Goal: Task Accomplishment & Management: Complete application form

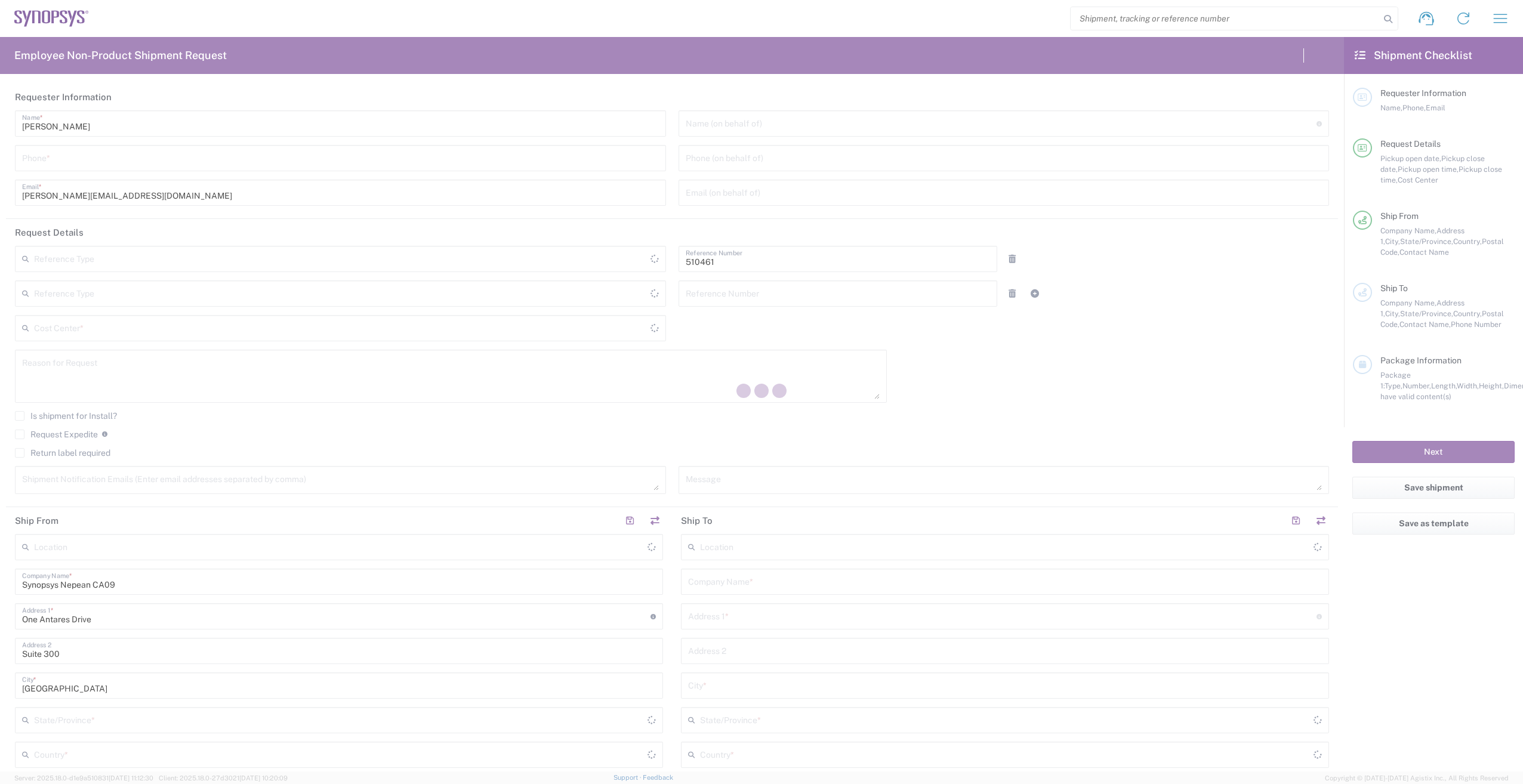
type input "Department"
type input "CA02, SG, MSIP2, R&D 510461"
type input "[GEOGRAPHIC_DATA]"
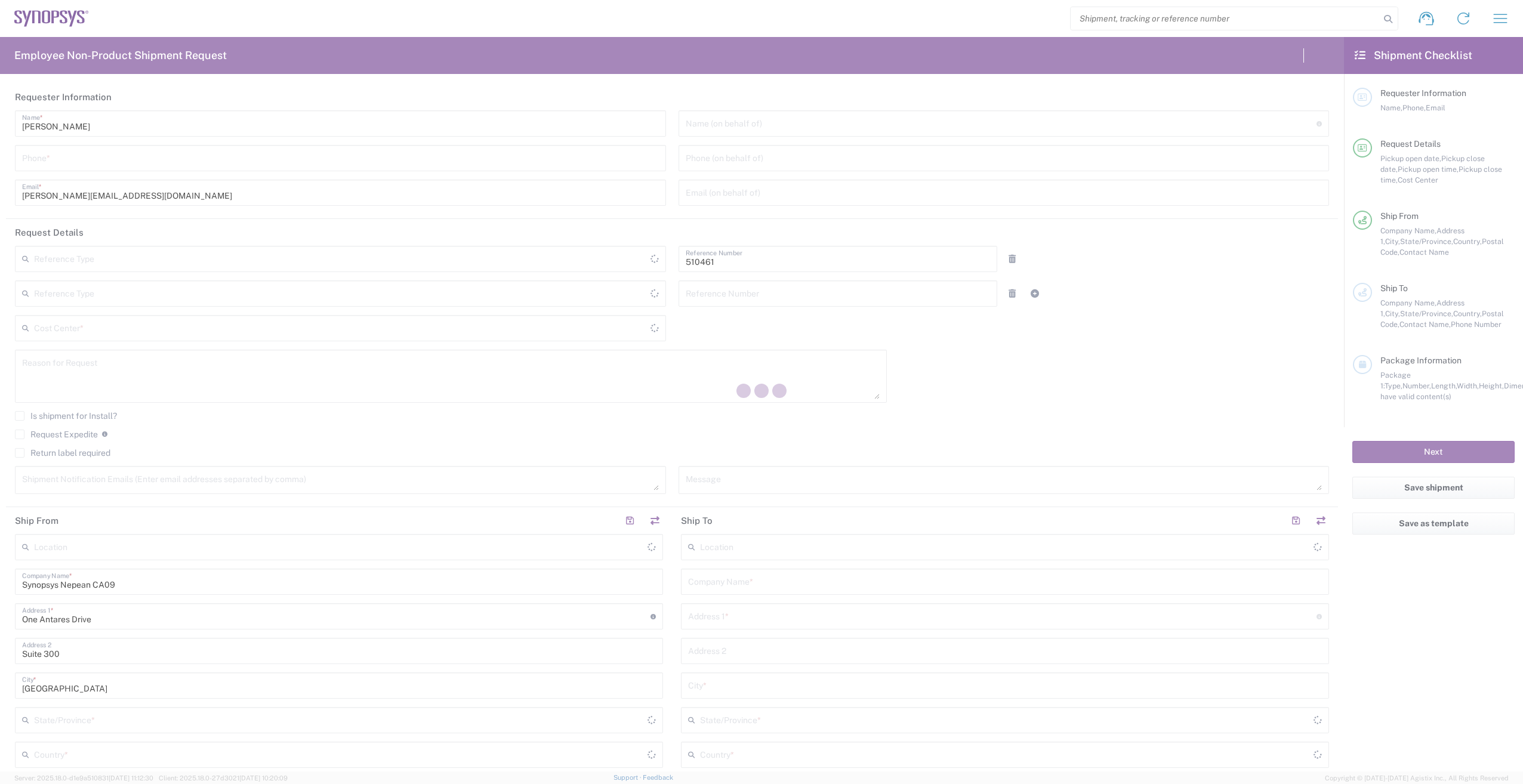
type input "Delivered at Place"
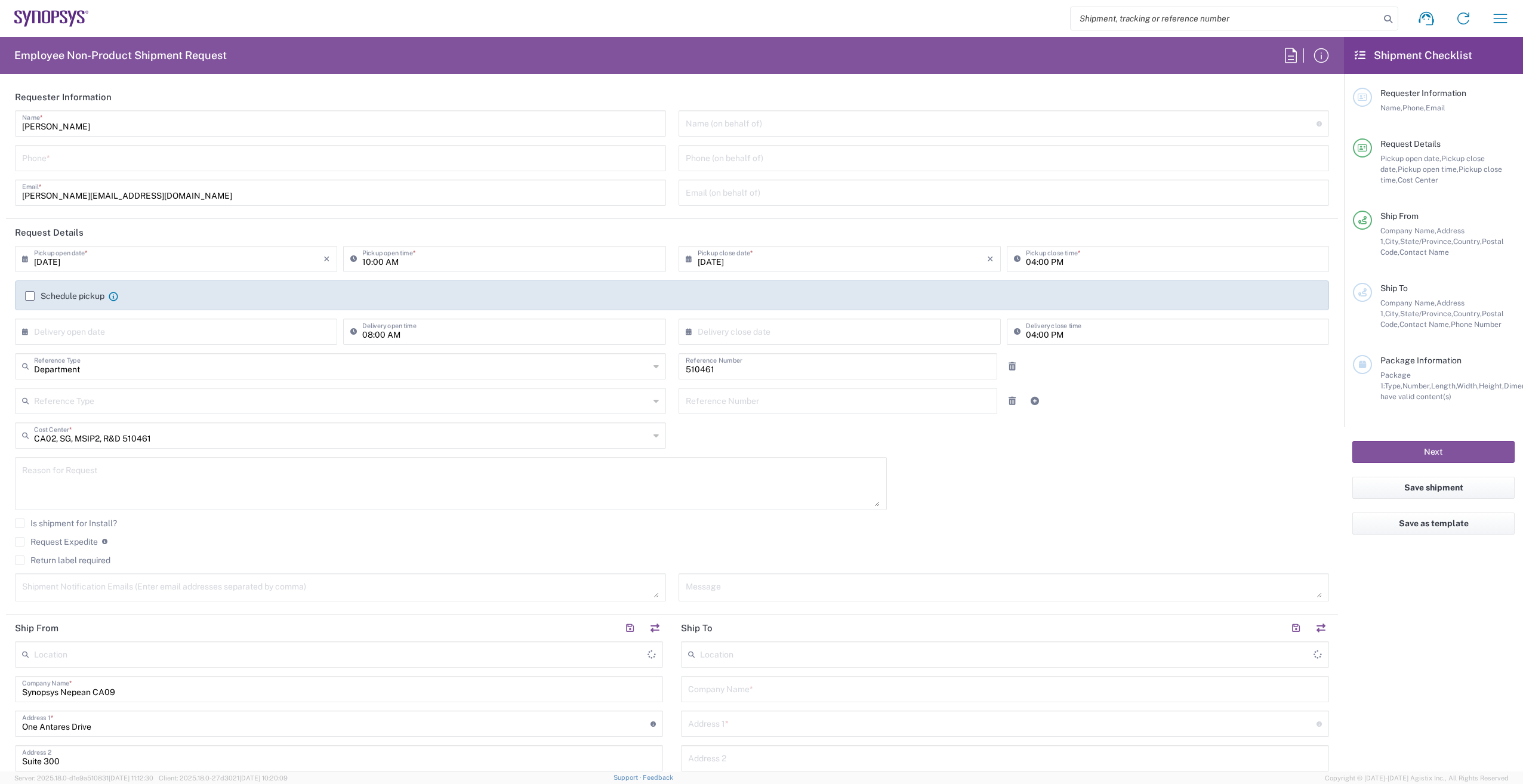
type input "Nepean CA09"
click at [1500, 19] on icon "button" at bounding box center [1499, 18] width 19 height 19
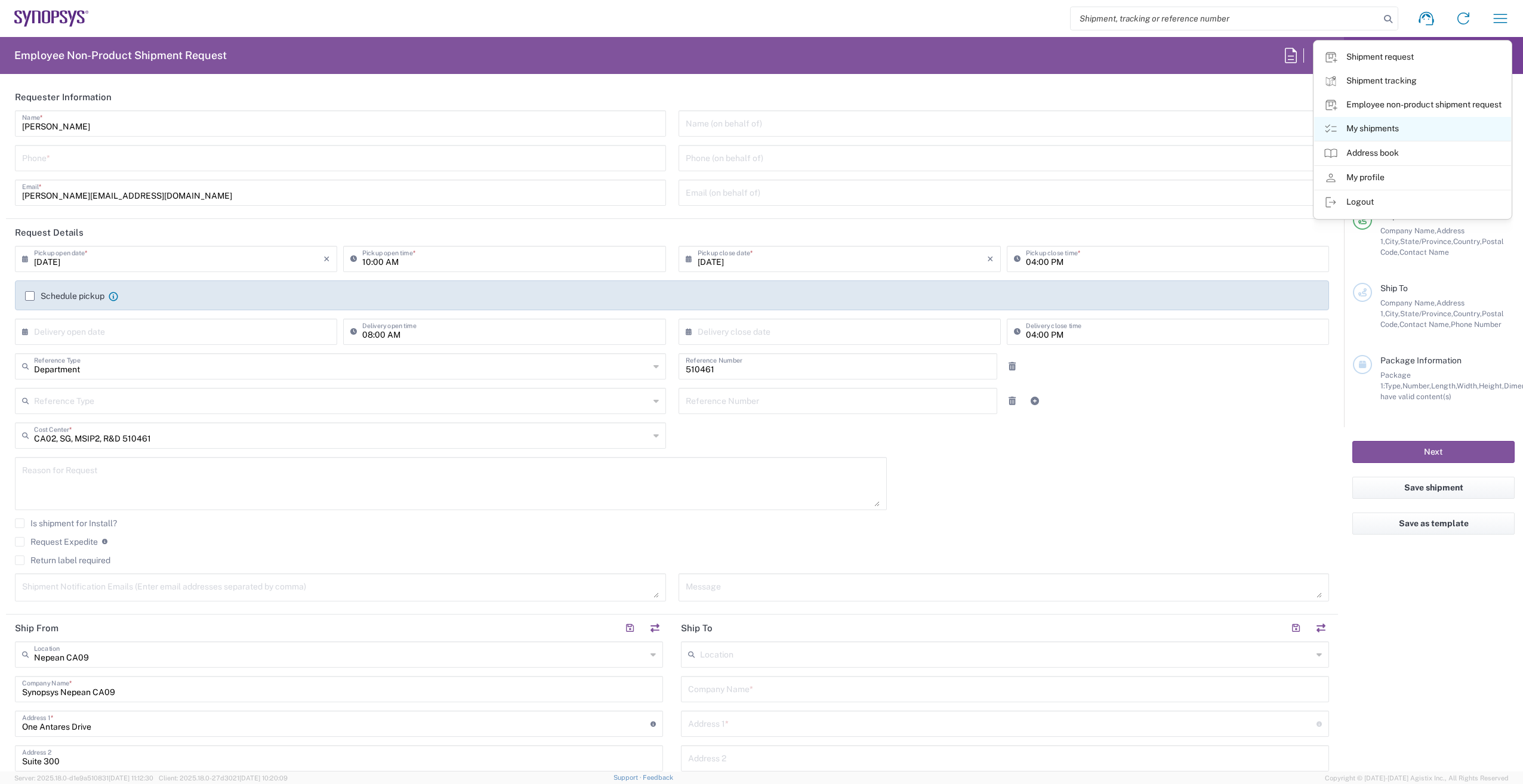
click at [1328, 130] on icon at bounding box center [1330, 129] width 14 height 14
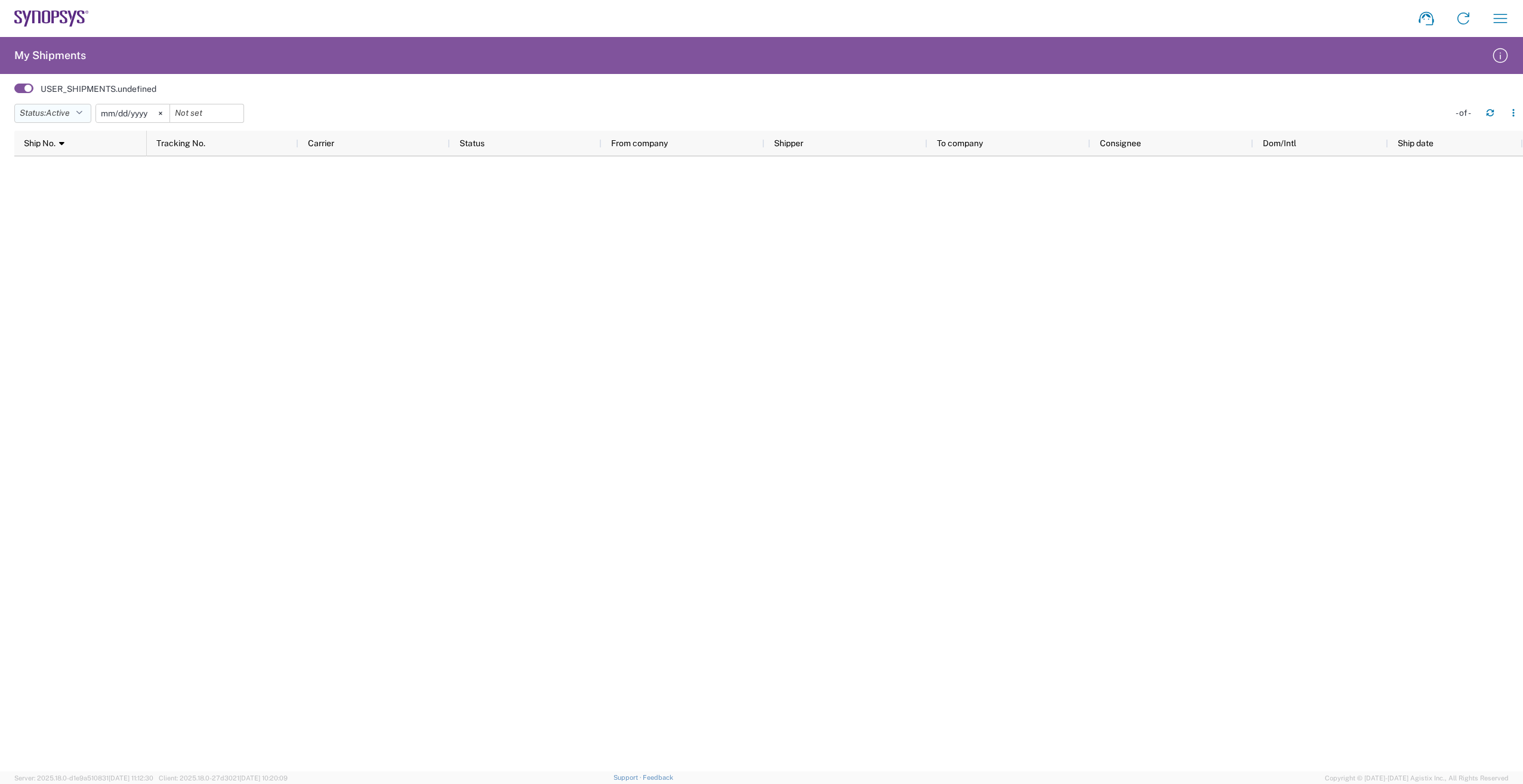
click at [82, 116] on icon "button" at bounding box center [79, 113] width 7 height 8
click at [88, 181] on span "All" at bounding box center [84, 175] width 139 height 18
click at [119, 115] on input "2025-05-10" at bounding box center [119, 113] width 73 height 18
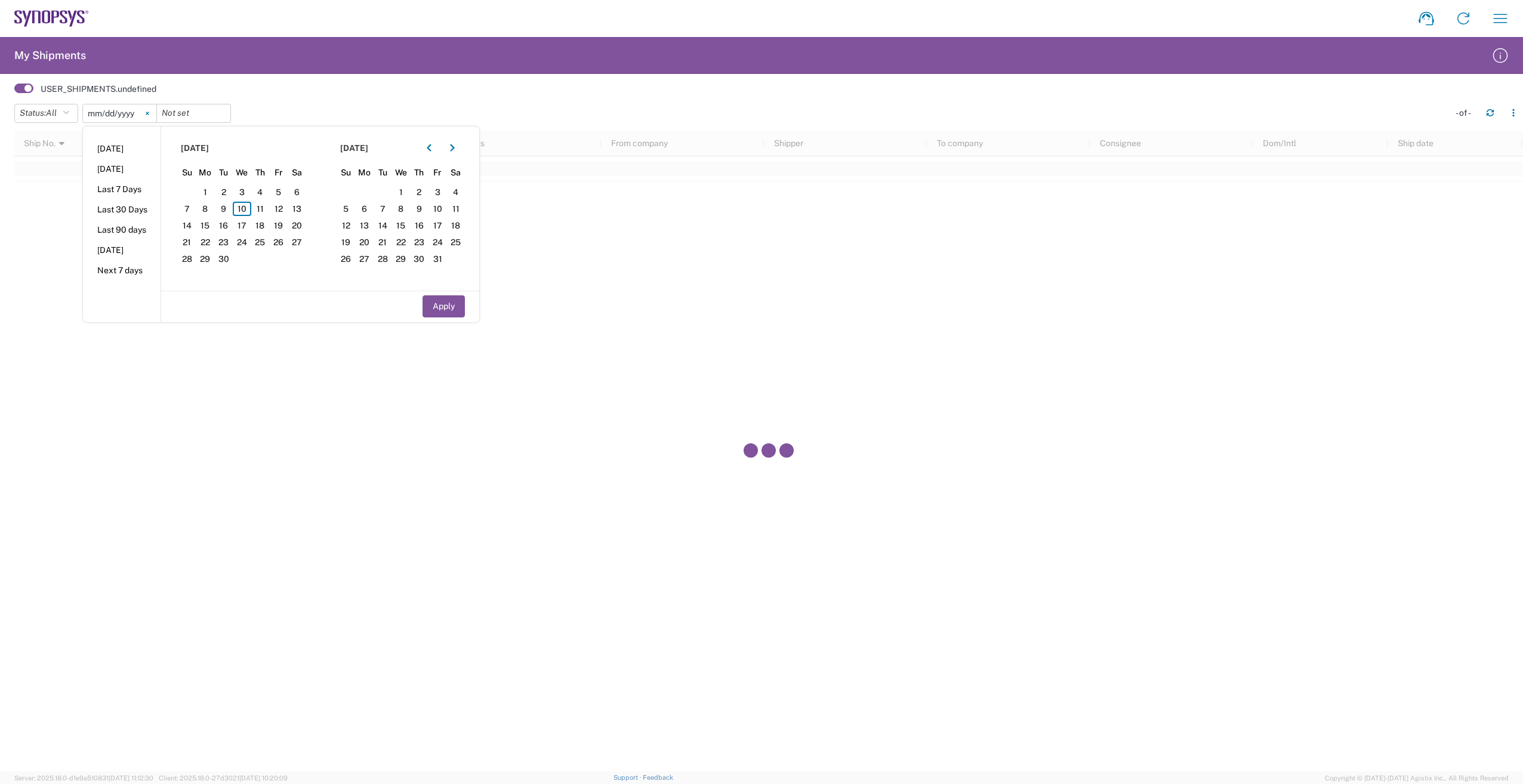
click at [149, 115] on icon at bounding box center [148, 114] width 4 height 4
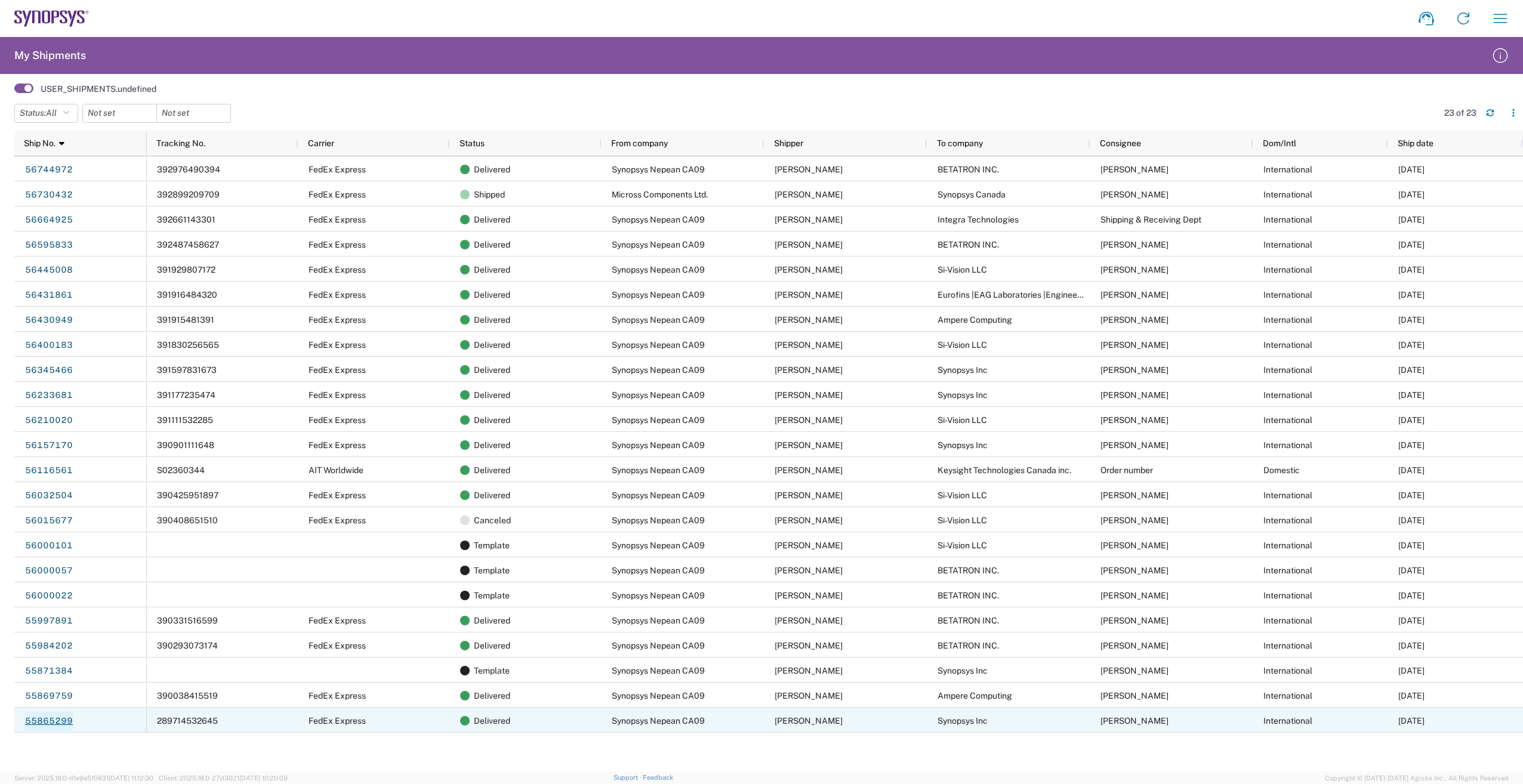
click at [57, 720] on link "55865299" at bounding box center [48, 721] width 49 height 19
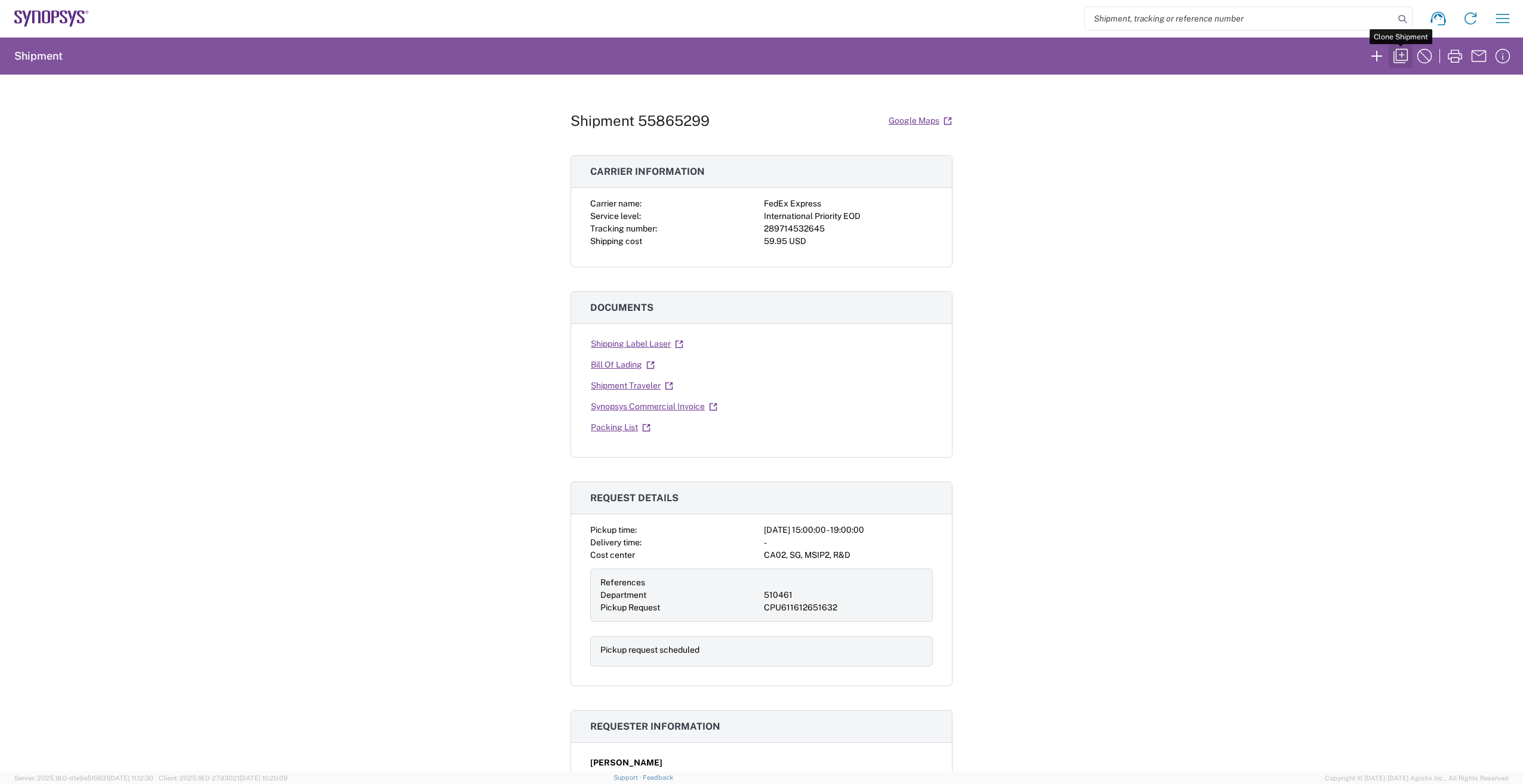
click at [1399, 53] on icon "button" at bounding box center [1400, 56] width 19 height 19
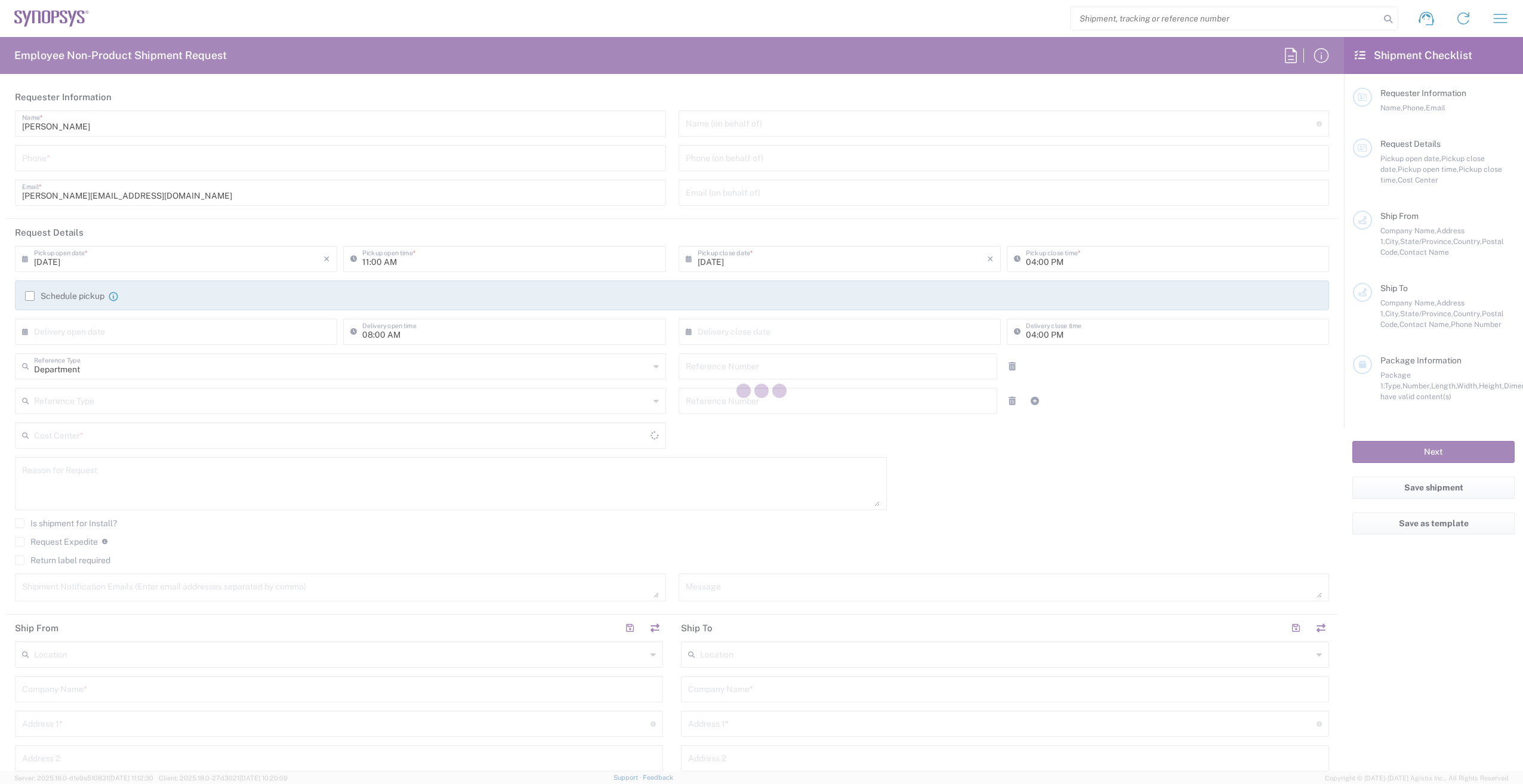
type input "6136006767"
type input "03:00 PM"
type input "07:00 PM"
type input "510461"
type textarea "Shipping LPDDR6 sockets with lids to [PERSON_NAME]."
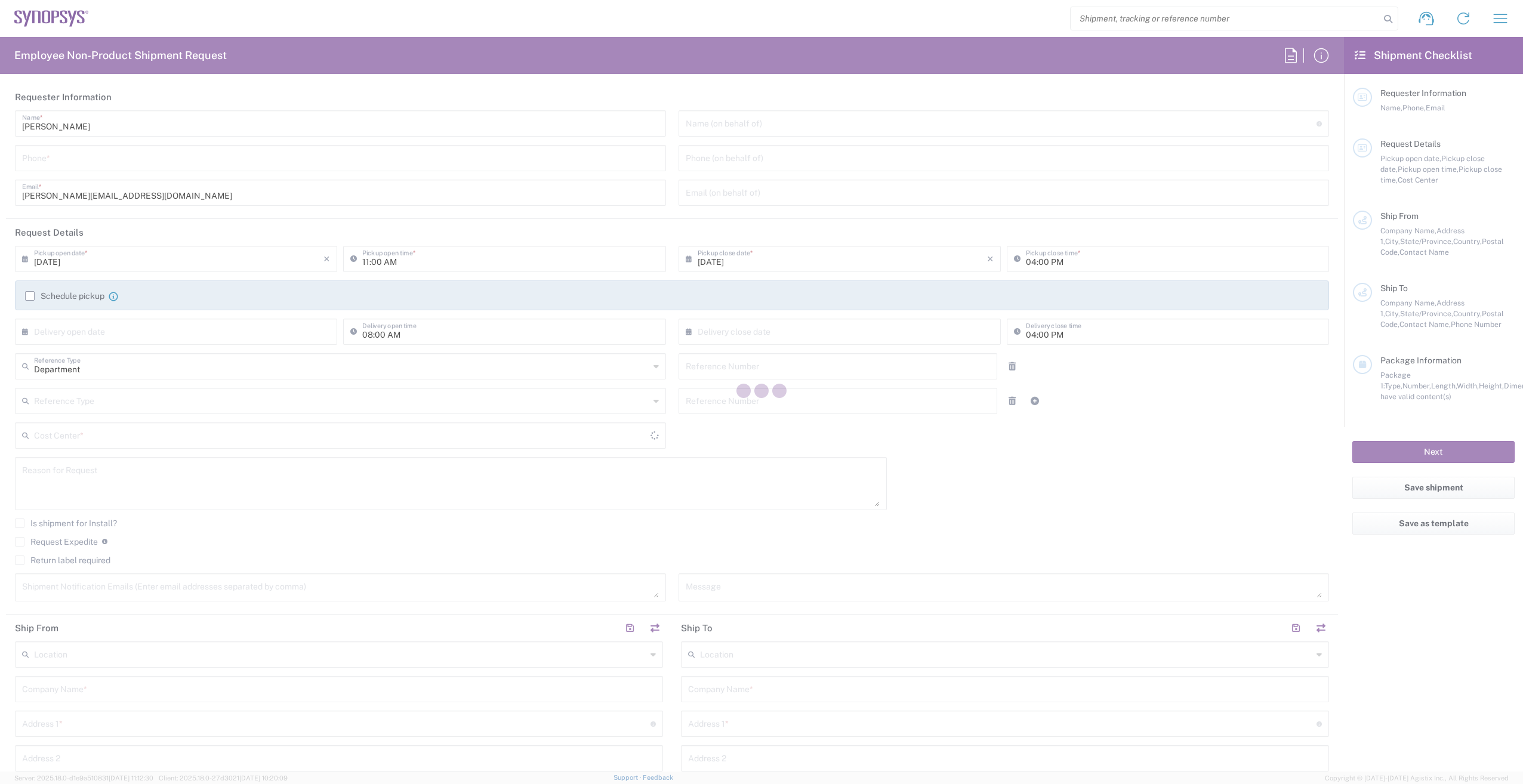
type textarea "[PERSON_NAME][EMAIL_ADDRESS][DOMAIN_NAME], [EMAIL_ADDRESS][DOMAIN_NAME], [EMAIL…"
type input "Nepean CA09"
type input "Synopsys Nepean CA09"
type input "One Antares Drive"
type input "Suite 300"
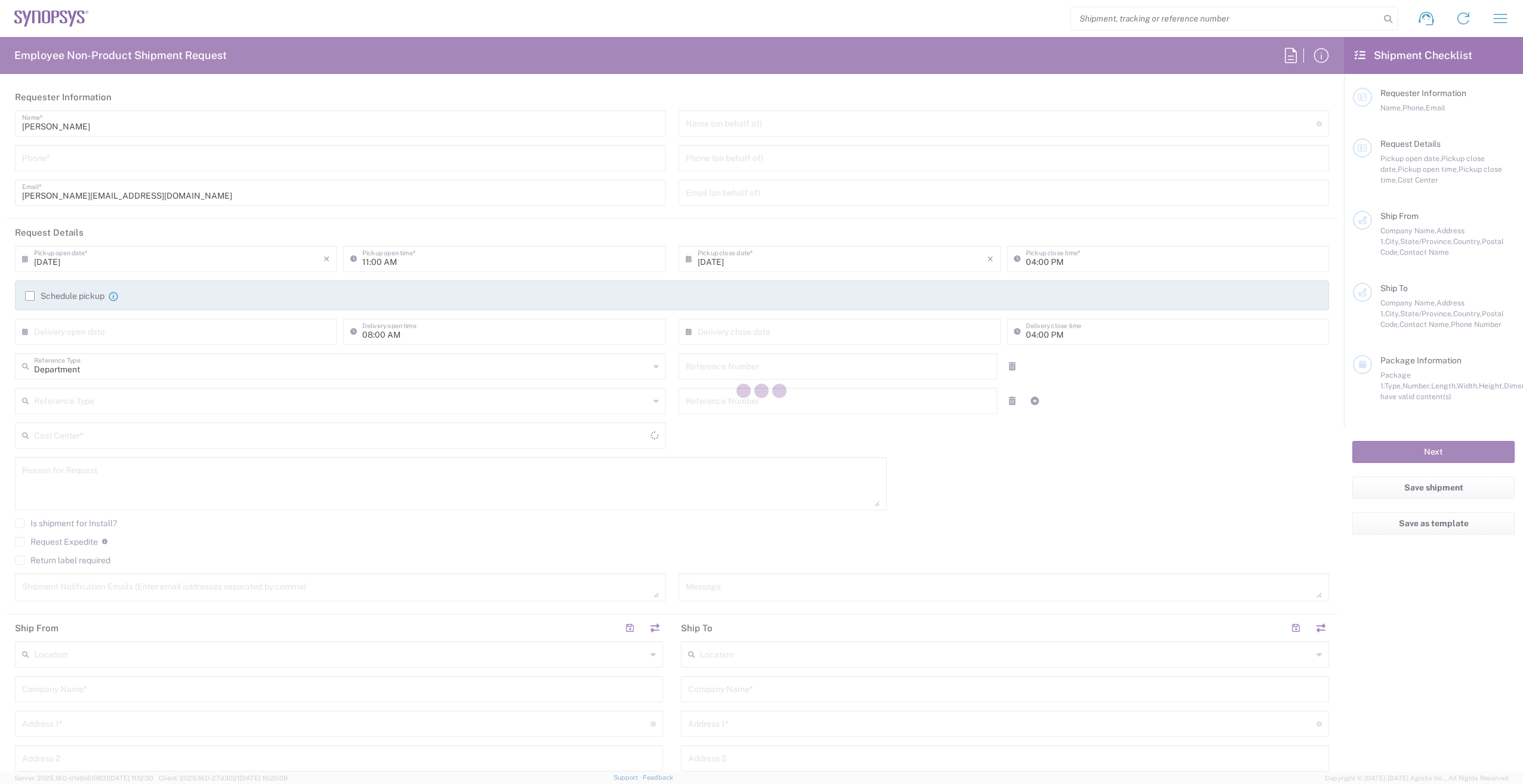
type input "[GEOGRAPHIC_DATA]"
type input "K2E 8C4"
type input "[PERSON_NAME]"
type input "6136006767"
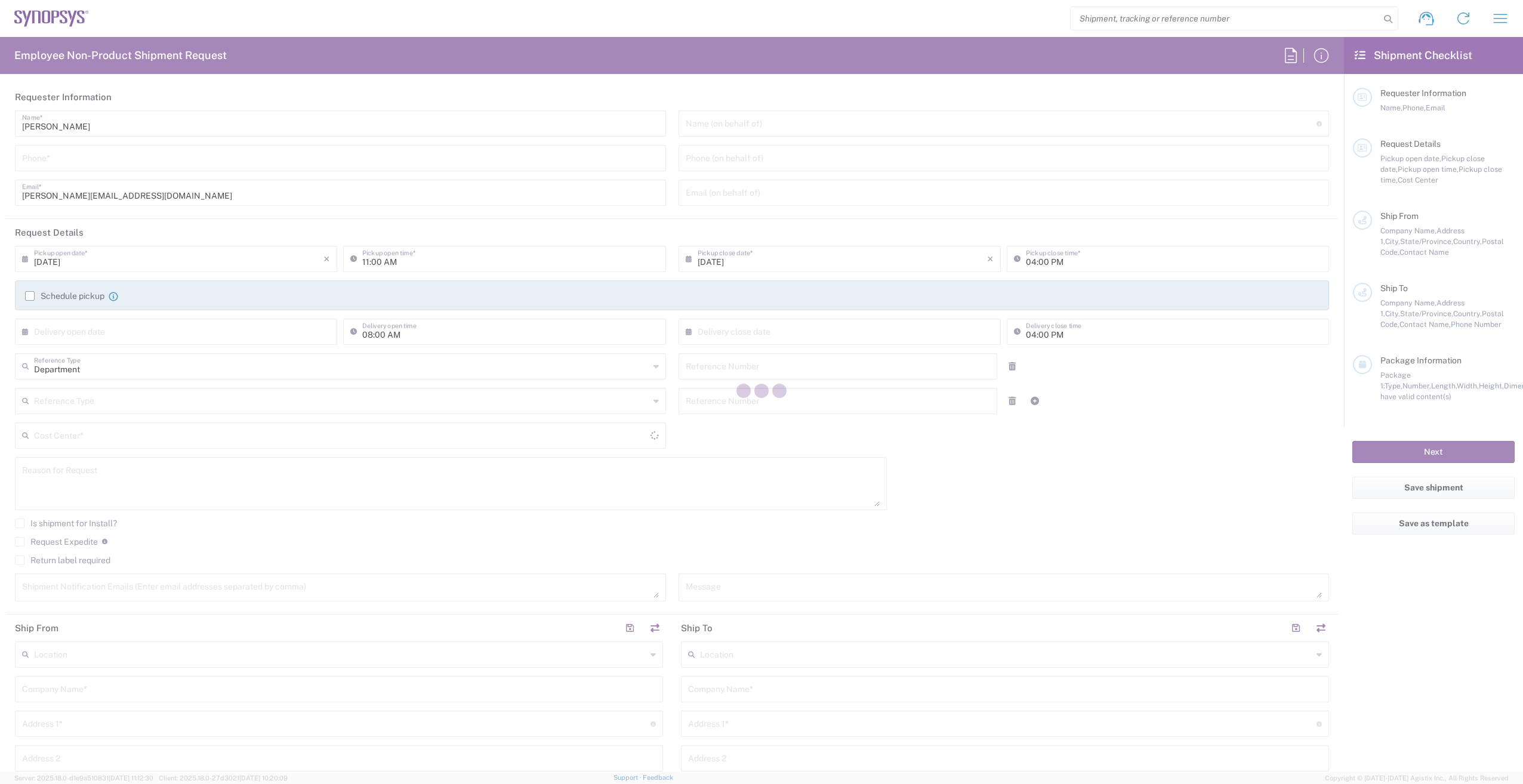
type input "[PERSON_NAME][EMAIL_ADDRESS][DOMAIN_NAME]"
type input "Boxborough US8W"
type input "Synopsys Inc"
type input "[STREET_ADDRESS]"
type input "[GEOGRAPHIC_DATA]"
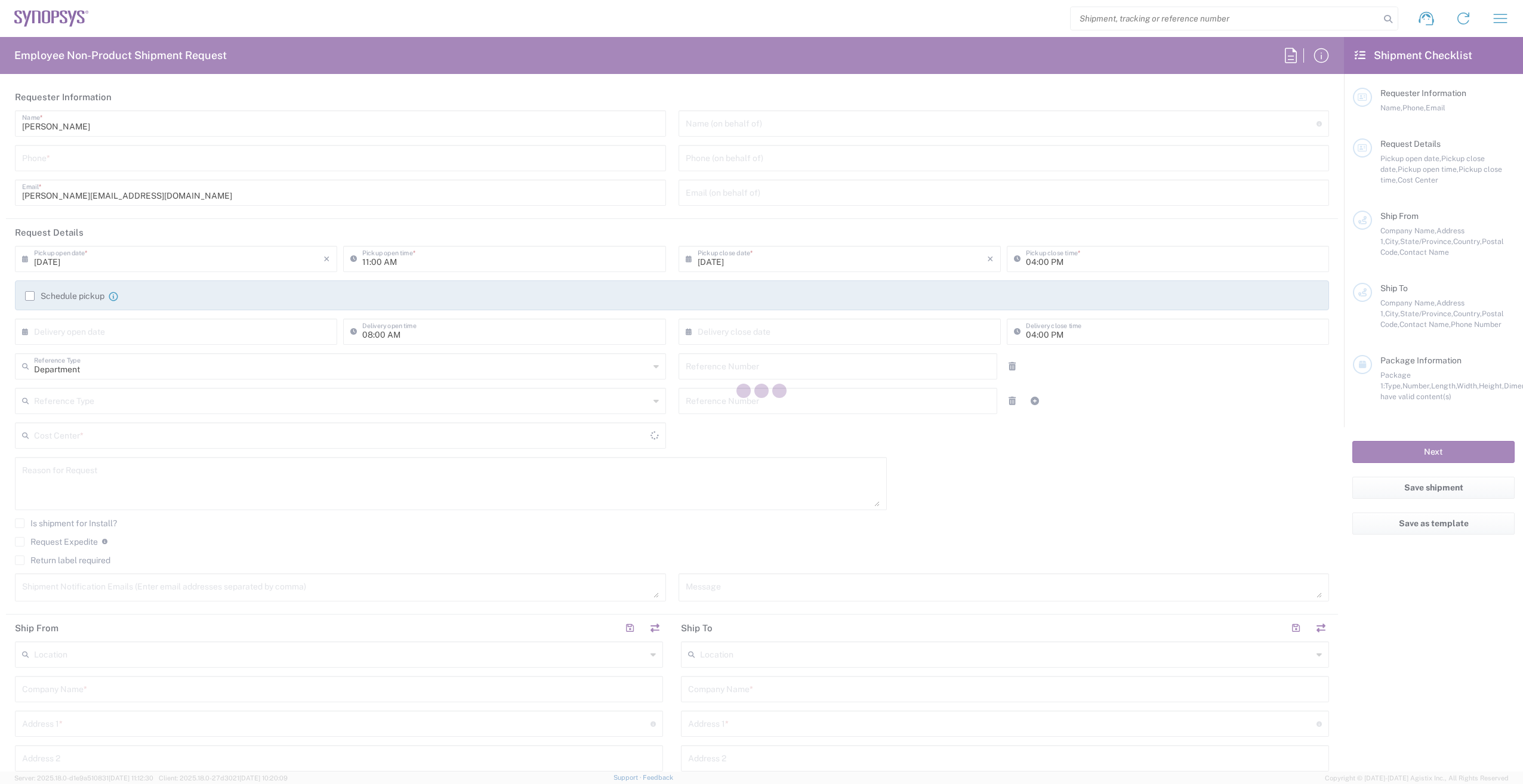
type input "[US_STATE]"
type input "01719"
type input "[PERSON_NAME]"
type input "[PHONE_NUMBER]"
type input "[PERSON_NAME][EMAIL_ADDRESS][DOMAIN_NAME]"
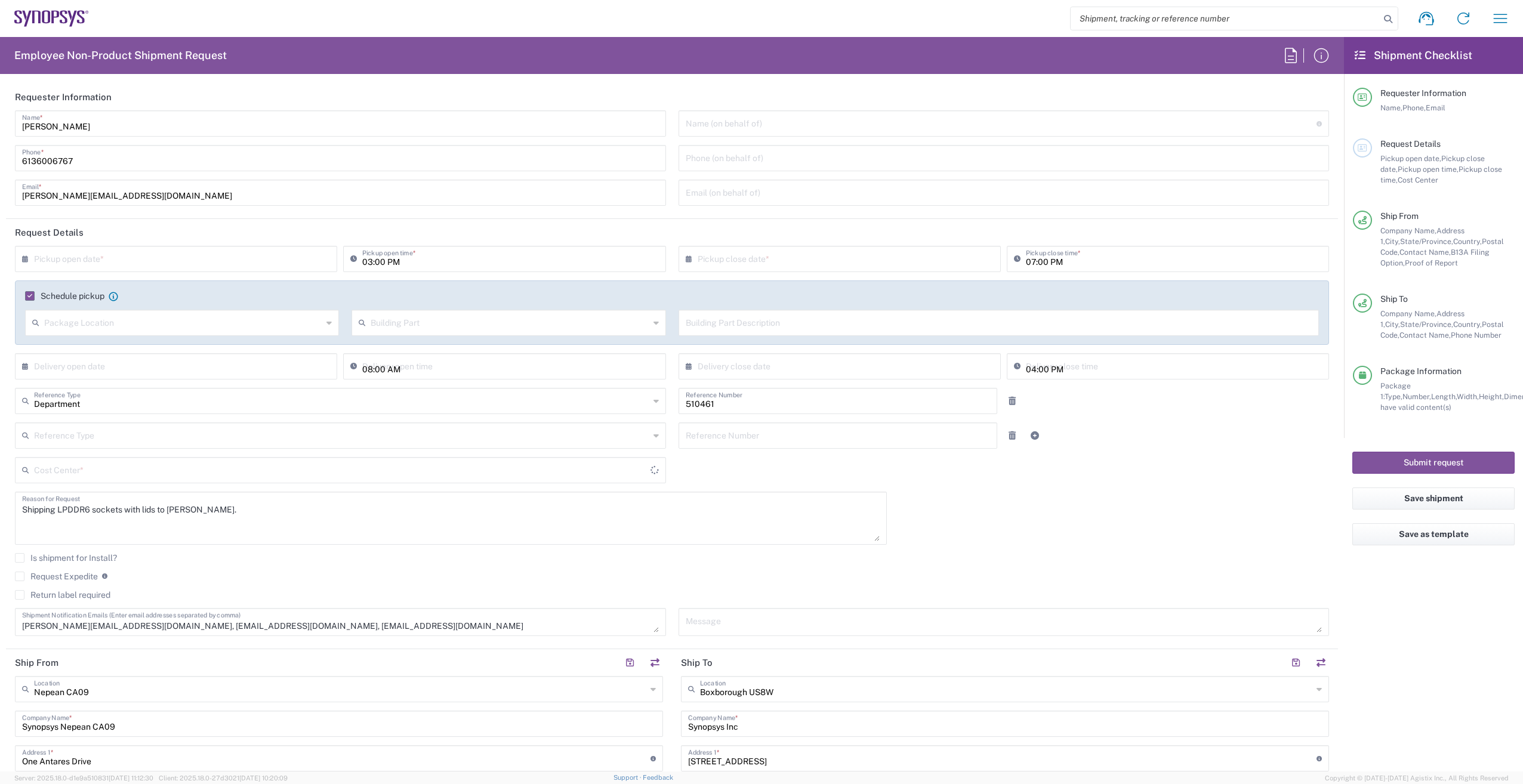
type input "CA02, SG, MSIP2, R&D 510461"
type input "[GEOGRAPHIC_DATA]"
type input "Small Box"
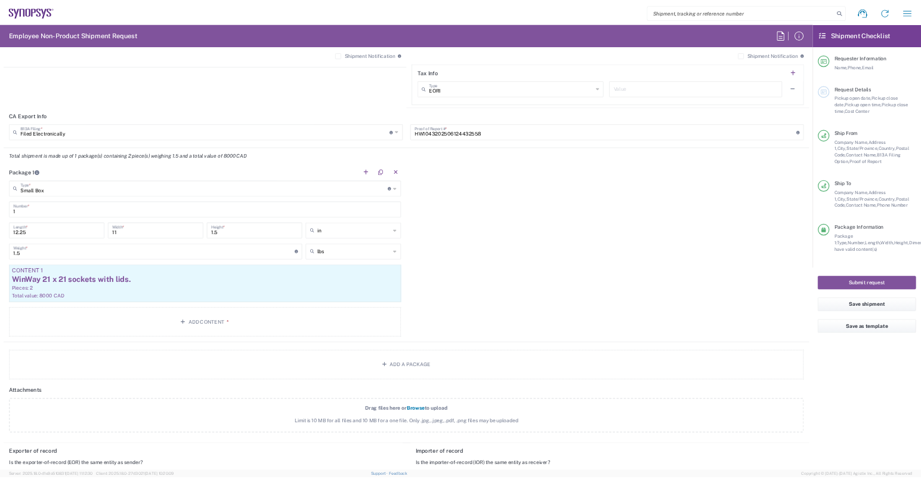
scroll to position [1074, 0]
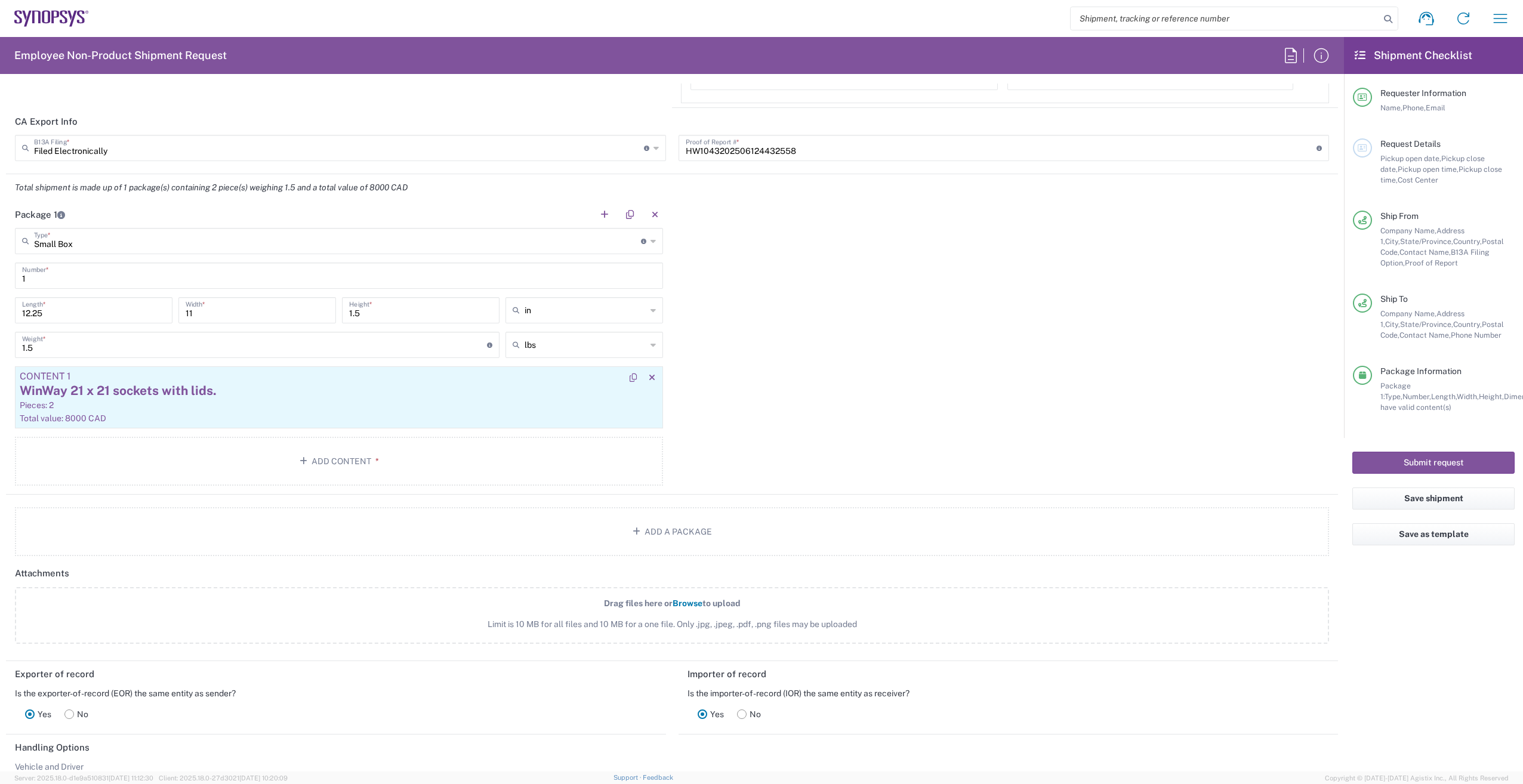
click at [288, 403] on div "Pieces: 2" at bounding box center [339, 405] width 638 height 11
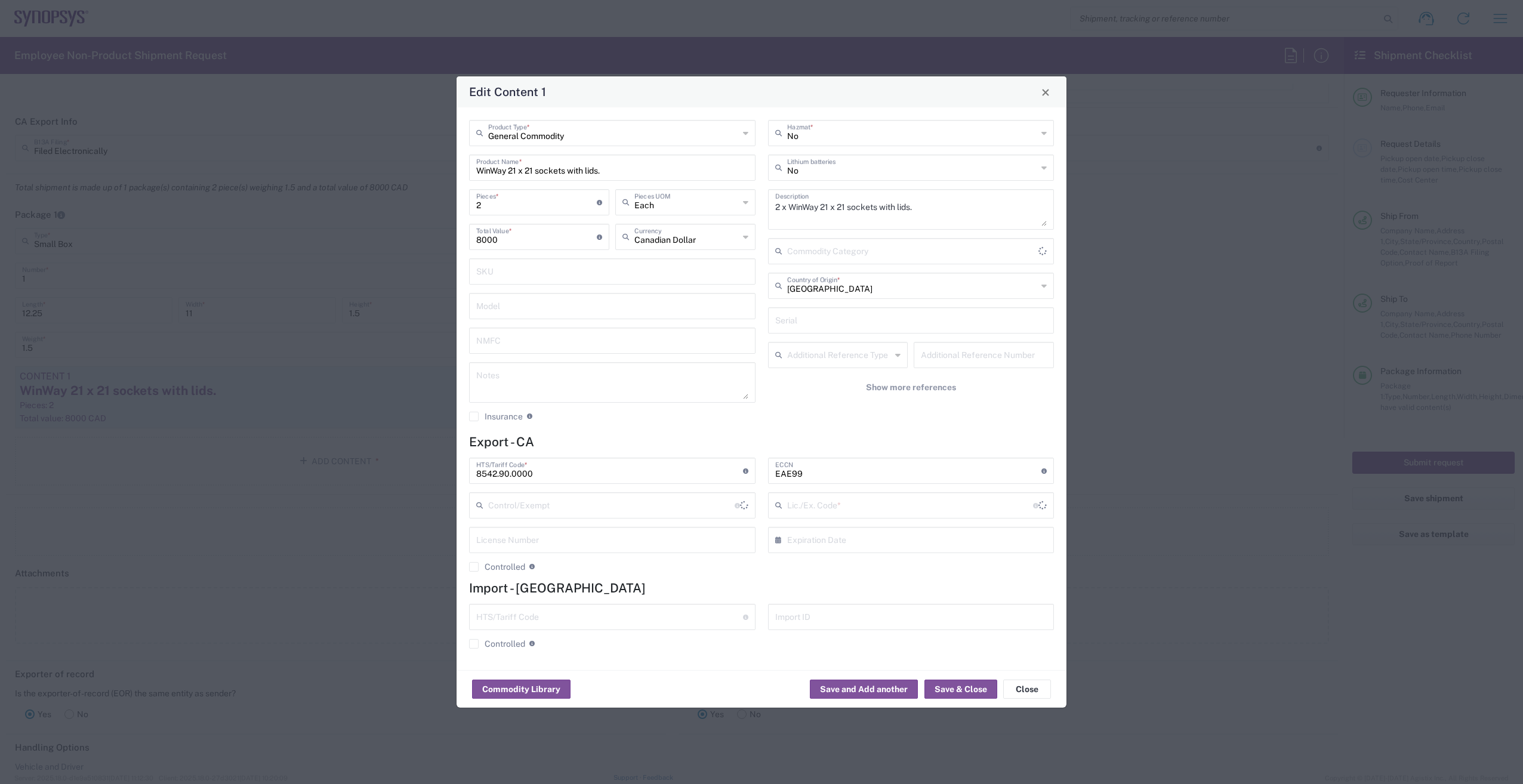
type input "BIS"
type input "NLR - No License Required"
drag, startPoint x: 489, startPoint y: 205, endPoint x: 372, endPoint y: 223, distance: 118.3
click at [372, 223] on div "Edit Content 1 General Commodity Product Type * WinWay 21 x 21 sockets with lid…" at bounding box center [761, 392] width 1523 height 784
type input "1"
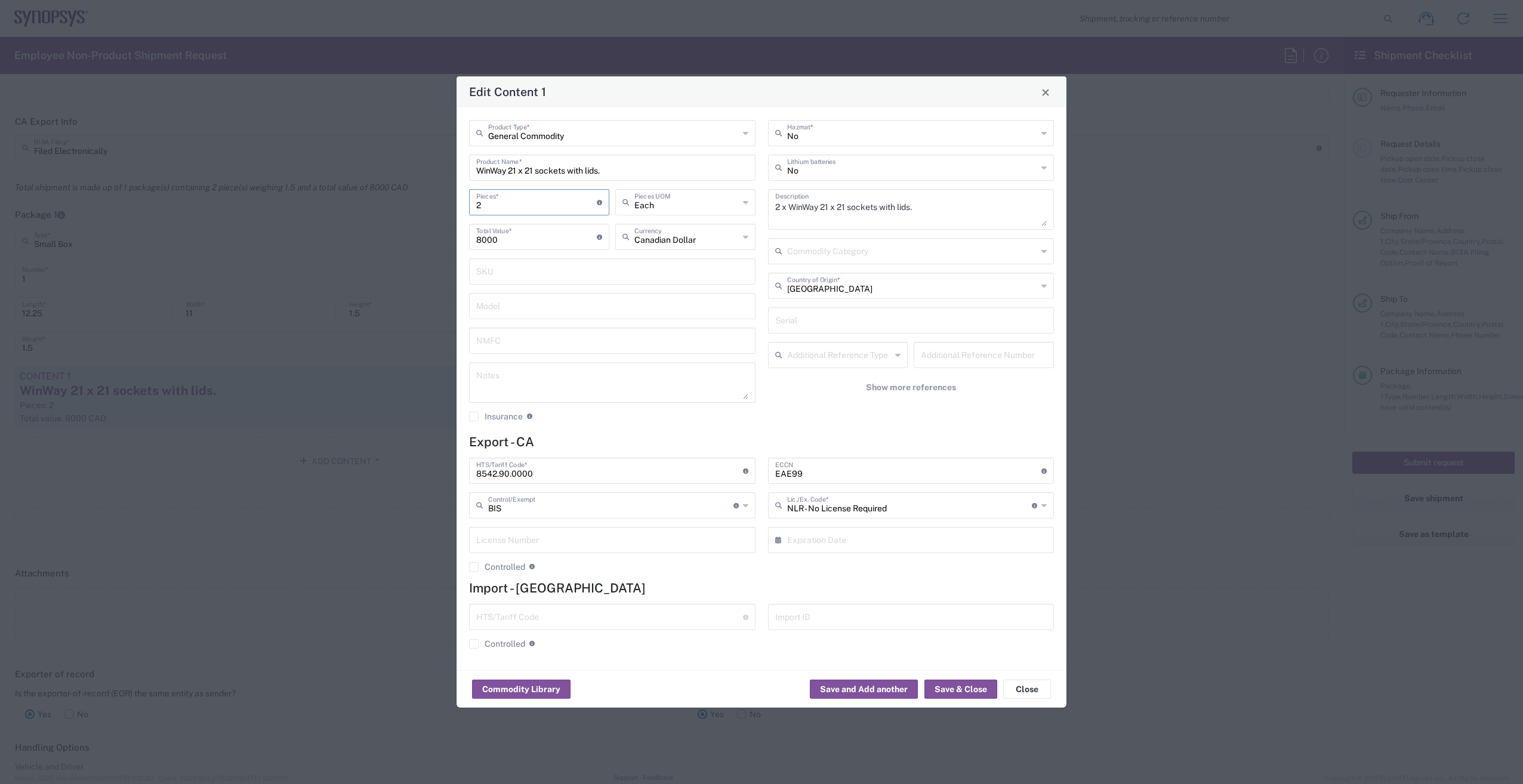
type input "4000"
type input "1"
drag, startPoint x: 782, startPoint y: 211, endPoint x: 773, endPoint y: 211, distance: 8.9
click at [773, 211] on div "2 x WinWay 21 x 21 sockets with lids. Description" at bounding box center [911, 209] width 286 height 41
type textarea "1x WinWay 21 x 21 sockets with lids."
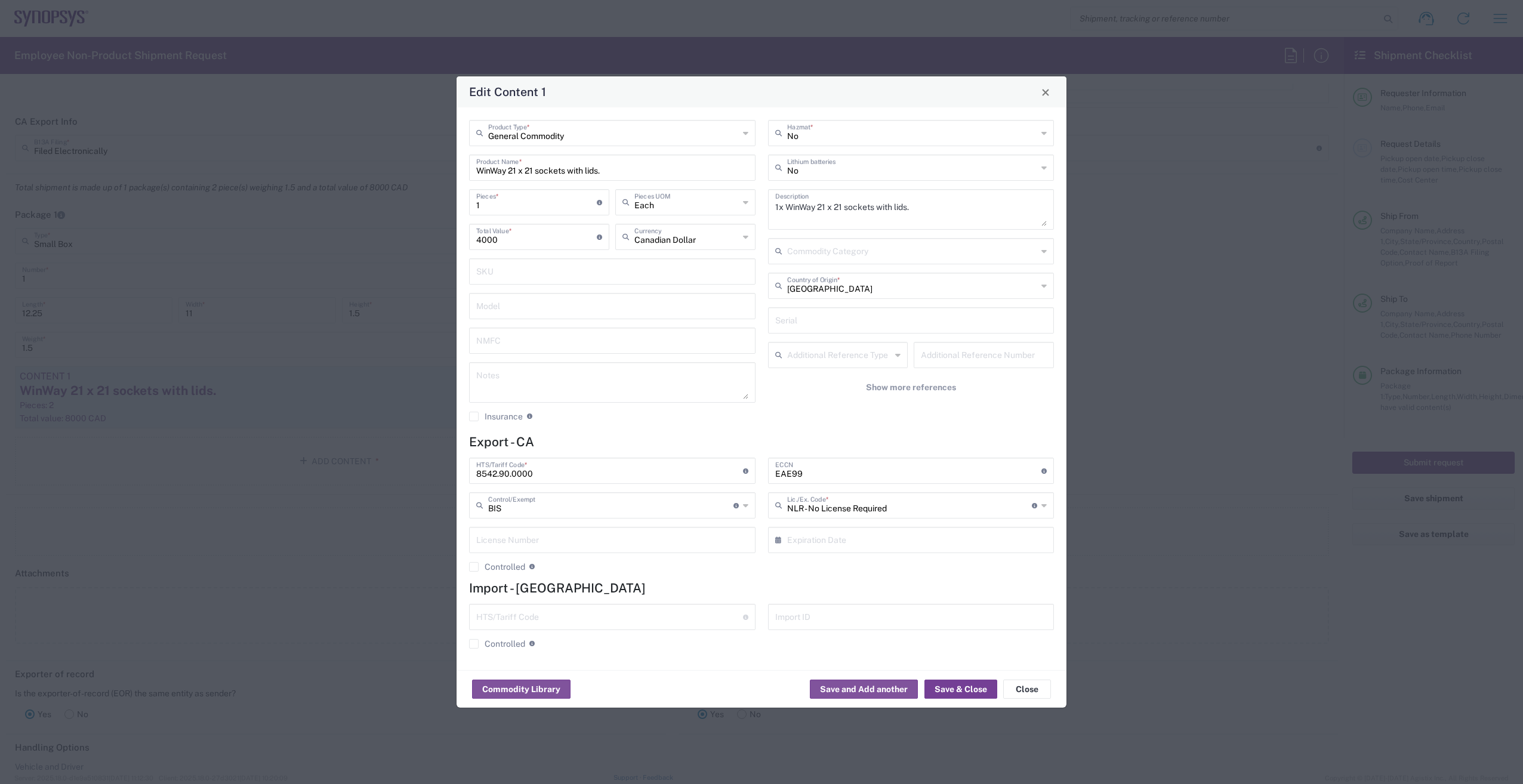
click at [965, 690] on button "Save & Close" at bounding box center [960, 689] width 73 height 19
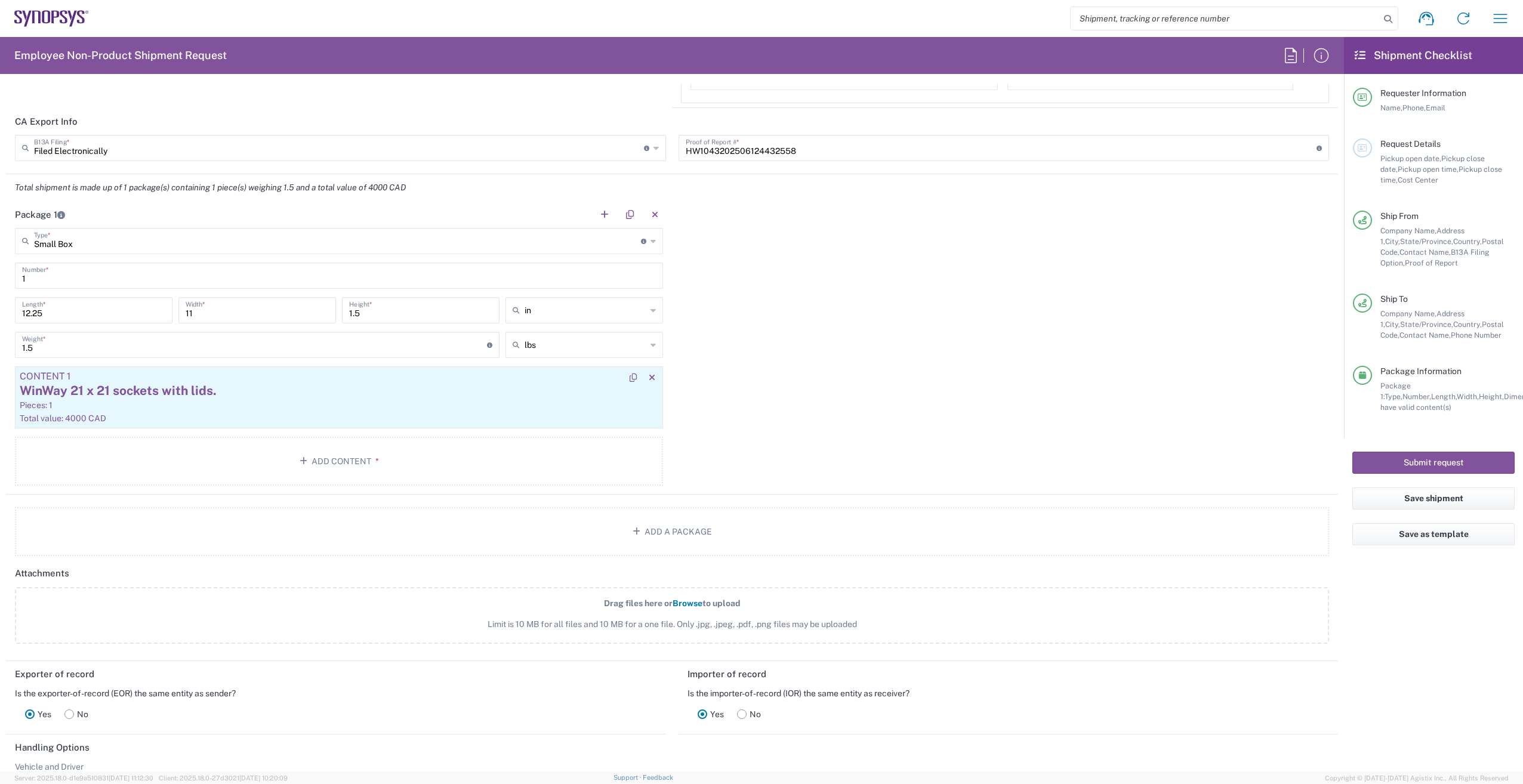
click at [258, 410] on div "Pieces: 1" at bounding box center [339, 405] width 638 height 11
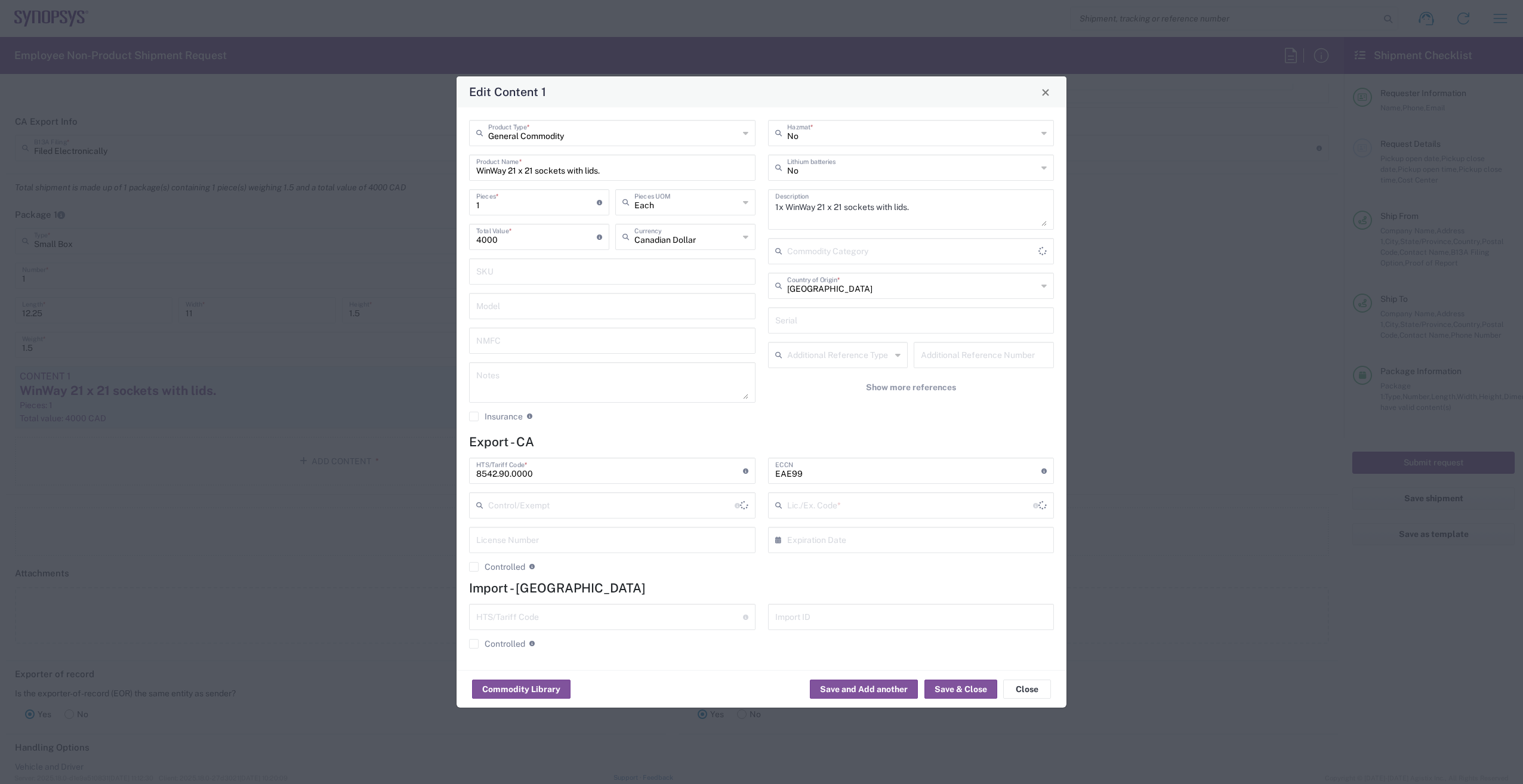
type input "BIS"
type input "NLR - No License Required"
click at [948, 689] on button "Save & Close" at bounding box center [960, 689] width 73 height 19
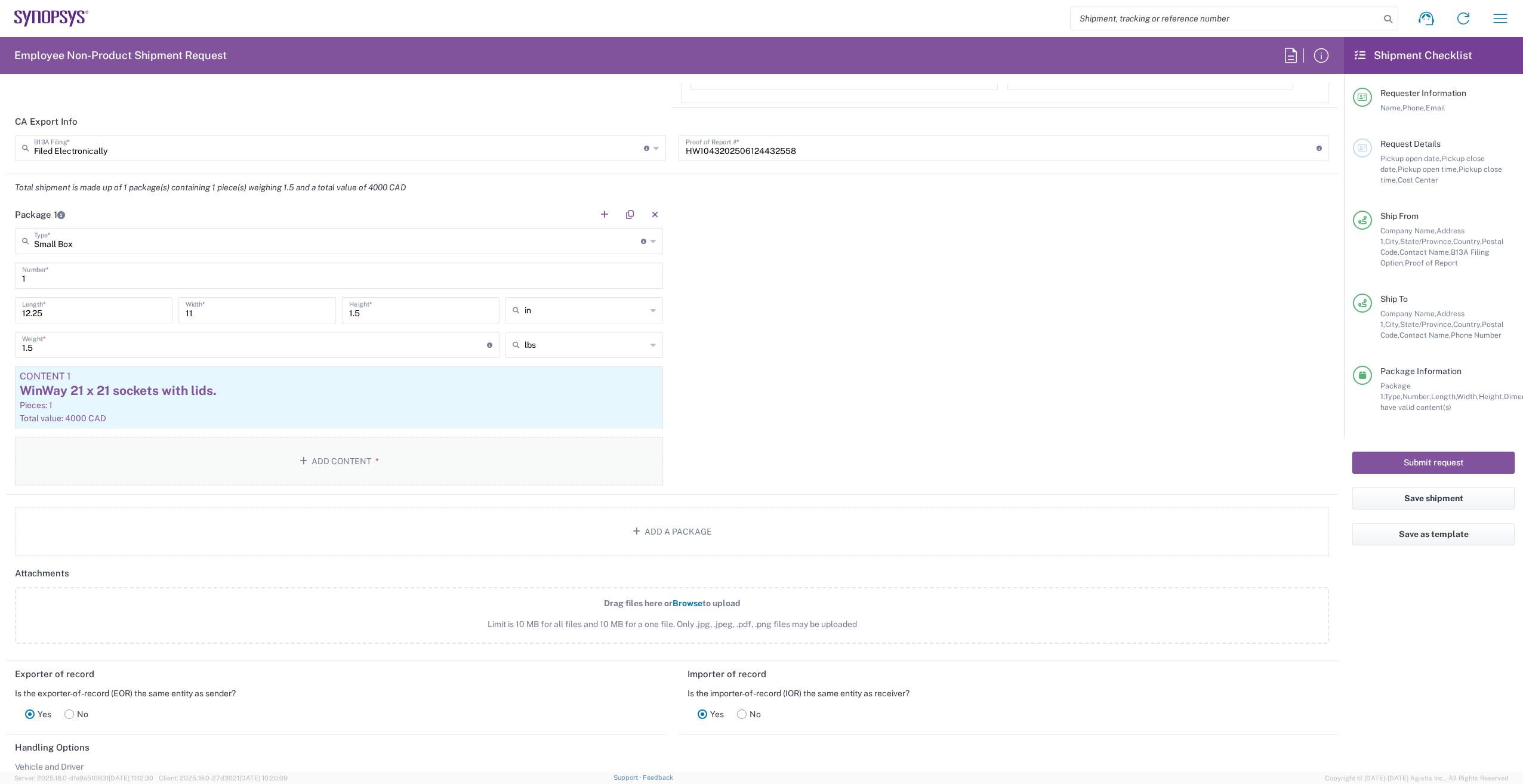
click at [326, 465] on button "Add Content *" at bounding box center [339, 461] width 648 height 49
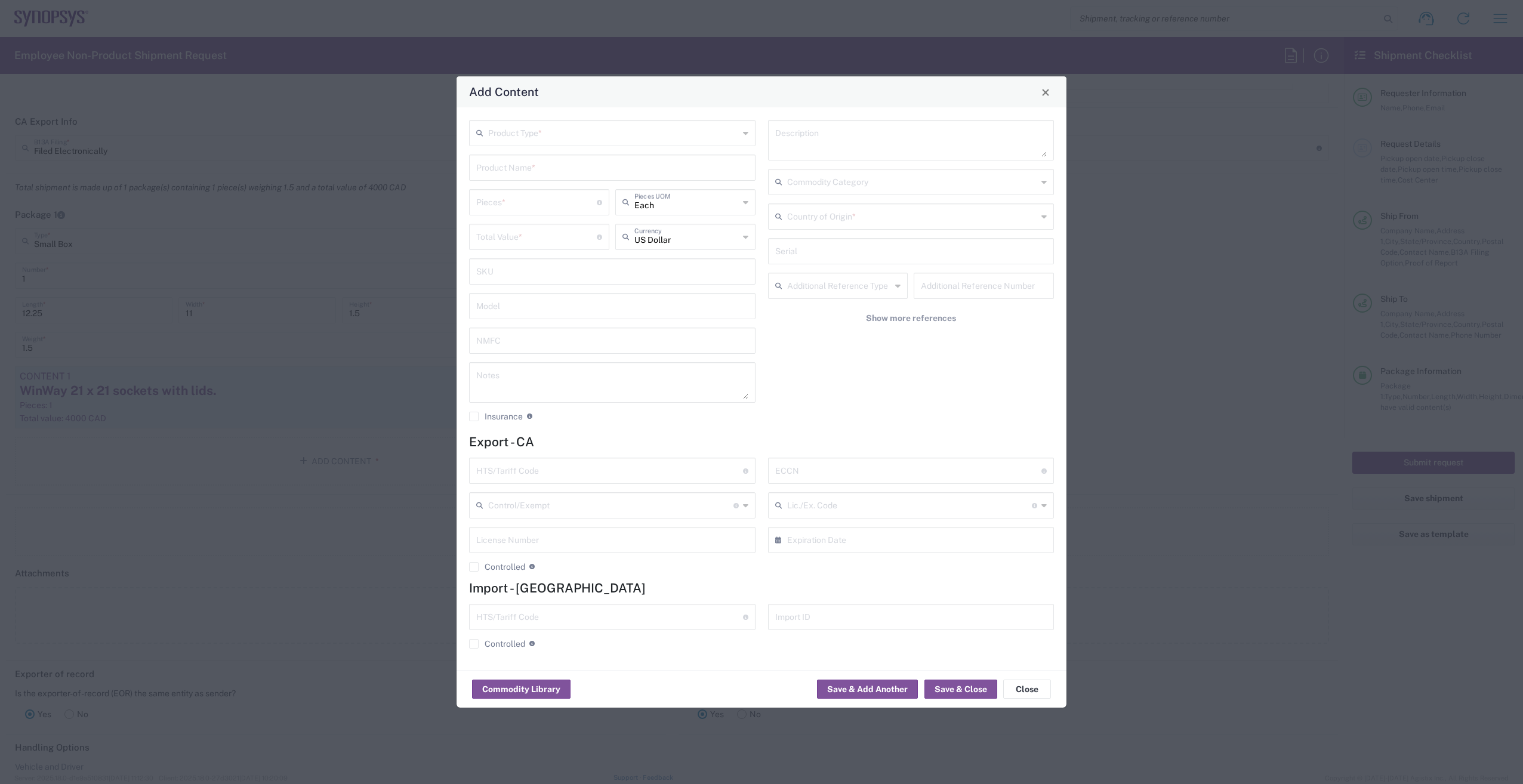
click at [530, 136] on input "text" at bounding box center [613, 132] width 251 height 21
click at [551, 184] on span "General Commodity" at bounding box center [612, 178] width 284 height 18
type input "General Commodity"
click at [525, 169] on input "text" at bounding box center [612, 166] width 272 height 21
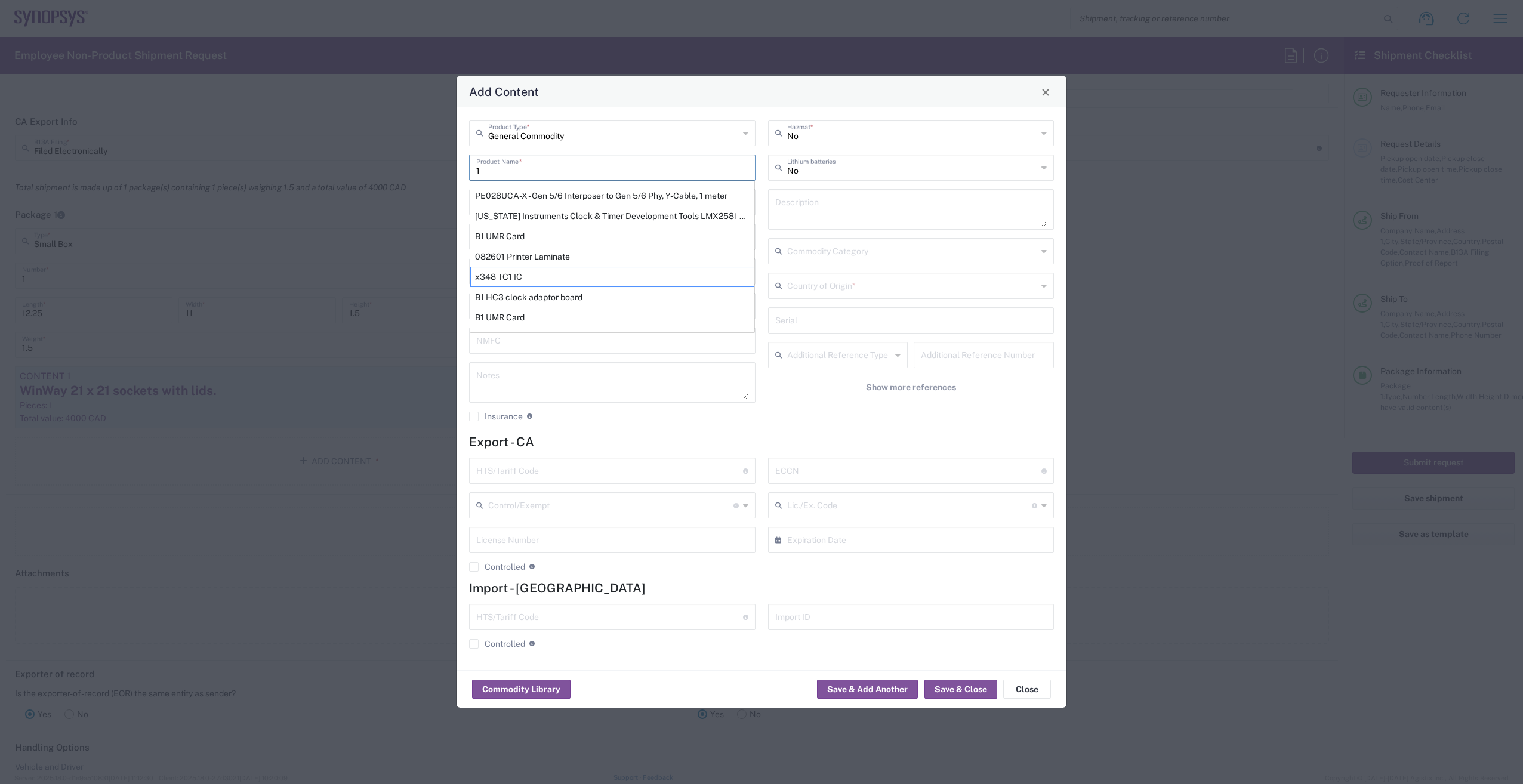
type input "1"
click at [835, 193] on textarea at bounding box center [911, 209] width 272 height 33
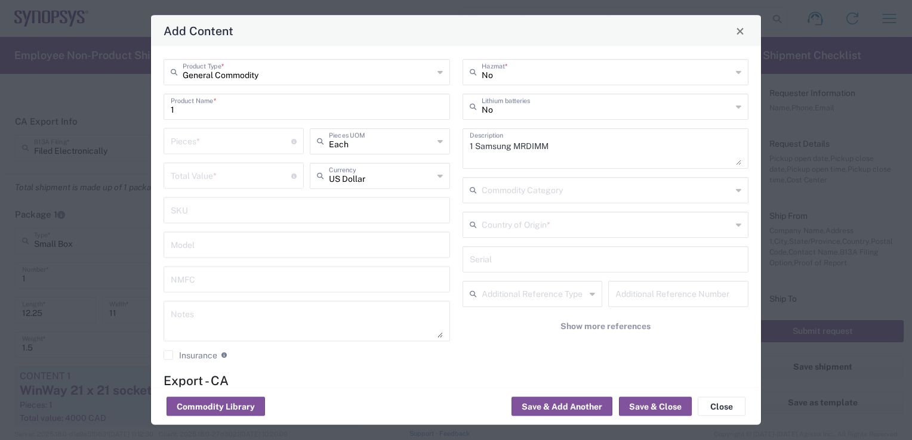
click at [557, 281] on div "Additional Reference Type" at bounding box center [532, 294] width 140 height 26
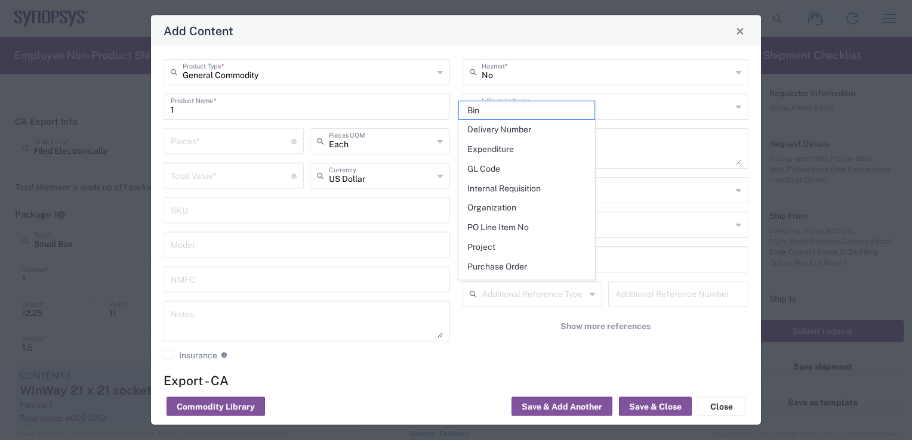
click at [516, 44] on div "Add Content" at bounding box center [456, 31] width 610 height 31
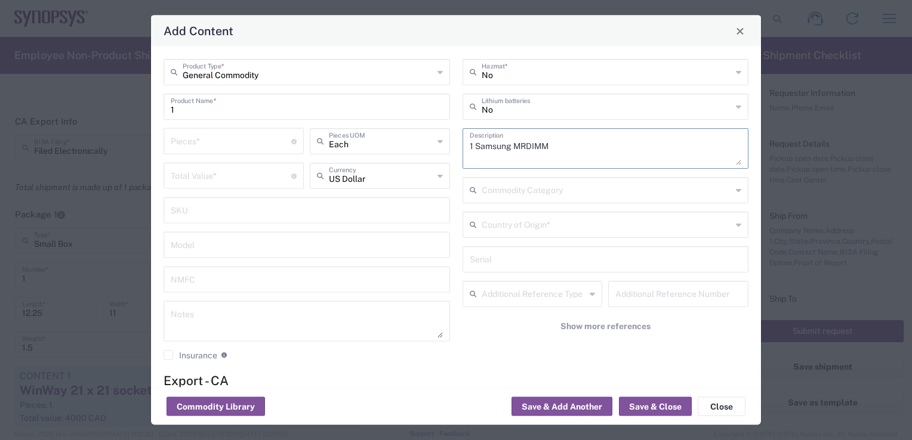
click at [571, 147] on textarea "1 Samsung MRDIMM" at bounding box center [606, 148] width 272 height 33
type textarea "1 Samsung MRDIMM"
click at [245, 132] on input "number" at bounding box center [231, 140] width 121 height 21
type input "1"
click at [230, 181] on input "number" at bounding box center [231, 175] width 121 height 21
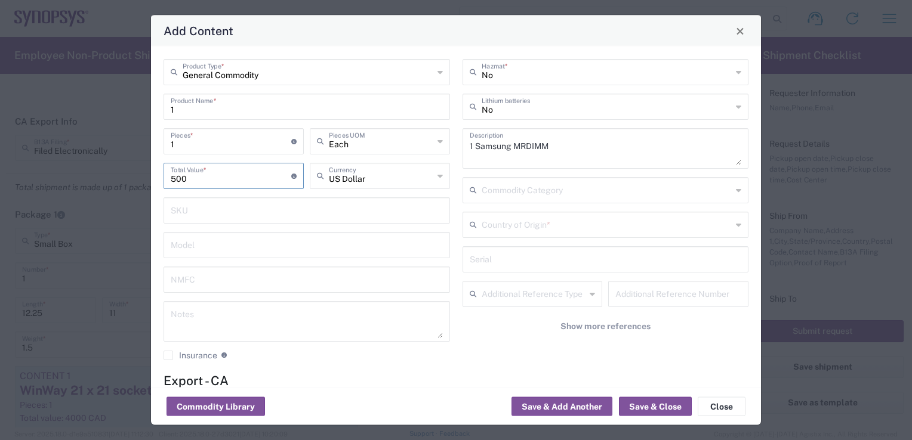
type input "500"
click at [437, 176] on icon at bounding box center [439, 175] width 5 height 19
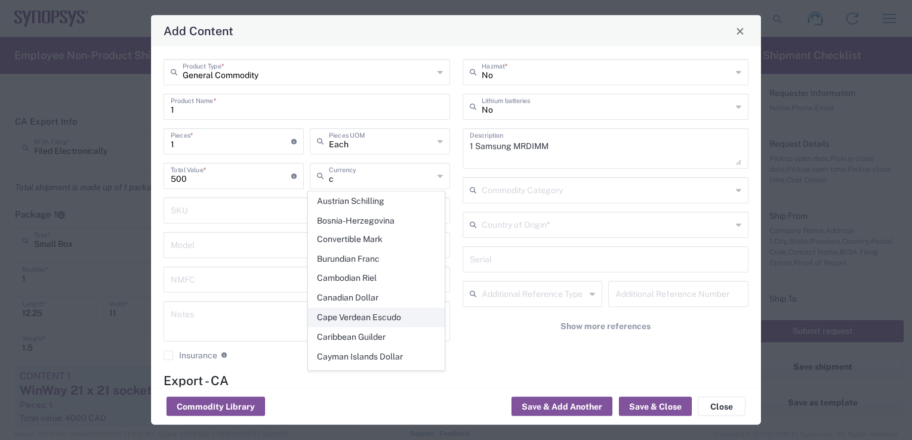
click at [371, 308] on span "Cape Verdean Escudo" at bounding box center [375, 317] width 135 height 18
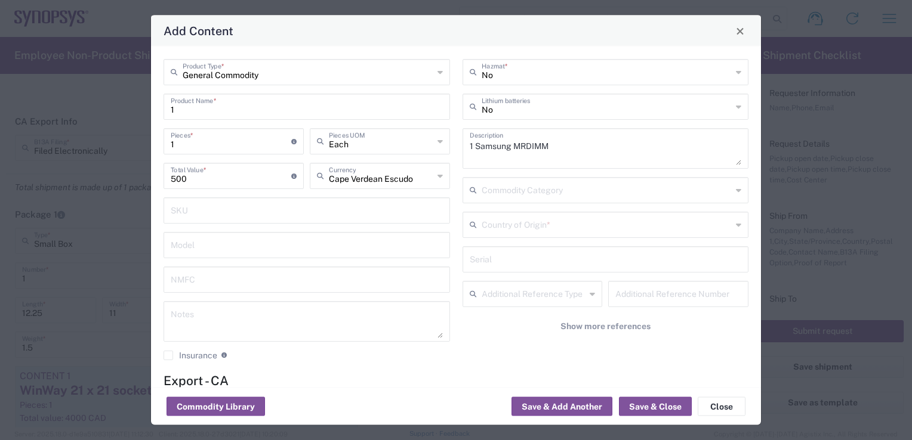
click at [437, 175] on icon at bounding box center [439, 175] width 5 height 19
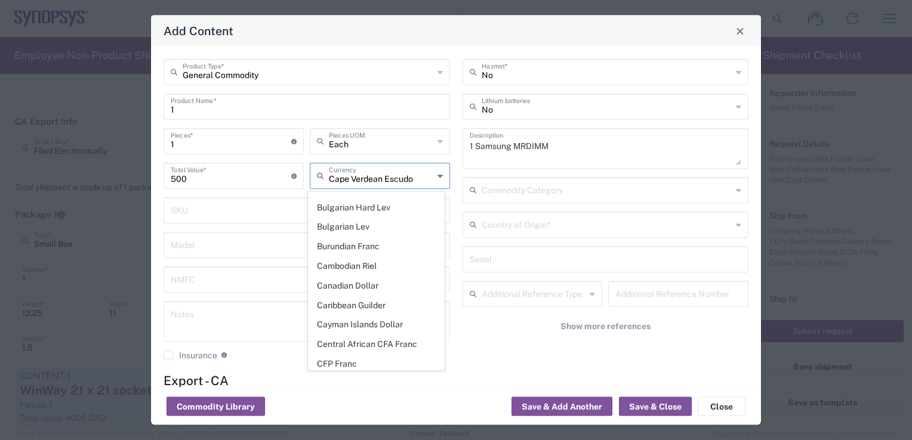
scroll to position [539, 0]
click at [370, 277] on span "Canadian Dollar" at bounding box center [375, 286] width 135 height 18
type input "Canadian Dollar"
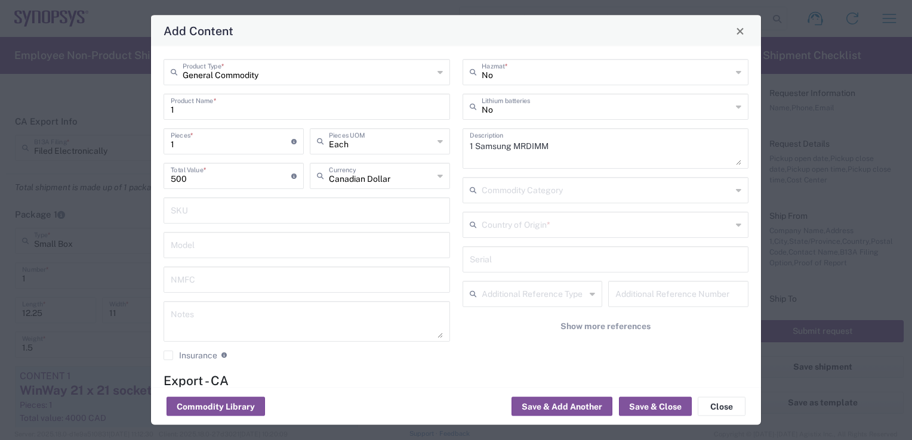
click at [573, 228] on input "text" at bounding box center [606, 224] width 251 height 21
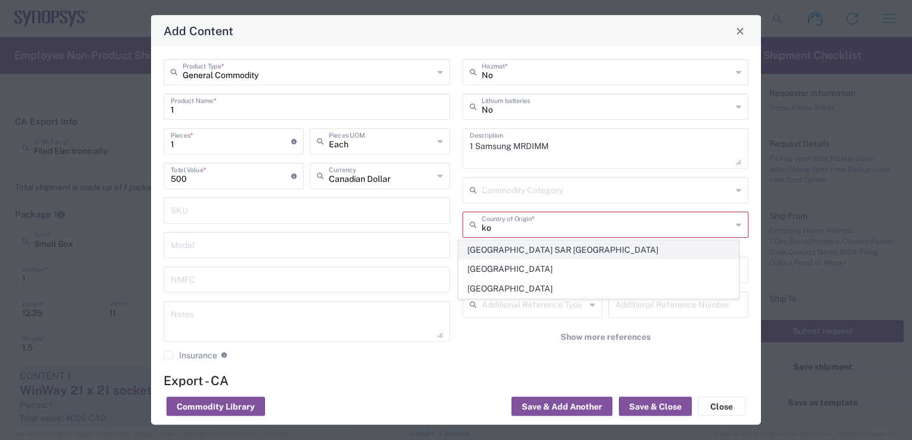
click at [567, 249] on span "[GEOGRAPHIC_DATA] SAR [GEOGRAPHIC_DATA]" at bounding box center [598, 250] width 279 height 18
type input "[GEOGRAPHIC_DATA] SAR [GEOGRAPHIC_DATA]"
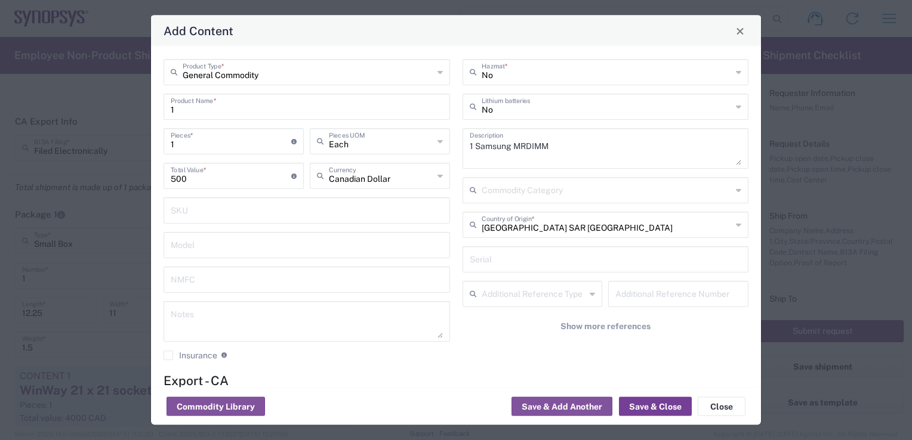
click at [652, 398] on button "Save & Close" at bounding box center [655, 406] width 73 height 19
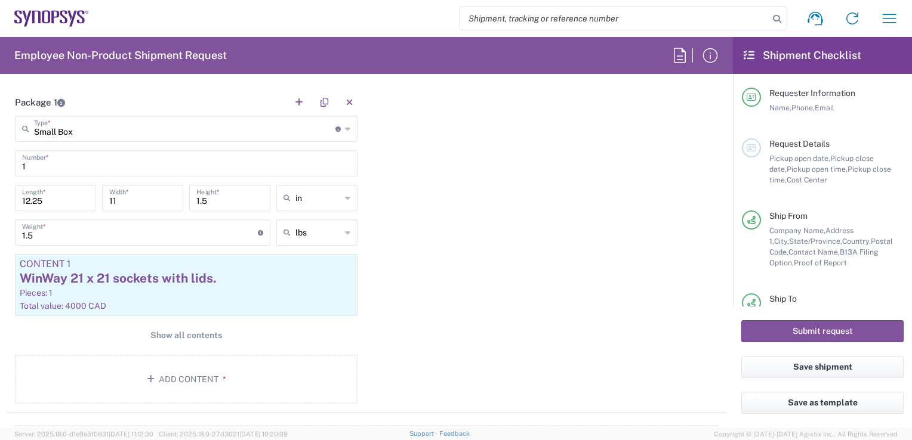
scroll to position [1181, 0]
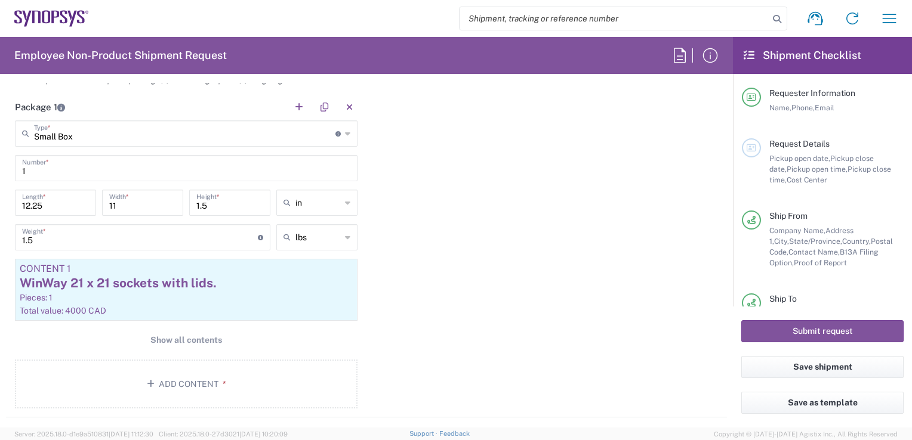
click at [345, 129] on icon at bounding box center [347, 133] width 5 height 19
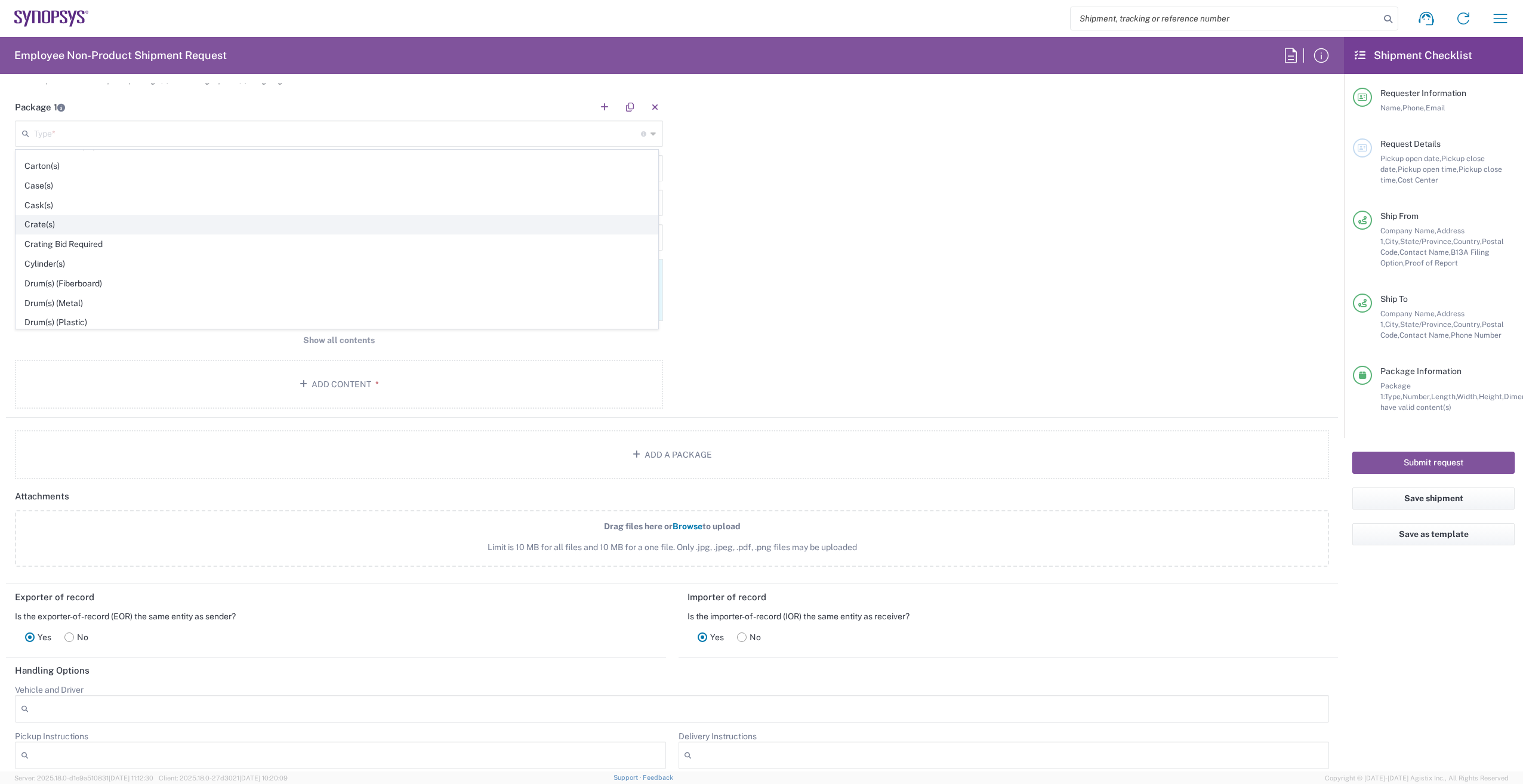
scroll to position [308, 0]
click at [171, 247] on span "Large Box" at bounding box center [336, 242] width 641 height 18
type input "Large Box"
type input "17.5"
type input "12.5"
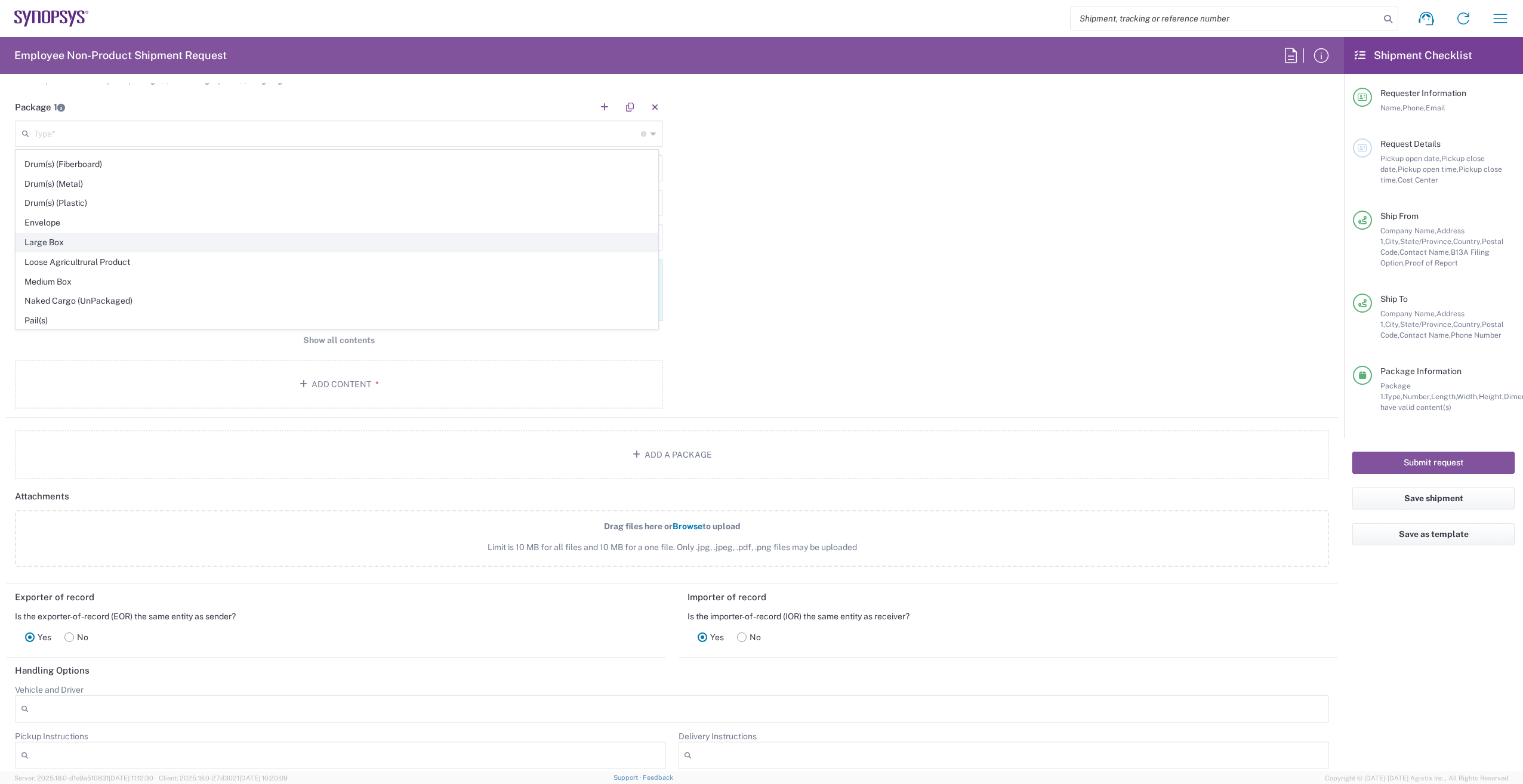
type input "3"
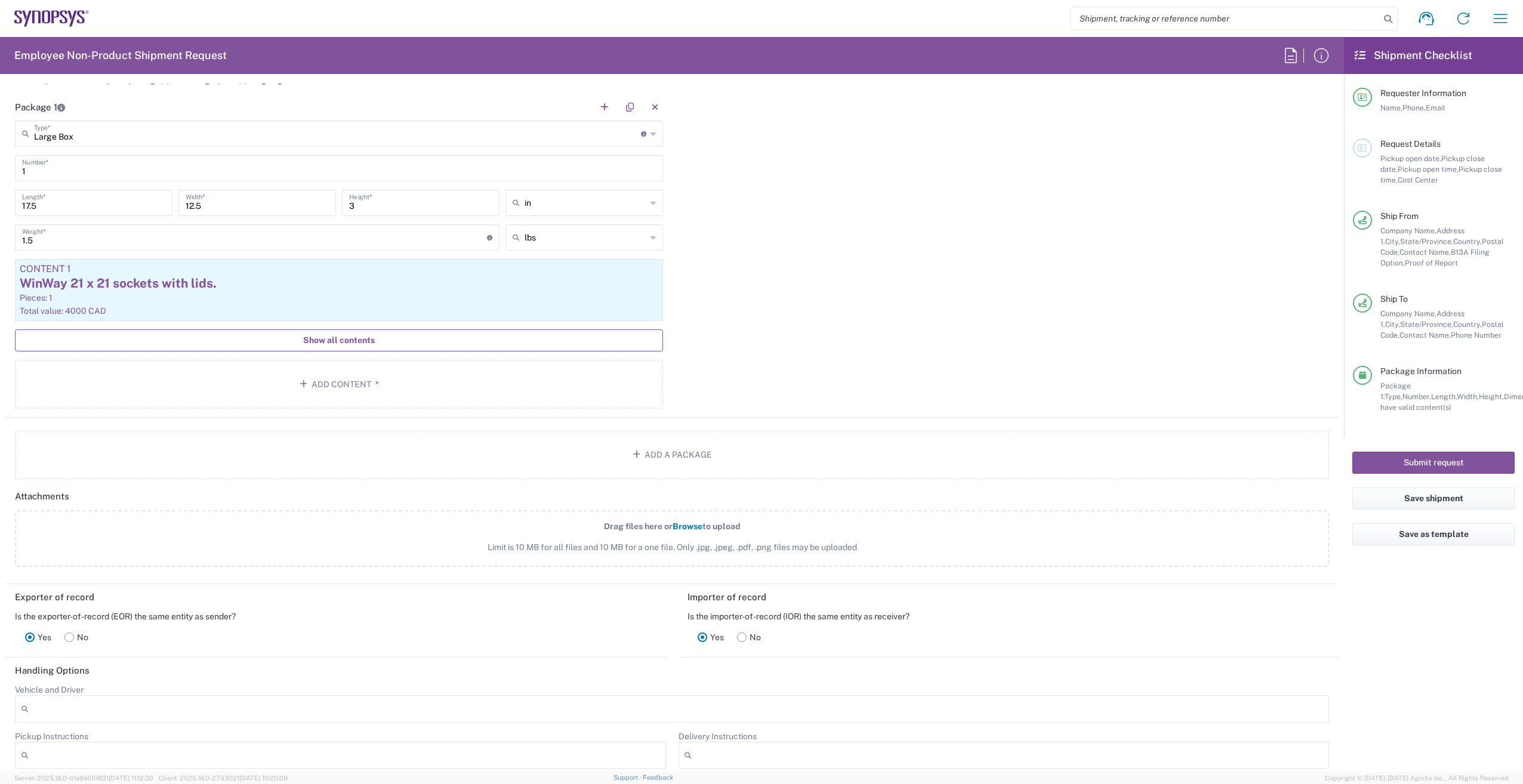
click at [347, 342] on span "Show all contents" at bounding box center [339, 340] width 72 height 11
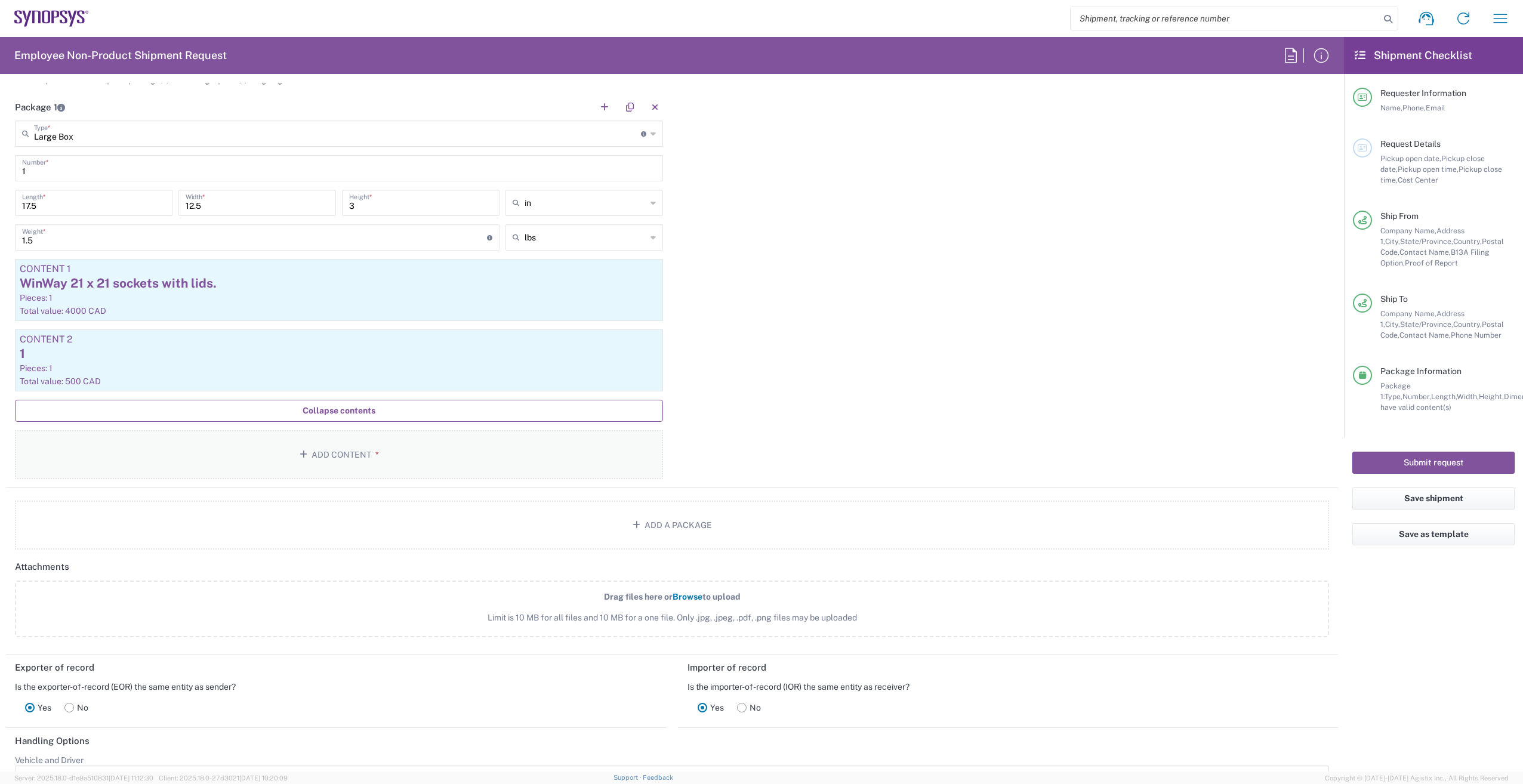
click at [362, 453] on button "Add Content *" at bounding box center [339, 454] width 648 height 49
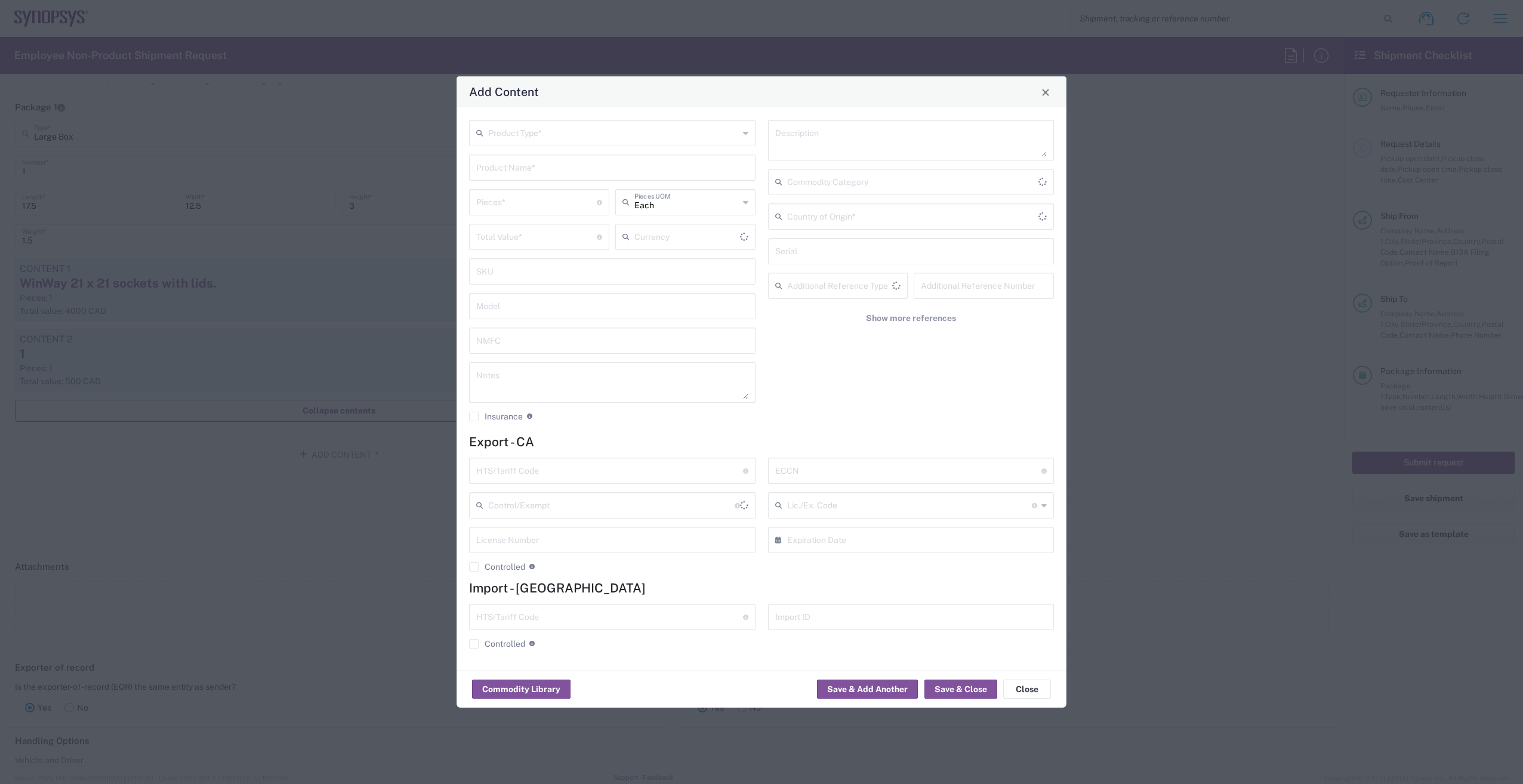
type input "US Dollar"
click at [526, 138] on input "text" at bounding box center [613, 132] width 251 height 21
type input "General Commodity"
click at [535, 165] on input "text" at bounding box center [612, 166] width 272 height 21
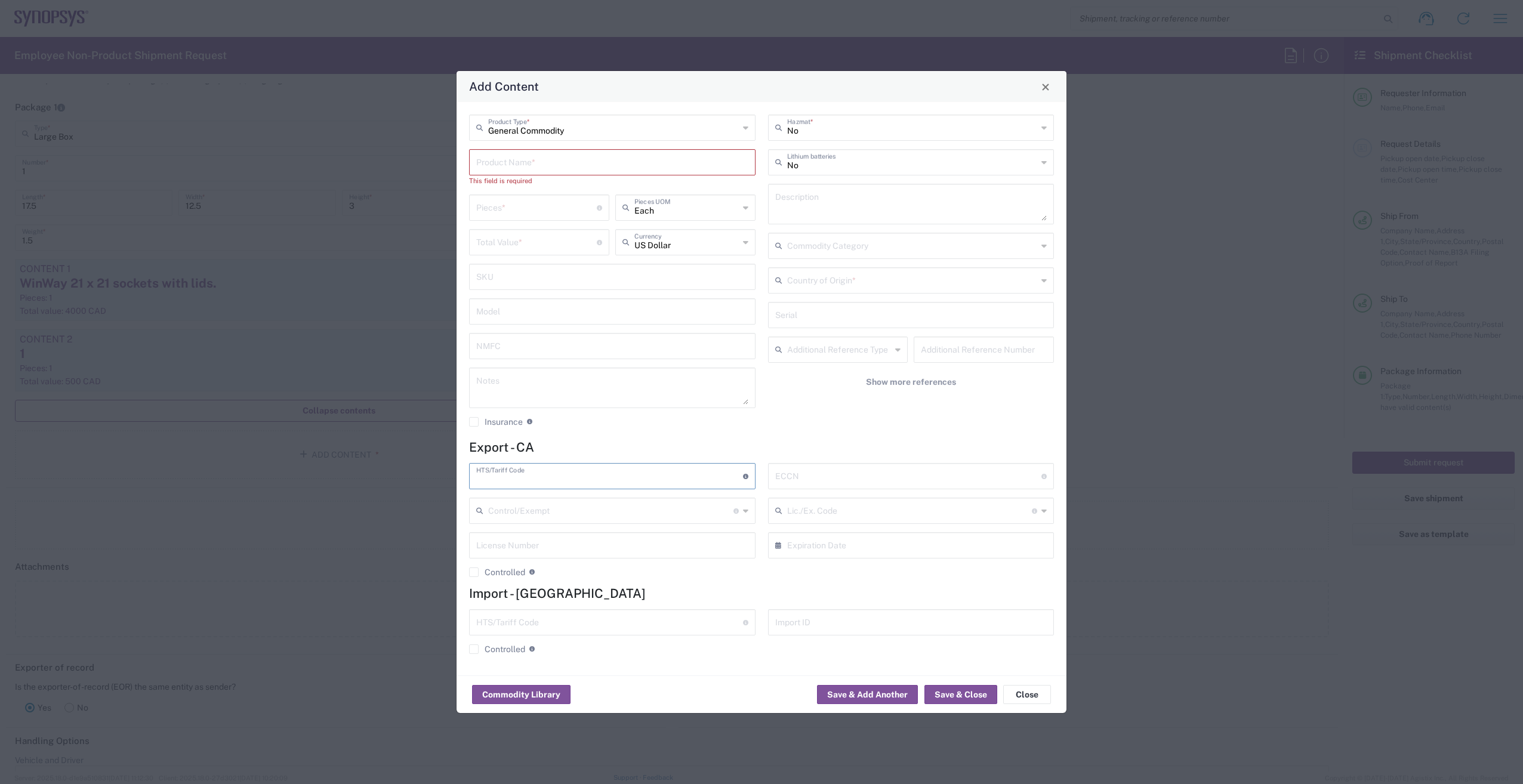
paste input "8473.30.0002"
type input "8473.30.0002"
click at [675, 248] on input "text" at bounding box center [686, 241] width 104 height 21
click at [669, 291] on span "Canadian Dollar" at bounding box center [685, 288] width 138 height 18
type input "Canadian Dollar"
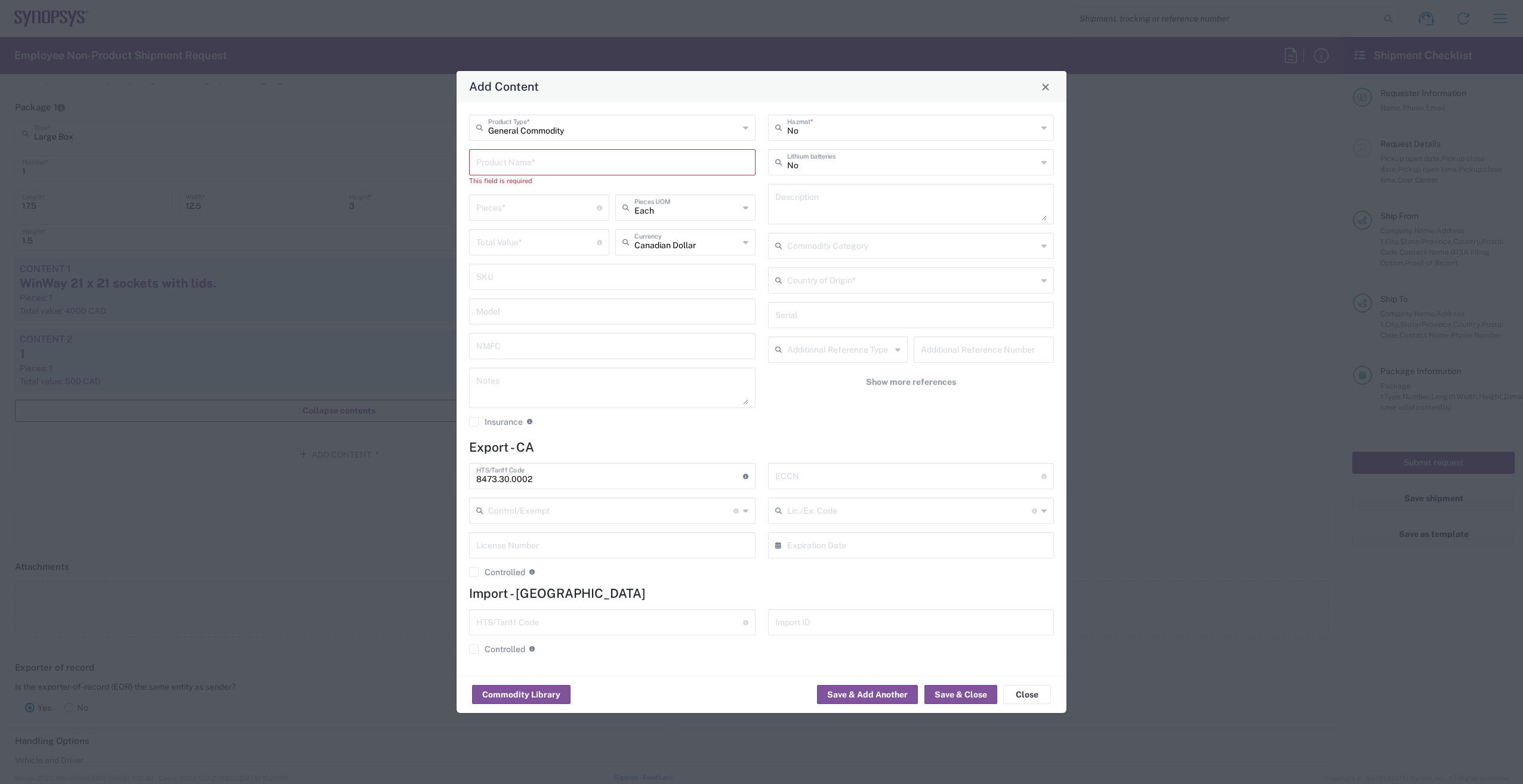
click at [511, 240] on input "number" at bounding box center [536, 241] width 121 height 21
paste input "446.00"
type input "446.00"
click at [502, 209] on input "number" at bounding box center [536, 206] width 121 height 21
type input "1"
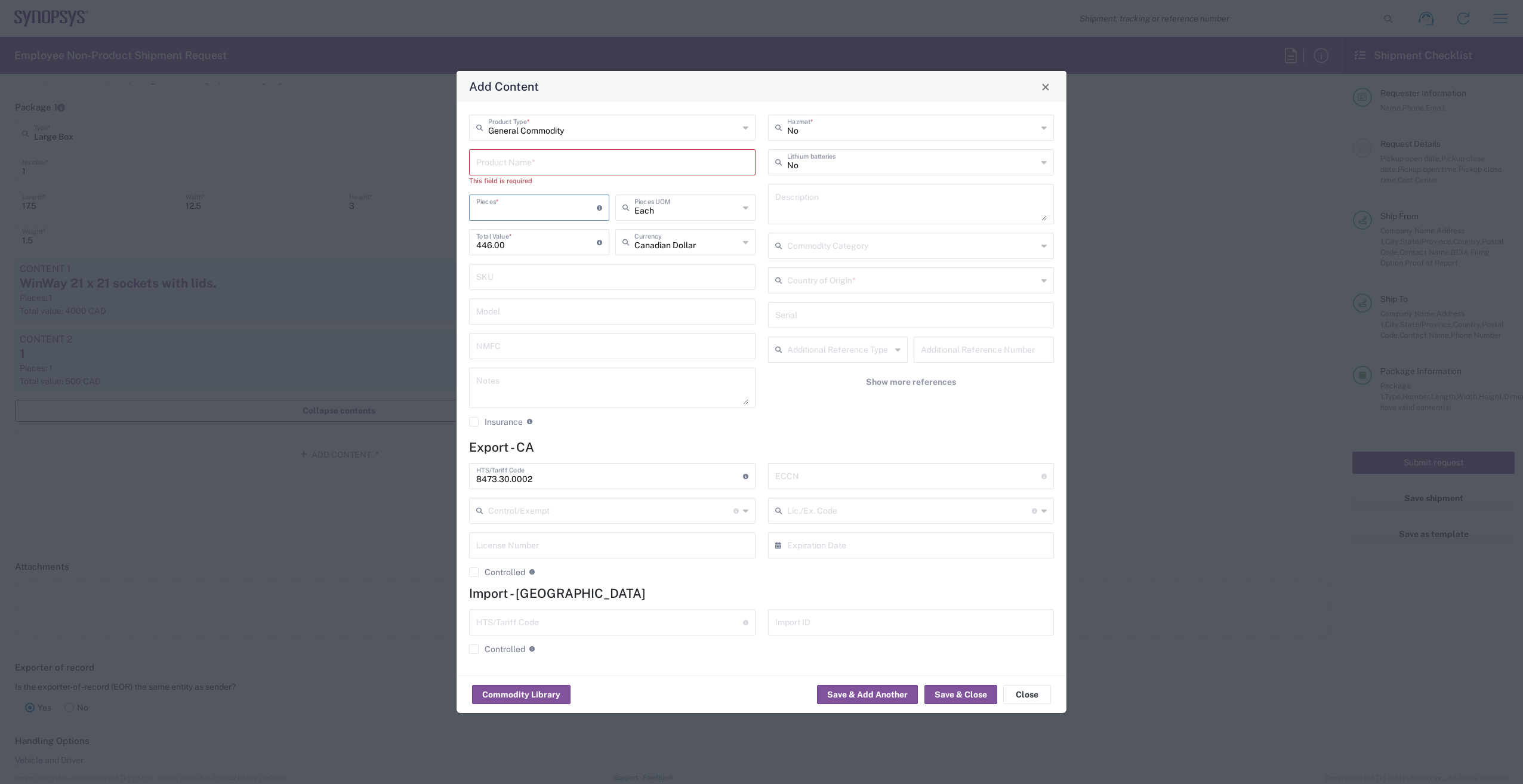
type input "446"
type input "1"
paste input "SK-Hynix DIMM Memory Module"
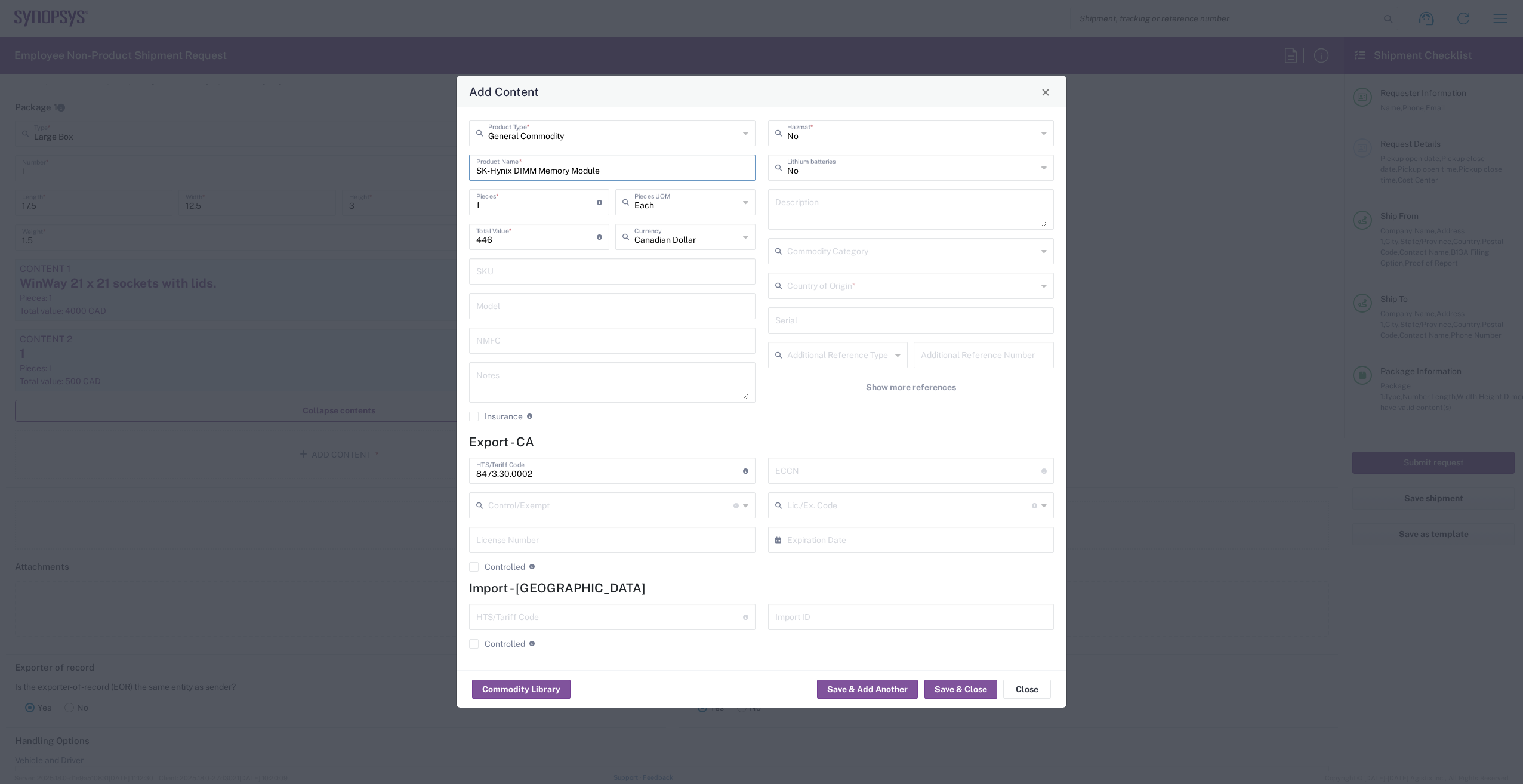
type input "SK-Hynix DIMM Memory Module"
click at [795, 190] on div "Description" at bounding box center [911, 209] width 286 height 41
click at [794, 203] on textarea at bounding box center [911, 209] width 272 height 33
paste textarea "SK-Hynix DIMM Memory Module"
type textarea "1x SK-Hynix DIMM Memory Module"
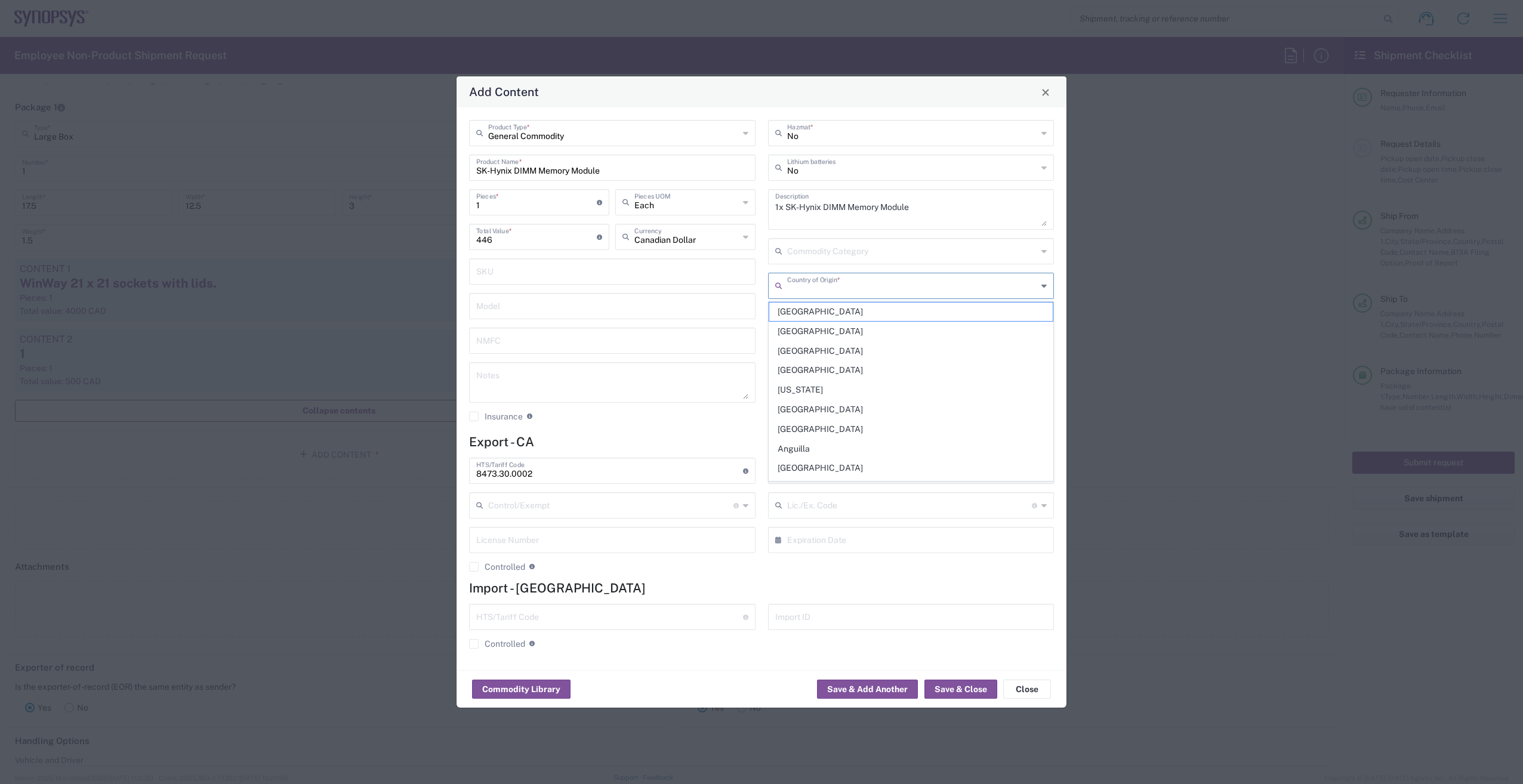
click at [870, 286] on input "text" at bounding box center [912, 284] width 251 height 21
click at [797, 372] on span "[GEOGRAPHIC_DATA]" at bounding box center [911, 370] width 284 height 18
type input "[GEOGRAPHIC_DATA]"
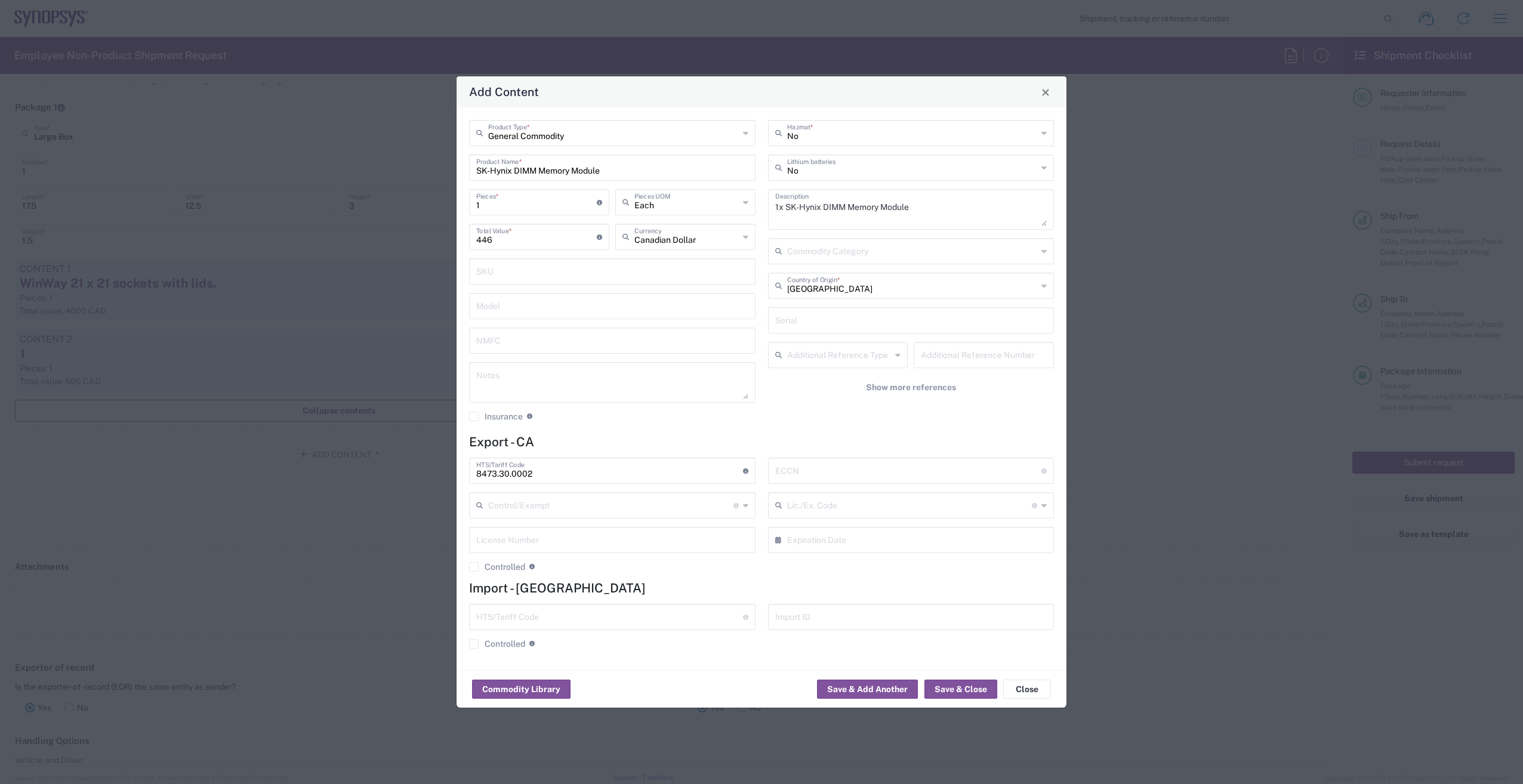
click at [804, 466] on input "text" at bounding box center [908, 469] width 267 height 21
type input "EAR99"
click at [963, 686] on button "Save & Close" at bounding box center [960, 689] width 73 height 19
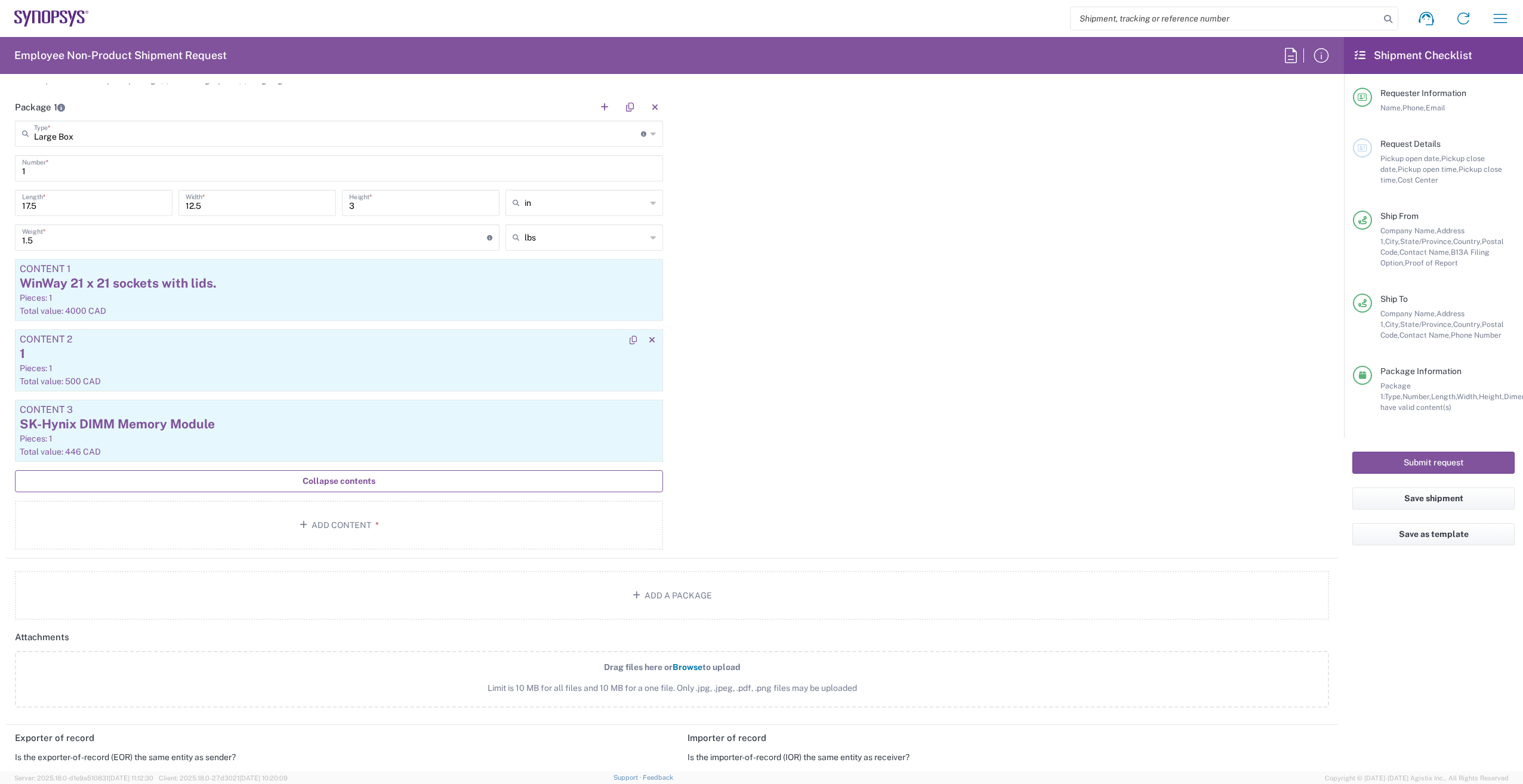
click at [266, 356] on div "1" at bounding box center [339, 354] width 638 height 18
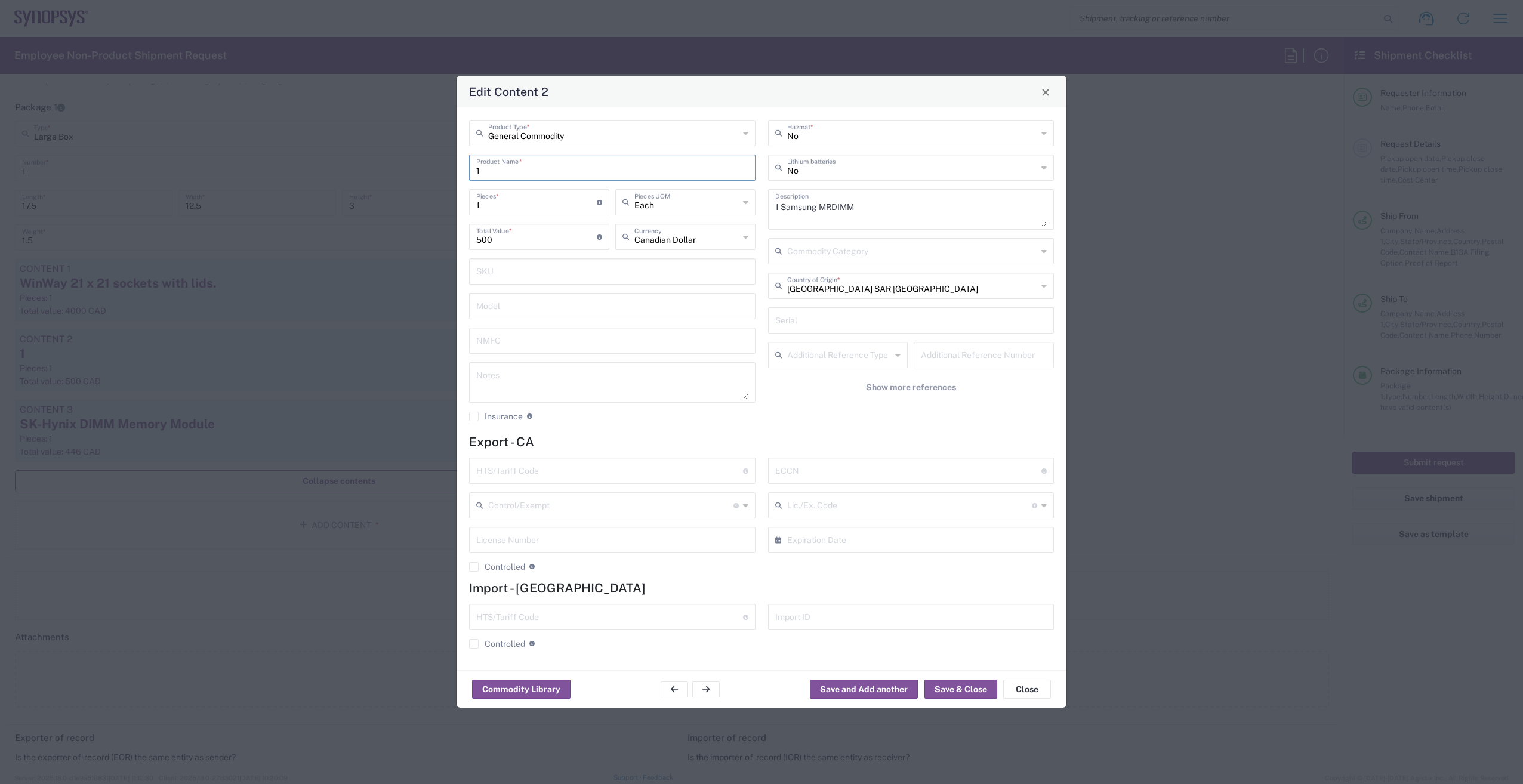
click at [517, 174] on input "1" at bounding box center [612, 166] width 272 height 21
drag, startPoint x: 783, startPoint y: 203, endPoint x: 857, endPoint y: 199, distance: 74.1
click at [857, 199] on textarea "1 Samsung MRDIMM" at bounding box center [911, 209] width 272 height 33
click at [1030, 692] on button "Close" at bounding box center [1027, 689] width 48 height 19
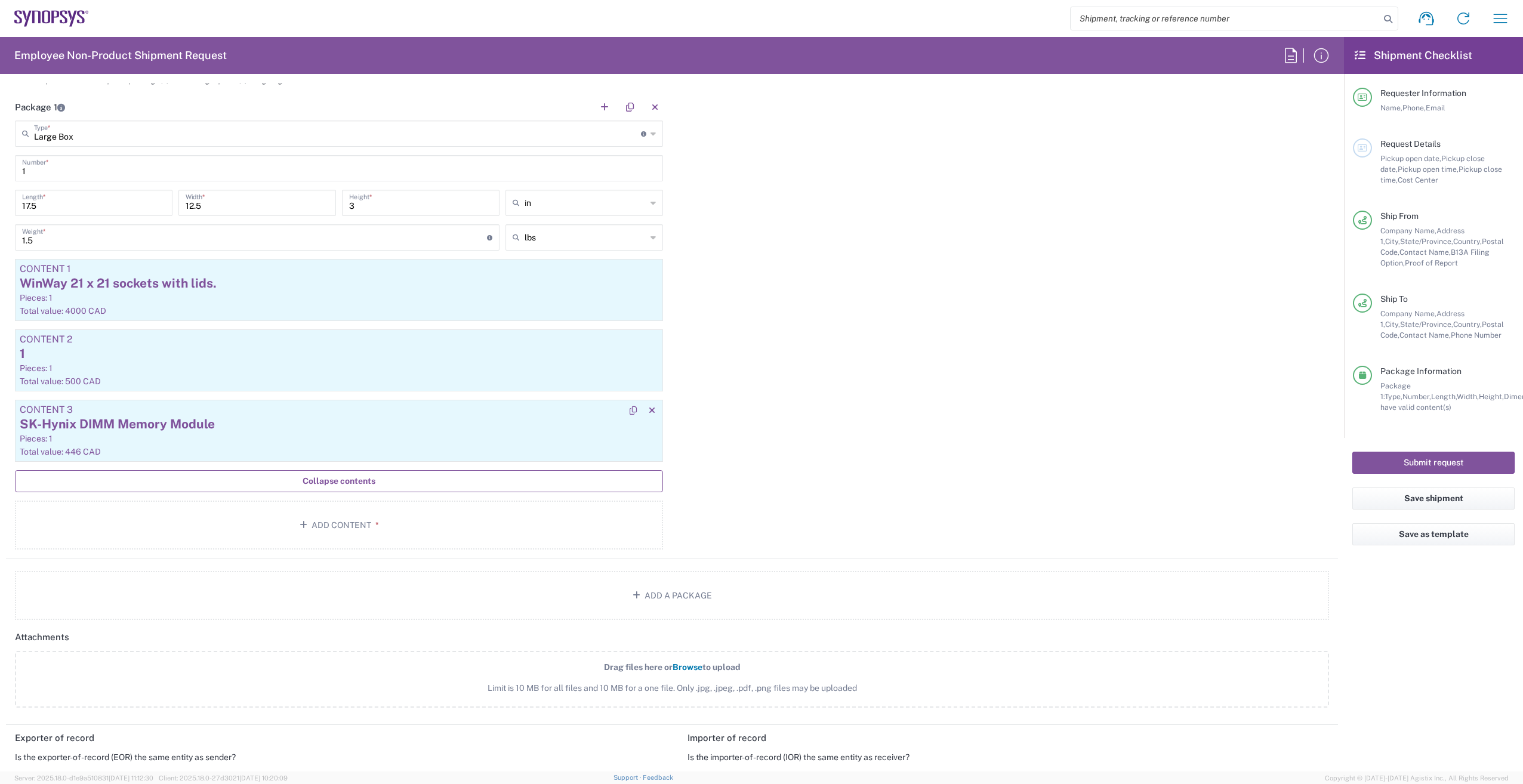
click at [213, 428] on div "SK-Hynix DIMM Memory Module" at bounding box center [339, 424] width 638 height 18
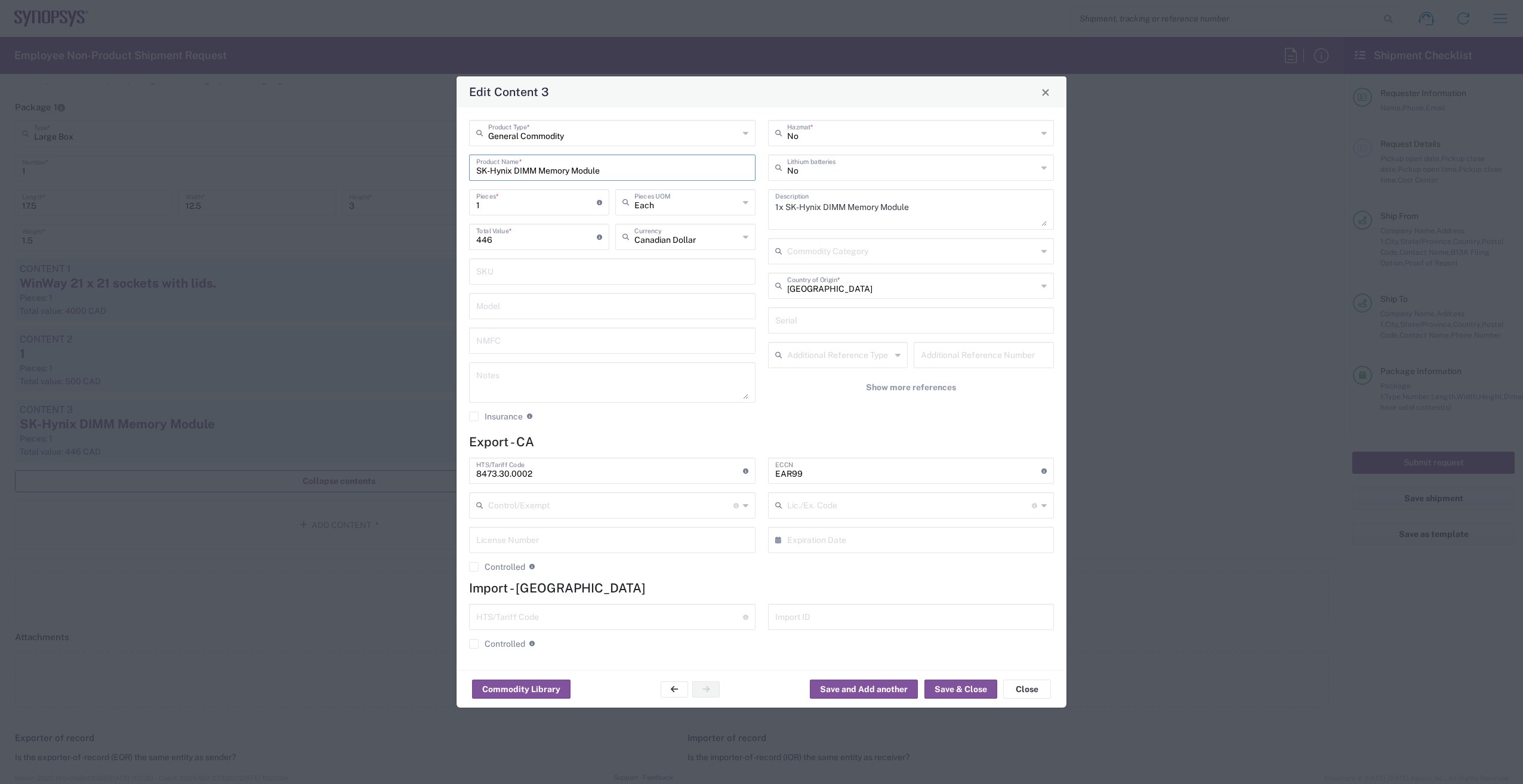
drag, startPoint x: 609, startPoint y: 170, endPoint x: 458, endPoint y: 184, distance: 152.2
click at [458, 184] on div "General Commodity Product Type * SK-Hynix DIMM Memory Module Product Name * 1 P…" at bounding box center [761, 388] width 610 height 563
click at [1015, 684] on button "Close" at bounding box center [1027, 689] width 48 height 19
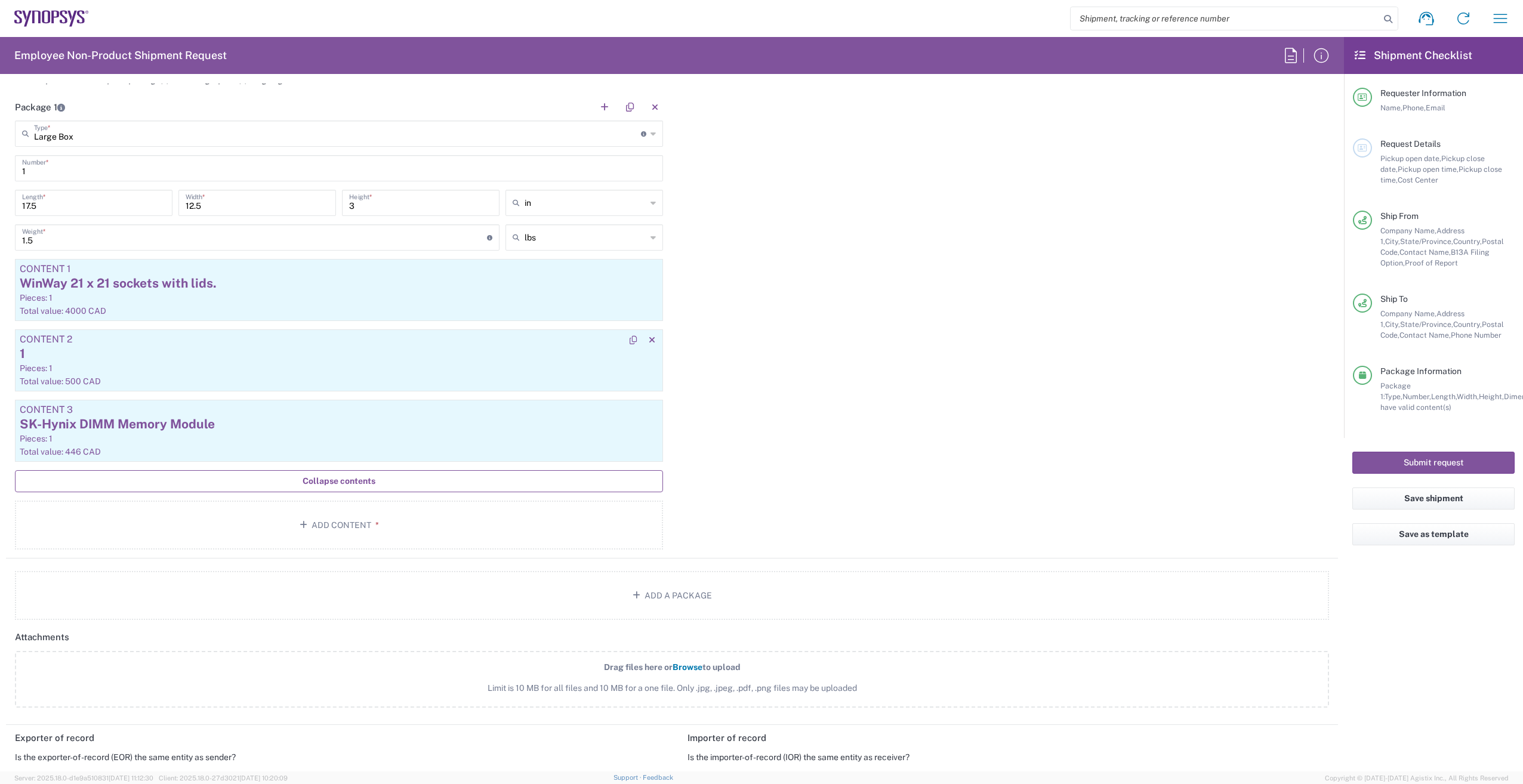
click at [248, 354] on div "1" at bounding box center [339, 354] width 638 height 18
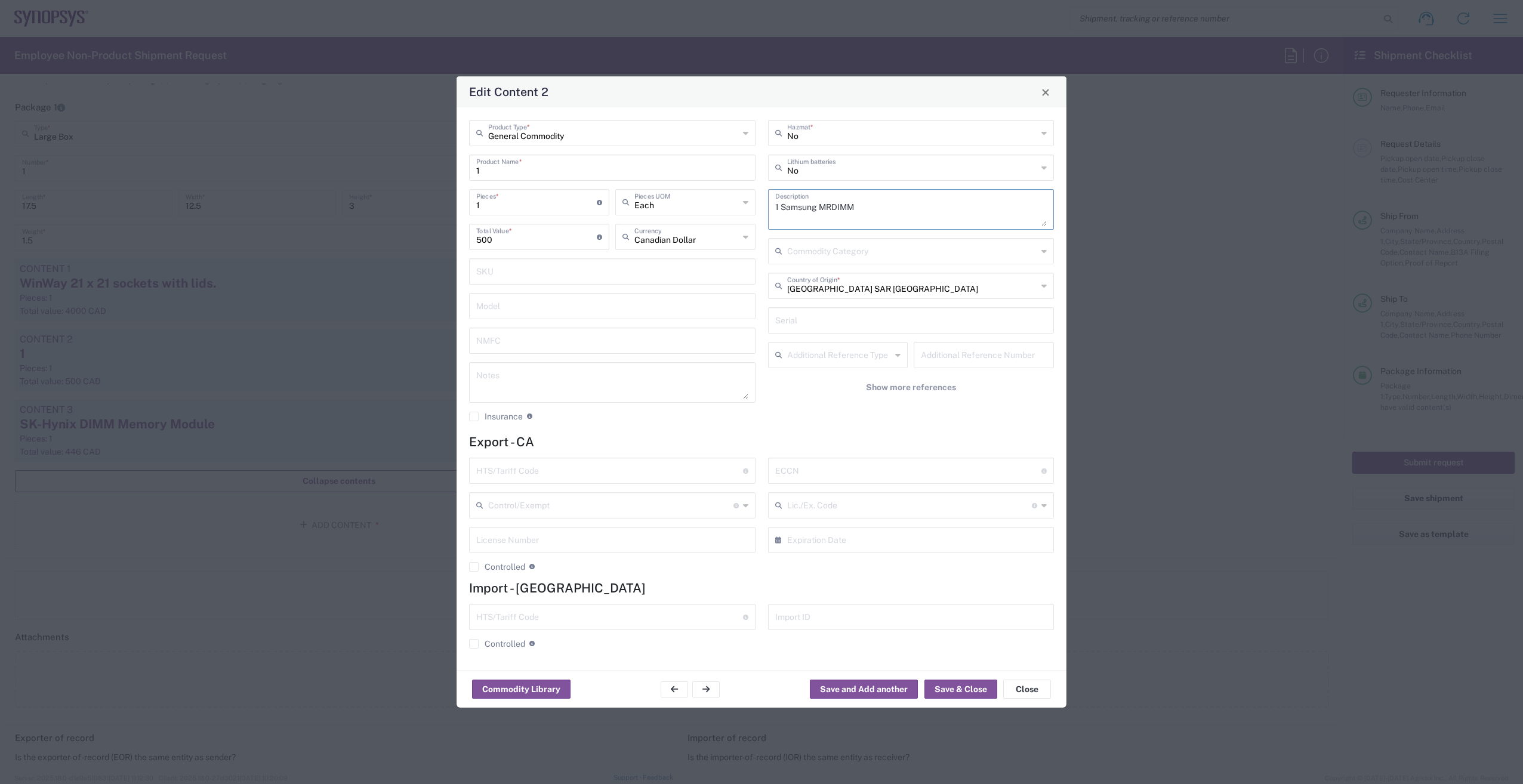
drag, startPoint x: 893, startPoint y: 205, endPoint x: 779, endPoint y: 218, distance: 114.1
click at [779, 218] on textarea "1 Samsung MRDIMM" at bounding box center [911, 209] width 272 height 33
drag, startPoint x: 788, startPoint y: 210, endPoint x: 948, endPoint y: 200, distance: 160.2
click at [948, 200] on textarea "1 Samsung MRDIMM" at bounding box center [911, 209] width 272 height 33
drag, startPoint x: 819, startPoint y: 211, endPoint x: 916, endPoint y: 204, distance: 97.5
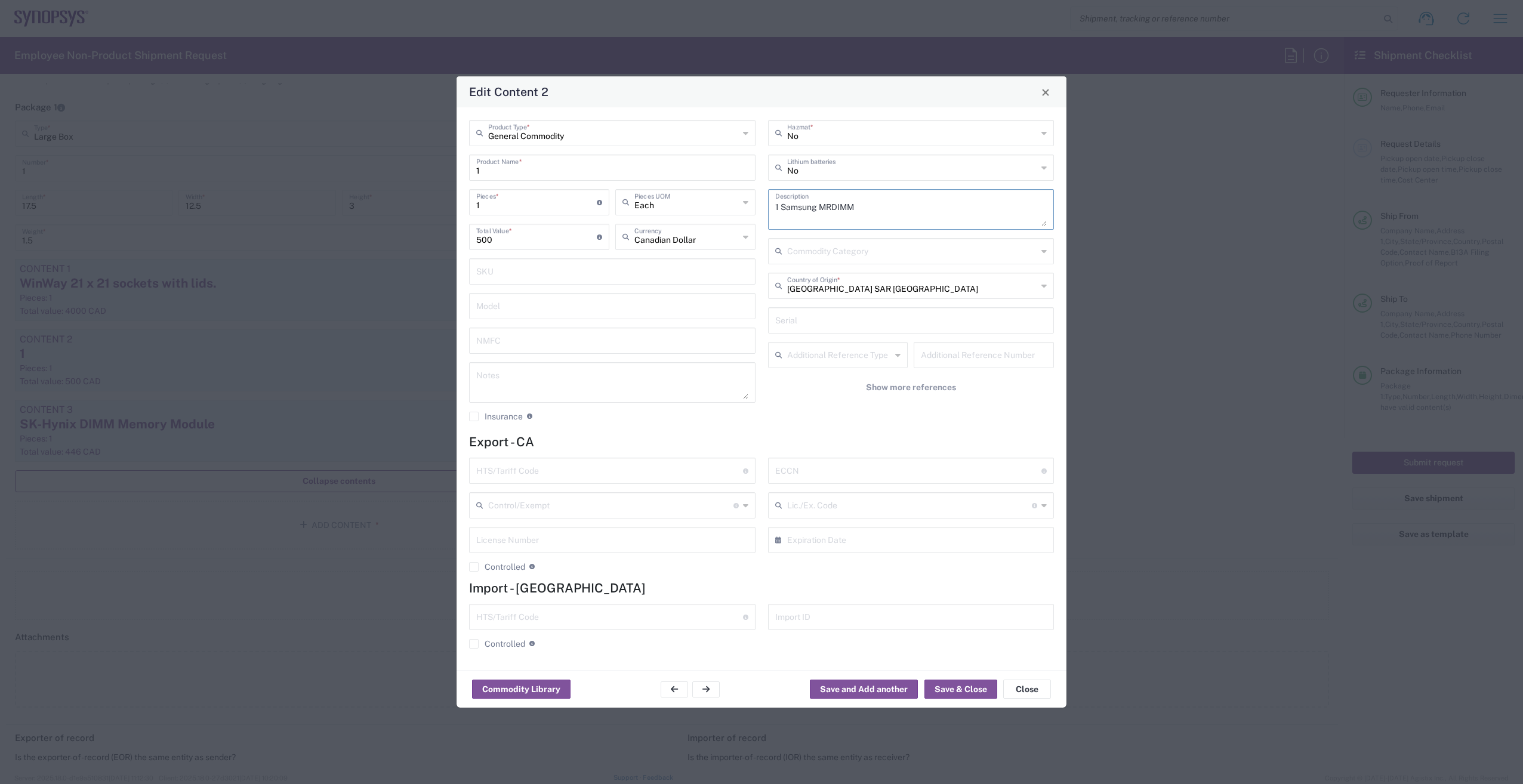
click at [916, 204] on textarea "1 Samsung MRDIMM" at bounding box center [911, 209] width 272 height 33
paste textarea "SK-Hynix DIMM Memory Module"
drag, startPoint x: 857, startPoint y: 208, endPoint x: 817, endPoint y: 213, distance: 40.3
click at [817, 213] on textarea "1 Samsung SK-Hynix DIMM Memory Module" at bounding box center [911, 209] width 272 height 33
drag, startPoint x: 530, startPoint y: 174, endPoint x: 405, endPoint y: 175, distance: 125.9
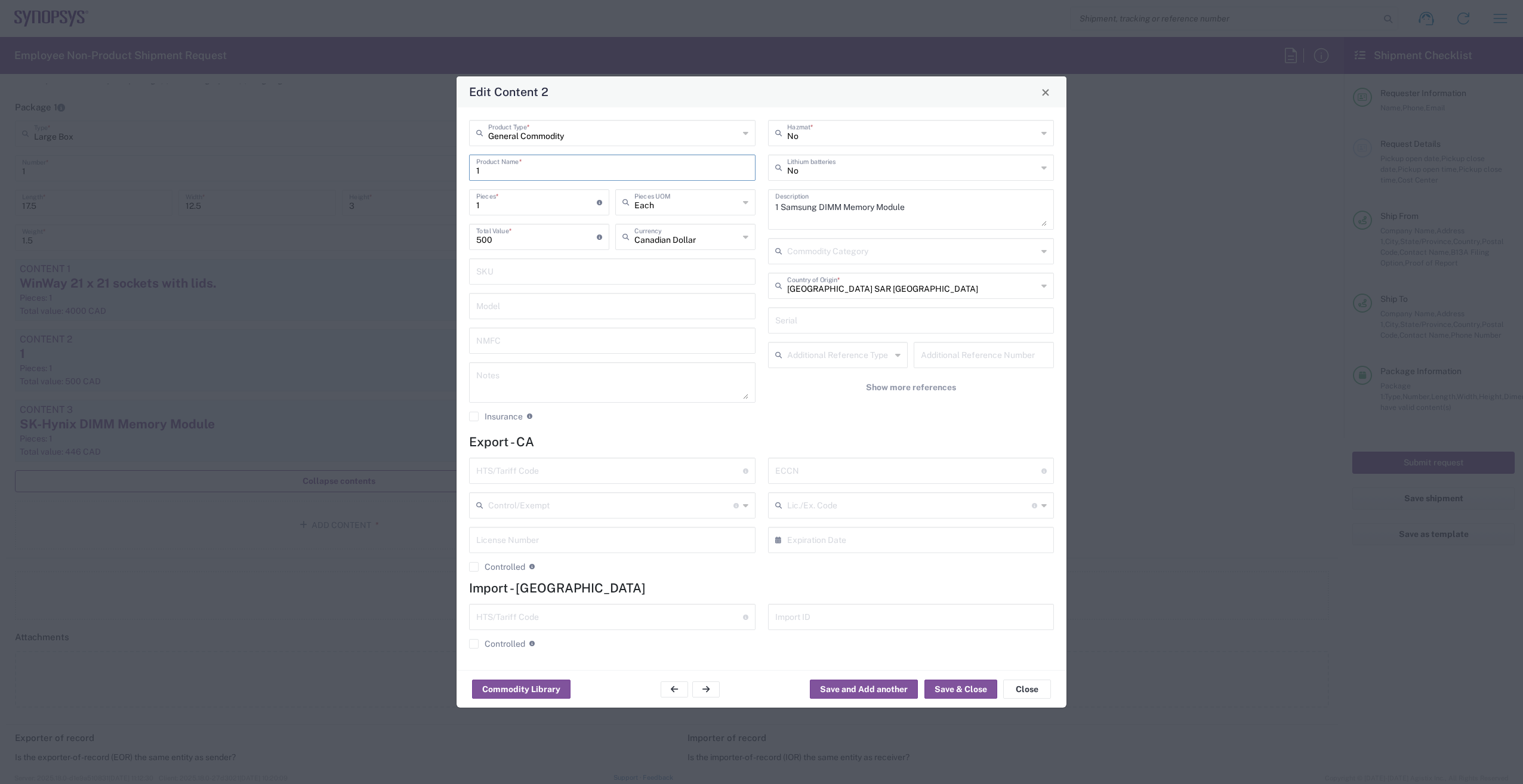
click at [405, 175] on div "Edit Content 2 General Commodity Product Type * 1 Product Name * 1 Pieces * Num…" at bounding box center [761, 392] width 1523 height 784
drag, startPoint x: 919, startPoint y: 208, endPoint x: 782, endPoint y: 212, distance: 136.7
click at [782, 212] on textarea "1 Samsung DIMM Memory Module" at bounding box center [911, 209] width 272 height 33
click at [781, 211] on textarea "1 Samsung DIMM Memory Module" at bounding box center [911, 209] width 272 height 33
type textarea "1 x Samsung DIMM Memory Module"
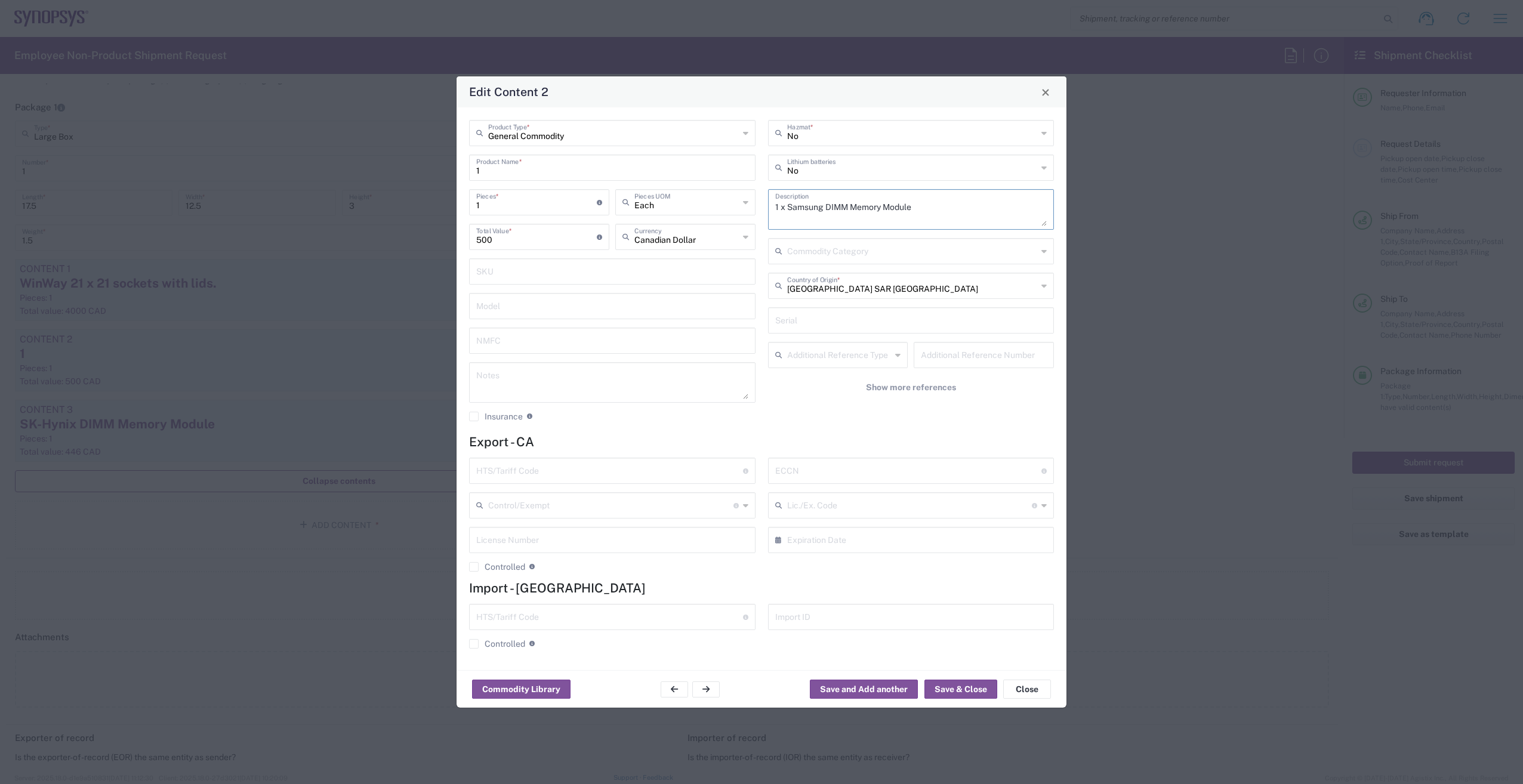
click at [573, 174] on input "1" at bounding box center [612, 166] width 272 height 21
drag, startPoint x: 573, startPoint y: 174, endPoint x: 549, endPoint y: 176, distance: 24.5
click at [549, 176] on input "1" at bounding box center [612, 166] width 272 height 21
click at [551, 176] on input "1" at bounding box center [612, 166] width 272 height 21
drag, startPoint x: 551, startPoint y: 176, endPoint x: 216, endPoint y: 155, distance: 335.4
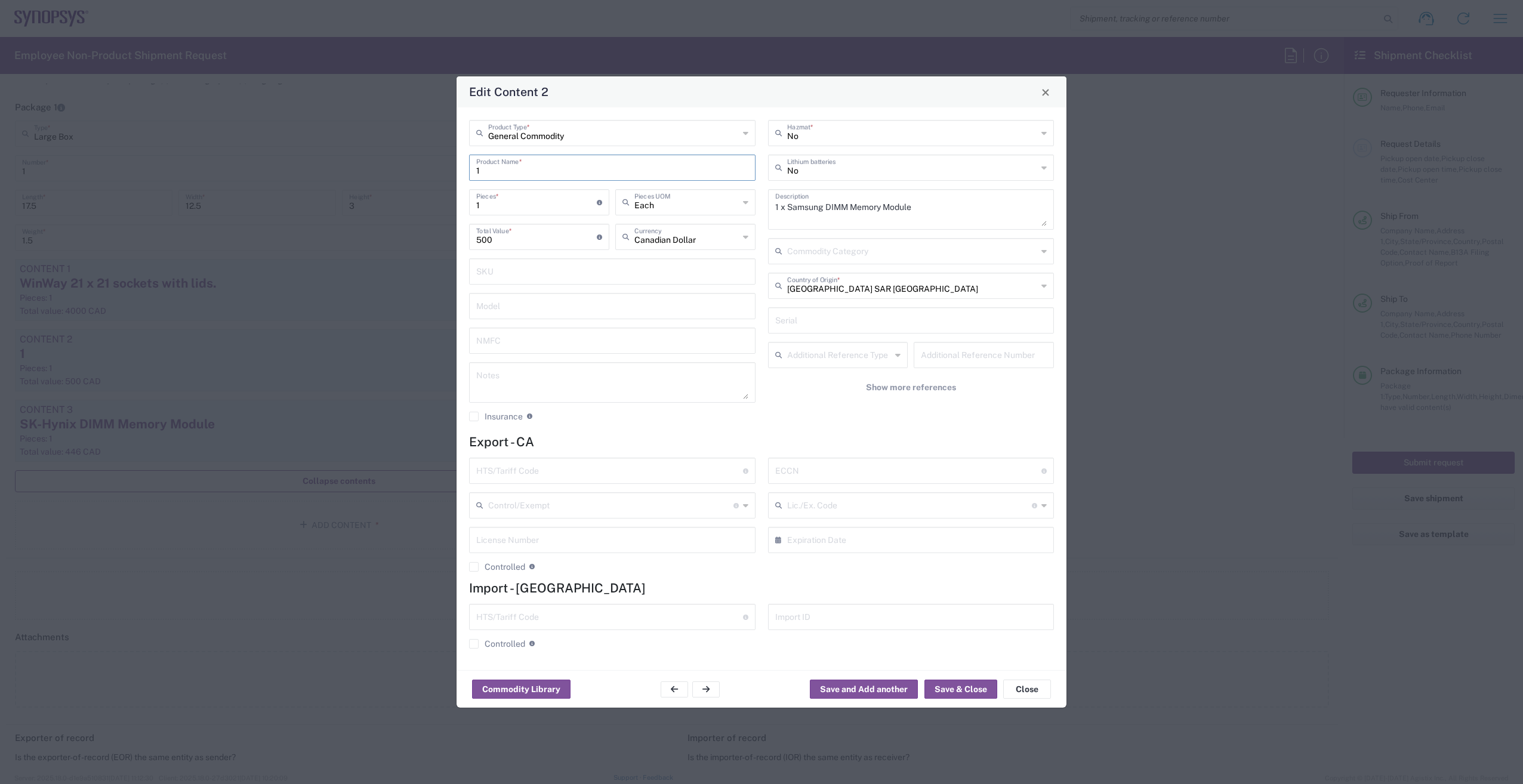
click at [214, 156] on div "Edit Content 2 General Commodity Product Type * 1 Product Name * 1 Pieces * Num…" at bounding box center [761, 392] width 1523 height 784
paste input "Samsung DIMM Memory Module"
type input "Samsung DIMM Memory Module"
drag, startPoint x: 510, startPoint y: 240, endPoint x: 456, endPoint y: 245, distance: 54.0
click at [456, 245] on div "Edit Content 2 General Commodity Product Type * Samsung DIMM Memory Module Prod…" at bounding box center [761, 392] width 611 height 632
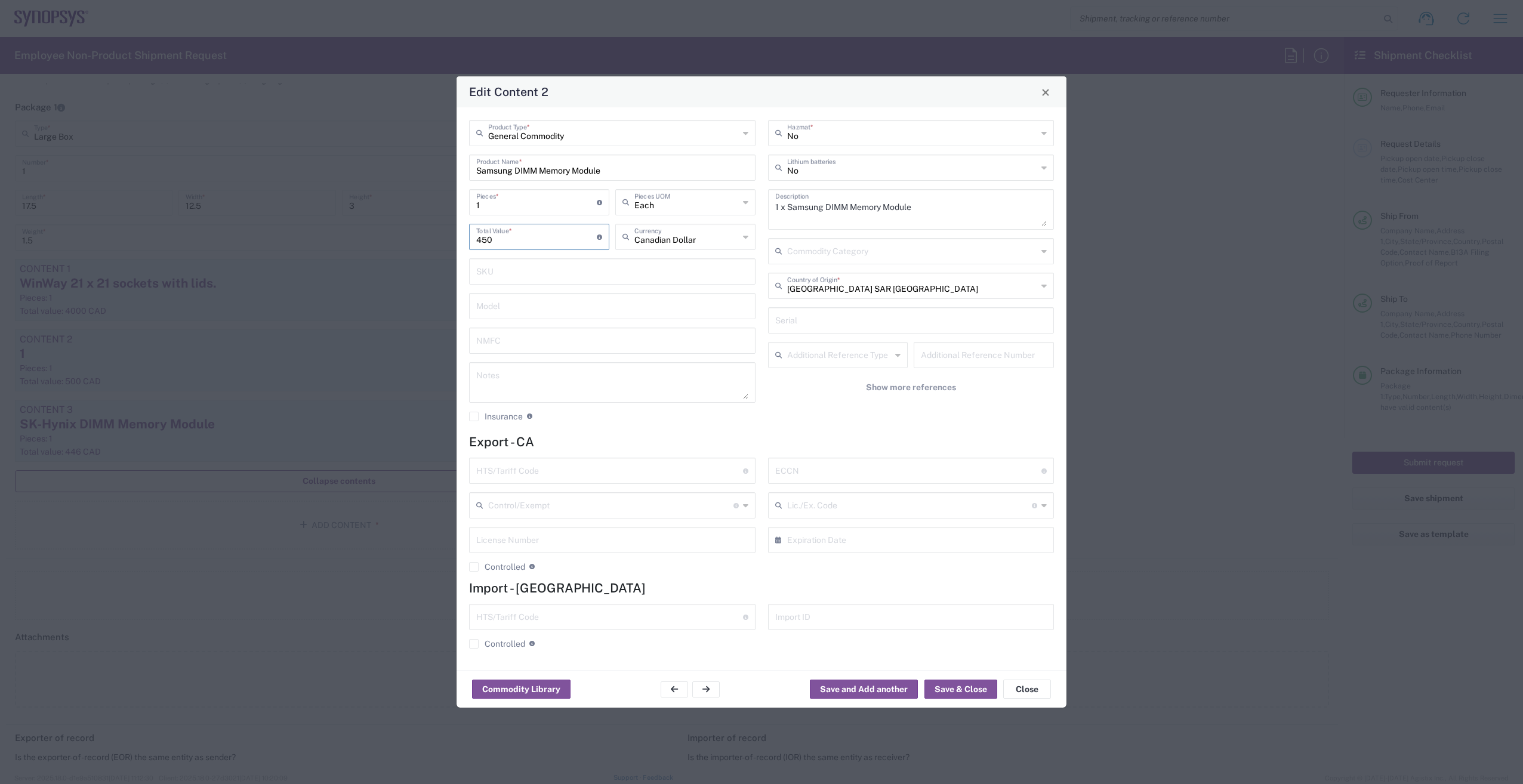
type input "450"
click at [1042, 288] on icon at bounding box center [1043, 285] width 5 height 19
type input "k"
click at [844, 369] on span "[GEOGRAPHIC_DATA]" at bounding box center [911, 370] width 284 height 18
type input "[GEOGRAPHIC_DATA]"
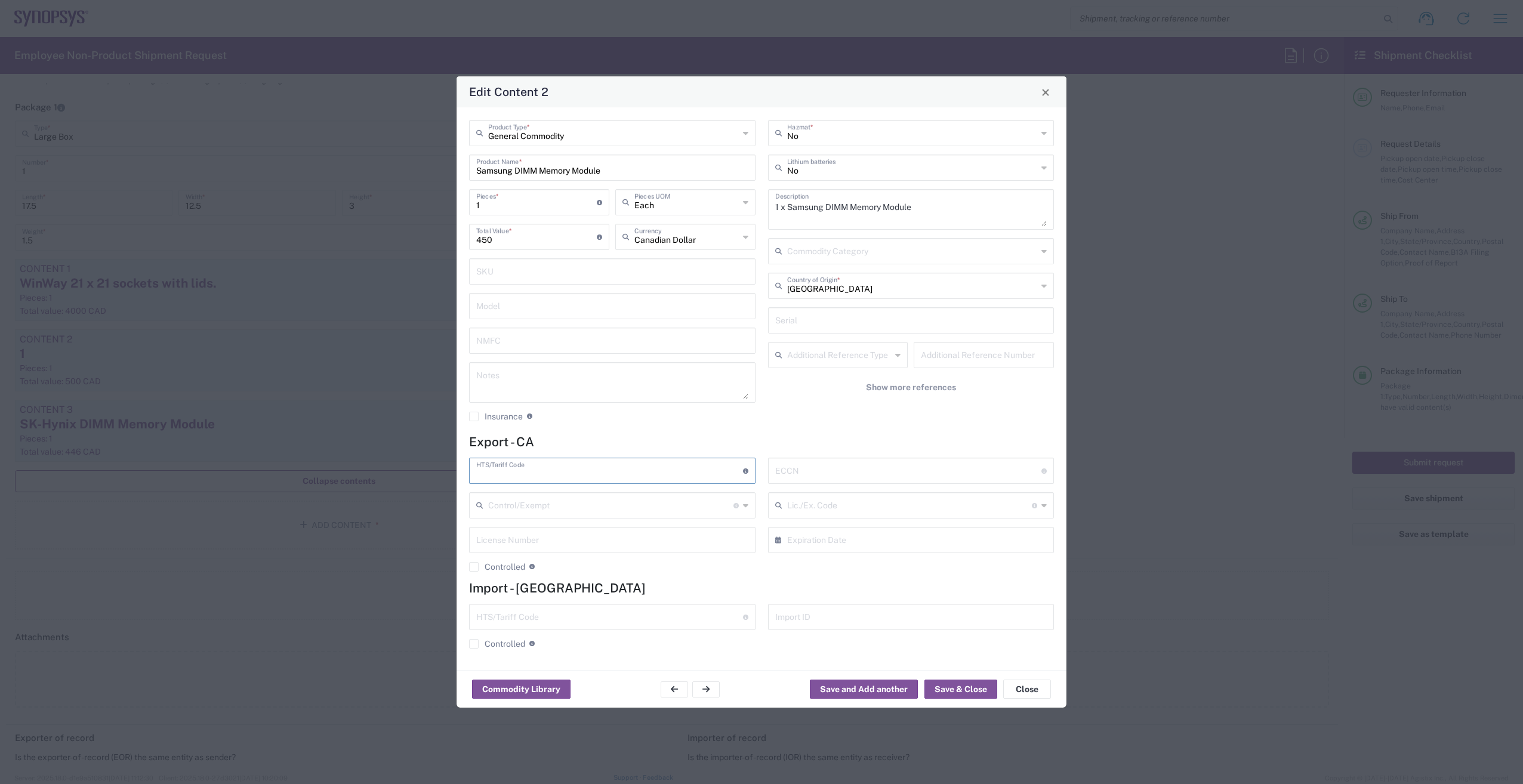
click at [557, 478] on input "text" at bounding box center [609, 469] width 267 height 21
drag, startPoint x: 557, startPoint y: 478, endPoint x: 552, endPoint y: 474, distance: 6.5
paste input "8473.30.0002"
type input "8473.30.0002"
click at [787, 478] on input "text" at bounding box center [908, 469] width 267 height 21
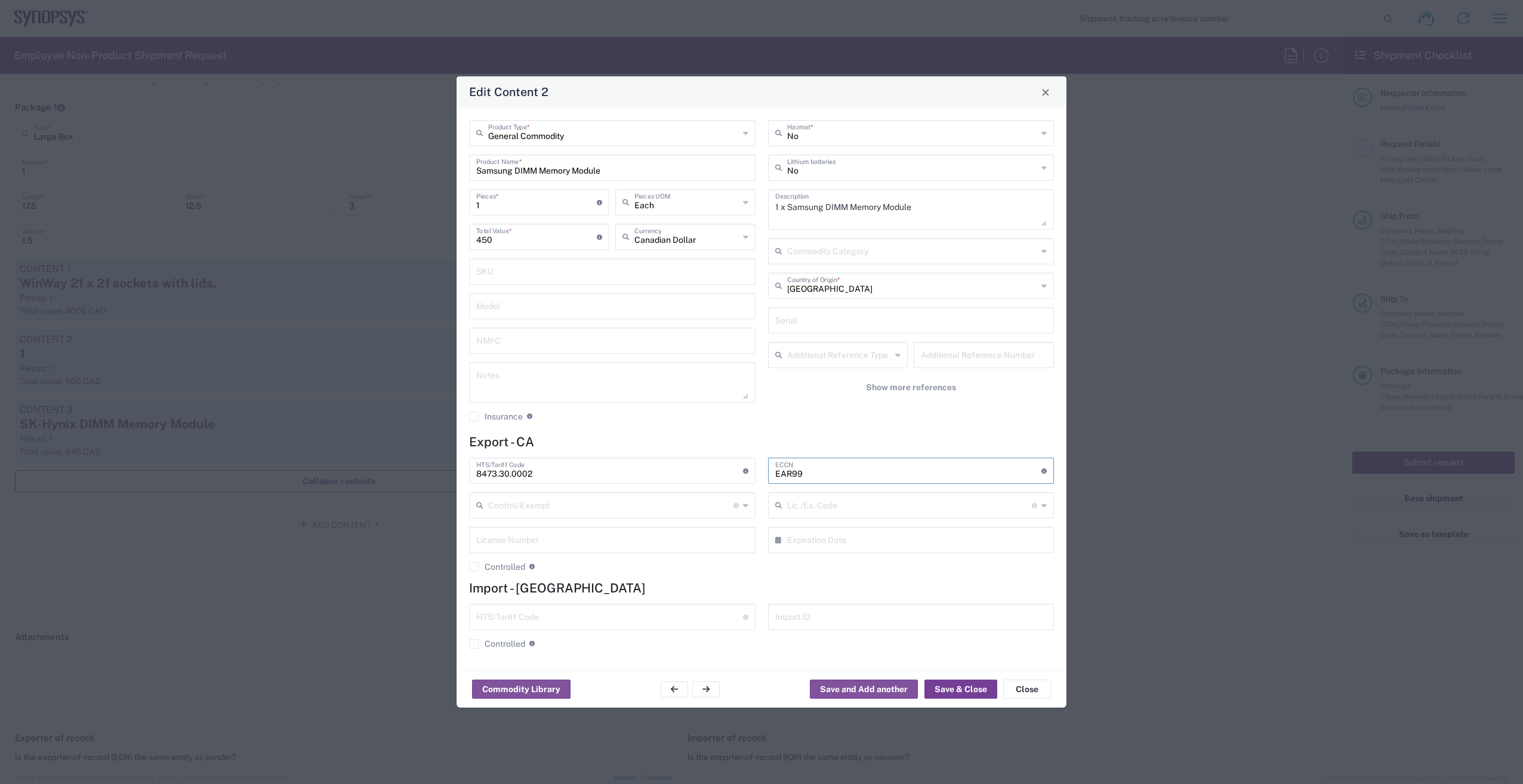
type input "EAR99"
click at [961, 681] on button "Save & Close" at bounding box center [960, 689] width 73 height 19
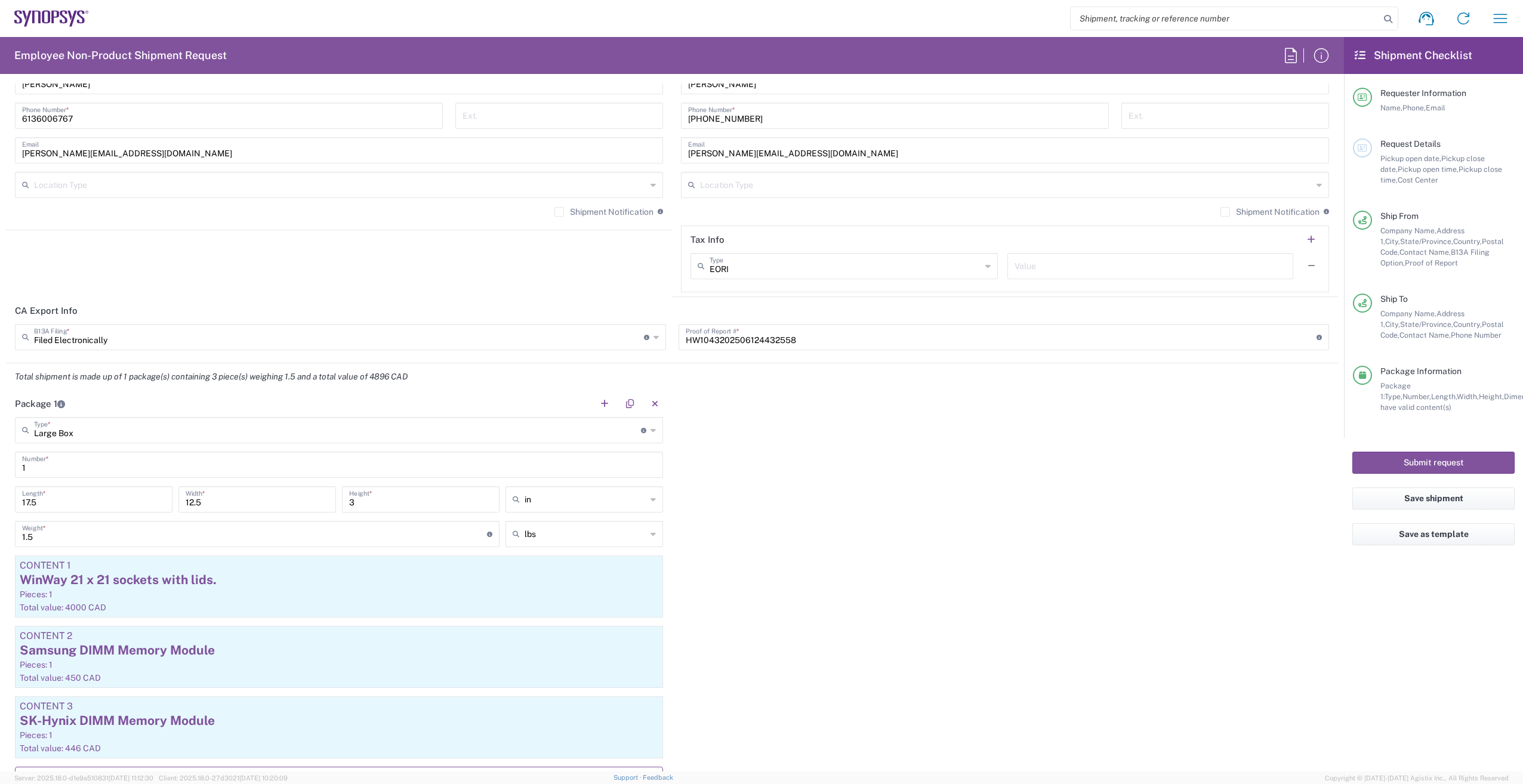
scroll to position [764, 0]
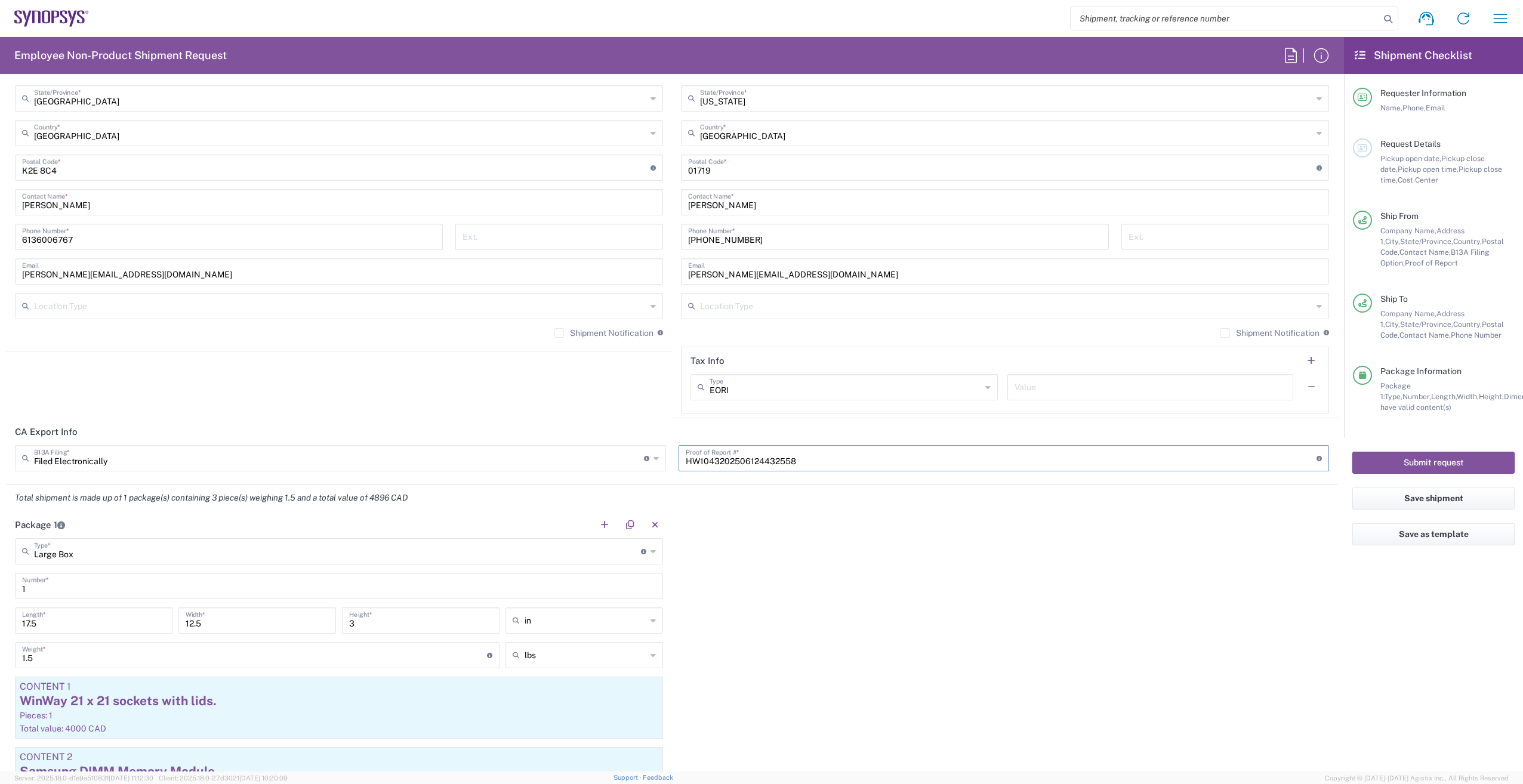
drag, startPoint x: 860, startPoint y: 447, endPoint x: 579, endPoint y: 444, distance: 281.0
click at [579, 444] on agx-form-section "CA Export Info Filed Electronically B13A Filing * Document required by the Cana…" at bounding box center [672, 451] width 1332 height 66
type input "000000000000000000000000"
click at [1150, 581] on div "Package 1 Large Box Type * Material used to package goods Small Box Bale(s) Bas…" at bounding box center [672, 743] width 1332 height 465
click at [1442, 499] on button "Save shipment" at bounding box center [1433, 498] width 162 height 22
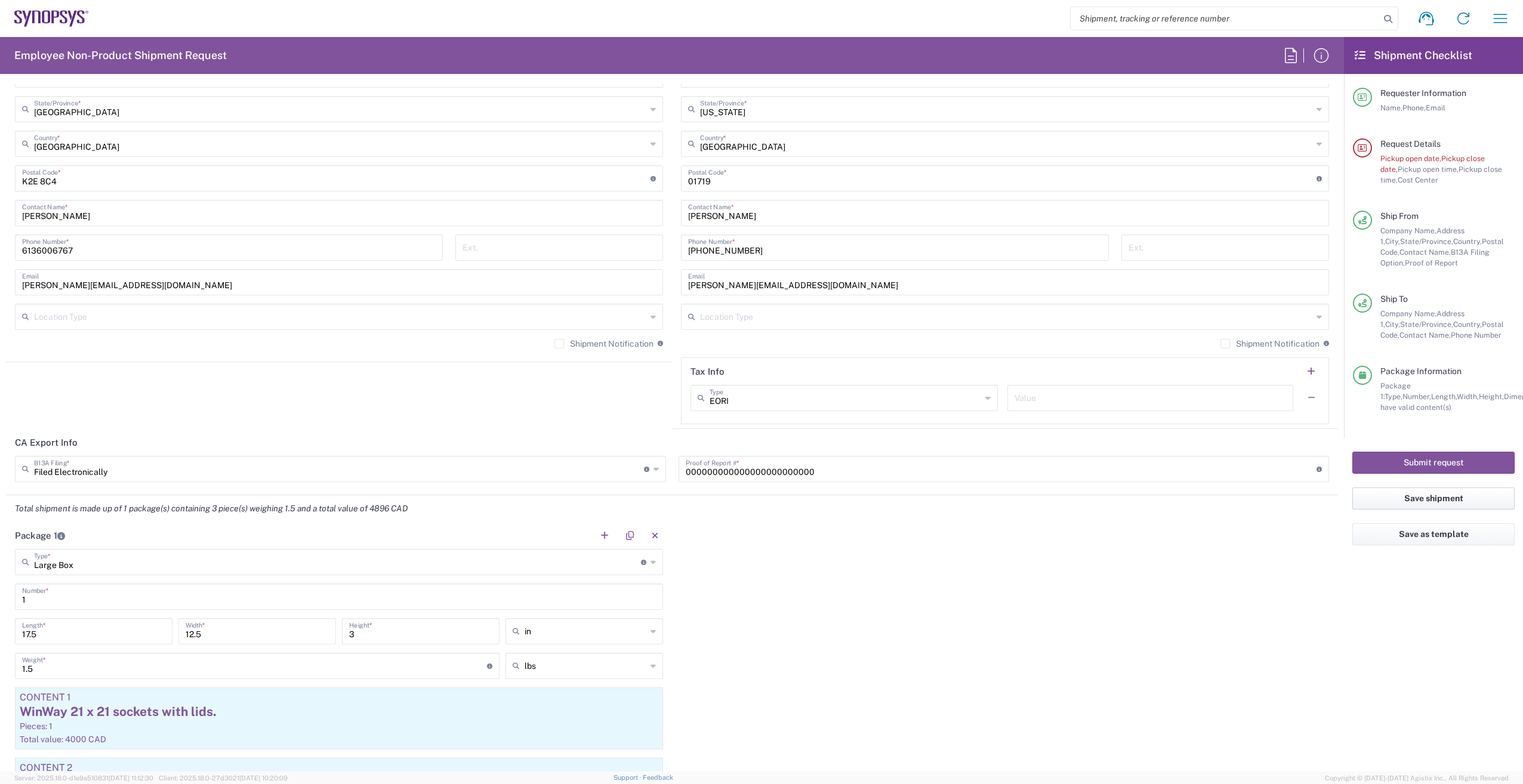
scroll to position [774, 0]
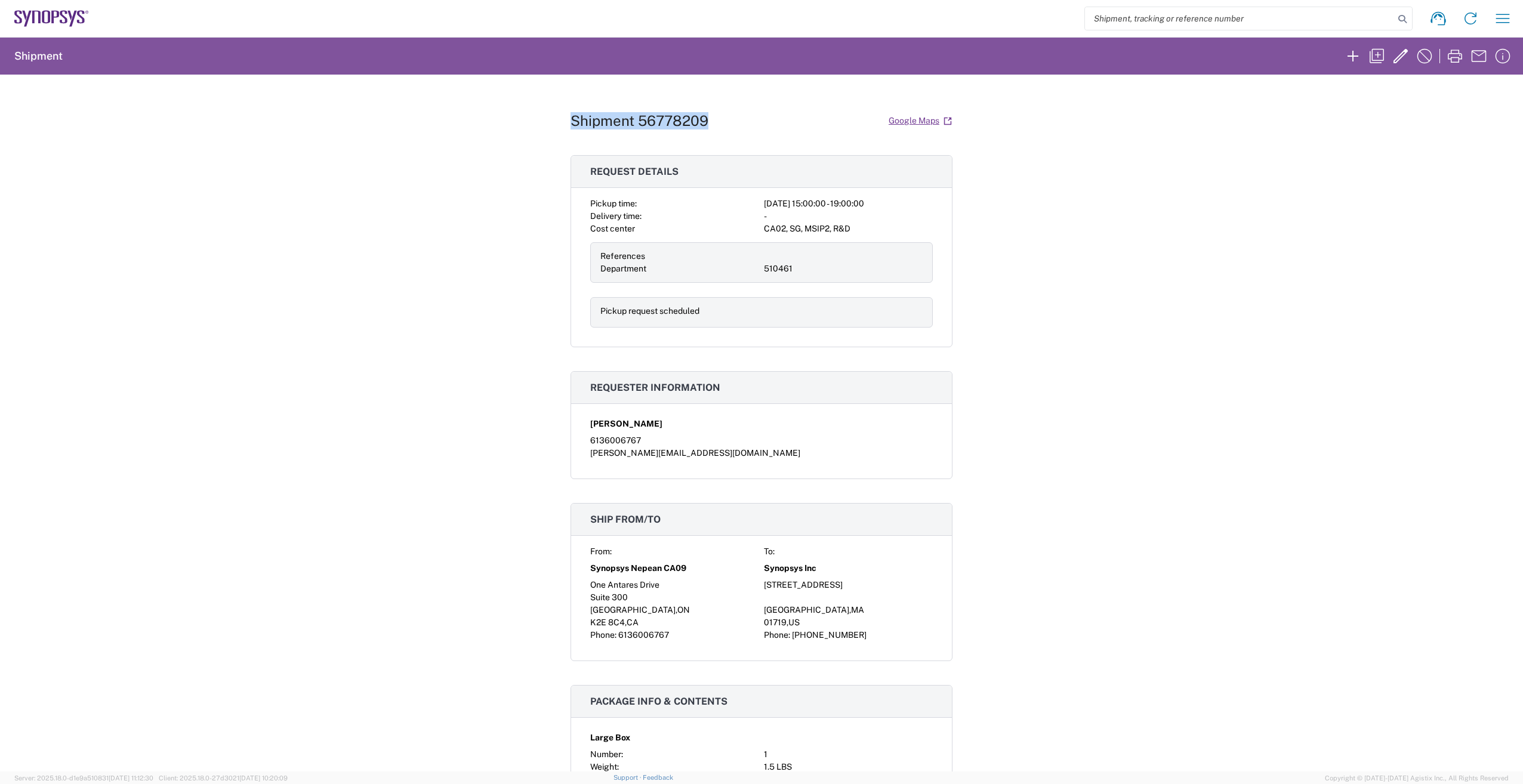
drag, startPoint x: 717, startPoint y: 119, endPoint x: 557, endPoint y: 116, distance: 159.9
click at [557, 116] on div "Shipment 56778209 Google Maps Request details Pickup time: 2025-09-10 15:00:00 …" at bounding box center [761, 423] width 1523 height 697
drag, startPoint x: 557, startPoint y: 116, endPoint x: 610, endPoint y: 119, distance: 53.2
copy h1 "Shipment 56778209"
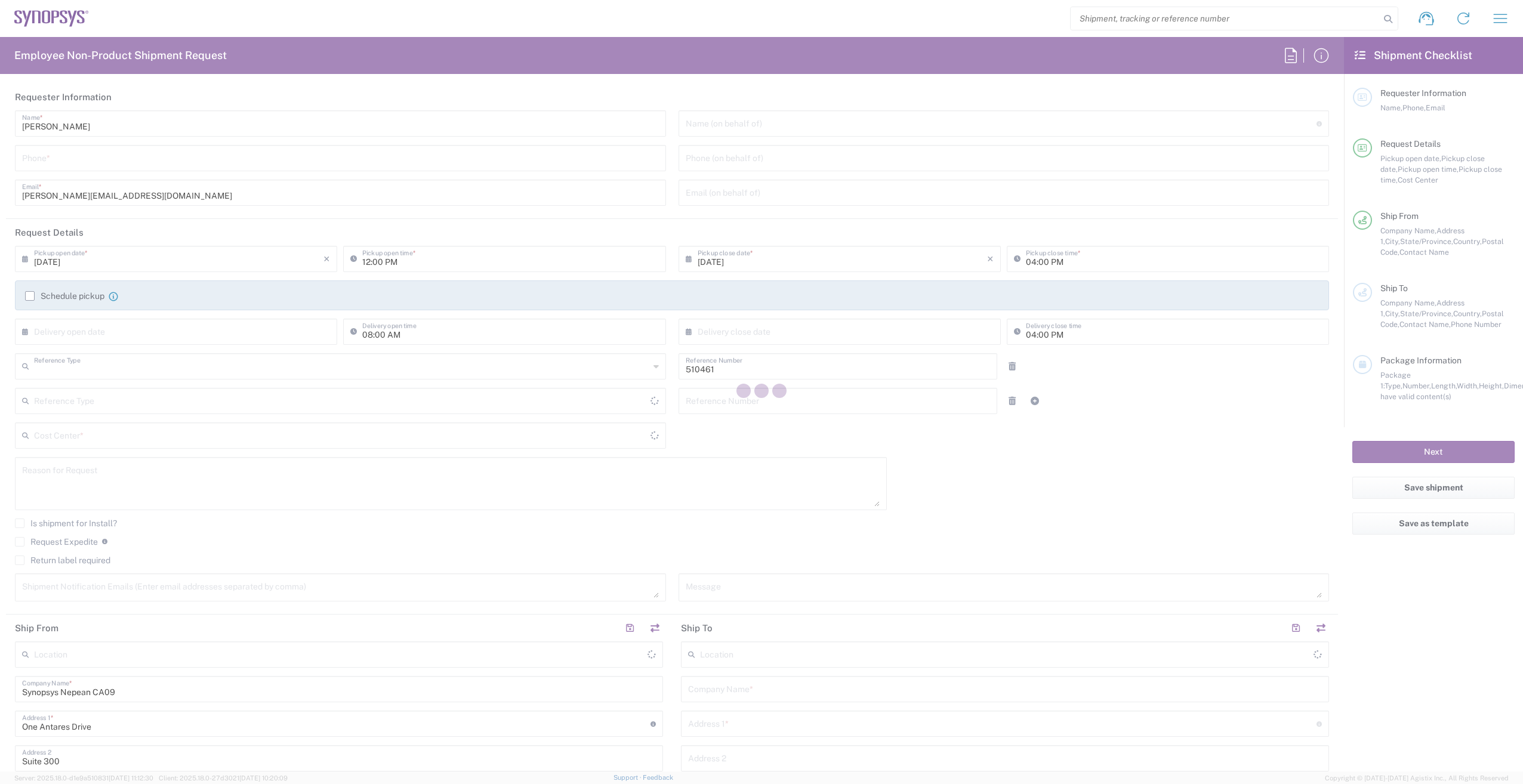
type input "Department"
type input "[GEOGRAPHIC_DATA]"
type input "Delivered at Place"
type input "CA02, SG, MSIP2, R&D 510461"
type input "[GEOGRAPHIC_DATA]"
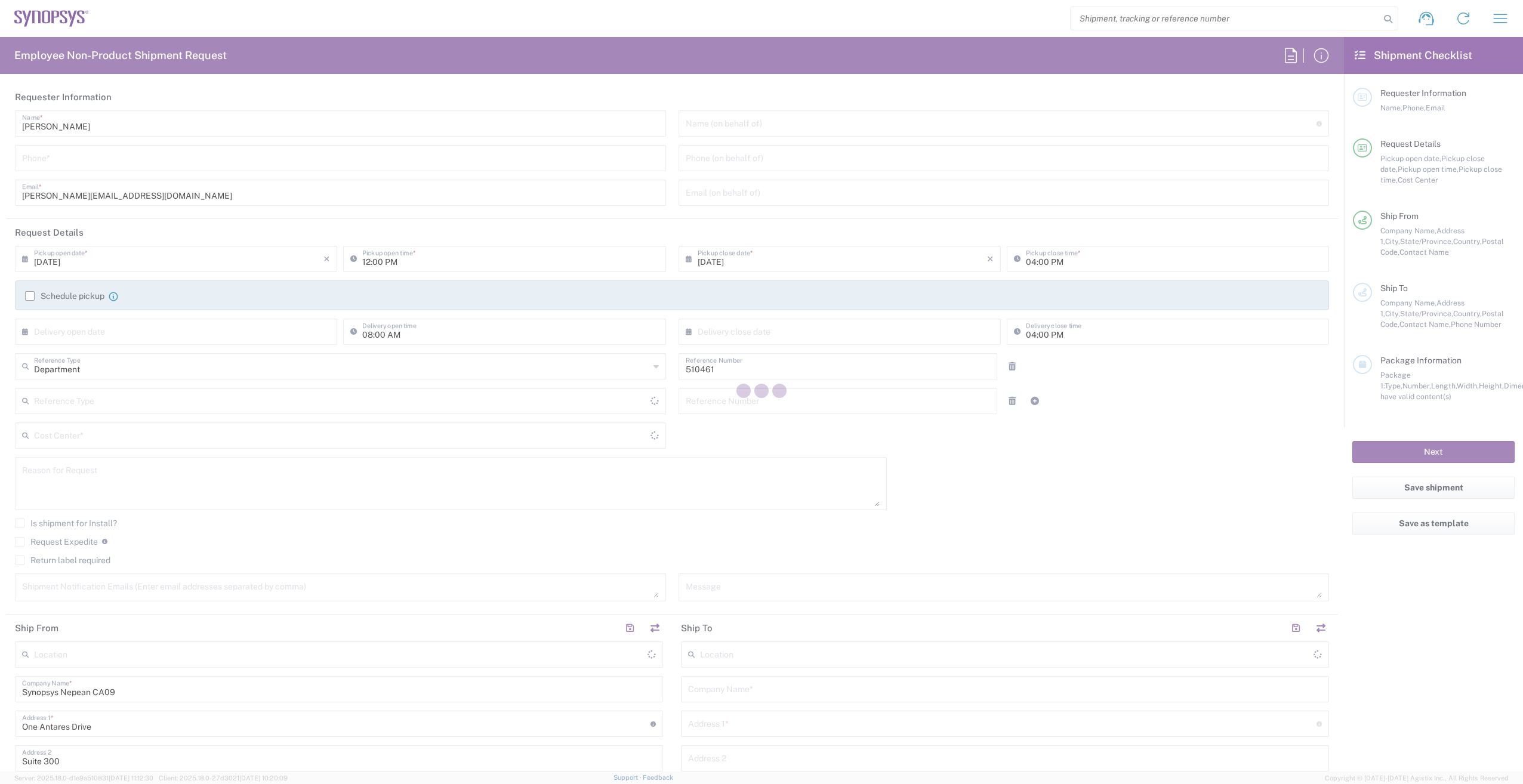
type input "[GEOGRAPHIC_DATA]"
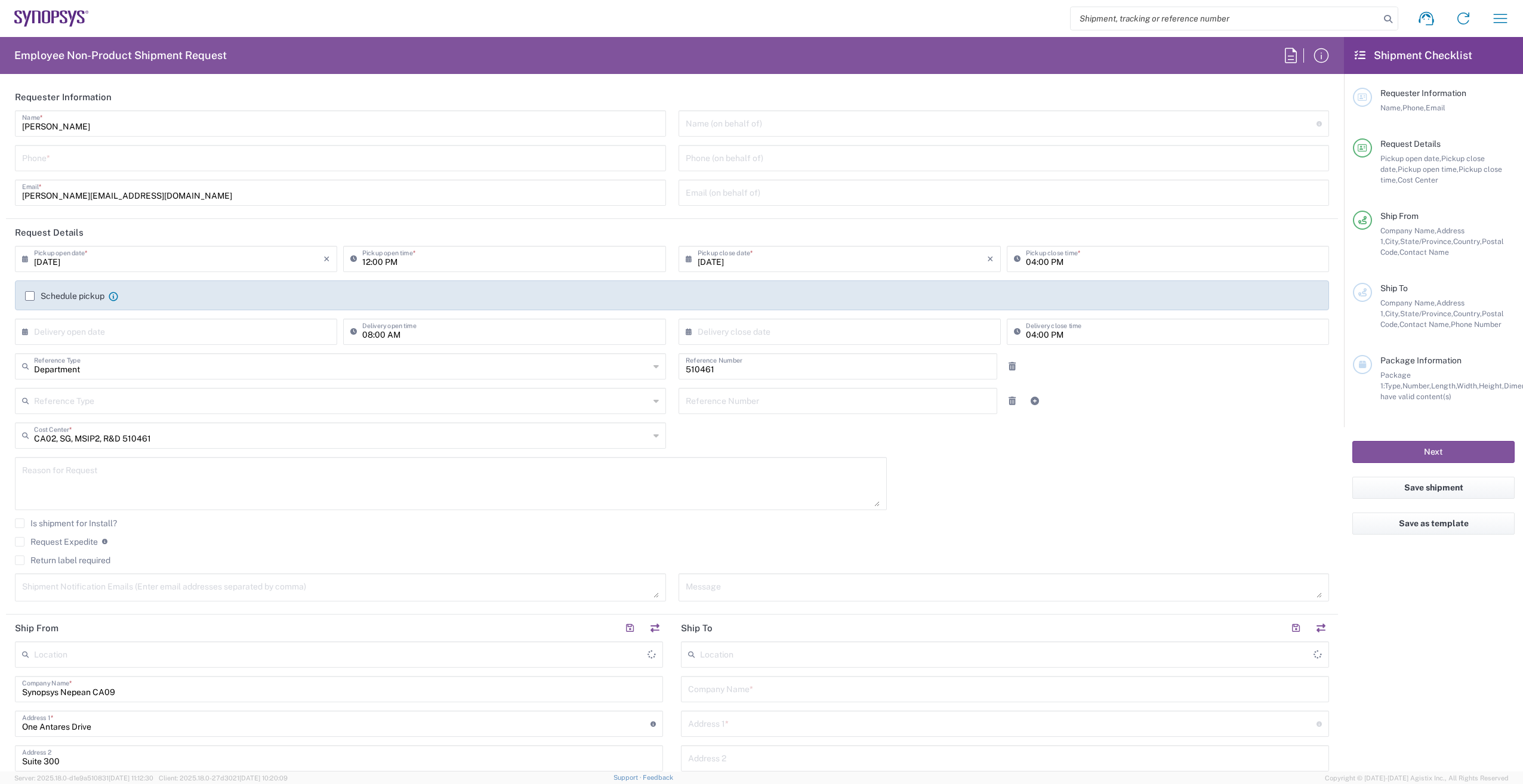
type input "Nepean CA09"
click at [132, 467] on textarea at bounding box center [450, 484] width 857 height 46
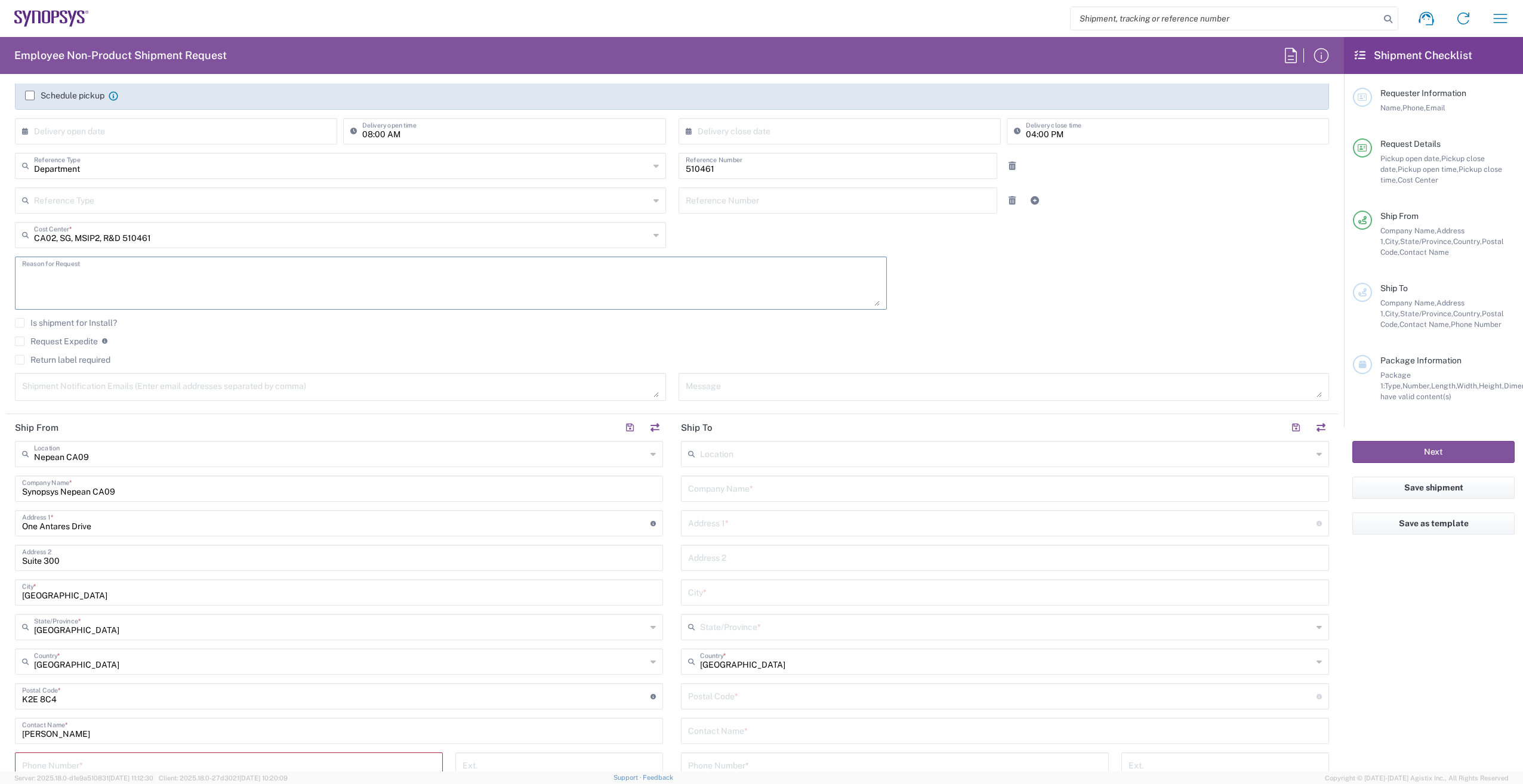
scroll to position [298, 0]
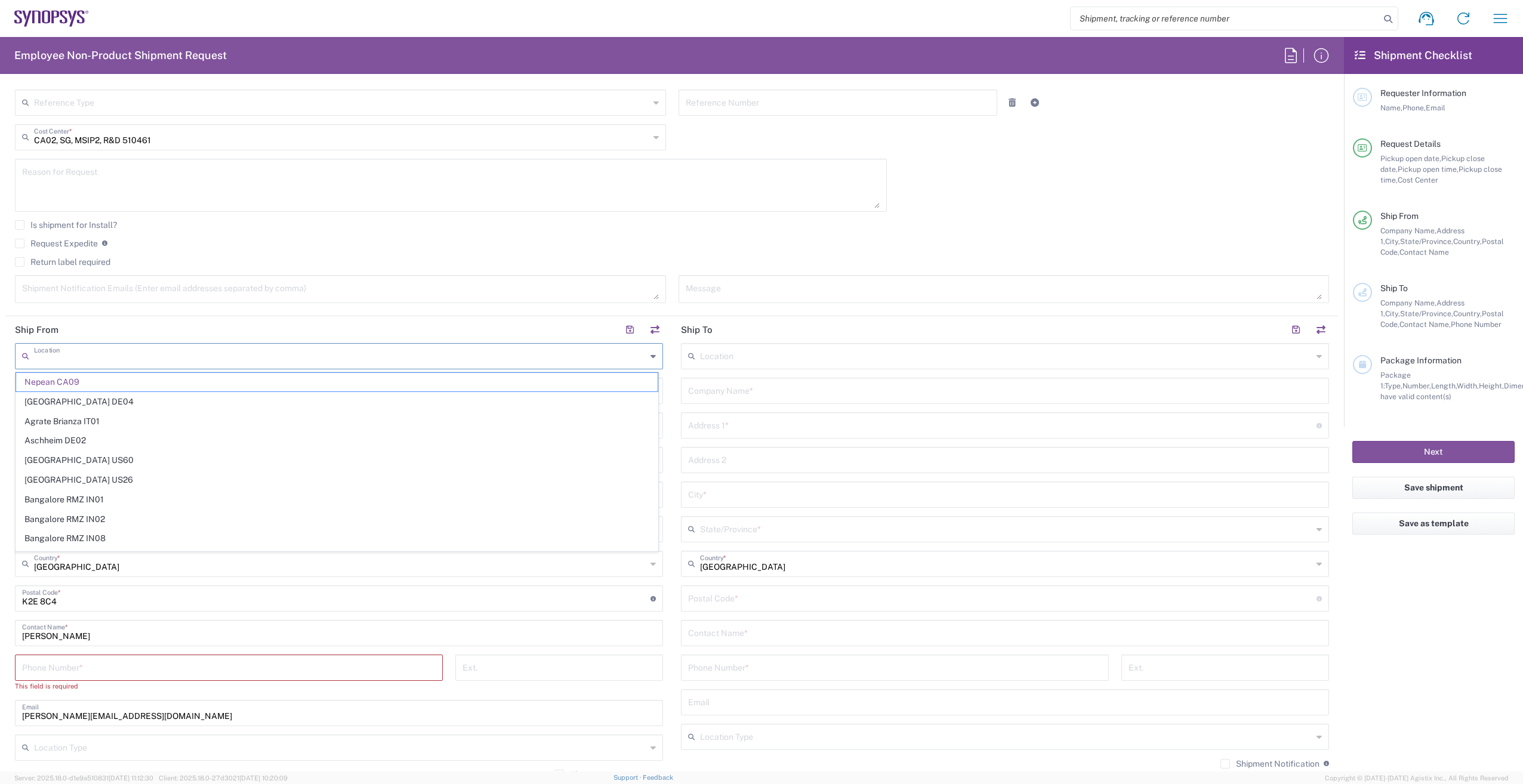
drag, startPoint x: 107, startPoint y: 360, endPoint x: -16, endPoint y: 355, distance: 123.6
click at [0, 355] on html "Shipment request Shipment tracking Employee non-product shipment request My shi…" at bounding box center [761, 392] width 1523 height 784
click at [106, 363] on input "Nepean CA09" at bounding box center [340, 355] width 612 height 21
type input "N"
click at [106, 382] on span "Boxborough US8W" at bounding box center [336, 382] width 641 height 18
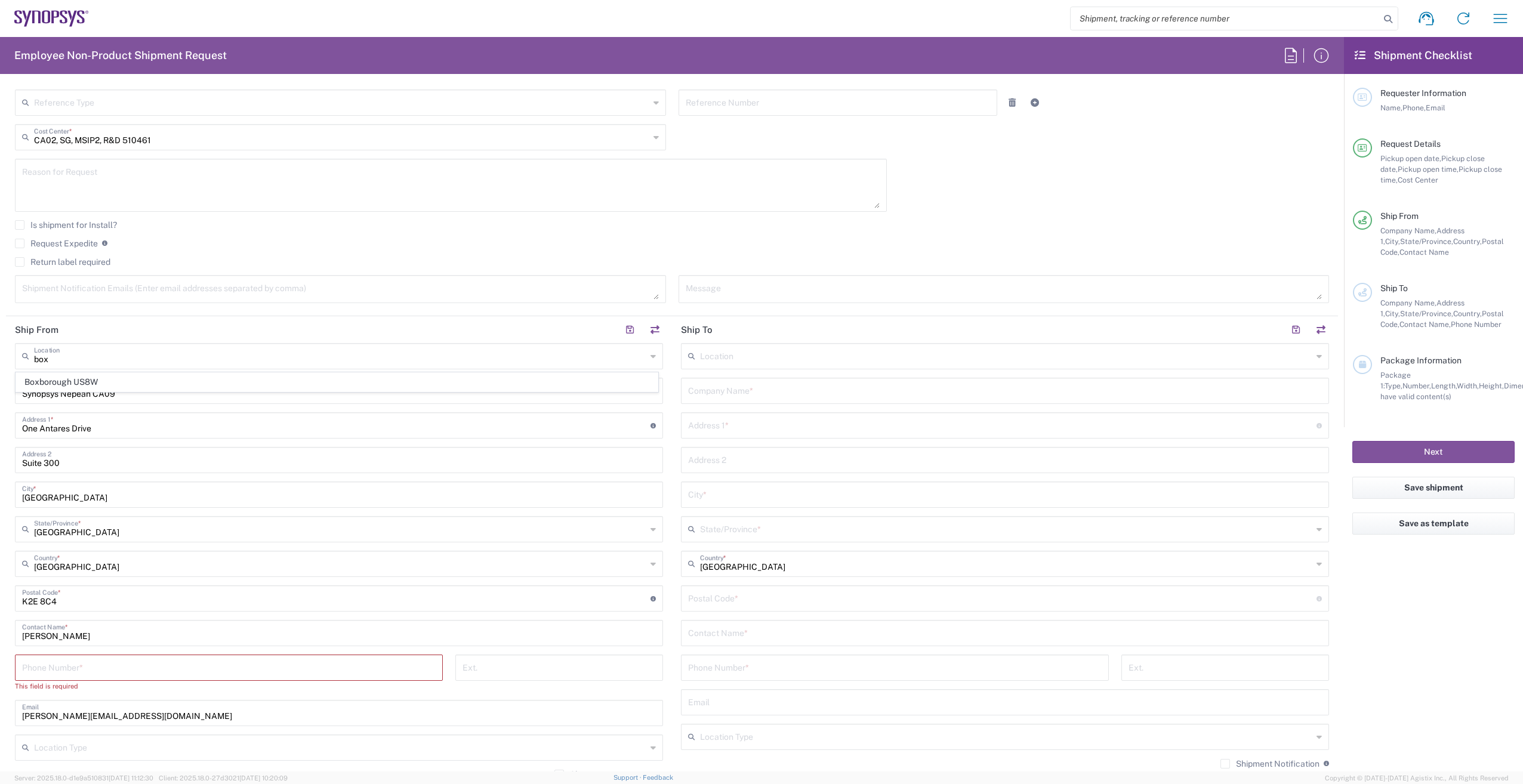
type input "Boxborough US8W"
type input "Synopsys Inc"
type input "[STREET_ADDRESS]"
type input "[GEOGRAPHIC_DATA]"
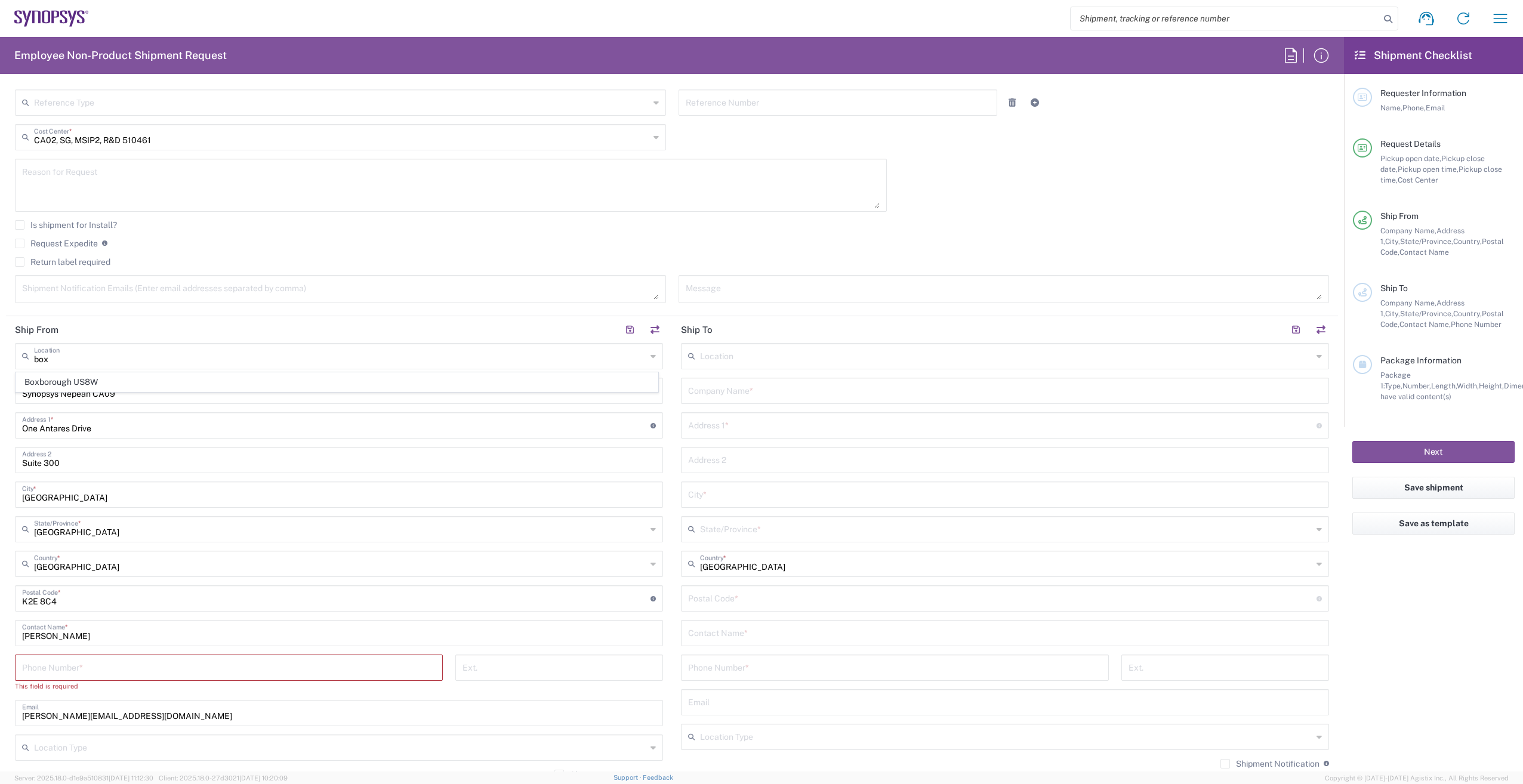
type input "01719"
type input "[US_STATE]"
click at [654, 328] on button "button" at bounding box center [654, 330] width 17 height 17
type input "[GEOGRAPHIC_DATA]"
type input "Boxborough US8W"
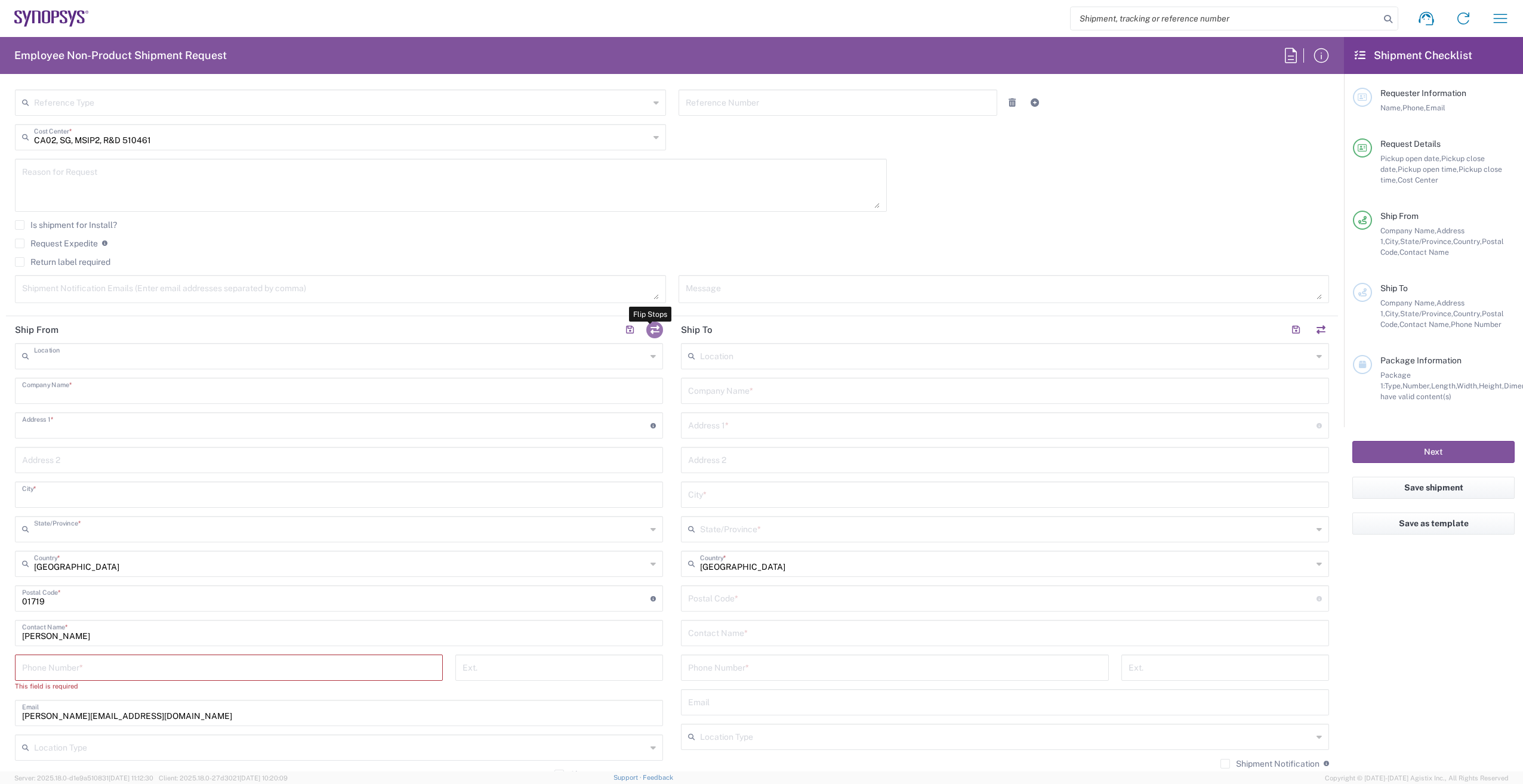
type input "Synopsys Inc"
type input "[STREET_ADDRESS]"
type input "[GEOGRAPHIC_DATA]"
type input "01719"
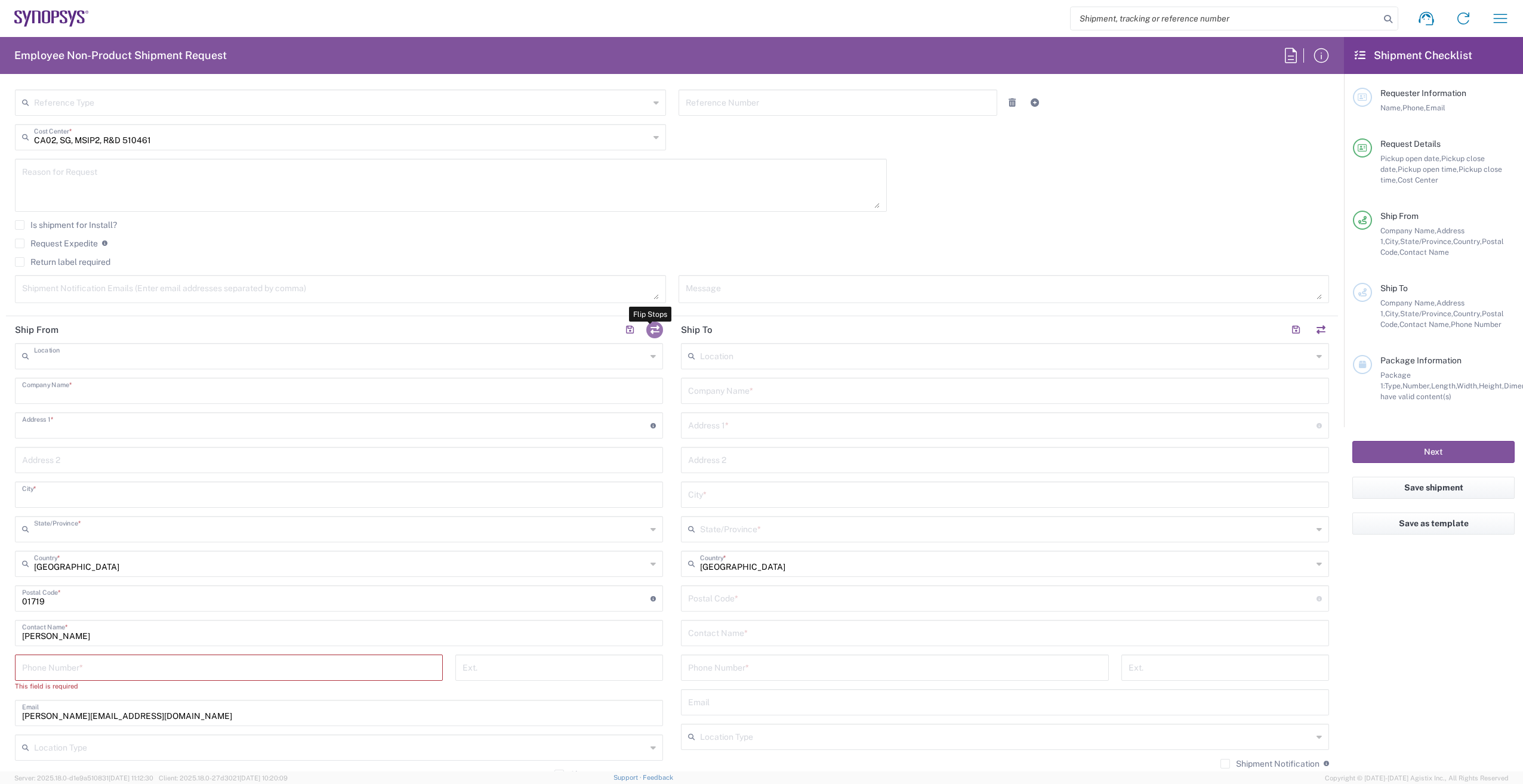
type input "[PERSON_NAME]"
type input "[PERSON_NAME][EMAIL_ADDRESS][DOMAIN_NAME]"
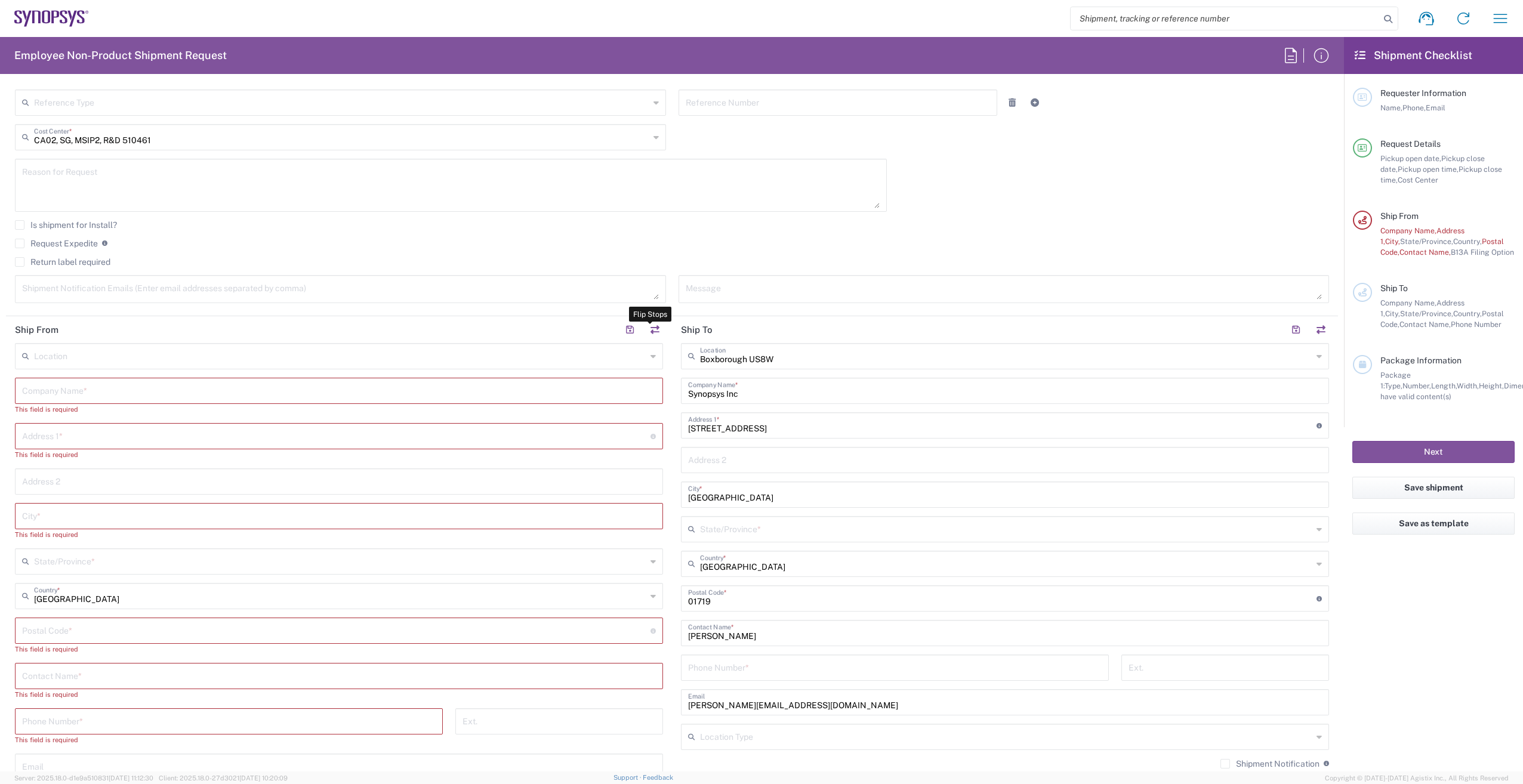
type input "[US_STATE]"
click at [91, 397] on input "text" at bounding box center [339, 389] width 634 height 21
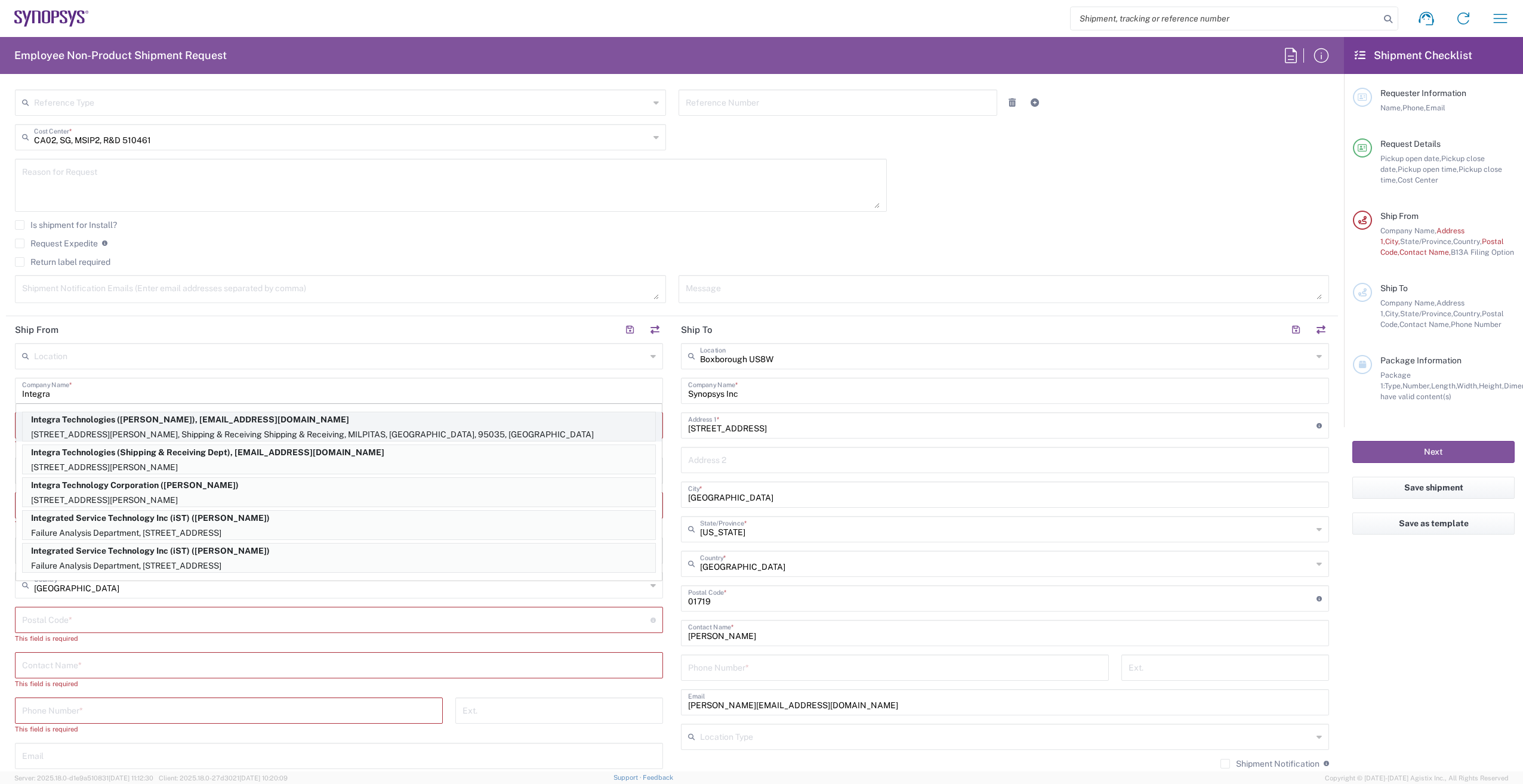
click at [160, 427] on p "1635 MCCARTHY BLVD, Shipping & Receiving Shipping & Receiving, MILPITAS, CA, 95…" at bounding box center [339, 434] width 632 height 15
type input "Integra Technologies"
type input "1635 MCCARTHY BLVD"
type input "Shipping & Receiving Shipping & Receiving"
type input "MILPITAS"
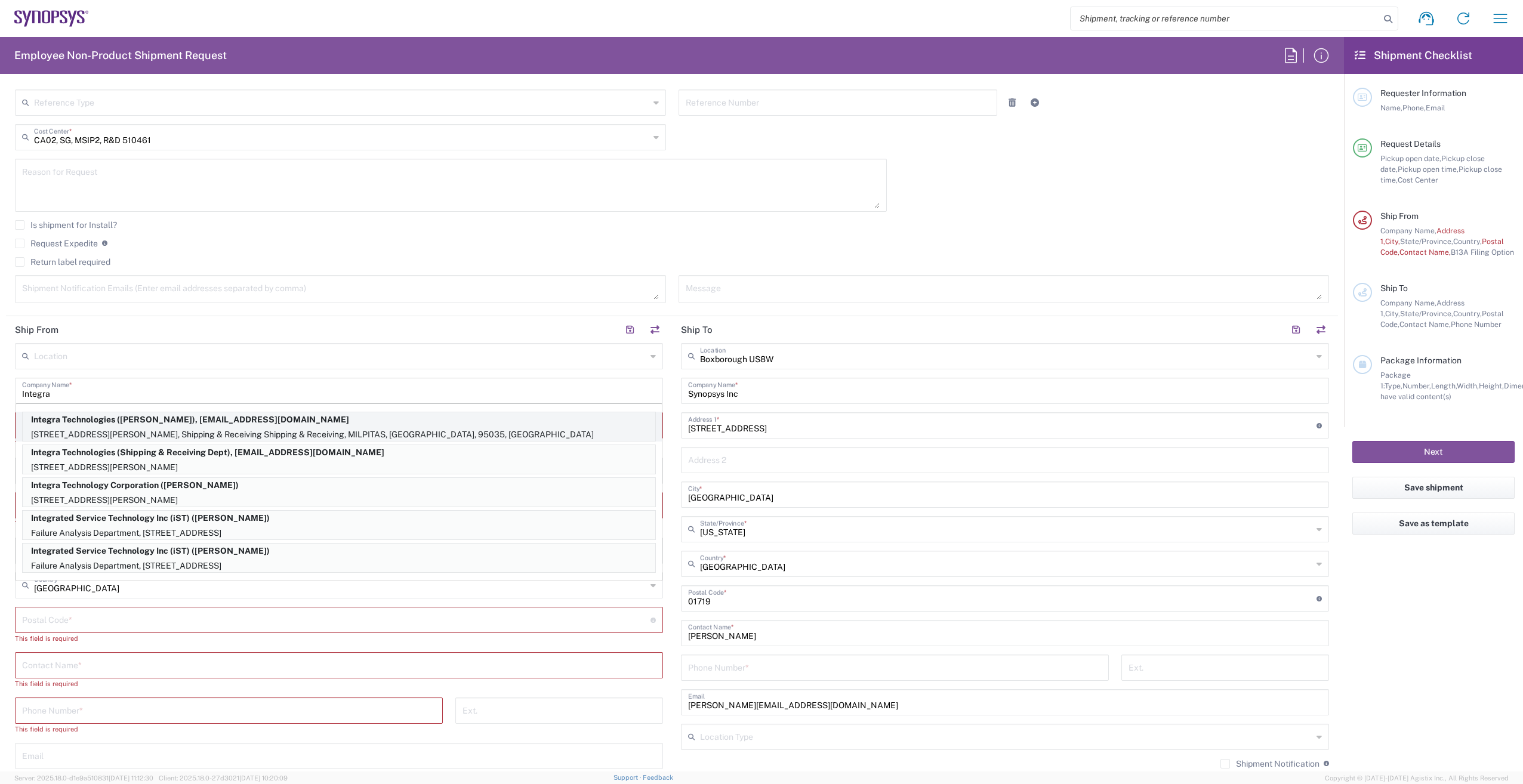
type input "[GEOGRAPHIC_DATA]"
type input "95035"
type input "Mylynne Labicani"
type input "4086188700"
type input "svi.shipping@integra-tech.com"
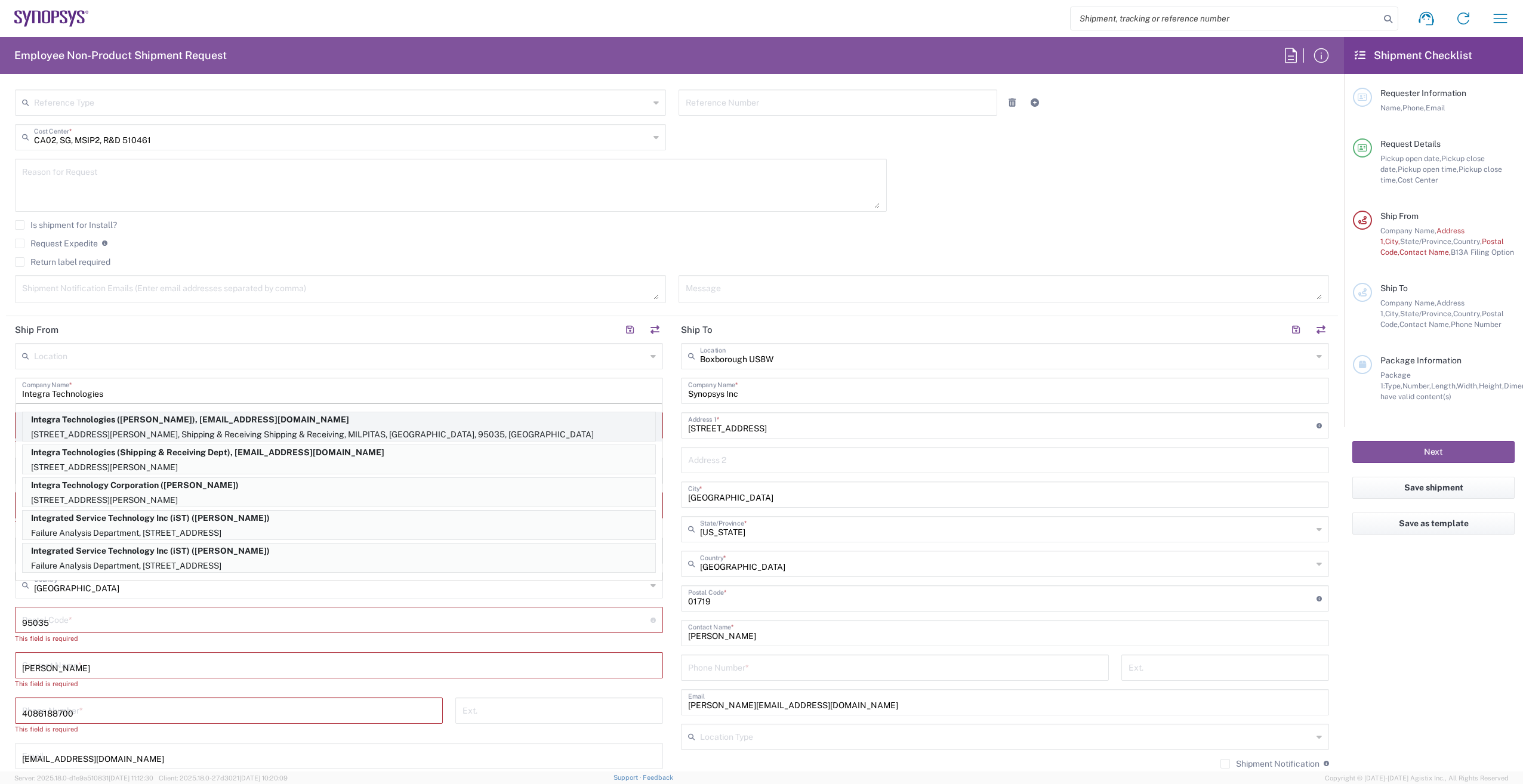
type input "[US_STATE]"
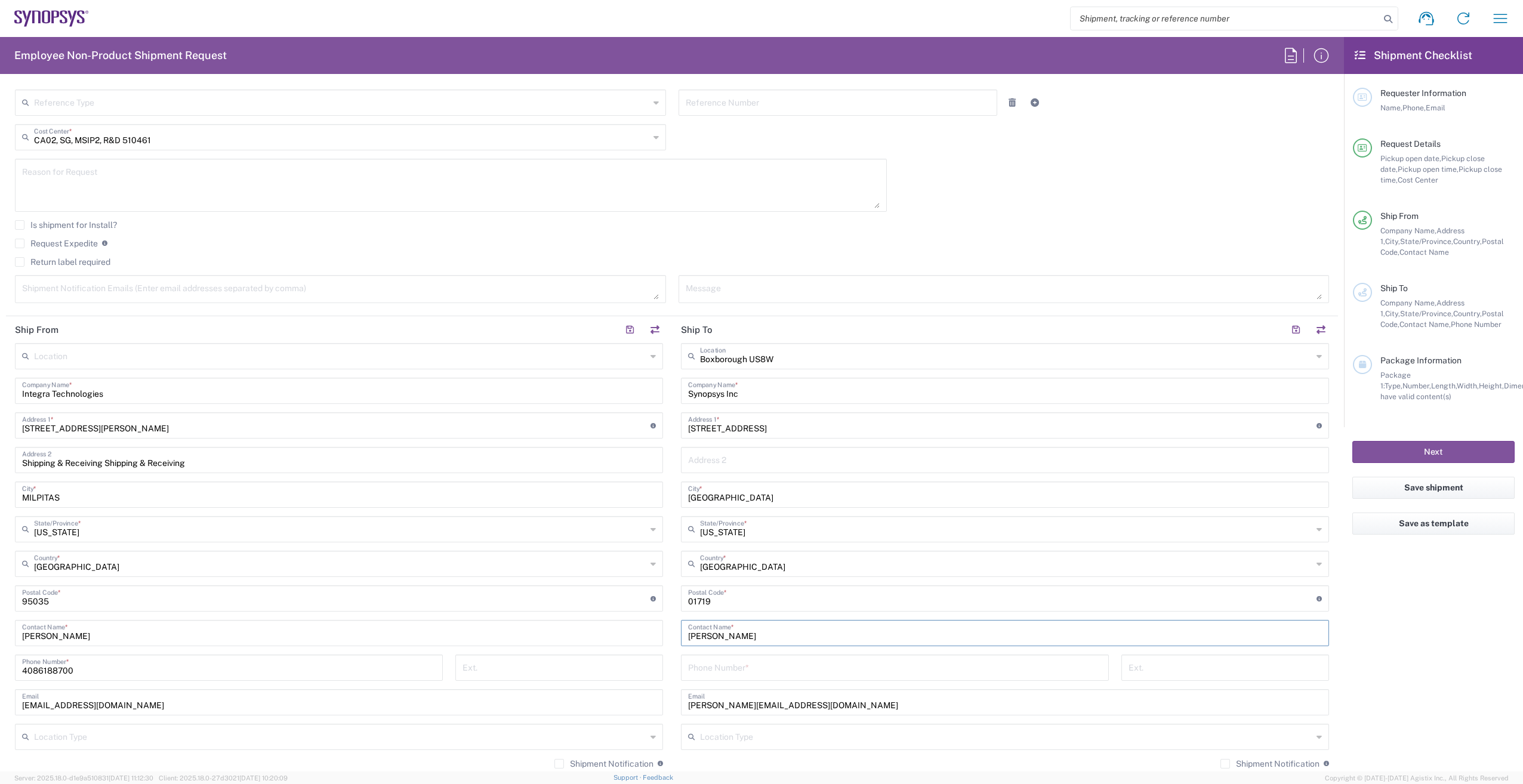
drag, startPoint x: 760, startPoint y: 640, endPoint x: 627, endPoint y: 648, distance: 132.7
click at [627, 648] on div "Ship From Location Aachen DE04 Agrate Brianza IT01 Aschheim DE02 Atlanta US60 A…" at bounding box center [672, 582] width 1332 height 533
click at [730, 636] on input "Alan L" at bounding box center [1005, 632] width 634 height 21
type input "[PERSON_NAME]"
click at [746, 674] on input "tel" at bounding box center [894, 666] width 413 height 21
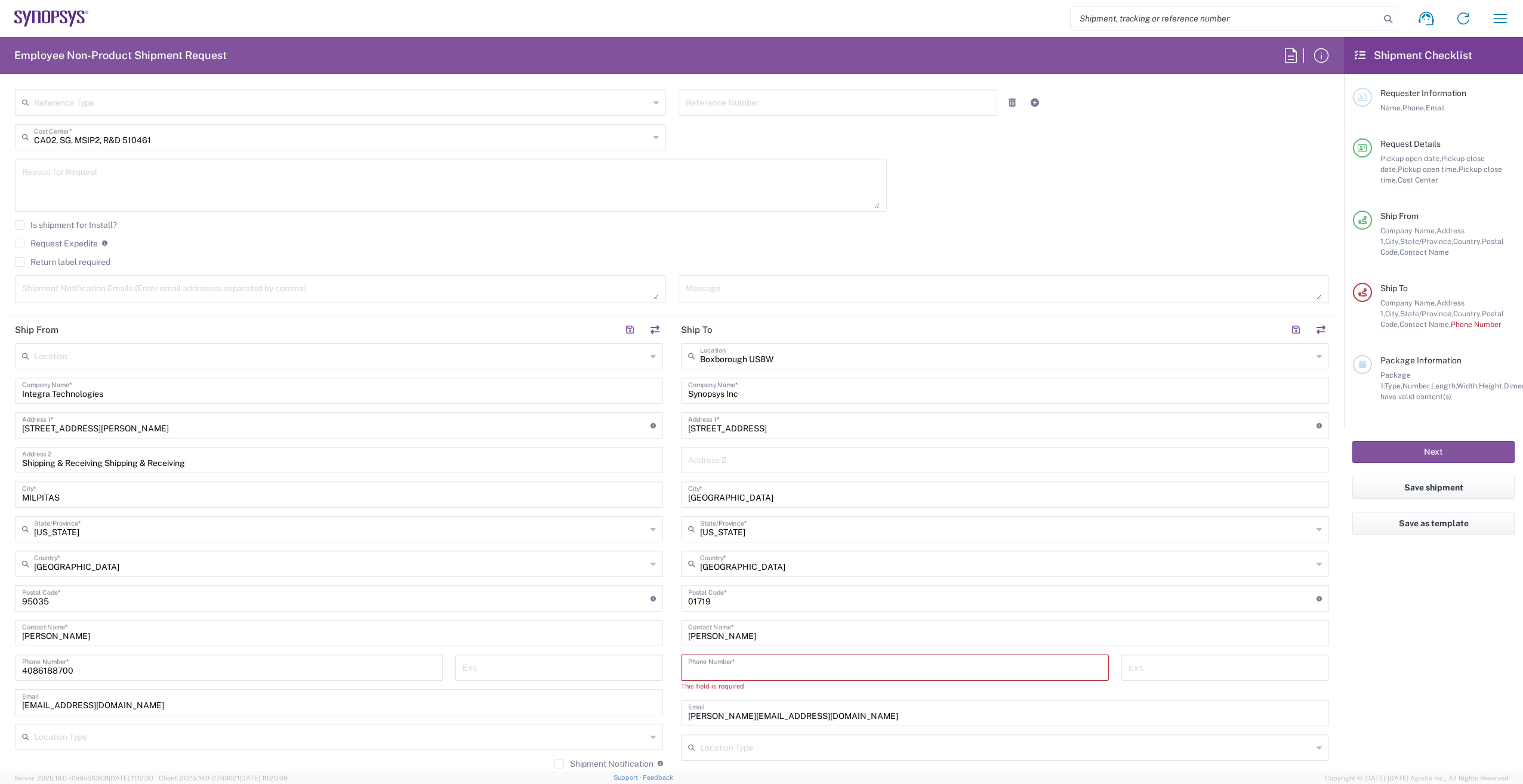
click at [727, 669] on input "tel" at bounding box center [894, 666] width 413 height 21
type input "6505845000"
drag, startPoint x: 823, startPoint y: 706, endPoint x: 601, endPoint y: 706, distance: 222.6
click at [603, 706] on div "Ship From Location Aachen DE04 Agrate Brianza IT01 Aschheim DE02 Atlanta US60 A…" at bounding box center [672, 582] width 1332 height 533
paste input "lear"
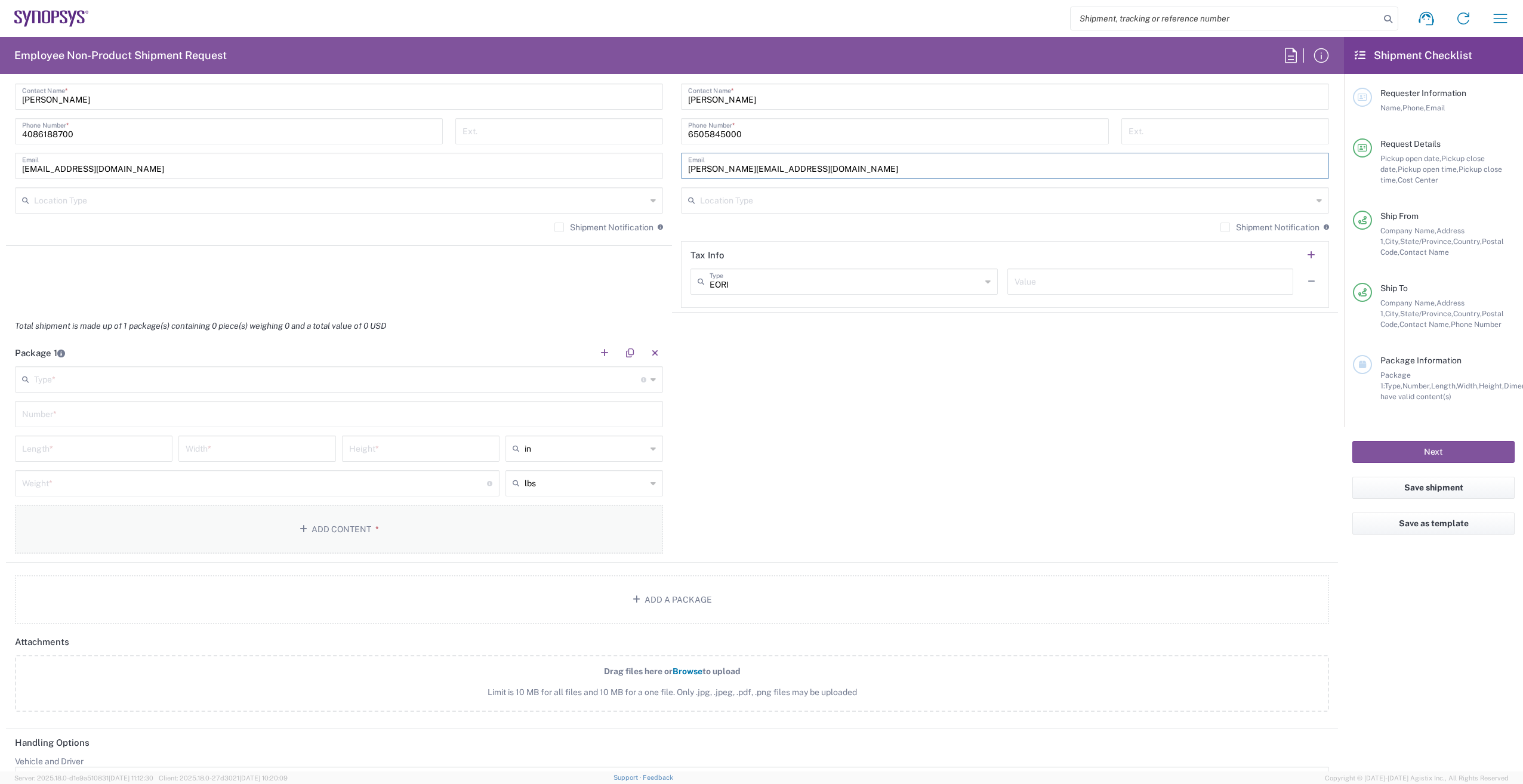
scroll to position [835, 0]
type input "lear@synopsys.com"
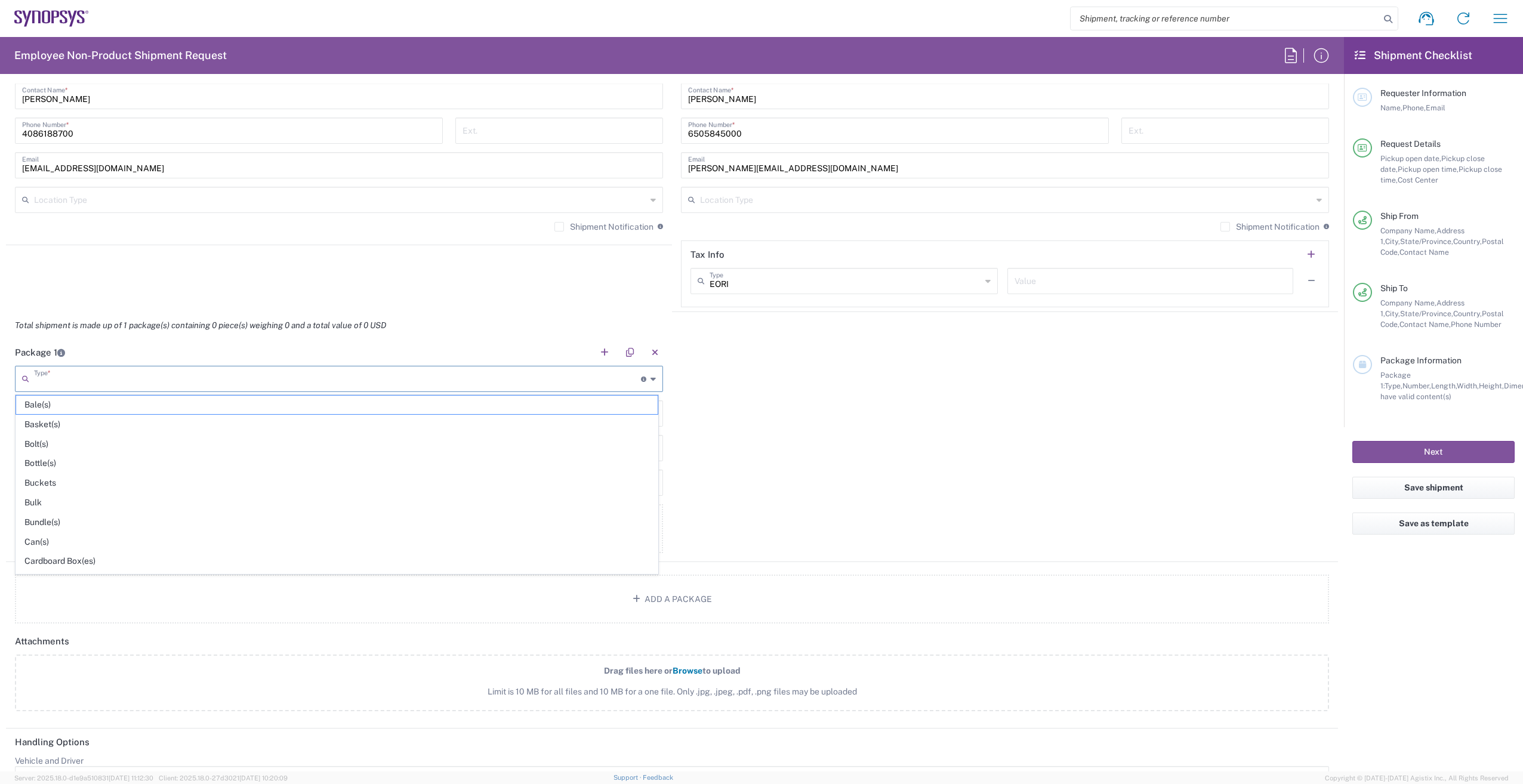
click at [172, 385] on input "text" at bounding box center [337, 378] width 607 height 21
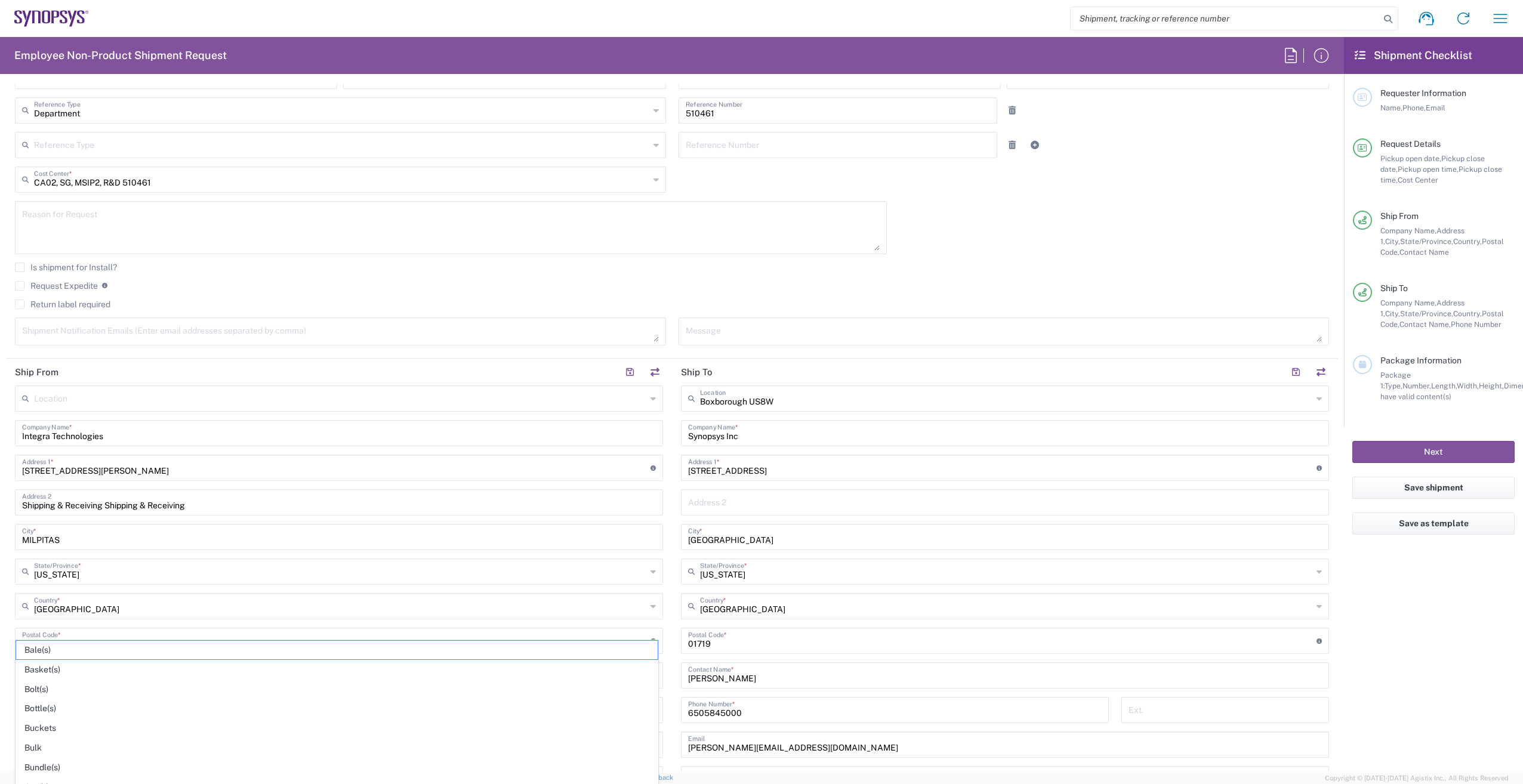
scroll to position [239, 0]
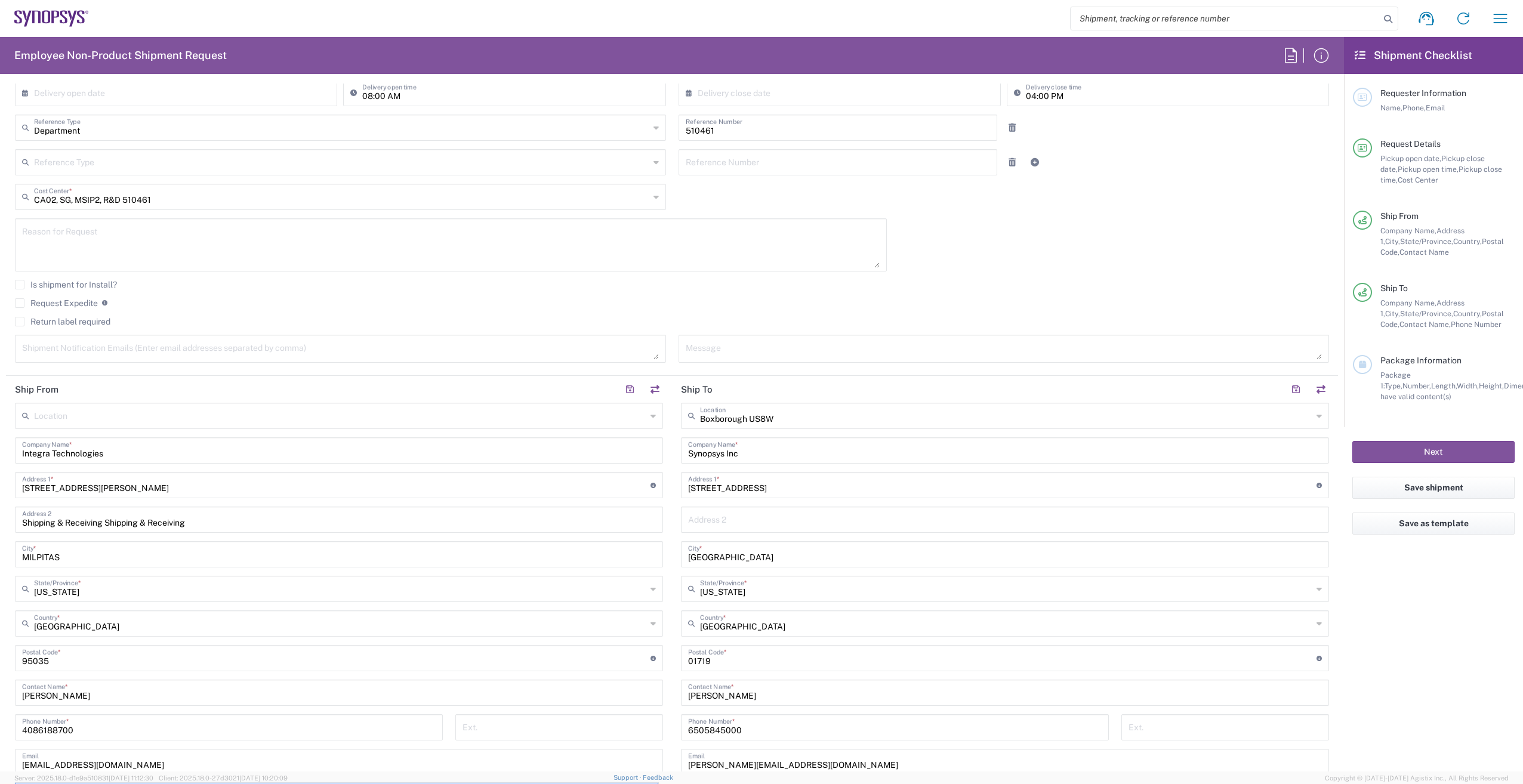
click at [240, 456] on input "Integra Technologies" at bounding box center [339, 449] width 634 height 21
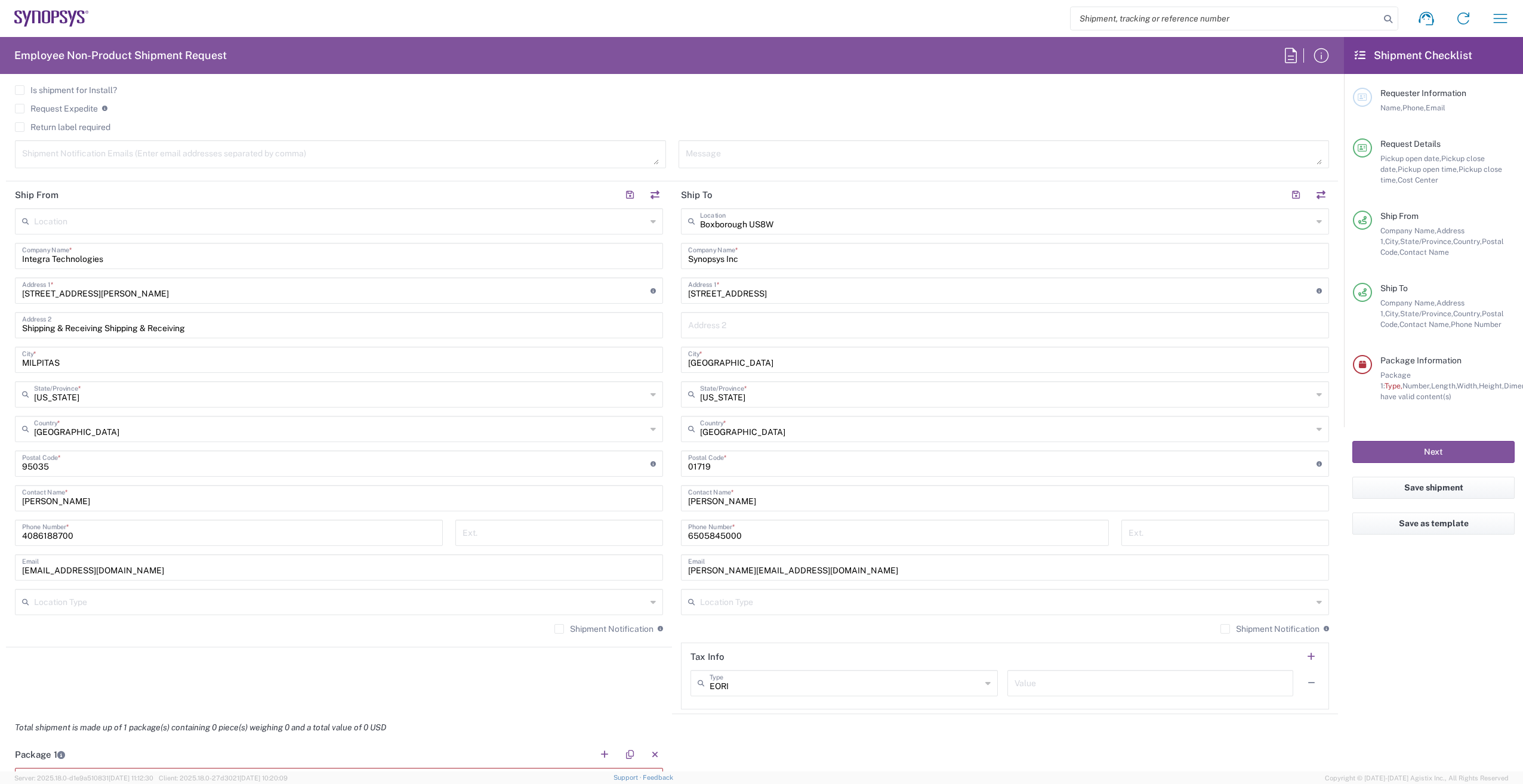
scroll to position [418, 0]
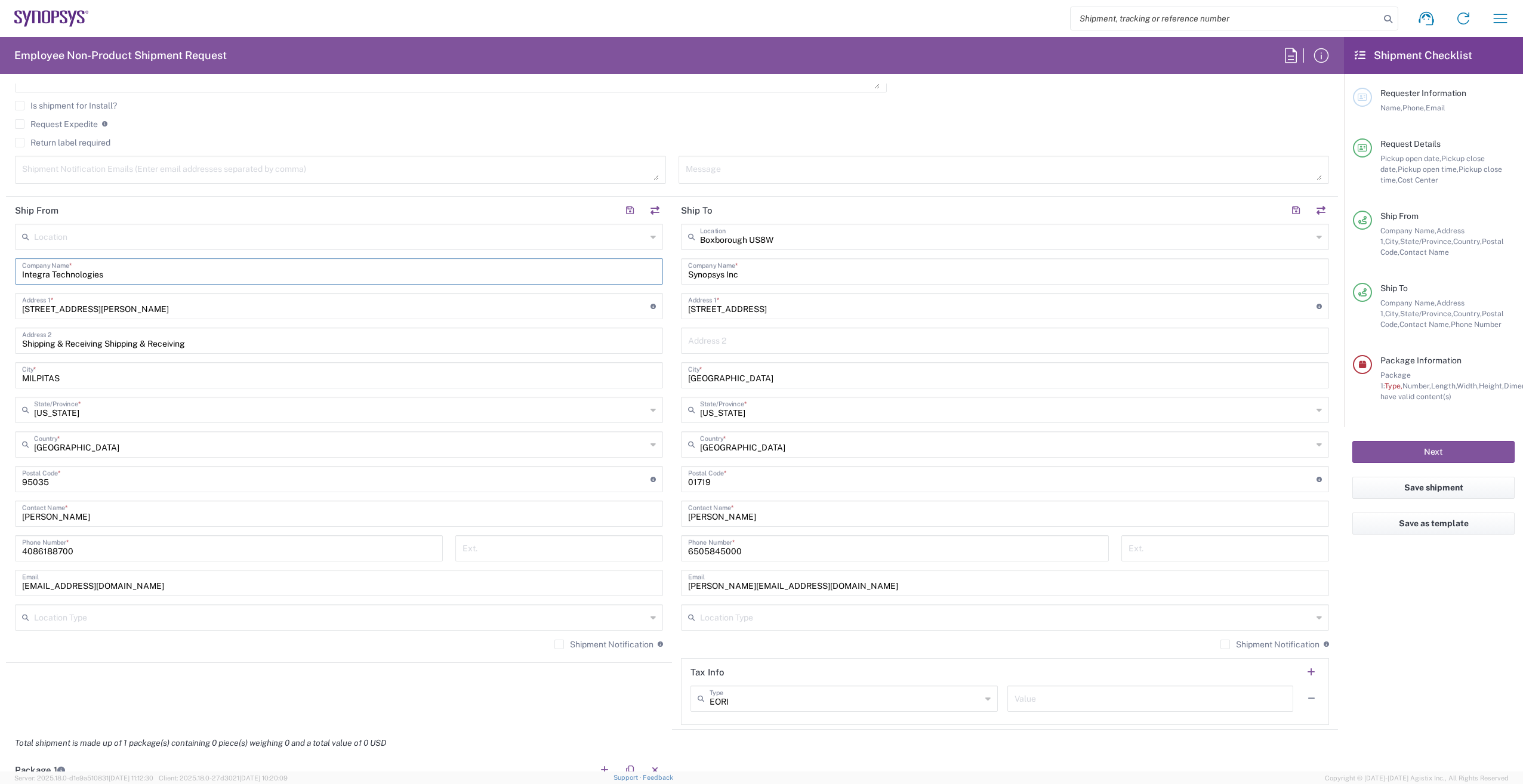
click at [165, 273] on input "Integra Technologies" at bounding box center [339, 270] width 634 height 21
click at [20, 125] on label "Request Expedite" at bounding box center [56, 124] width 83 height 10
click at [20, 124] on input "Request Expedite" at bounding box center [20, 124] width 0 height 0
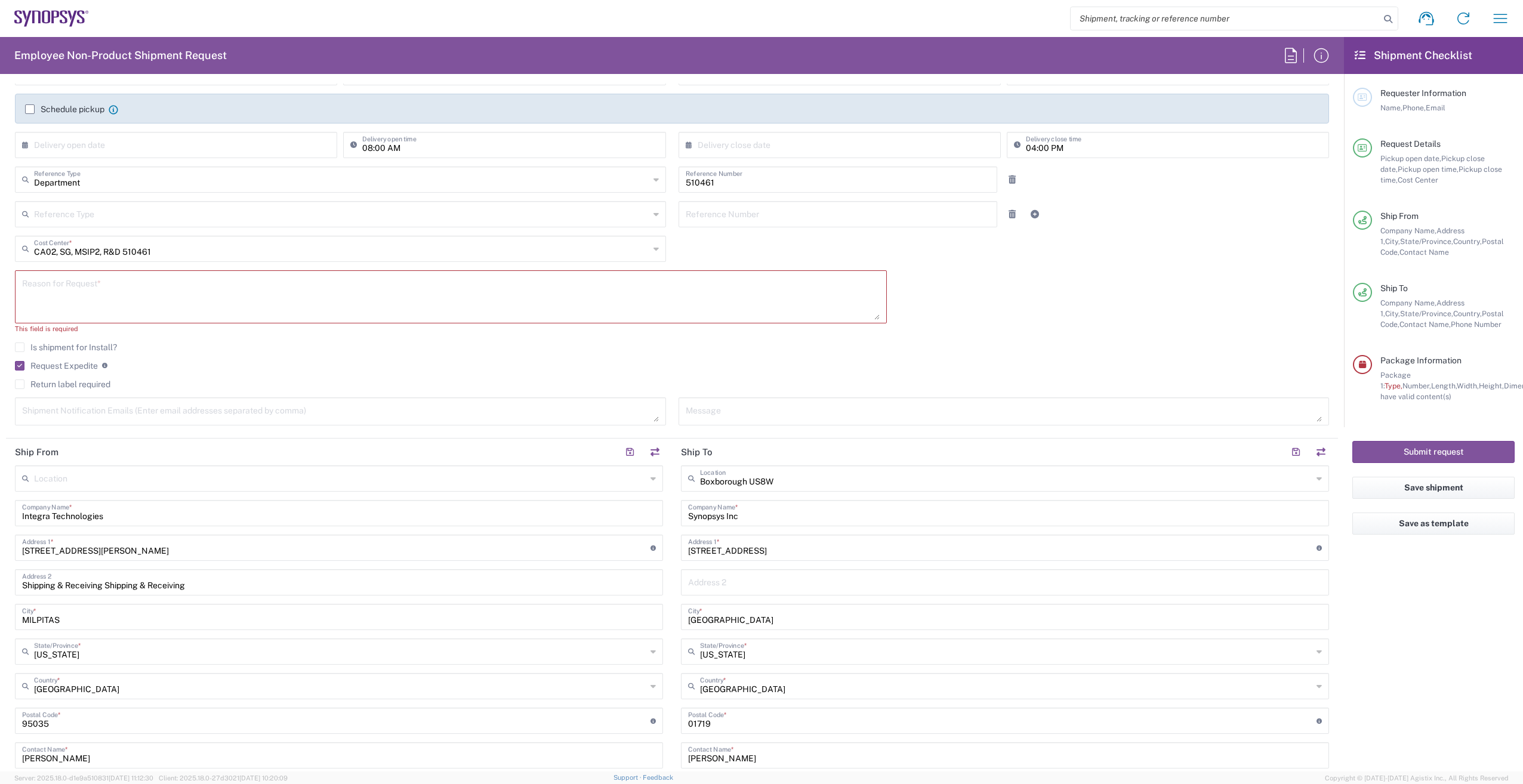
scroll to position [179, 0]
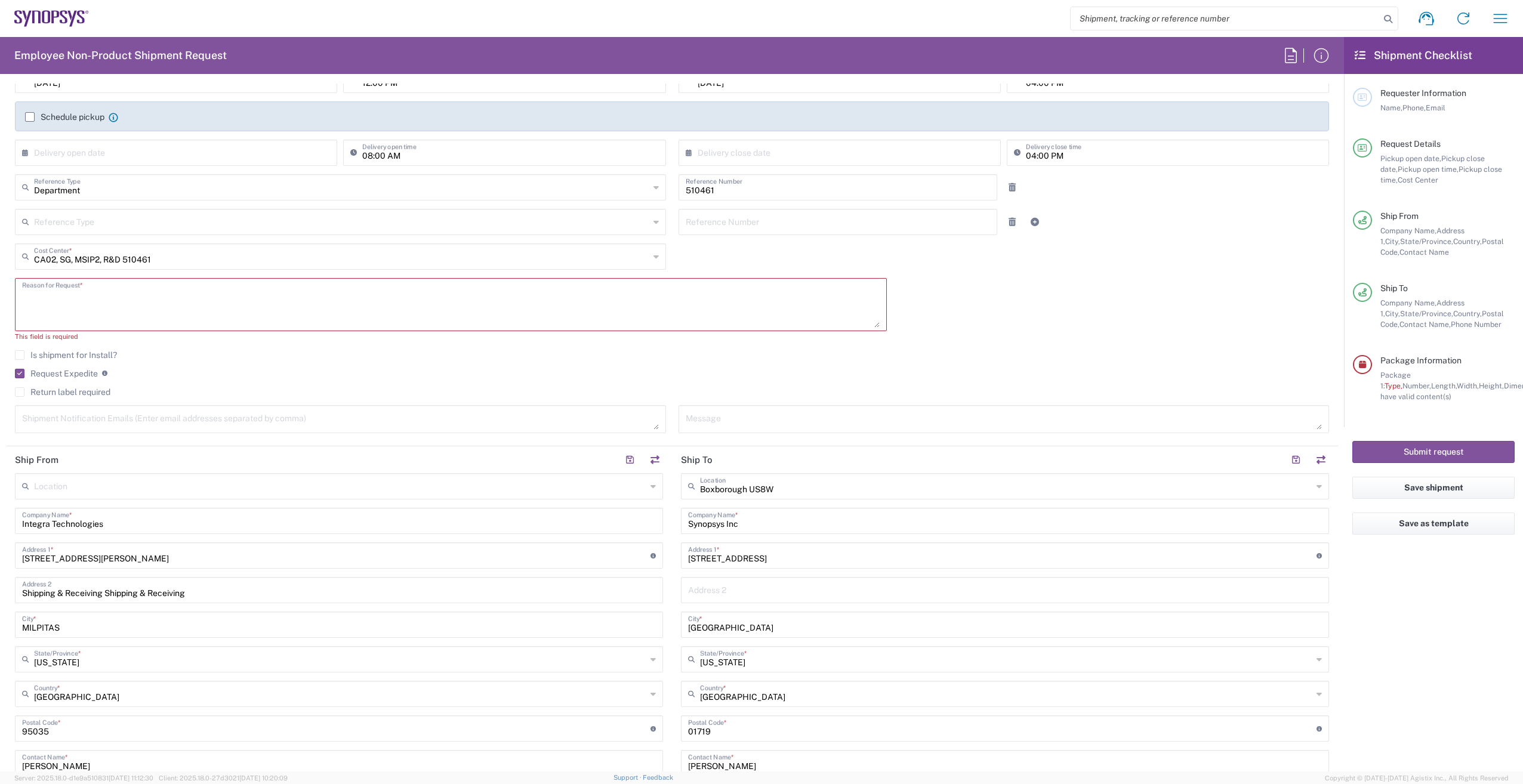
click at [128, 300] on textarea at bounding box center [450, 305] width 857 height 46
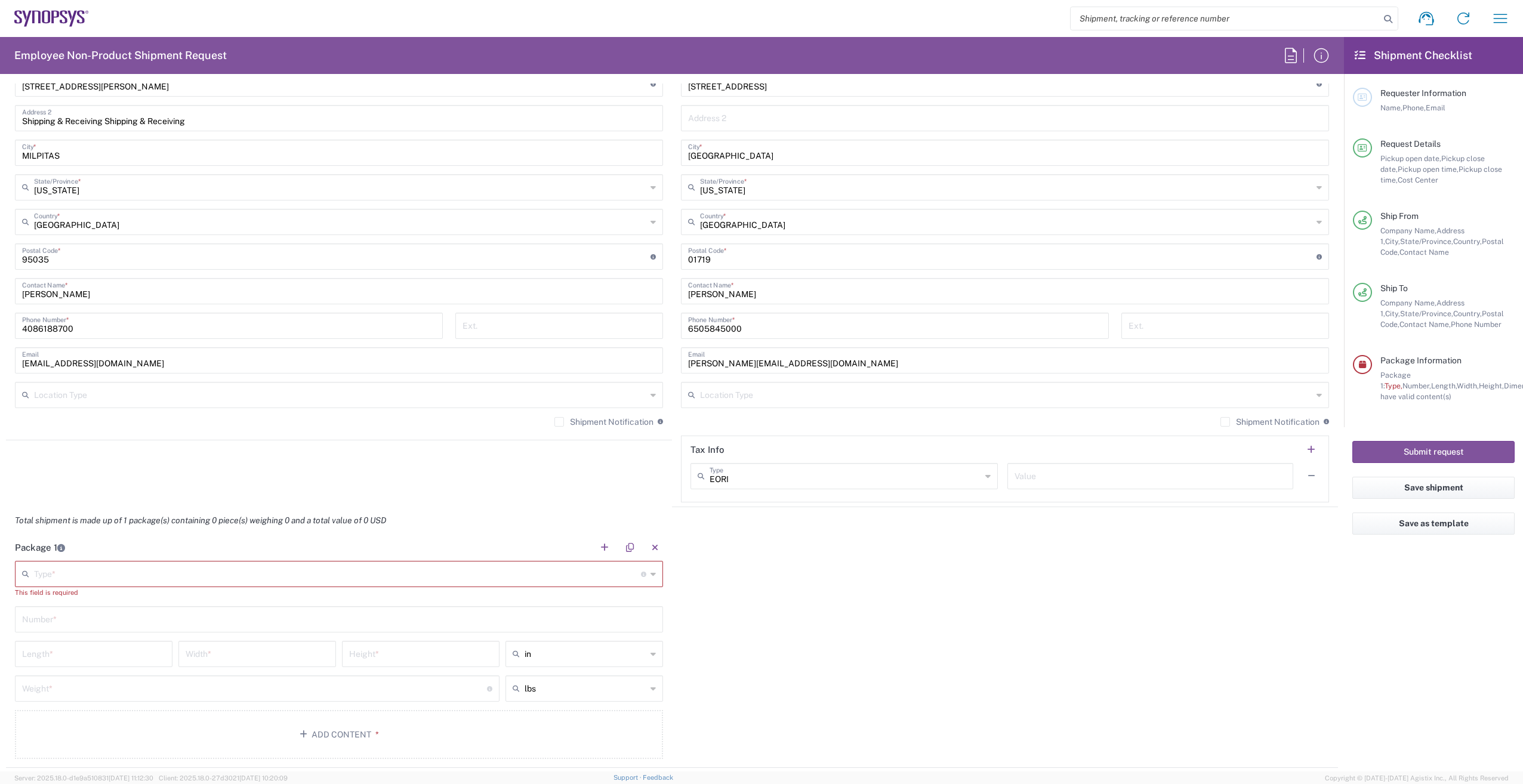
scroll to position [835, 0]
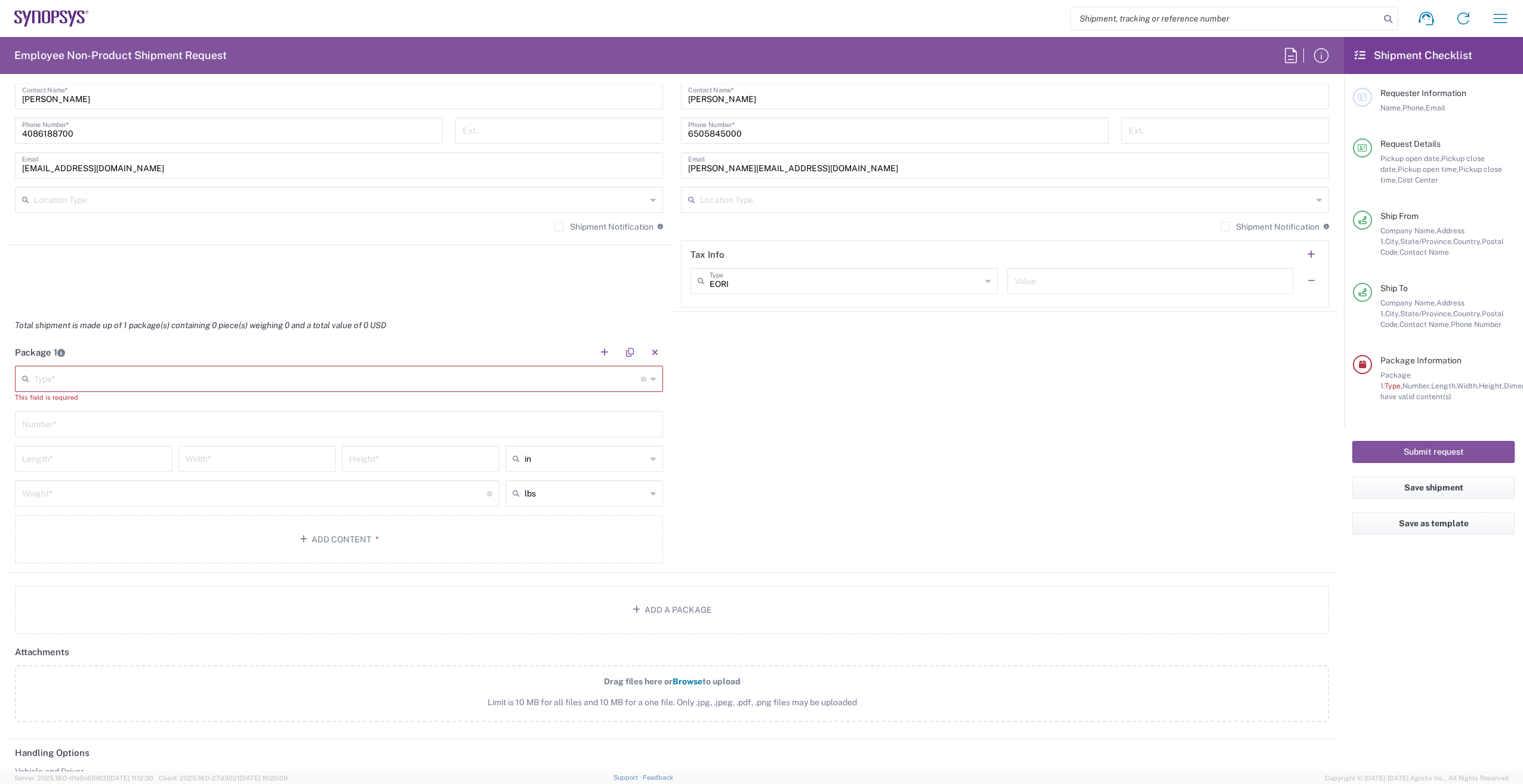
type textarea "Test chips from Integra to US8W."
click at [134, 383] on input "text" at bounding box center [337, 378] width 607 height 21
click at [96, 448] on span "Cardboard Box(es)" at bounding box center [336, 444] width 641 height 18
type input "Cardboard Box(es)"
click at [85, 428] on main "Cardboard Box(es) Type * Material used to package goods Buckets Can(s) Cardboar…" at bounding box center [339, 462] width 666 height 192
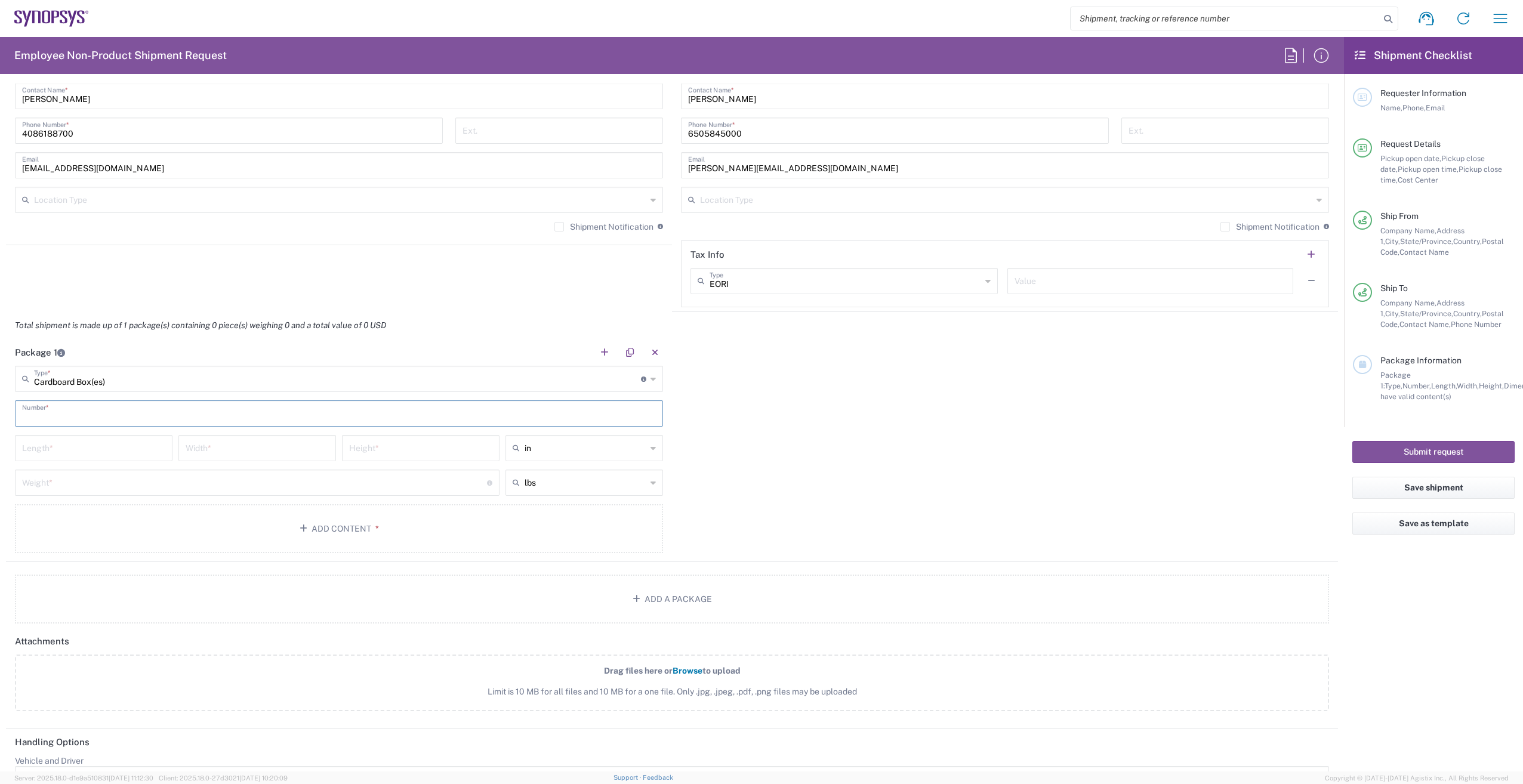
click at [87, 414] on input "text" at bounding box center [339, 412] width 634 height 21
type input "1"
click at [72, 447] on input "number" at bounding box center [93, 447] width 143 height 21
drag, startPoint x: 76, startPoint y: 447, endPoint x: -278, endPoint y: 451, distance: 353.8
click at [0, 451] on html "Shipment request Shipment tracking Employee non-product shipment request My shi…" at bounding box center [761, 392] width 1523 height 784
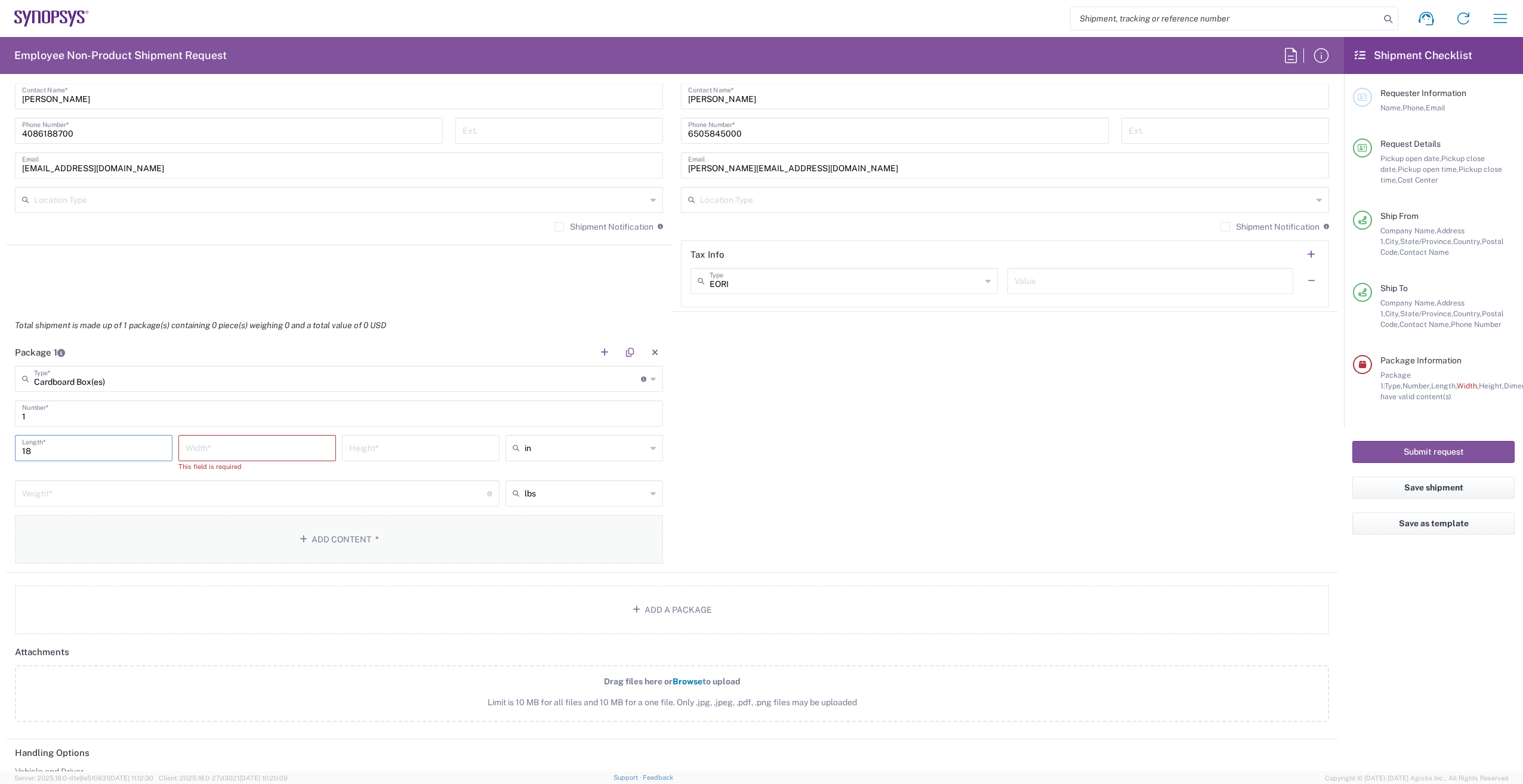
type input "18"
type input "12"
type input "5"
click at [80, 486] on input "number" at bounding box center [254, 481] width 465 height 21
type input "2.2"
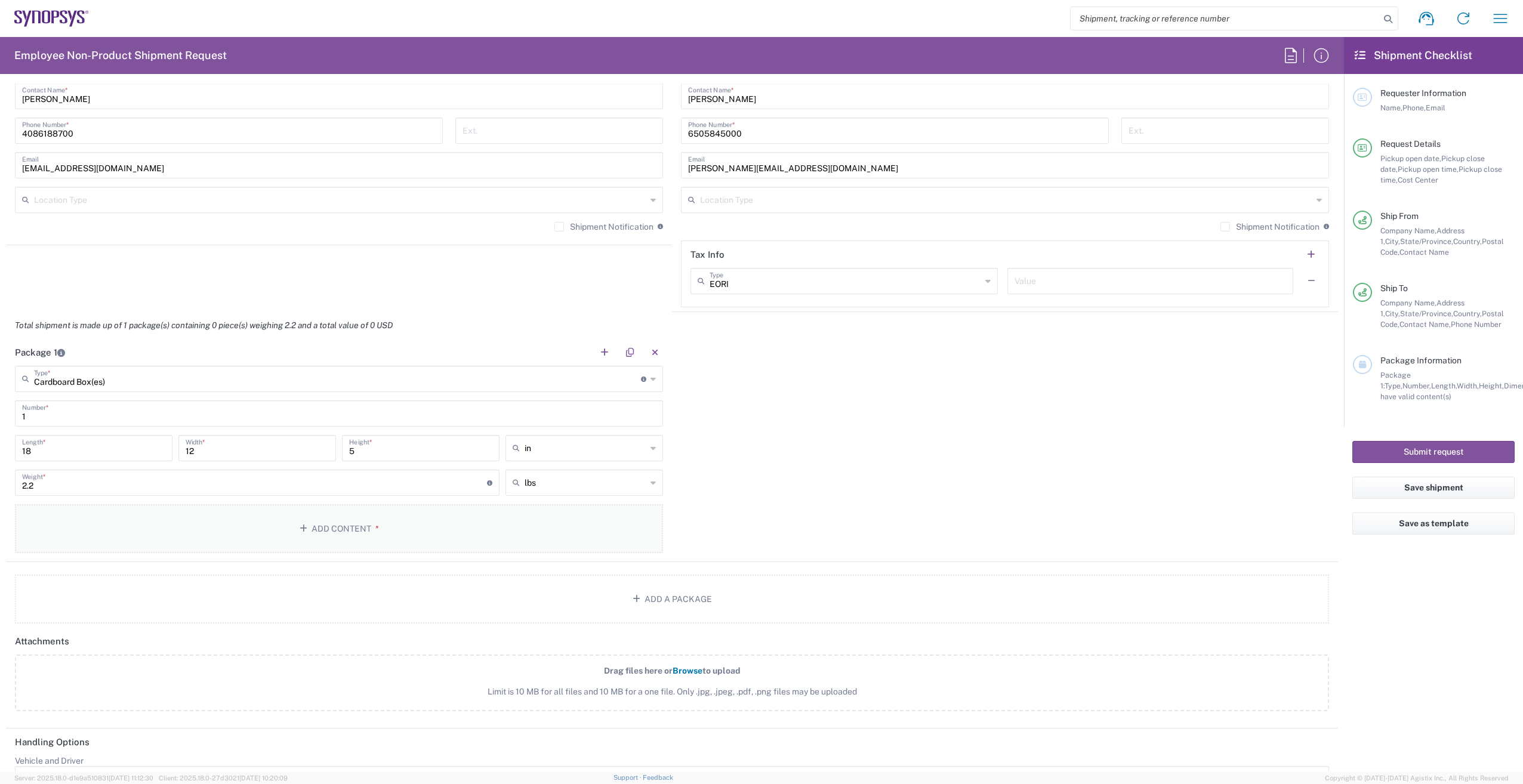
click at [309, 527] on button "Add Content *" at bounding box center [339, 528] width 648 height 49
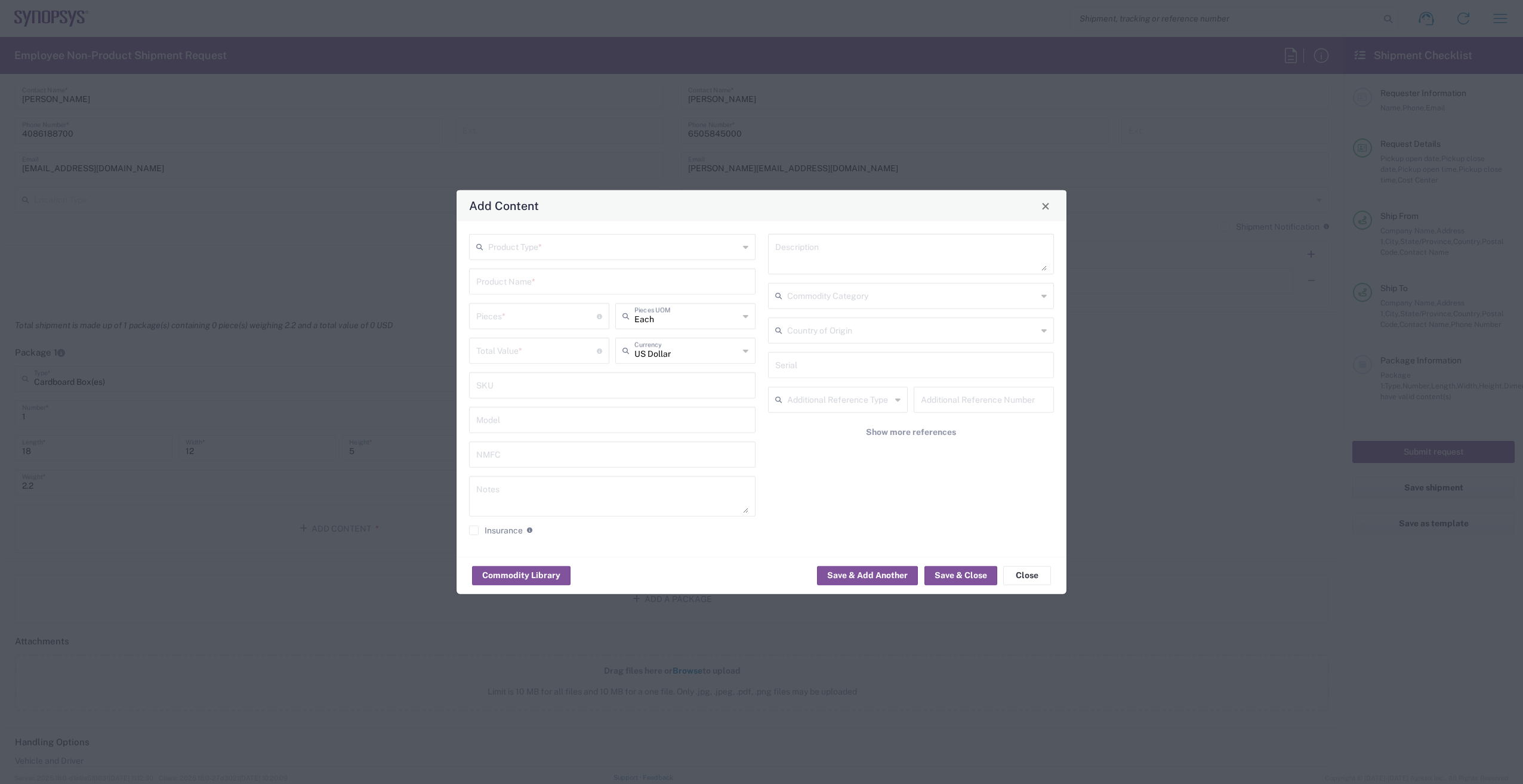
click at [621, 243] on input "text" at bounding box center [613, 246] width 251 height 21
click at [591, 294] on span "General Commodity" at bounding box center [612, 292] width 284 height 18
type input "General Commodity"
click at [523, 278] on input "text" at bounding box center [612, 280] width 272 height 21
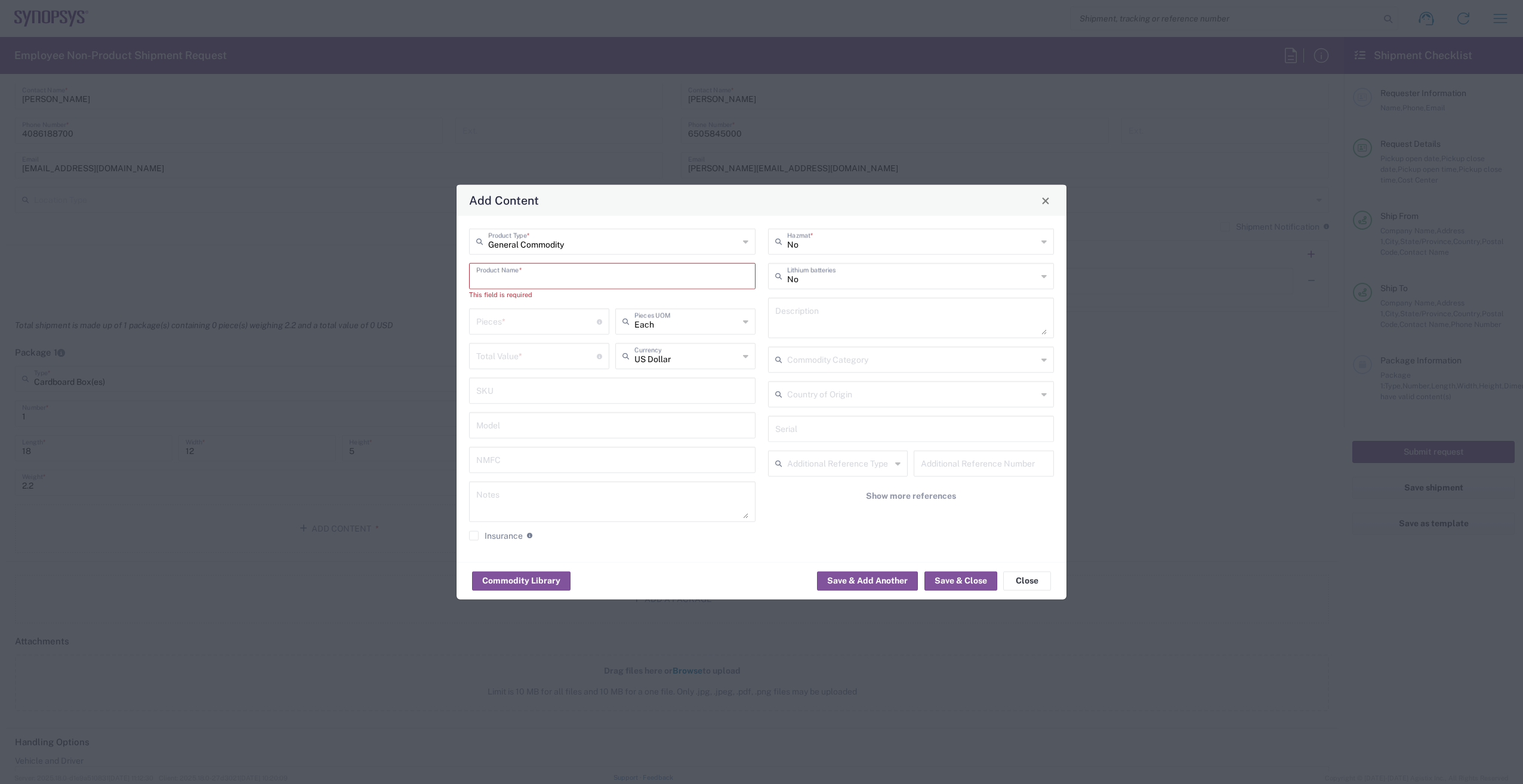
click at [491, 282] on input "text" at bounding box center [612, 275] width 272 height 21
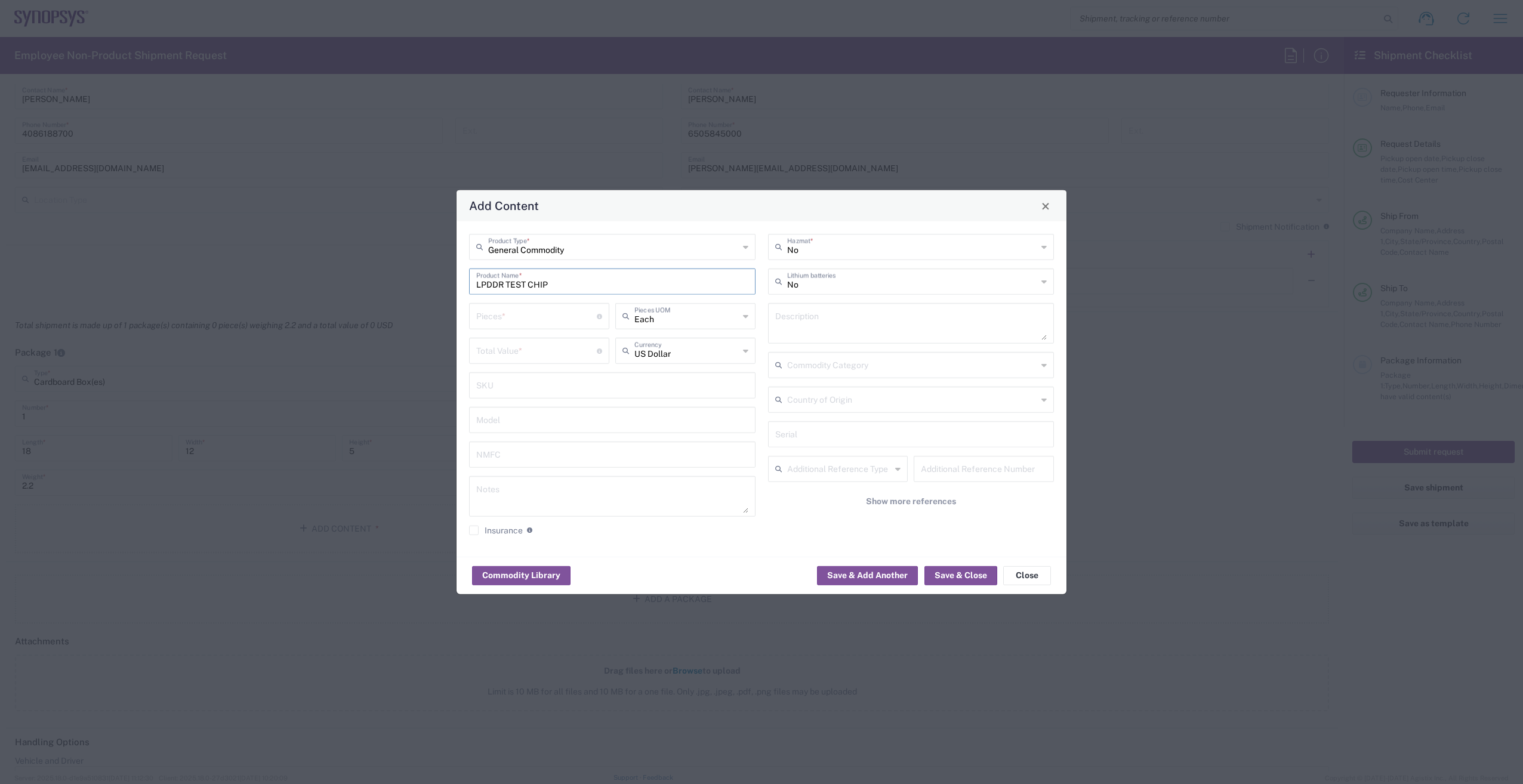
type input "LPDDR TEST CHIP"
click at [540, 320] on input "number" at bounding box center [536, 315] width 121 height 21
type input "1"
click at [554, 350] on input "number" at bounding box center [536, 349] width 121 height 21
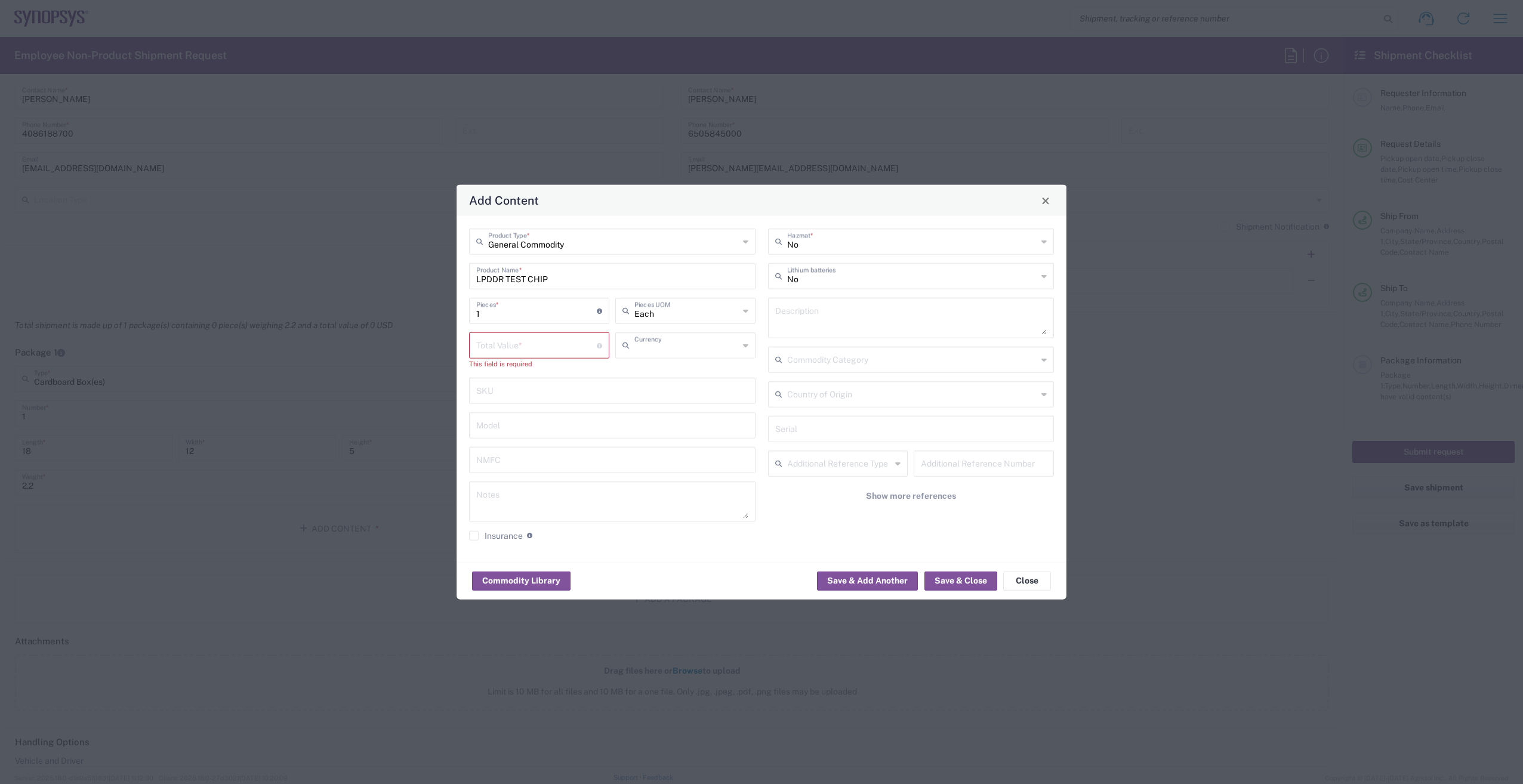
click at [692, 350] on input "text" at bounding box center [686, 344] width 104 height 21
type input "ca"
drag, startPoint x: 667, startPoint y: 349, endPoint x: 575, endPoint y: 347, distance: 92.5
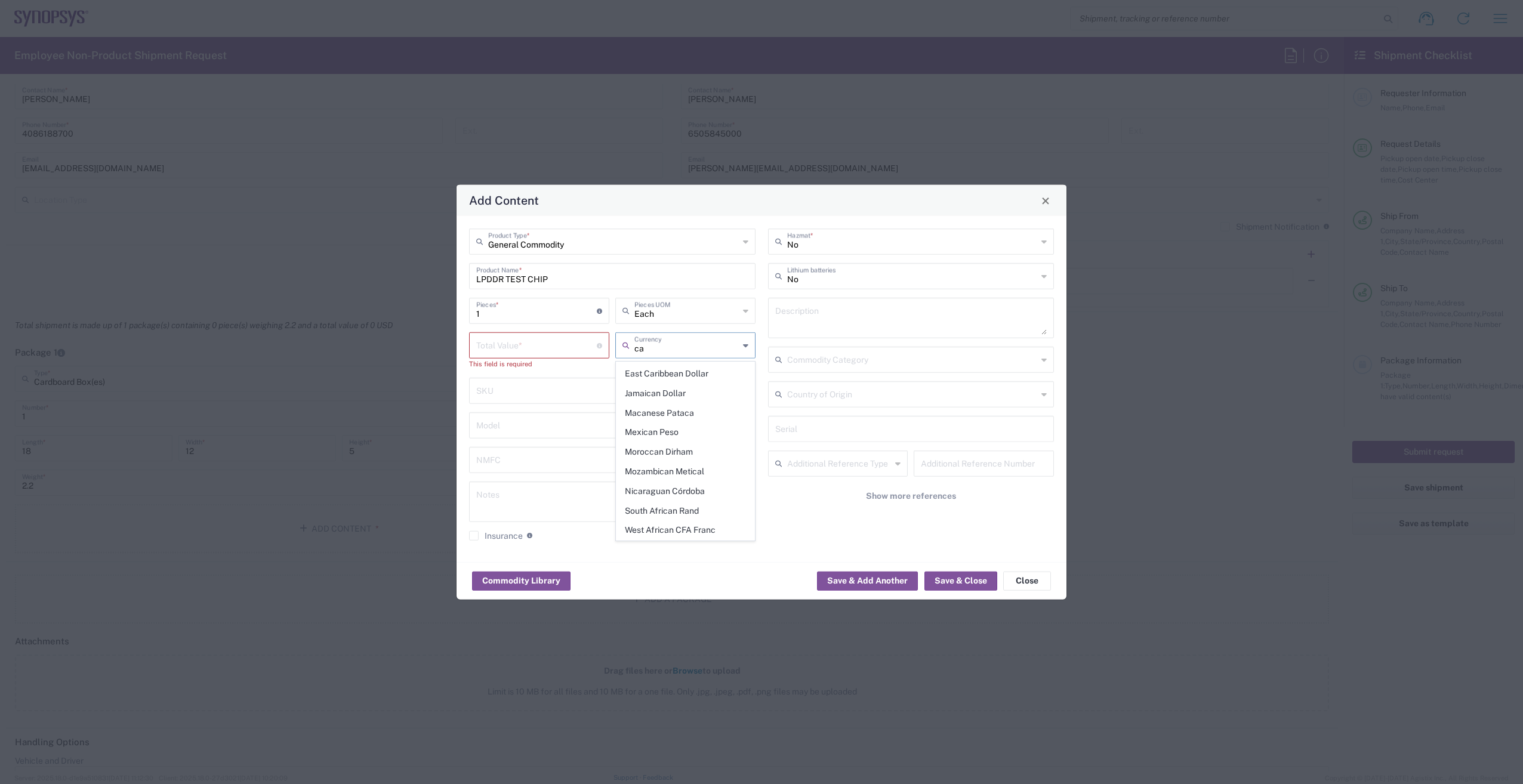
click at [575, 347] on div "Total Value * Total value of all the pieces This field is required ca Currency" at bounding box center [612, 354] width 292 height 45
type input "us"
click at [634, 366] on span "US Dollar" at bounding box center [685, 371] width 138 height 18
click at [536, 343] on input "number" at bounding box center [536, 344] width 121 height 21
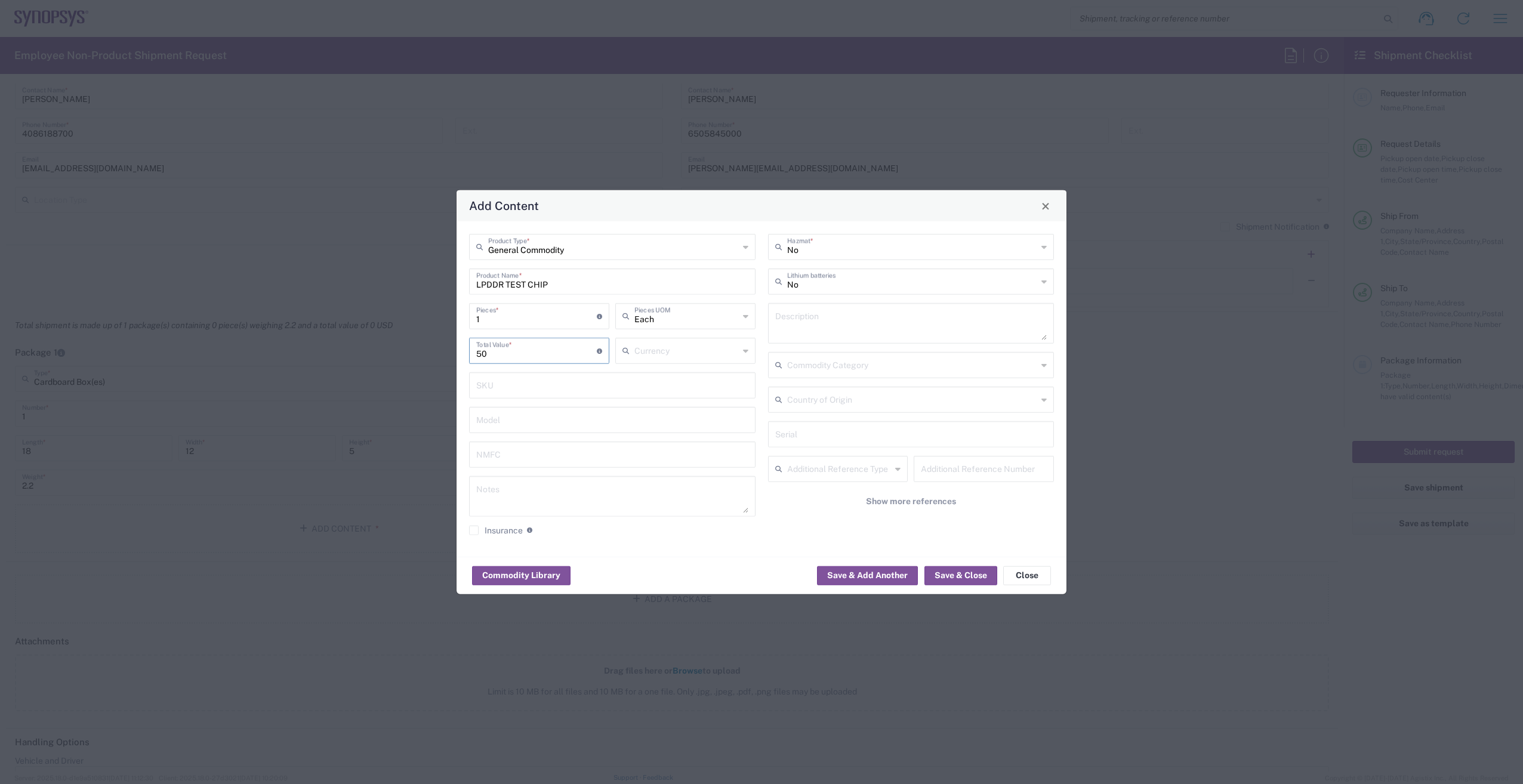
type input "50"
click at [839, 322] on textarea at bounding box center [911, 323] width 272 height 33
type textarea "1 x D950 Testchip"
click at [805, 435] on input "text" at bounding box center [911, 433] width 272 height 21
click at [971, 580] on button "Save & Close" at bounding box center [960, 575] width 73 height 19
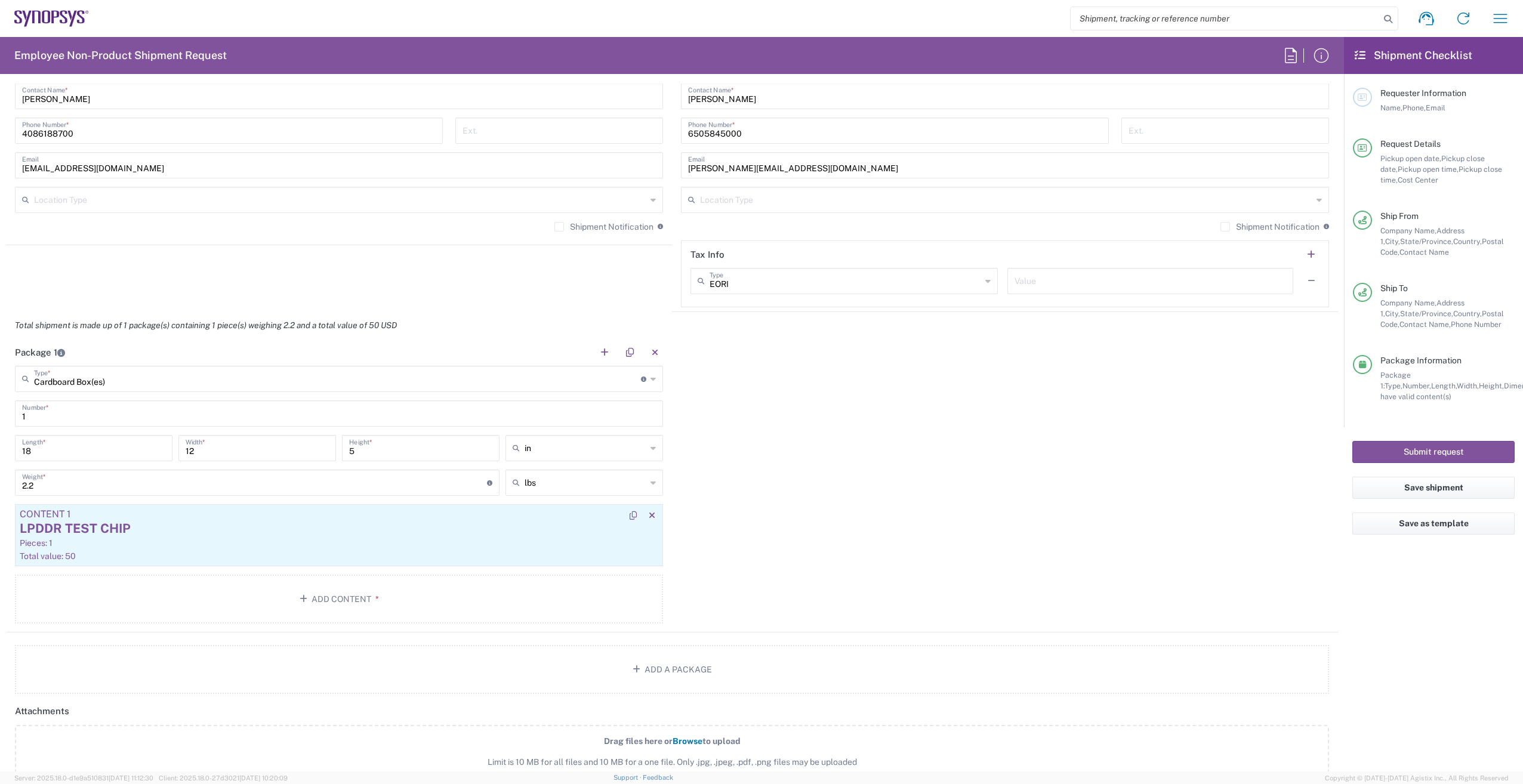
click at [224, 528] on div "LPDDR TEST CHIP" at bounding box center [339, 529] width 638 height 18
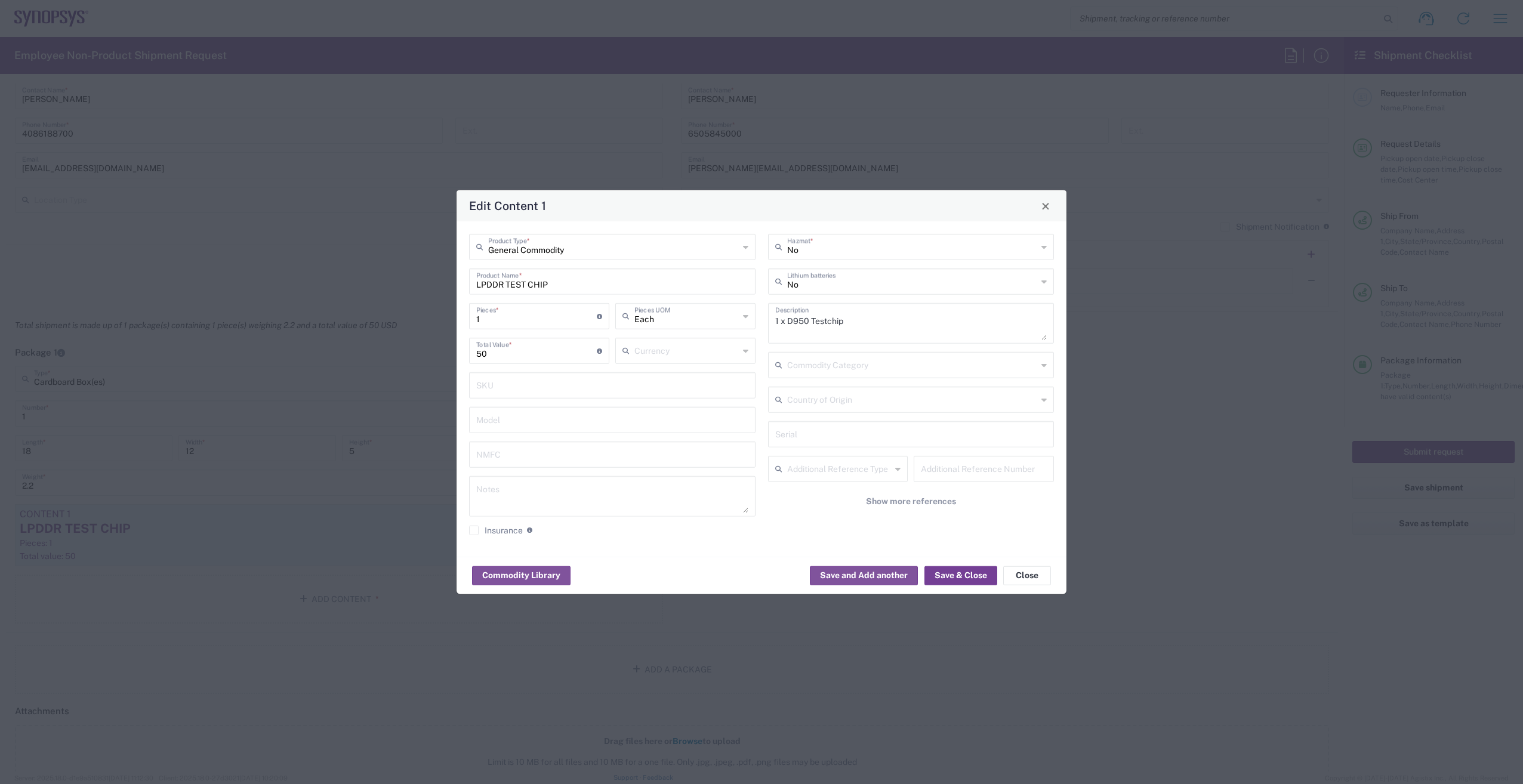
click at [975, 575] on button "Save & Close" at bounding box center [960, 575] width 73 height 19
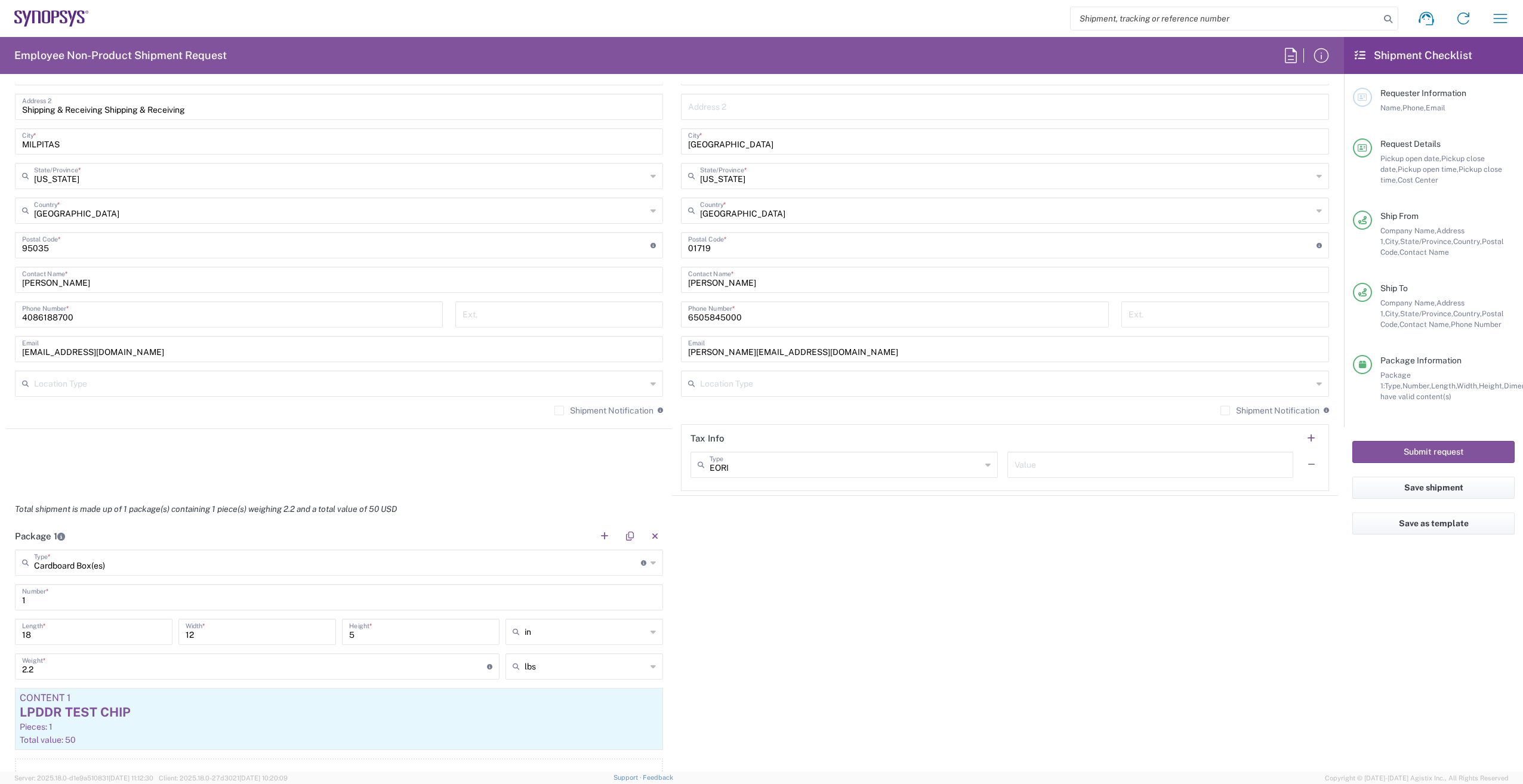
scroll to position [477, 0]
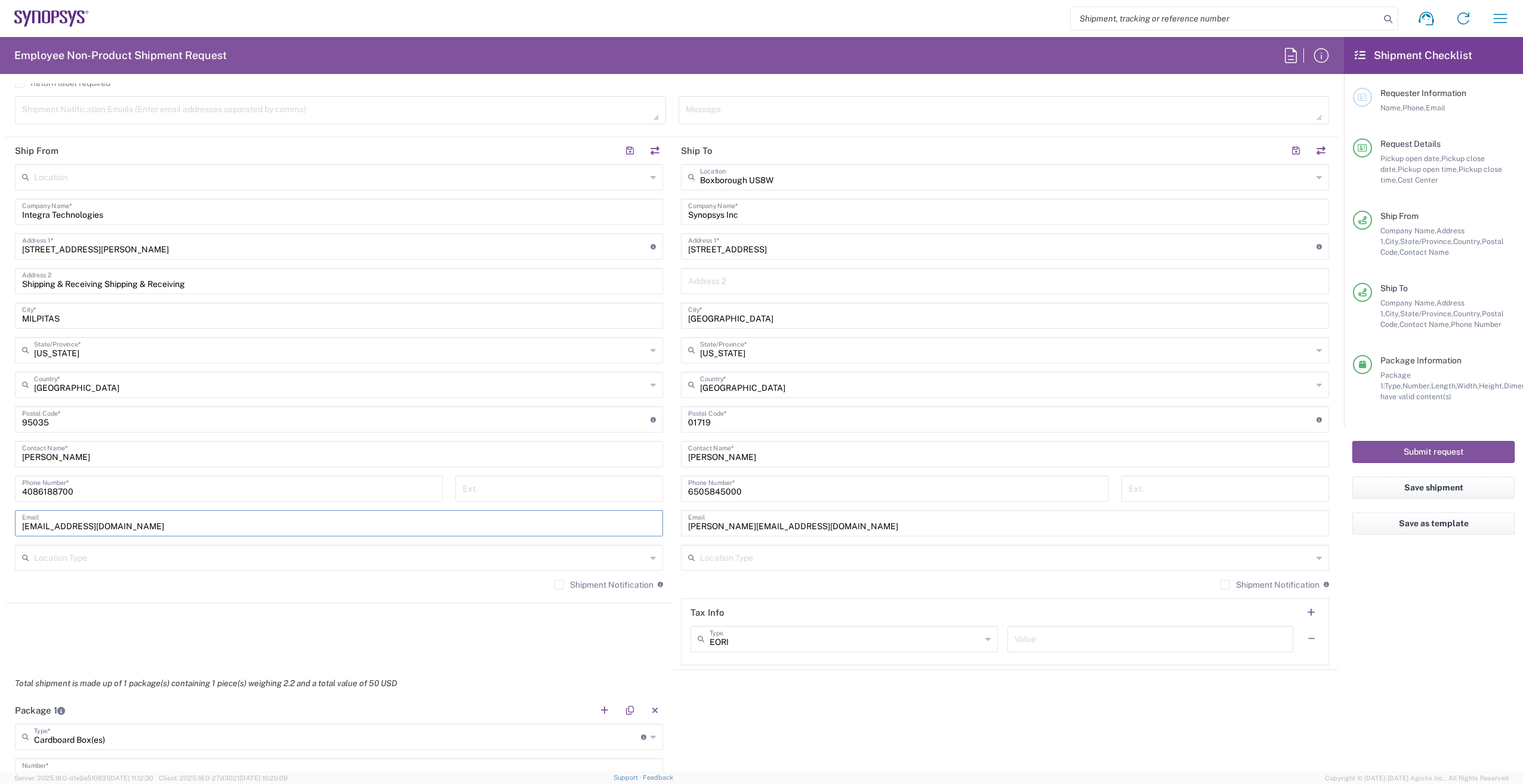
drag, startPoint x: 239, startPoint y: 527, endPoint x: -116, endPoint y: 523, distance: 354.4
click at [0, 523] on html "Shipment request Shipment tracking Employee non-product shipment request My shi…" at bounding box center [761, 392] width 1523 height 784
drag, startPoint x: 70, startPoint y: 490, endPoint x: -141, endPoint y: 496, distance: 211.9
click at [0, 496] on html "Shipment request Shipment tracking Employee non-product shipment request My shi…" at bounding box center [761, 392] width 1523 height 784
drag, startPoint x: 121, startPoint y: 458, endPoint x: -70, endPoint y: 456, distance: 190.9
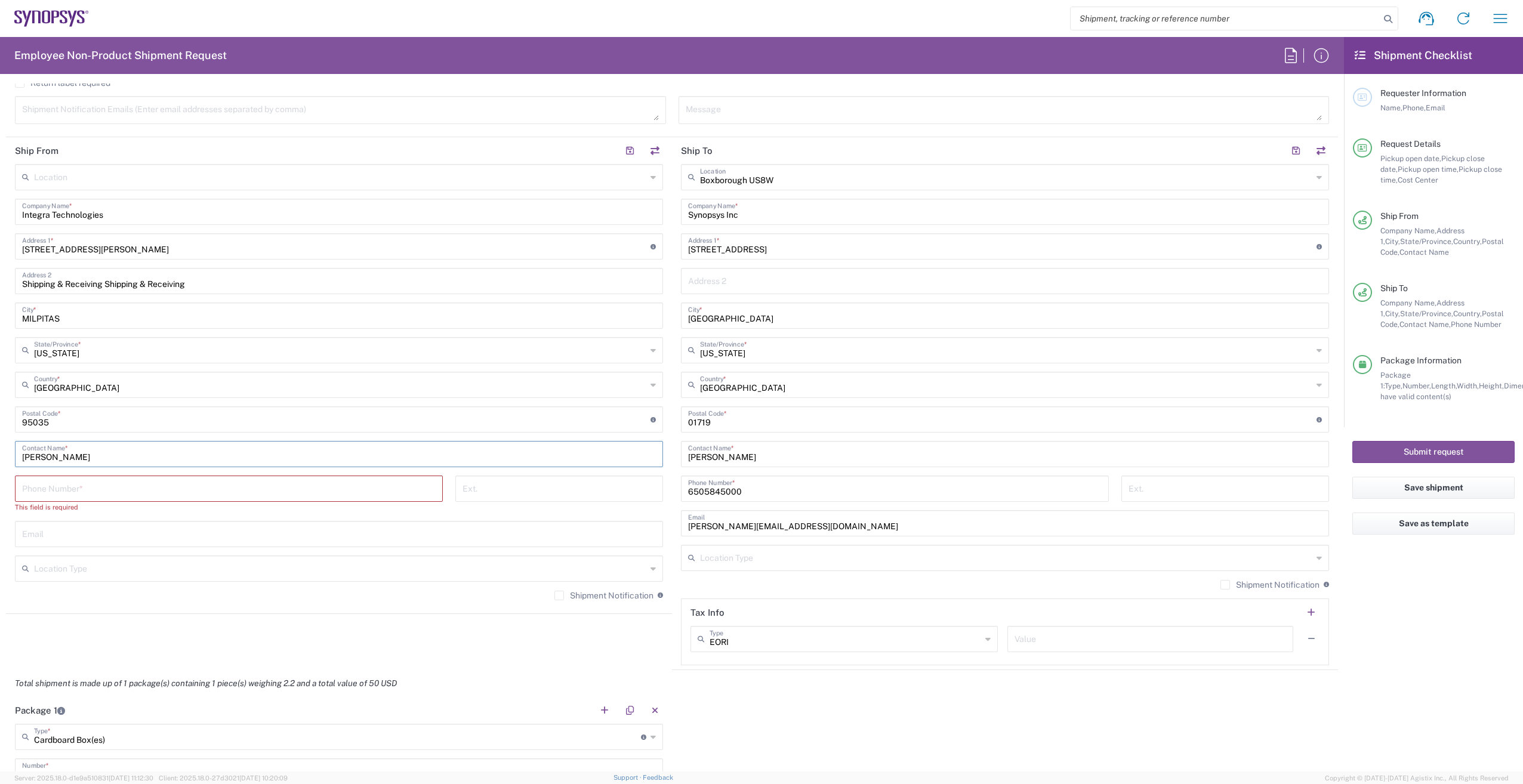
click at [0, 456] on html "Shipment request Shipment tracking Employee non-product shipment request My shi…" at bounding box center [761, 392] width 1523 height 784
drag, startPoint x: 68, startPoint y: 421, endPoint x: -37, endPoint y: 422, distance: 105.0
click at [0, 422] on html "Shipment request Shipment tracking Employee non-product shipment request My shi…" at bounding box center [761, 392] width 1523 height 784
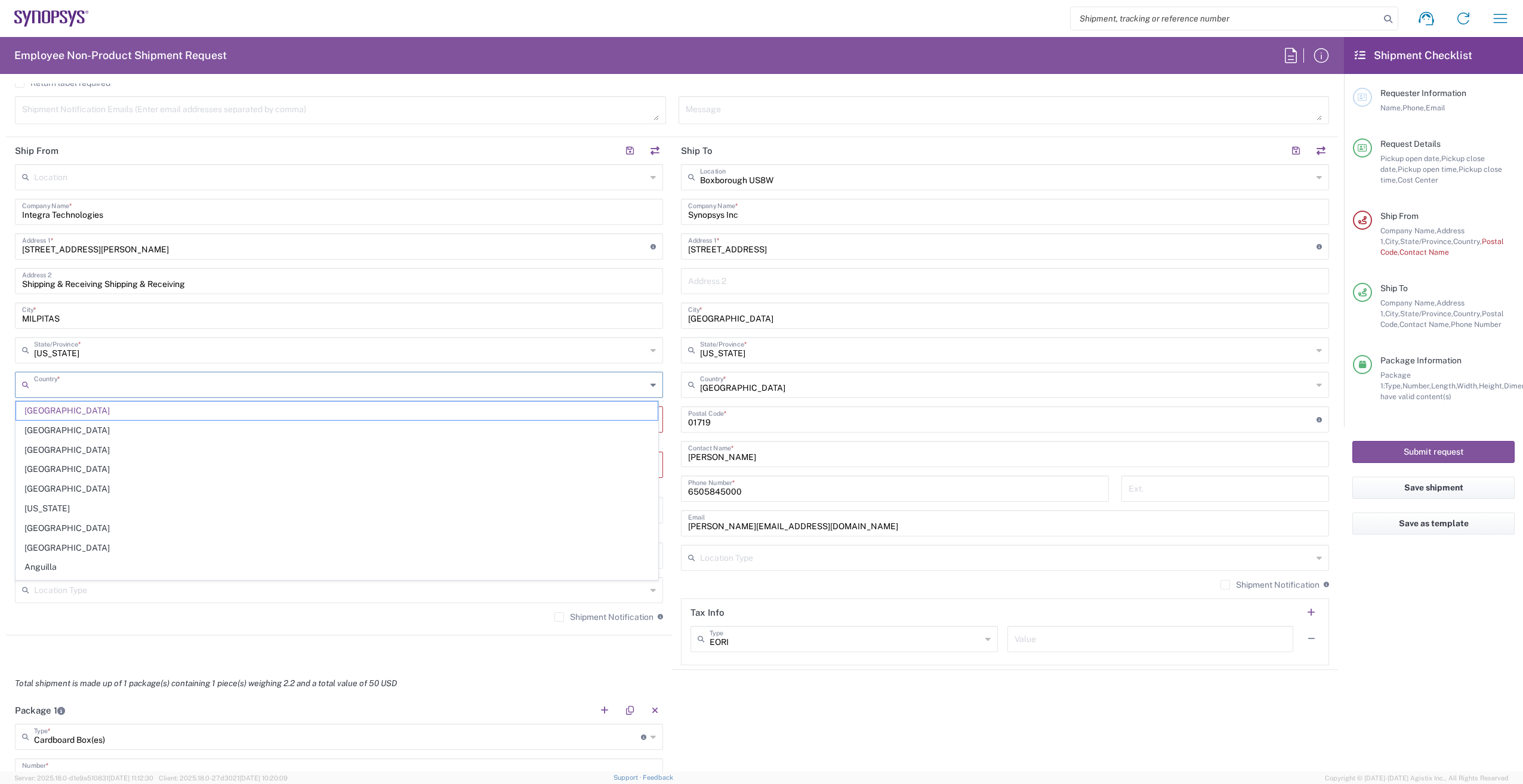
drag, startPoint x: 124, startPoint y: 387, endPoint x: -42, endPoint y: 383, distance: 165.9
click at [0, 383] on html "Shipment request Shipment tracking Employee non-product shipment request My shi…" at bounding box center [761, 392] width 1523 height 784
type input "[GEOGRAPHIC_DATA]"
drag, startPoint x: 79, startPoint y: 354, endPoint x: -41, endPoint y: 353, distance: 119.9
click at [0, 353] on html "Shipment request Shipment tracking Employee non-product shipment request My shi…" at bounding box center [761, 392] width 1523 height 784
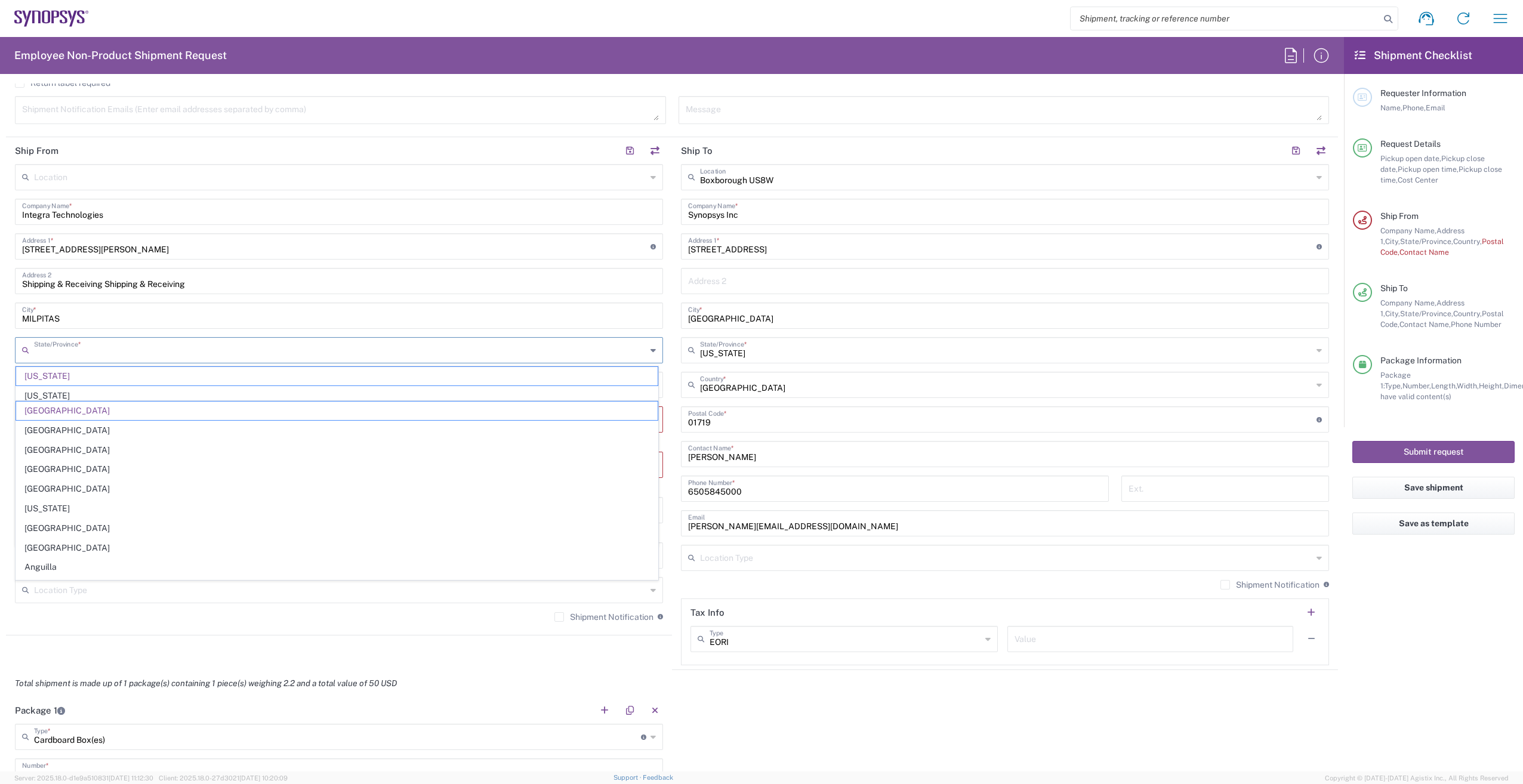
type input "California"
drag, startPoint x: 87, startPoint y: 312, endPoint x: 40, endPoint y: 320, distance: 47.8
click at [0, 317] on html "Shipment request Shipment tracking Employee non-product shipment request My shi…" at bounding box center [761, 392] width 1523 height 784
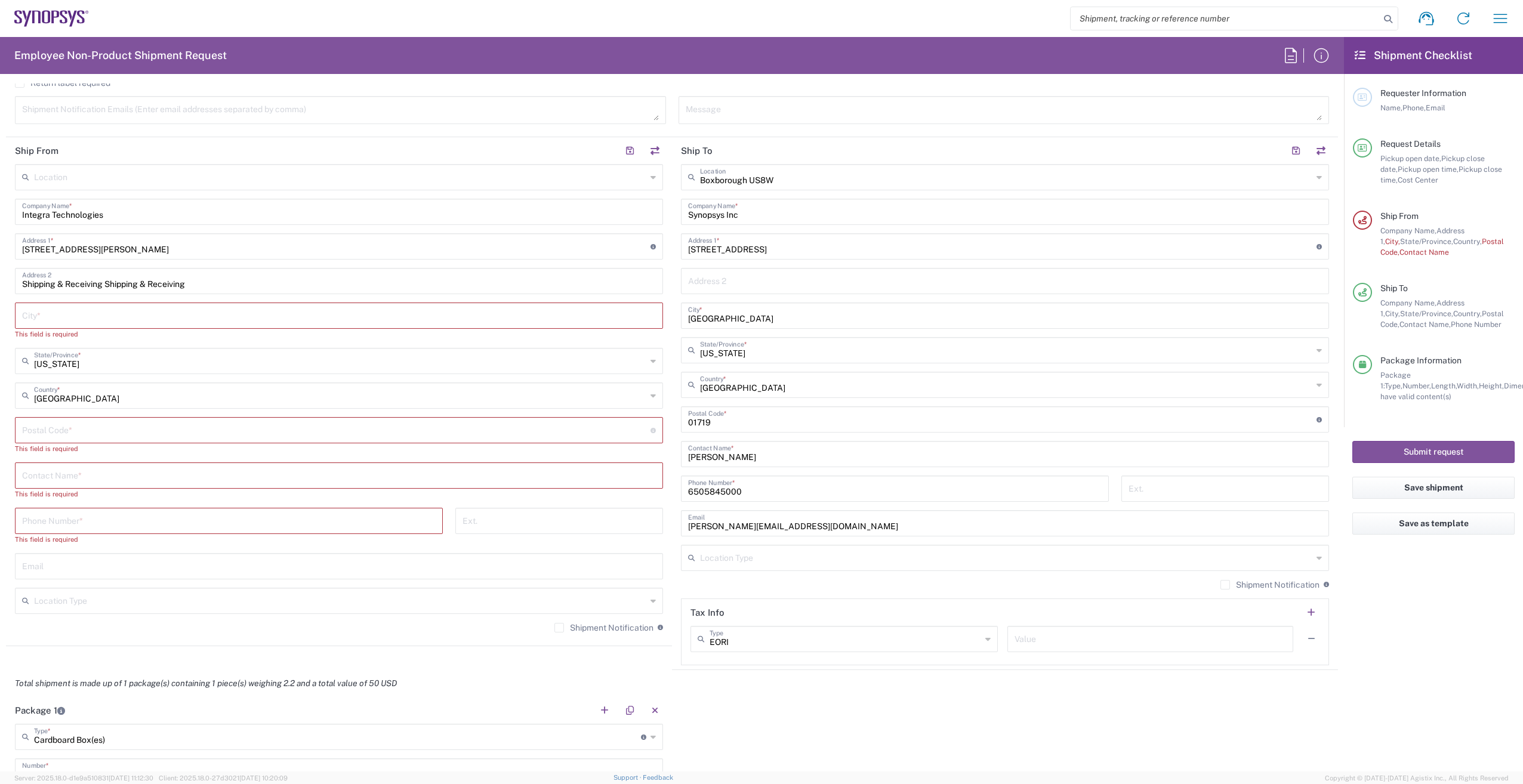
drag, startPoint x: 200, startPoint y: 291, endPoint x: -52, endPoint y: 289, distance: 252.4
click at [0, 289] on html "Shipment request Shipment tracking Employee non-product shipment request My shi…" at bounding box center [761, 392] width 1523 height 784
drag, startPoint x: 231, startPoint y: 289, endPoint x: -48, endPoint y: 292, distance: 279.2
click at [0, 292] on html "Shipment request Shipment tracking Employee non-product shipment request My shi…" at bounding box center [761, 392] width 1523 height 784
drag, startPoint x: 240, startPoint y: 281, endPoint x: -75, endPoint y: 288, distance: 315.1
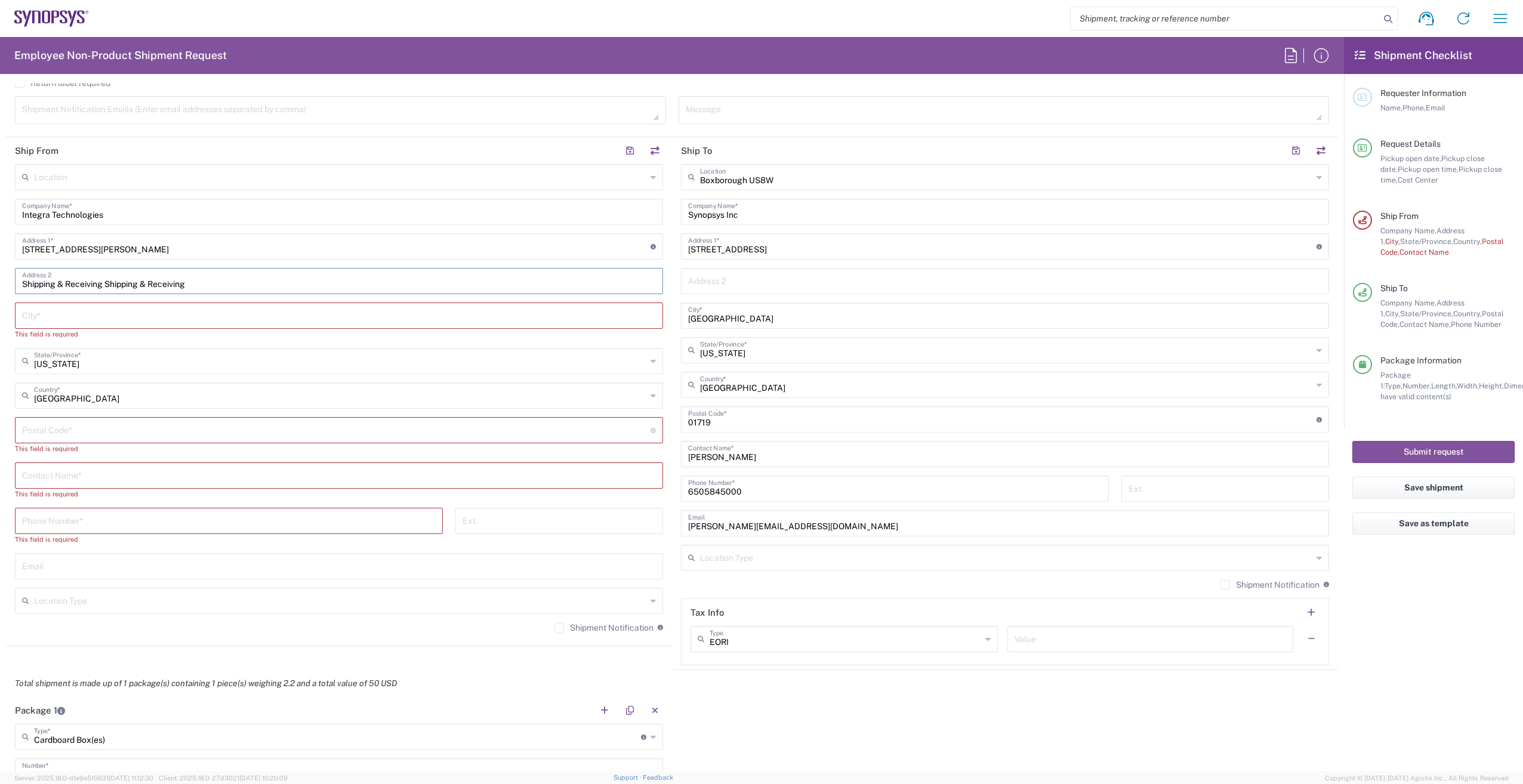
click at [0, 288] on html "Shipment request Shipment tracking Employee non-product shipment request My shi…" at bounding box center [761, 392] width 1523 height 784
drag, startPoint x: 146, startPoint y: 249, endPoint x: -26, endPoint y: 249, distance: 171.8
click at [0, 249] on html "Shipment request Shipment tracking Employee non-product shipment request My shi…" at bounding box center [761, 392] width 1523 height 784
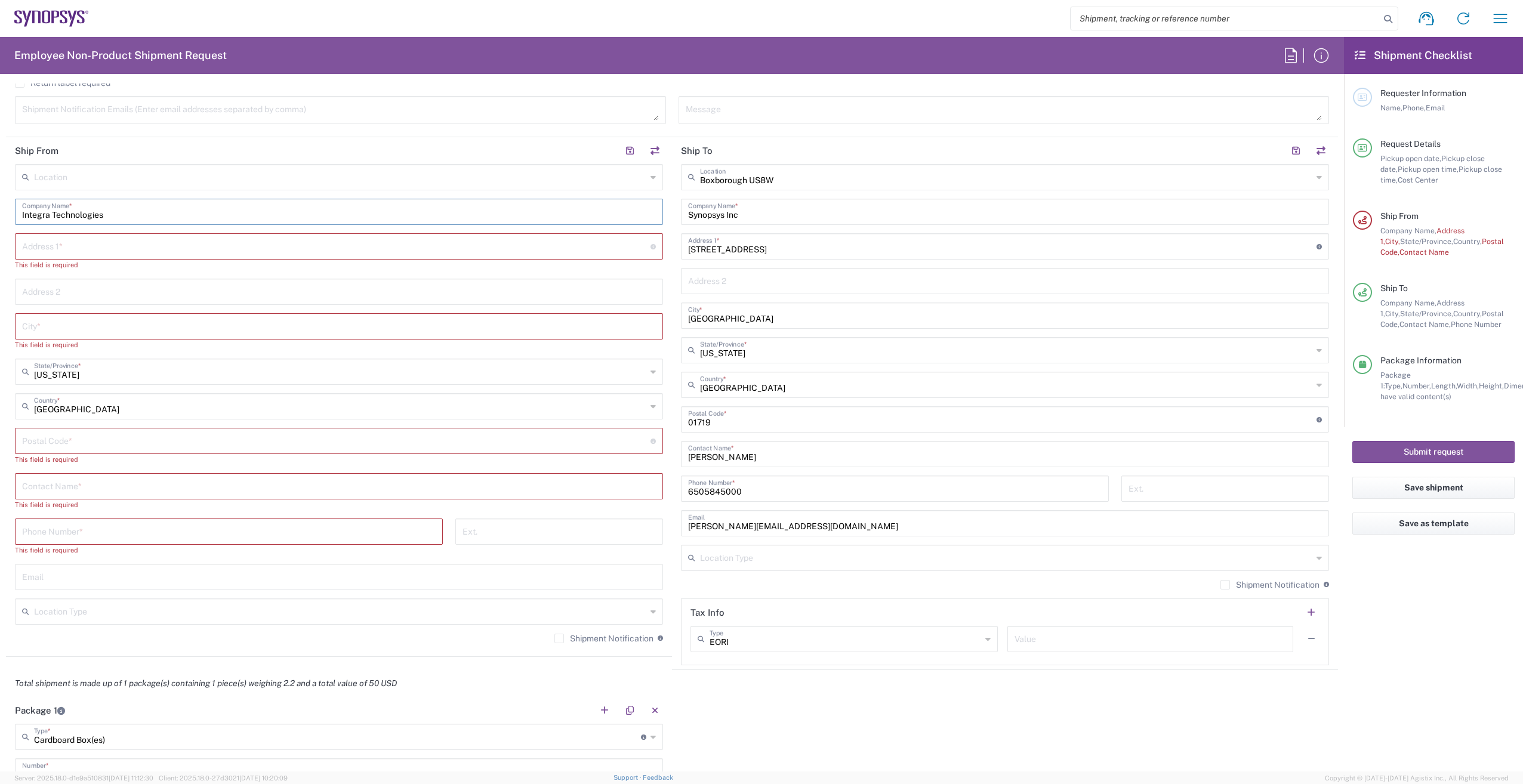
drag, startPoint x: 160, startPoint y: 217, endPoint x: -58, endPoint y: 220, distance: 218.4
click at [0, 220] on html "Shipment request Shipment tracking Employee non-product shipment request My shi…" at bounding box center [761, 392] width 1523 height 784
click at [69, 217] on input "text" at bounding box center [339, 210] width 634 height 21
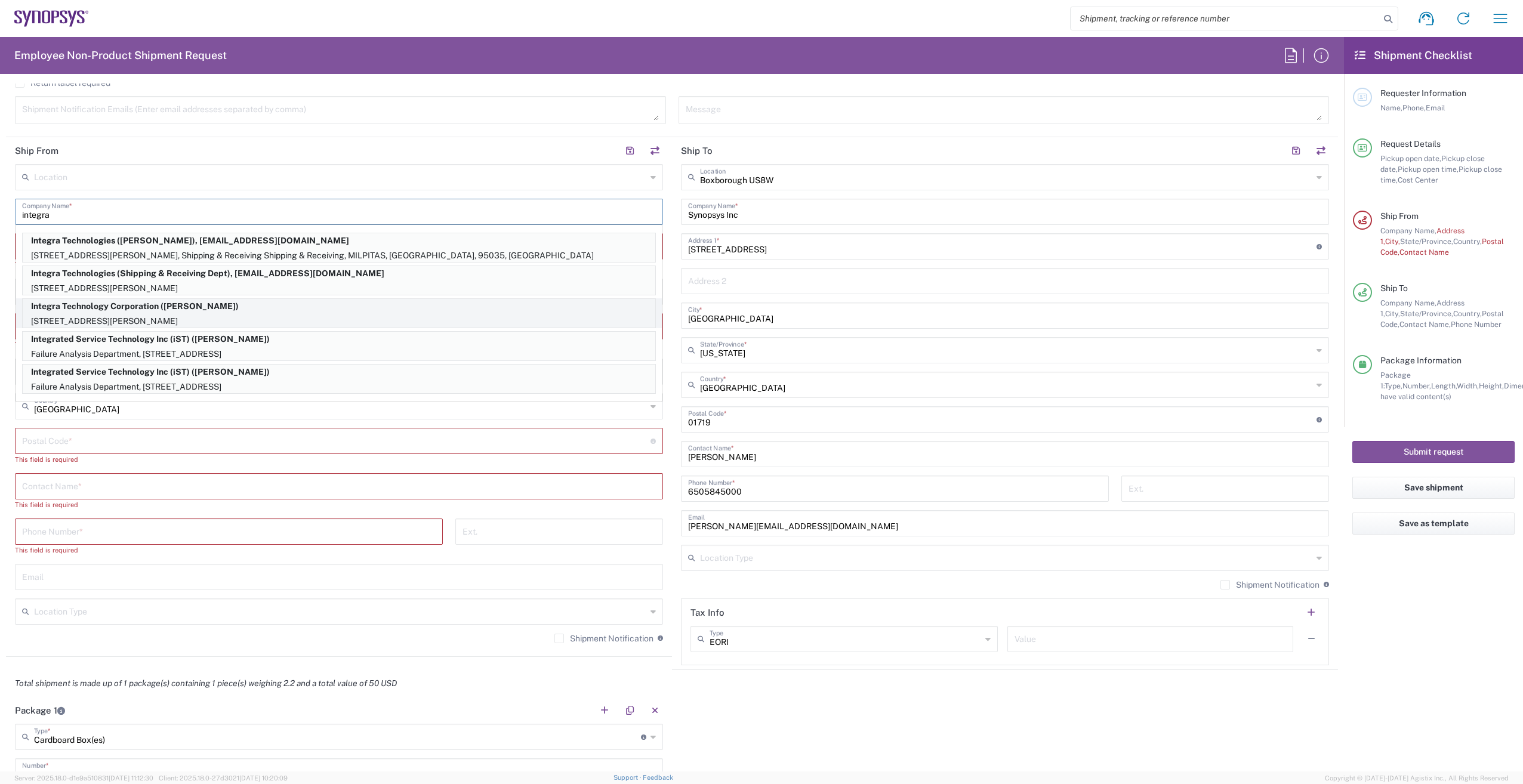
click at [213, 310] on p "Integra Technology Corporation (Nancy Ngyuen)" at bounding box center [339, 306] width 632 height 15
type input "Integra Technology Corporation"
type input "[STREET_ADDRESS][PERSON_NAME]"
type input "Milpitas"
type input "95035"
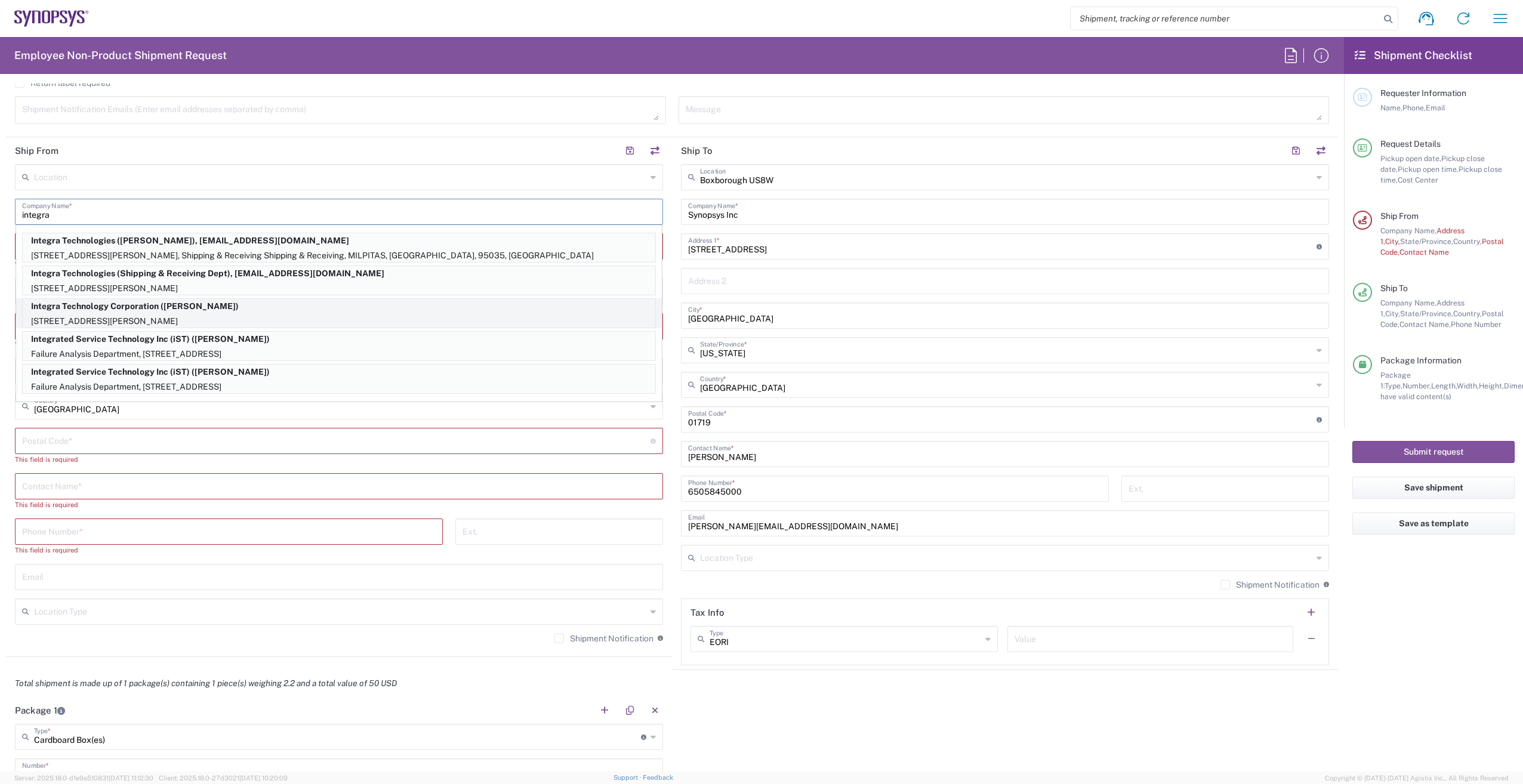
type input "Nancy Ngyuen"
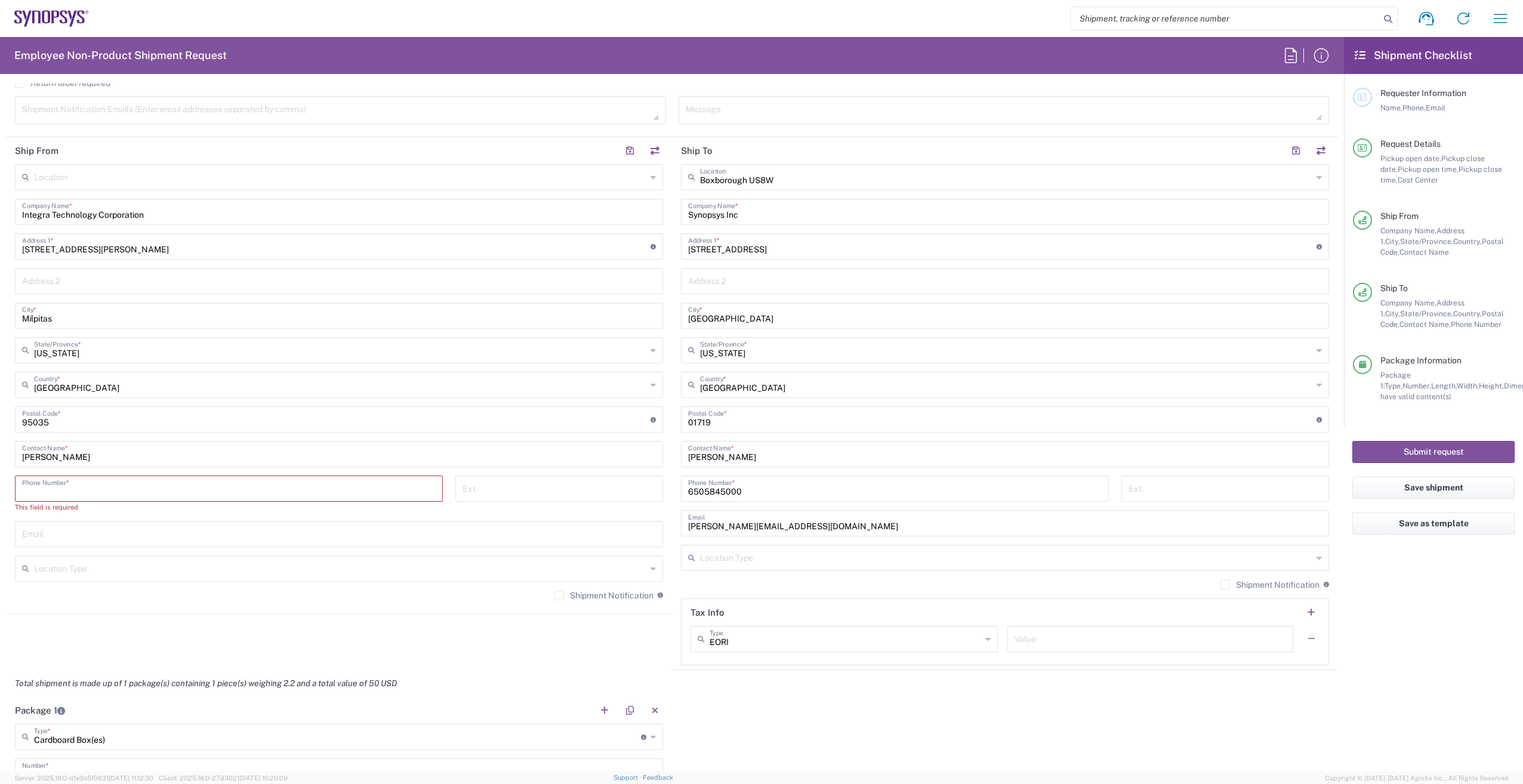
click at [81, 492] on input "tel" at bounding box center [228, 487] width 413 height 21
click at [106, 496] on input "tel" at bounding box center [228, 487] width 413 height 21
type input "4086188710"
click at [72, 524] on input "text" at bounding box center [339, 522] width 634 height 21
drag, startPoint x: 90, startPoint y: 458, endPoint x: -169, endPoint y: 464, distance: 259.0
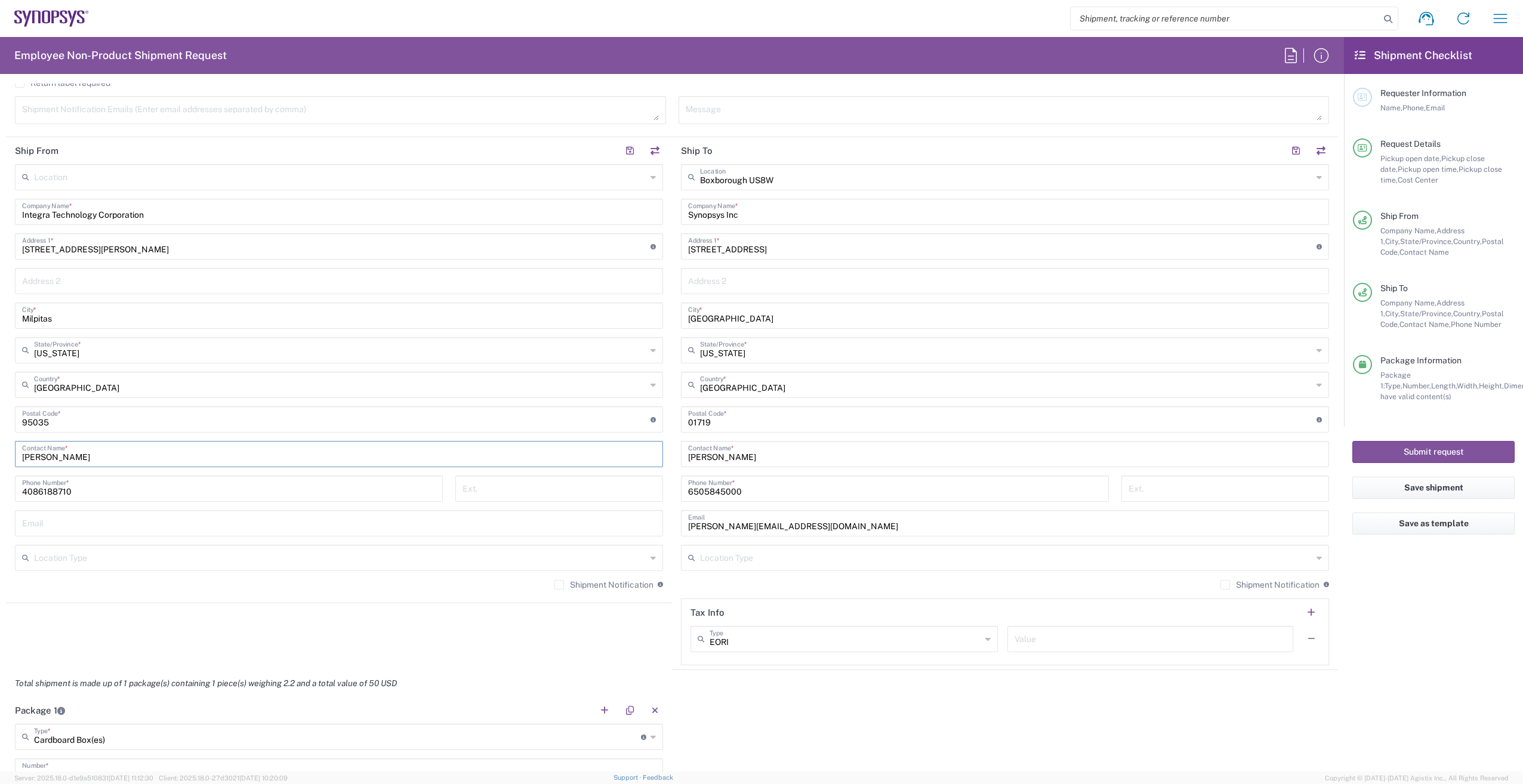
click at [0, 464] on html "Shipment request Shipment tracking Employee non-product shipment request My shi…" at bounding box center [761, 392] width 1523 height 784
type input "[PERSON_NAME]"
click at [100, 523] on input "text" at bounding box center [339, 522] width 634 height 21
paste input "Benedicta.Ell@integra-tech.com"
type input "Benedicta.Ell@integra-tech.com"
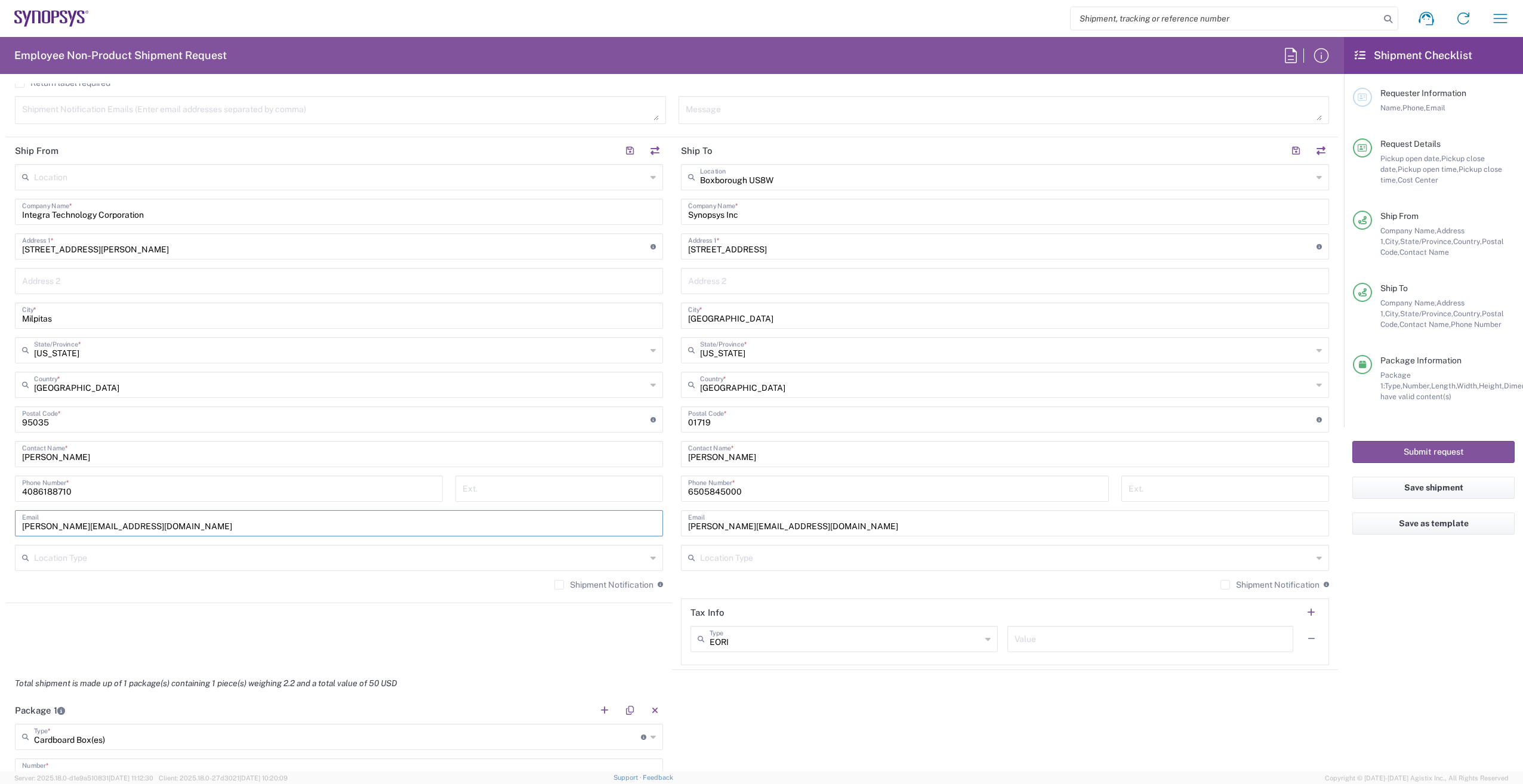
click at [183, 583] on div "Shipment Notification If checked, a shipment notification email will be sent to…" at bounding box center [339, 588] width 648 height 19
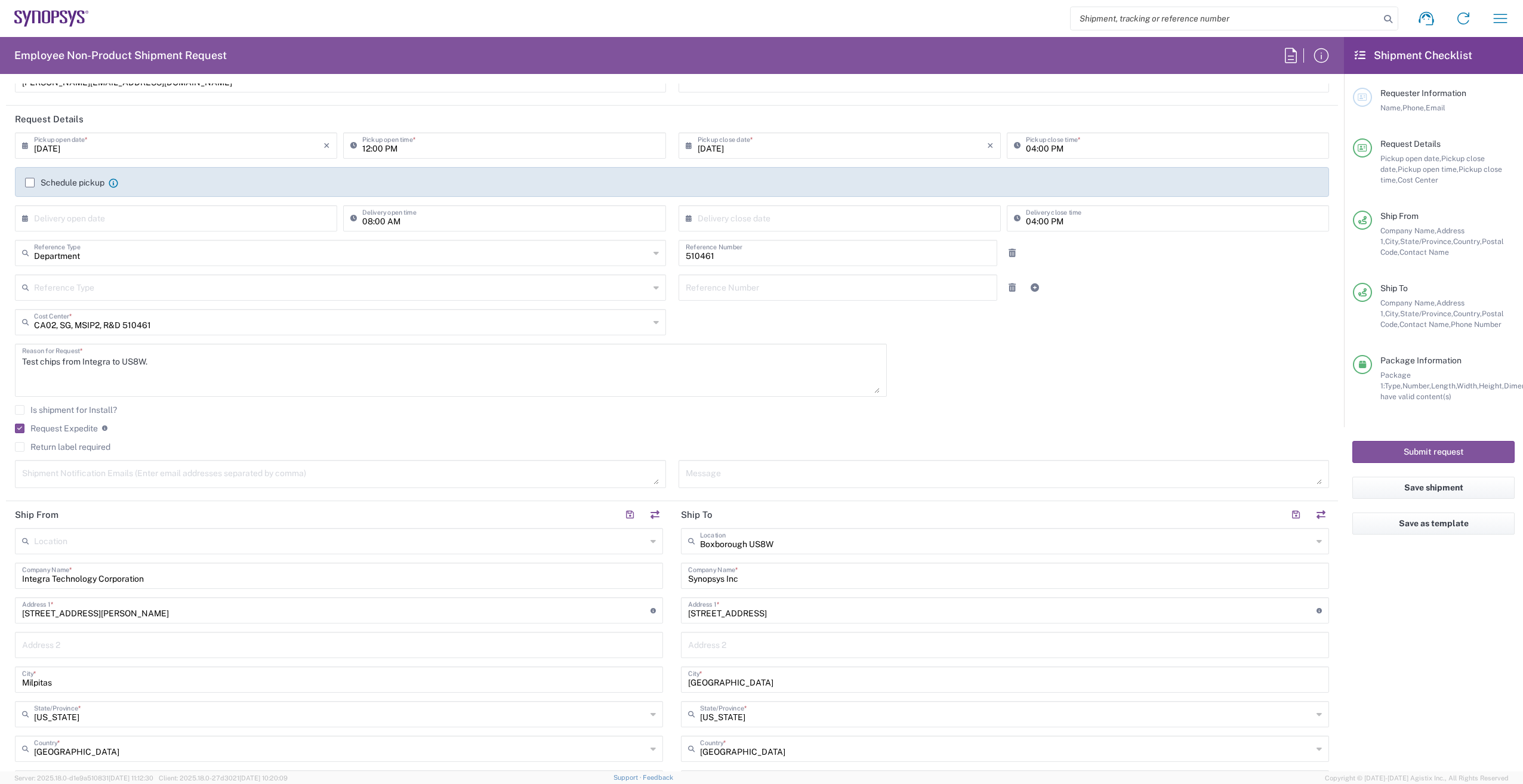
scroll to position [0, 0]
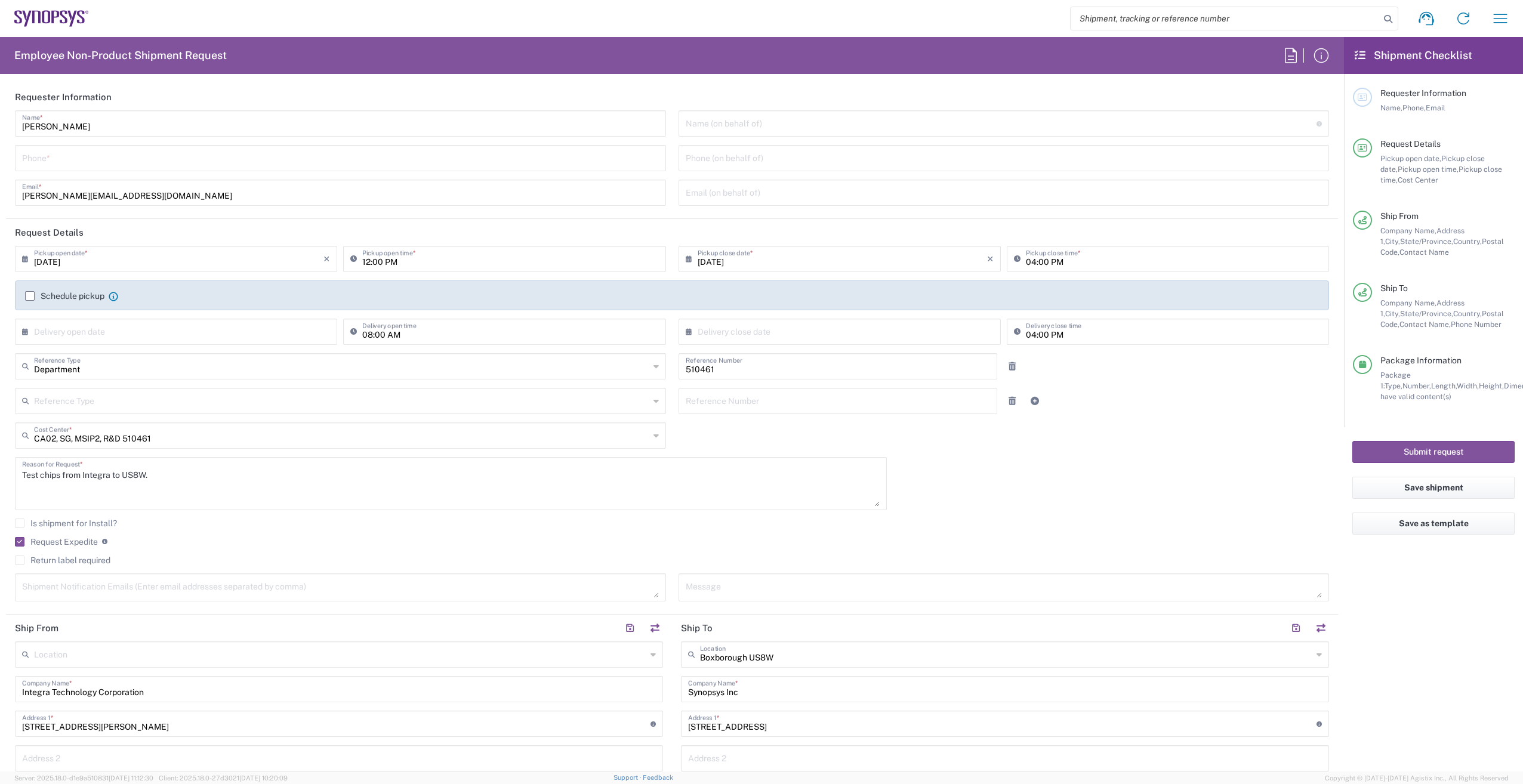
click at [103, 146] on div "Phone *" at bounding box center [340, 158] width 651 height 26
type input "6136006767"
click at [130, 591] on textarea at bounding box center [340, 587] width 637 height 21
drag, startPoint x: 133, startPoint y: 581, endPoint x: 136, endPoint y: 516, distance: 65.7
click at [136, 516] on div "09/10/2025 × Pickup open date * Cancel Apply 12:00 PM Pickup open time * 09/10/…" at bounding box center [672, 428] width 1326 height 364
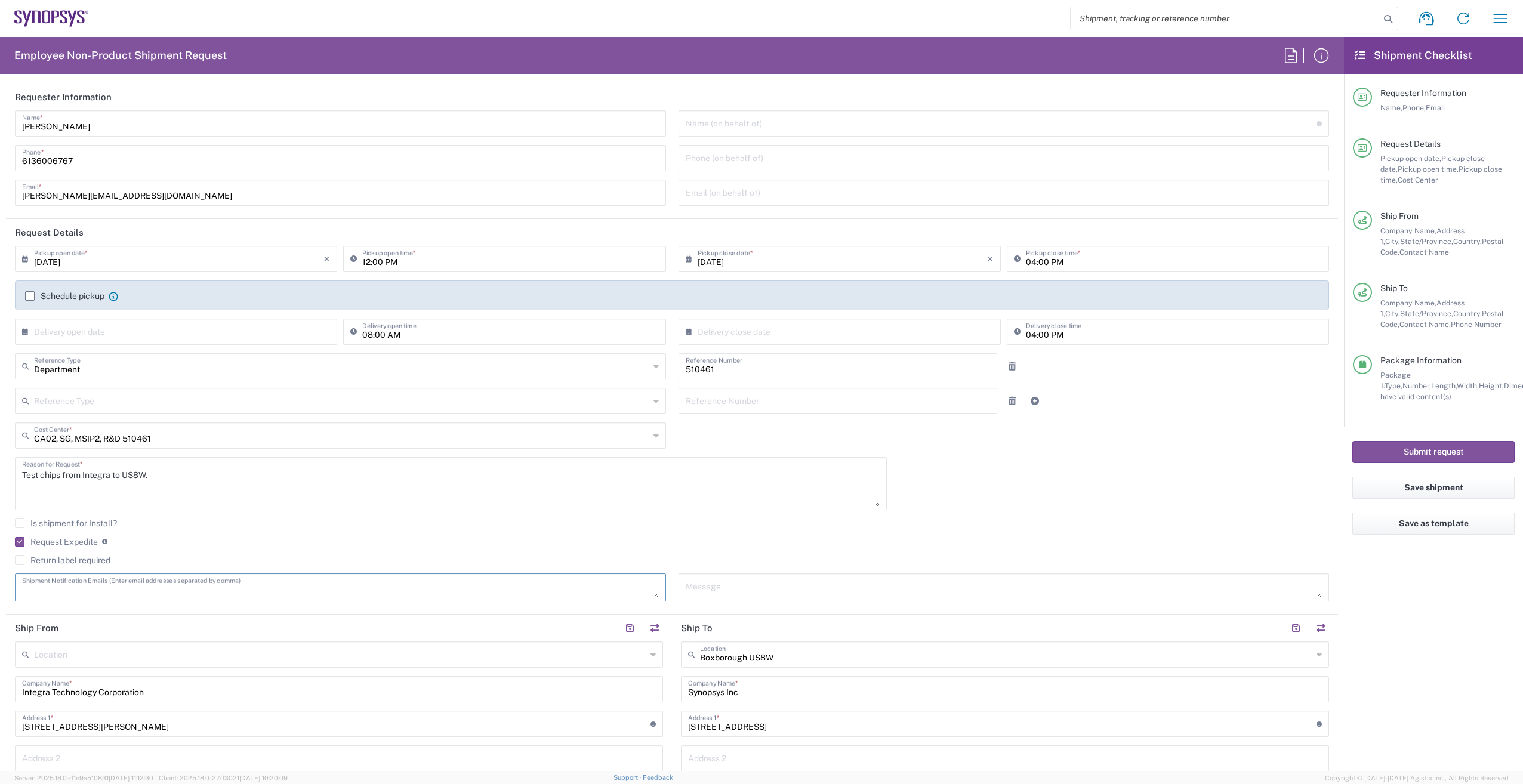
paste textarea "ca09lab-logistics@synopsys.com, lsteph@synopsys.com"
type textarea "ca09lab-logistics@synopsys.com, lsteph@synopsys.com"
click at [35, 295] on label "Schedule pickup" at bounding box center [64, 296] width 79 height 10
click at [30, 296] on input "Schedule pickup" at bounding box center [30, 296] width 0 height 0
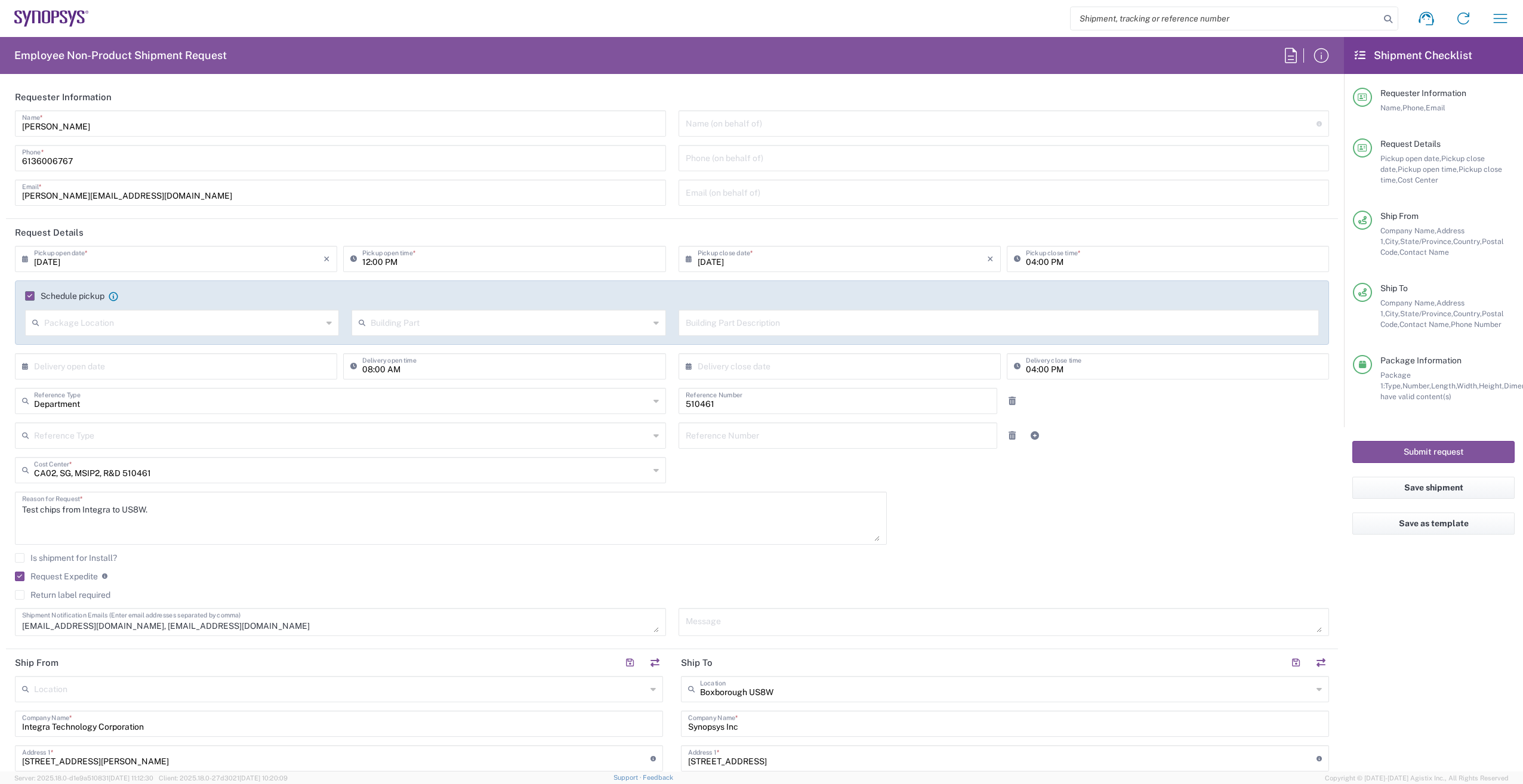
click at [78, 262] on input "[DATE]" at bounding box center [178, 258] width 289 height 21
click at [193, 334] on span "11" at bounding box center [196, 333] width 18 height 17
type input "[DATE]"
click at [387, 261] on input "12:00 PM" at bounding box center [510, 258] width 296 height 21
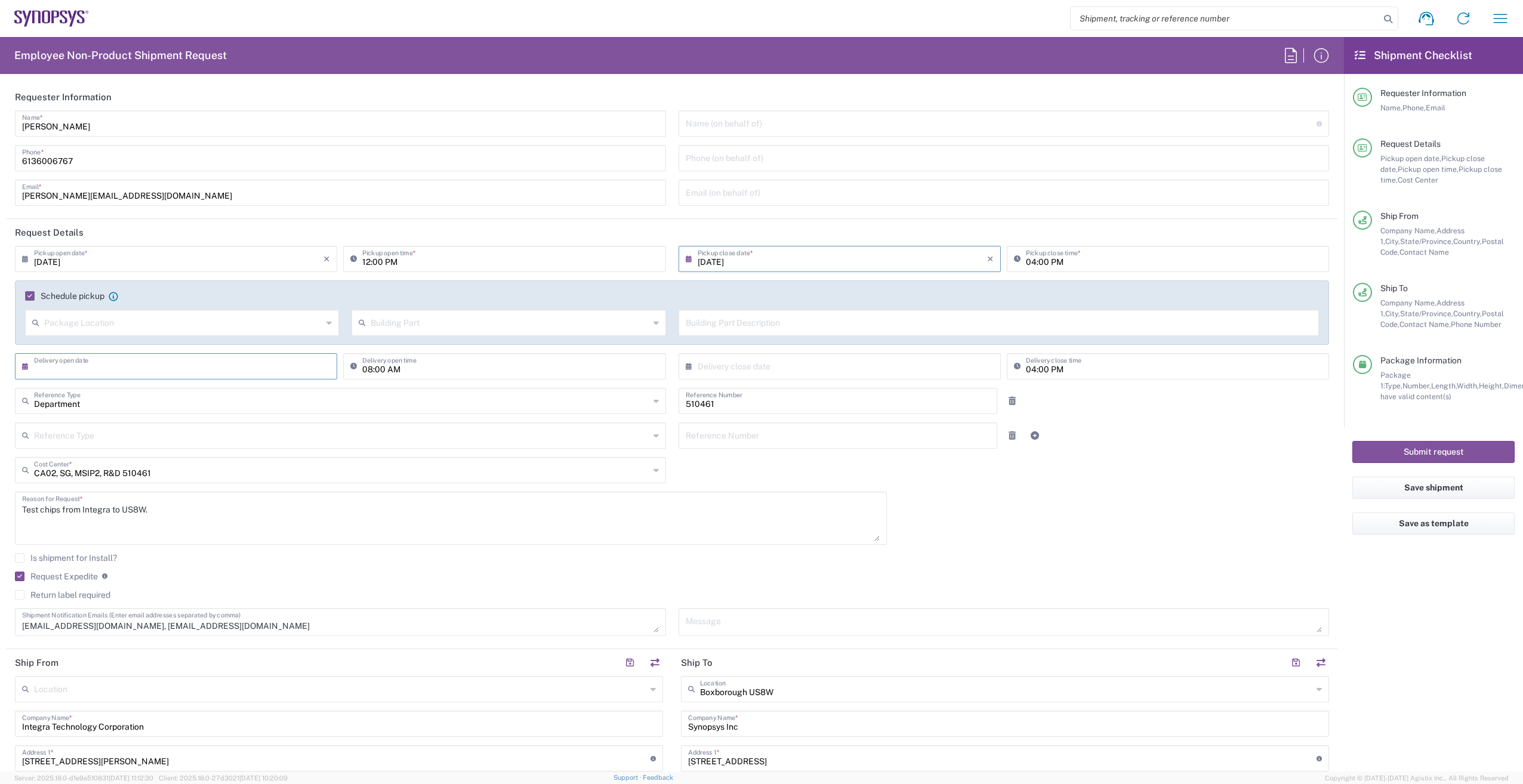
click at [98, 365] on input "text" at bounding box center [178, 365] width 289 height 21
click at [213, 442] on span "12" at bounding box center [213, 440] width 17 height 17
type input "09/12/2025"
click at [367, 372] on input "08:00 AM" at bounding box center [510, 365] width 296 height 21
type input "09:00 AM"
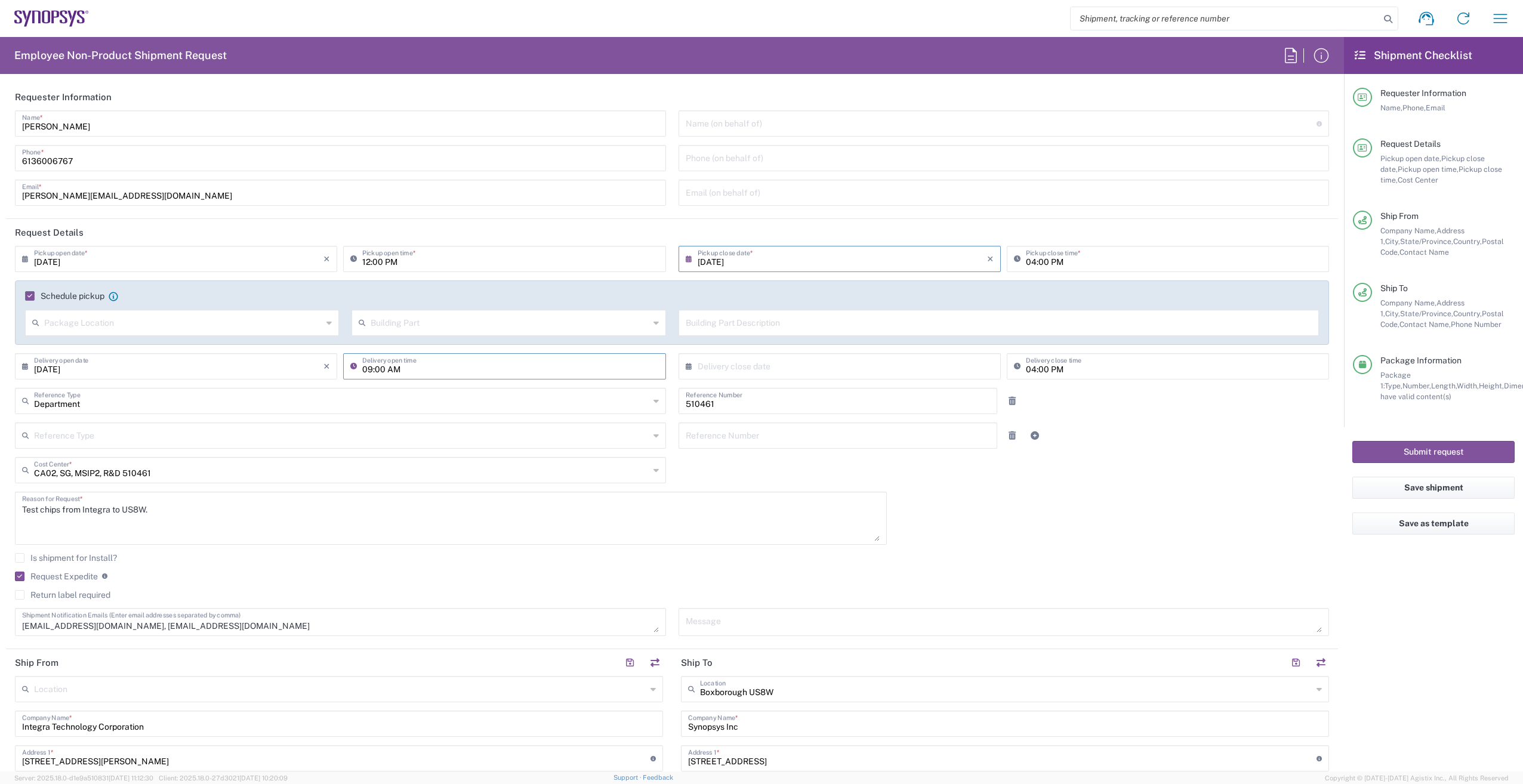
click at [763, 371] on input "text" at bounding box center [841, 365] width 289 height 21
click at [872, 443] on span "12" at bounding box center [871, 440] width 17 height 17
type input "09/12/2025"
click at [1029, 367] on input "04:00 PM" at bounding box center [1174, 365] width 296 height 21
type input "12:00 PM"
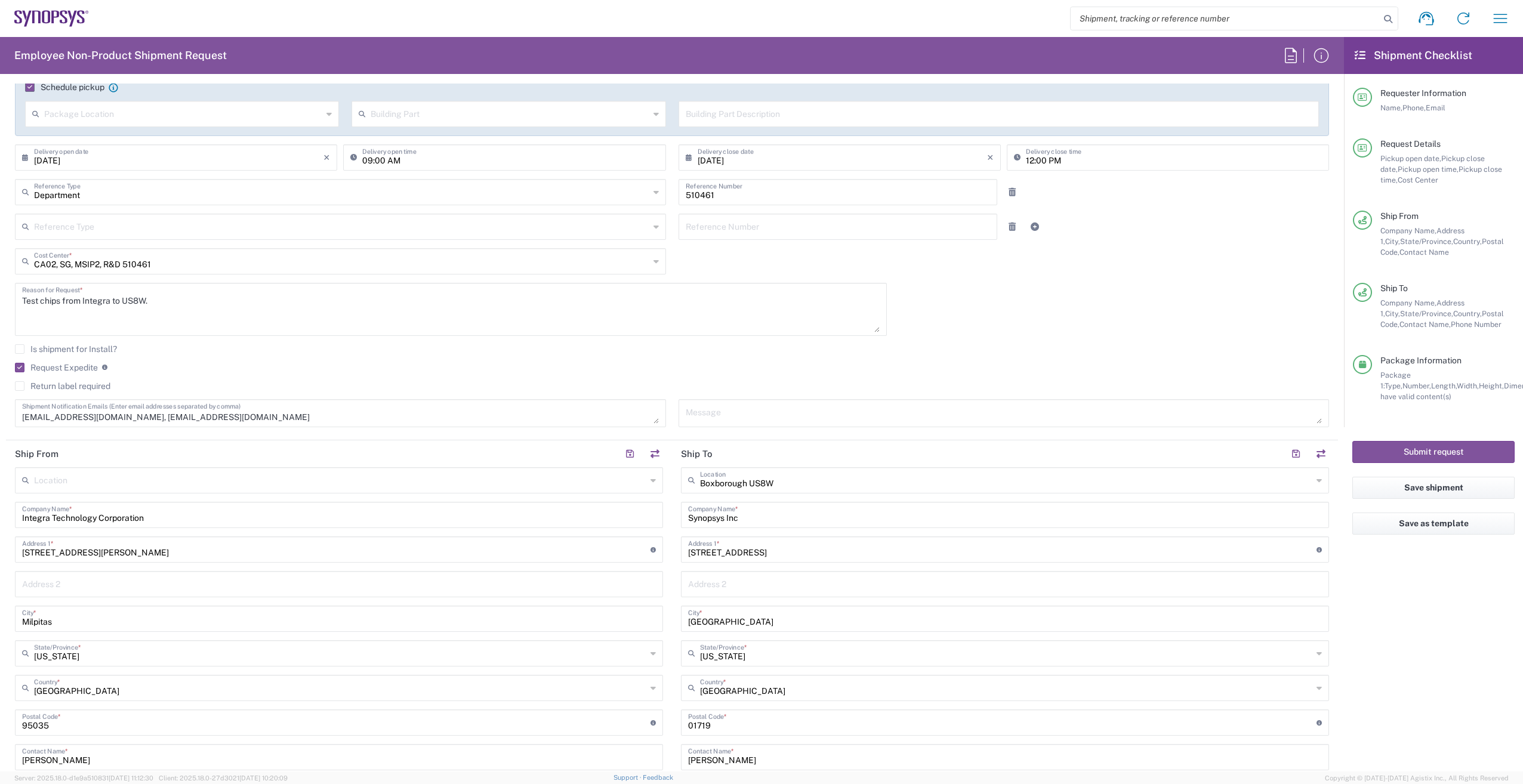
scroll to position [239, 0]
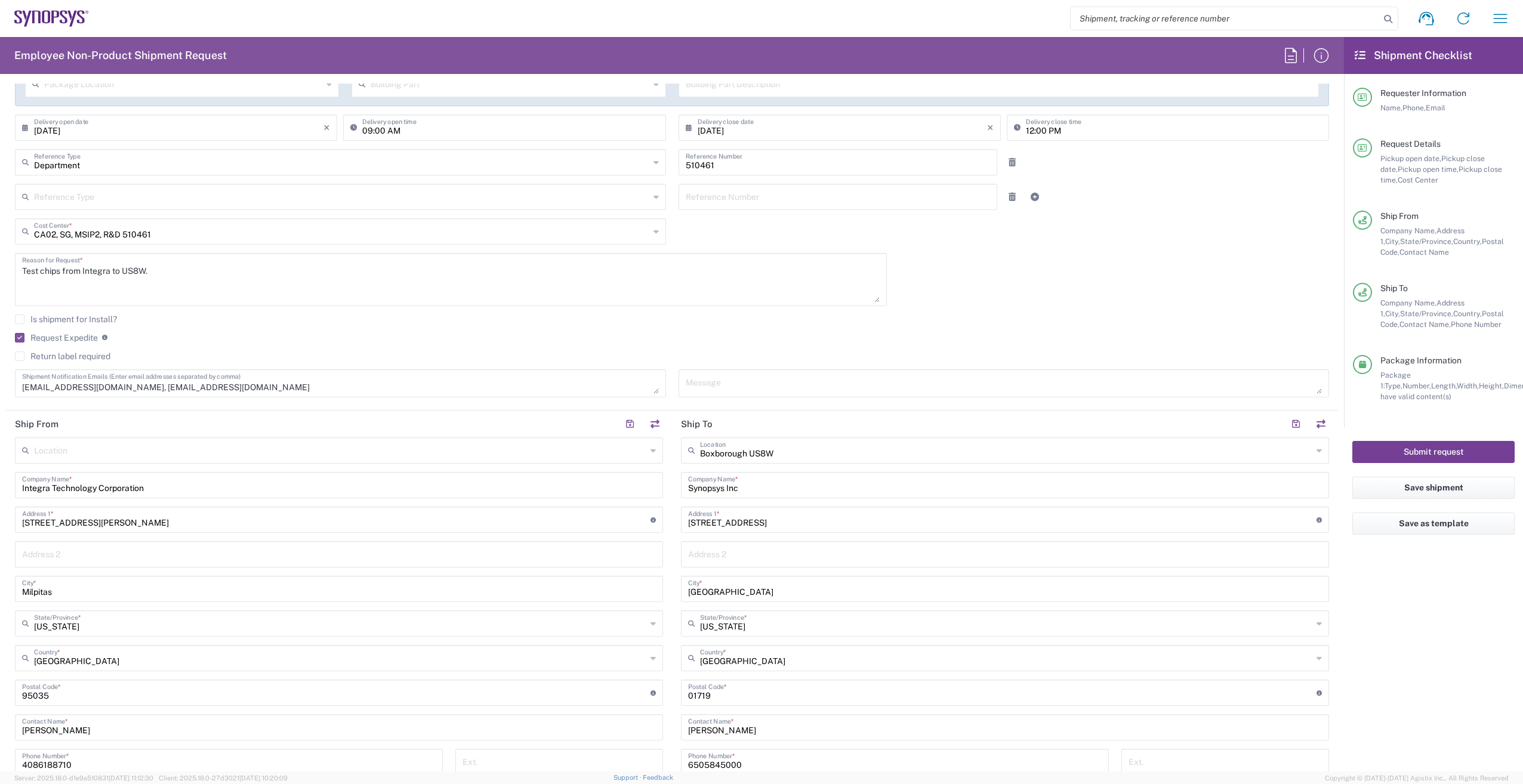
click at [1436, 453] on button "Submit request" at bounding box center [1433, 452] width 162 height 22
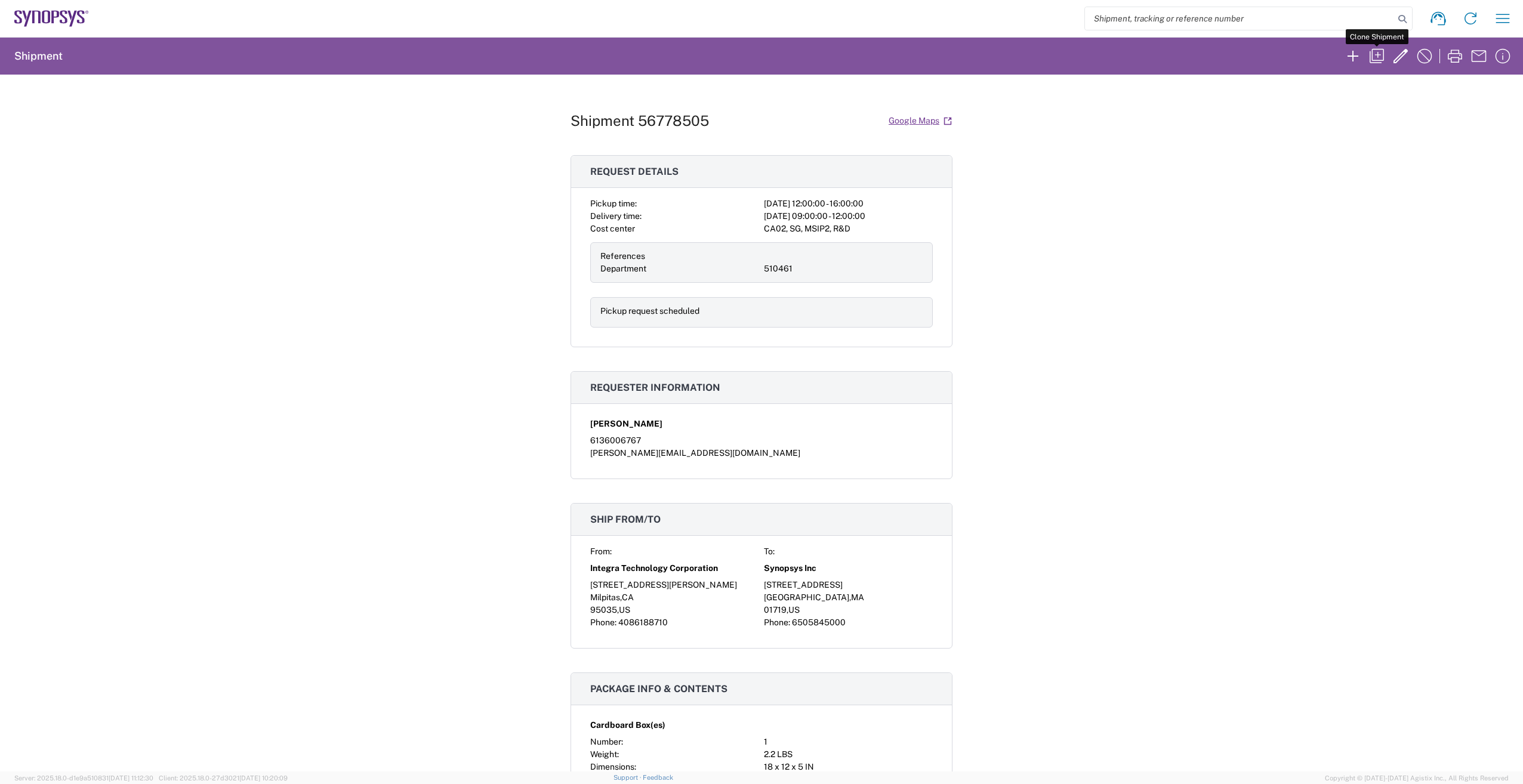
click at [1379, 55] on icon "button" at bounding box center [1376, 56] width 14 height 14
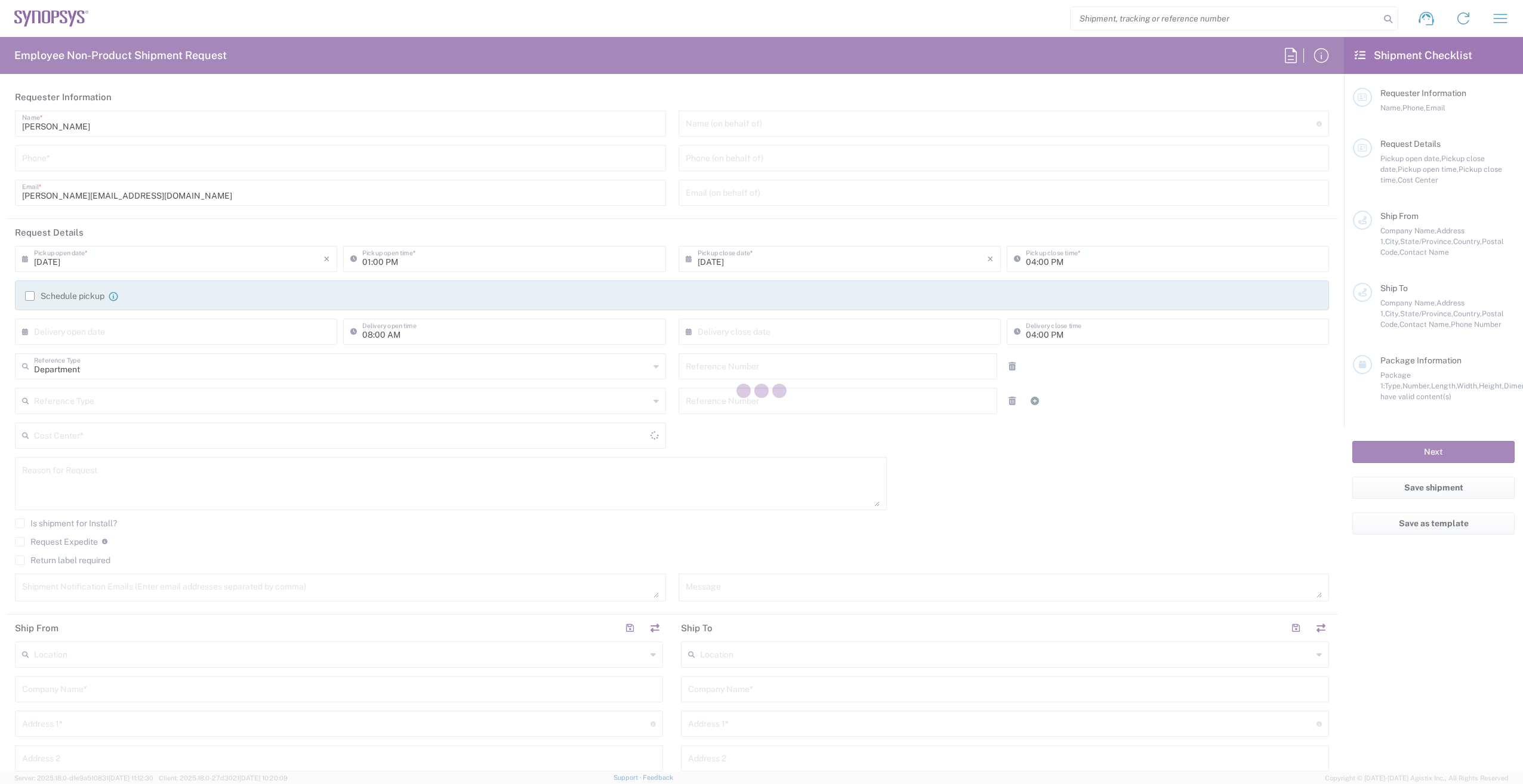
type input "6136006767"
type input "[DATE]"
type input "12:00 PM"
type input "[DATE]"
type input "09/12/2025"
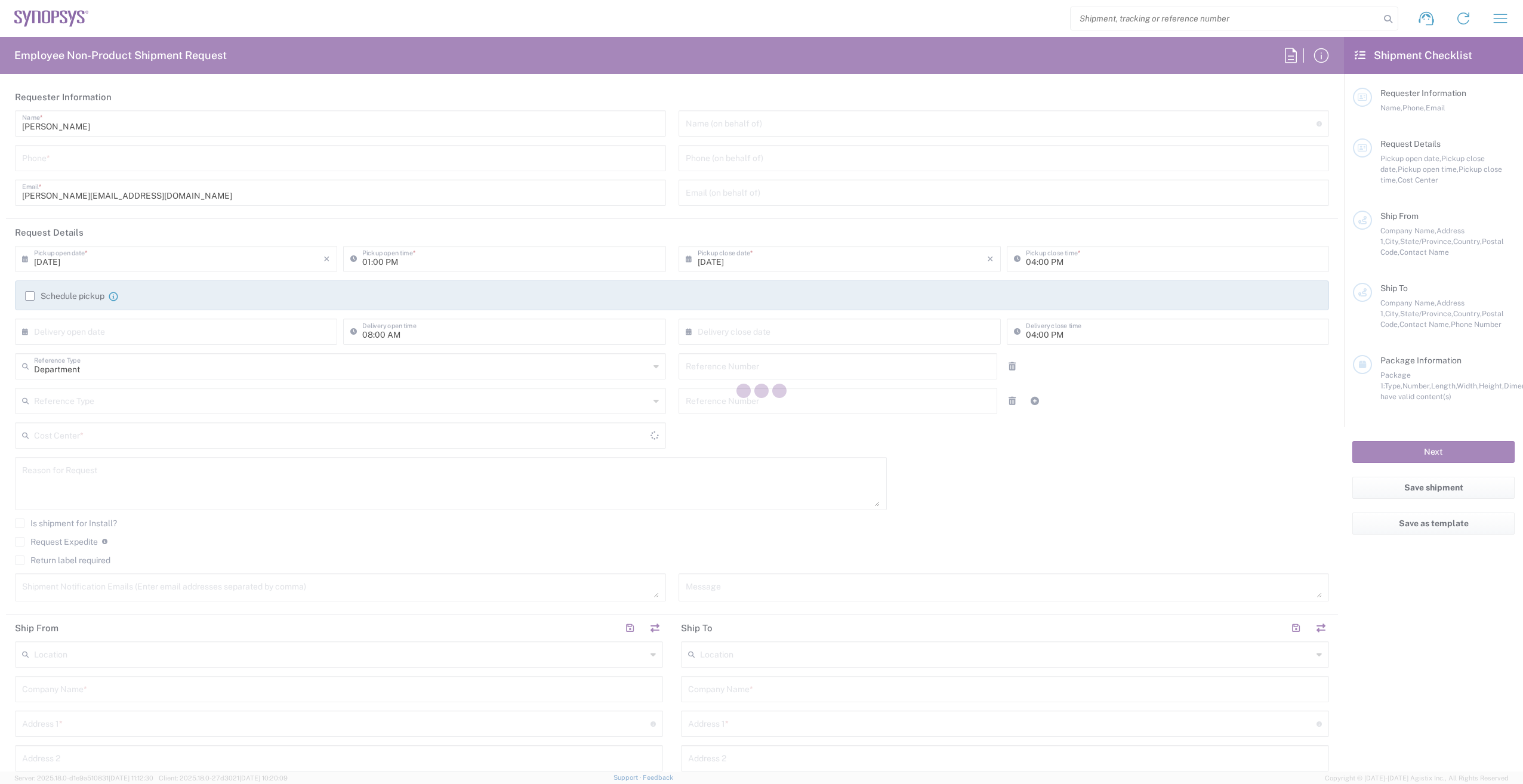
type input "09:00 AM"
type input "09/12/2025"
type input "12:00 PM"
type input "510461"
type textarea "Test chips from Integra to US8W."
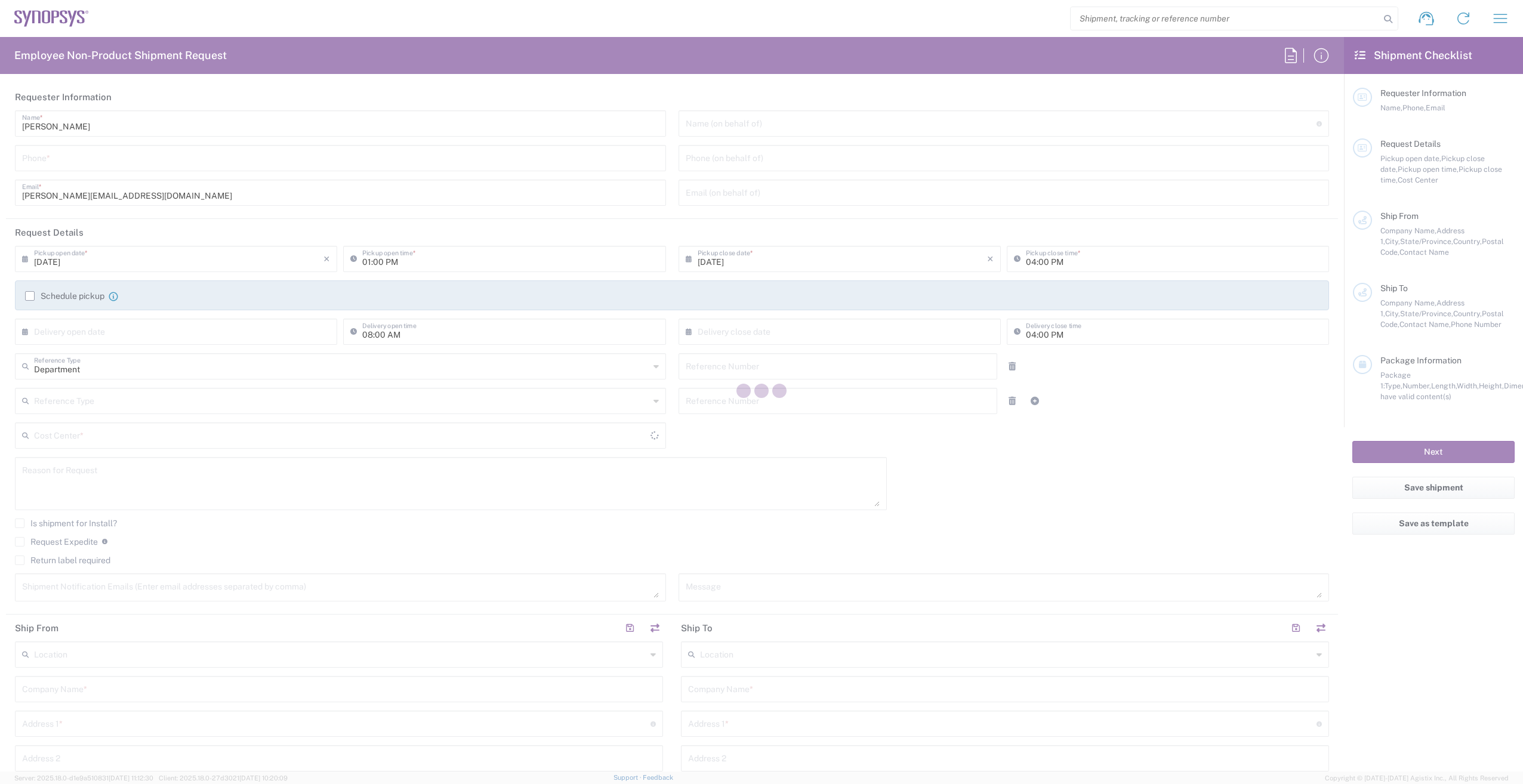
type textarea "shahrukh@synopsys.com, ca09lab-logistics@synopsys.com, lsteph@synopsys.com"
type input "Integra Technology Corporation"
type input "[STREET_ADDRESS][PERSON_NAME]"
type input "Milpitas"
type input "California"
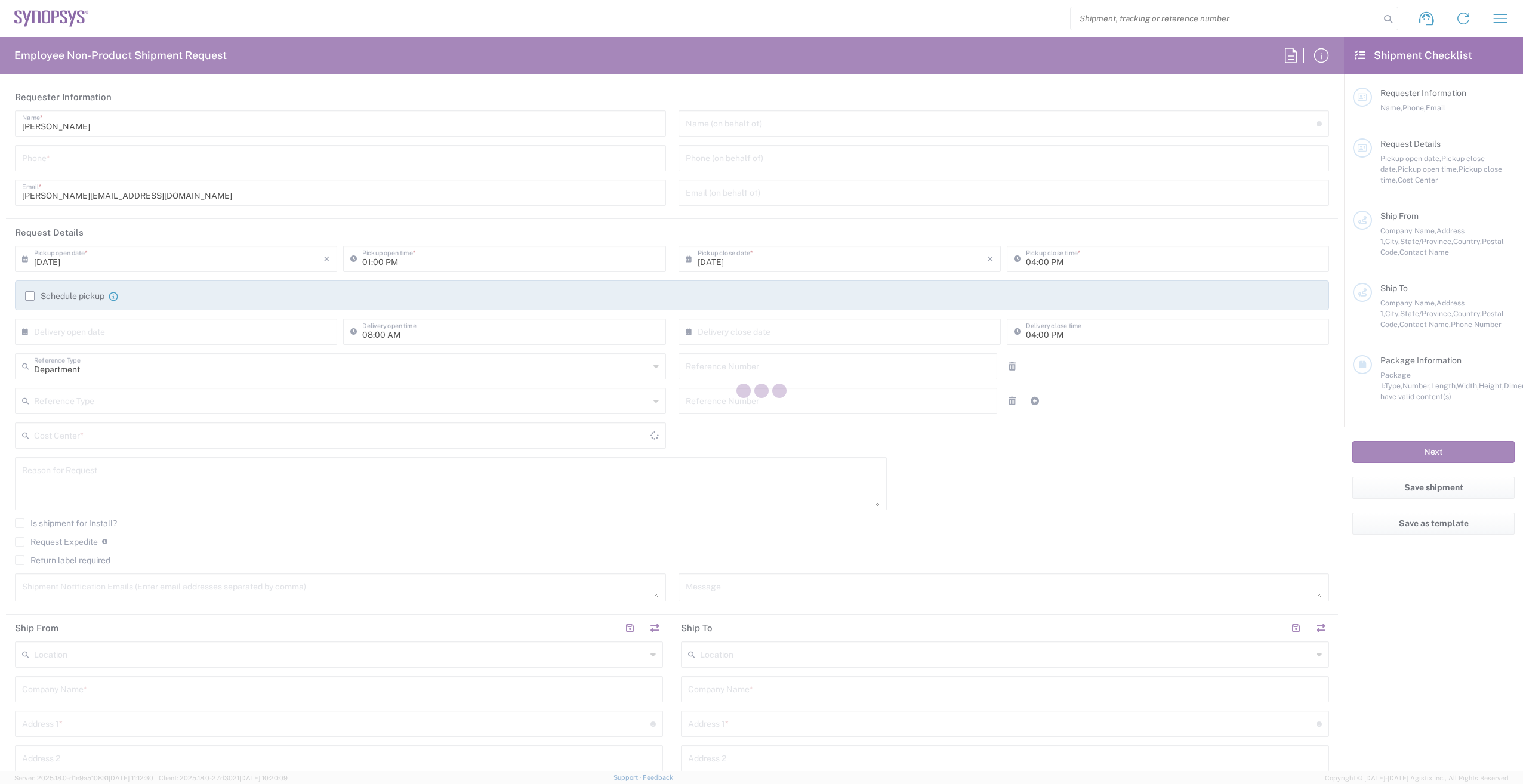
type input "95035"
type input "[PERSON_NAME]"
type input "4086188710"
type input "benedicta.ell@integra-tech.com"
type input "Boxborough US8W"
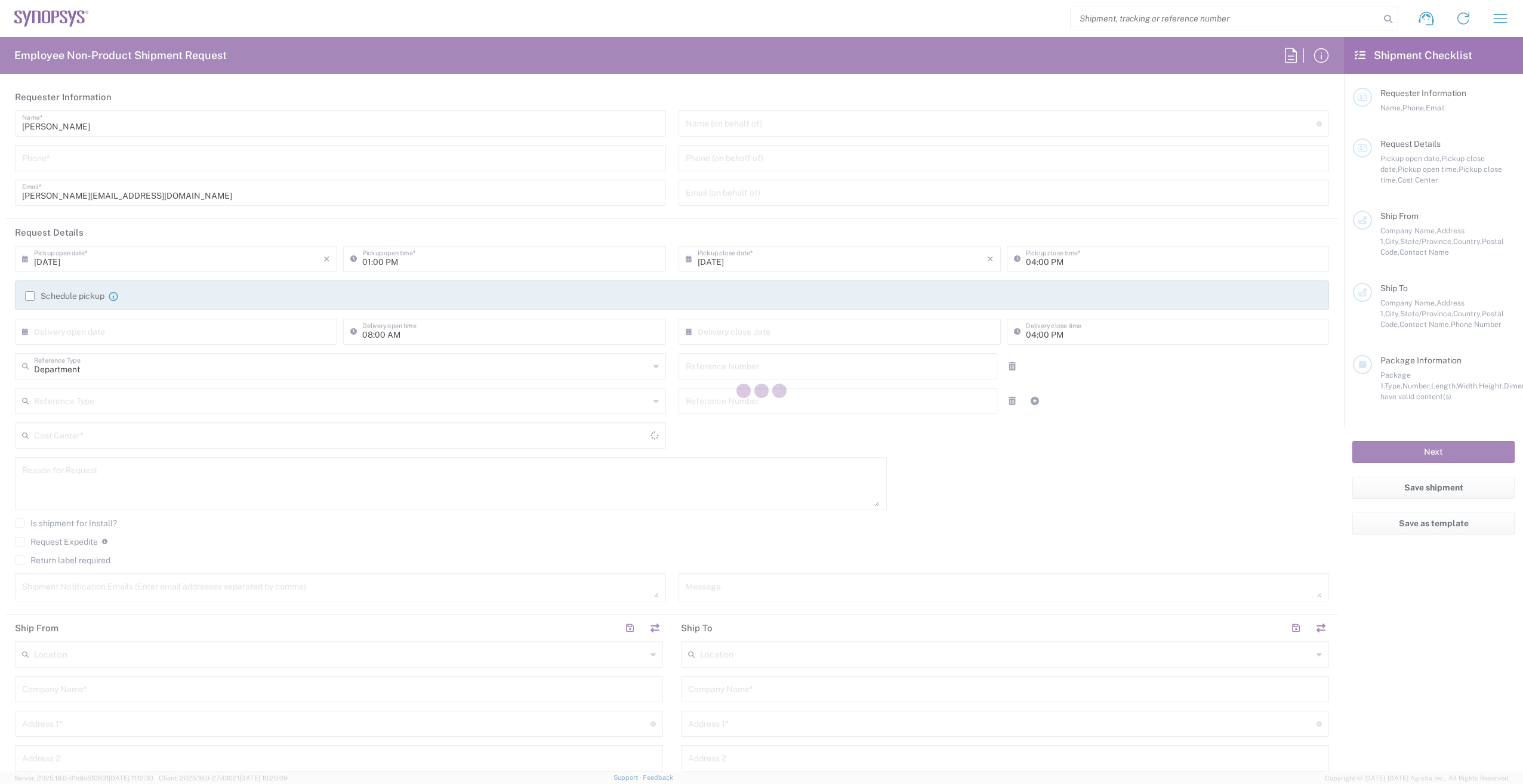
type input "Synopsys Inc"
type input "90 Central St"
type input "Boxborough"
type input "Massachusetts"
type input "01719"
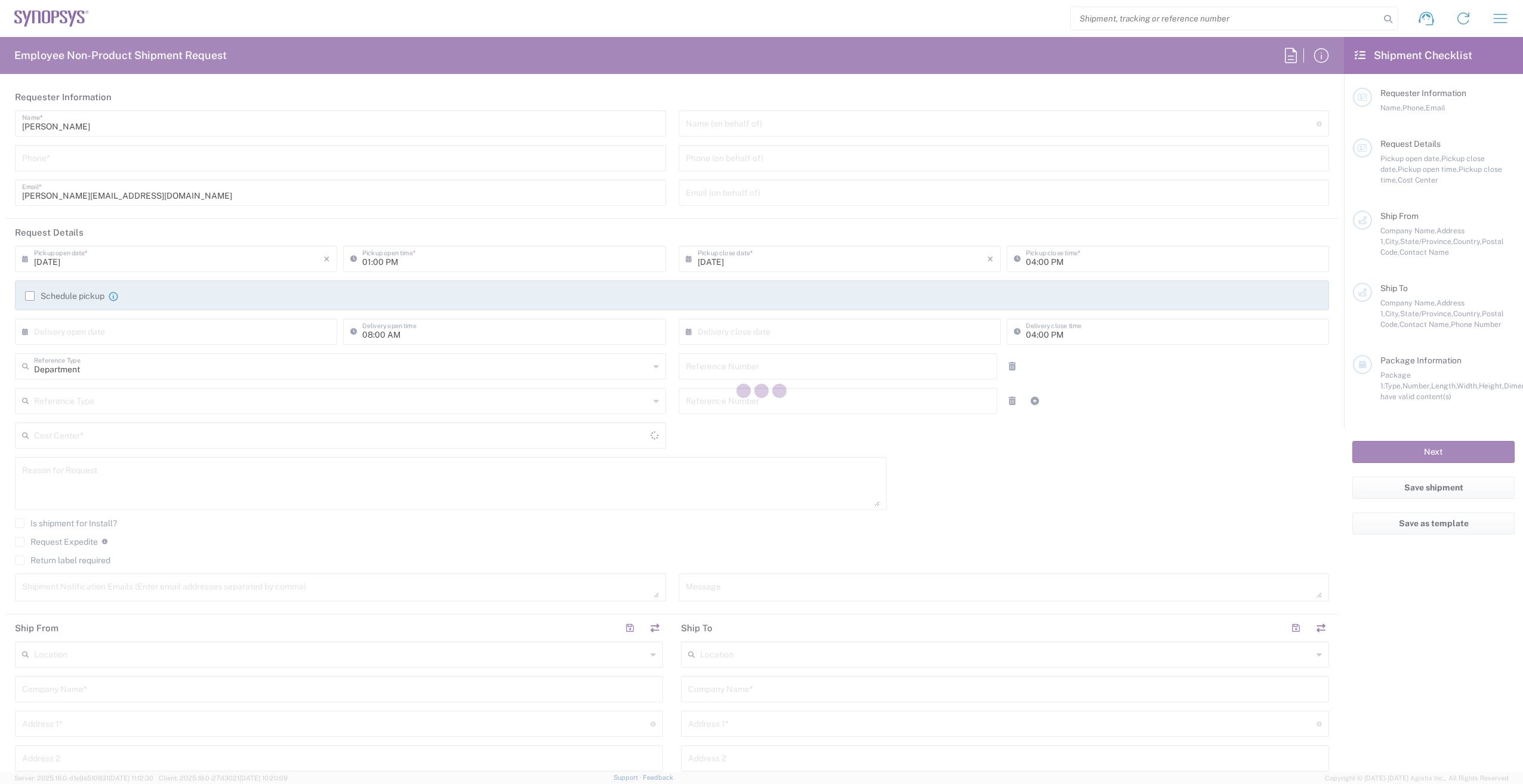
type input "[PERSON_NAME]"
type input "6505845000"
type input "lear@synopsys.com"
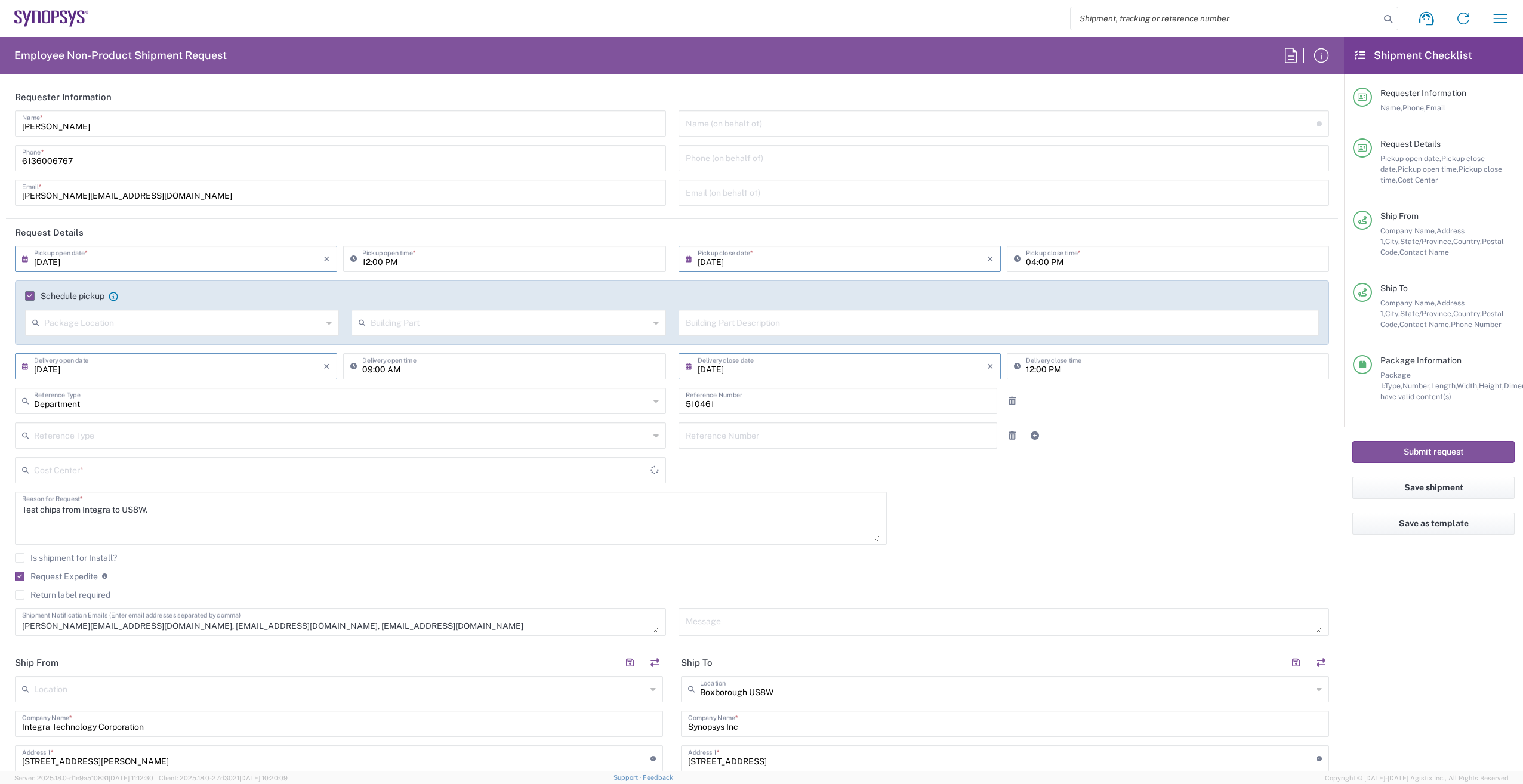
type input "CA02, SG, MSIP2, R&D 510461"
type input "Cardboard Box(es)"
click at [371, 263] on input "12:00 PM" at bounding box center [510, 258] width 296 height 21
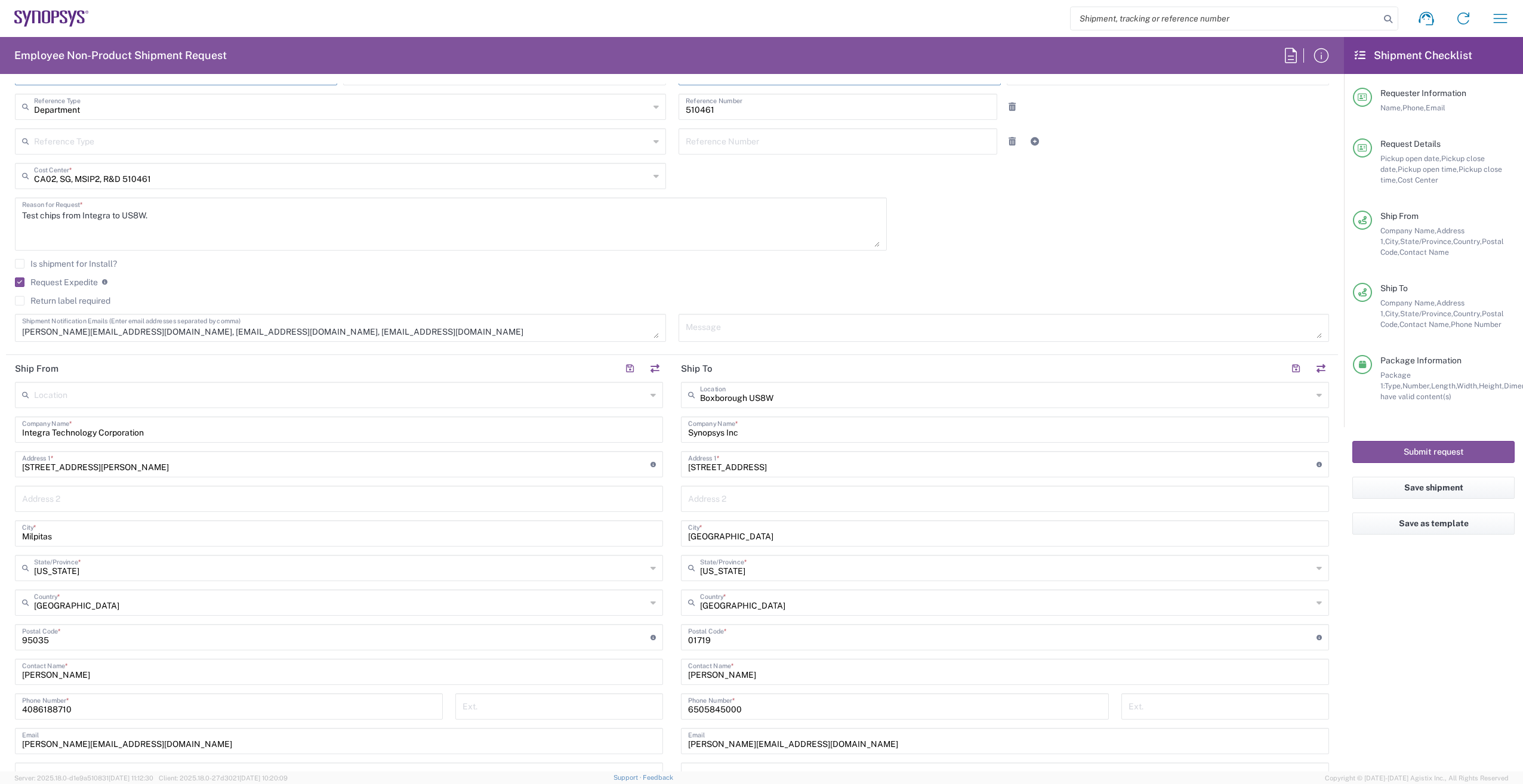
scroll to position [298, 0]
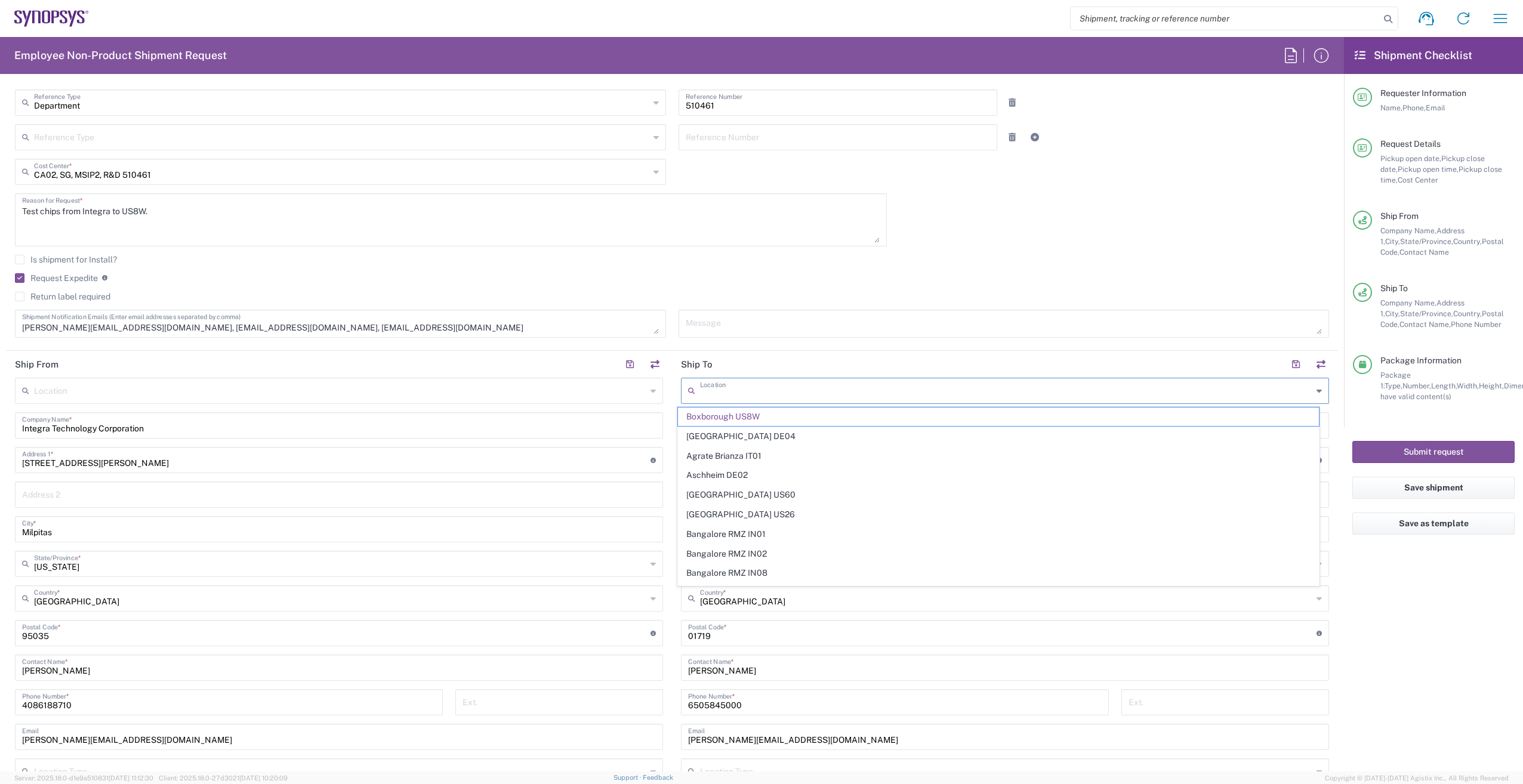
drag, startPoint x: 813, startPoint y: 390, endPoint x: 616, endPoint y: 393, distance: 196.3
click at [616, 393] on div "Ship From Location Aachen DE04 Agrate Brianza IT01 Aschheim DE02 Atlanta US60 A…" at bounding box center [672, 617] width 1332 height 533
drag, startPoint x: 774, startPoint y: 396, endPoint x: 660, endPoint y: 394, distance: 114.6
click at [660, 394] on div "Ship From Location Aachen DE04 Agrate Brianza IT01 Aschheim DE02 Atlanta US60 A…" at bounding box center [672, 617] width 1332 height 533
type input "c"
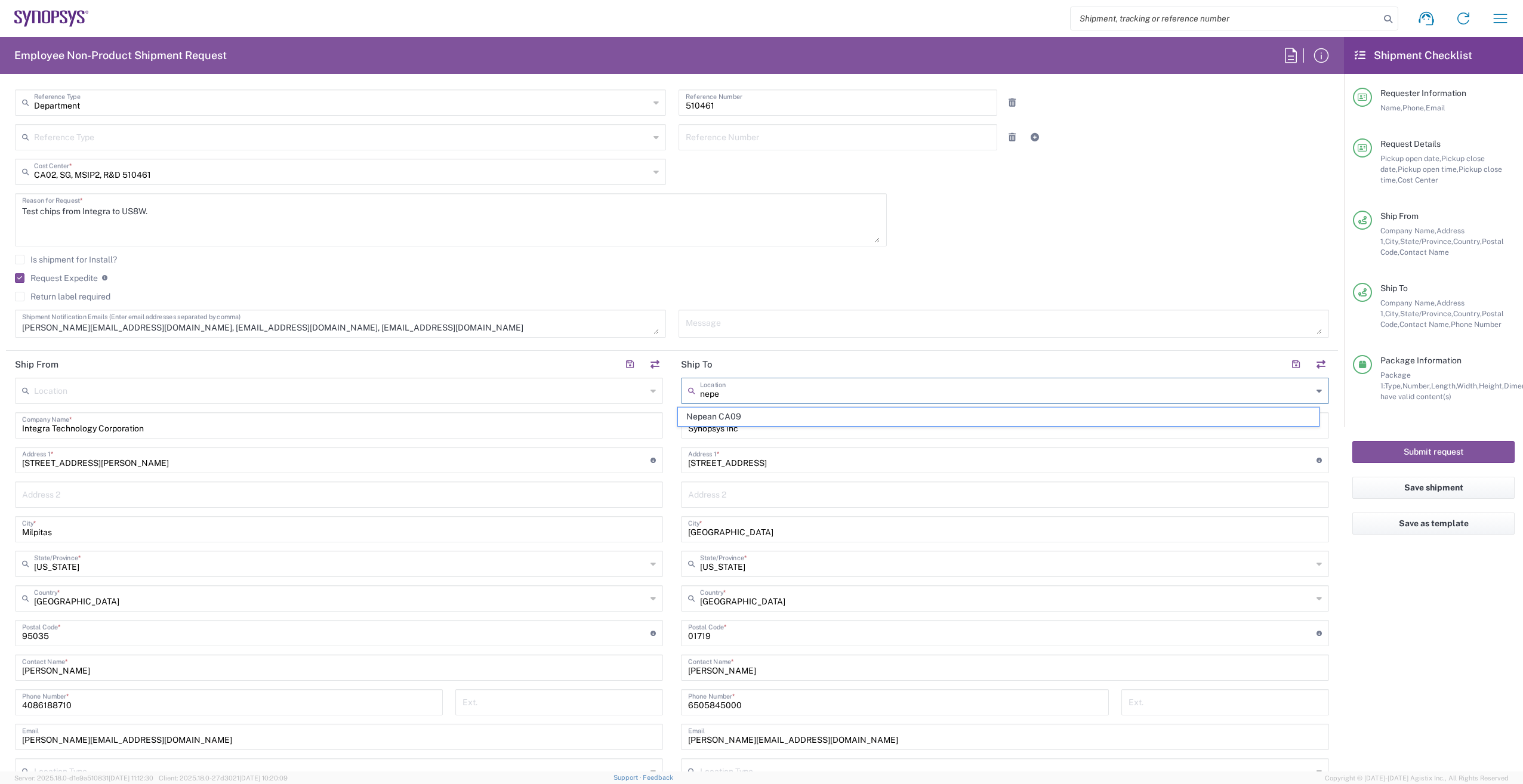
type input "Nepean CA09"
type input "Synopsys Nepean CA09"
type input "One Antares Drive"
type input "Suite 300"
type input "[GEOGRAPHIC_DATA]"
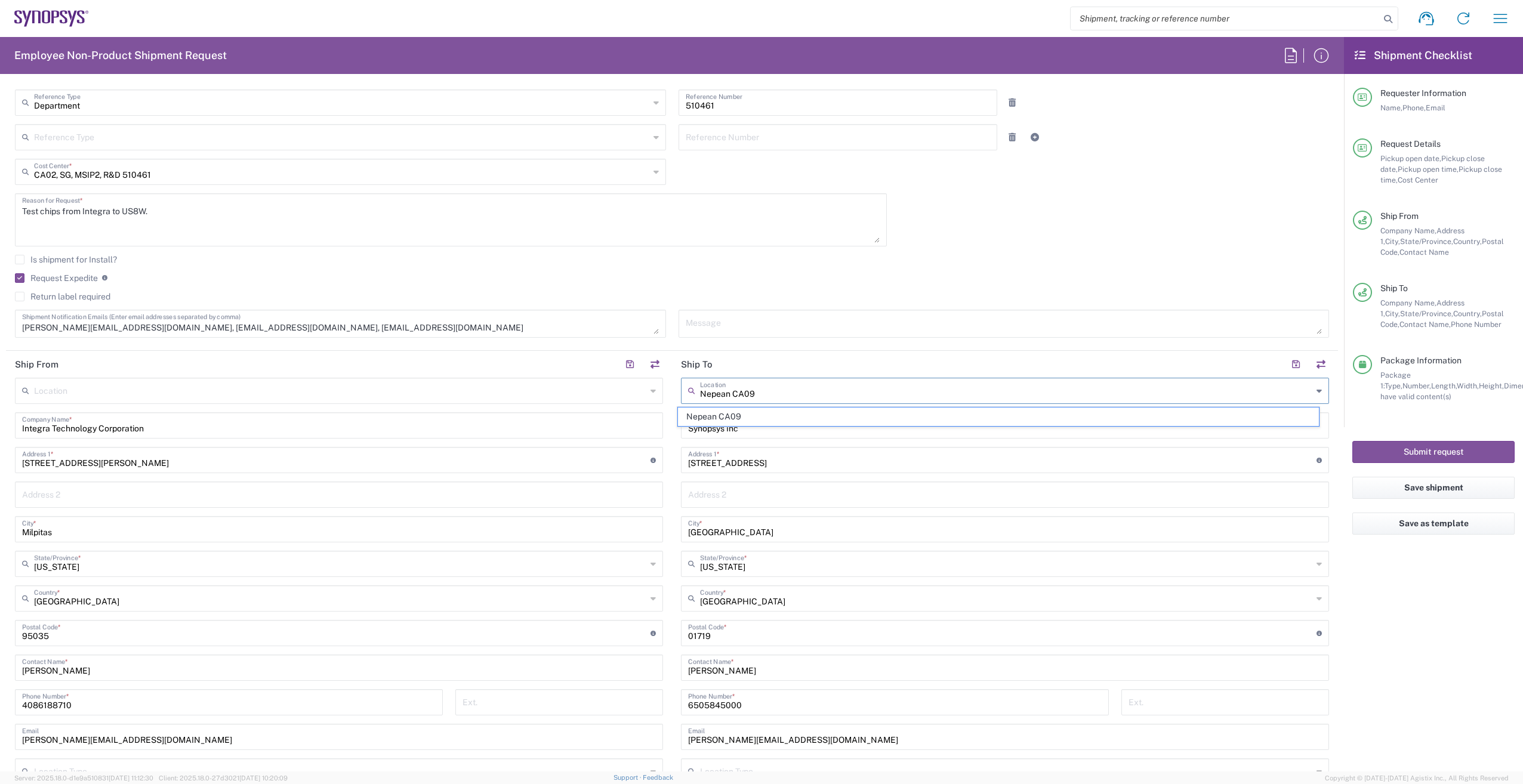
type input "[GEOGRAPHIC_DATA]"
type input "K2E 8C4"
type input "[GEOGRAPHIC_DATA]"
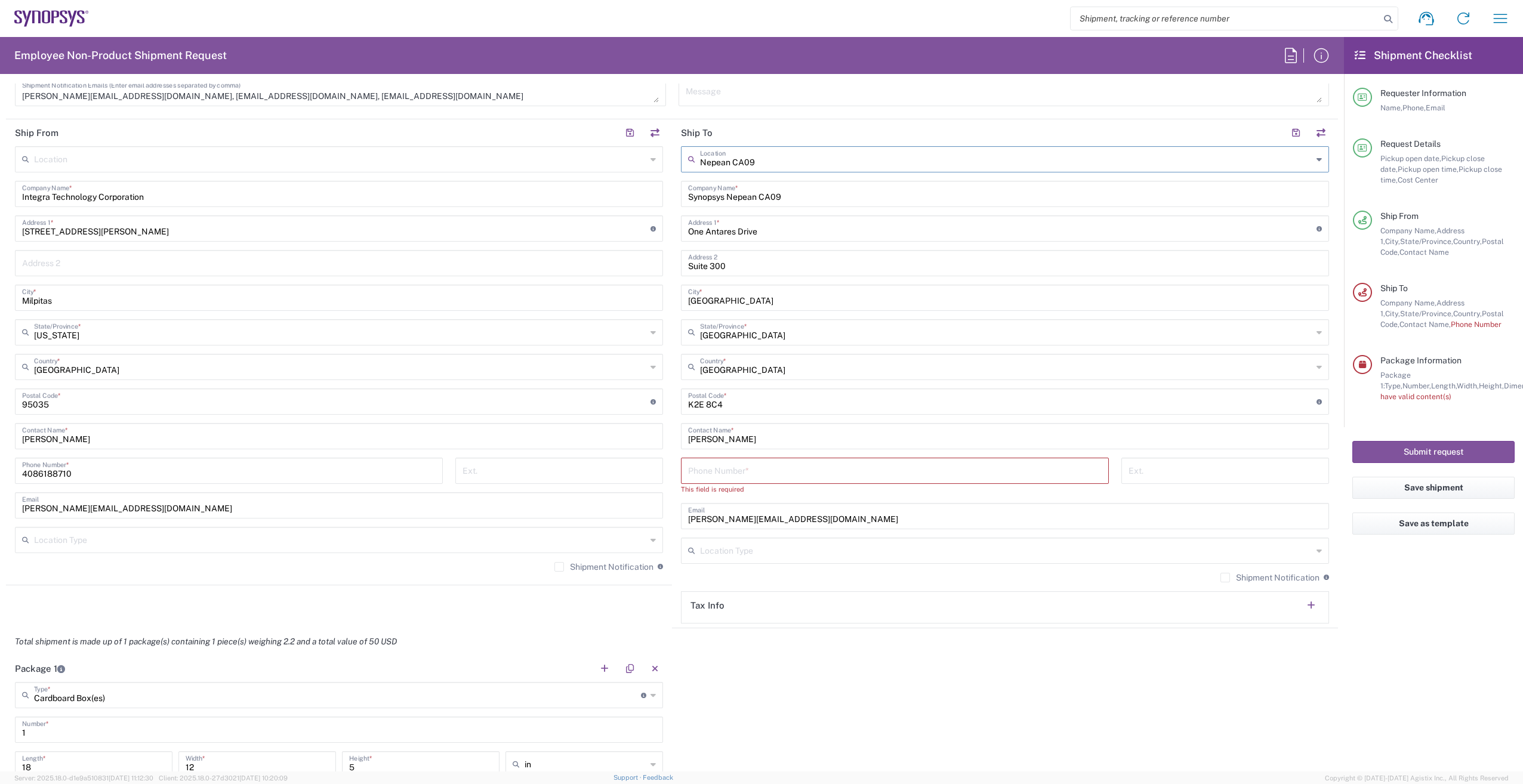
scroll to position [537, 0]
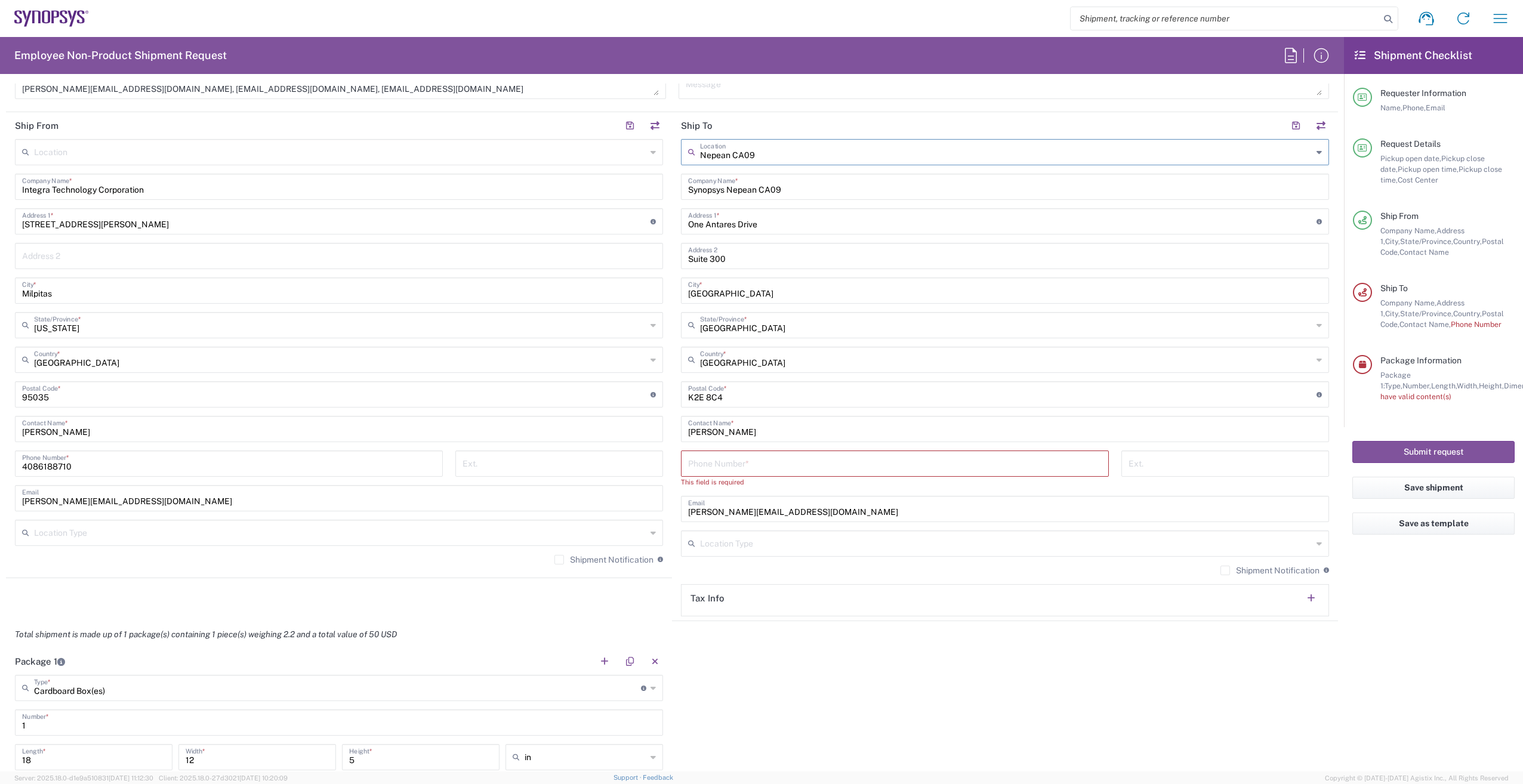
type input "Nepean CA09"
drag, startPoint x: 726, startPoint y: 432, endPoint x: 543, endPoint y: 424, distance: 182.8
click at [543, 424] on div "Ship From Location Aachen DE04 Agrate Brianza IT01 Aschheim DE02 Atlanta US60 A…" at bounding box center [672, 366] width 1332 height 509
click at [738, 433] on input "[PERSON_NAME]" at bounding box center [1005, 428] width 634 height 21
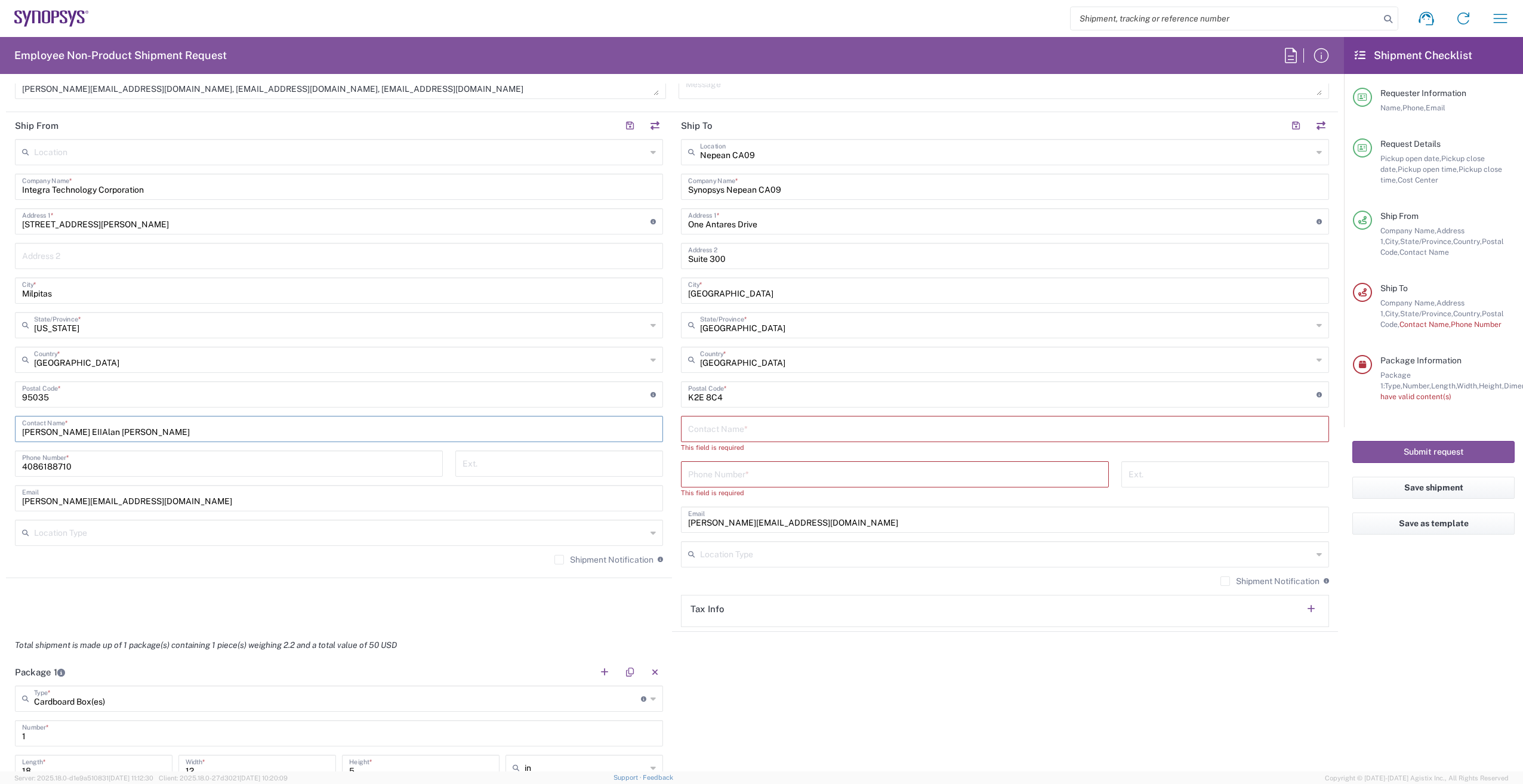
type input "[PERSON_NAME]"
click at [724, 431] on input "text" at bounding box center [1005, 428] width 634 height 21
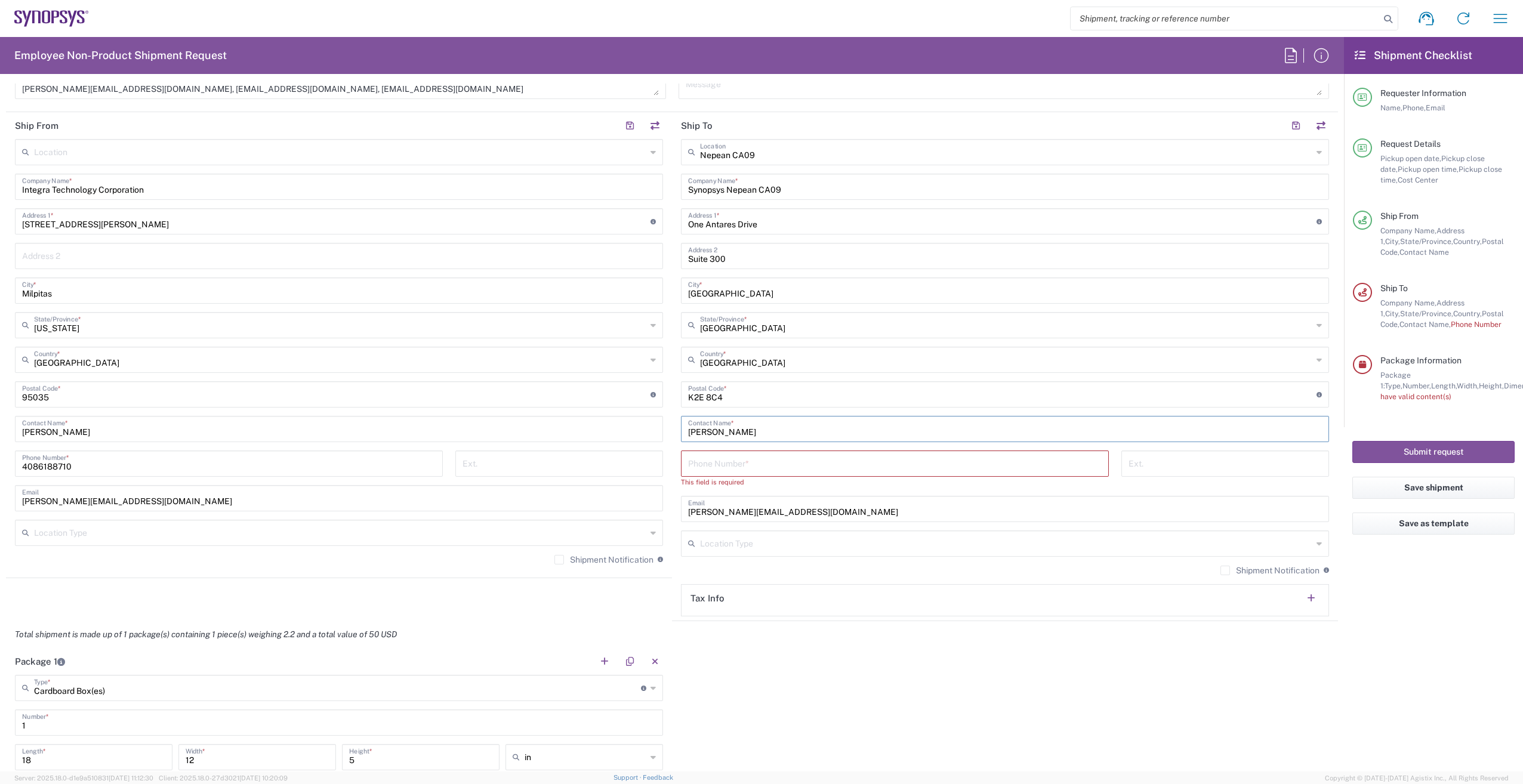
type input "[PERSON_NAME]"
click at [748, 456] on input "tel" at bounding box center [894, 462] width 413 height 21
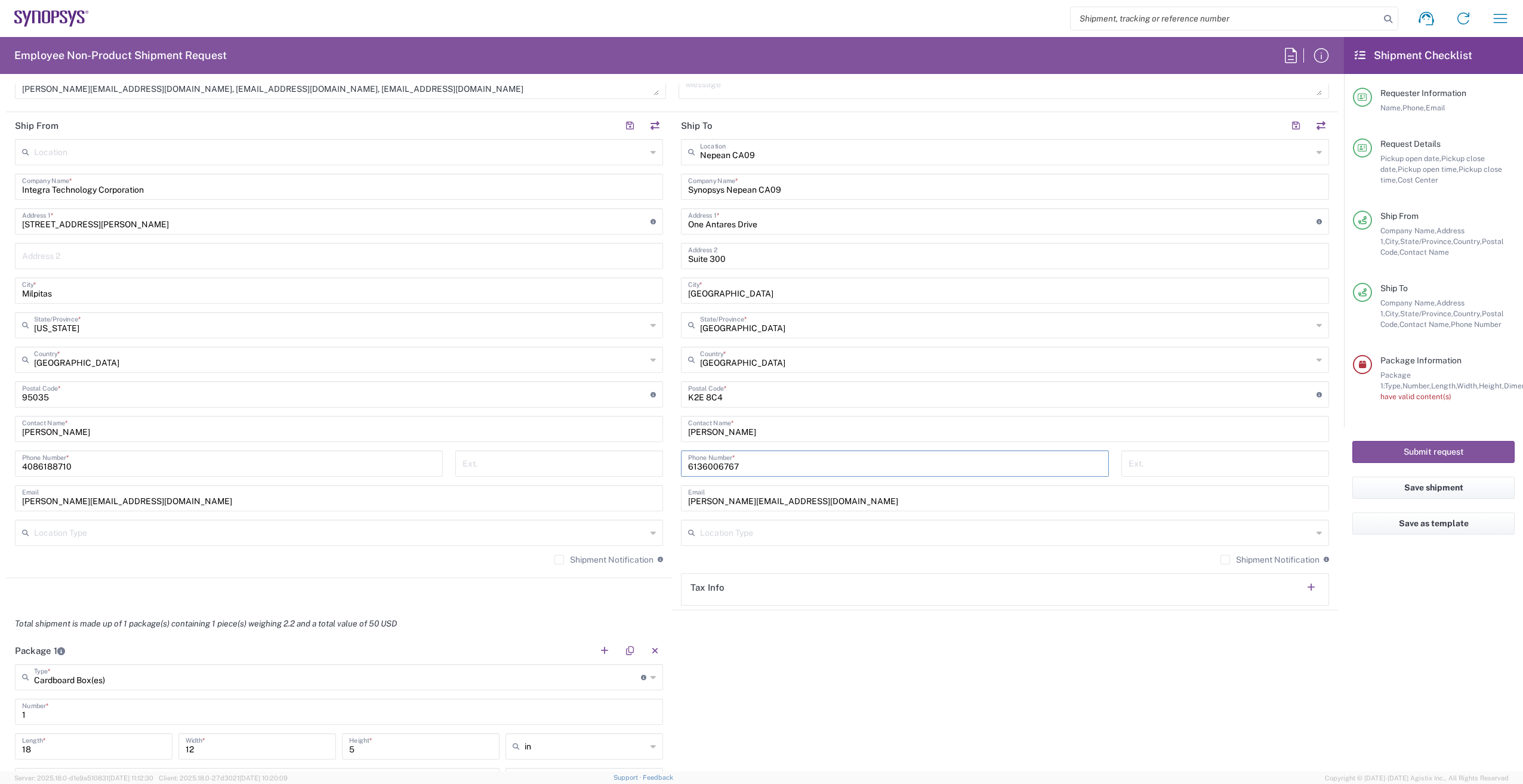
type input "6136006767"
drag, startPoint x: 785, startPoint y: 498, endPoint x: 601, endPoint y: 495, distance: 183.2
click at [601, 495] on div "Ship From Location Aachen DE04 Agrate Brianza IT01 Aschheim DE02 Atlanta US60 A…" at bounding box center [672, 361] width 1332 height 498
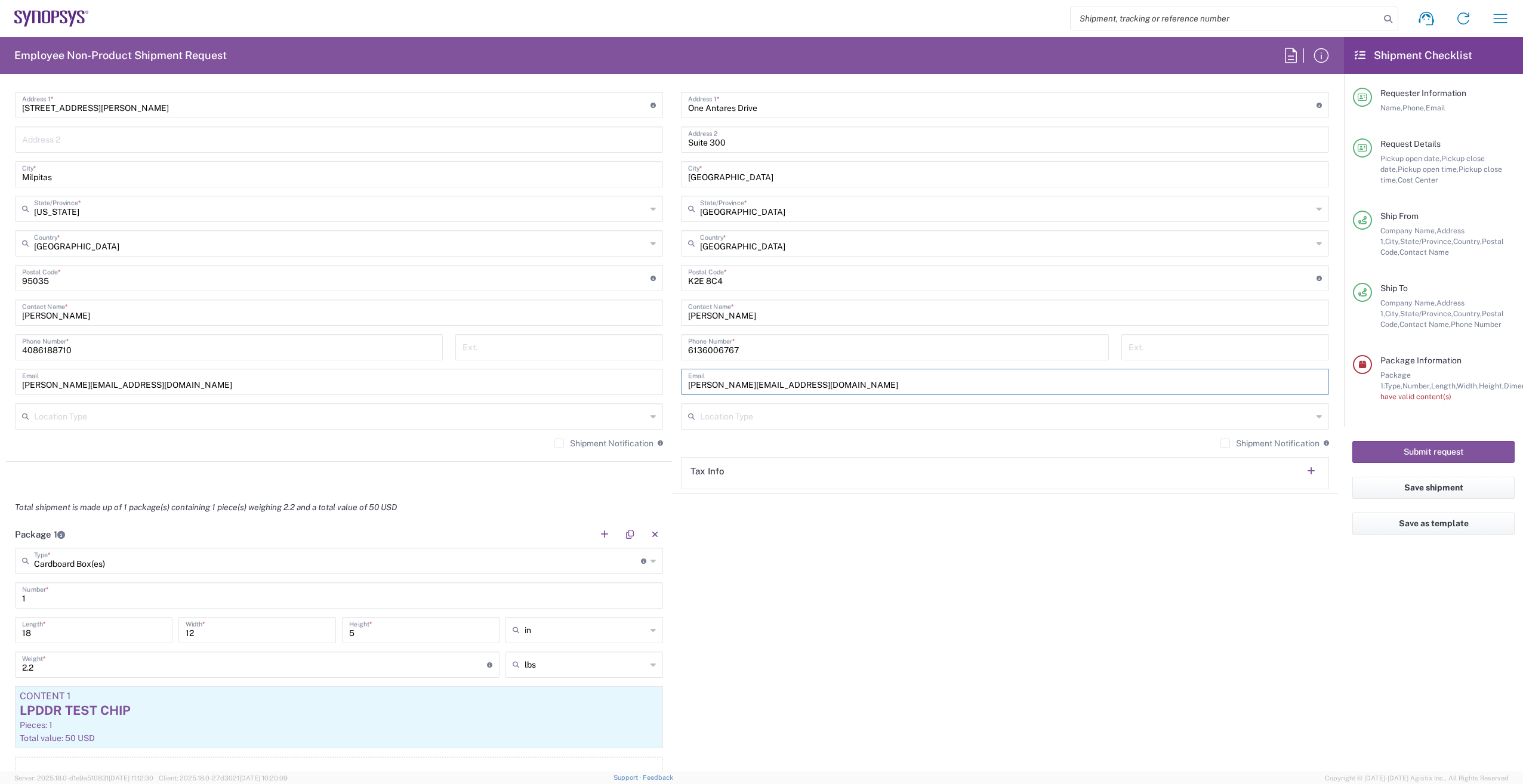
scroll to position [776, 0]
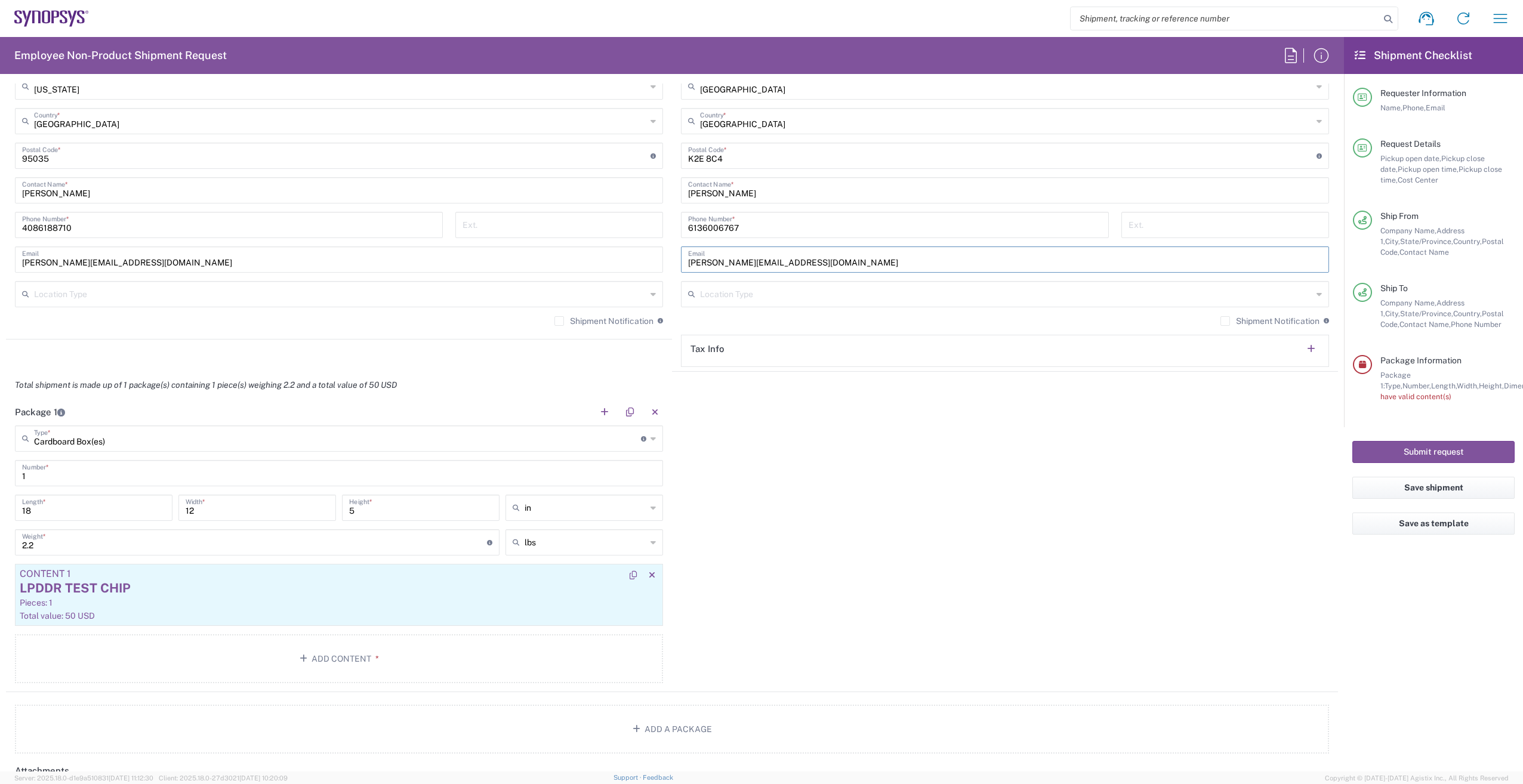
type input "[PERSON_NAME][EMAIL_ADDRESS][DOMAIN_NAME]"
click at [268, 597] on div "Pieces: 1" at bounding box center [339, 602] width 638 height 11
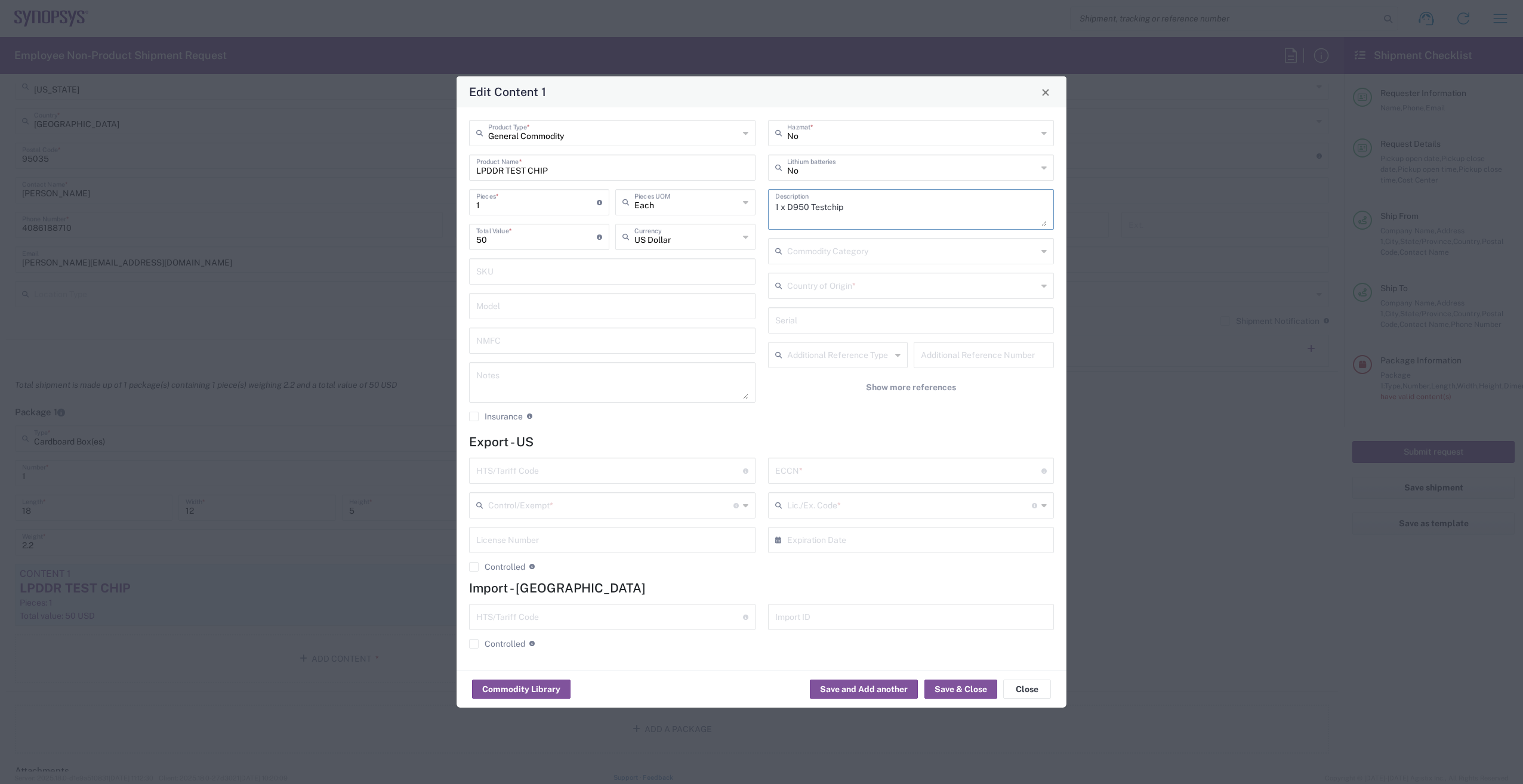
click at [778, 207] on textarea "1 x D950 Testchip" at bounding box center [911, 209] width 272 height 33
type textarea "2 x D950 Testchip"
drag, startPoint x: 521, startPoint y: 209, endPoint x: 420, endPoint y: 203, distance: 101.6
click at [420, 203] on div "Edit Content 1 General Commodity Product Type * LPDDR TEST CHIP Product Name * …" at bounding box center [761, 392] width 1523 height 784
type input "2"
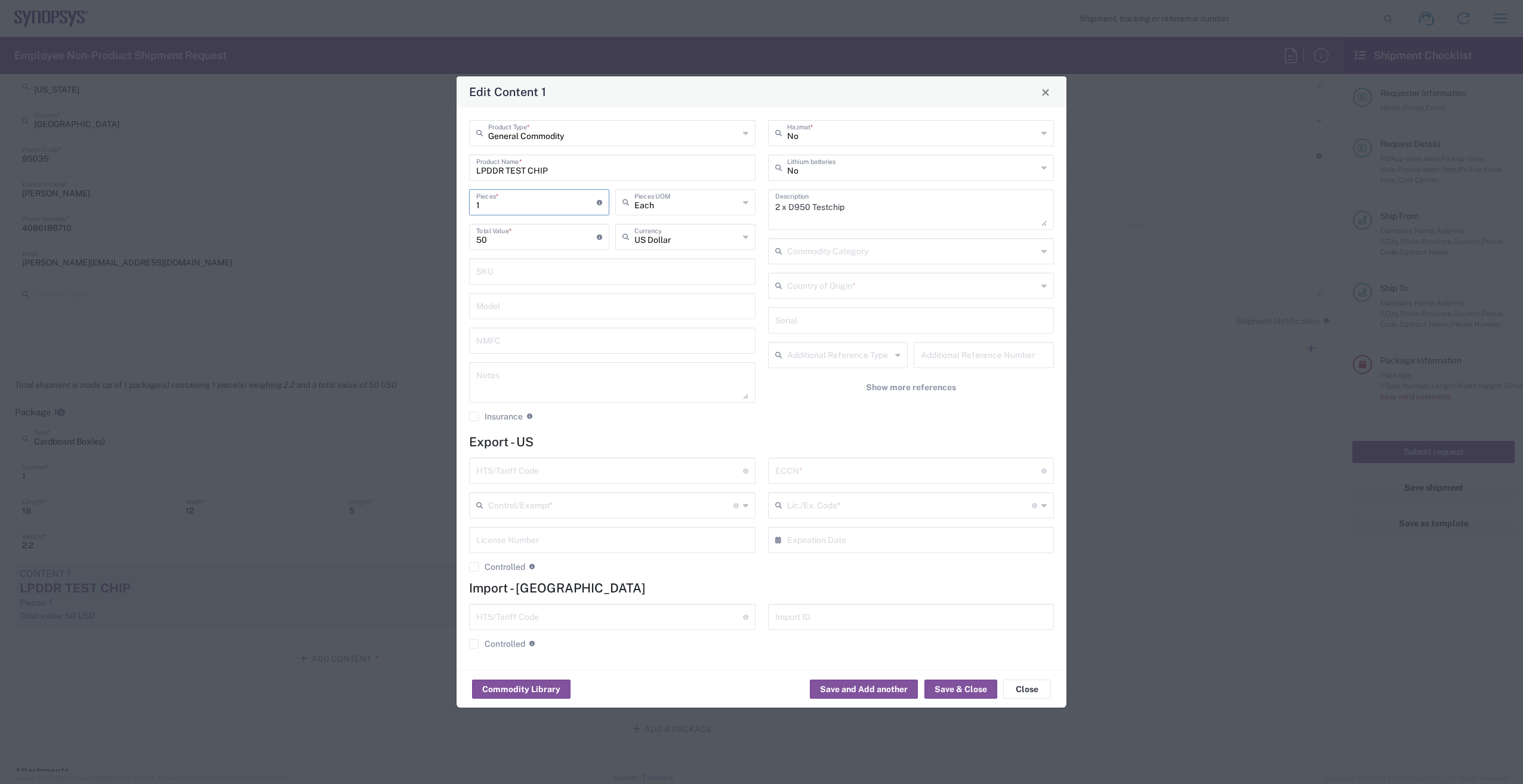
type input "100"
type input "2"
click at [581, 473] on input "text" at bounding box center [609, 469] width 267 height 21
paste input "8542.31.0050"
type input "8542.31.0050"
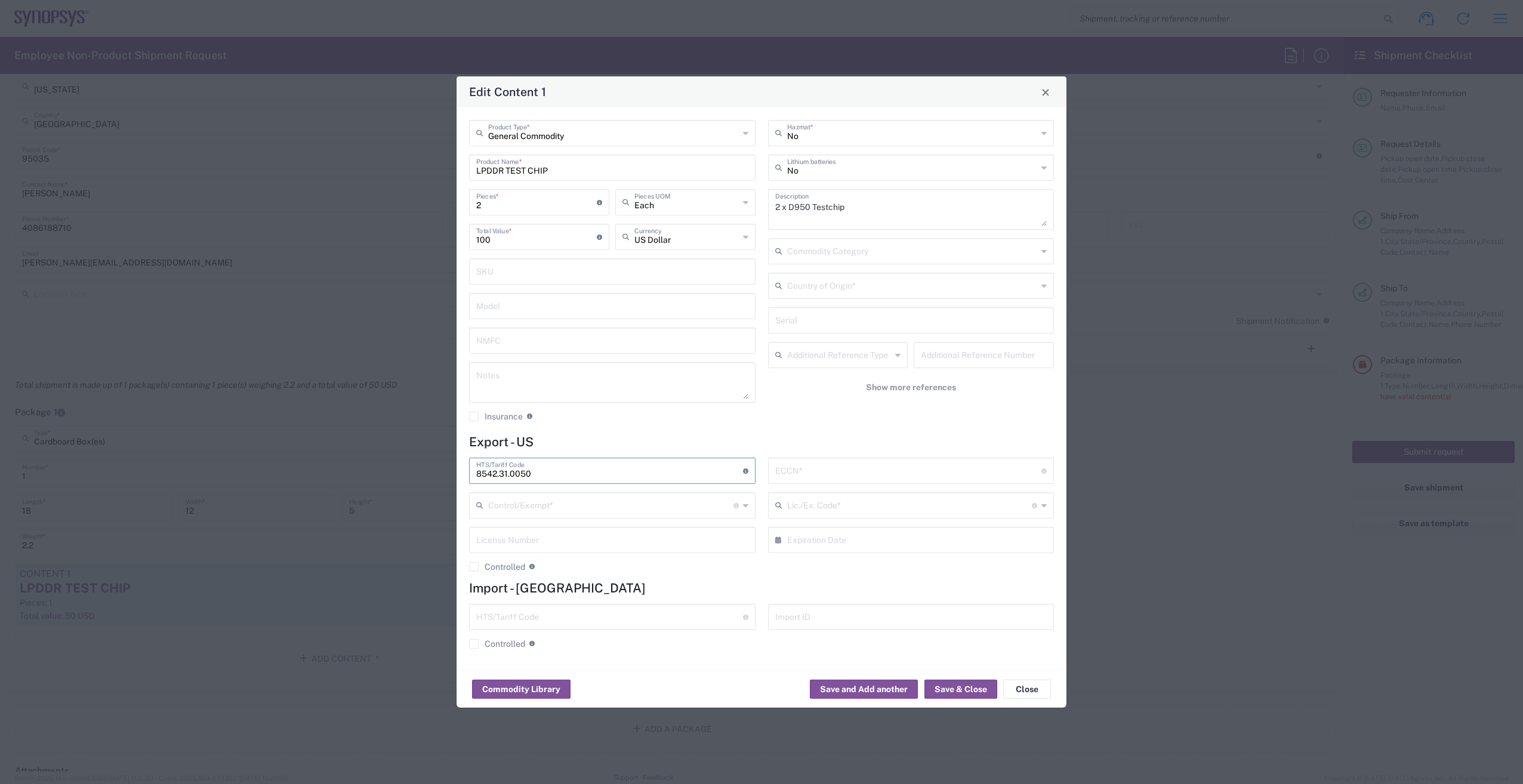
click at [599, 513] on input "text" at bounding box center [610, 504] width 245 height 21
click at [624, 421] on agx-checkbox-control "Insurance Check this box to request insurance" at bounding box center [612, 416] width 286 height 11
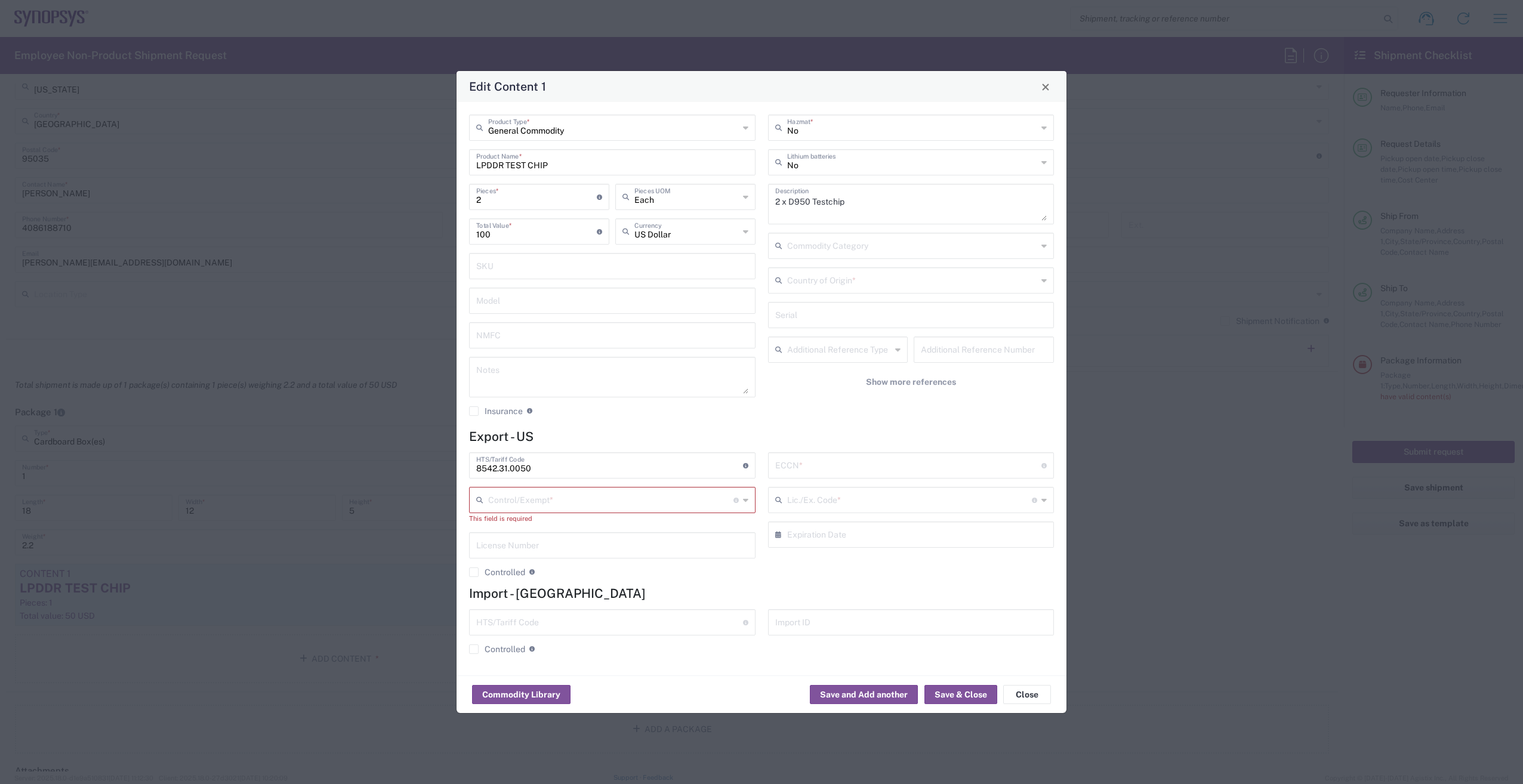
click at [637, 422] on div "General Commodity Product Type * LPDDR TEST CHIP Product Name * 2 Pieces * Numb…" at bounding box center [612, 270] width 299 height 310
click at [743, 500] on icon at bounding box center [745, 499] width 5 height 19
click at [629, 431] on h4 "Export - US" at bounding box center [761, 436] width 585 height 15
click at [796, 467] on input "text" at bounding box center [908, 464] width 267 height 21
type input "EAR99"
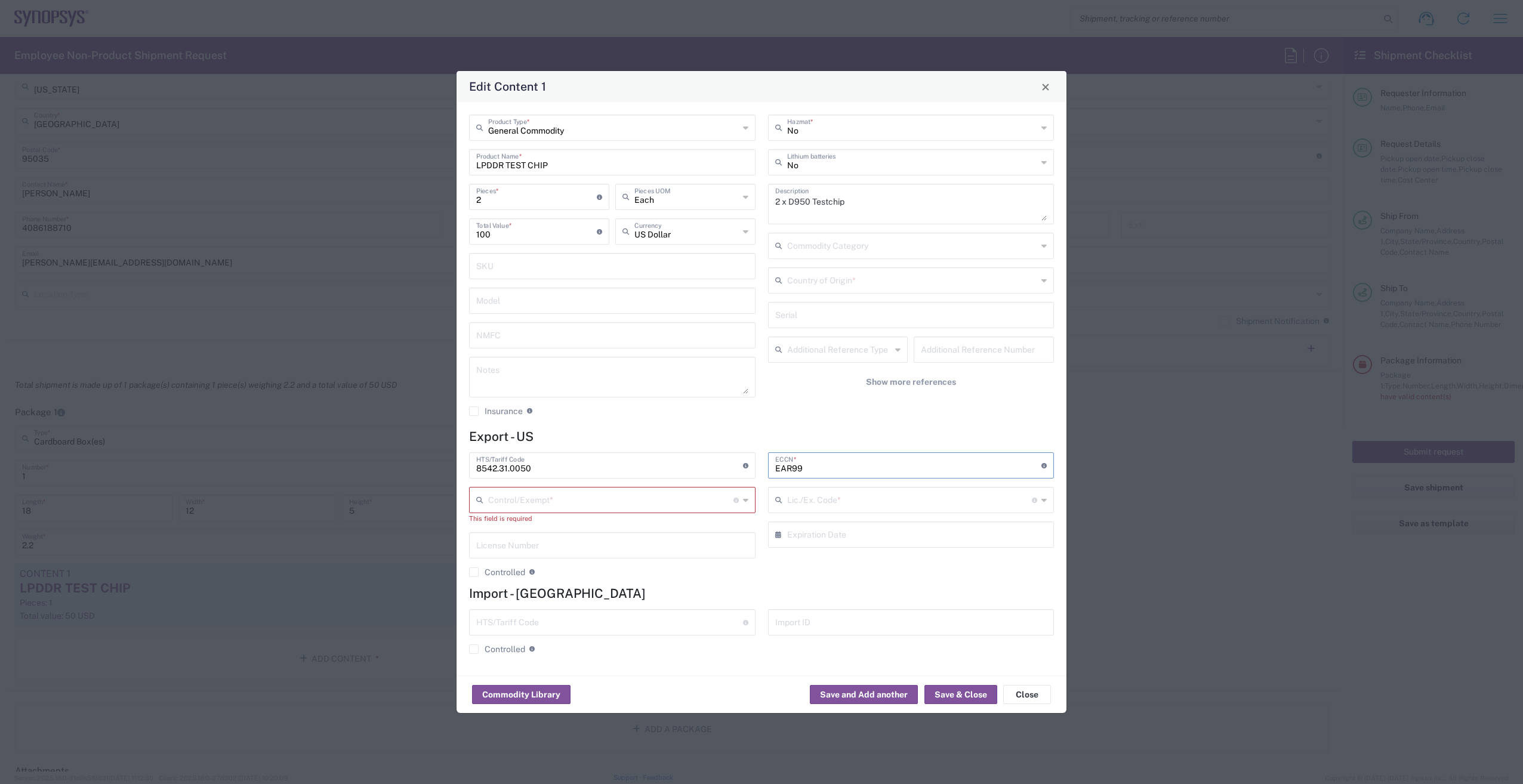
click at [588, 504] on input "text" at bounding box center [610, 499] width 245 height 21
click at [724, 431] on h4 "Export - US" at bounding box center [761, 436] width 585 height 15
click at [746, 501] on icon at bounding box center [745, 499] width 5 height 19
type textarea "2 x D950 TestChip"
click at [665, 426] on div "General Commodity Product Type * LPDDR TEST CHIP Product Name * 2 Pieces * Numb…" at bounding box center [761, 388] width 610 height 573
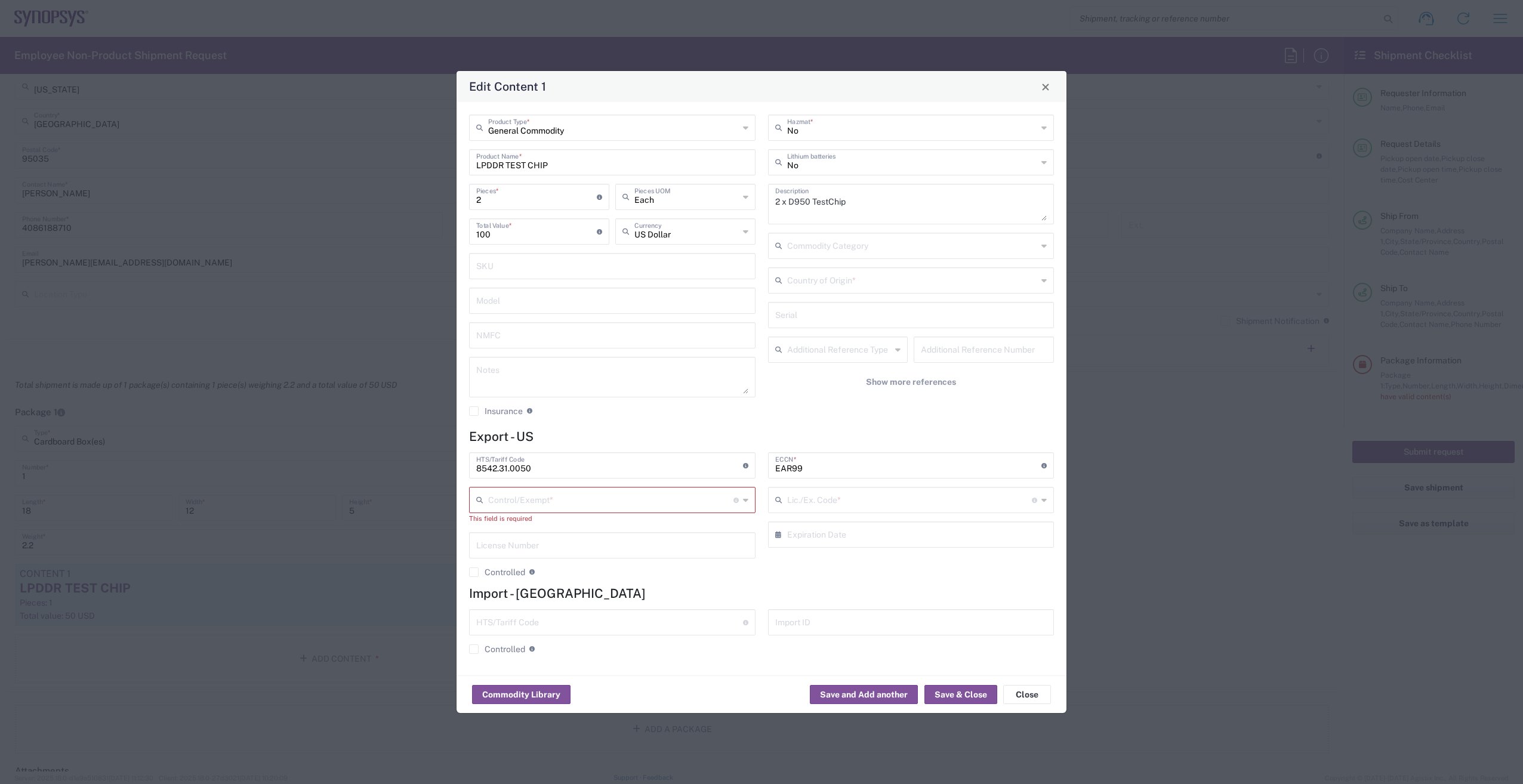
click at [746, 501] on icon at bounding box center [745, 499] width 5 height 19
click at [719, 618] on span "FTR Exemption" at bounding box center [612, 624] width 284 height 18
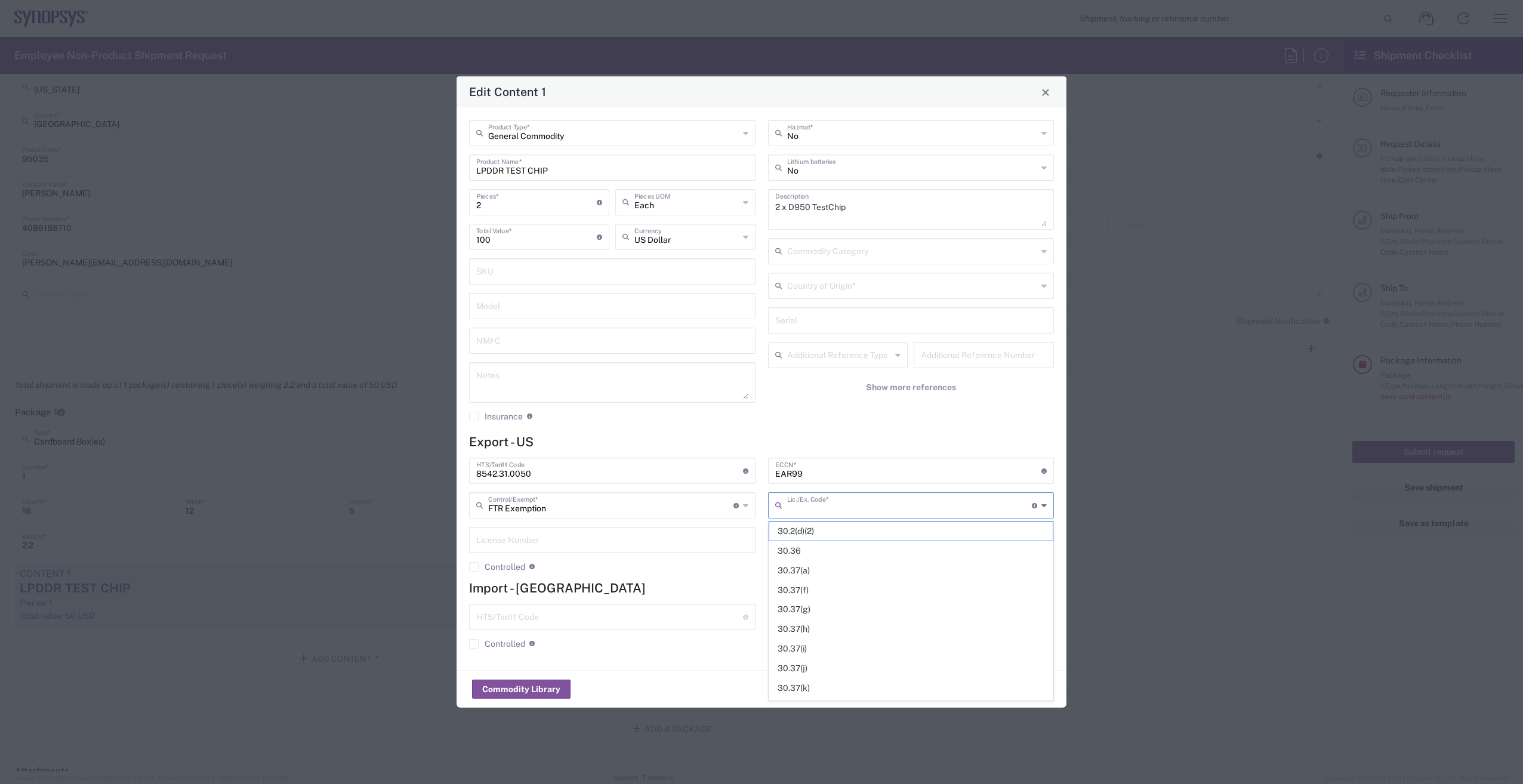
click at [928, 507] on input "text" at bounding box center [909, 504] width 245 height 21
click at [922, 512] on input "text" at bounding box center [909, 504] width 245 height 21
click at [744, 508] on icon at bounding box center [745, 505] width 5 height 19
type input "FTR Exemption"
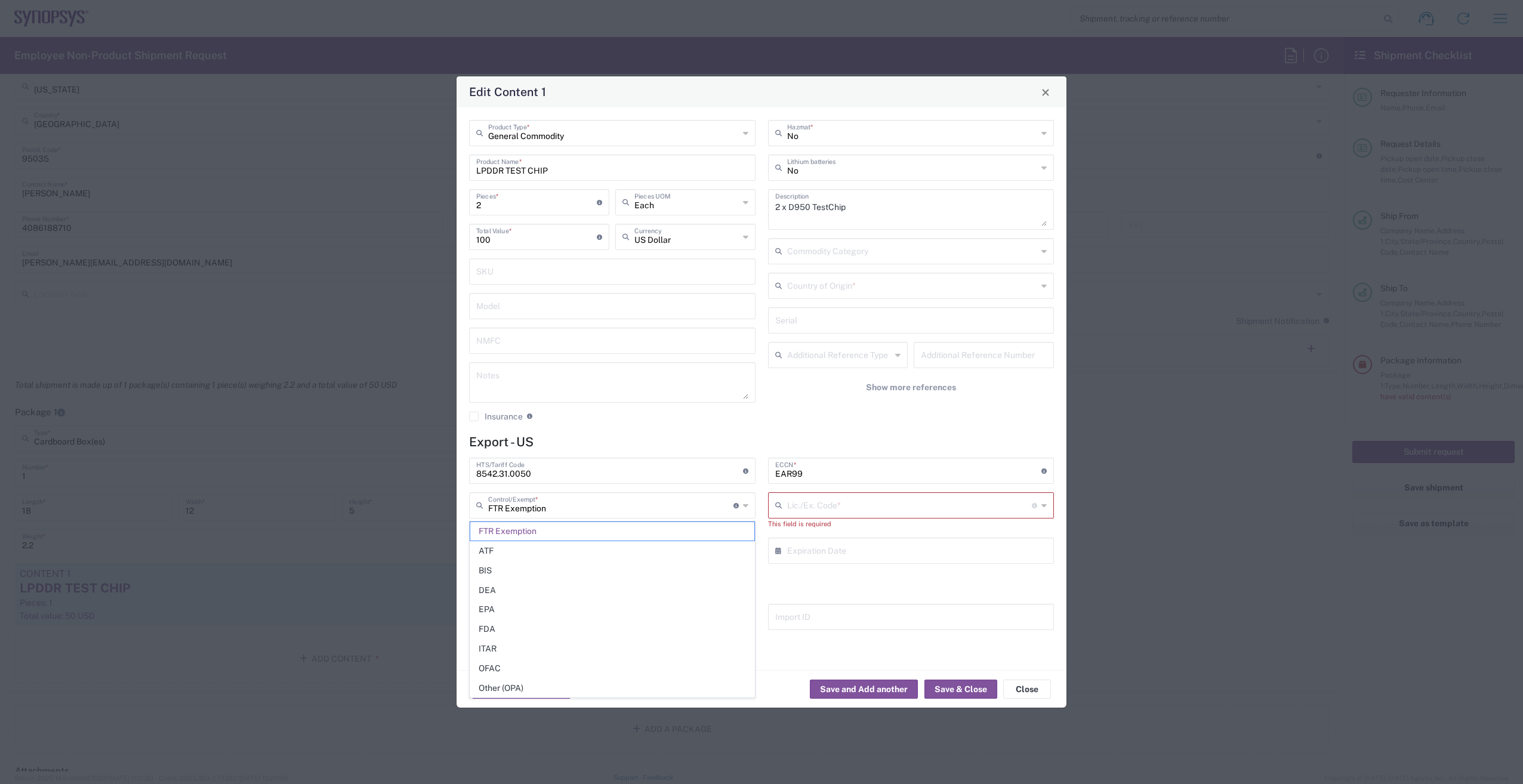
click at [656, 428] on div "General Commodity Product Type * LPDDR TEST CHIP Product Name * 2 Pieces * Numb…" at bounding box center [612, 275] width 299 height 310
click at [1033, 690] on button "Close" at bounding box center [1027, 689] width 48 height 19
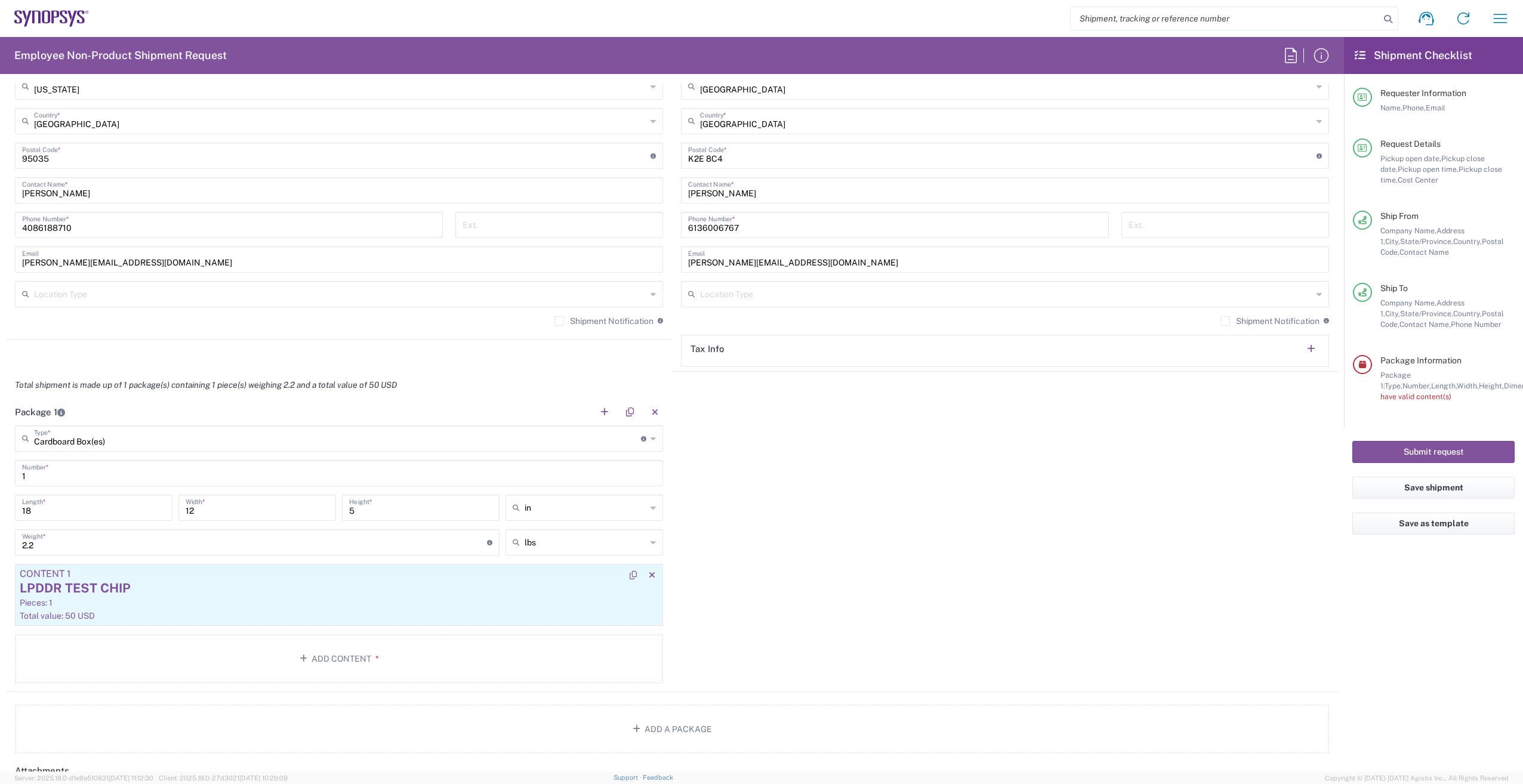
click at [281, 602] on div "Pieces: 1" at bounding box center [339, 602] width 638 height 11
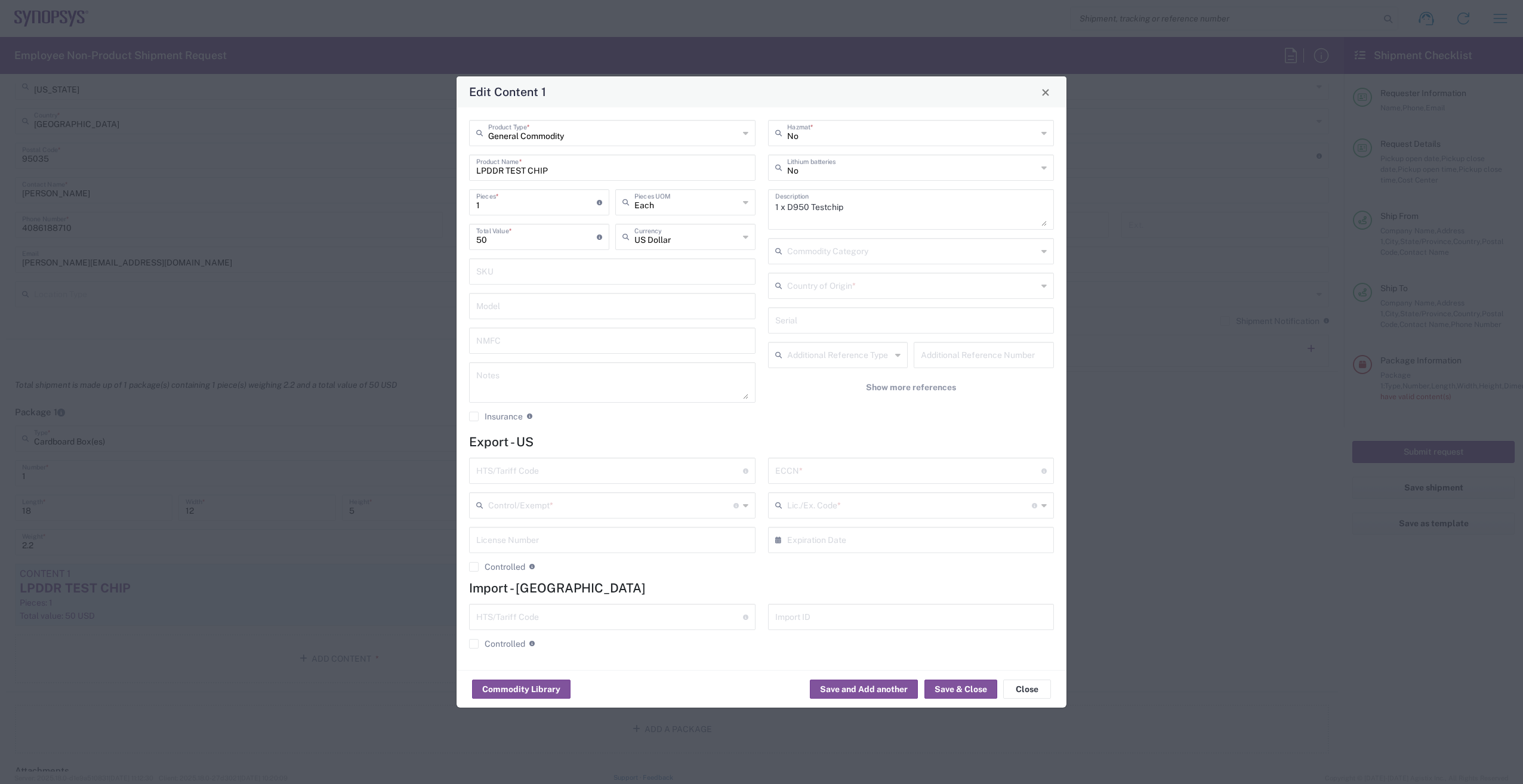
click at [656, 466] on input "text" at bounding box center [609, 469] width 267 height 21
click at [555, 472] on input "text" at bounding box center [609, 469] width 267 height 21
paste input "8542.31.0050"
type input "8542.31.0050"
click at [848, 474] on input "text" at bounding box center [908, 469] width 267 height 21
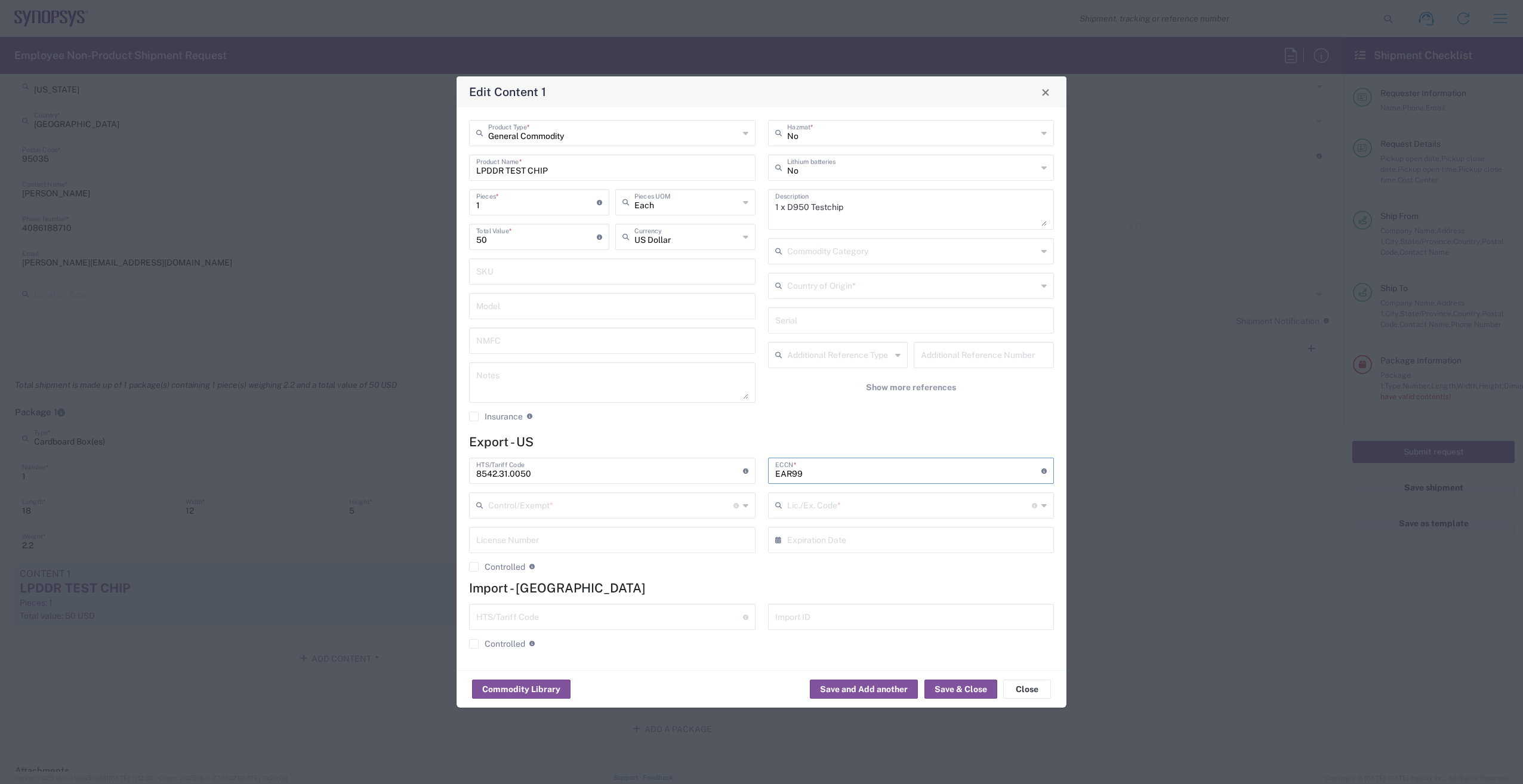
type input "EAR99"
click at [899, 289] on input "text" at bounding box center [912, 284] width 251 height 21
click at [804, 393] on span "[GEOGRAPHIC_DATA]" at bounding box center [911, 390] width 284 height 18
type input "[GEOGRAPHIC_DATA]"
click at [960, 687] on button "Save & Close" at bounding box center [960, 689] width 73 height 19
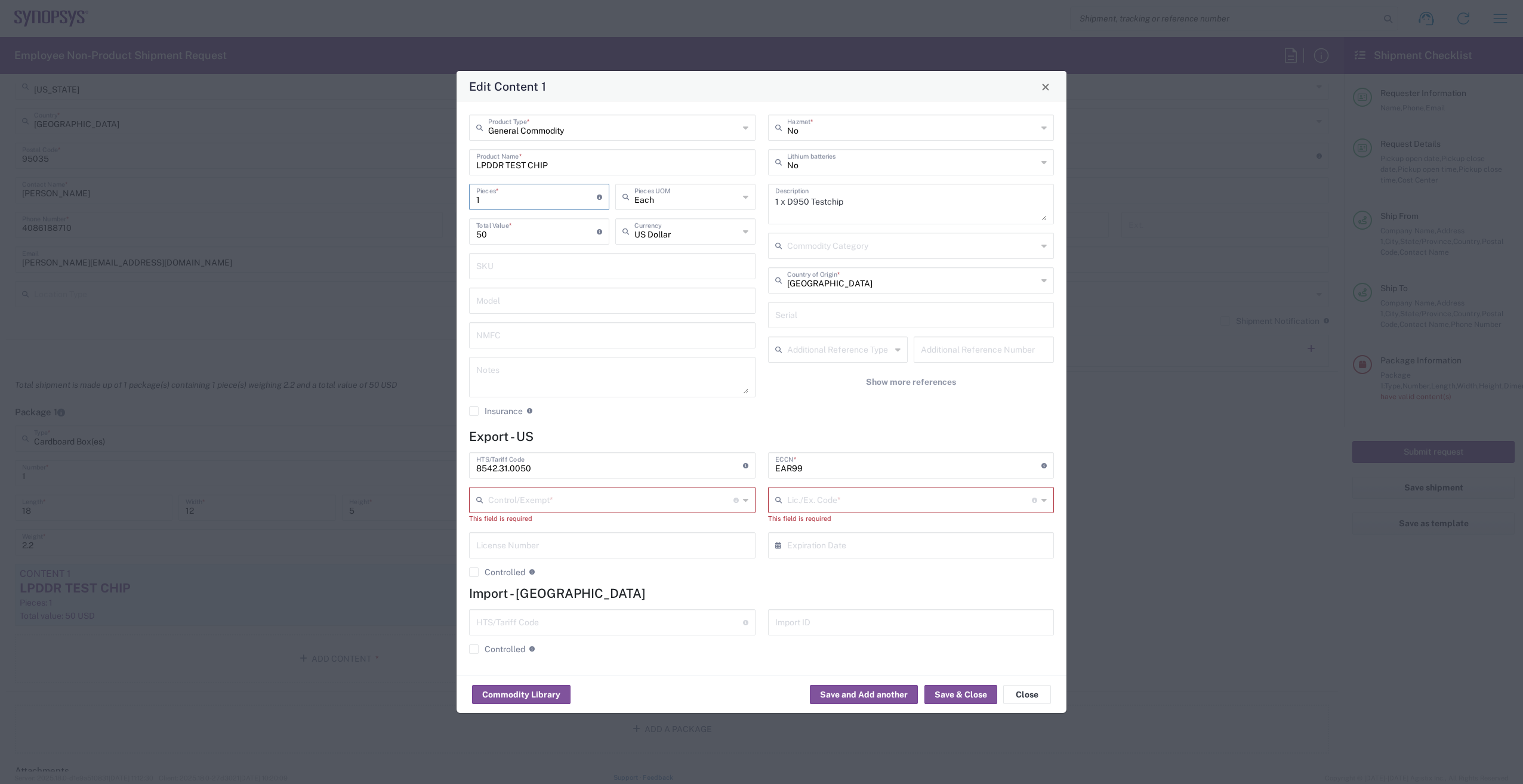
drag, startPoint x: 507, startPoint y: 202, endPoint x: 410, endPoint y: 192, distance: 97.8
click at [414, 191] on div "Edit Content 1 General Commodity Product Type * LPDDR TEST CHIP Product Name * …" at bounding box center [761, 392] width 1523 height 784
type input "2"
type input "100"
type input "2"
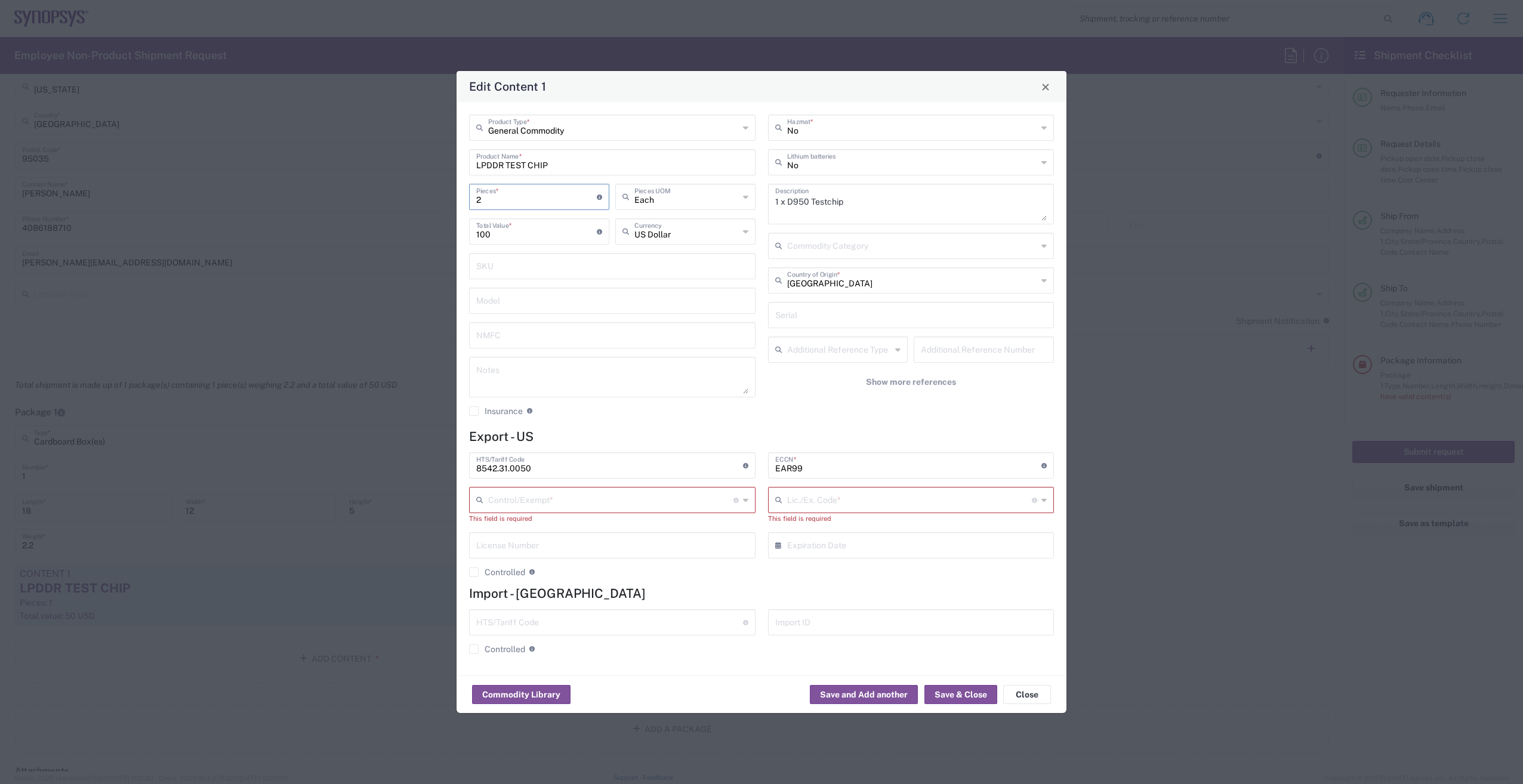
click at [625, 502] on input "text" at bounding box center [610, 499] width 245 height 21
click at [927, 502] on input "text" at bounding box center [909, 499] width 245 height 21
click at [680, 501] on input "text" at bounding box center [610, 499] width 245 height 21
click at [615, 416] on agx-checkbox-control "Insurance Check this box to request insurance" at bounding box center [612, 411] width 286 height 11
click at [747, 498] on icon at bounding box center [745, 499] width 5 height 19
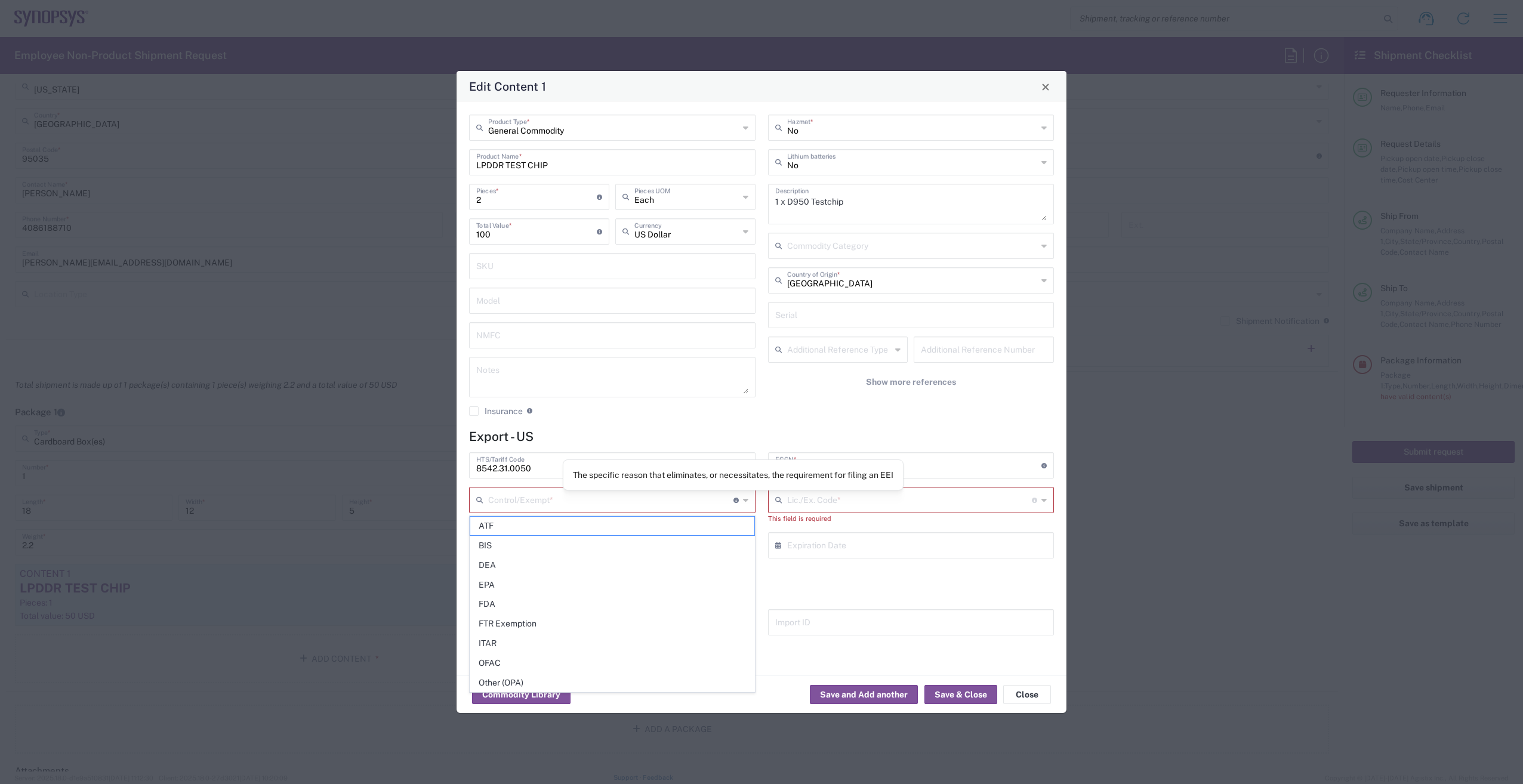
click at [737, 501] on icon at bounding box center [735, 500] width 5 height 5
click at [738, 499] on icon at bounding box center [735, 500] width 5 height 5
click at [604, 629] on span "FTR Exemption" at bounding box center [612, 624] width 284 height 18
type input "FTR Exemption"
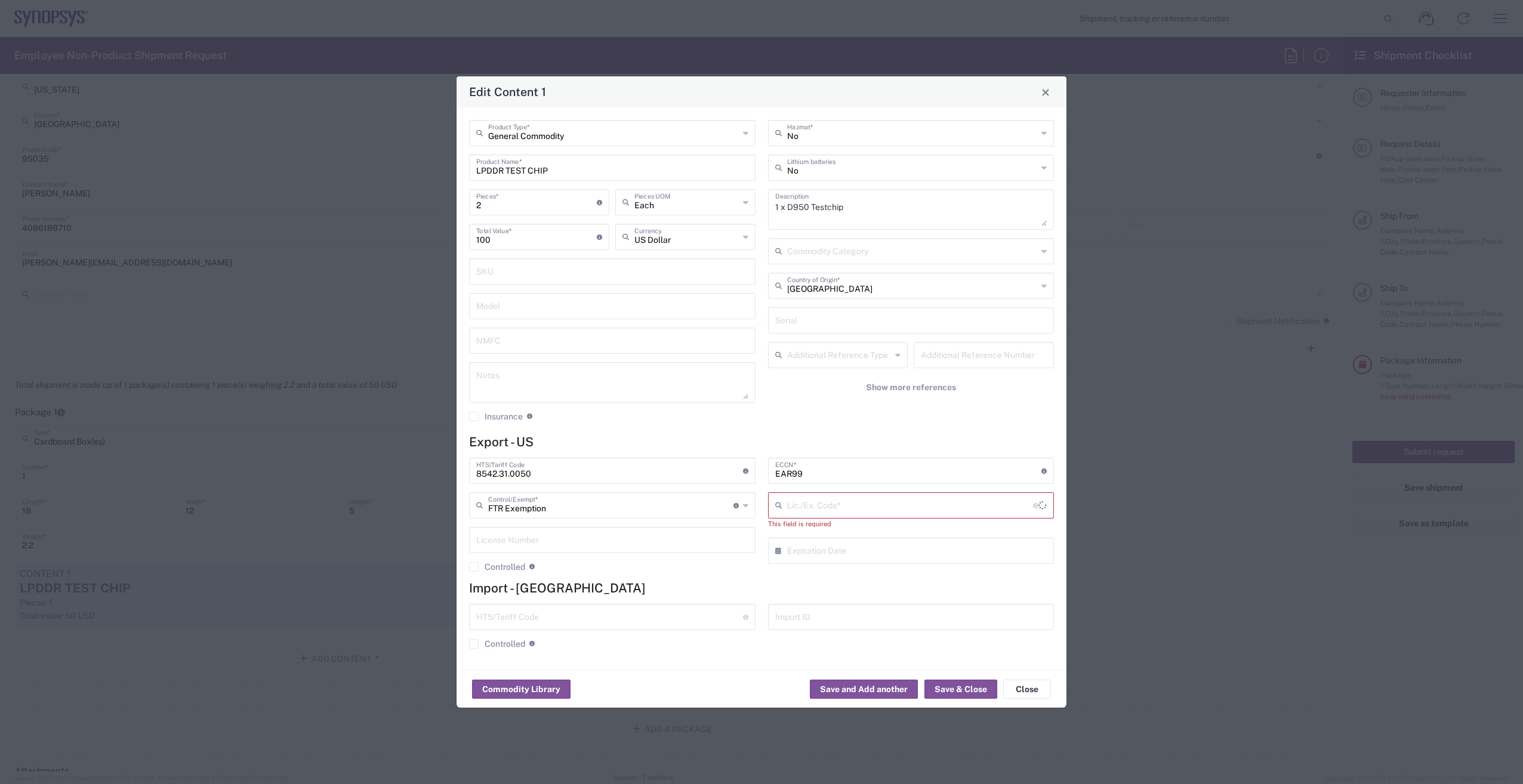
click at [917, 507] on input "text" at bounding box center [910, 504] width 246 height 21
click at [912, 552] on span "30.36" at bounding box center [911, 551] width 284 height 18
type input "30.36"
click at [981, 687] on button "Save & Close" at bounding box center [960, 689] width 73 height 19
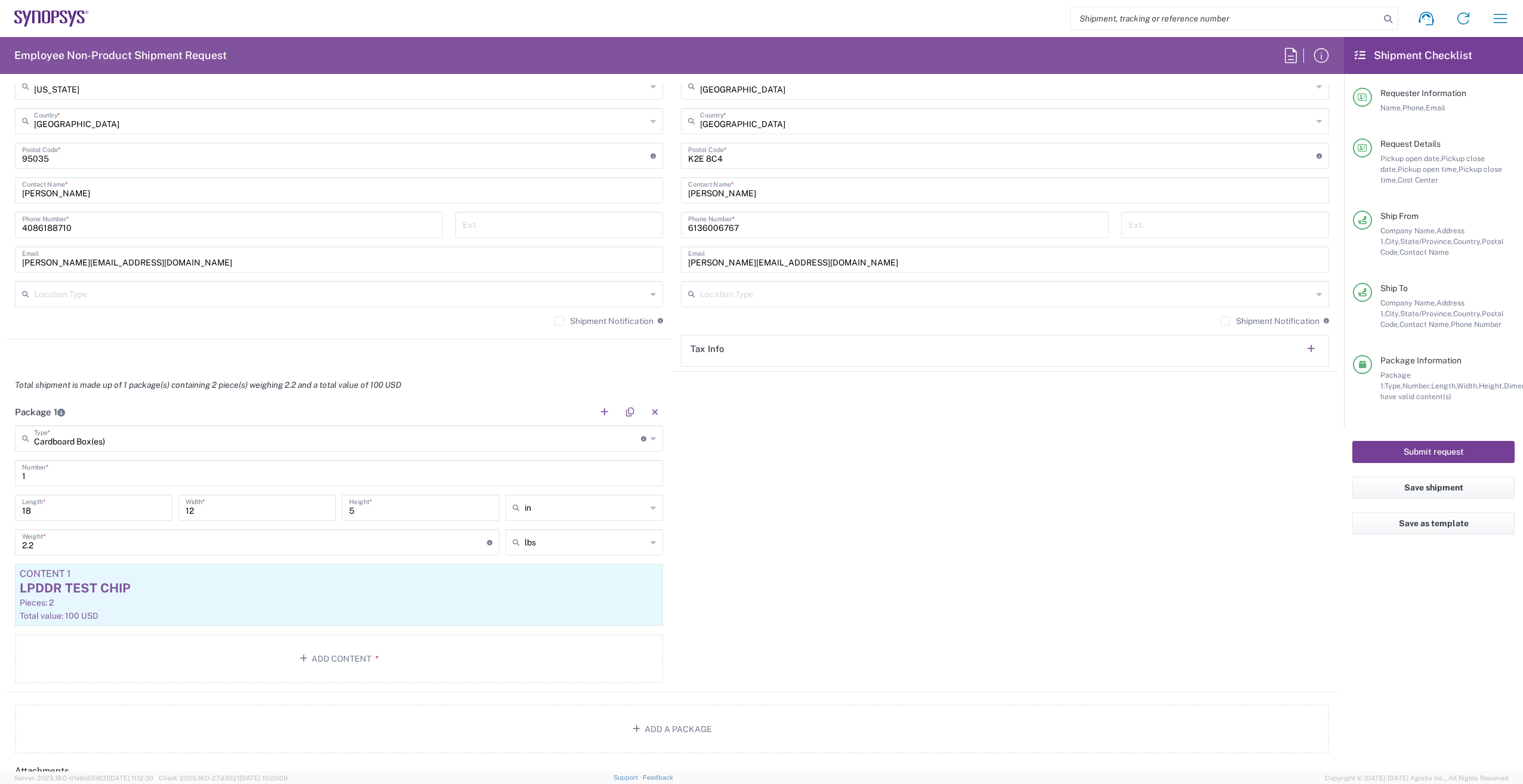
click at [1440, 447] on button "Submit request" at bounding box center [1433, 452] width 162 height 22
click at [1438, 453] on button "Submit request" at bounding box center [1433, 452] width 162 height 22
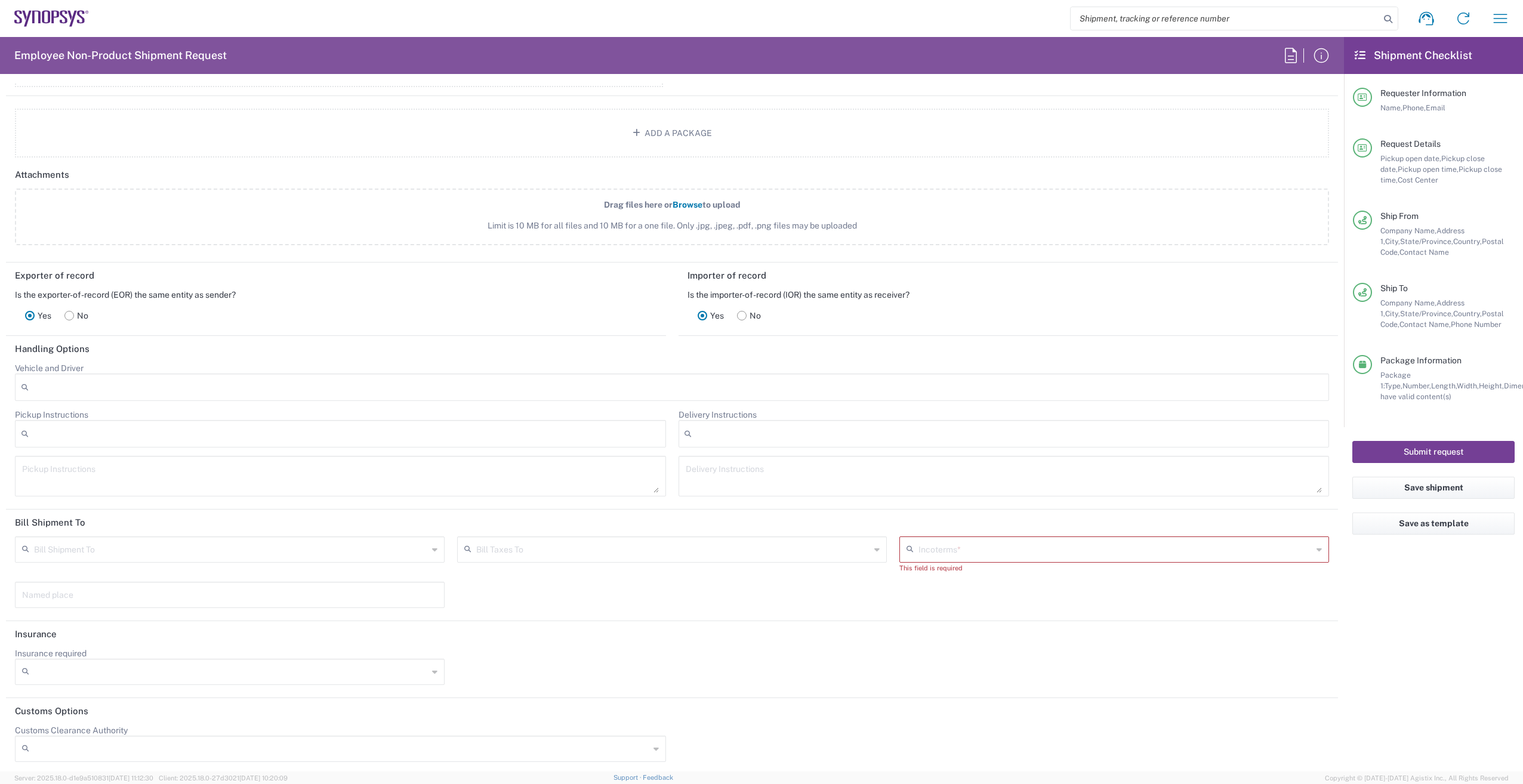
scroll to position [1375, 0]
click at [1316, 545] on icon at bounding box center [1318, 545] width 5 height 19
click at [1031, 304] on div "Yes No" at bounding box center [1008, 312] width 642 height 31
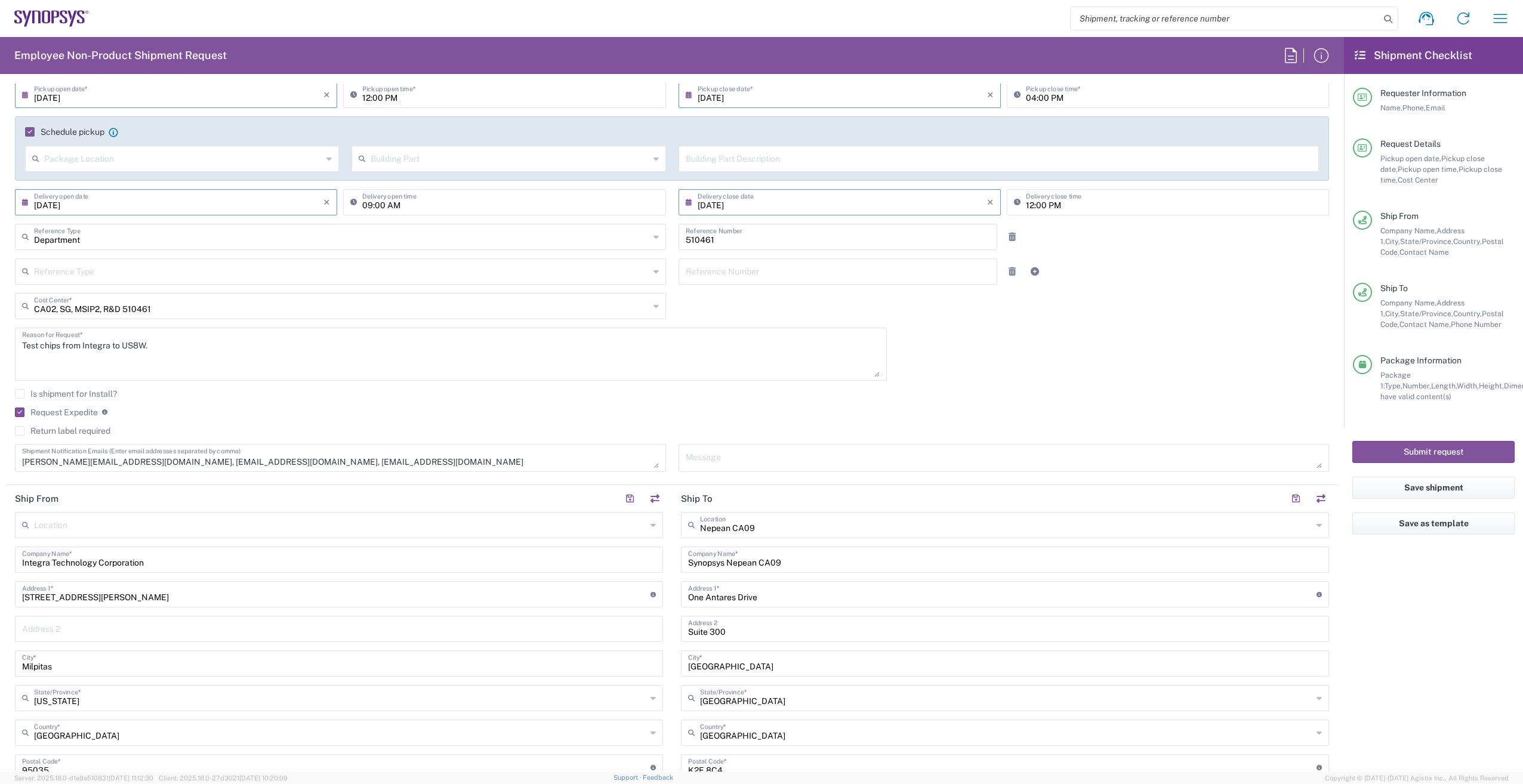
scroll to position [122, 0]
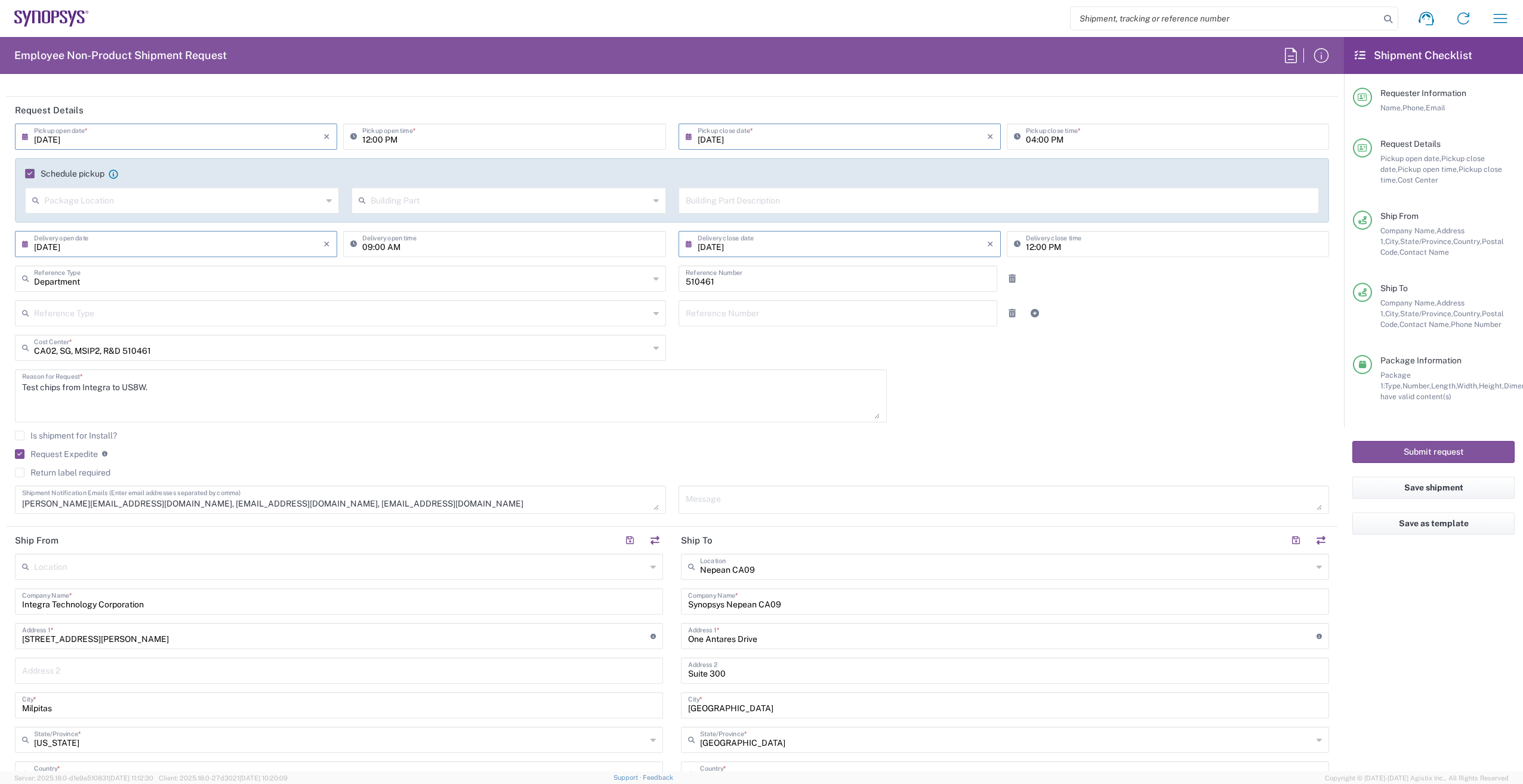
click at [18, 458] on label "Request Expedite" at bounding box center [56, 454] width 83 height 10
click at [17, 454] on input "Request Expedite" at bounding box center [17, 454] width 0 height 0
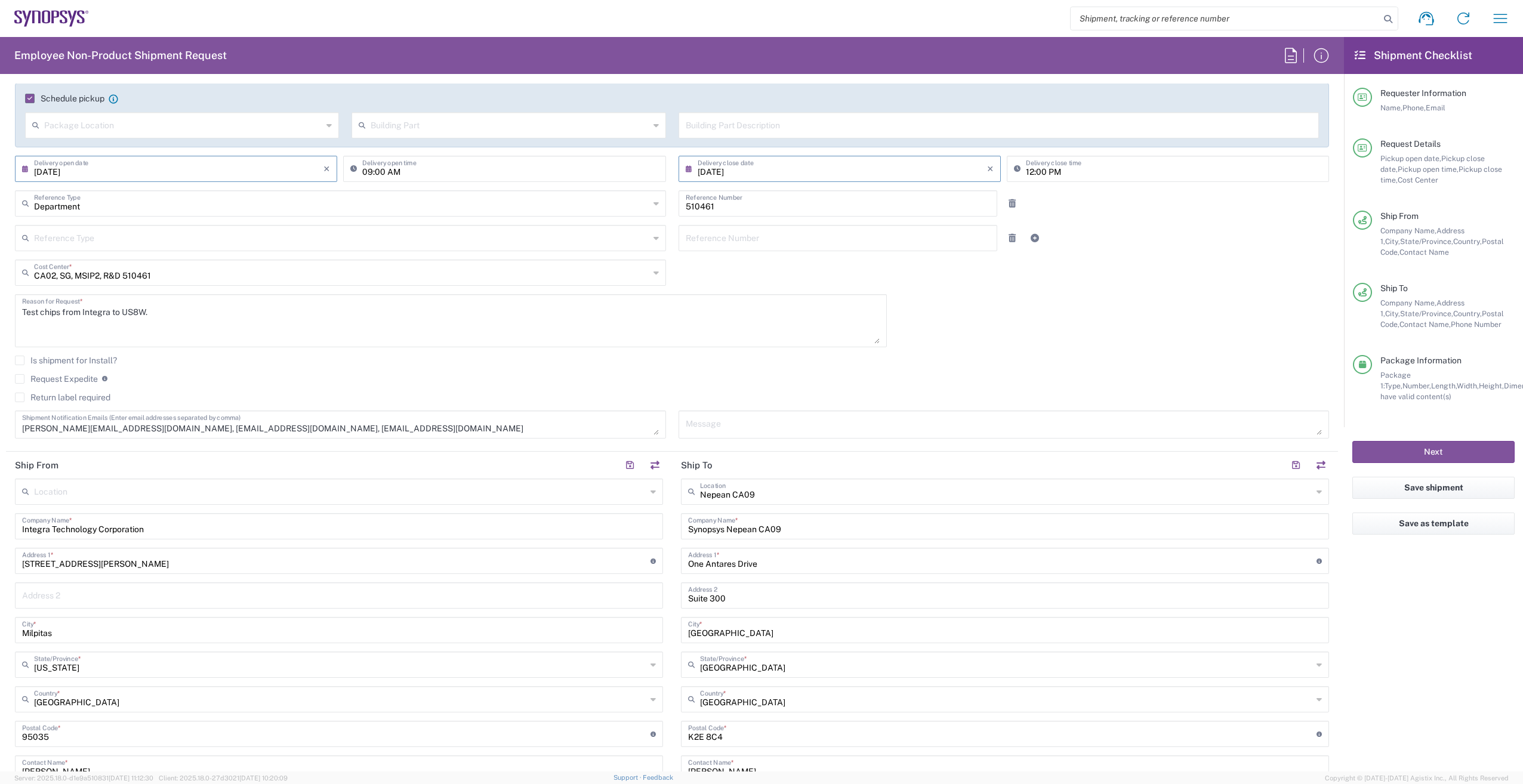
scroll to position [182, 0]
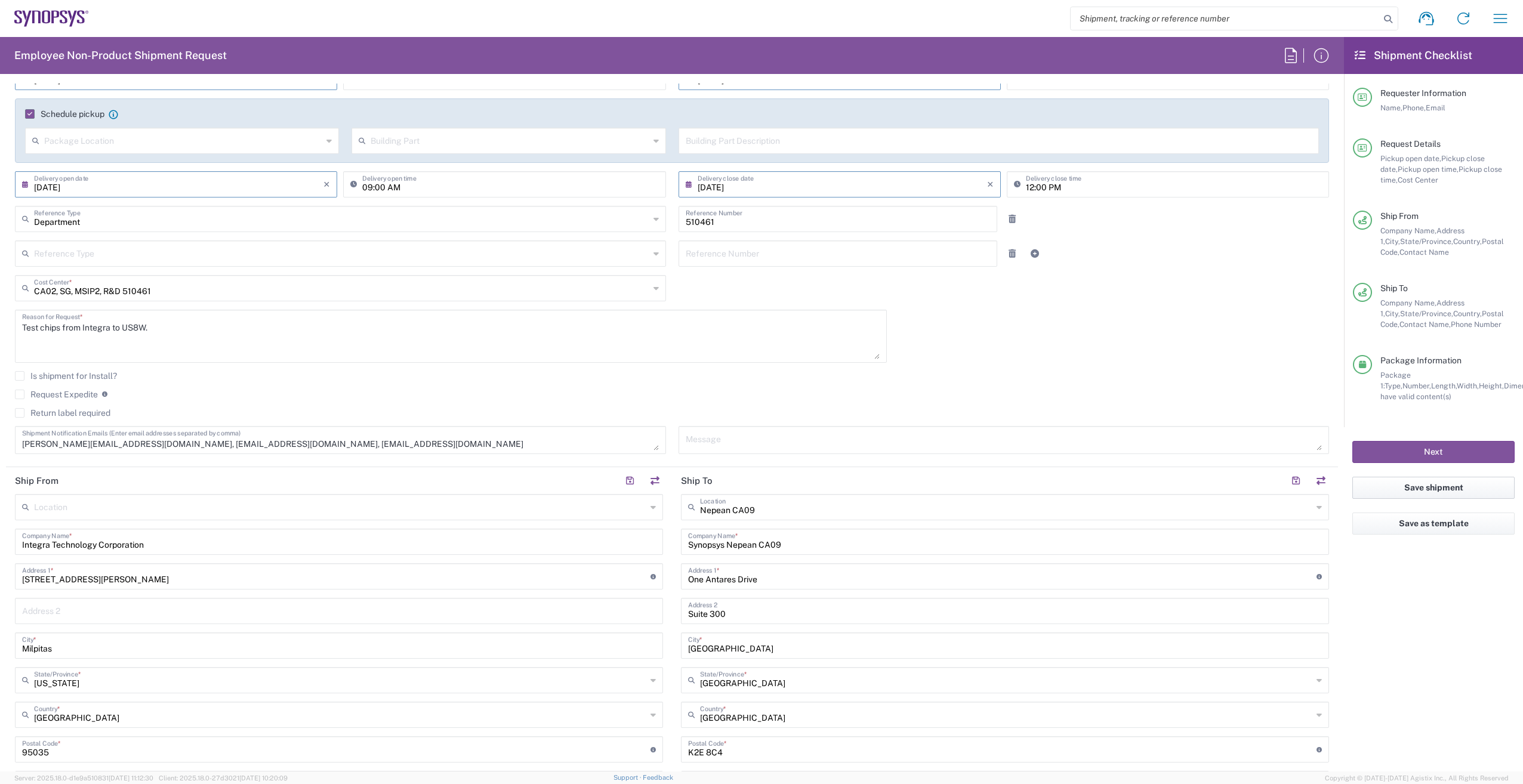
click at [1443, 482] on button "Save shipment" at bounding box center [1433, 488] width 162 height 22
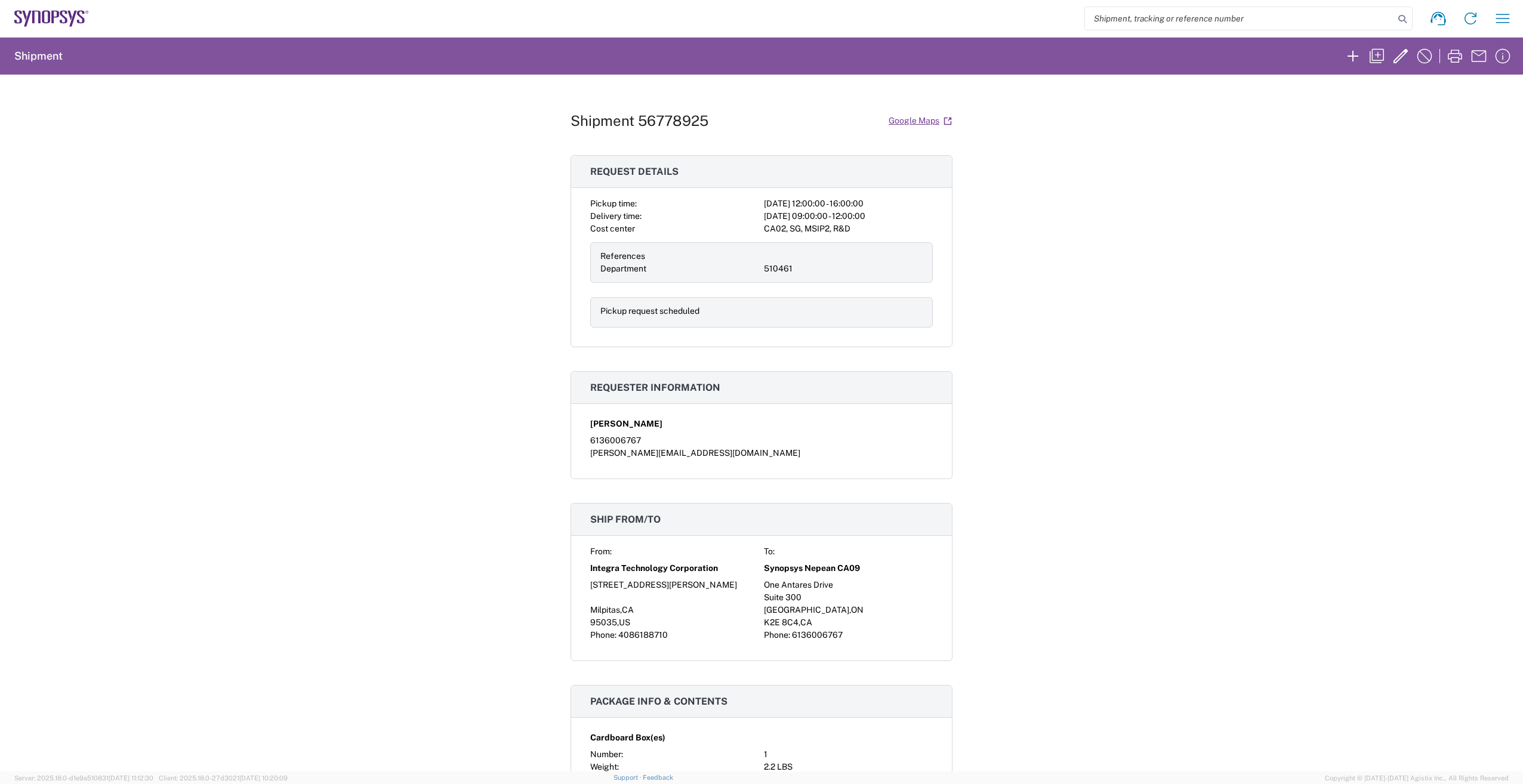
scroll to position [486, 0]
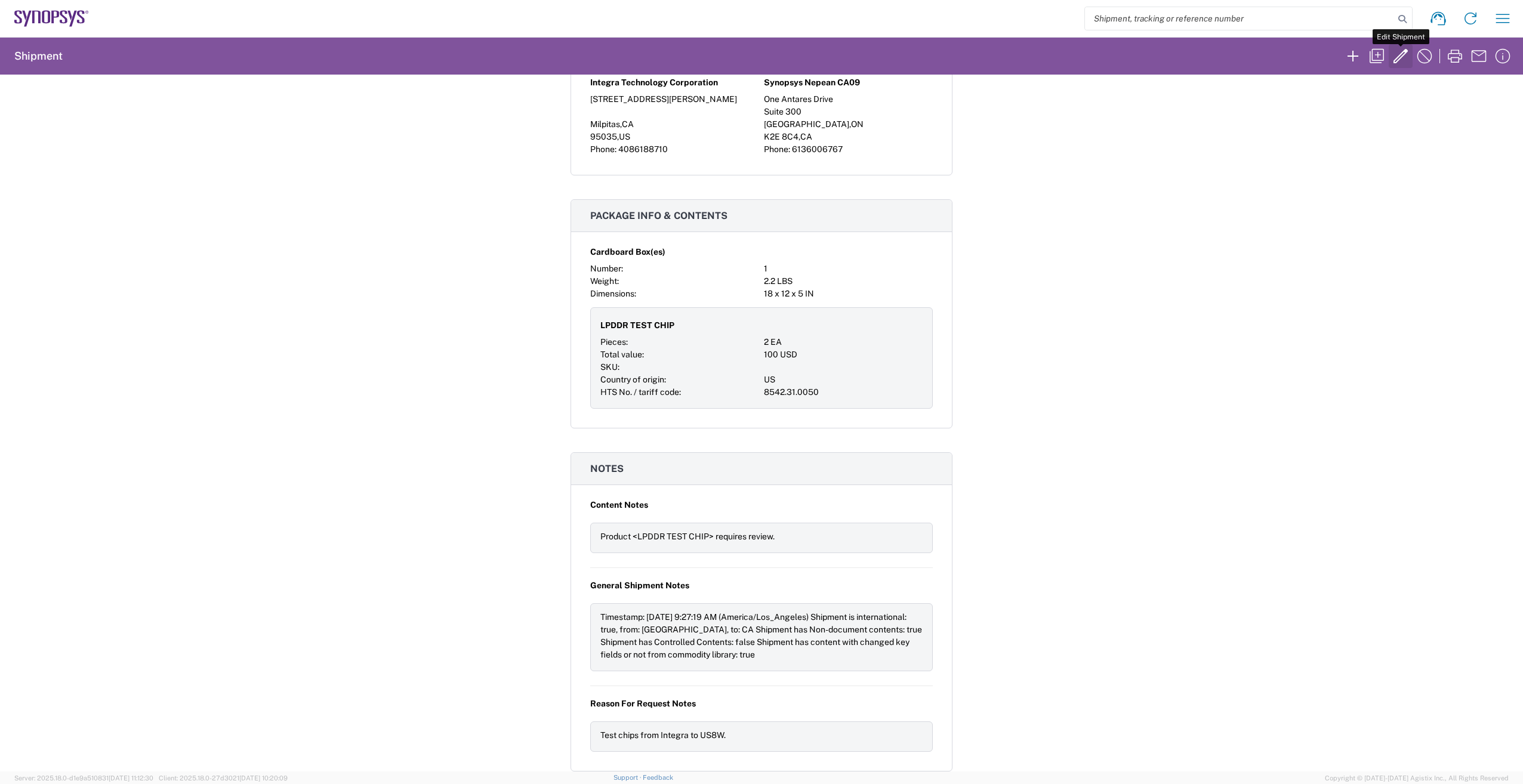
click at [1400, 54] on icon "button" at bounding box center [1400, 56] width 14 height 14
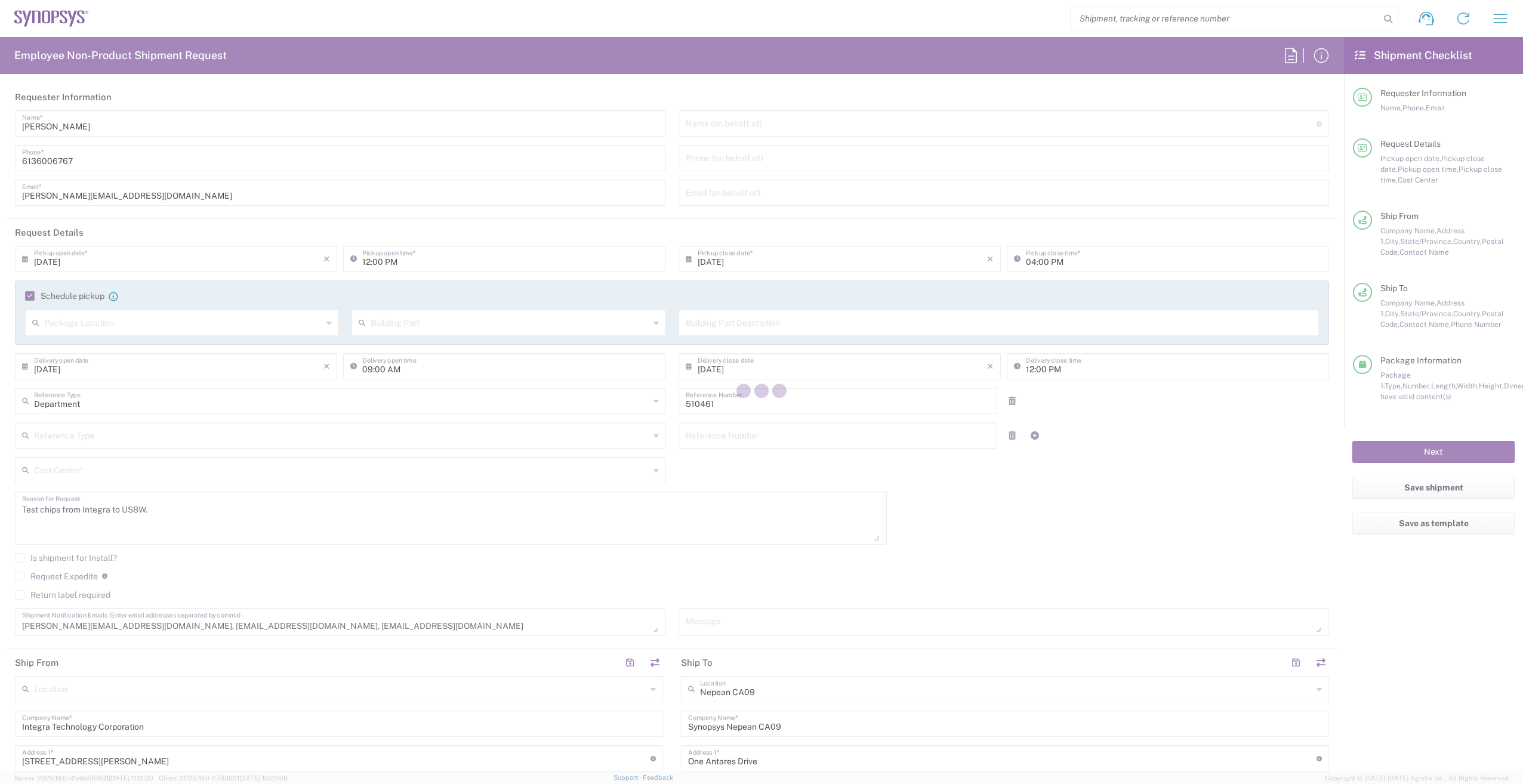
type input "CA02, SG, MSIP2, R&D 510461"
type input "California"
type input "[GEOGRAPHIC_DATA]"
type input "Cardboard Box(es)"
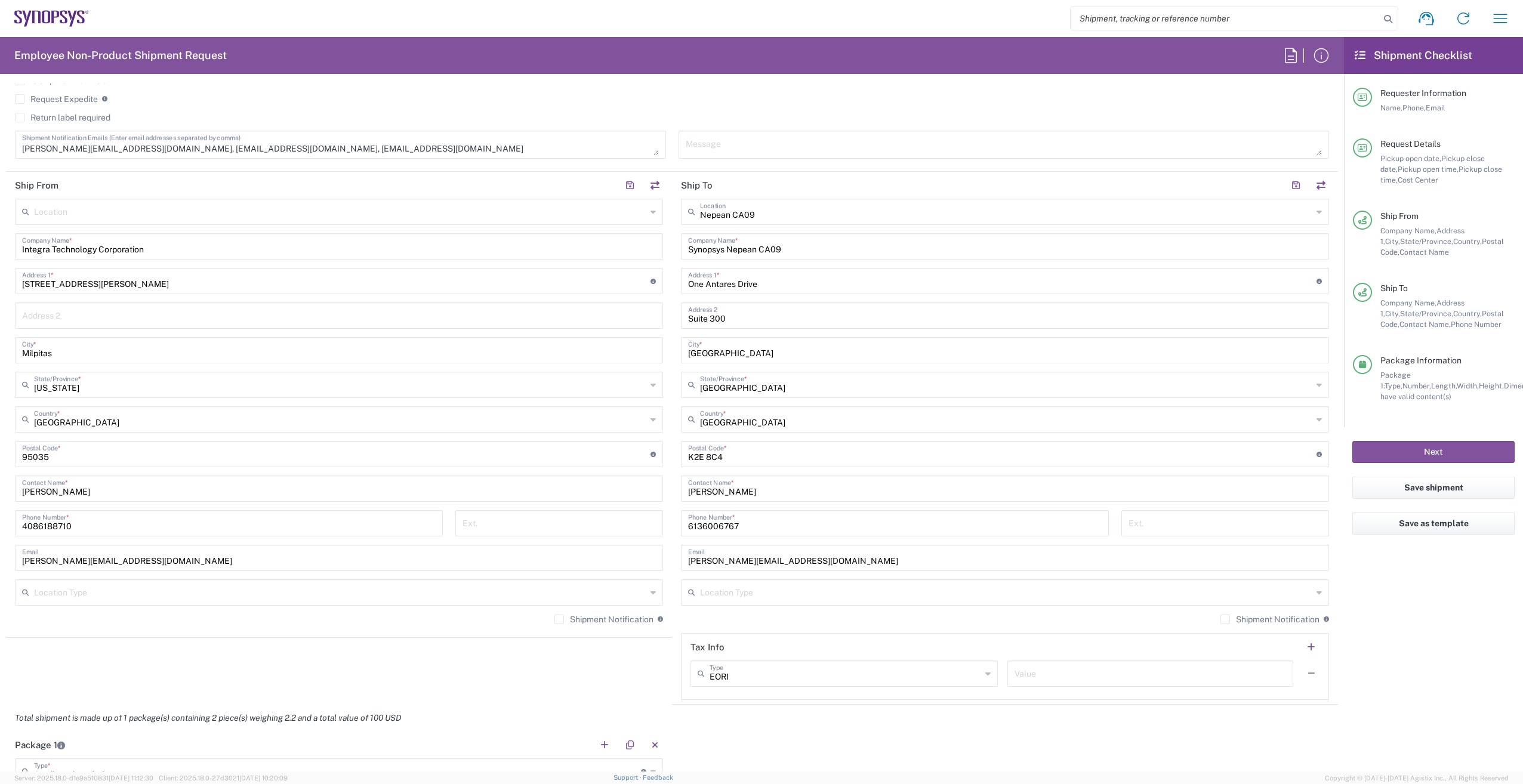
scroll to position [537, 0]
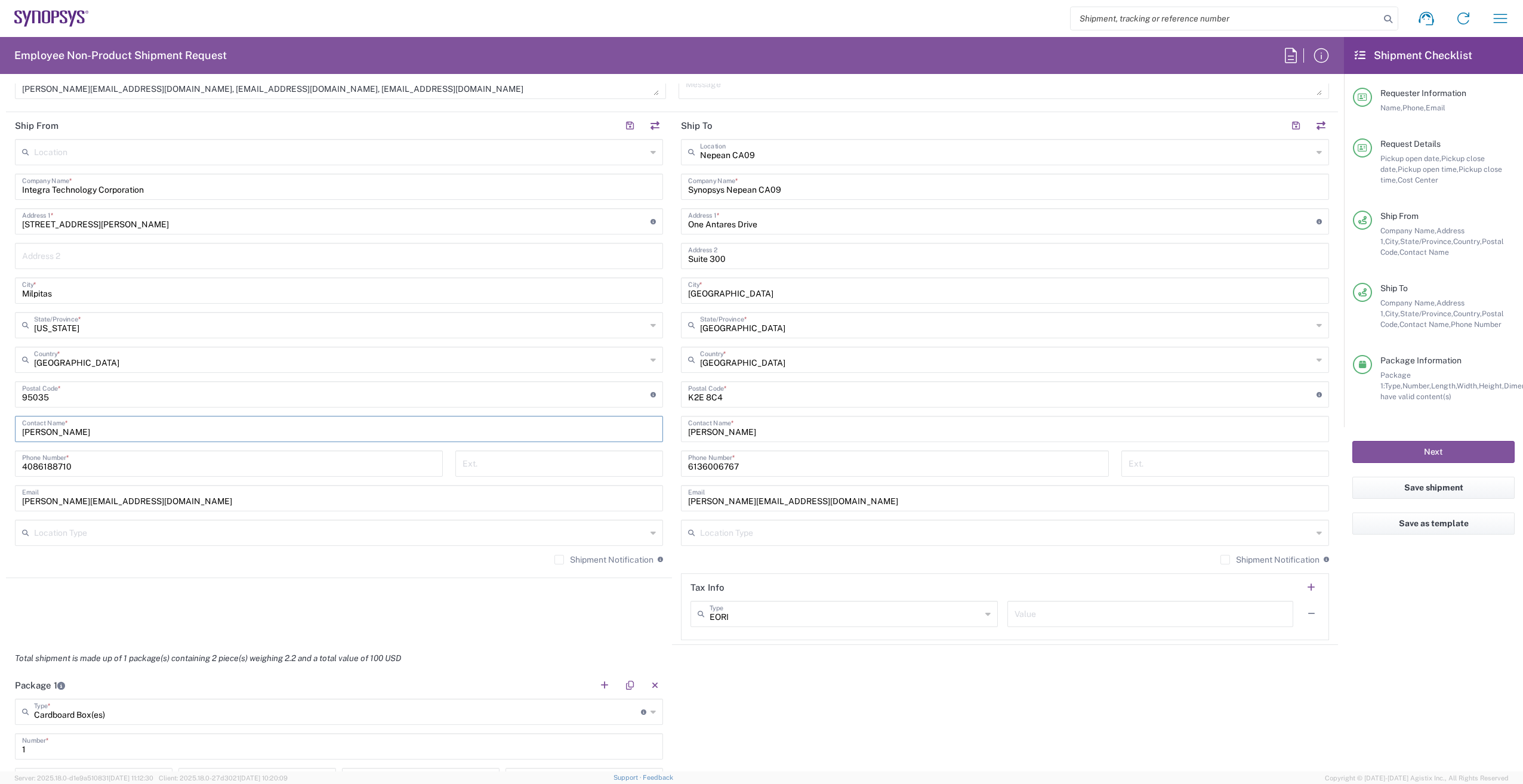
drag, startPoint x: 102, startPoint y: 434, endPoint x: -2, endPoint y: 435, distance: 104.4
click at [0, 435] on html "Shipment request Shipment tracking Employee non-product shipment request My shi…" at bounding box center [761, 392] width 1523 height 784
drag, startPoint x: 90, startPoint y: 464, endPoint x: 0, endPoint y: 480, distance: 91.4
click at [0, 479] on html "Shipment request Shipment tracking Employee non-product shipment request My shi…" at bounding box center [761, 392] width 1523 height 784
drag, startPoint x: 118, startPoint y: 506, endPoint x: -2, endPoint y: 511, distance: 120.0
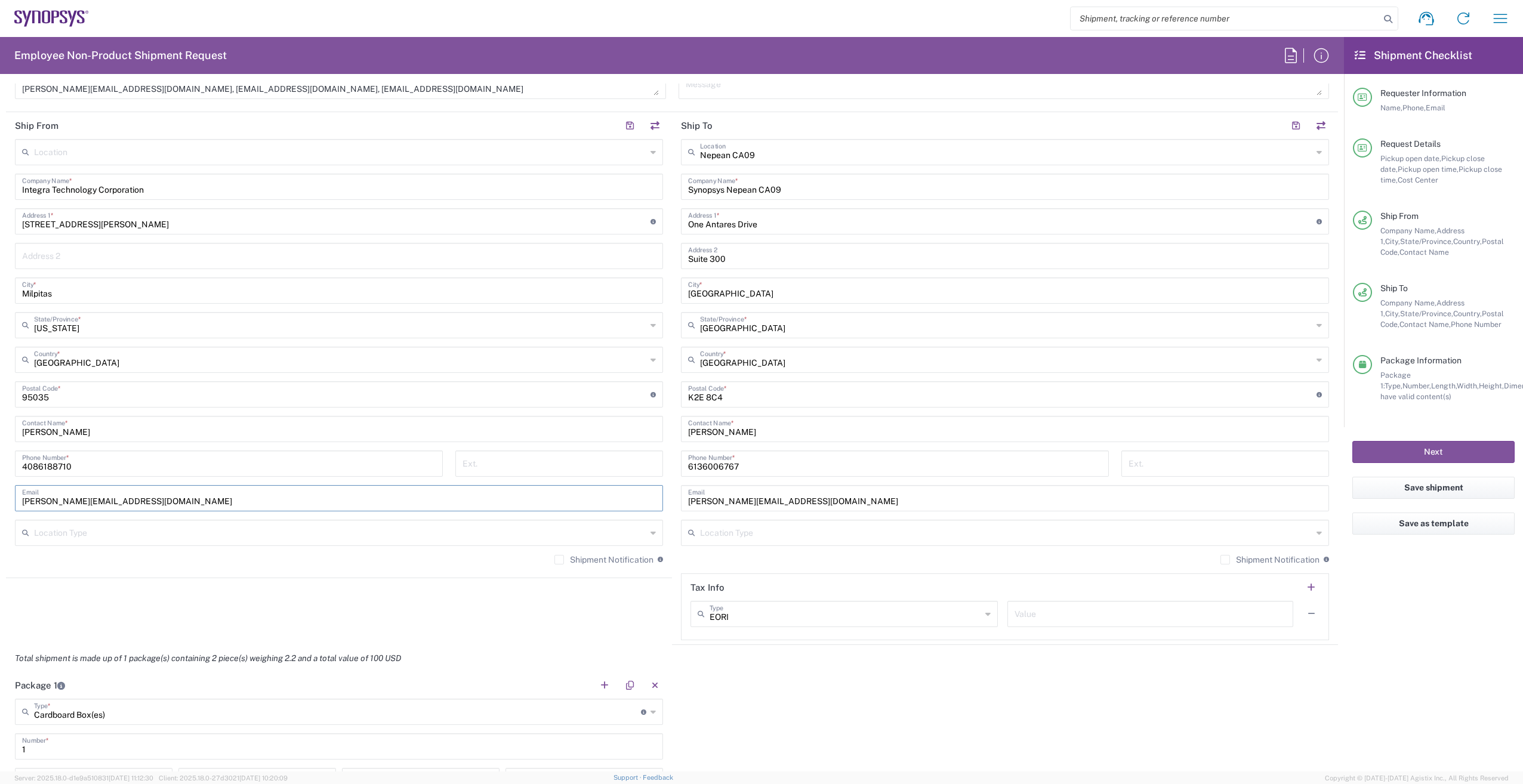
click at [0, 511] on html "Shipment request Shipment tracking Employee non-product shipment request My shi…" at bounding box center [761, 392] width 1523 height 784
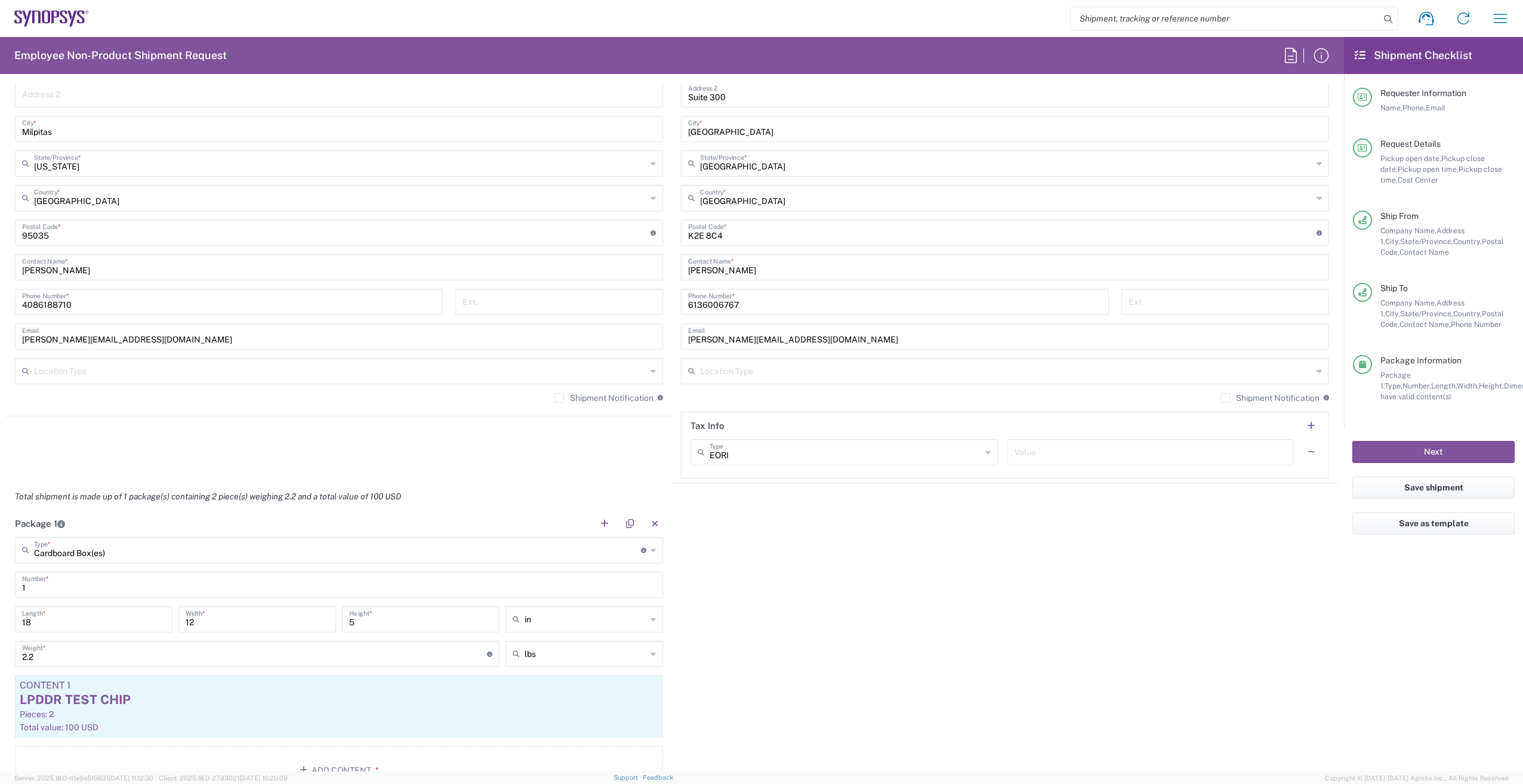
scroll to position [776, 0]
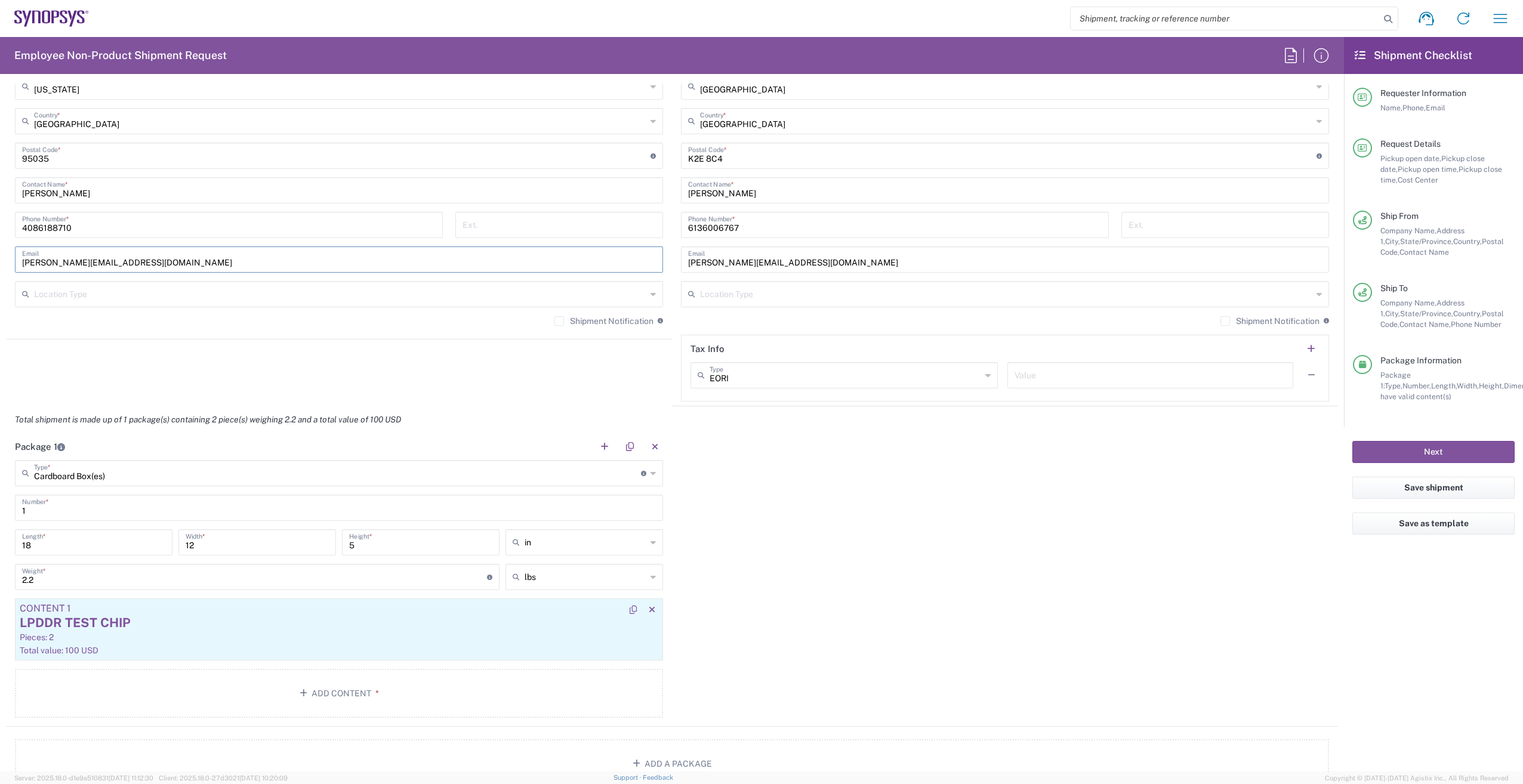
click at [338, 621] on div "LPDDR TEST CHIP" at bounding box center [339, 623] width 638 height 18
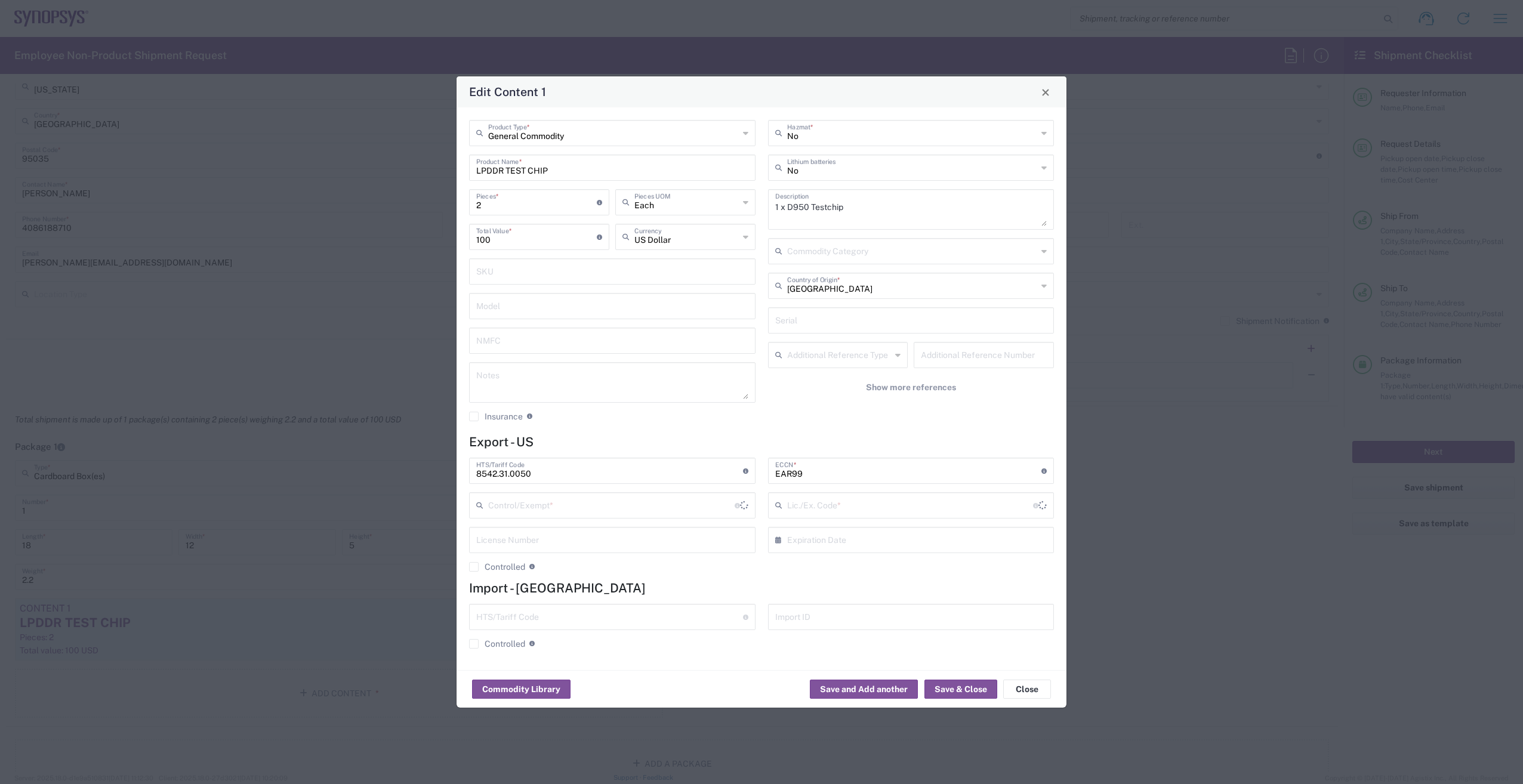
type input "FTR Exemption"
type input "30.36"
drag, startPoint x: 617, startPoint y: 168, endPoint x: 167, endPoint y: 196, distance: 450.7
click at [167, 196] on div "Edit Content 1 General Commodity Product Type * LPDDR TEST CHIP Product Name * …" at bounding box center [761, 392] width 1523 height 784
type input "LPDDR TEST CHIP"
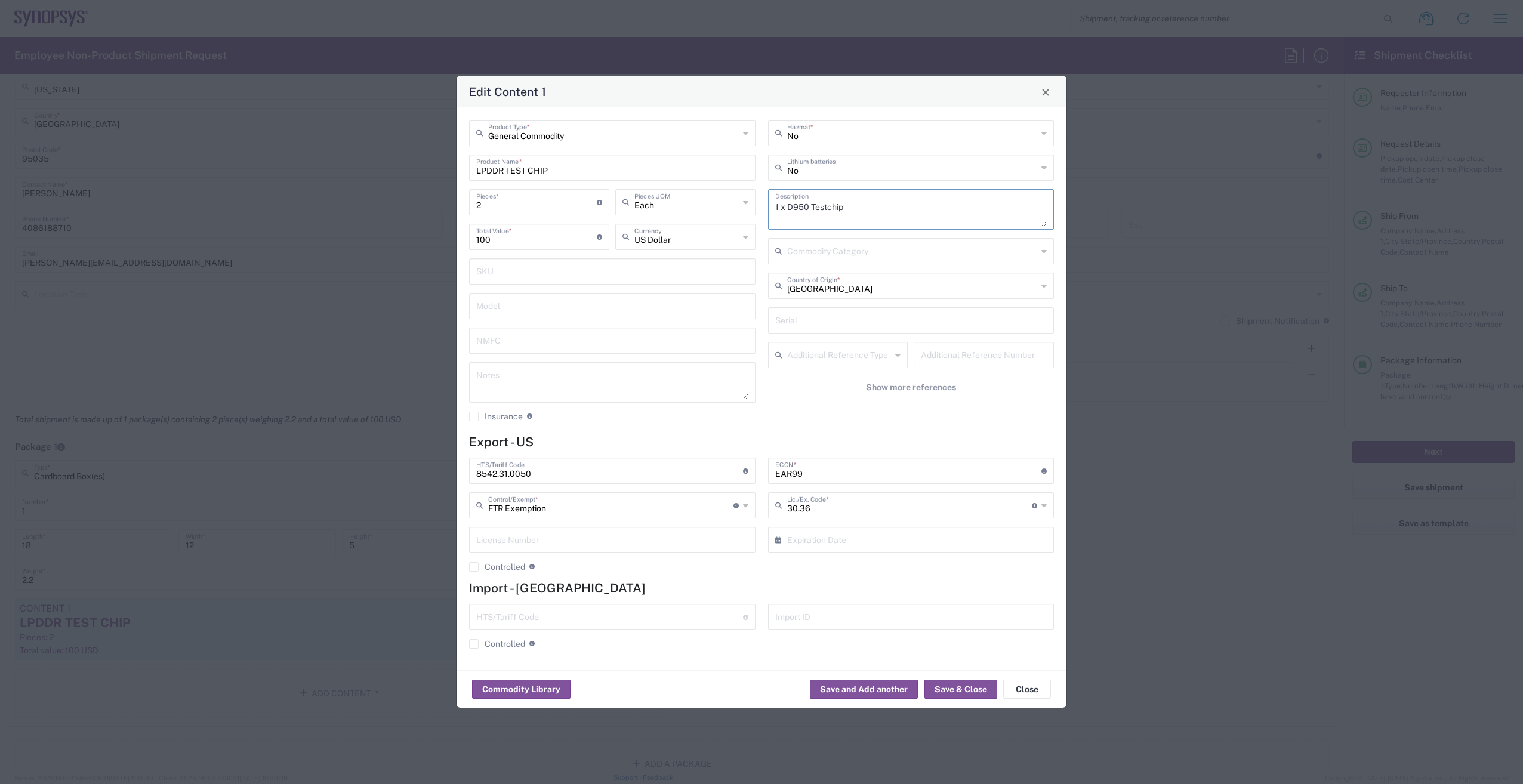
drag, startPoint x: 857, startPoint y: 205, endPoint x: 748, endPoint y: 205, distance: 109.2
click at [748, 205] on div "General Commodity Product Type * LPDDR TEST CHIP Product Name * 2 Pieces * Numb…" at bounding box center [761, 275] width 597 height 310
drag, startPoint x: 530, startPoint y: 471, endPoint x: 396, endPoint y: 474, distance: 134.3
click at [396, 474] on div "Edit Content 1 General Commodity Product Type * LPDDR TEST CHIP Product Name * …" at bounding box center [761, 392] width 1523 height 784
click at [1024, 689] on button "Close" at bounding box center [1027, 689] width 48 height 19
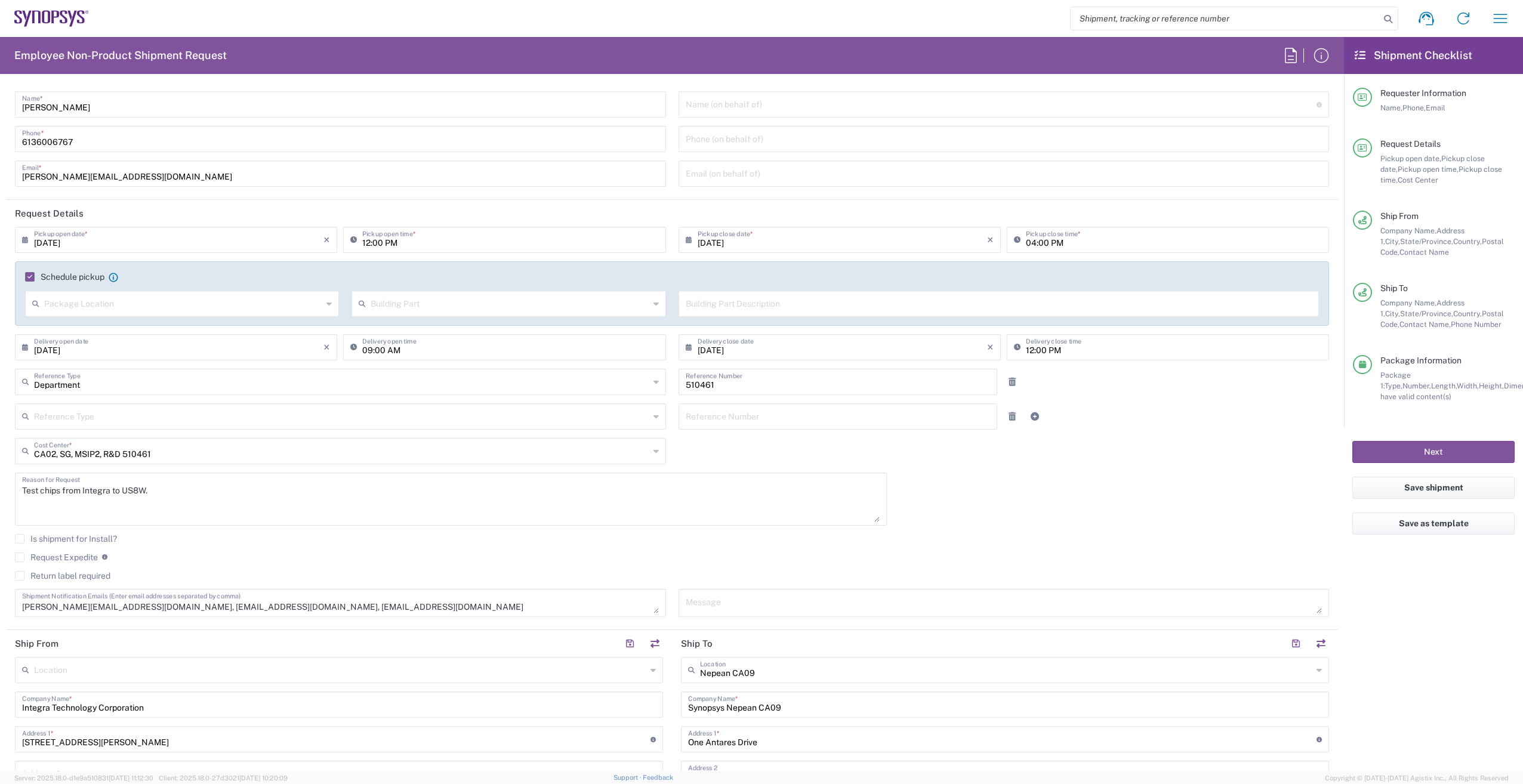
scroll to position [0, 0]
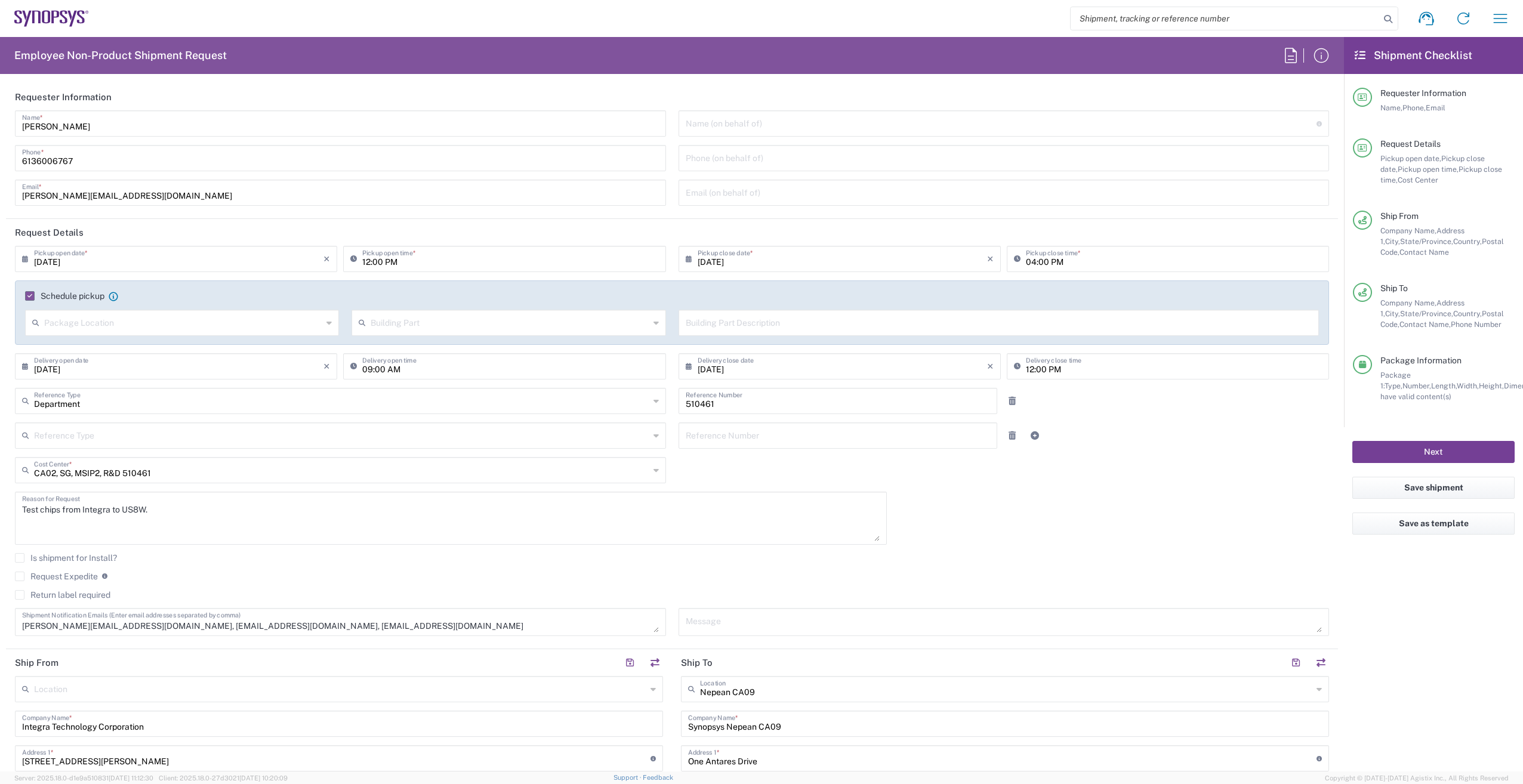
click at [1442, 451] on button "Next" at bounding box center [1433, 452] width 162 height 22
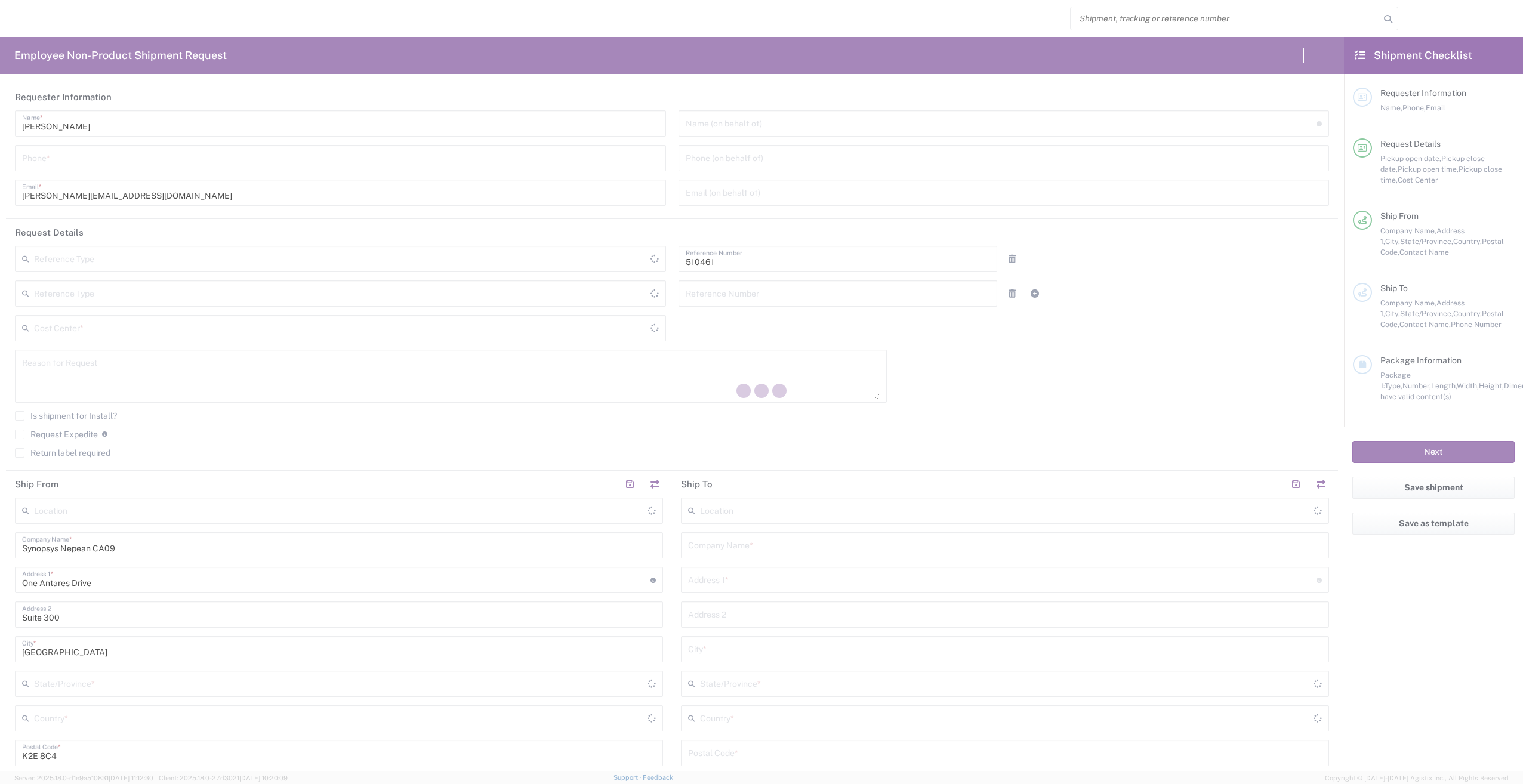
type input "CA02, SG, MSIP2, R&D 510461"
type input "[GEOGRAPHIC_DATA]"
type input "Delivered at Place"
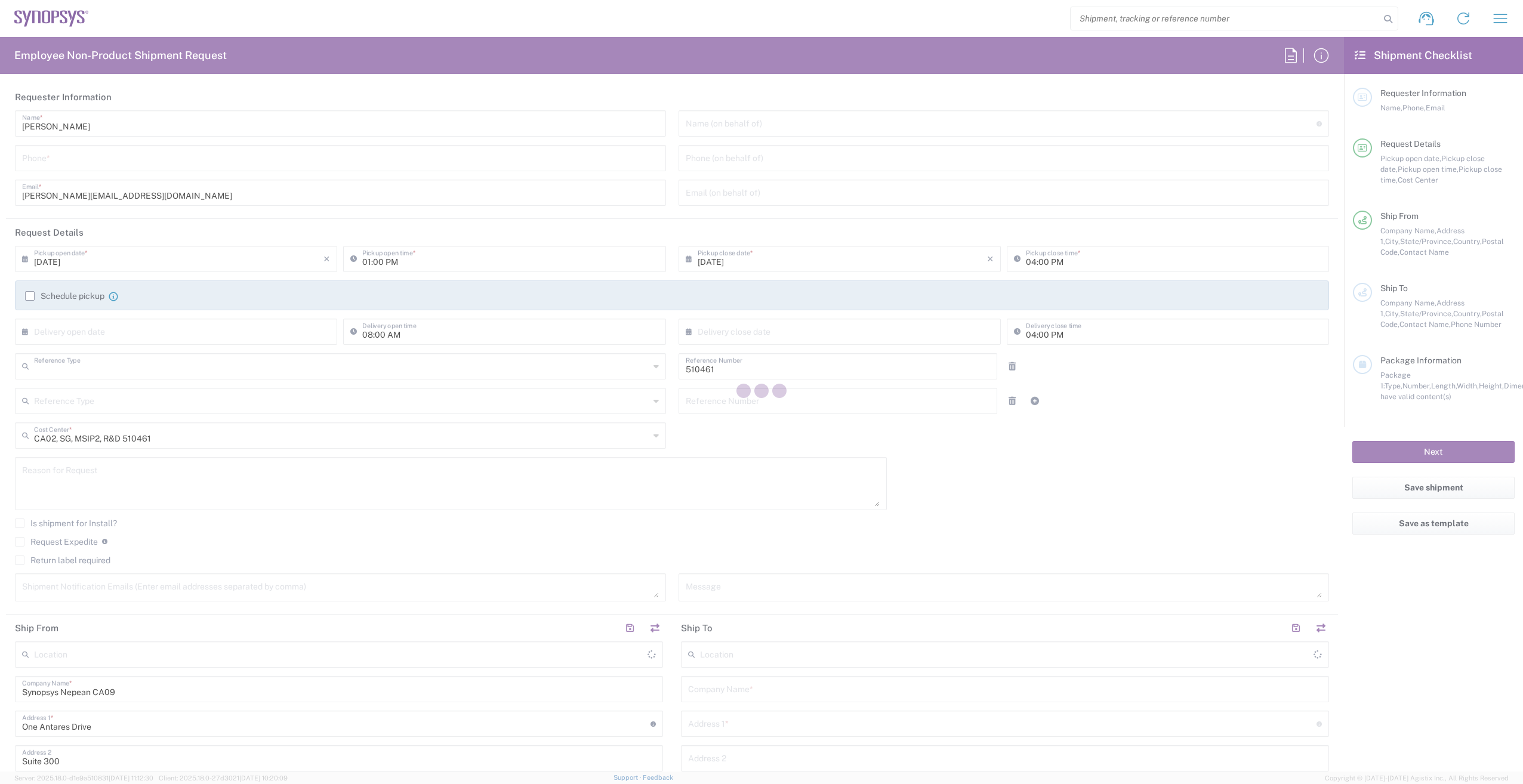
type input "Department"
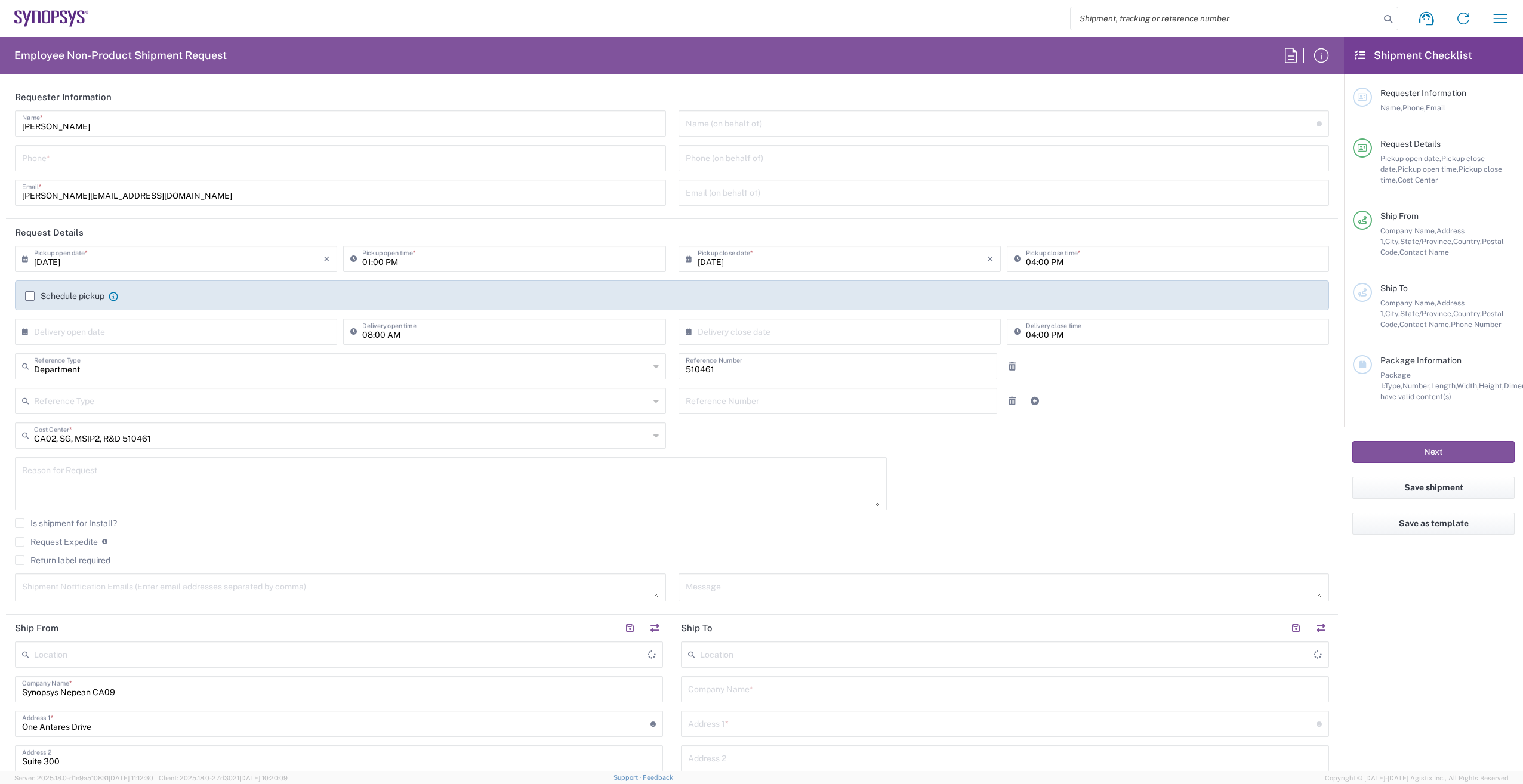
type input "Nepean CA09"
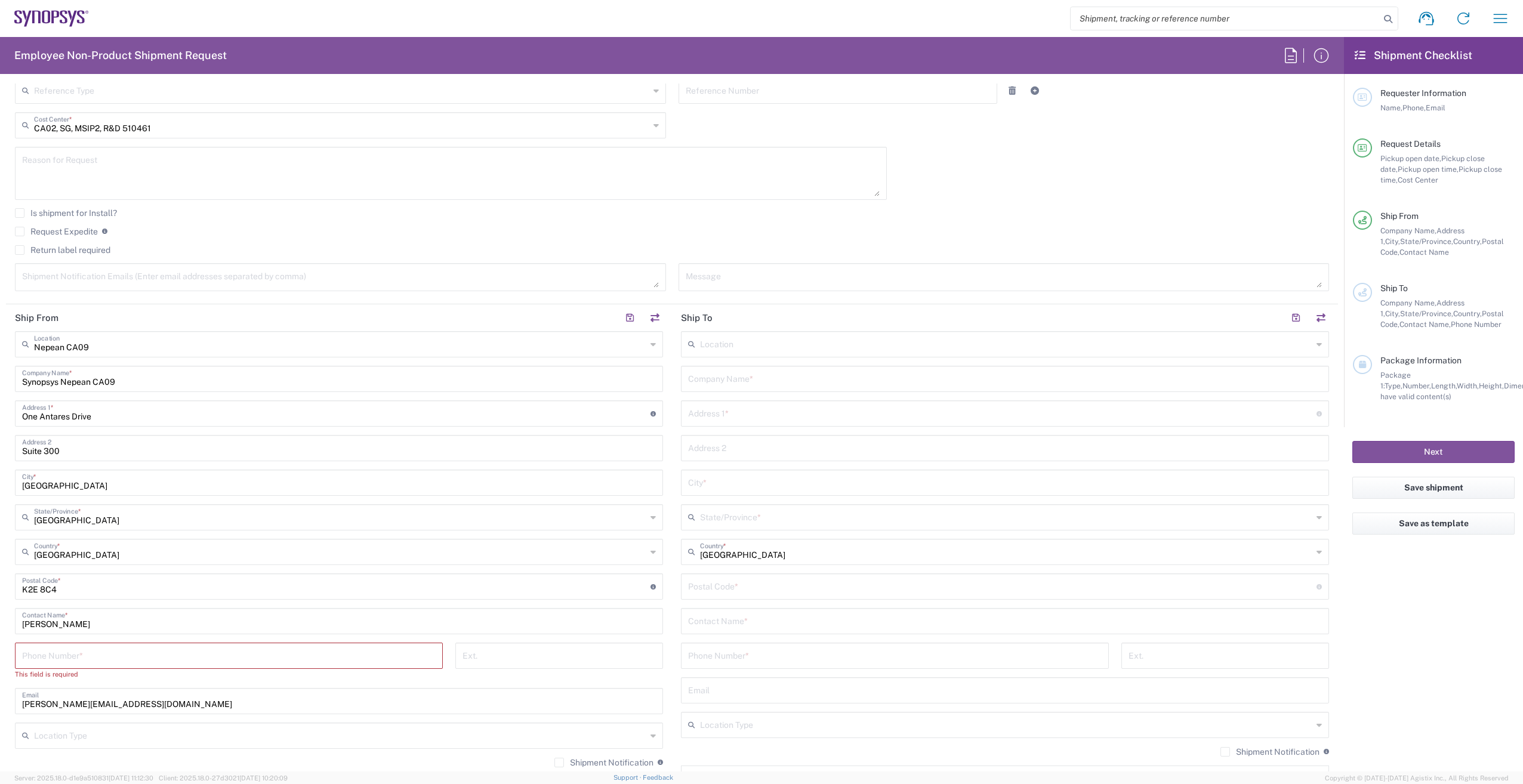
scroll to position [358, 0]
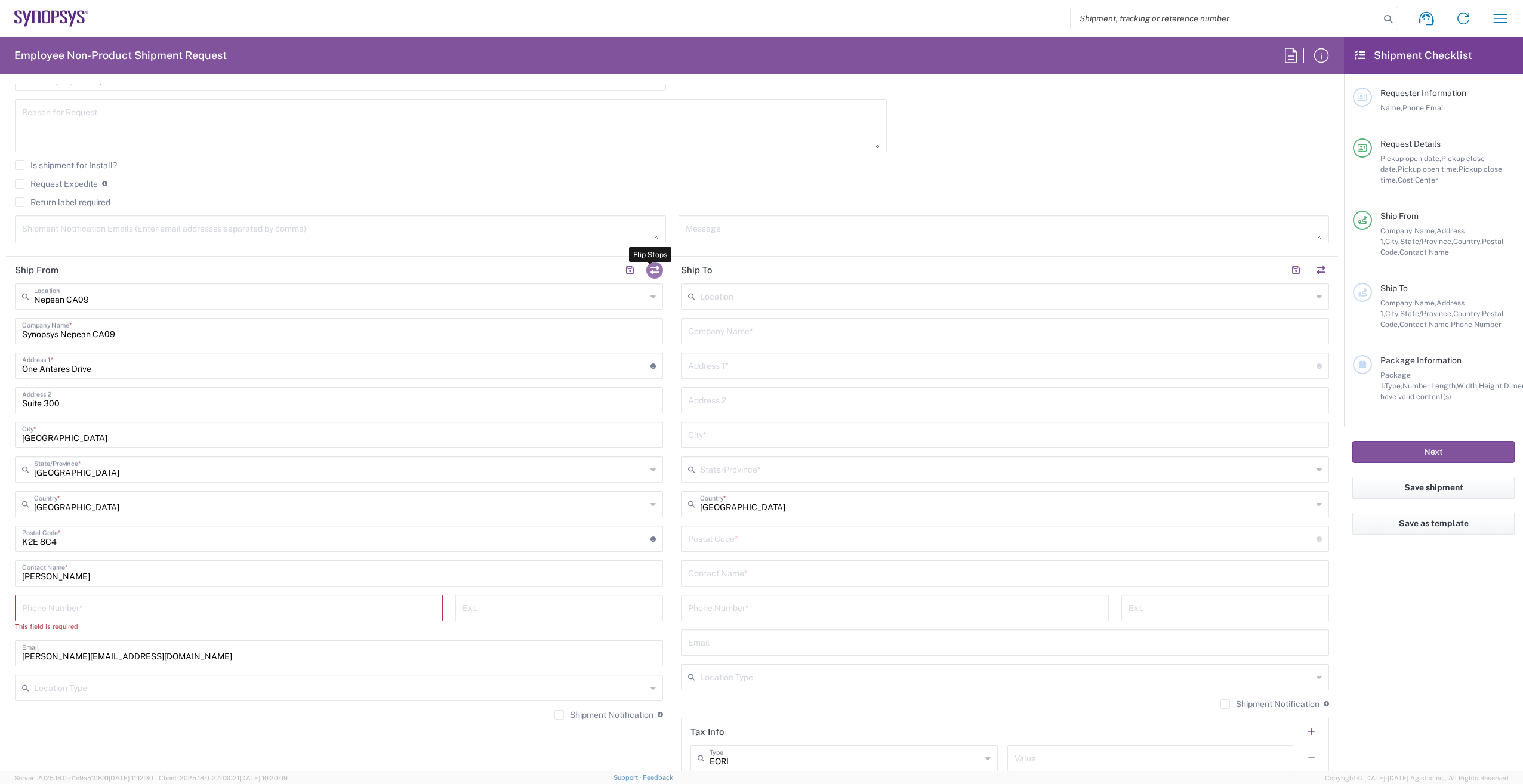
click at [649, 269] on button "button" at bounding box center [654, 270] width 17 height 17
type input "Nepean CA09"
type input "Synopsys Nepean CA09"
type input "One Antares Drive"
type input "Suite 300"
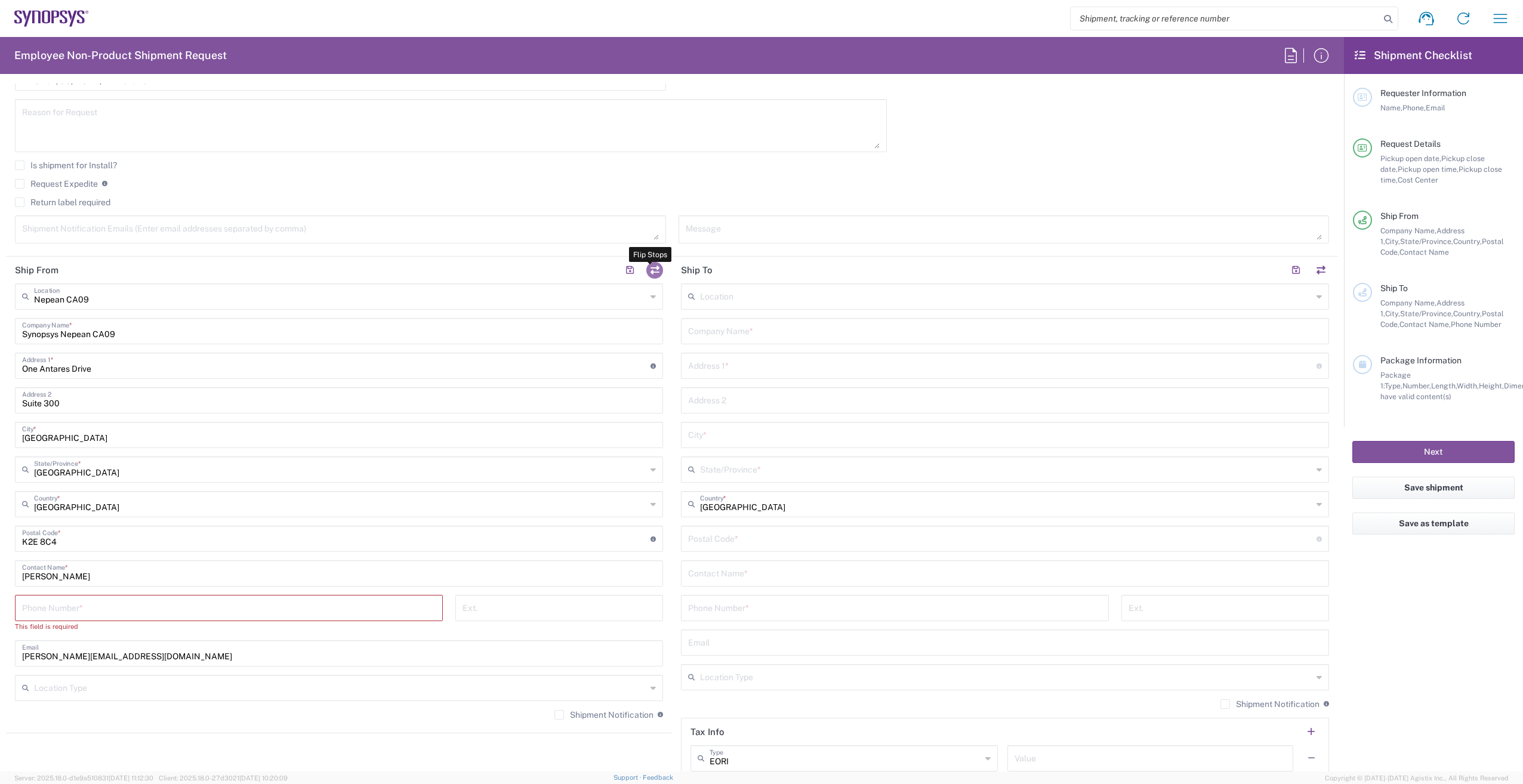
type input "[GEOGRAPHIC_DATA]"
type input "K2E 8C4"
type input "[PERSON_NAME]"
type input "[PERSON_NAME][EMAIL_ADDRESS][DOMAIN_NAME]"
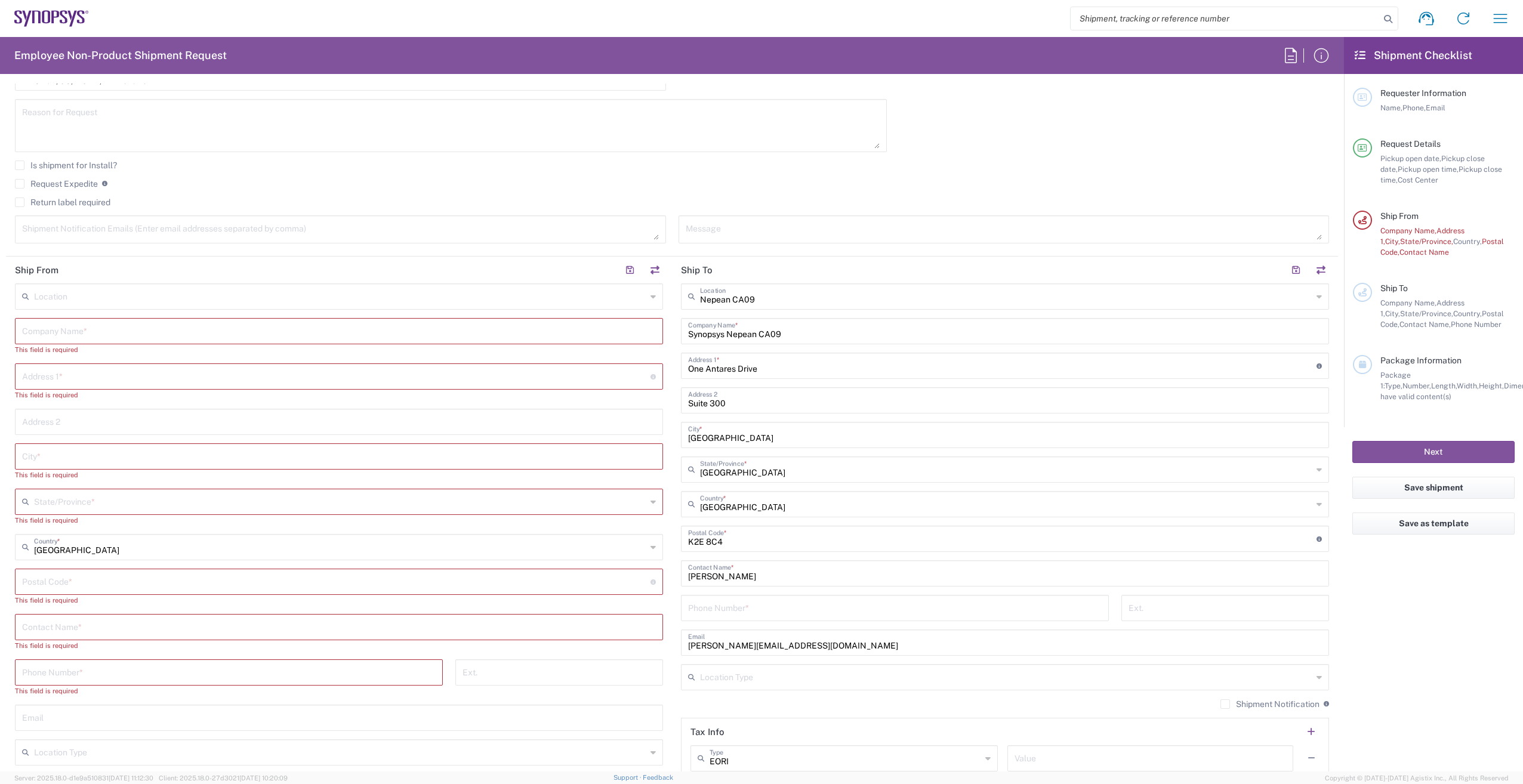
click at [56, 332] on input "text" at bounding box center [339, 330] width 634 height 21
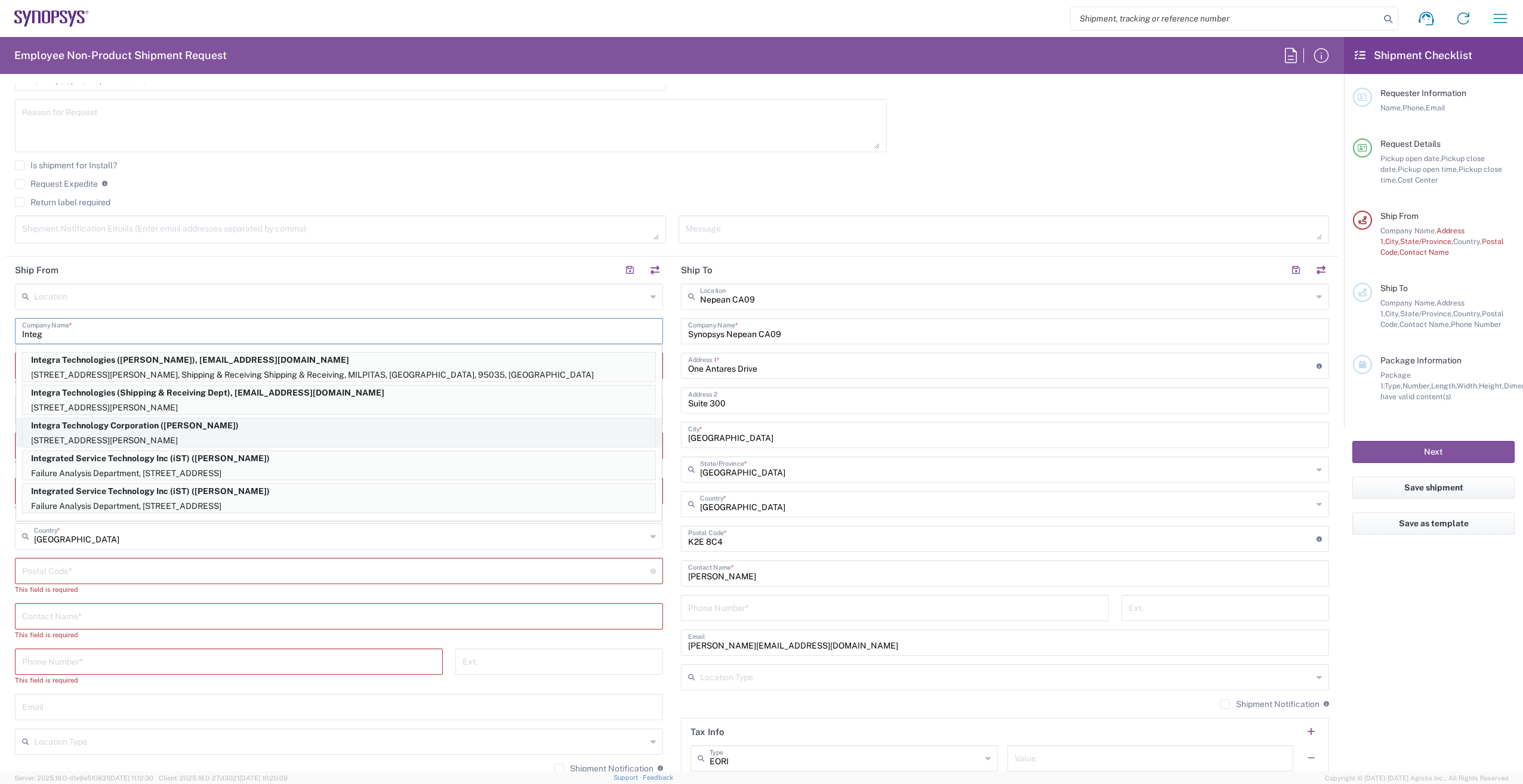
click at [262, 427] on p "Integra Technology Corporation (Nancy Ngyuen)" at bounding box center [339, 425] width 632 height 15
type input "Integra Technology Corporation"
type input "1635 MCCARTHY BOULEVARD"
type input "Milpitas"
type input "[GEOGRAPHIC_DATA]"
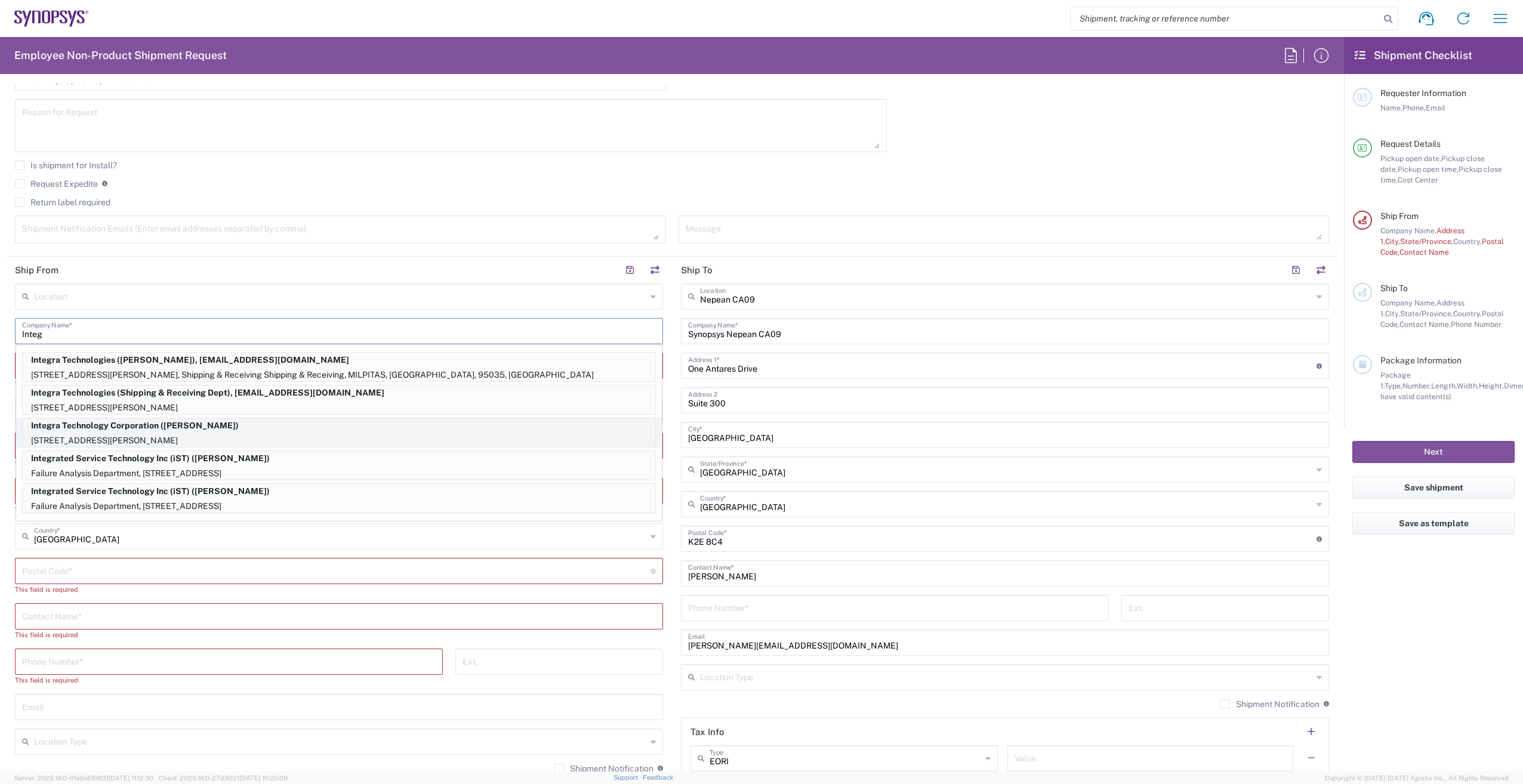
type input "95035"
type input "Nancy Ngyuen"
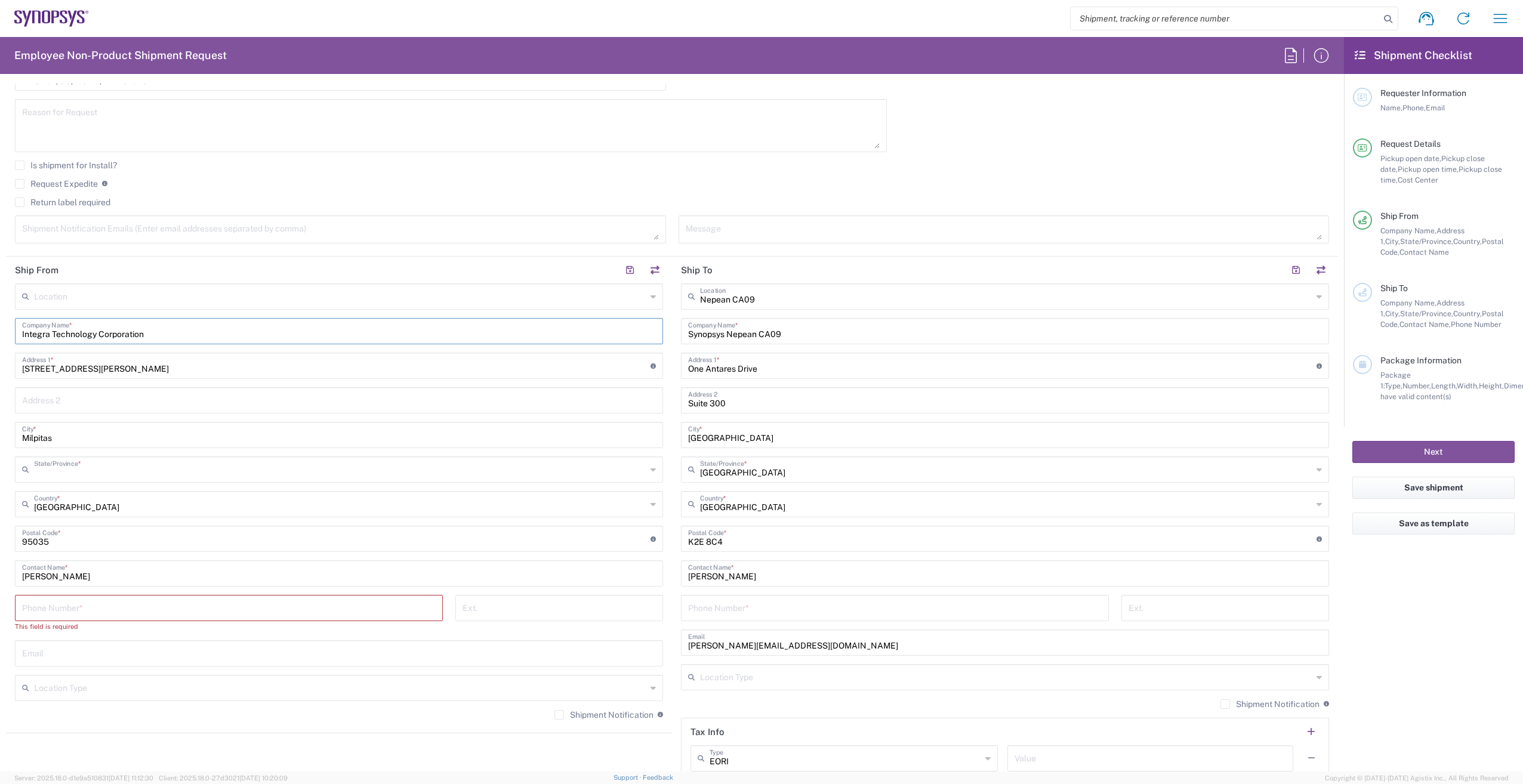
type input "[US_STATE]"
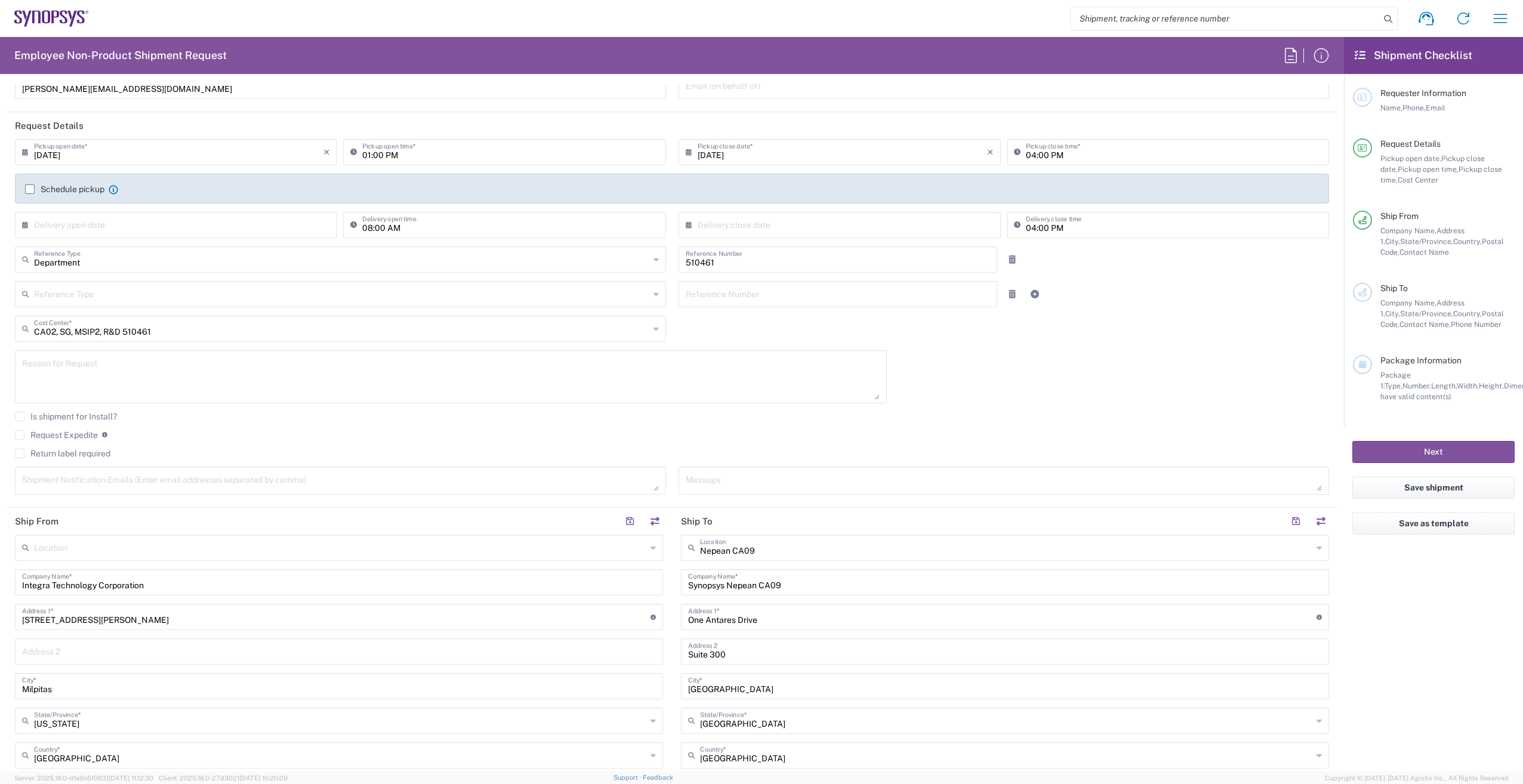
scroll to position [60, 0]
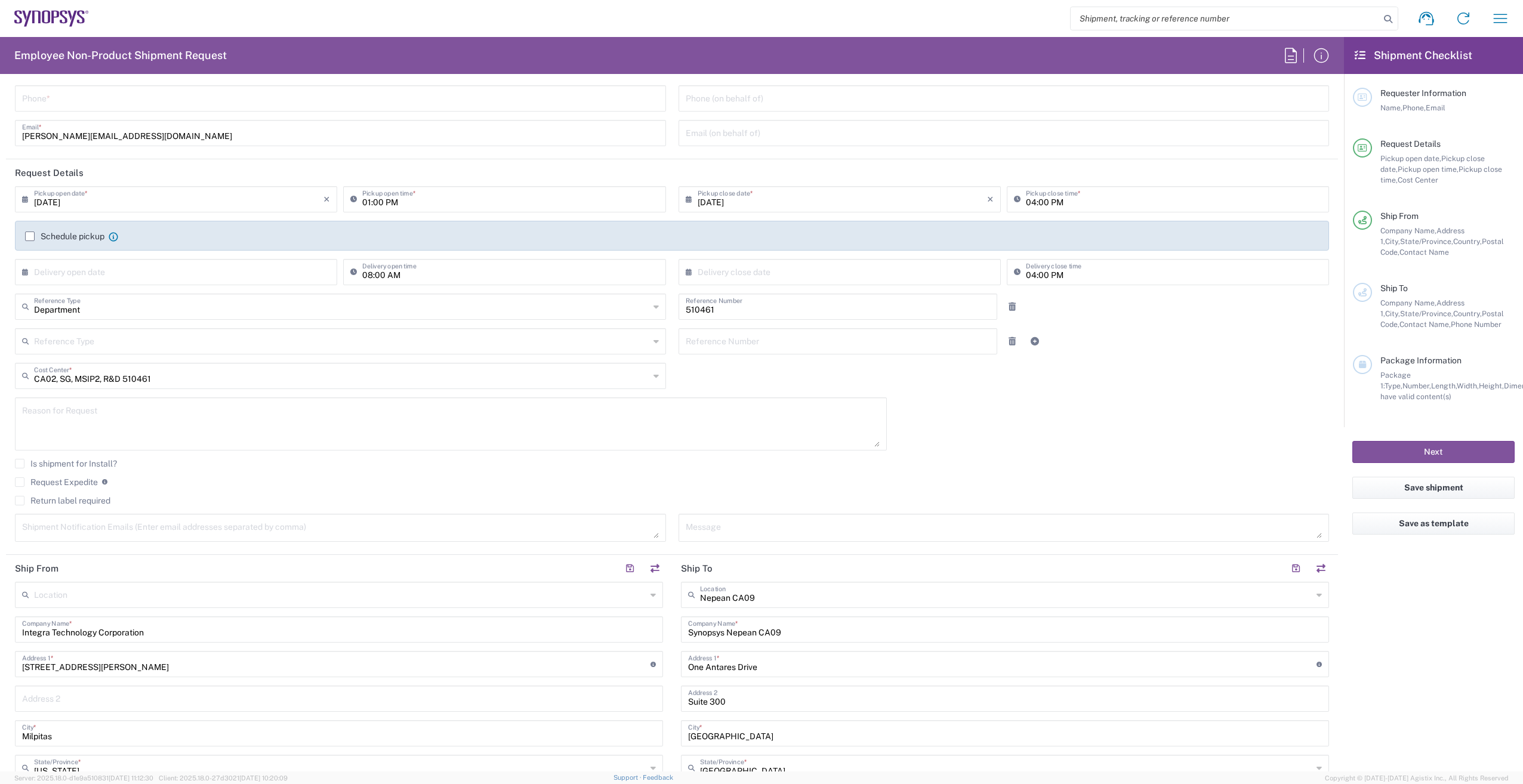
click at [28, 236] on label "Schedule pickup" at bounding box center [64, 236] width 79 height 10
click at [30, 236] on input "Schedule pickup" at bounding box center [30, 236] width 0 height 0
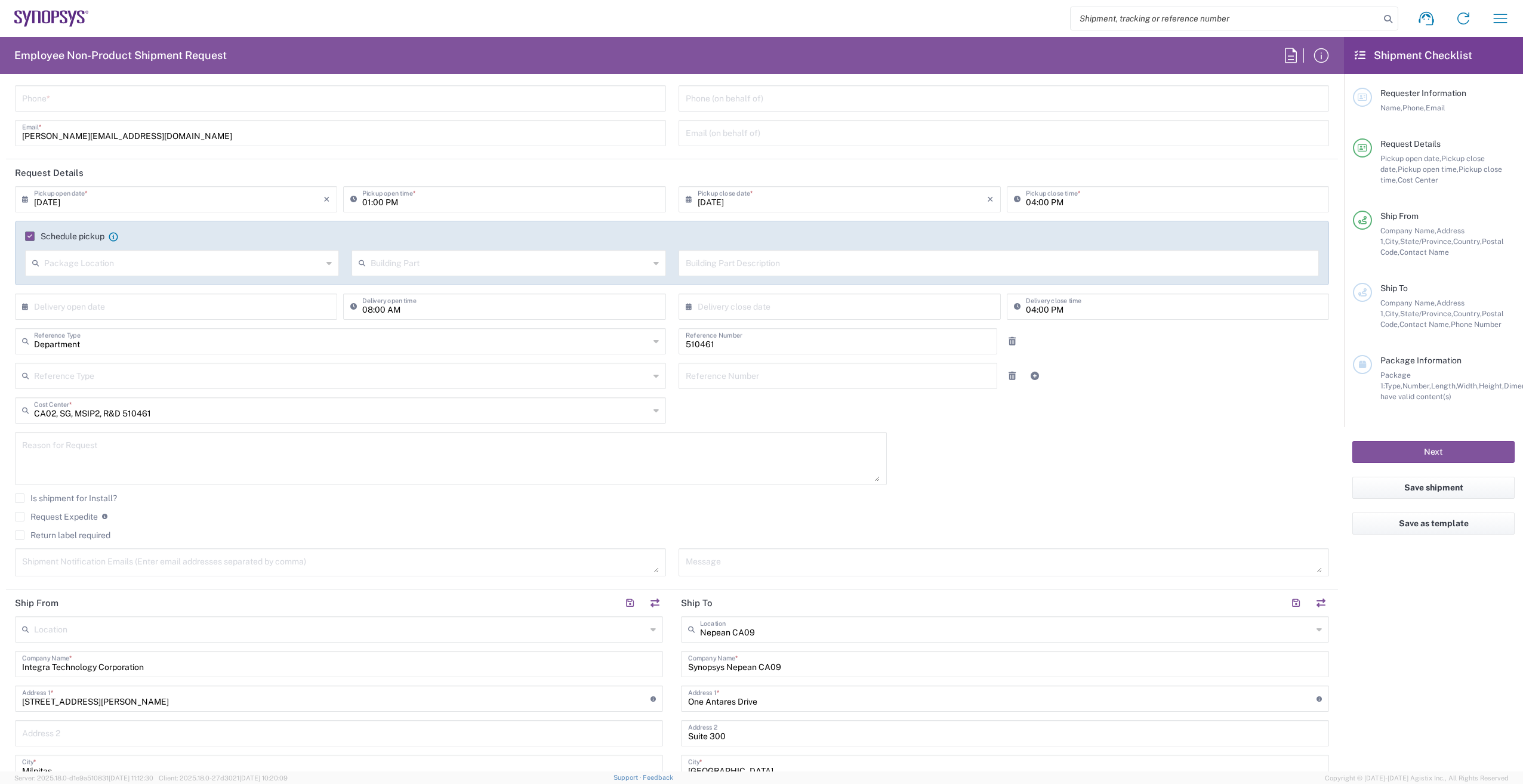
click at [82, 200] on input "[DATE]" at bounding box center [178, 198] width 289 height 21
click at [193, 273] on span "11" at bounding box center [196, 273] width 18 height 17
type input "09/11/2025"
click at [385, 200] on input "01:00 PM" at bounding box center [510, 198] width 296 height 21
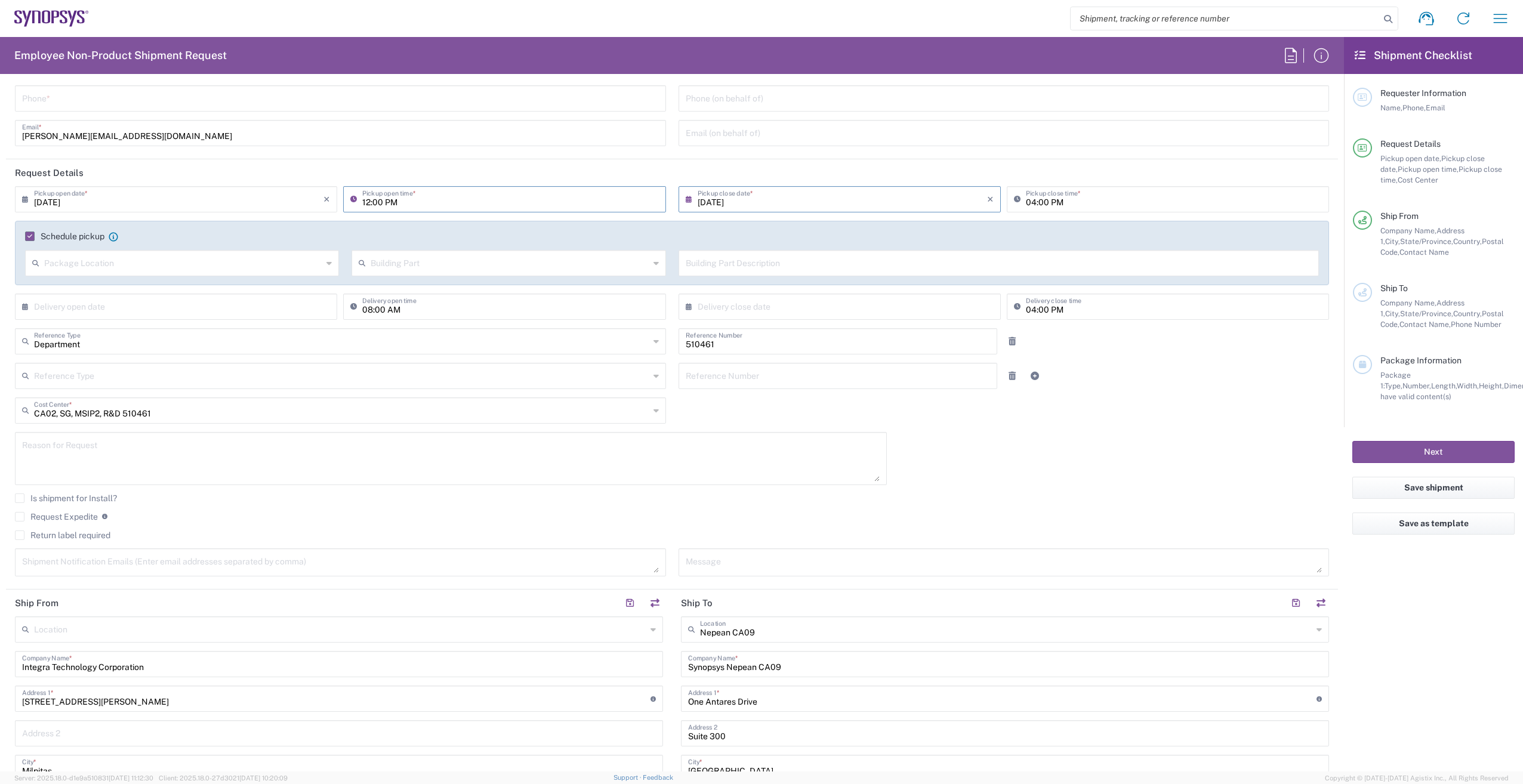
type input "12:00 PM"
click at [163, 315] on input "text" at bounding box center [178, 305] width 289 height 21
click at [214, 381] on span "12" at bounding box center [213, 380] width 17 height 17
type input "09/12/2025"
click at [369, 310] on input "08:00 AM" at bounding box center [510, 305] width 296 height 21
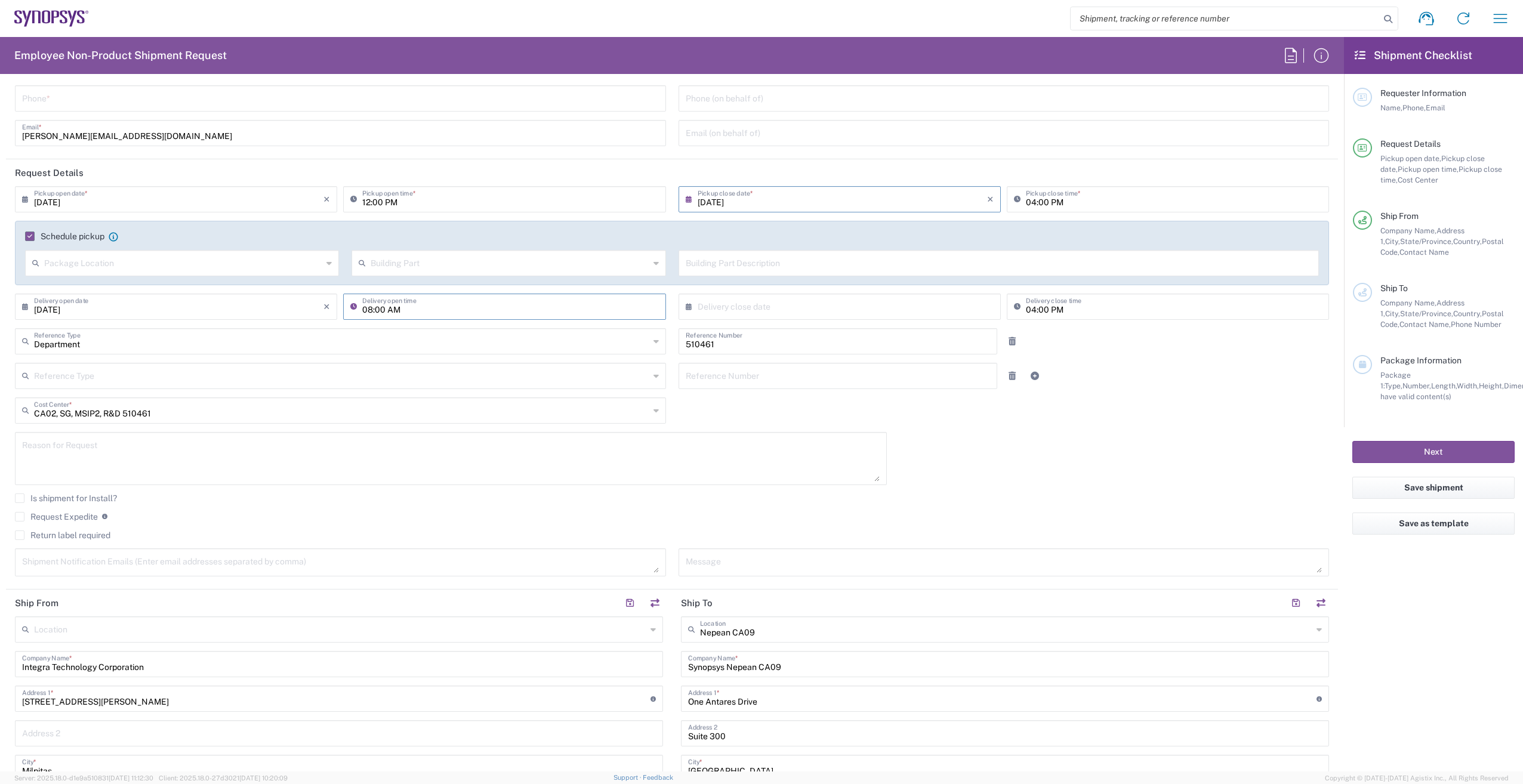
type input "09:00 AM"
click at [1027, 310] on input "04:00 PM" at bounding box center [1174, 305] width 296 height 21
type input "12:00 PM"
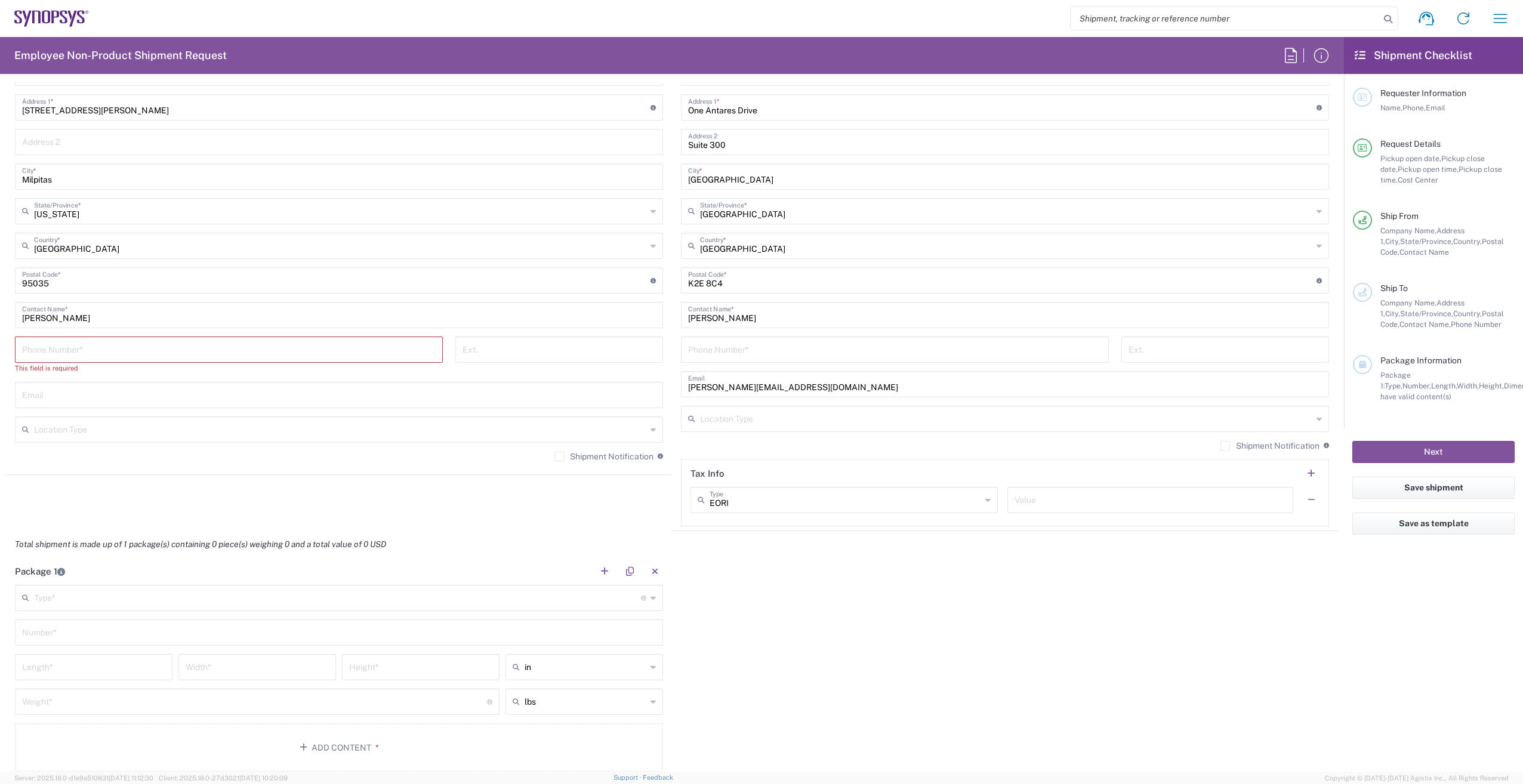
scroll to position [656, 0]
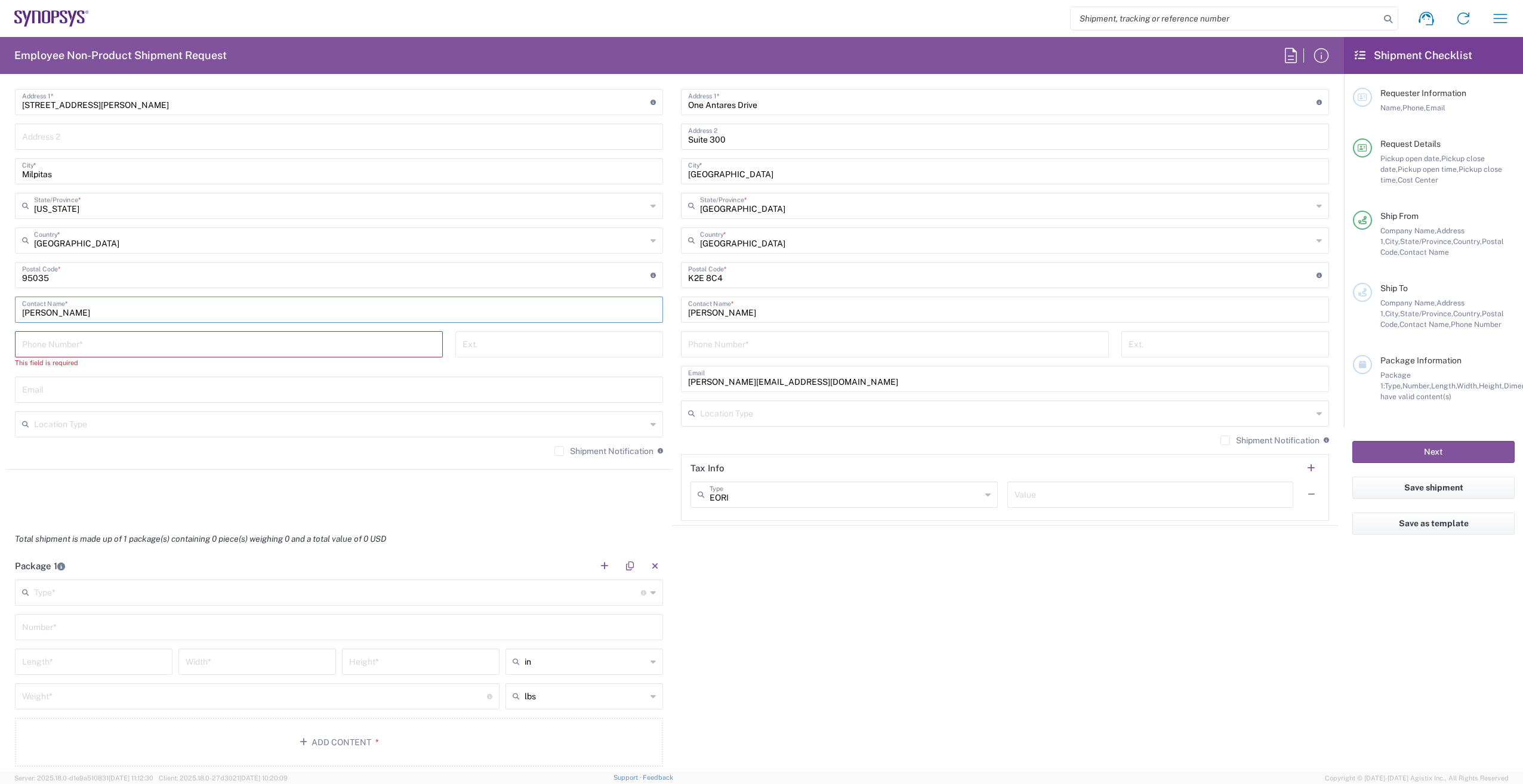
drag, startPoint x: 104, startPoint y: 311, endPoint x: -67, endPoint y: 316, distance: 170.7
click at [0, 316] on html "Shipment request Shipment tracking Employee non-product shipment request My shi…" at bounding box center [761, 392] width 1523 height 784
paste input "Benedicta EII"
type input "Benedicta EII"
click at [97, 337] on input "tel" at bounding box center [228, 343] width 413 height 21
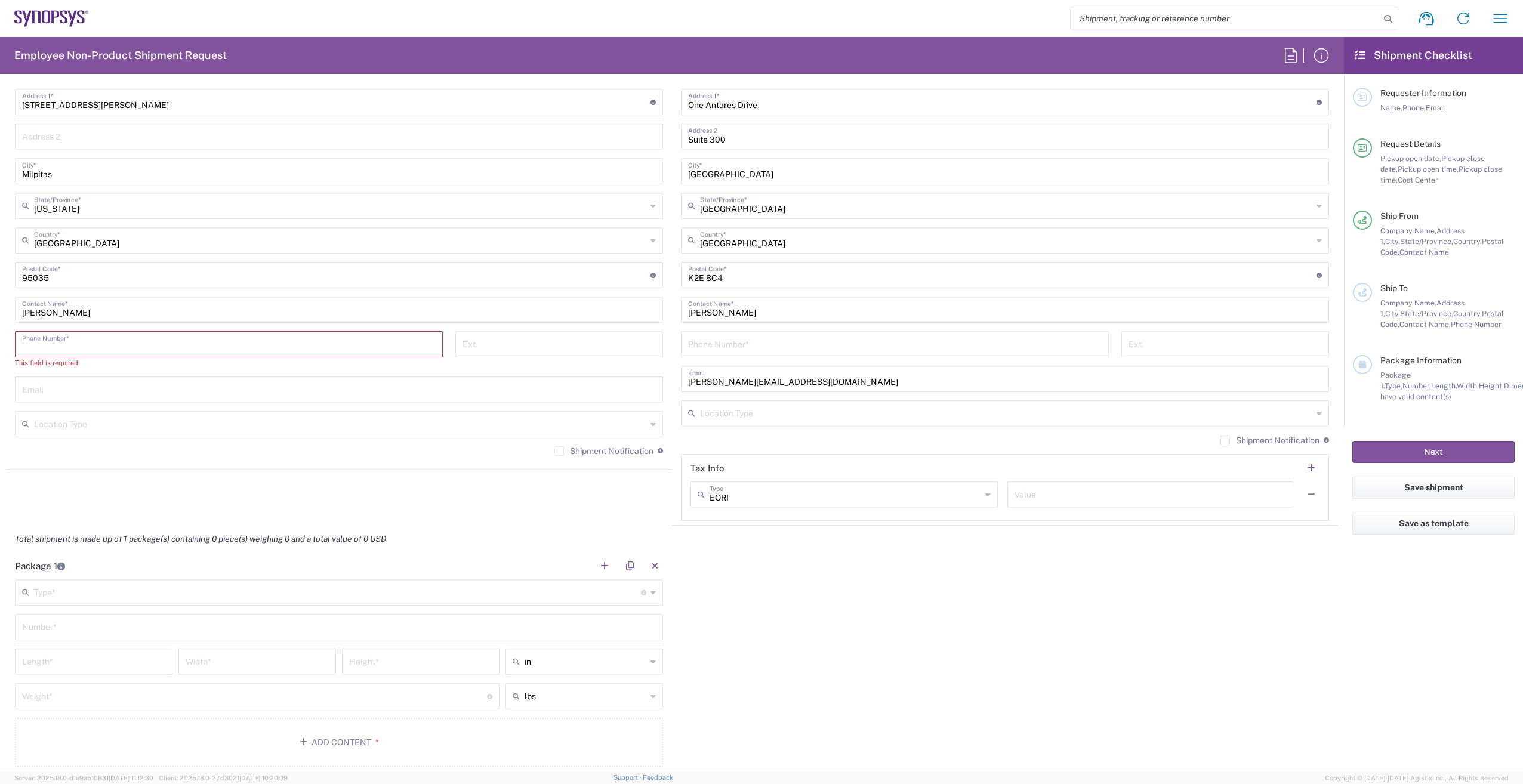
paste input "4086188710"
type input "4086188710"
click at [167, 387] on input "text" at bounding box center [339, 378] width 634 height 21
paste input "benedicta.ell@integra-tech.com"
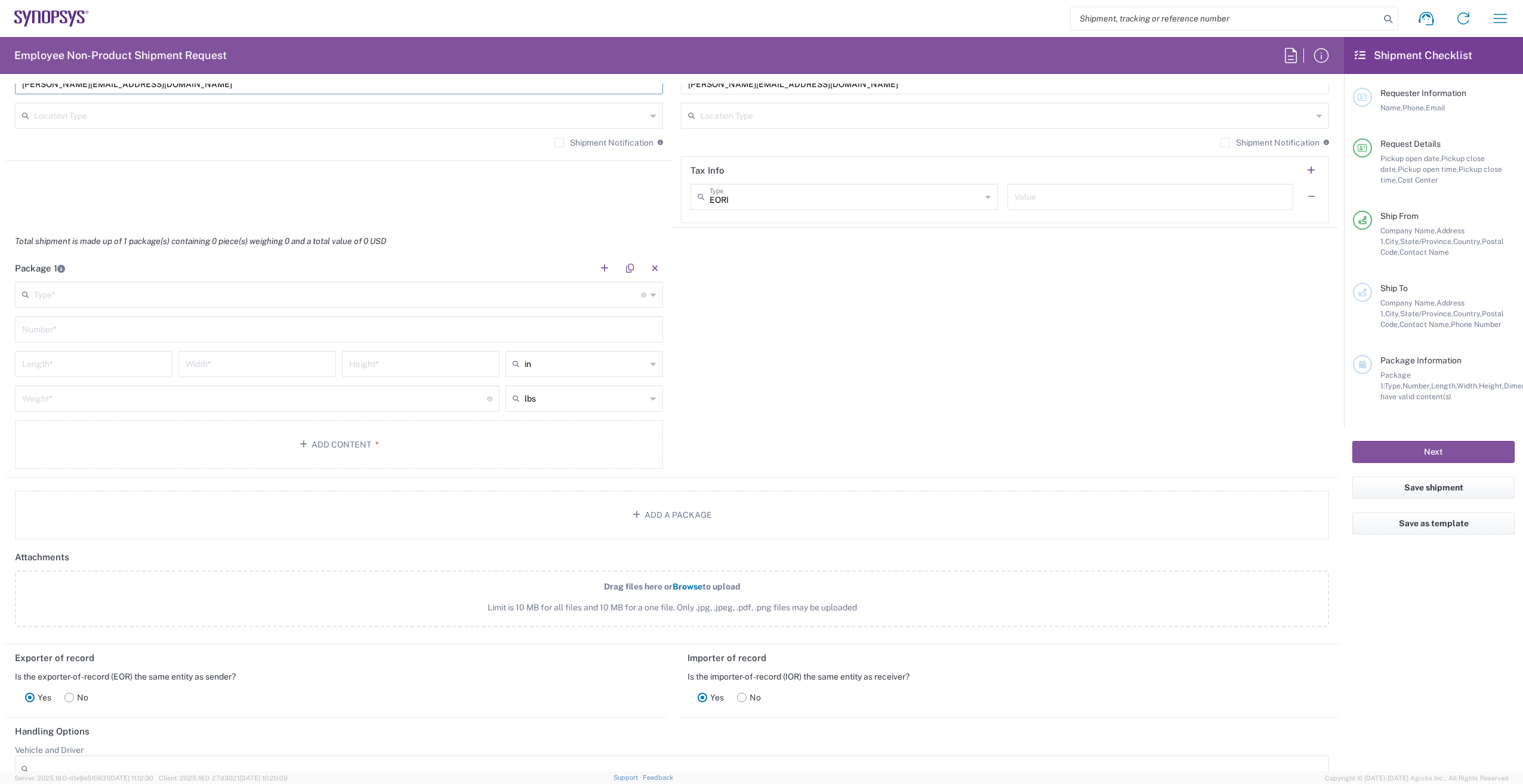
scroll to position [955, 0]
type input "benedicta.ell@integra-tech.com"
click at [116, 301] on input "text" at bounding box center [337, 293] width 607 height 21
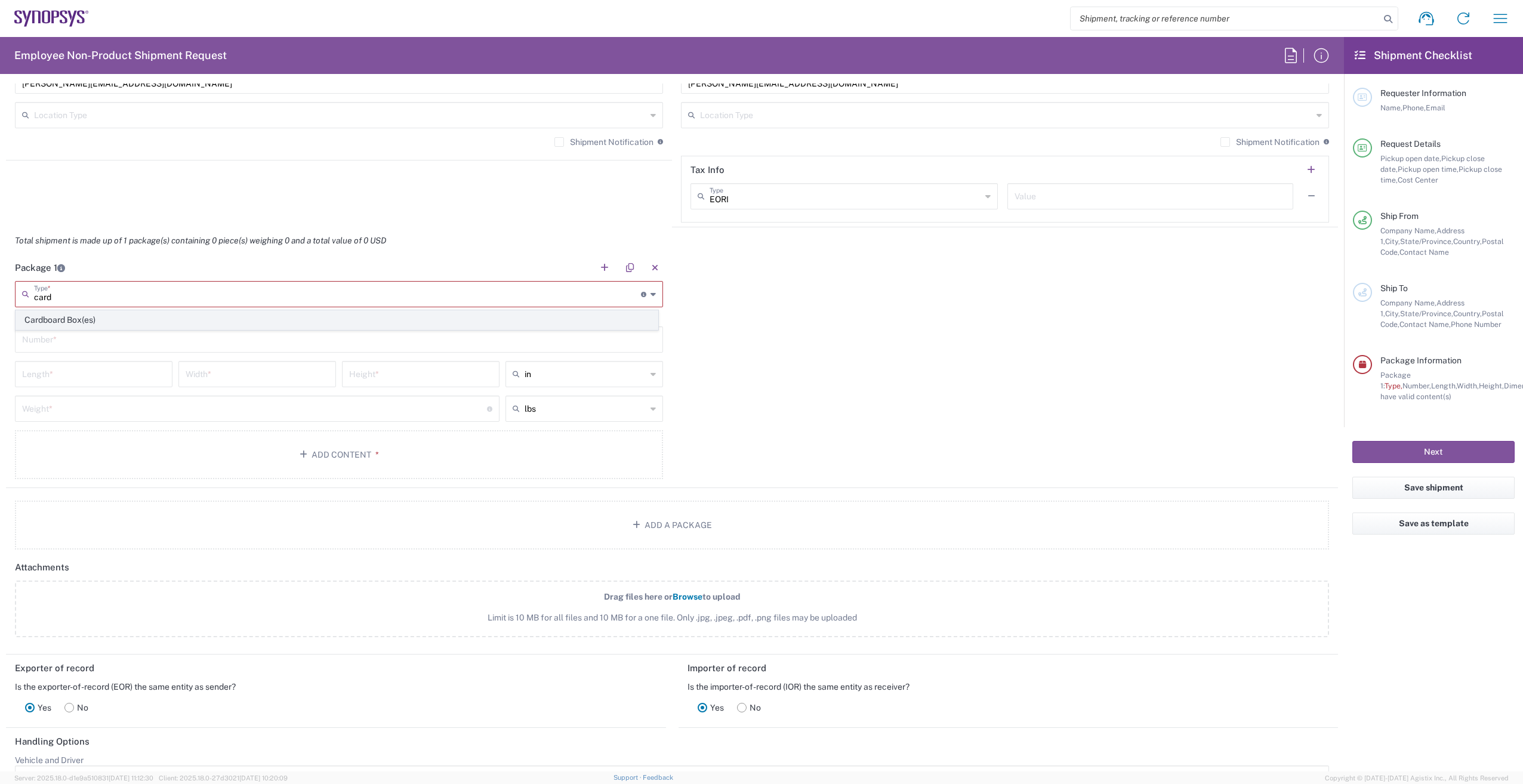
click at [88, 313] on span "Cardboard Box(es)" at bounding box center [336, 320] width 641 height 18
type input "Cardboard Box(es)"
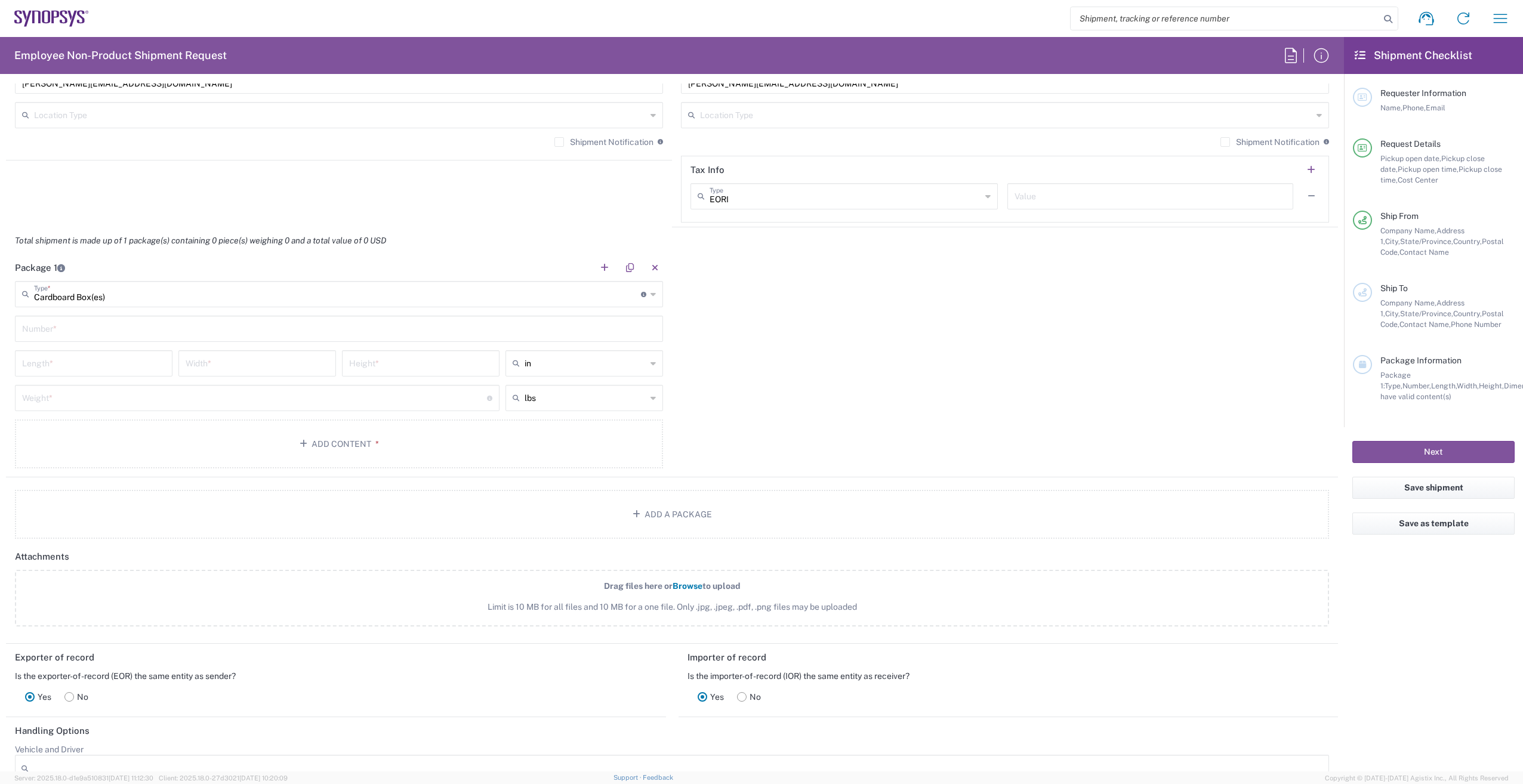
click at [79, 339] on div "Number *" at bounding box center [339, 329] width 648 height 26
type input "1"
click at [64, 369] on input "number" at bounding box center [93, 362] width 143 height 21
type input "18"
click at [222, 373] on div "Width *" at bounding box center [257, 363] width 158 height 26
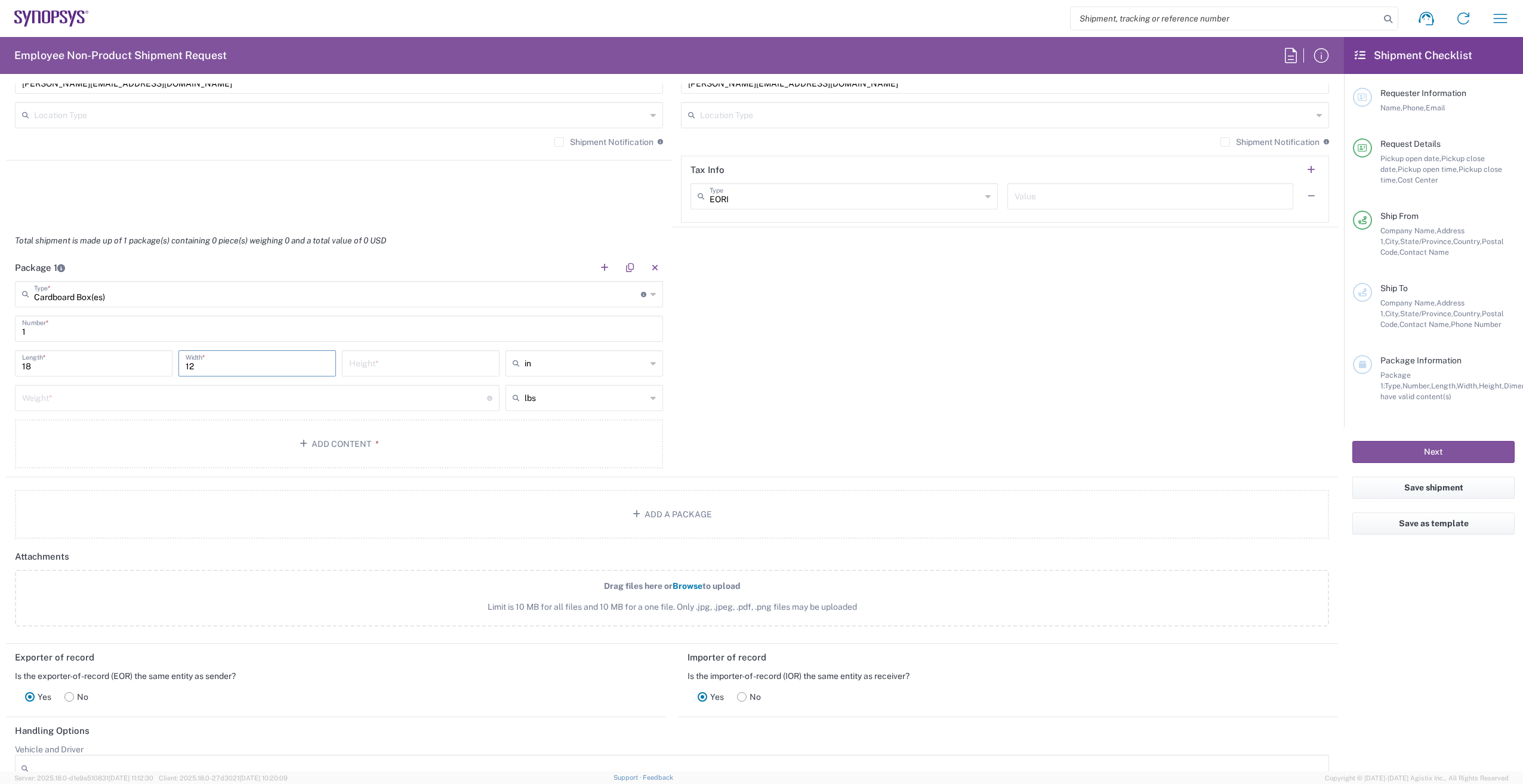
type input "12"
click at [394, 365] on input "number" at bounding box center [420, 362] width 143 height 21
type input "5"
click at [63, 406] on input "number" at bounding box center [254, 397] width 465 height 21
click at [650, 399] on icon at bounding box center [652, 397] width 5 height 19
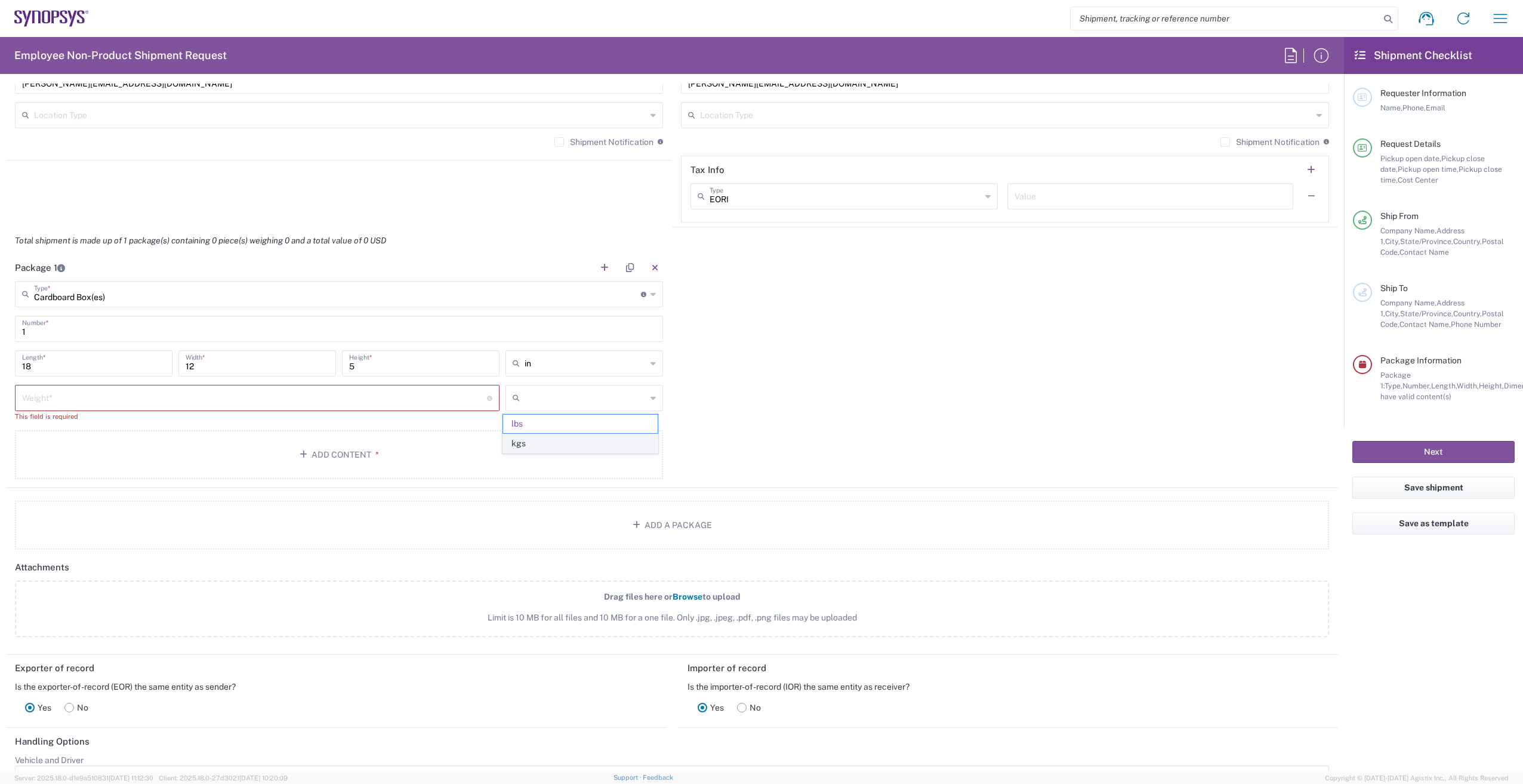
click at [611, 445] on span "kgs" at bounding box center [580, 443] width 154 height 18
type input "kgs"
click at [103, 394] on input "number" at bounding box center [254, 397] width 465 height 21
type input "1"
click at [335, 436] on button "Add Content *" at bounding box center [339, 443] width 648 height 49
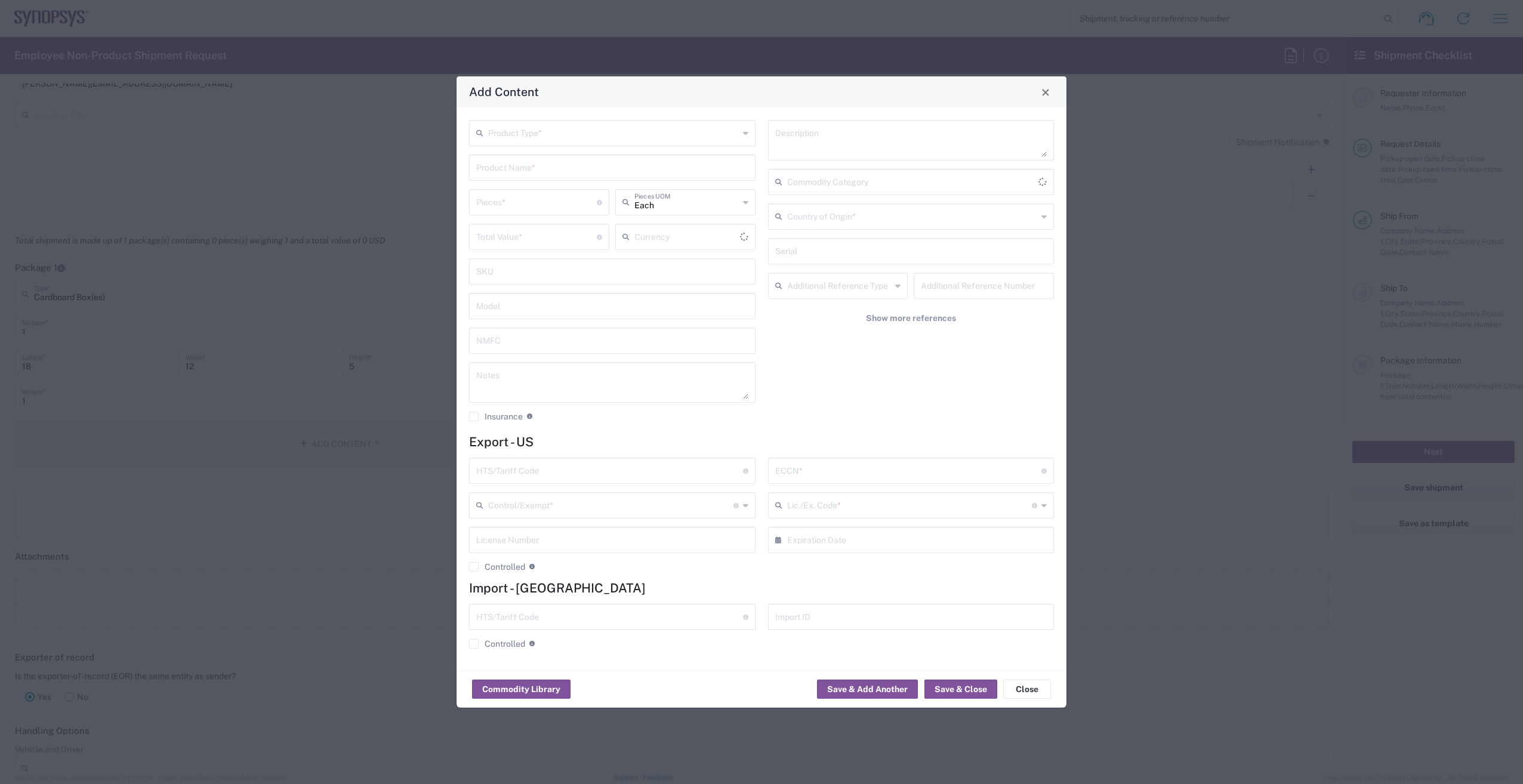
type input "US Dollar"
click at [546, 135] on input "text" at bounding box center [613, 132] width 251 height 21
click at [542, 172] on span "General Commodity" at bounding box center [612, 178] width 284 height 18
type input "General Commodity"
click at [544, 174] on input "text" at bounding box center [612, 166] width 272 height 21
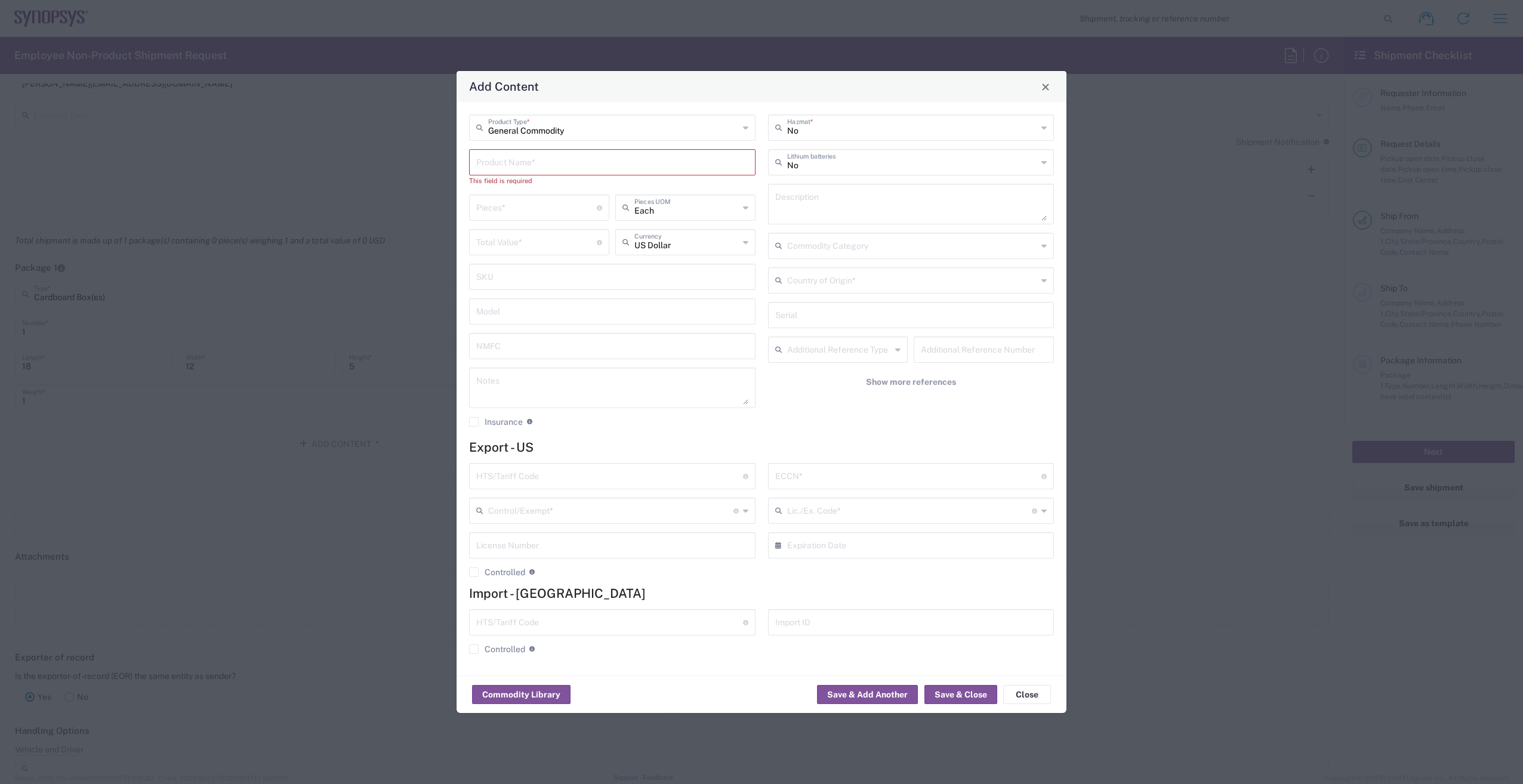
click at [560, 165] on input "text" at bounding box center [612, 161] width 272 height 21
paste input "LPDDR TEST CHIP"
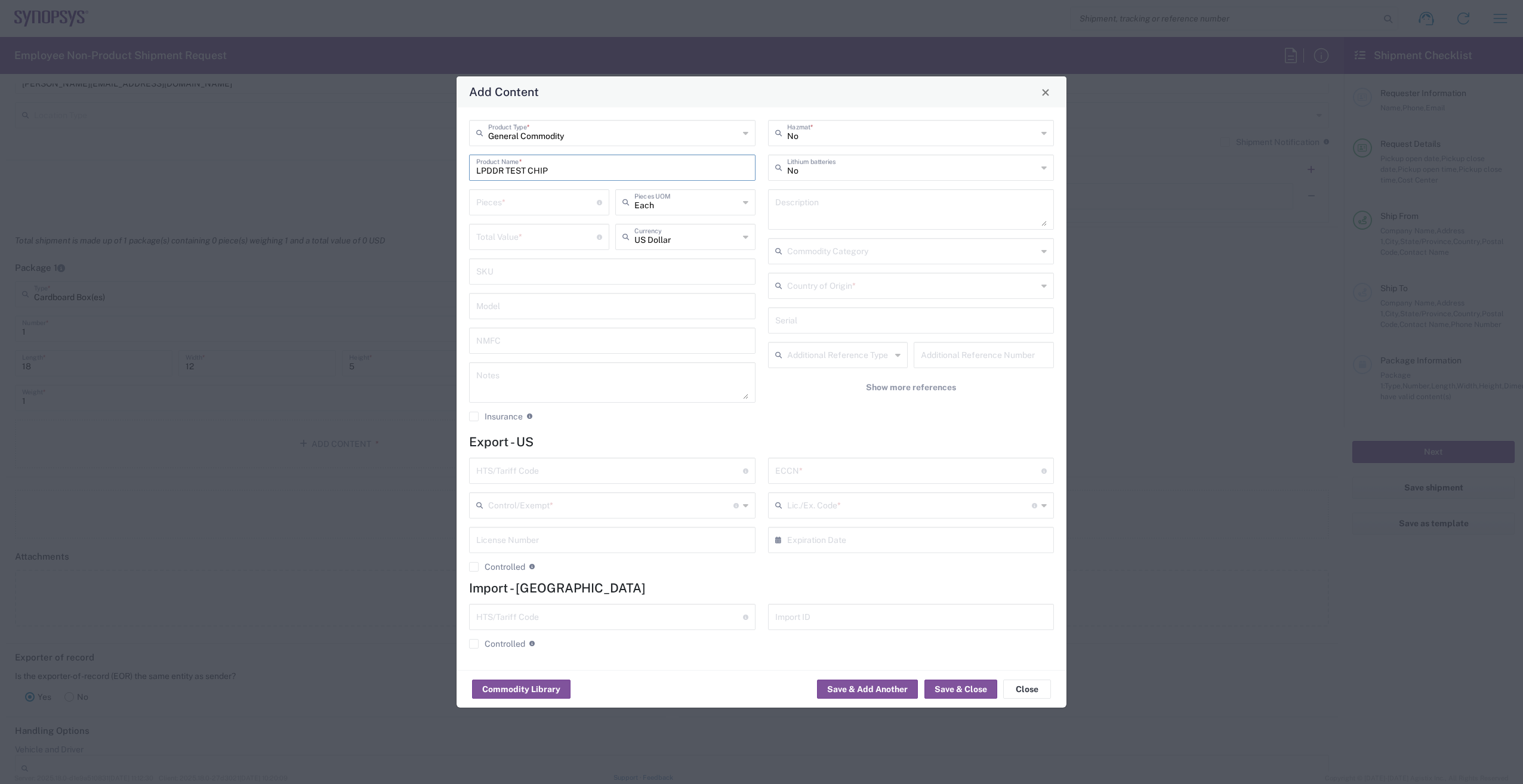
type input "LPDDR TEST CHIP"
click at [818, 199] on textarea at bounding box center [911, 209] width 272 height 33
paste textarea "1 x D950 Testchip"
click at [778, 208] on textarea "1 x D950 Testchip" at bounding box center [911, 209] width 272 height 33
type textarea "2 x D950 Testchip"
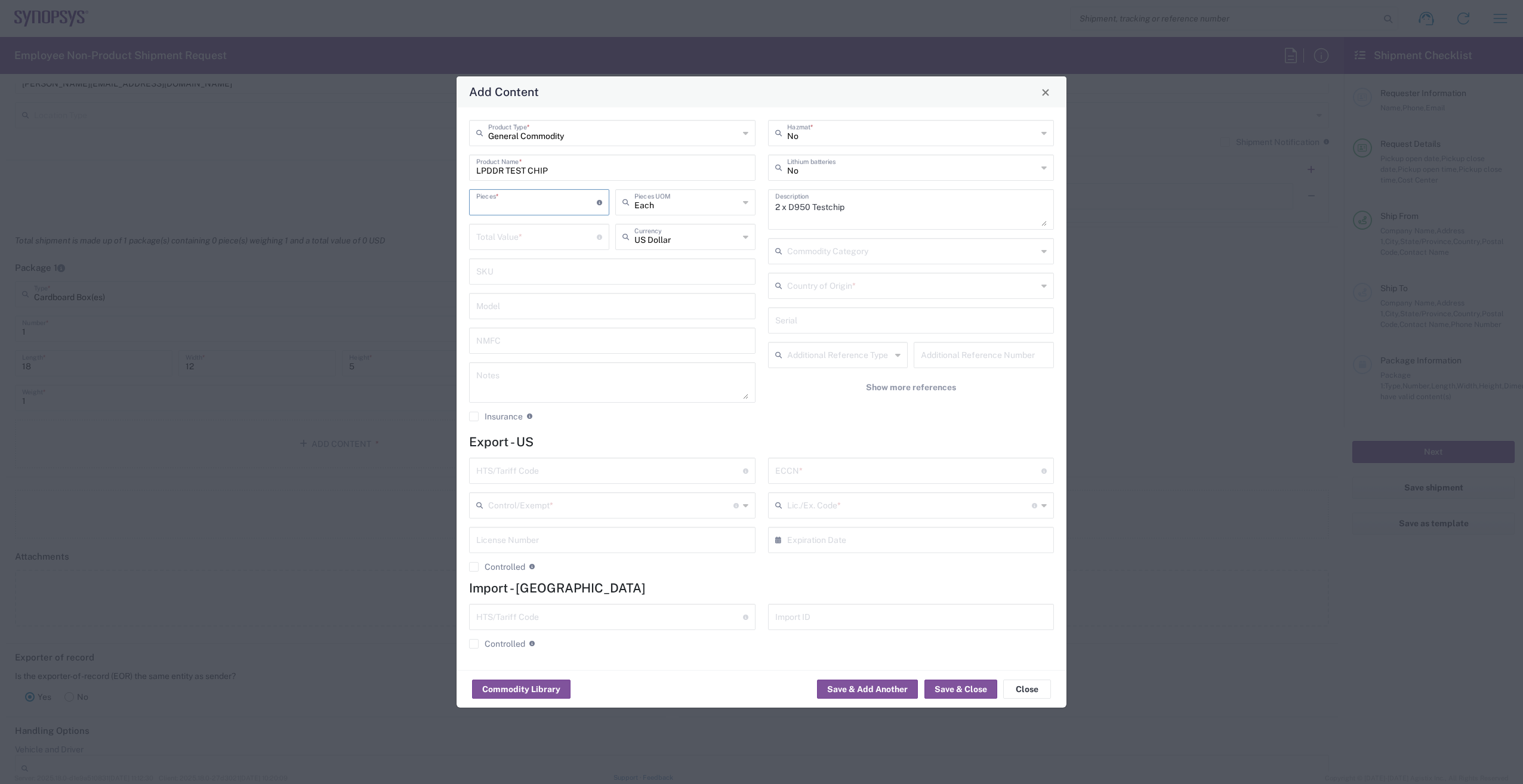
click at [533, 206] on input "number" at bounding box center [536, 201] width 121 height 21
type input "2"
click at [526, 238] on input "number" at bounding box center [536, 236] width 121 height 21
type input "100"
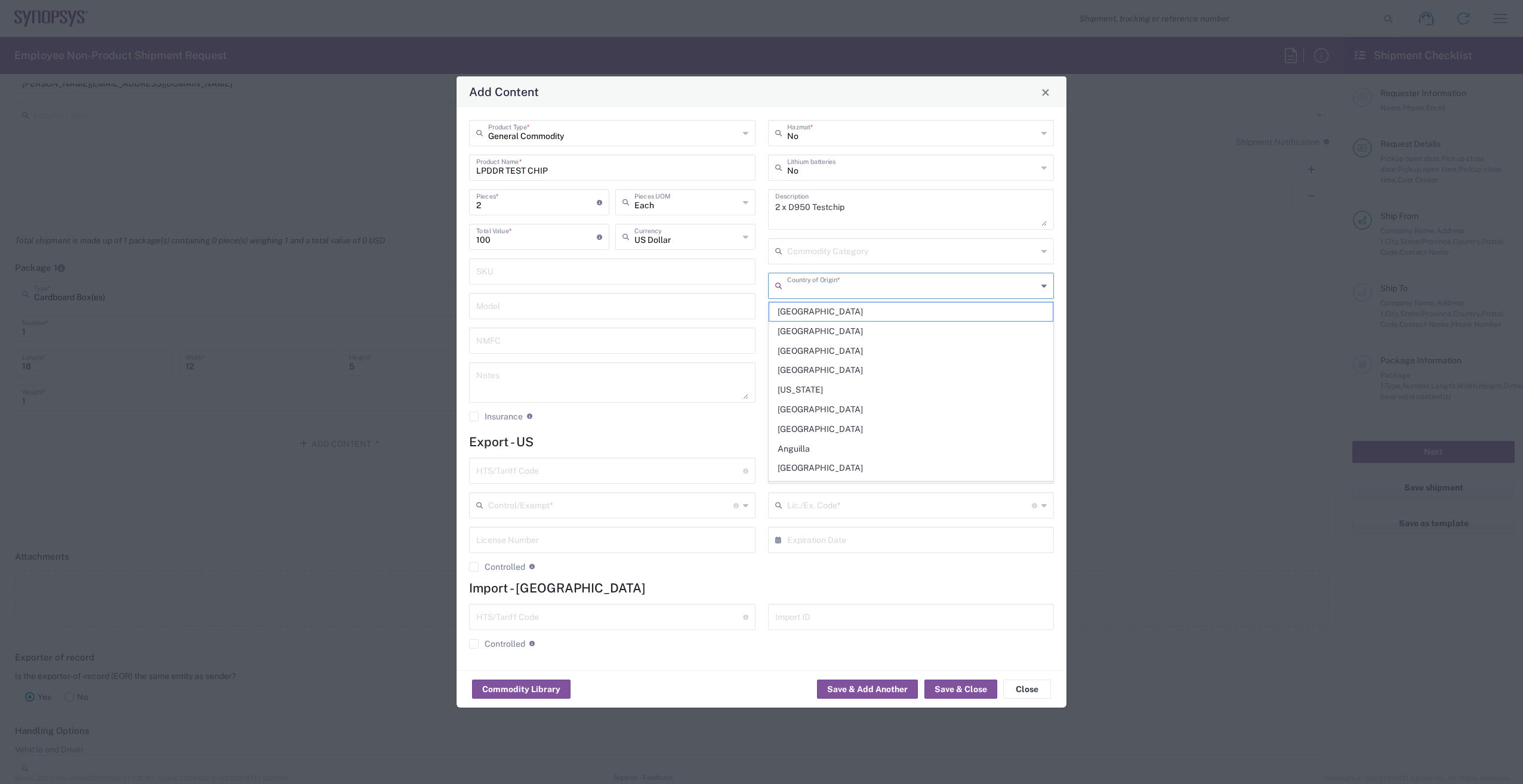
click at [859, 291] on input "text" at bounding box center [912, 284] width 251 height 21
click at [826, 389] on span "[GEOGRAPHIC_DATA]" at bounding box center [911, 390] width 284 height 18
type input "[GEOGRAPHIC_DATA]"
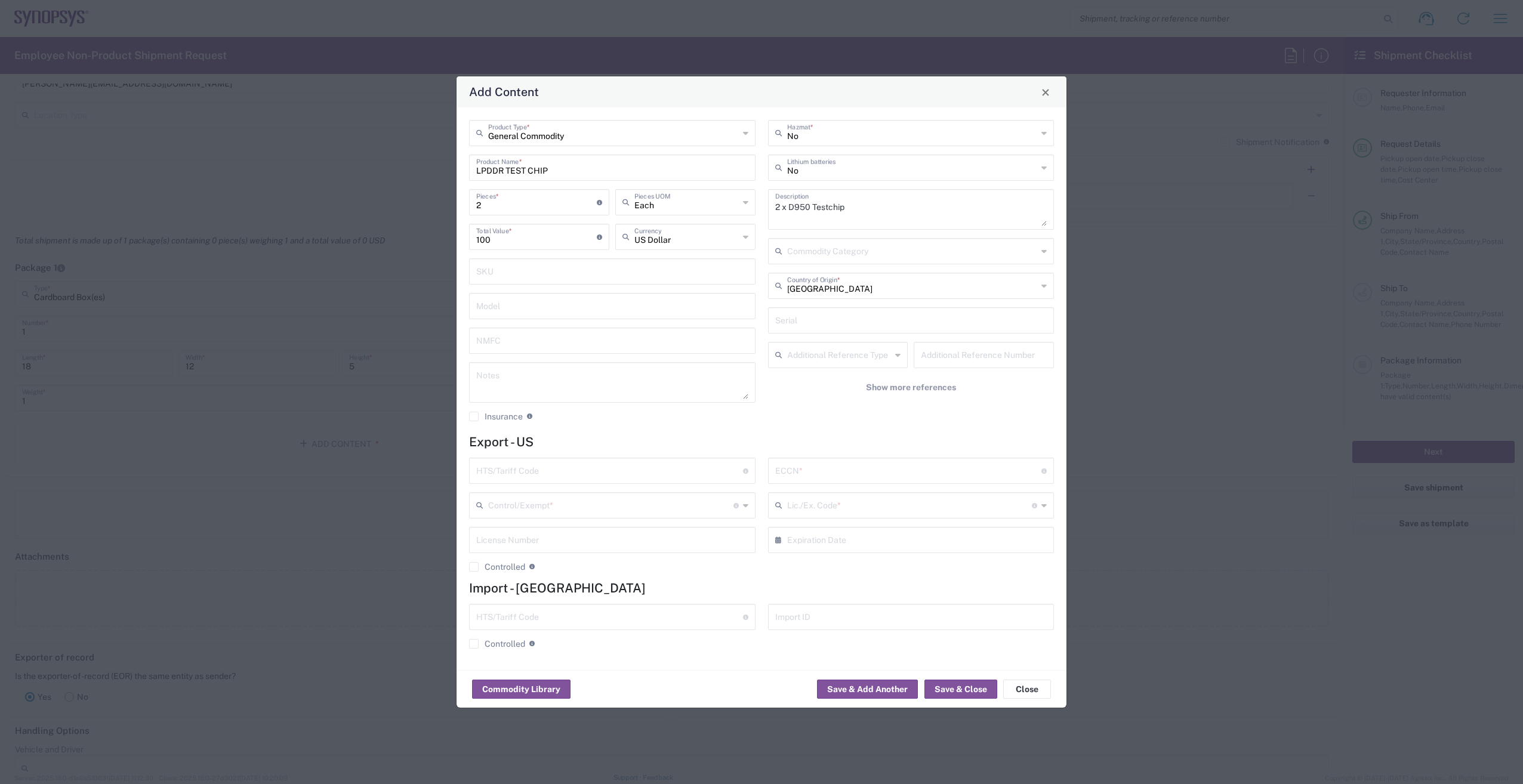
click at [555, 470] on input "text" at bounding box center [609, 469] width 267 height 21
paste input "8542.31.0050"
type input "8542.31.0050"
click at [877, 472] on input "text" at bounding box center [908, 469] width 267 height 21
type input "EAR99"
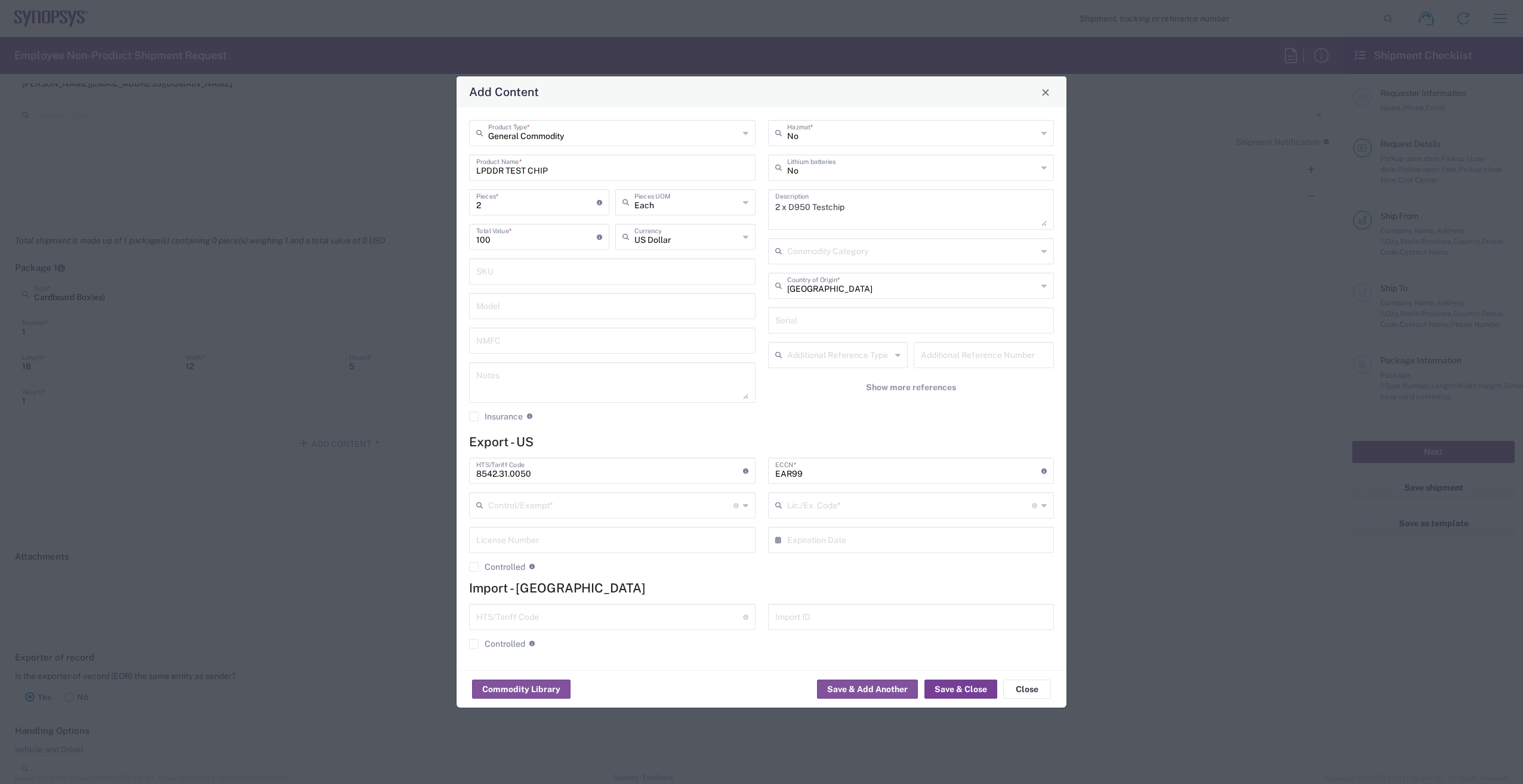
click at [962, 689] on button "Save & Close" at bounding box center [960, 689] width 73 height 19
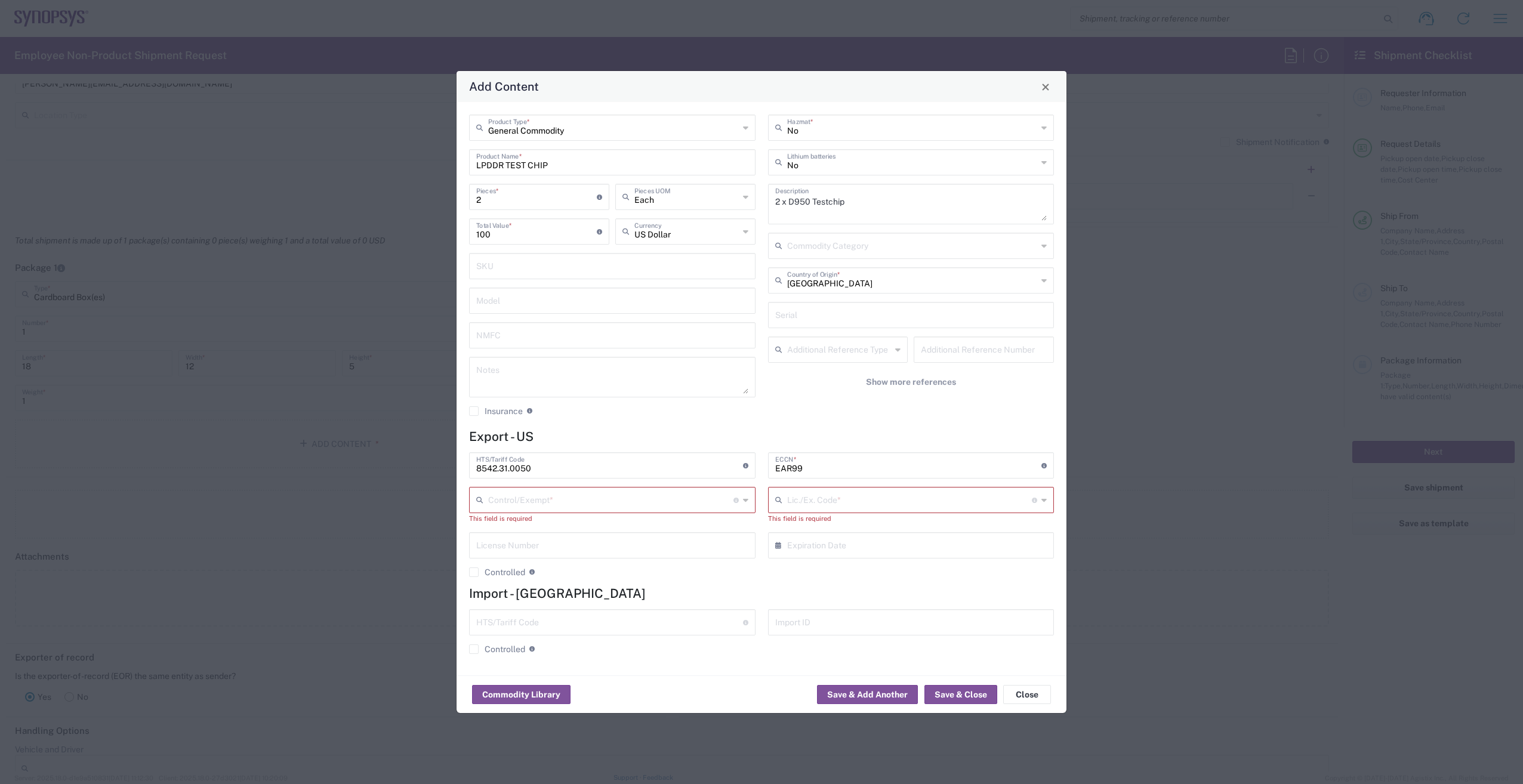
click at [597, 492] on input "text" at bounding box center [610, 499] width 245 height 21
click at [587, 616] on span "FTR Exemption" at bounding box center [612, 624] width 284 height 18
type input "FTR Exemption"
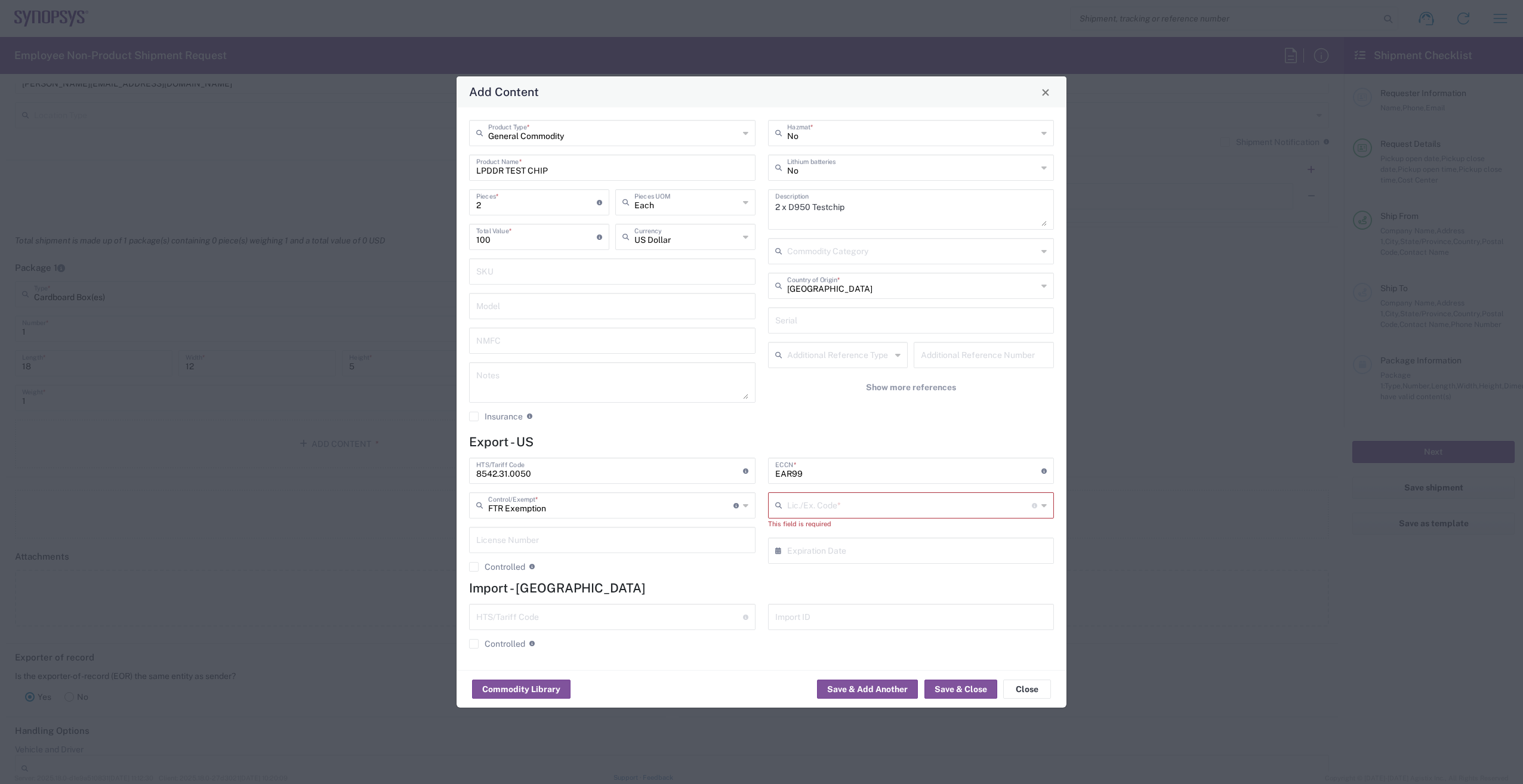
click at [888, 505] on input "text" at bounding box center [909, 504] width 245 height 21
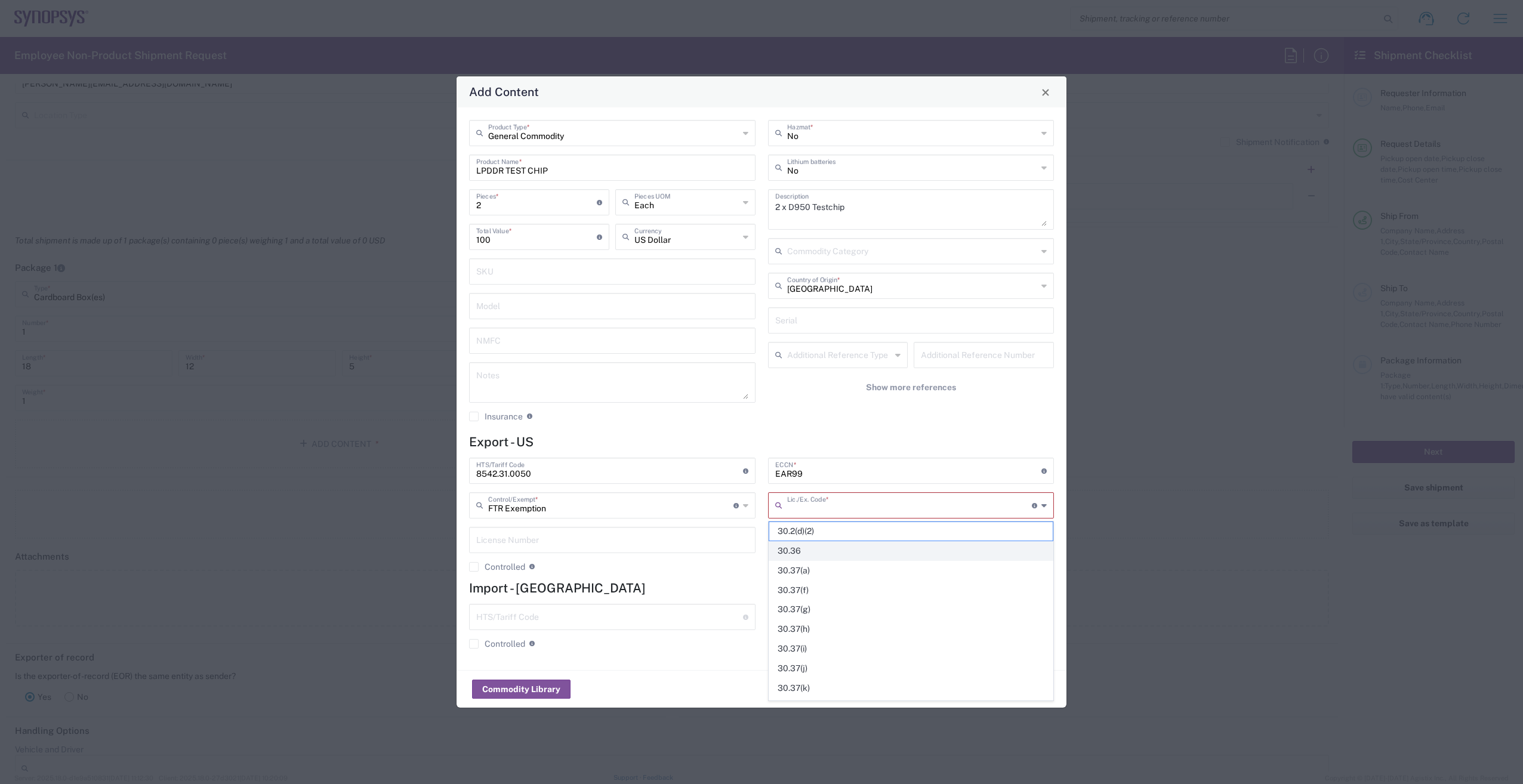
click at [863, 550] on span "30.36" at bounding box center [911, 551] width 284 height 18
type input "30.36"
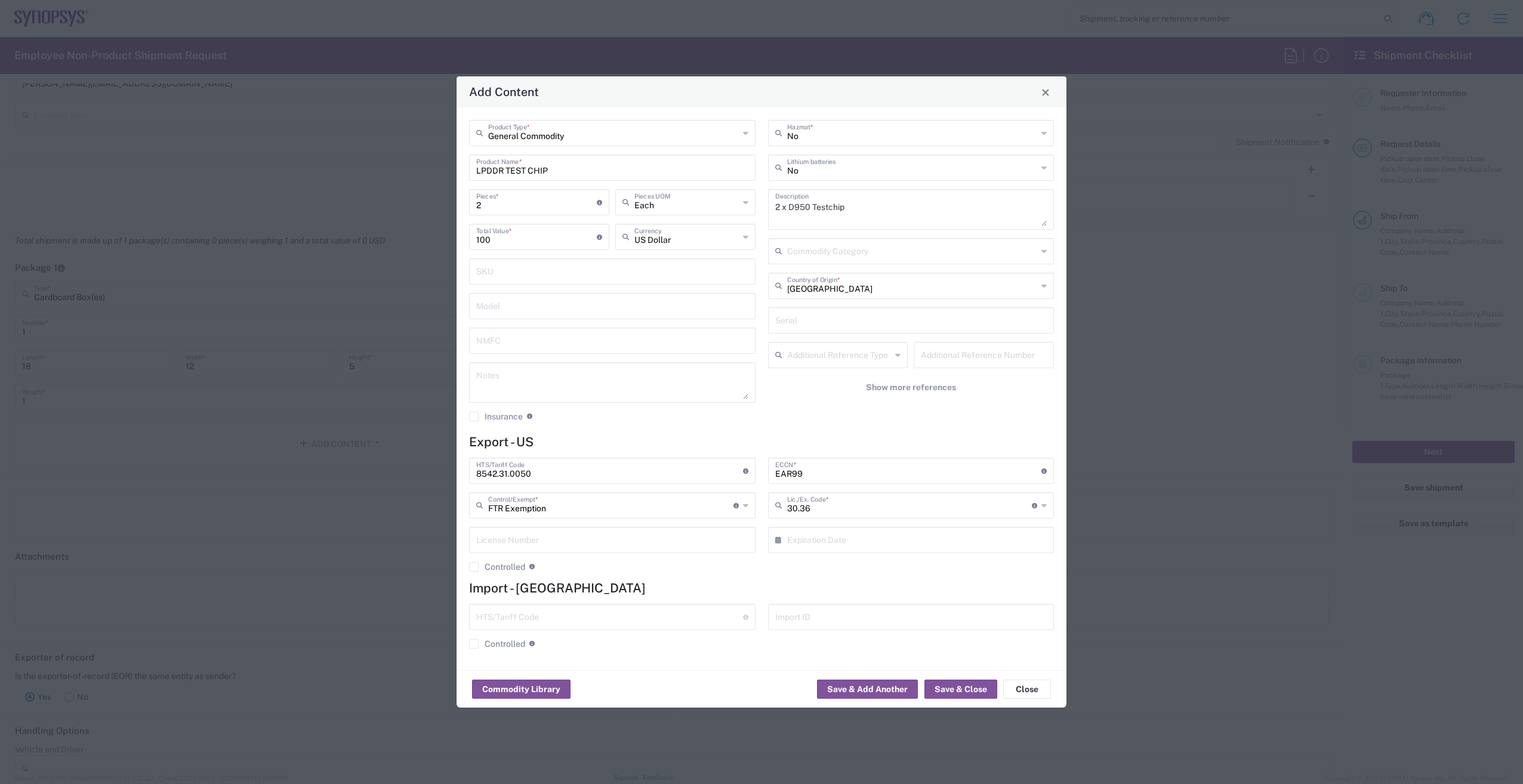
click at [744, 505] on icon at bounding box center [745, 505] width 5 height 19
click at [659, 684] on span "Other (OPA)" at bounding box center [612, 688] width 284 height 18
type input "Other (OPA)"
click at [811, 506] on input "text" at bounding box center [909, 504] width 245 height 21
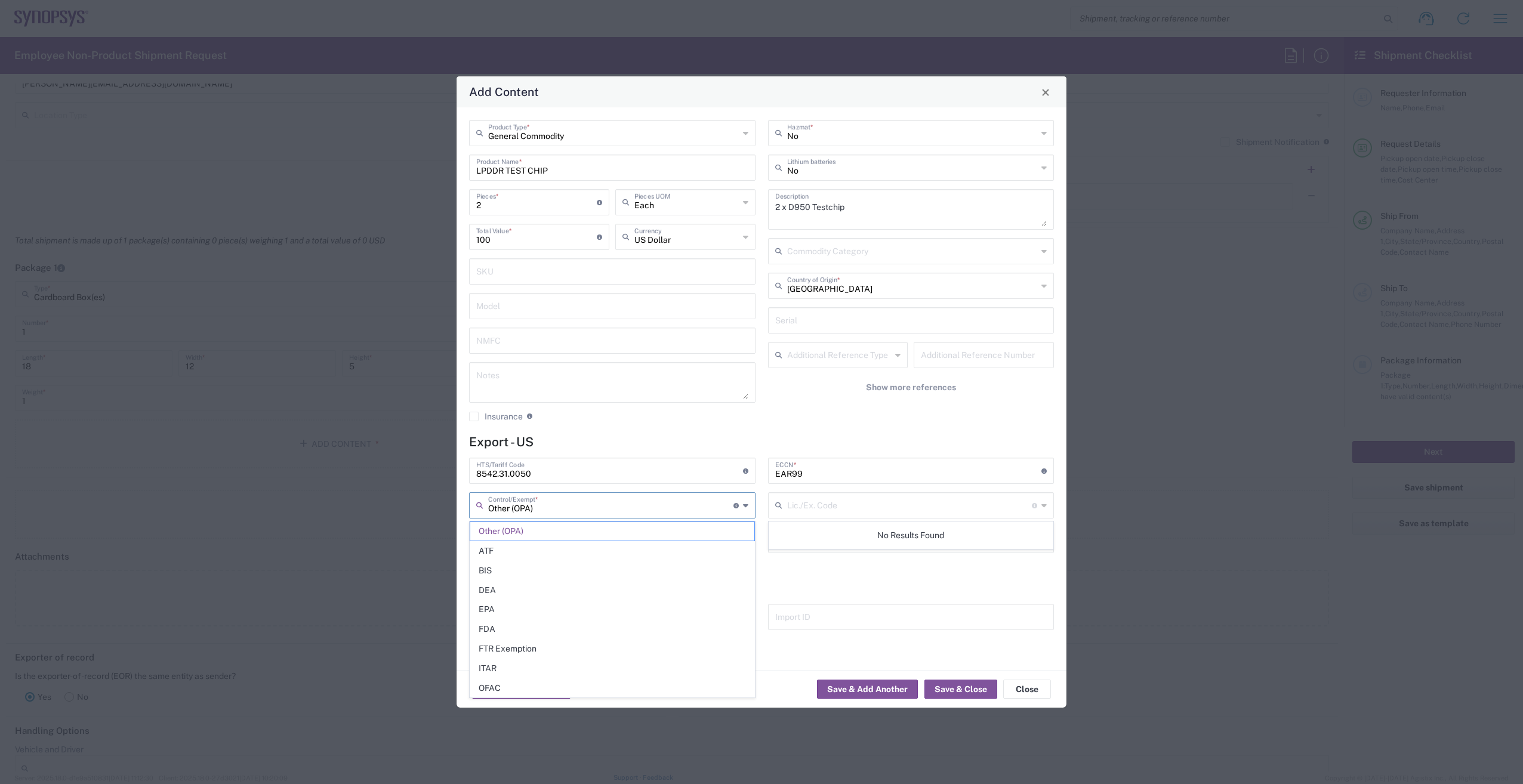
click at [705, 510] on input "Other (OPA)" at bounding box center [610, 504] width 245 height 21
click at [577, 642] on span "FTR Exemption" at bounding box center [612, 649] width 284 height 18
type input "FTR Exemption"
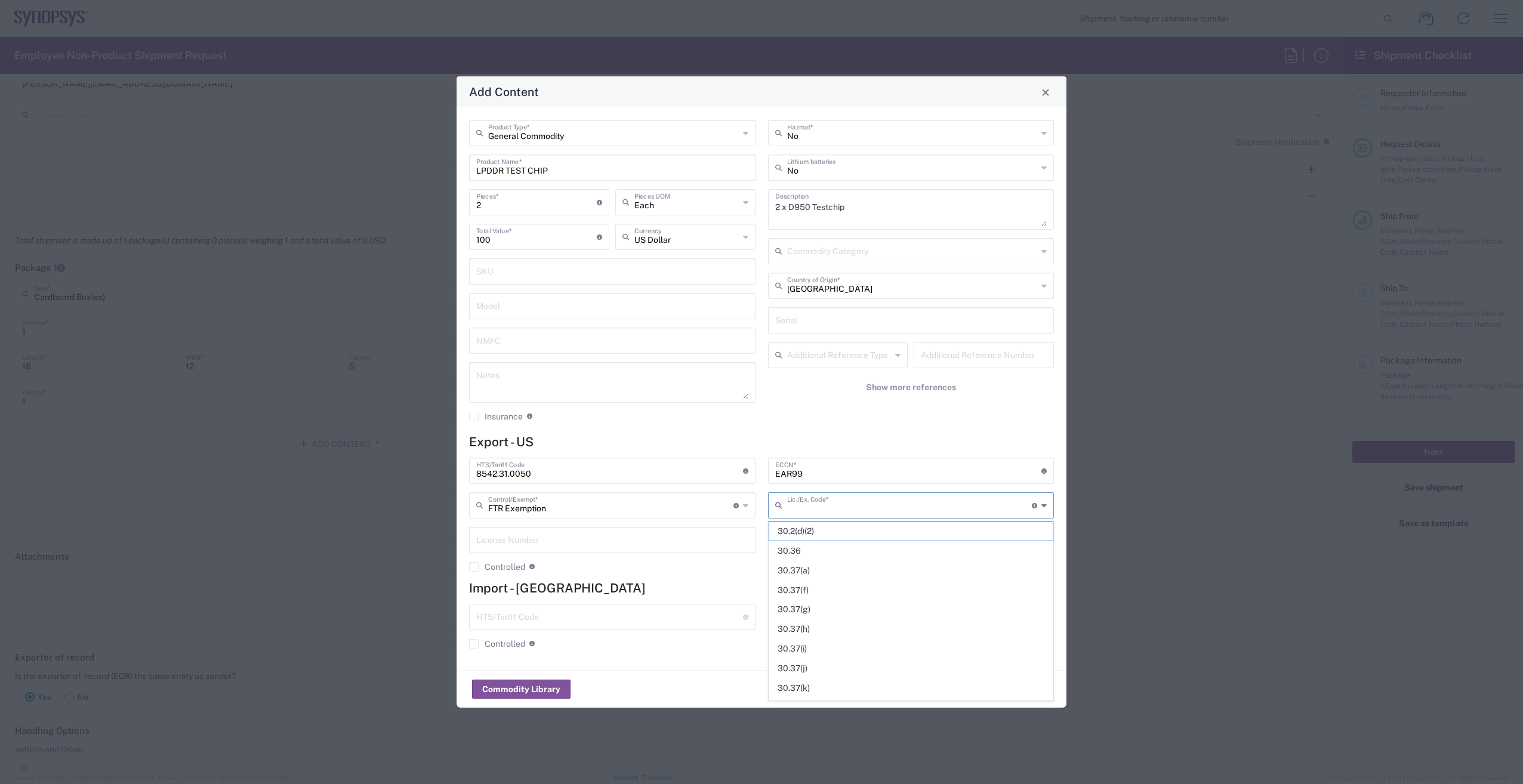
click at [841, 508] on input "text" at bounding box center [909, 504] width 245 height 21
click at [827, 555] on span "30.36" at bounding box center [911, 551] width 284 height 18
type input "30.36"
click at [966, 690] on button "Save & Close" at bounding box center [960, 689] width 73 height 19
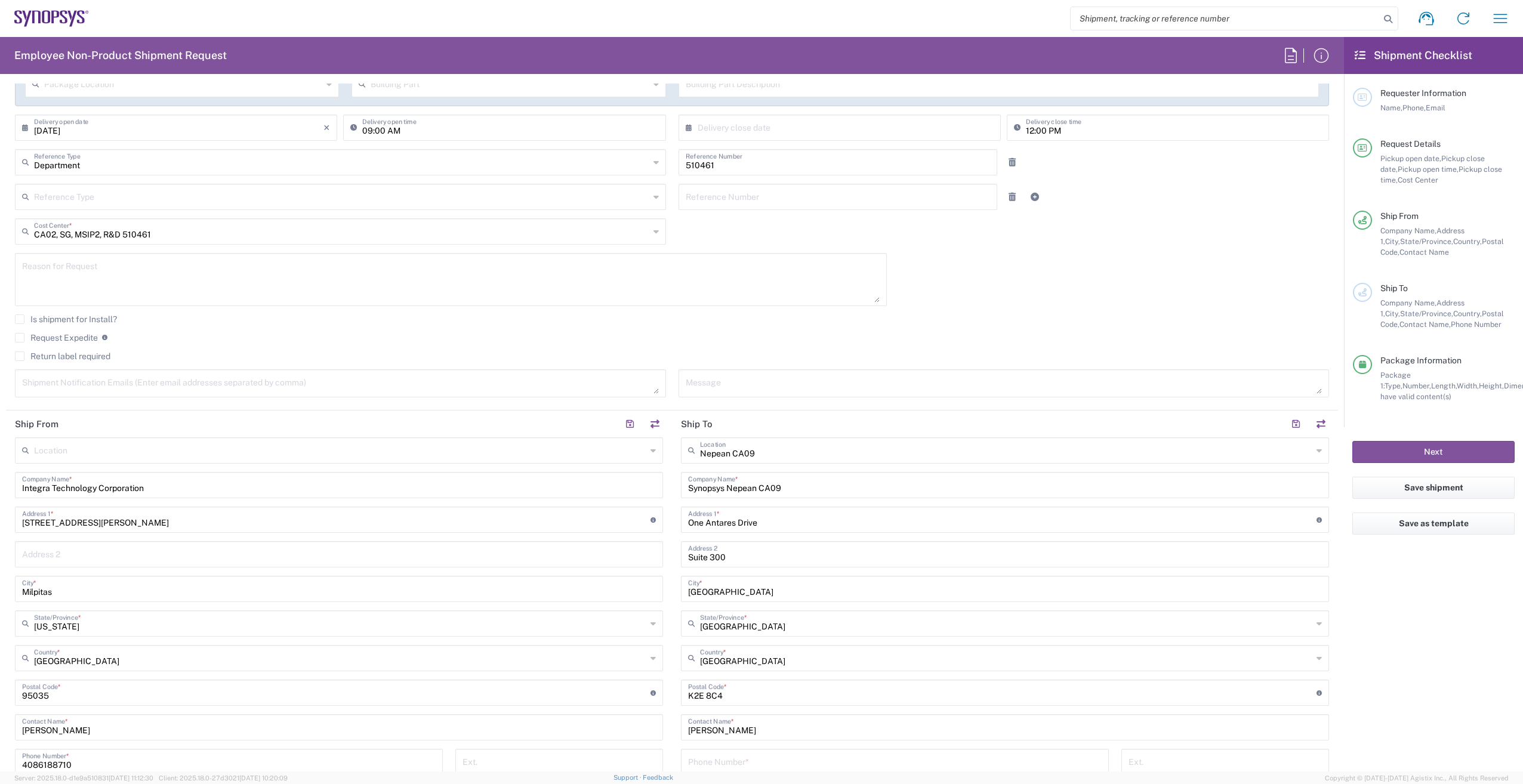
scroll to position [0, 0]
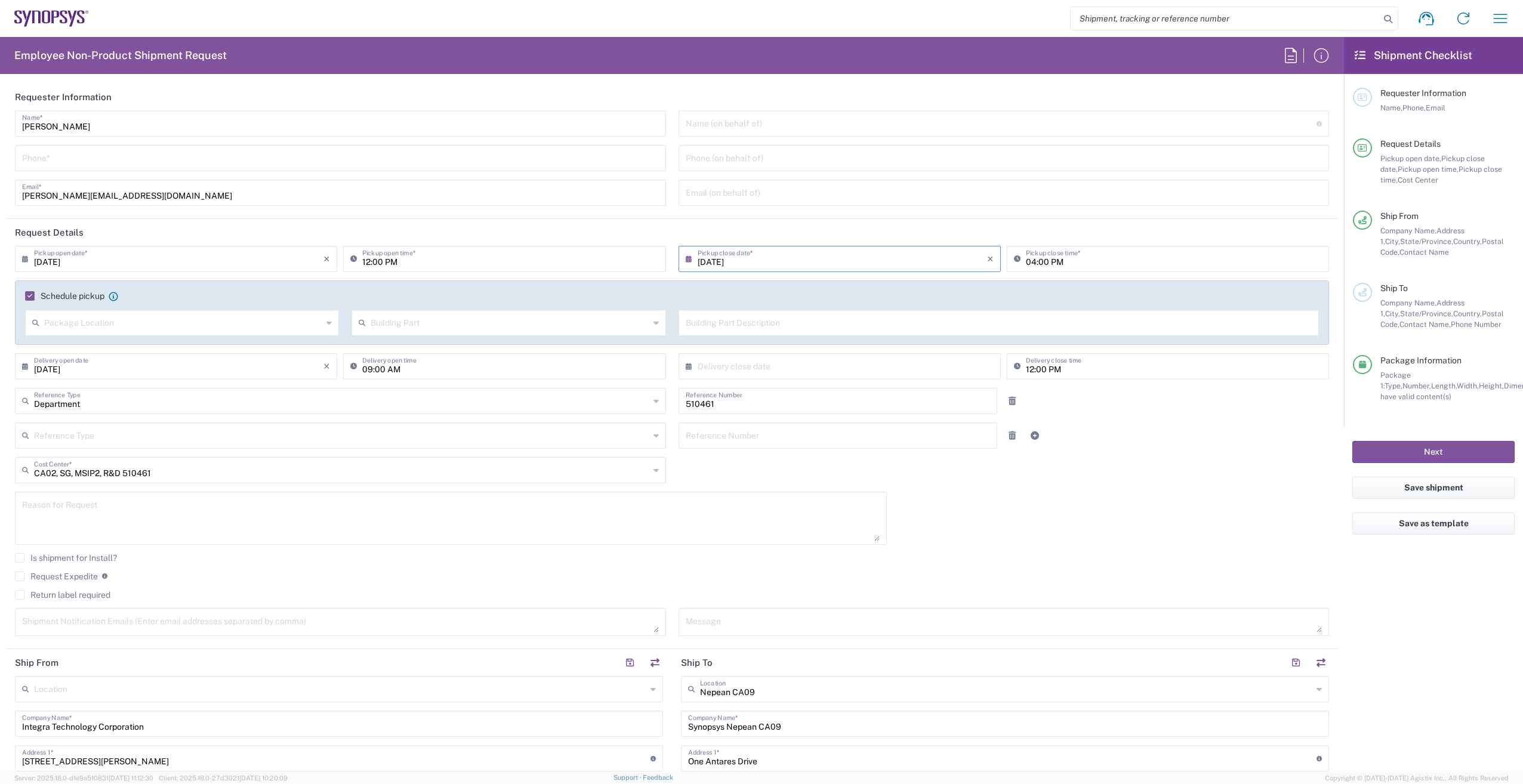
click at [76, 157] on input "tel" at bounding box center [340, 157] width 637 height 21
type input "6136006767"
click at [1405, 306] on span "Company Name," at bounding box center [1408, 302] width 56 height 9
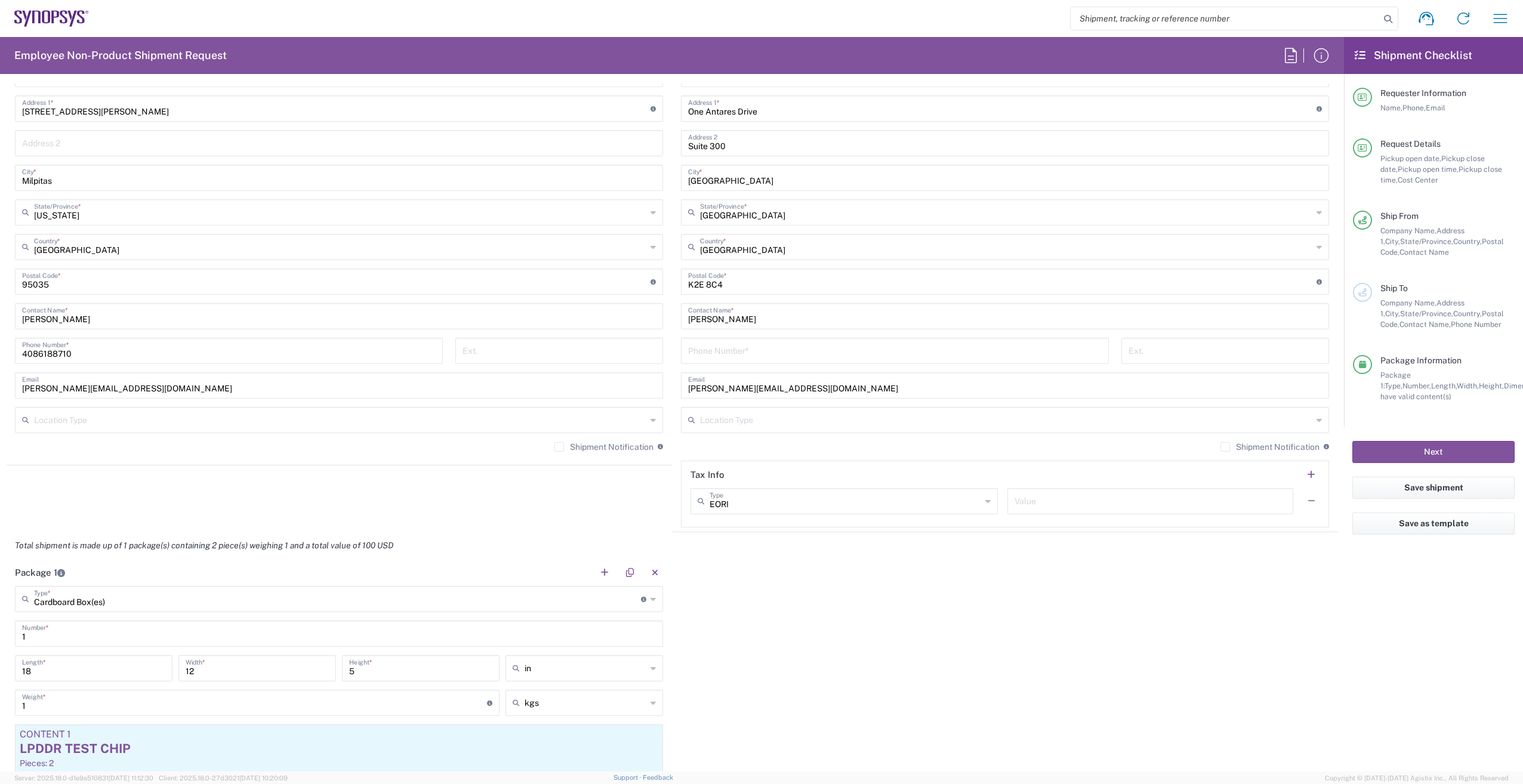
scroll to position [597, 0]
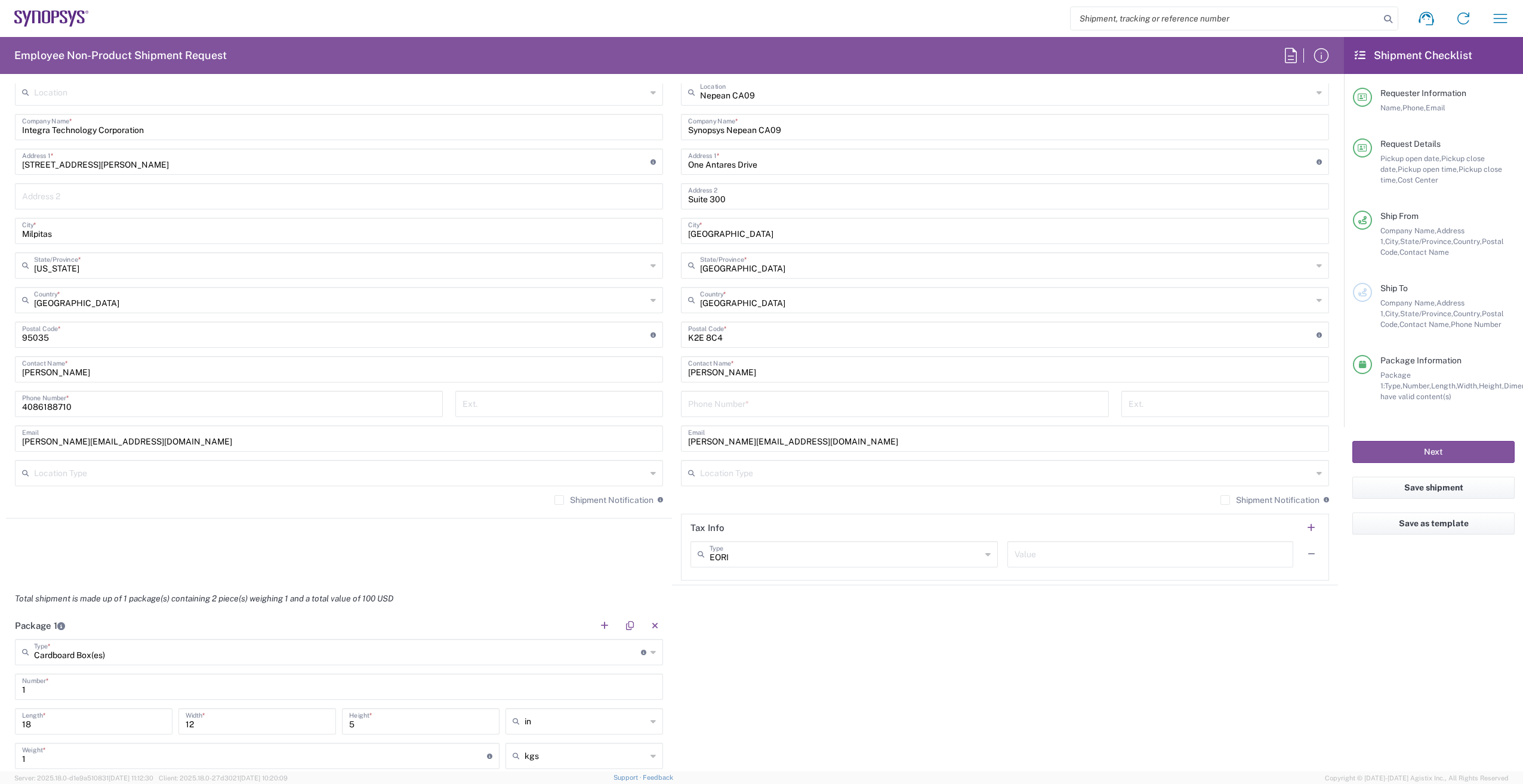
click at [872, 411] on input "tel" at bounding box center [894, 403] width 413 height 21
type input "6136006767"
click at [1449, 453] on button "Next" at bounding box center [1433, 452] width 162 height 22
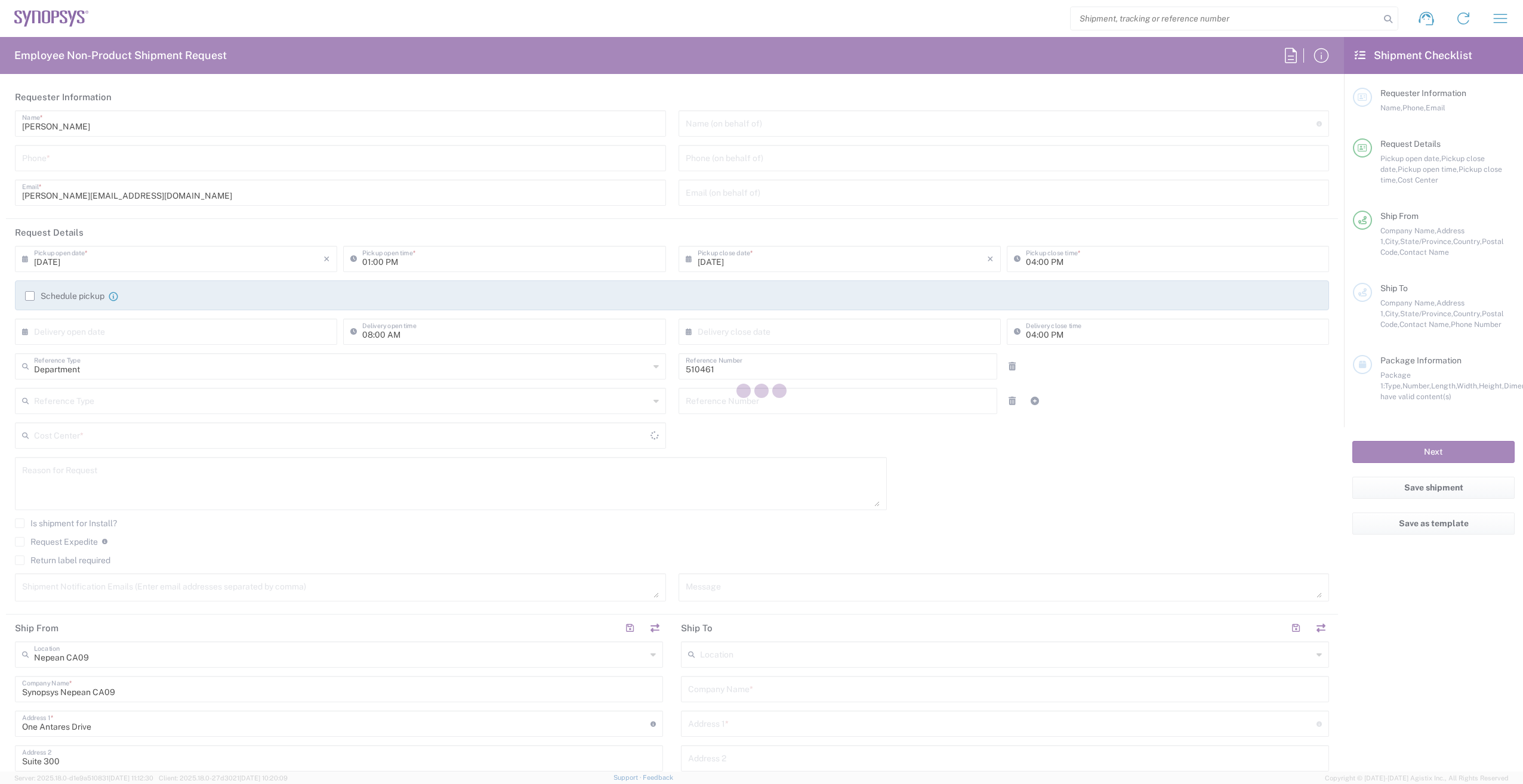
type input "CA02, SG, MSIP2, R&D 510461"
type input "[GEOGRAPHIC_DATA]"
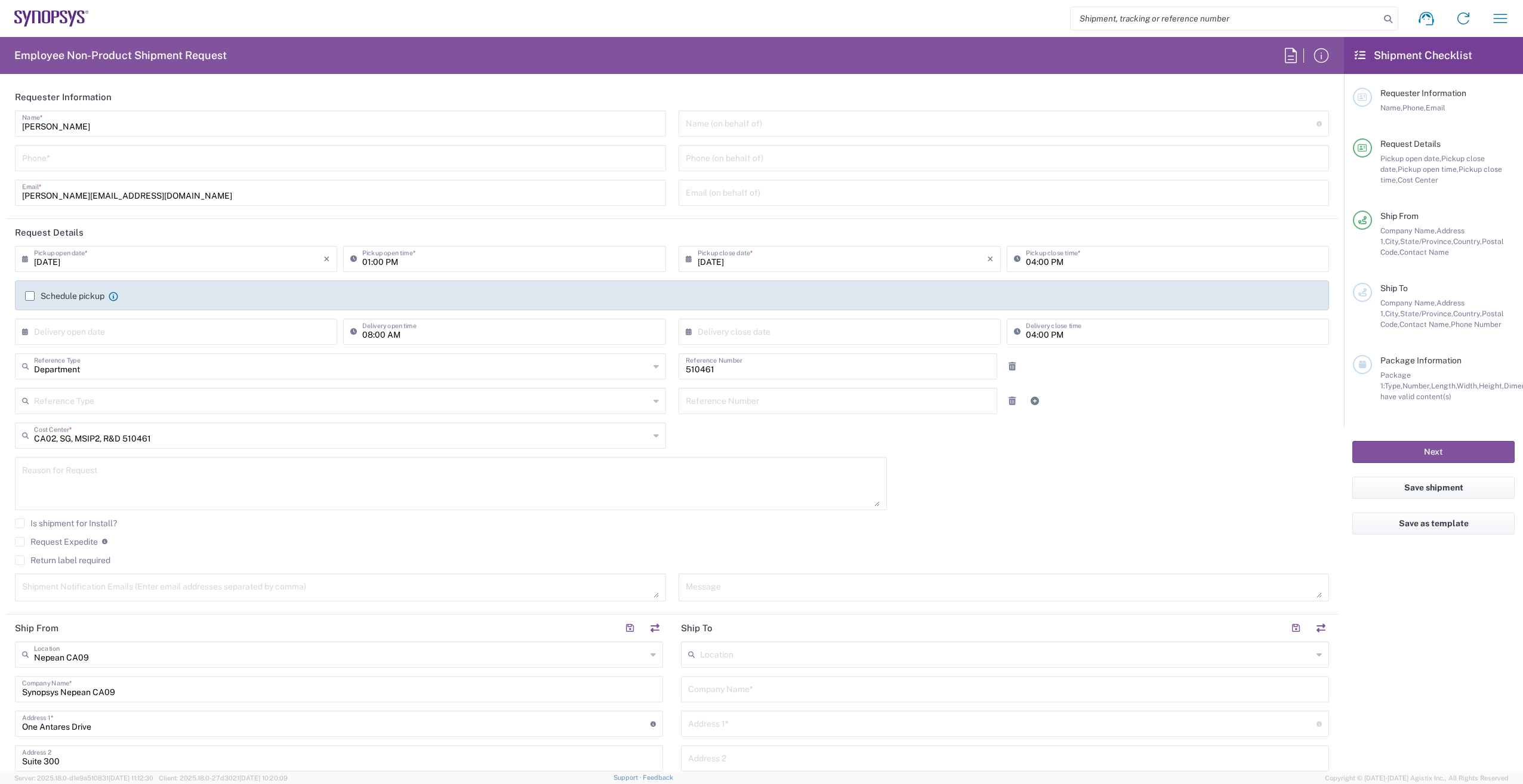
click at [92, 159] on input "tel" at bounding box center [340, 157] width 637 height 21
type input "6136006767"
click at [32, 291] on label "Schedule pickup" at bounding box center [64, 296] width 79 height 10
click at [30, 296] on input "Schedule pickup" at bounding box center [30, 296] width 0 height 0
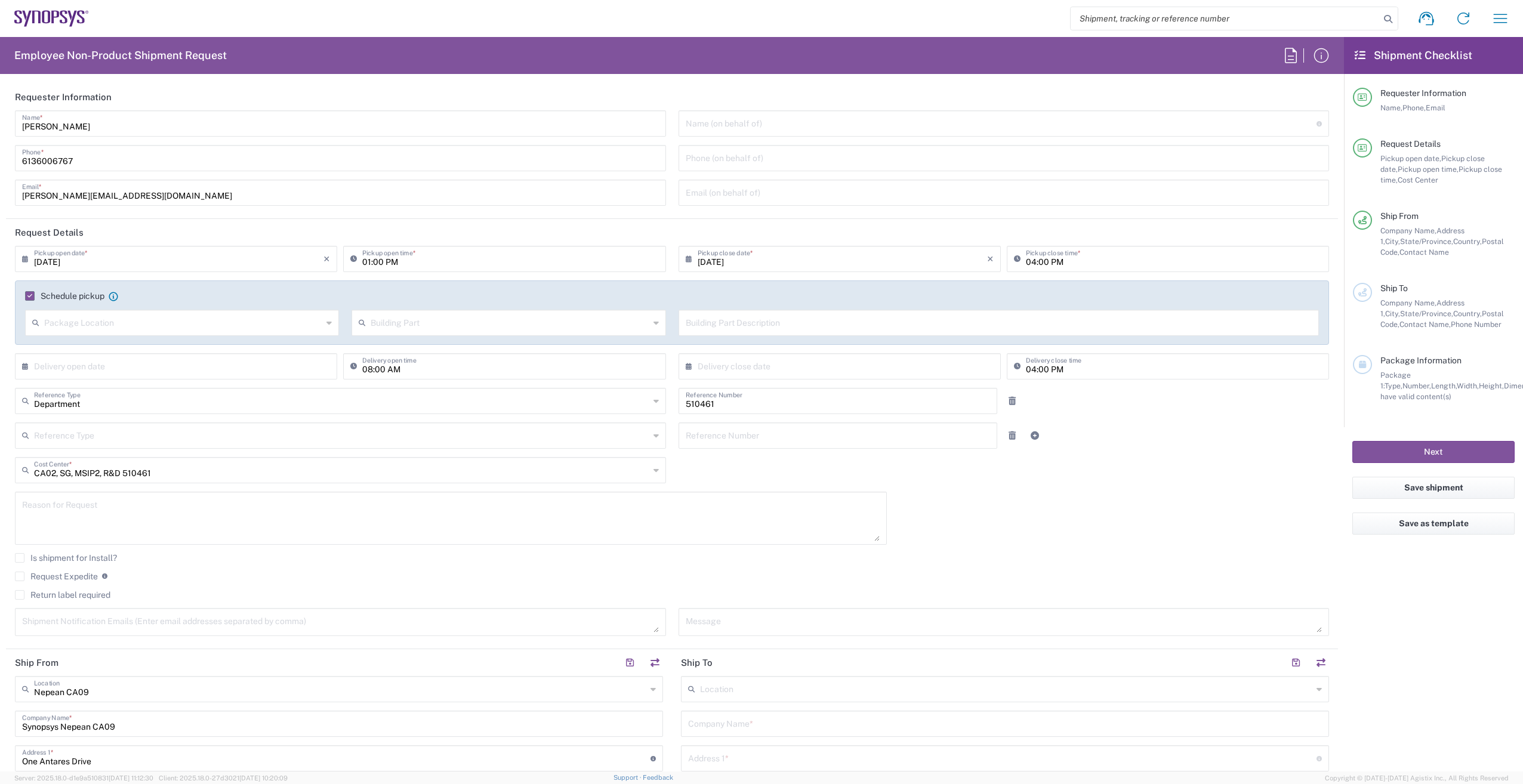
click at [51, 254] on input "[DATE]" at bounding box center [178, 258] width 289 height 21
click at [196, 334] on span "11" at bounding box center [196, 333] width 18 height 17
type input "09/11/2025"
click at [803, 264] on input "09/11/2025" at bounding box center [841, 258] width 289 height 21
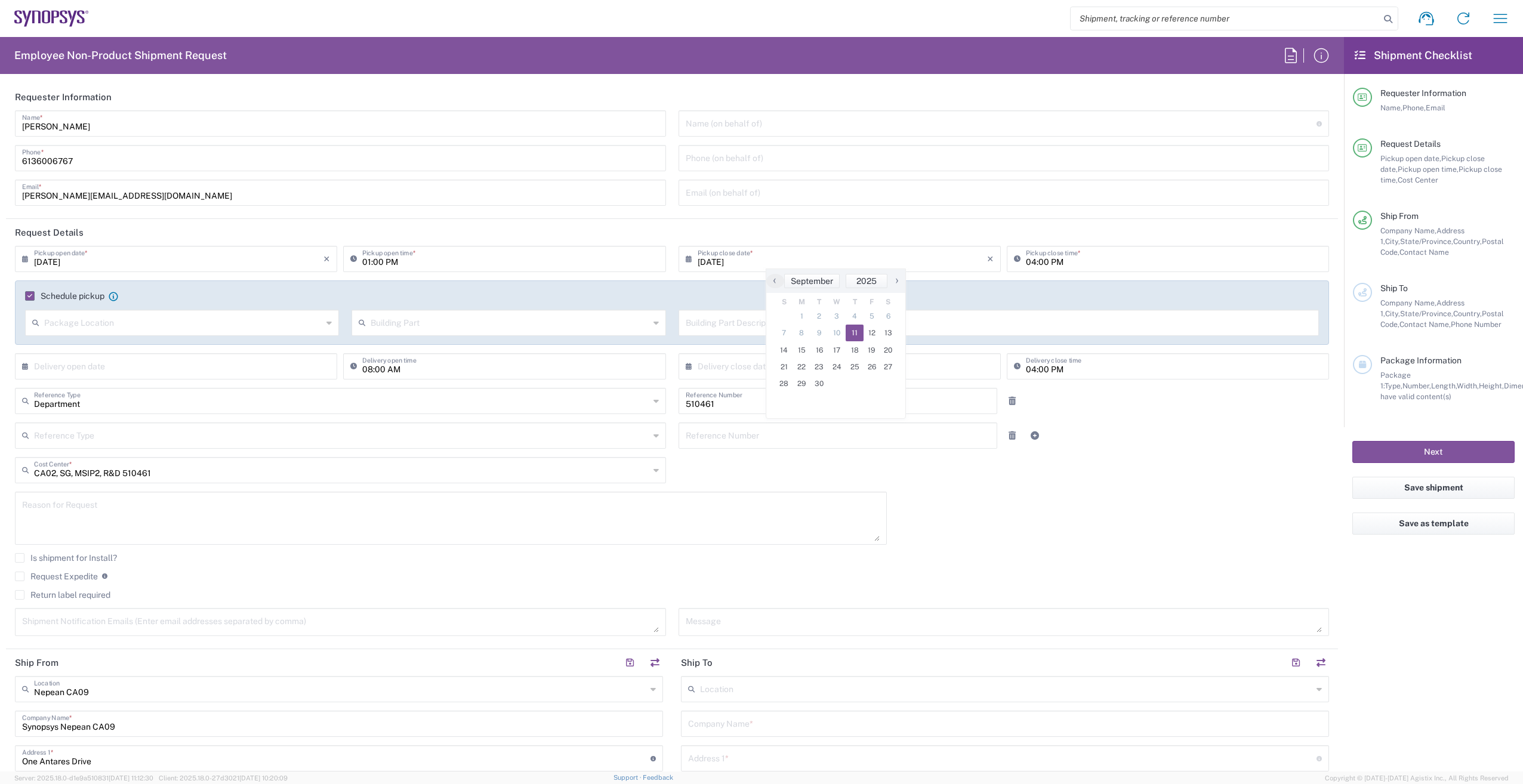
click at [856, 333] on span "11" at bounding box center [854, 333] width 18 height 17
click at [133, 362] on input "text" at bounding box center [178, 365] width 289 height 21
click at [213, 445] on span "12" at bounding box center [213, 440] width 17 height 17
type input "09/12/2025"
click at [370, 371] on input "08:00 AM" at bounding box center [510, 365] width 296 height 21
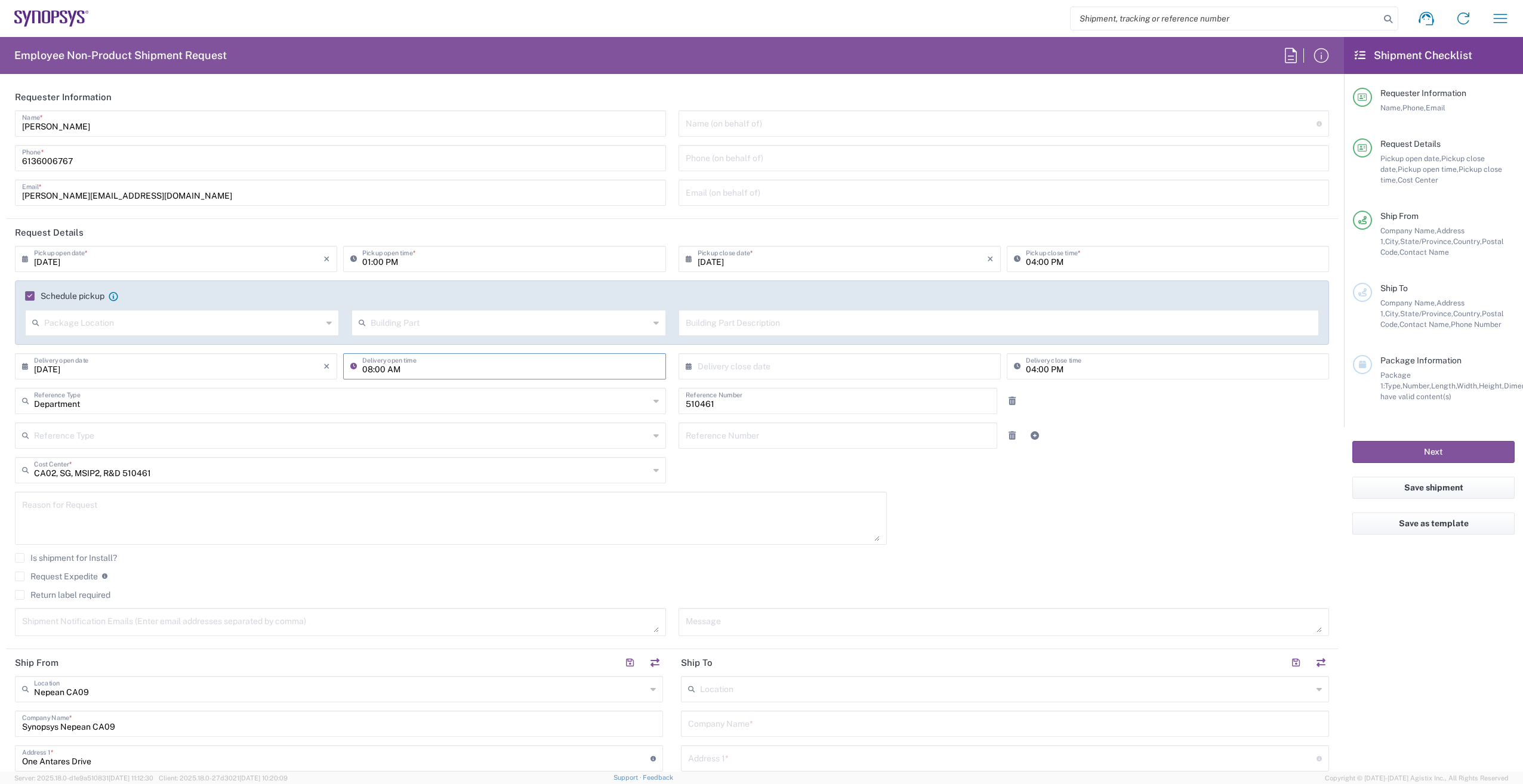
type input "09:00 AM"
click at [1026, 365] on input "04:00 PM" at bounding box center [1174, 365] width 296 height 21
type input "12:00 PM"
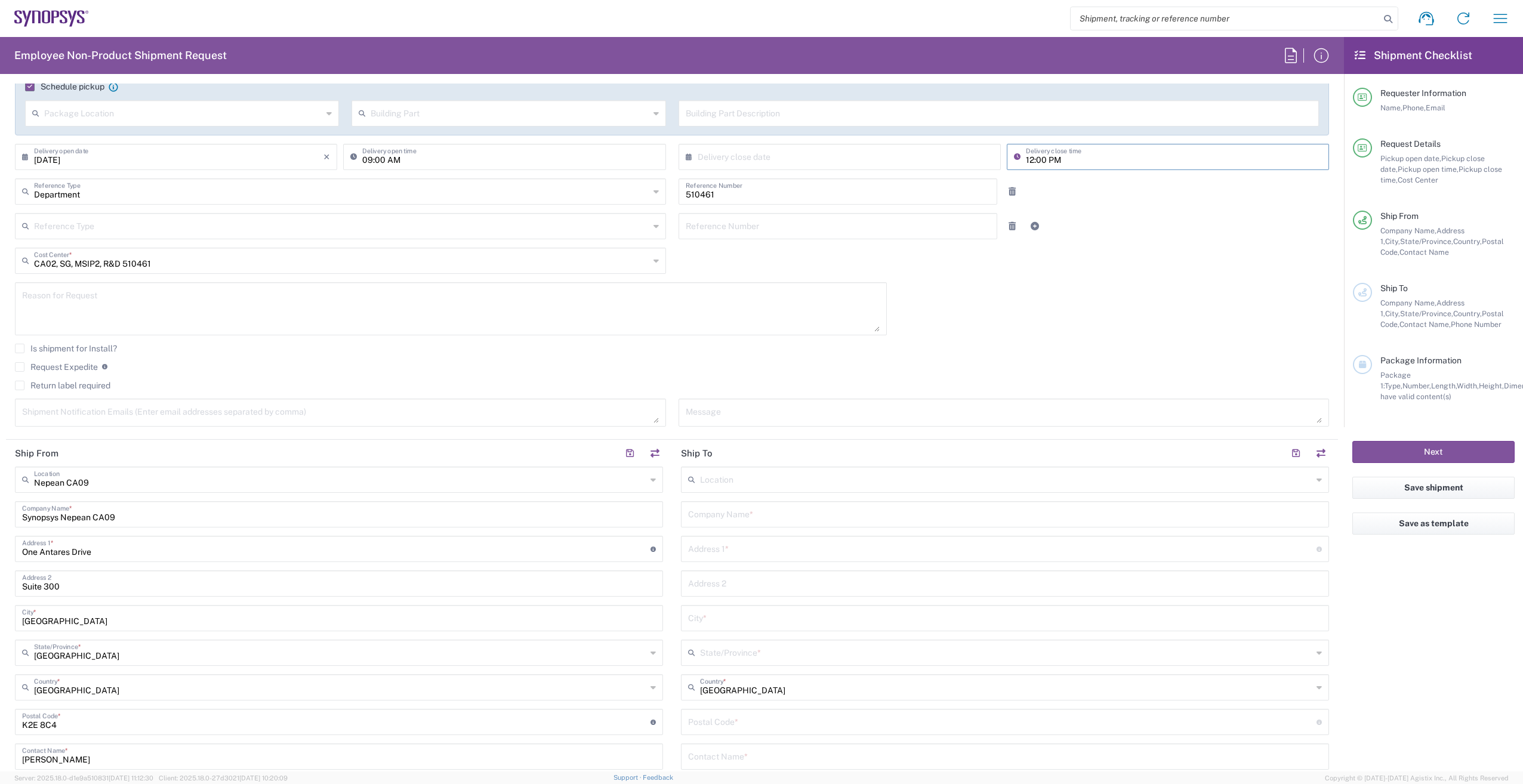
scroll to position [239, 0]
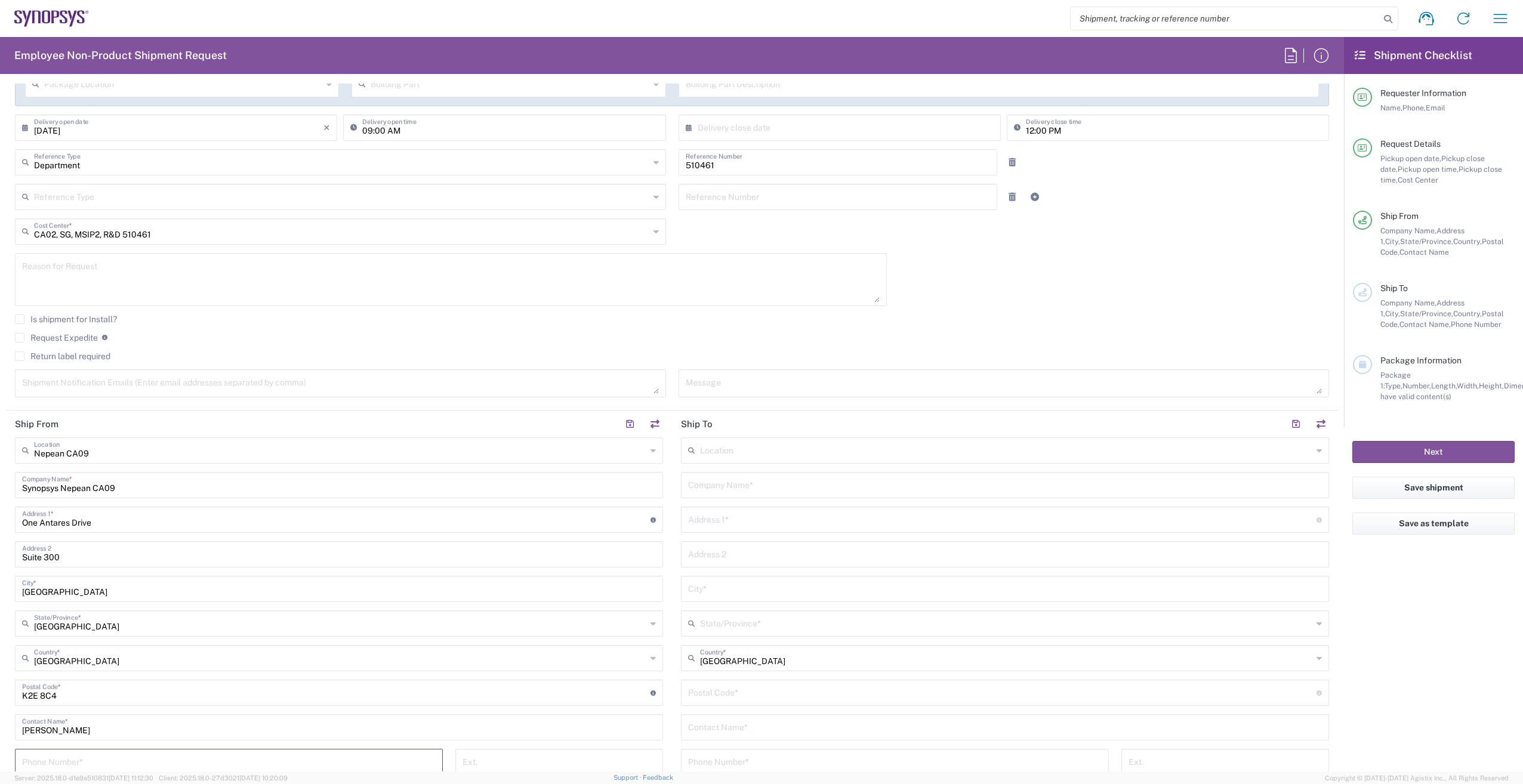
click at [21, 339] on label "Request Expedite" at bounding box center [56, 338] width 83 height 10
click at [20, 338] on input "Request Expedite" at bounding box center [20, 338] width 0 height 0
click at [1448, 451] on button "Submit request" at bounding box center [1433, 452] width 162 height 22
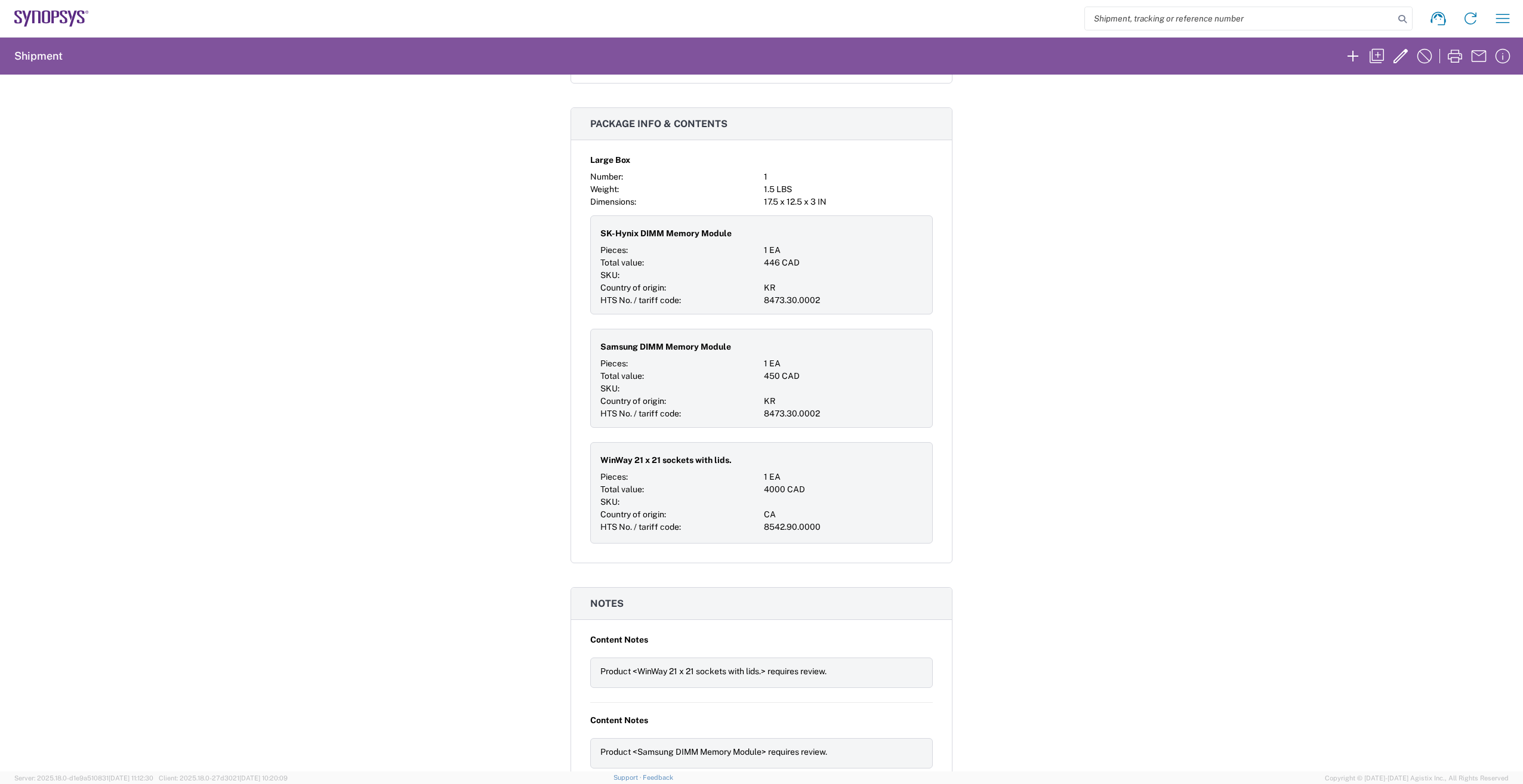
scroll to position [716, 0]
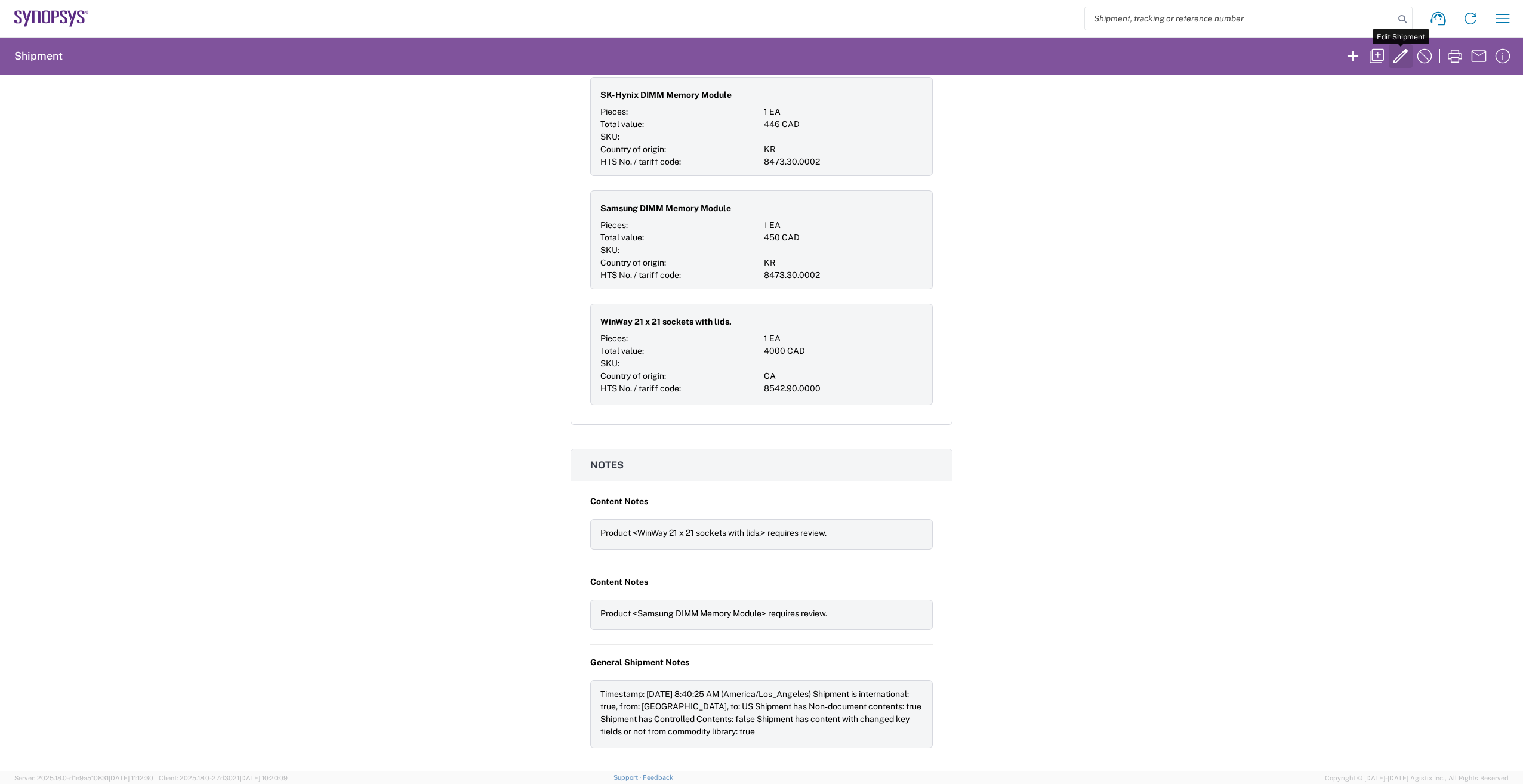
click at [1397, 57] on icon "button" at bounding box center [1400, 56] width 14 height 14
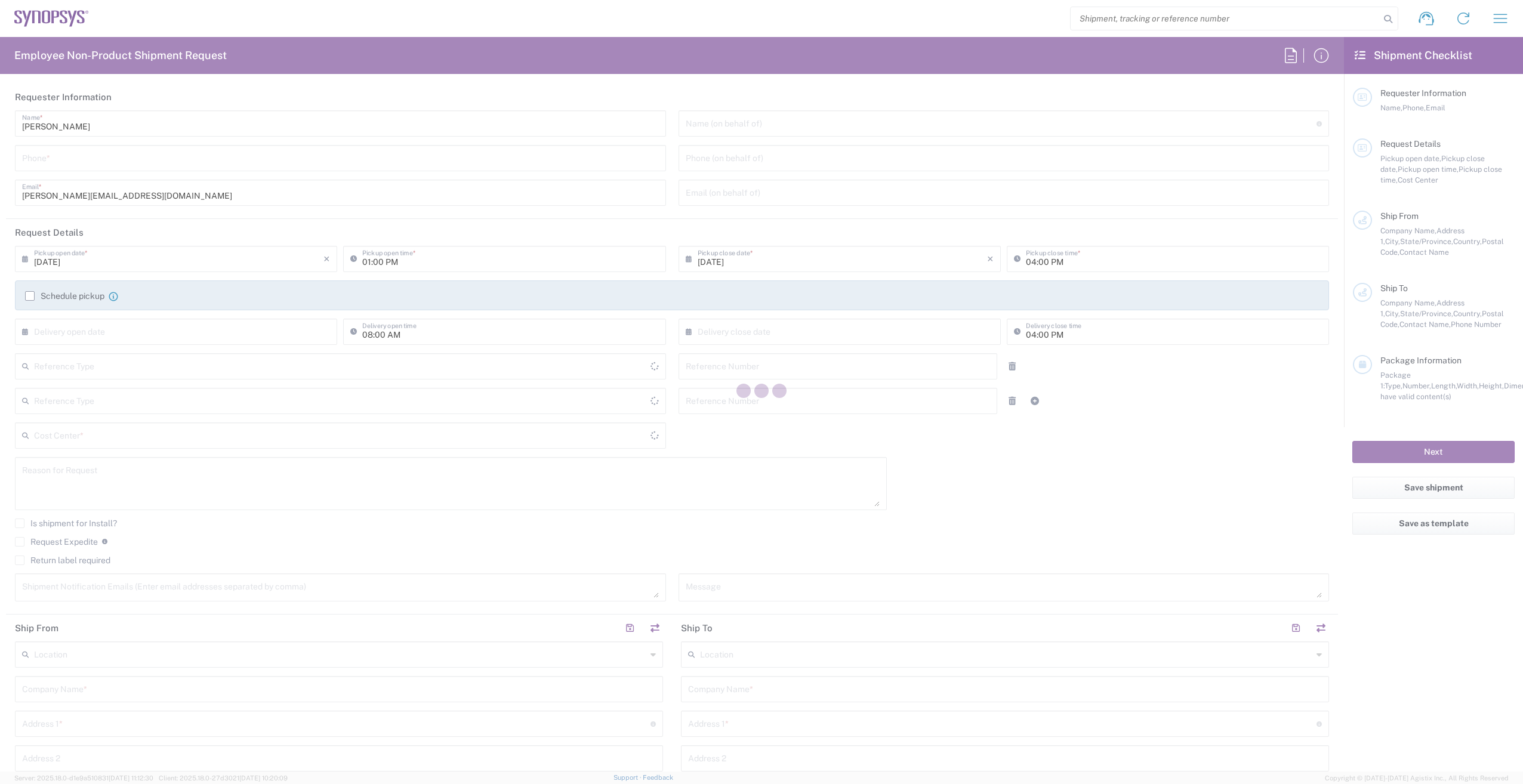
type input "6136006767"
type input "03:00 PM"
type input "510461"
type textarea "Shipping LPDDR6 sockets with lids to [PERSON_NAME]."
type textarea "[PERSON_NAME][EMAIL_ADDRESS][DOMAIN_NAME], [EMAIL_ADDRESS][DOMAIN_NAME], [EMAIL…"
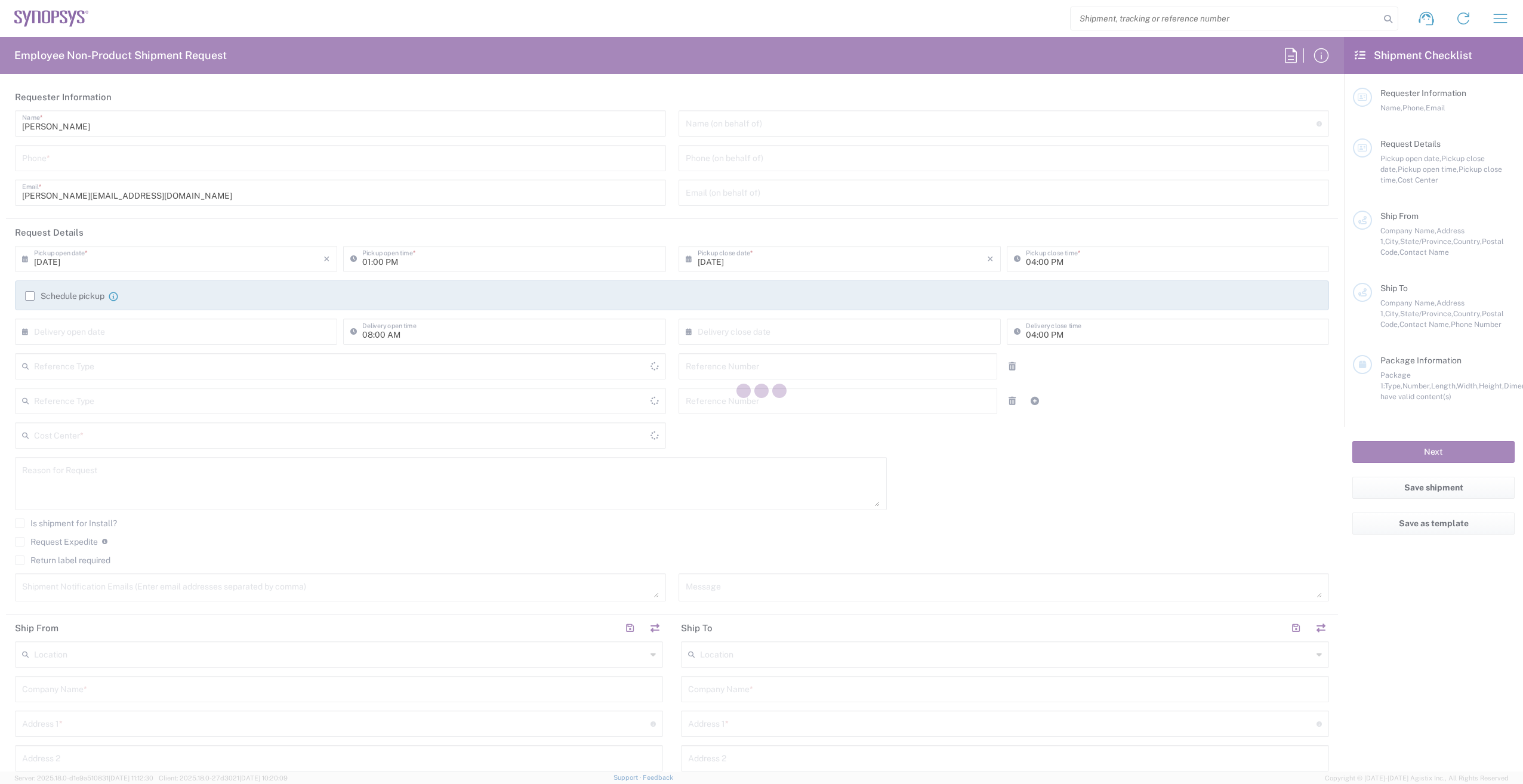
type input "Nepean CA09"
type input "Synopsys Nepean CA09"
type input "One Antares Drive"
type input "Suite 300"
type input "[GEOGRAPHIC_DATA]"
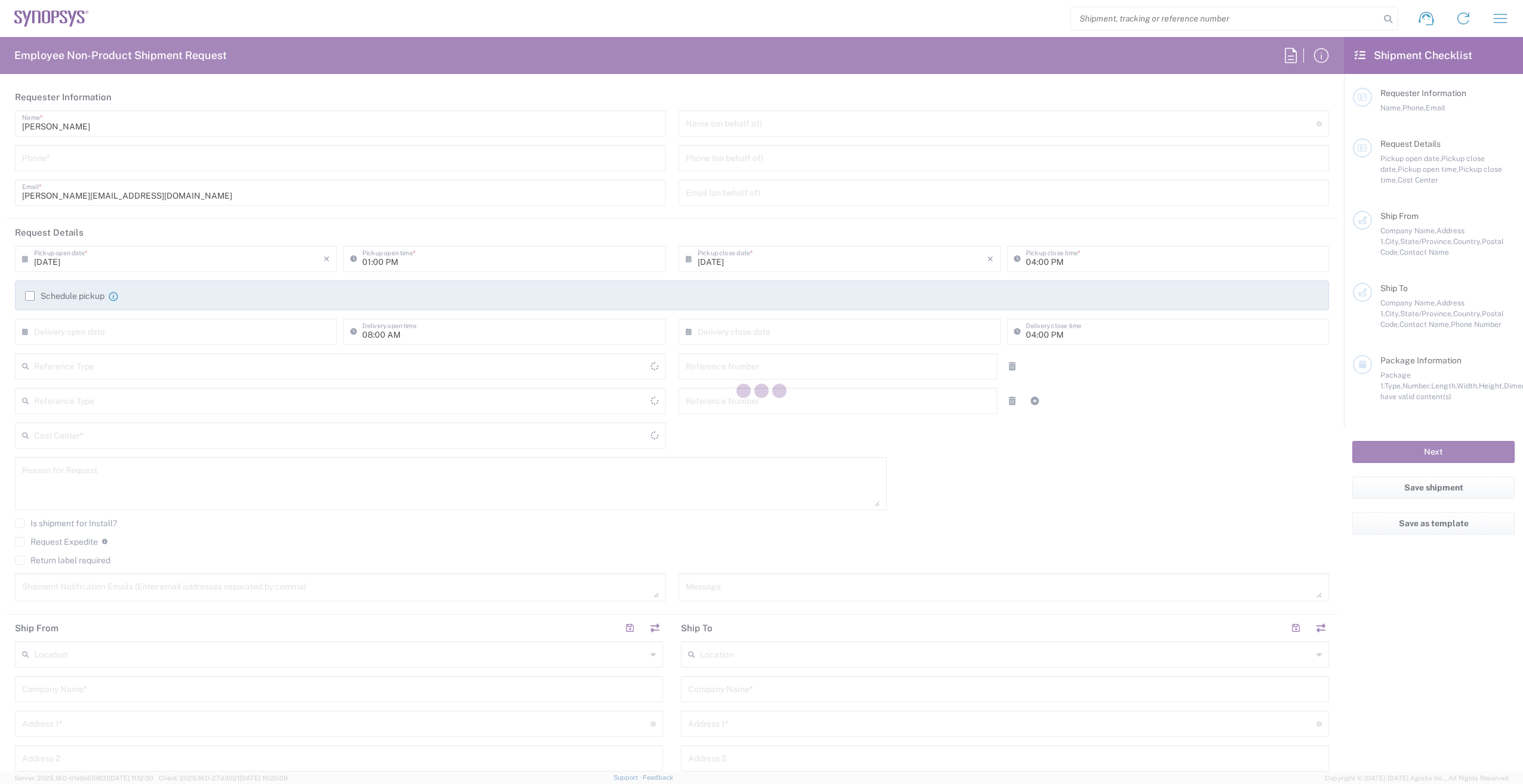
type input "K2E 8C4"
type input "[PERSON_NAME]"
type input "6136006767"
type input "[PERSON_NAME][EMAIL_ADDRESS][DOMAIN_NAME]"
type input "Boxborough US8W"
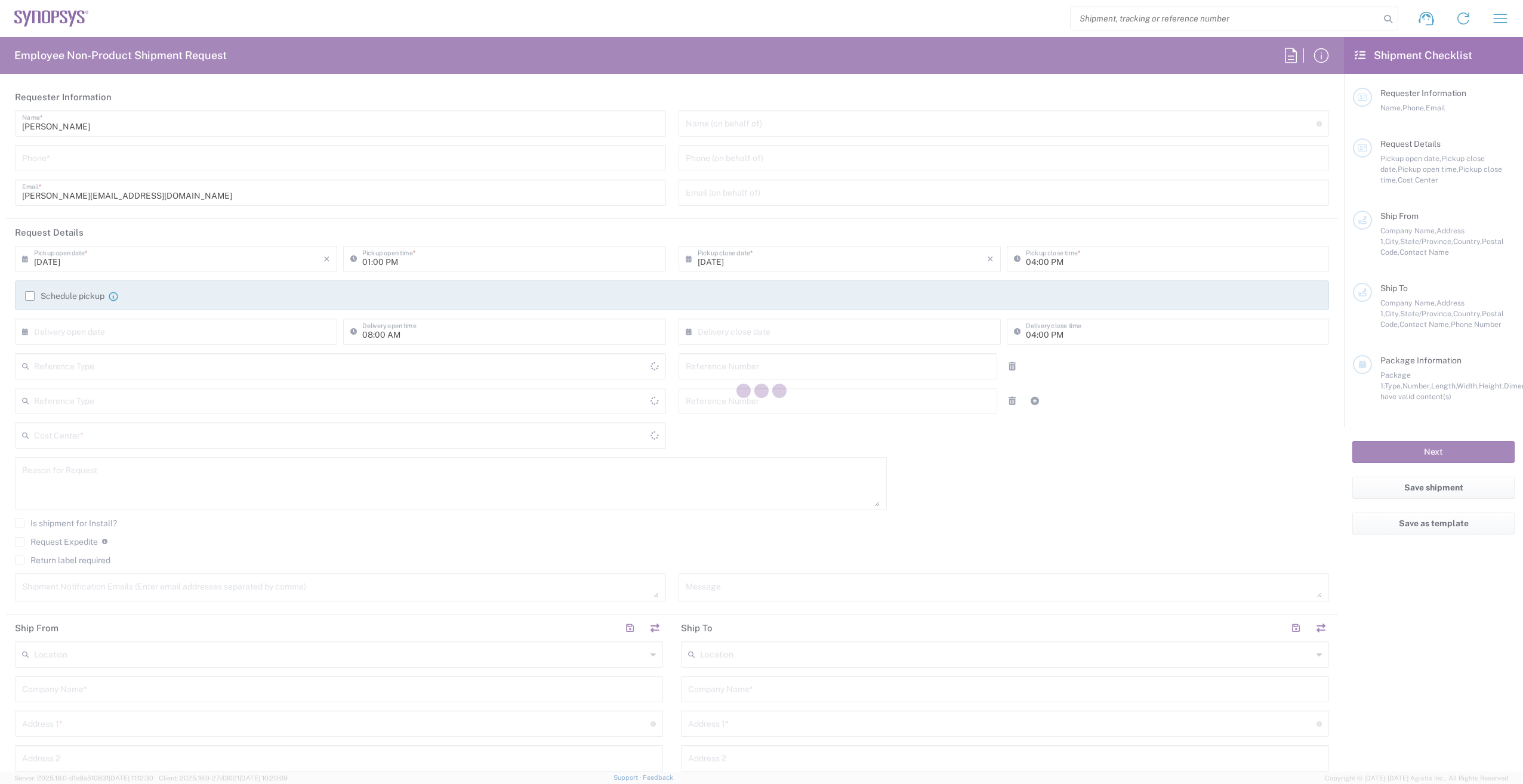
type input "Synopsys Inc"
type input "[STREET_ADDRESS]"
type input "Boxborough"
type input "Massachusetts"
type input "[GEOGRAPHIC_DATA]"
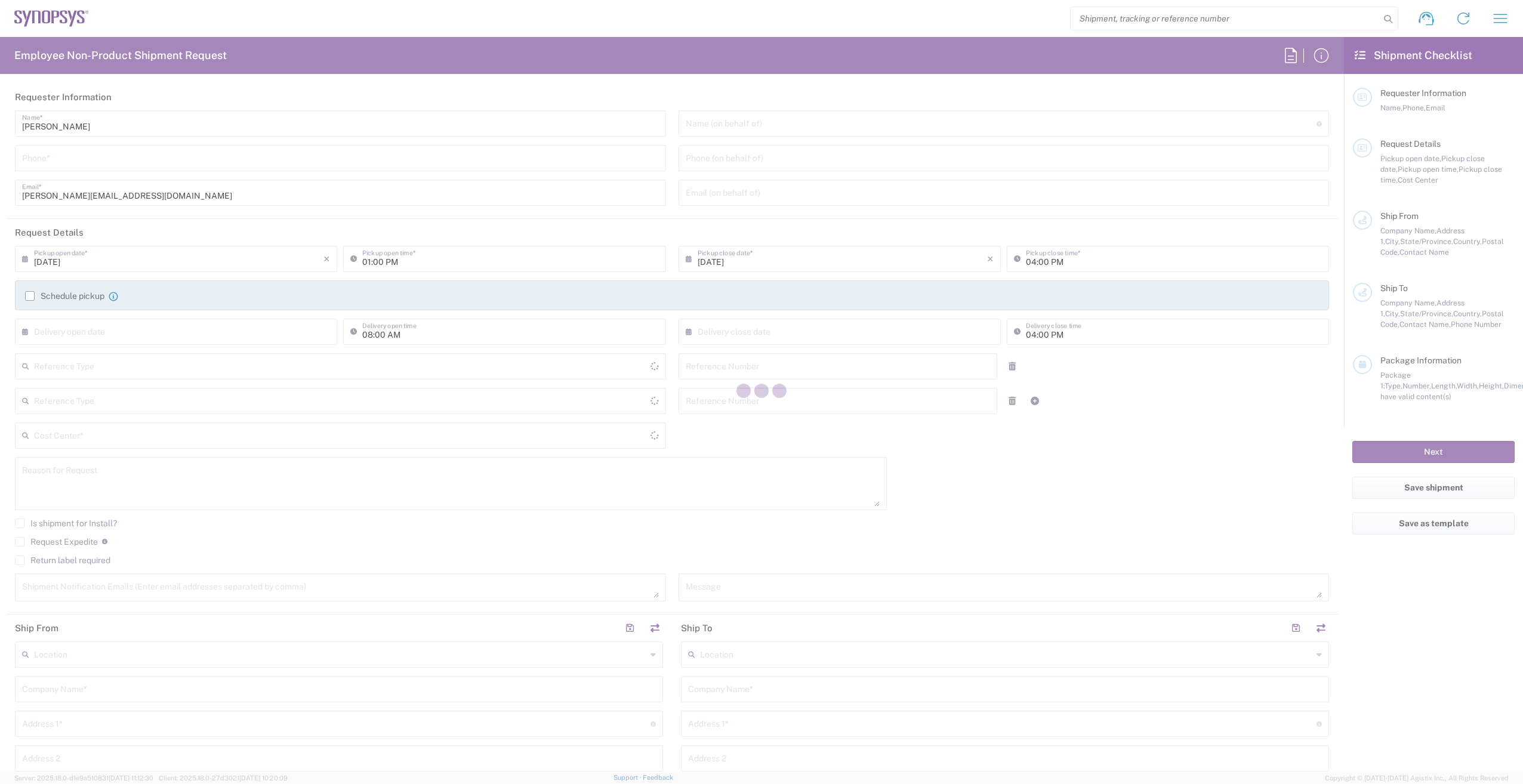
type input "01719"
type input "[PERSON_NAME]"
type input "650-584-5000"
type input "lear@synopsys.com"
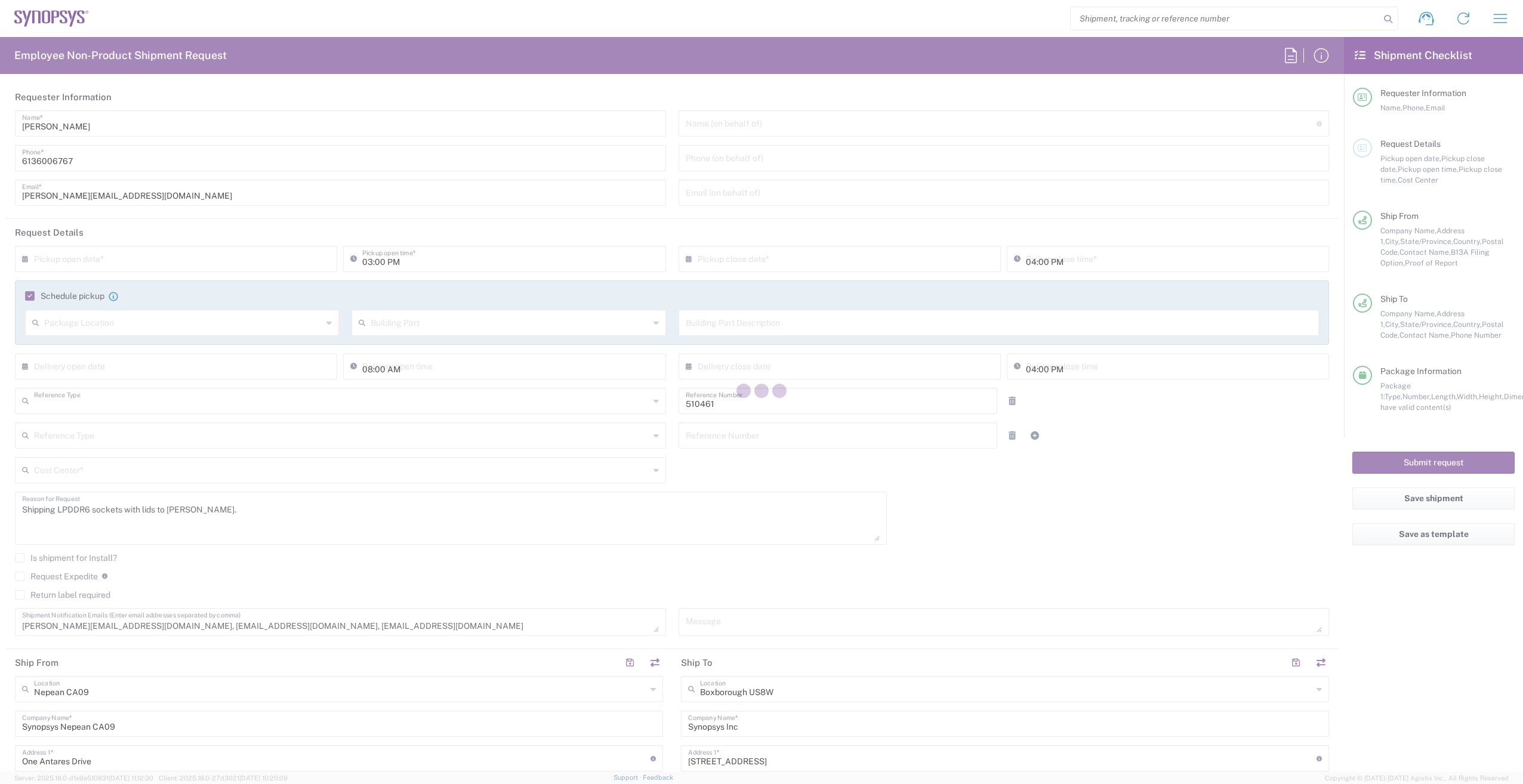
type input "Department"
type input "CA02, SG, MSIP2, R&D 510461"
type input "[GEOGRAPHIC_DATA]"
type input "Large Box"
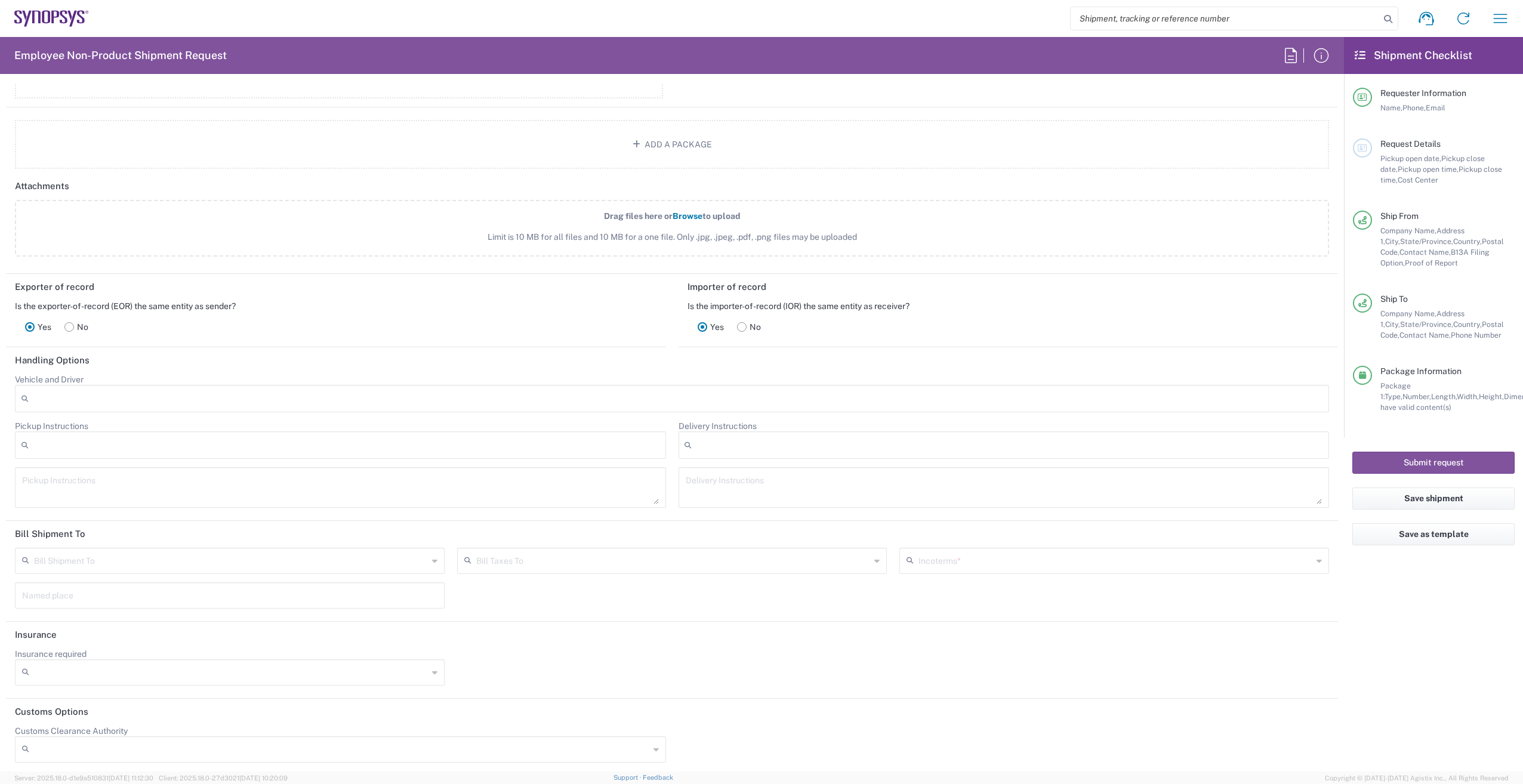
scroll to position [1496, 0]
click at [341, 554] on input "text" at bounding box center [231, 555] width 394 height 21
click at [329, 582] on span "Recipient Account" at bounding box center [228, 582] width 424 height 18
type input "Recipient Account"
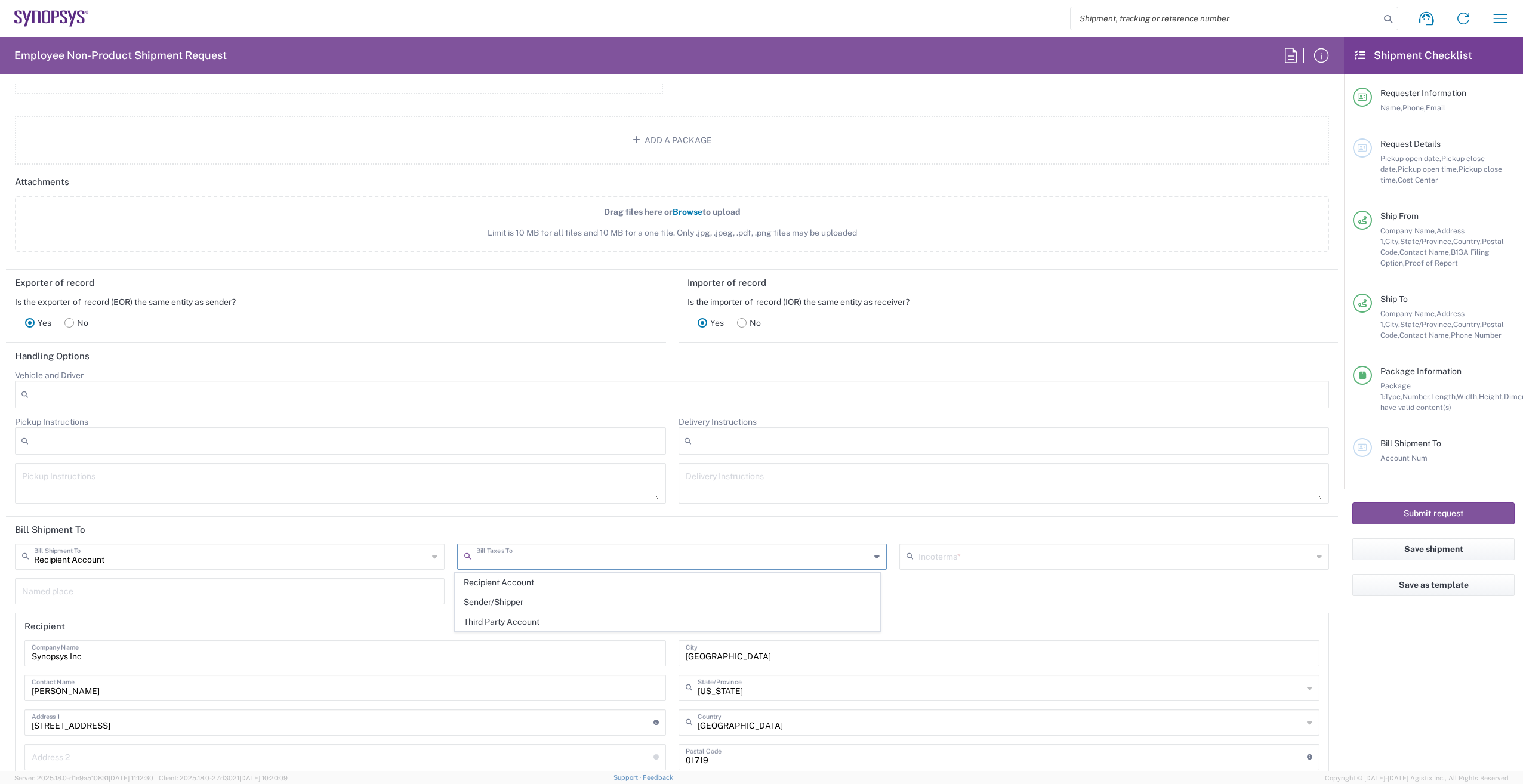
click at [538, 554] on input "text" at bounding box center [673, 555] width 394 height 21
click at [545, 584] on span "Recipient Account" at bounding box center [667, 582] width 424 height 18
type input "Recipient Account"
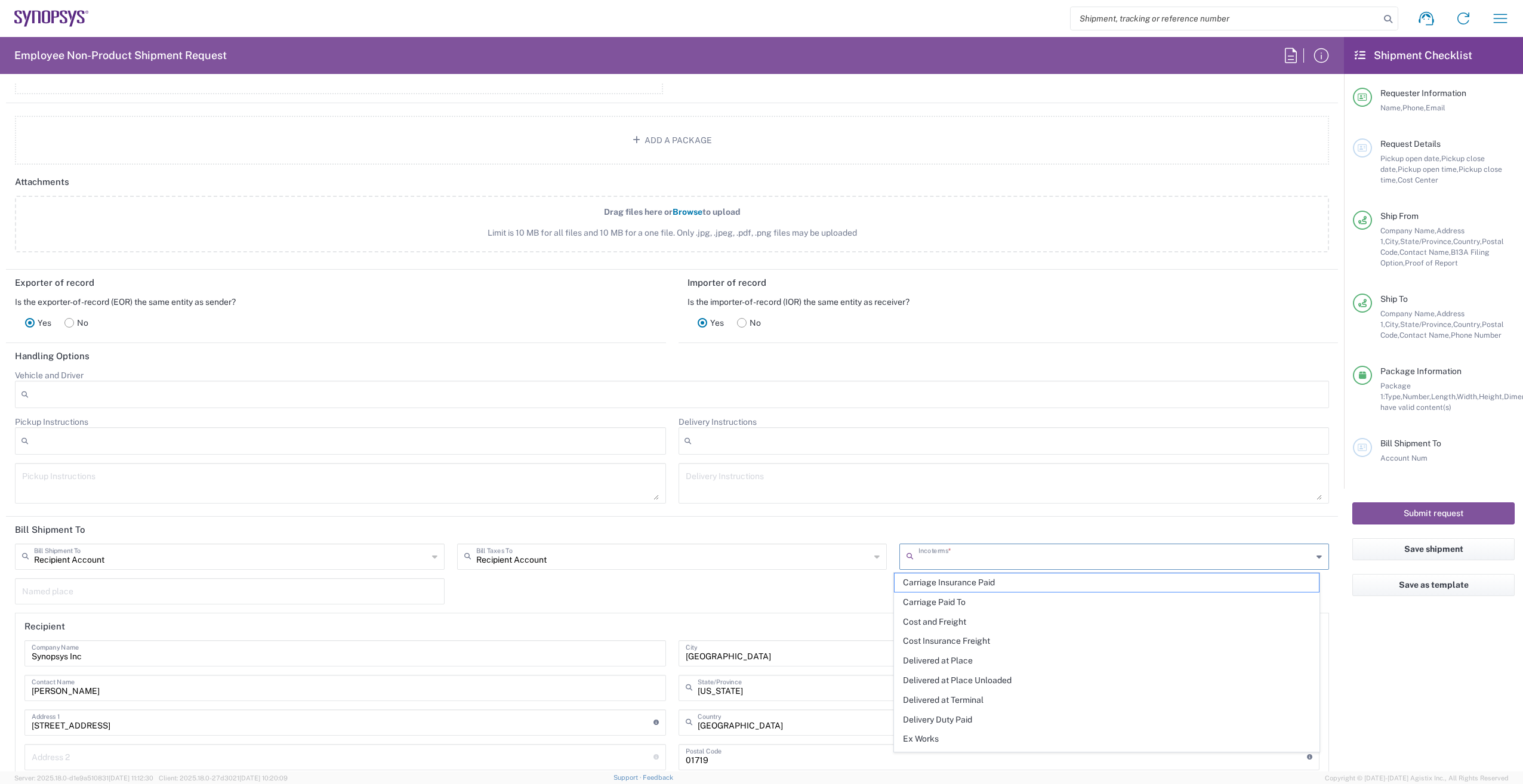
drag, startPoint x: 1009, startPoint y: 560, endPoint x: 1002, endPoint y: 561, distance: 6.7
click at [1004, 561] on input "text" at bounding box center [1115, 555] width 394 height 21
click at [1015, 666] on span "Delivered at Place" at bounding box center [1106, 661] width 424 height 18
type input "Sender/Shipper"
type input "Recipient Account"
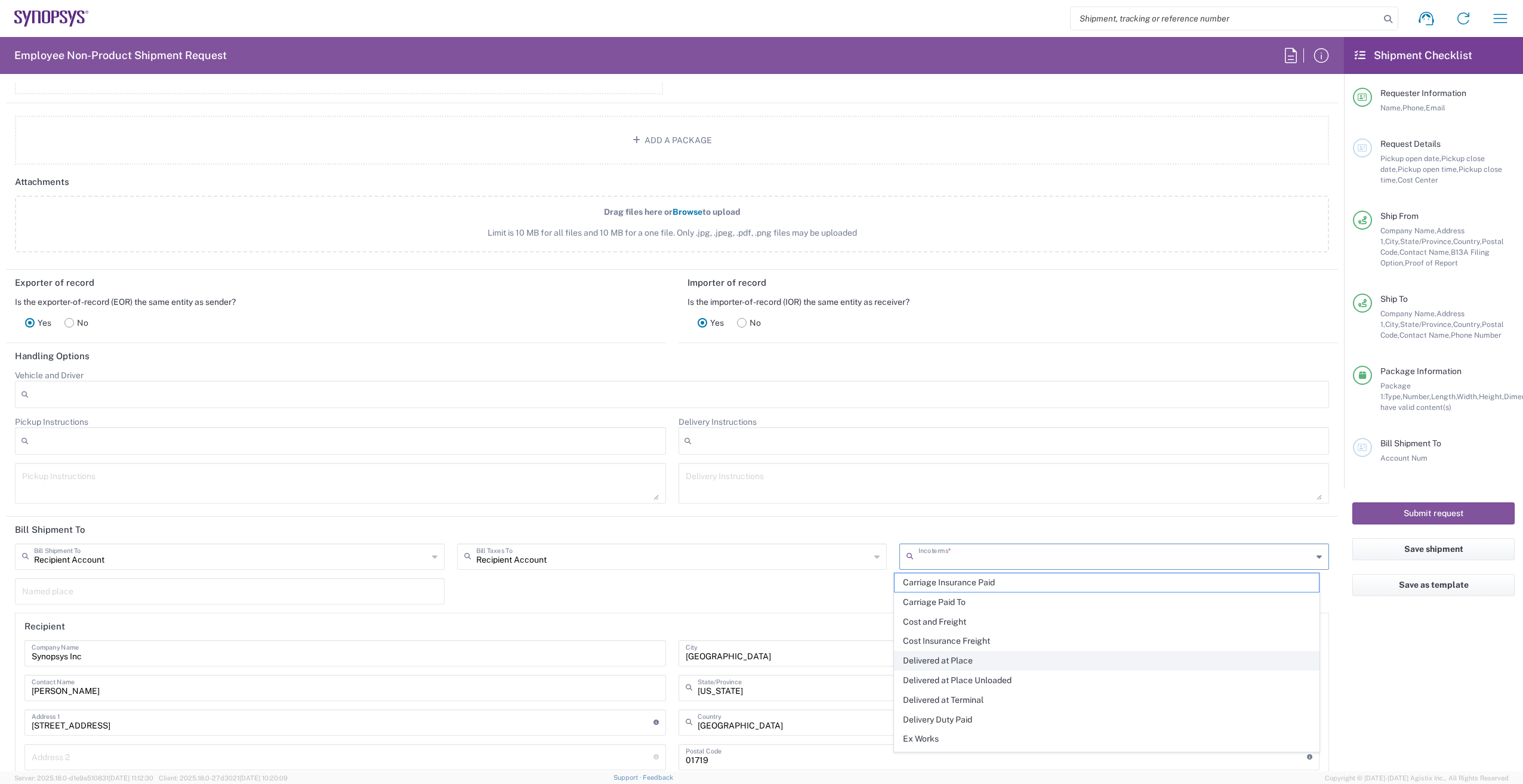
type input "Delivered at Place"
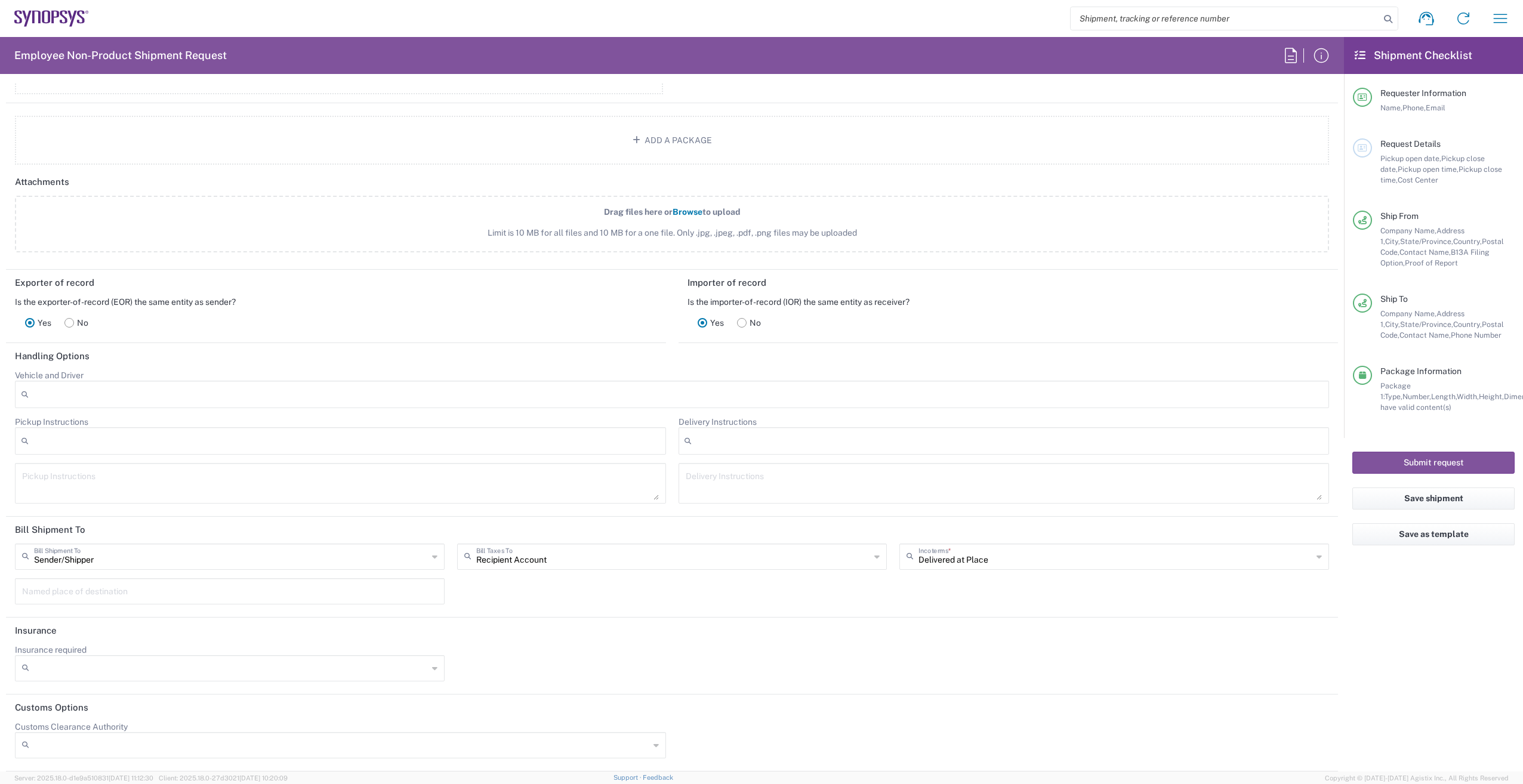
click at [432, 554] on icon at bounding box center [434, 556] width 5 height 19
click at [390, 598] on span "Recipient Account" at bounding box center [228, 602] width 424 height 18
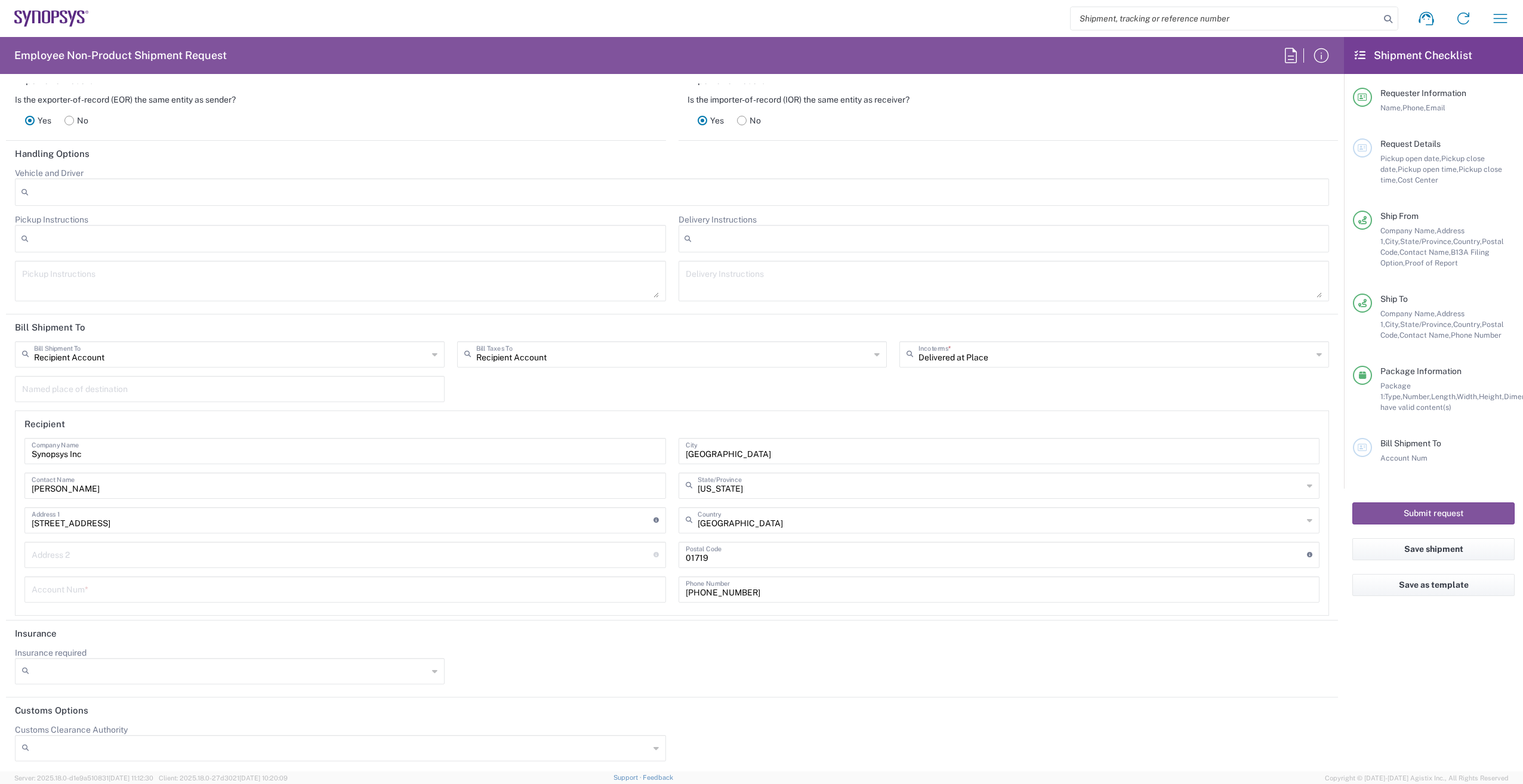
scroll to position [1701, 0]
click at [432, 354] on icon at bounding box center [434, 351] width 5 height 19
type input "Recipient Account"
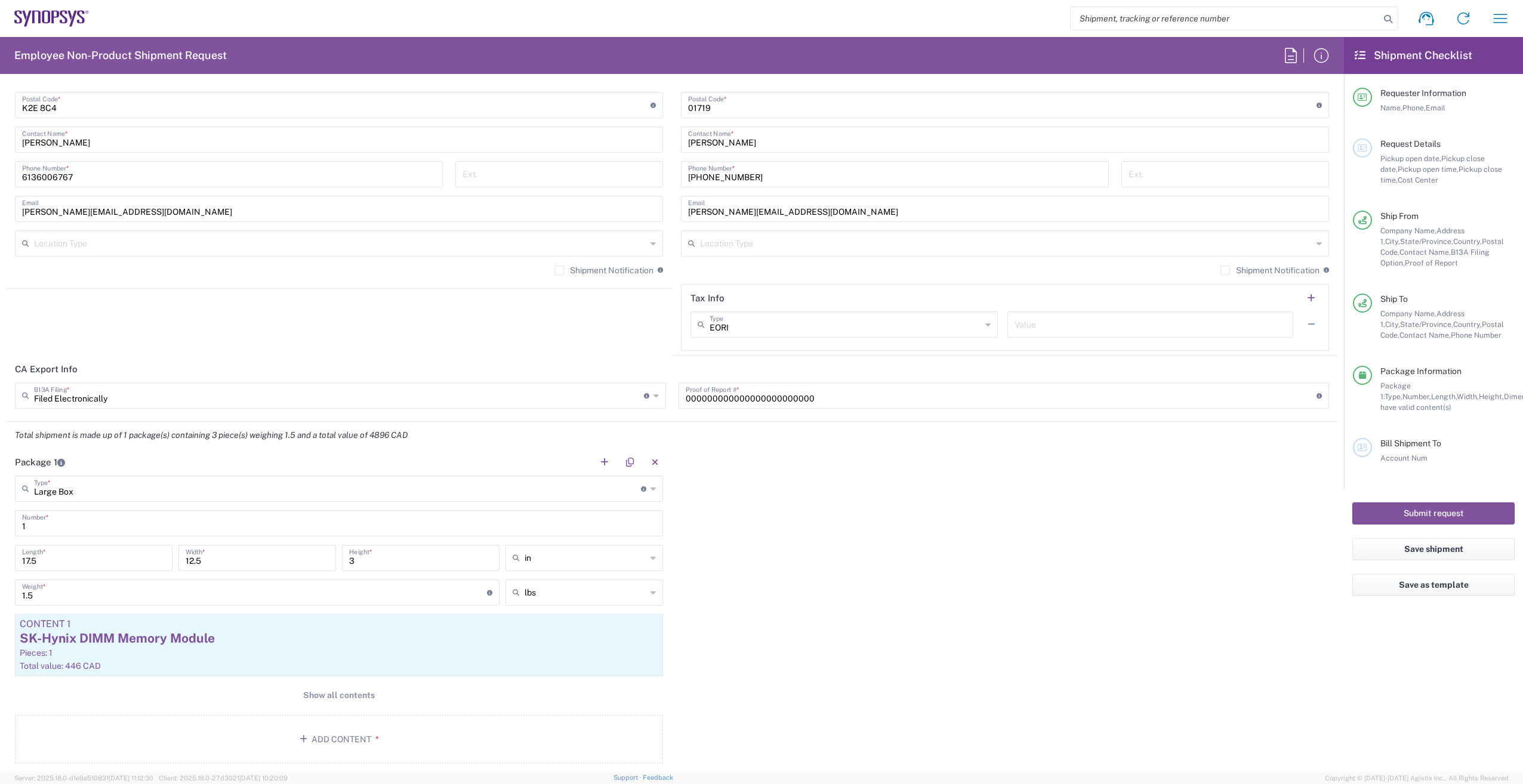
scroll to position [835, 0]
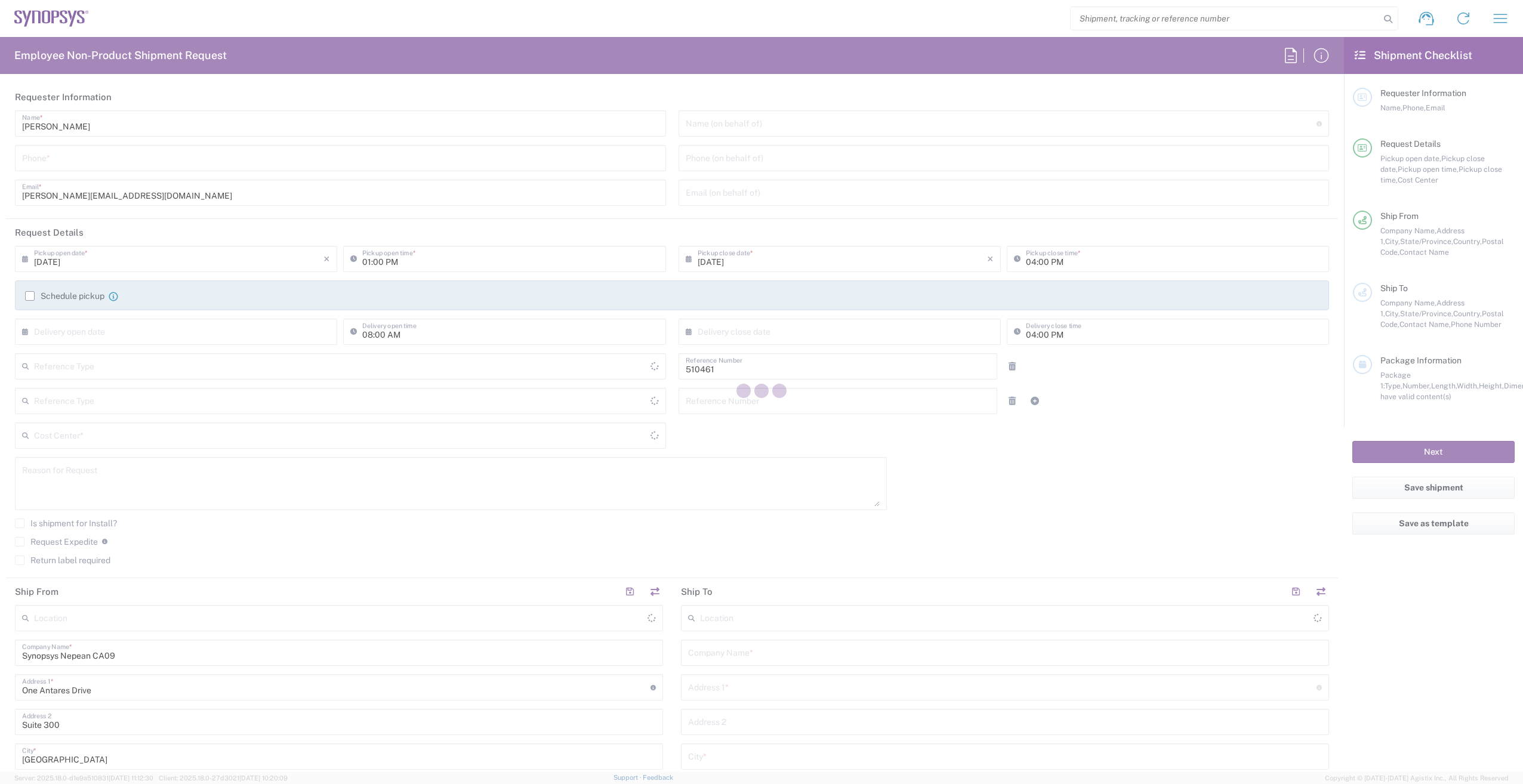
type input "[GEOGRAPHIC_DATA]"
type input "Department"
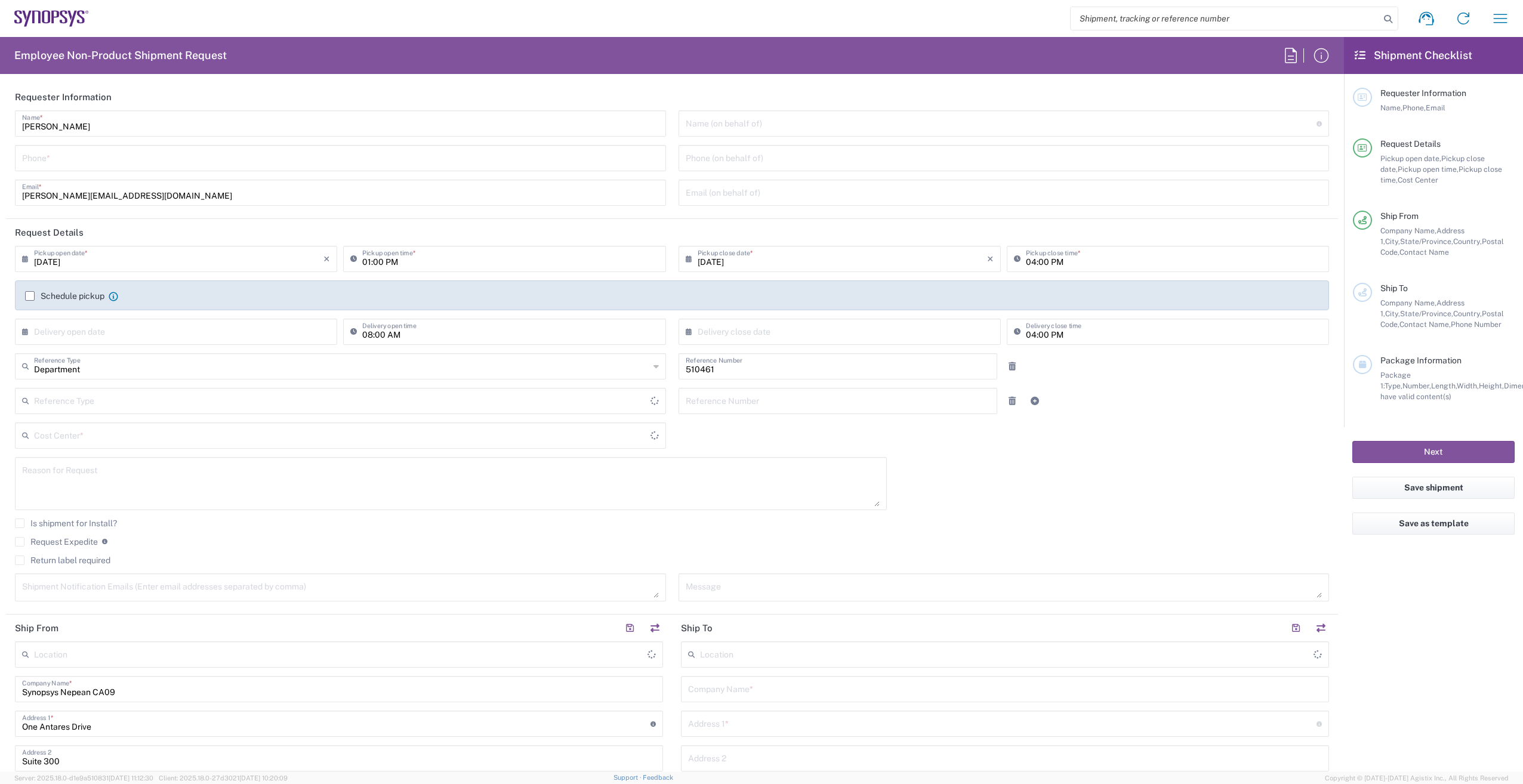
type input "Delivered at Place"
type input "CA02, SG, MSIP2, R&D 510461"
type input "[GEOGRAPHIC_DATA]"
click at [1505, 20] on icon "button" at bounding box center [1499, 18] width 19 height 19
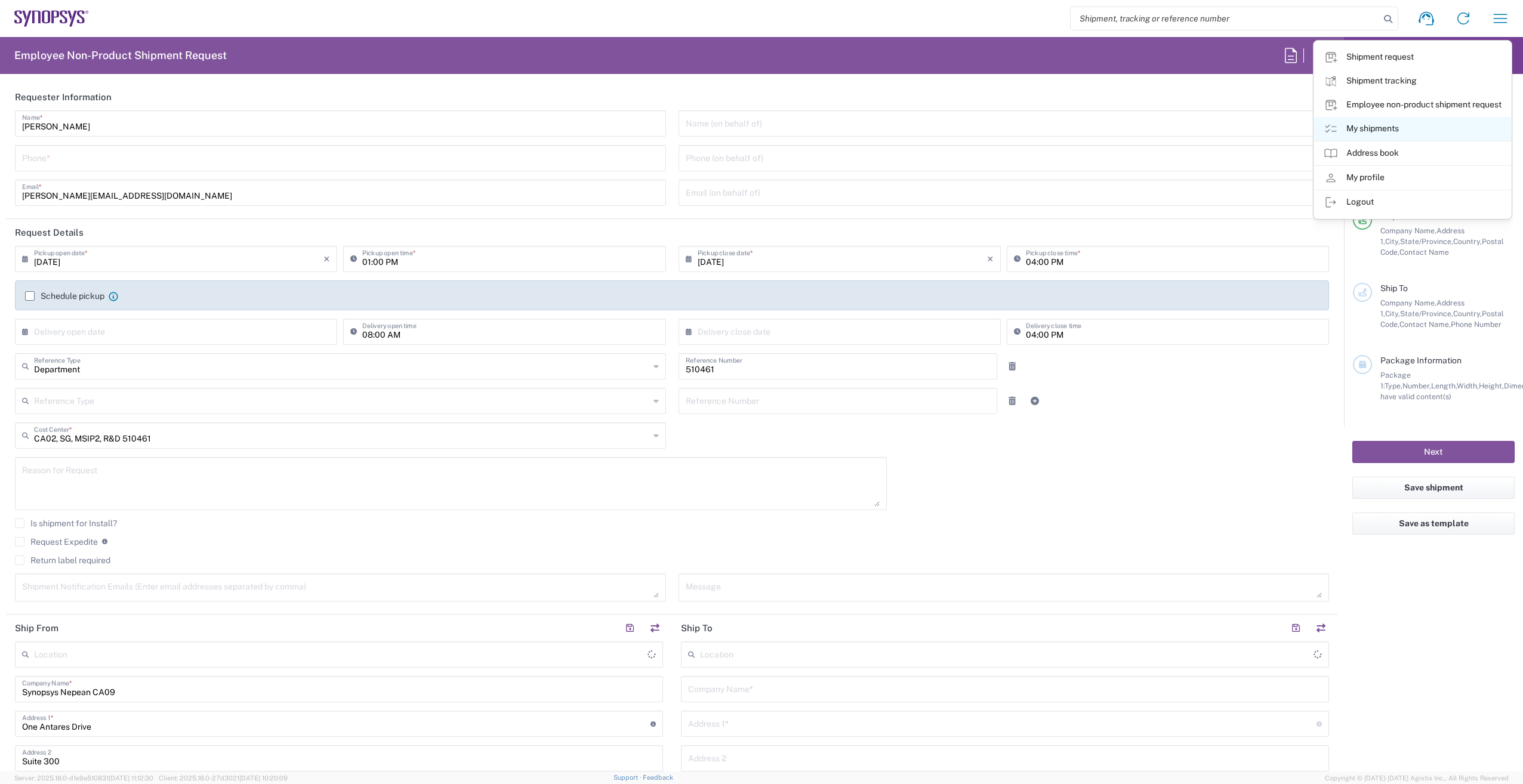
type input "Nepean CA09"
click at [1332, 129] on icon at bounding box center [1330, 129] width 14 height 14
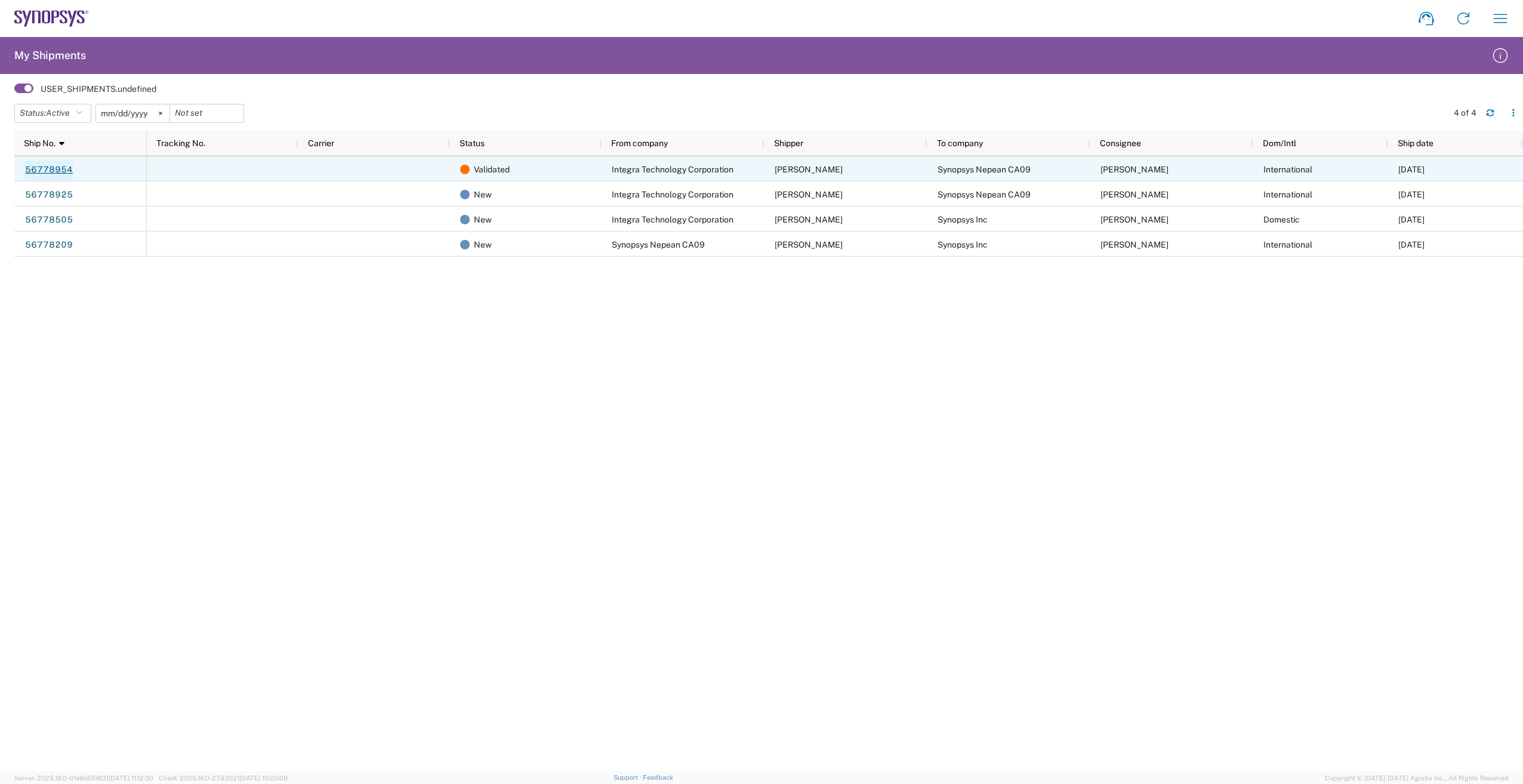
click at [70, 165] on link "56778954" at bounding box center [48, 169] width 49 height 19
click at [486, 169] on span "Validated" at bounding box center [492, 169] width 36 height 25
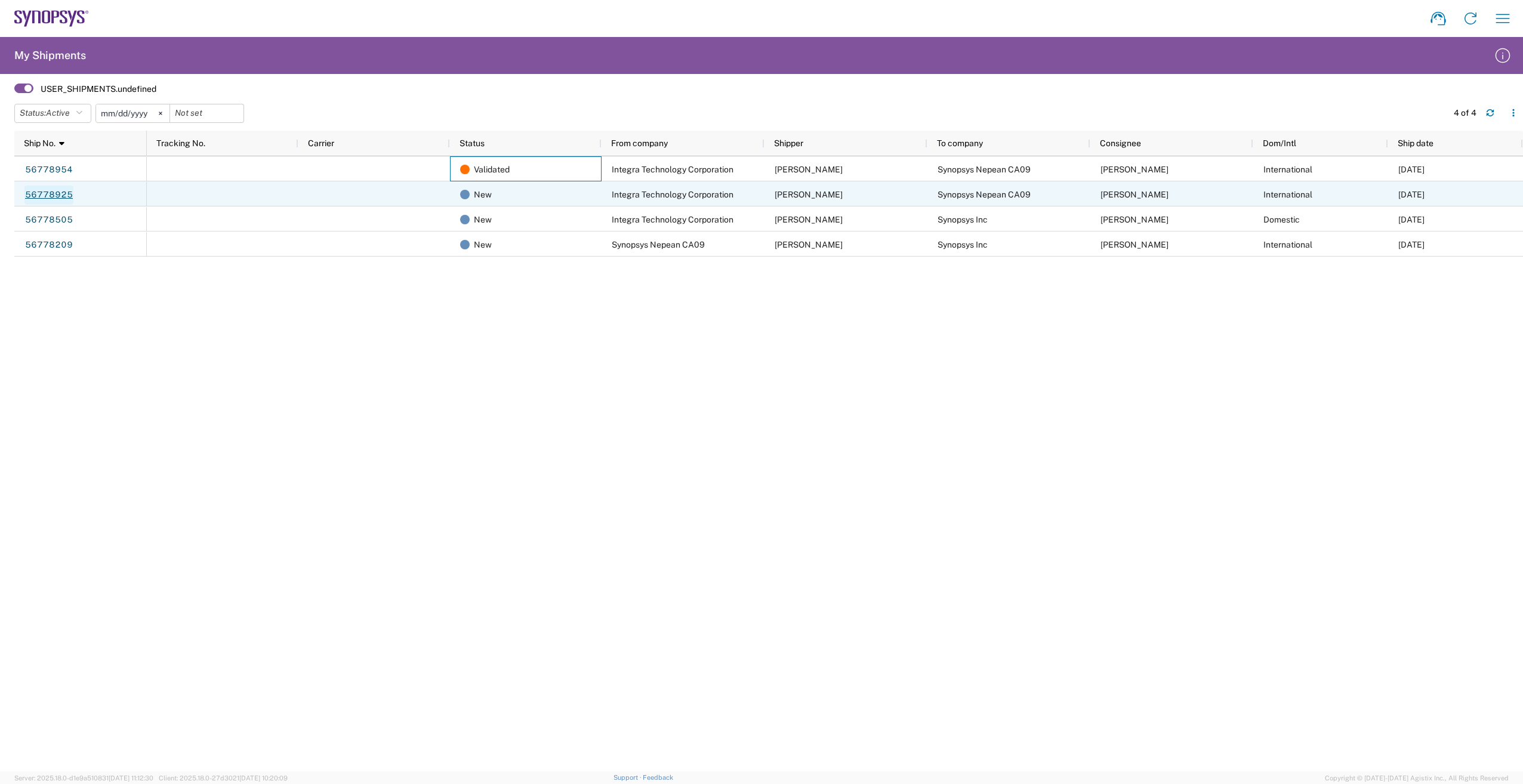
click at [43, 195] on link "56778925" at bounding box center [48, 195] width 49 height 19
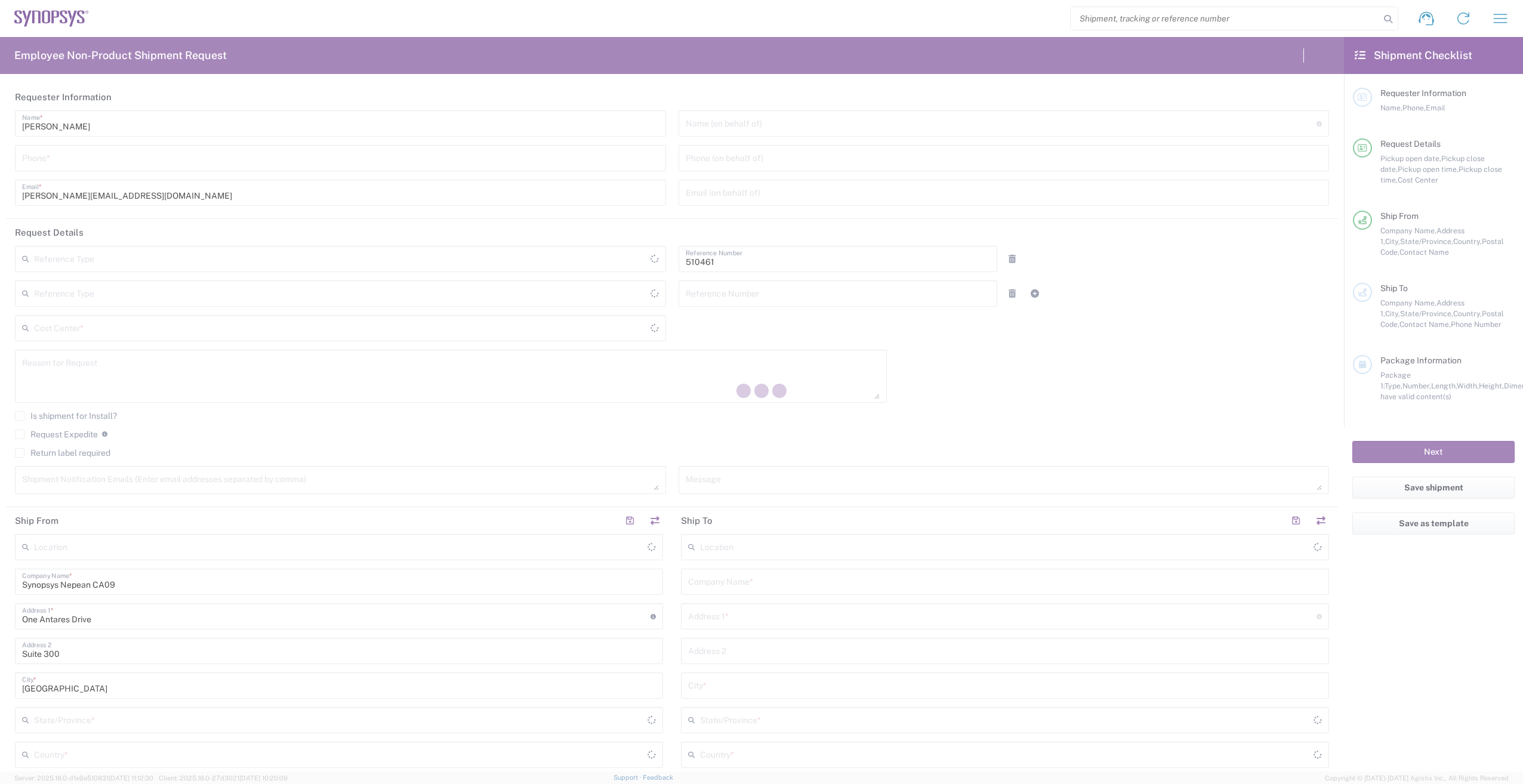
type input "Department"
type input "CA02, SG, MSIP2, R&D 510461"
type input "[GEOGRAPHIC_DATA]"
type input "Delivered at Place"
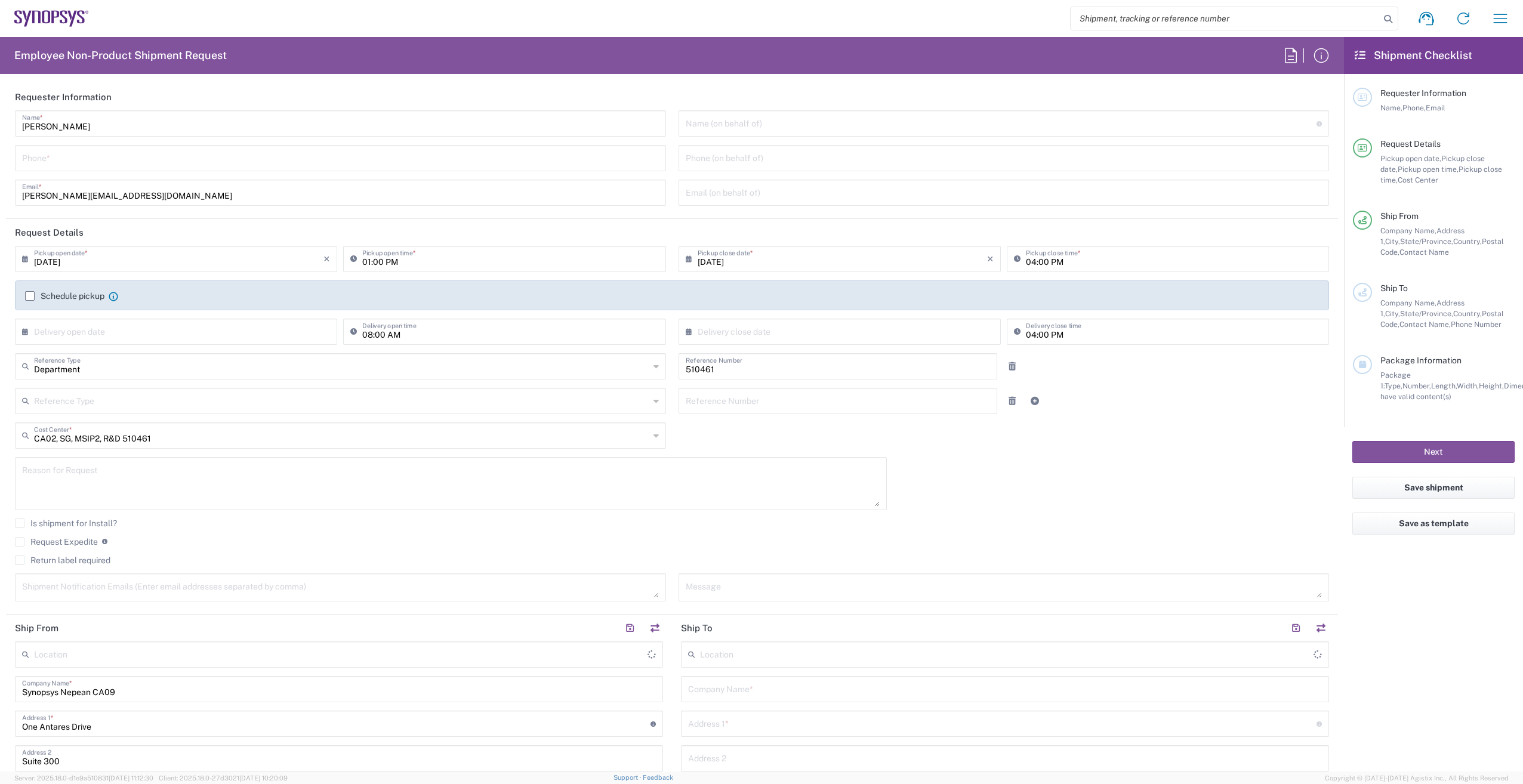
type input "[GEOGRAPHIC_DATA]"
type input "Nepean CA09"
drag, startPoint x: 0, startPoint y: 0, endPoint x: 1033, endPoint y: 23, distance: 1033.1
click at [1026, 23] on div "Shipment request Shipment tracking Employee non-product shipment request My shi…" at bounding box center [804, 18] width 1430 height 29
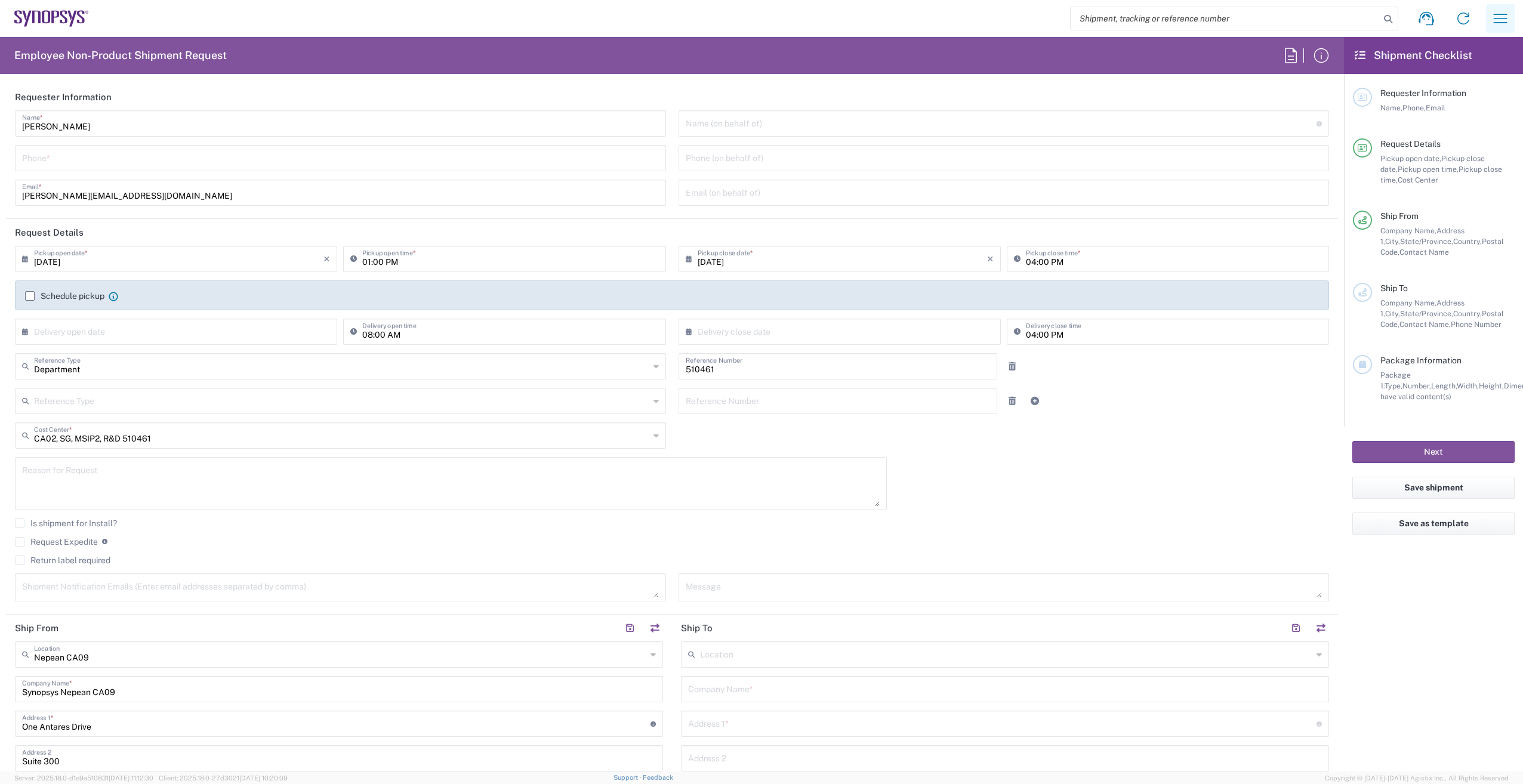
click at [1495, 18] on icon "button" at bounding box center [1500, 18] width 14 height 9
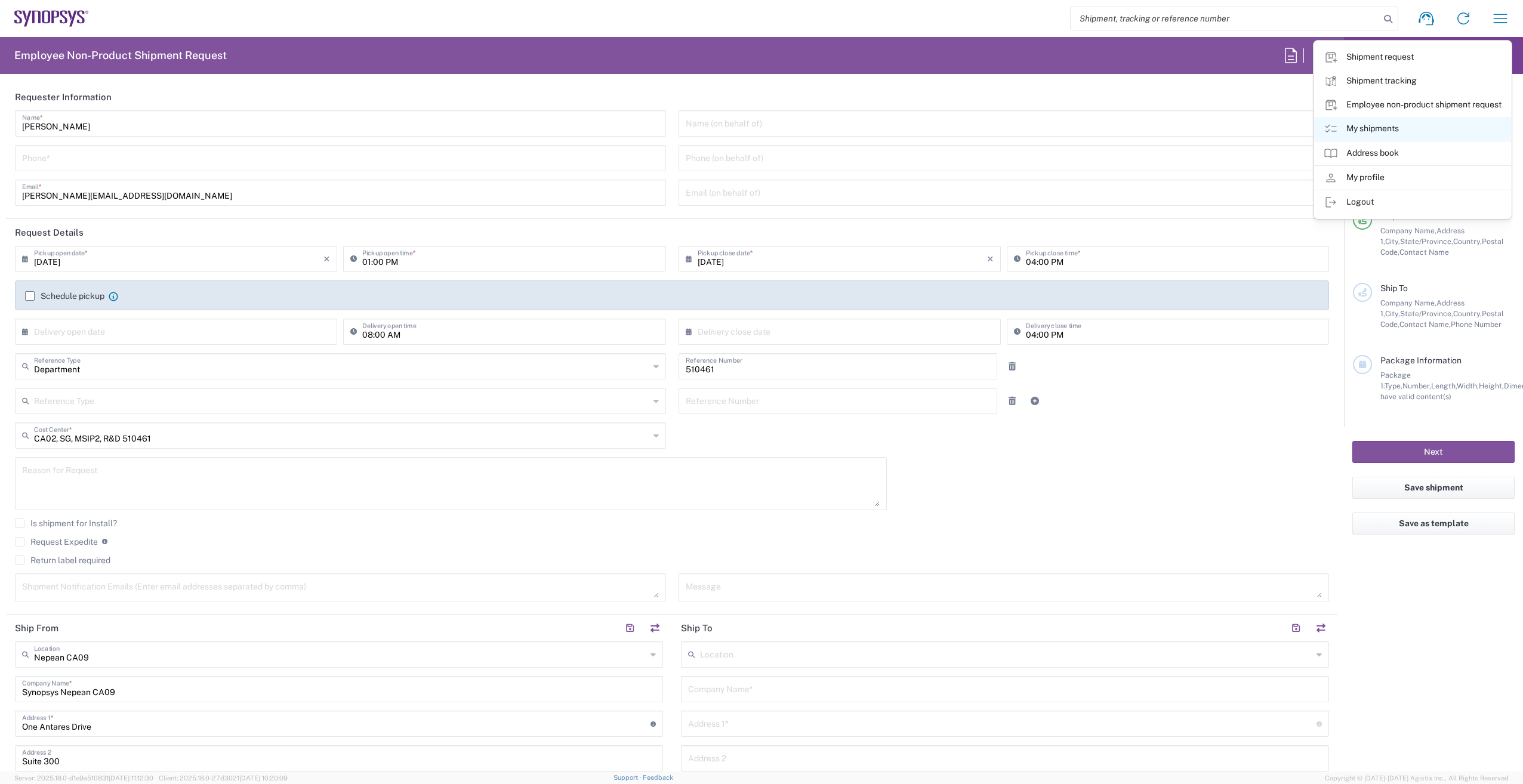
click at [1329, 127] on icon at bounding box center [1330, 129] width 14 height 14
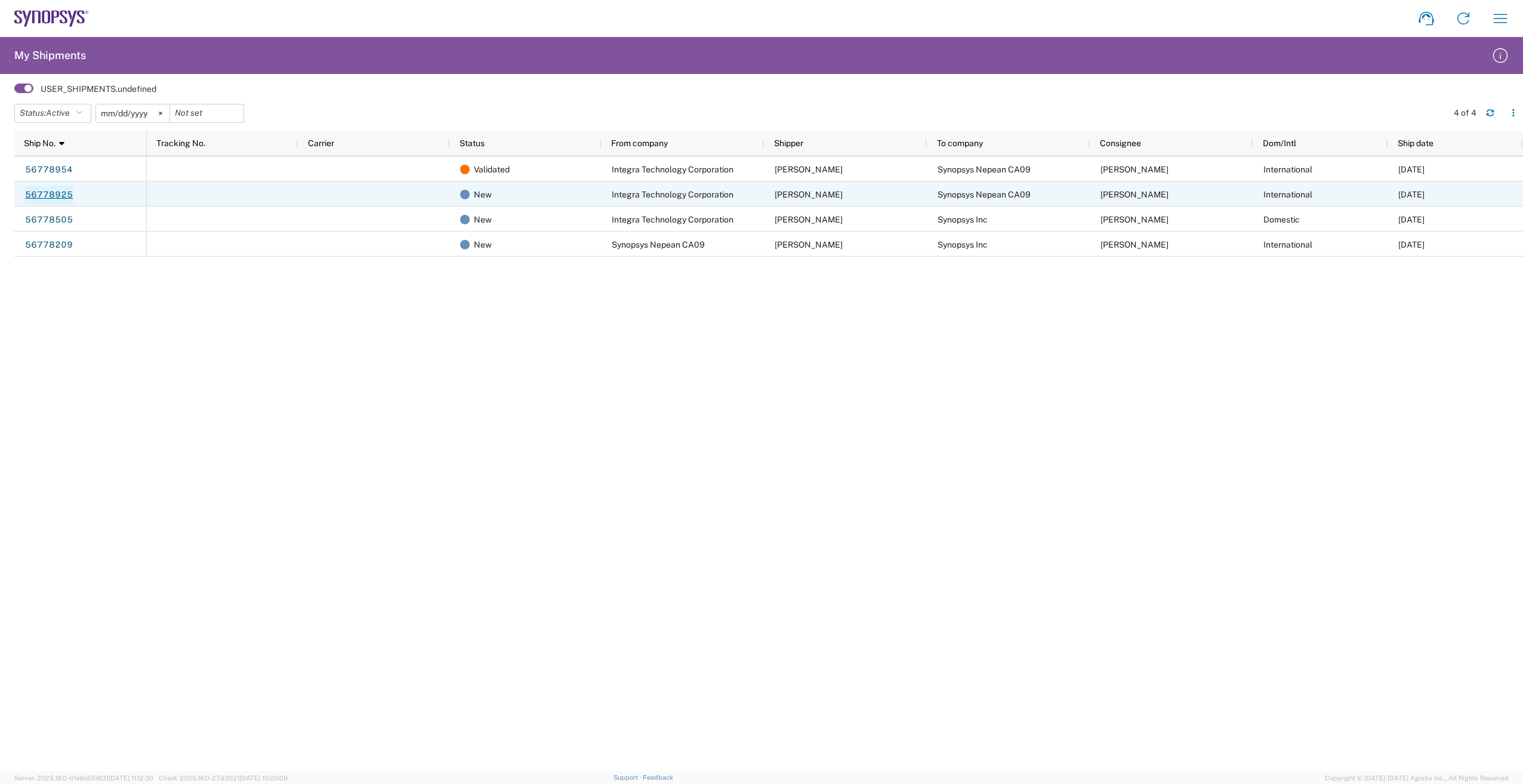
click at [42, 195] on link "56778925" at bounding box center [48, 195] width 49 height 19
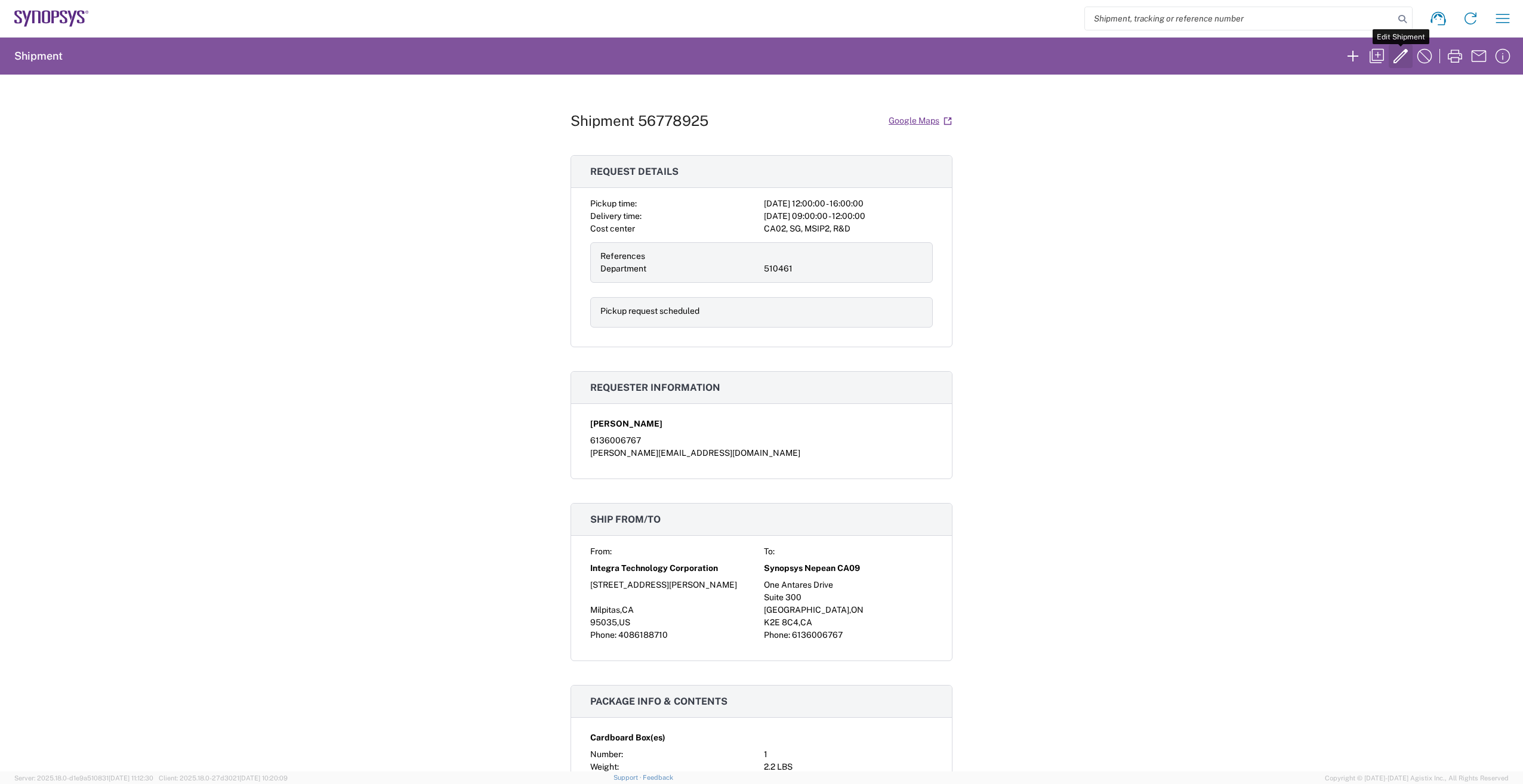
click at [1401, 55] on icon "button" at bounding box center [1400, 56] width 19 height 19
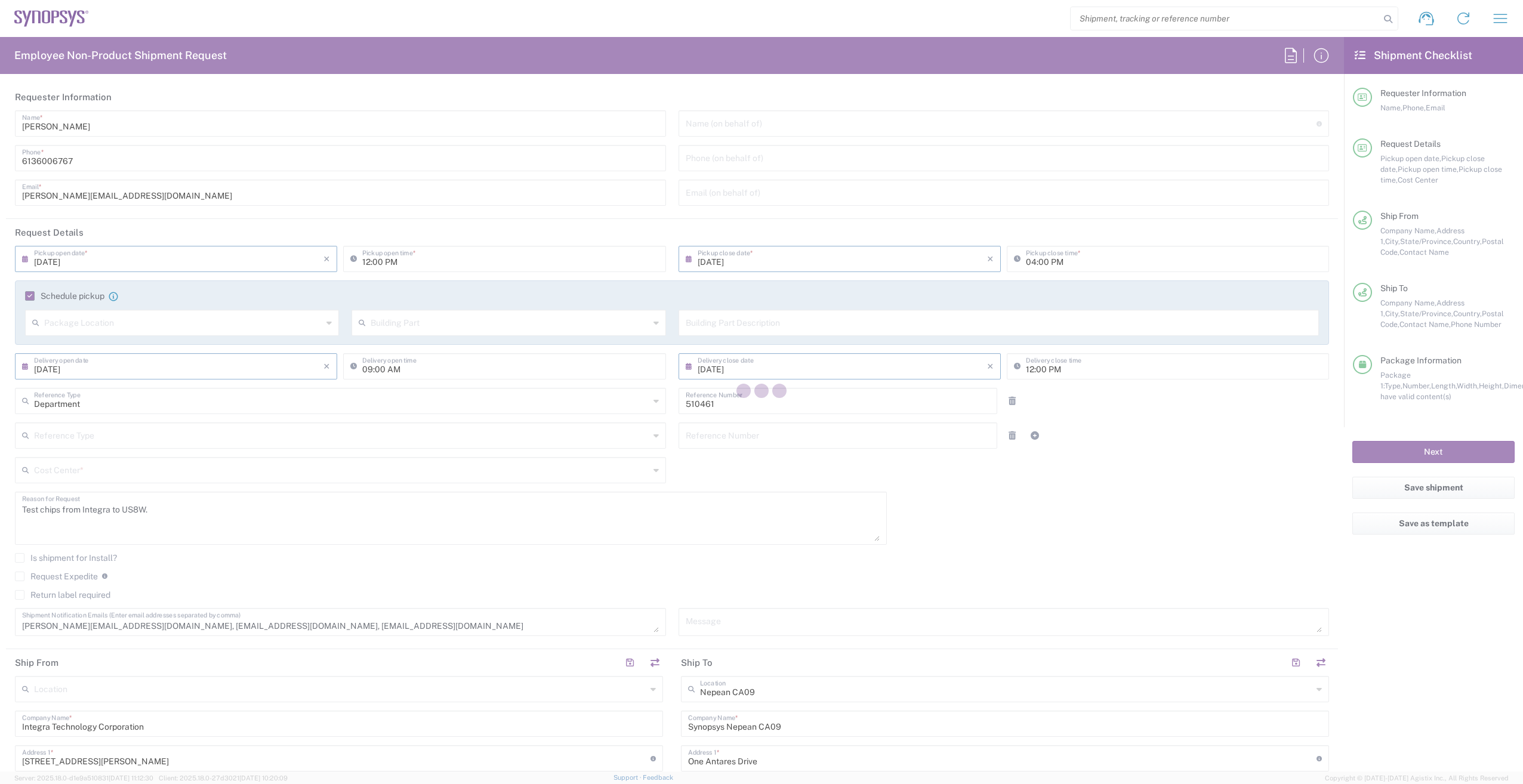
type input "CA02, SG, MSIP2, R&D 510461"
type input "[US_STATE]"
type input "[GEOGRAPHIC_DATA]"
type input "Cardboard Box(es)"
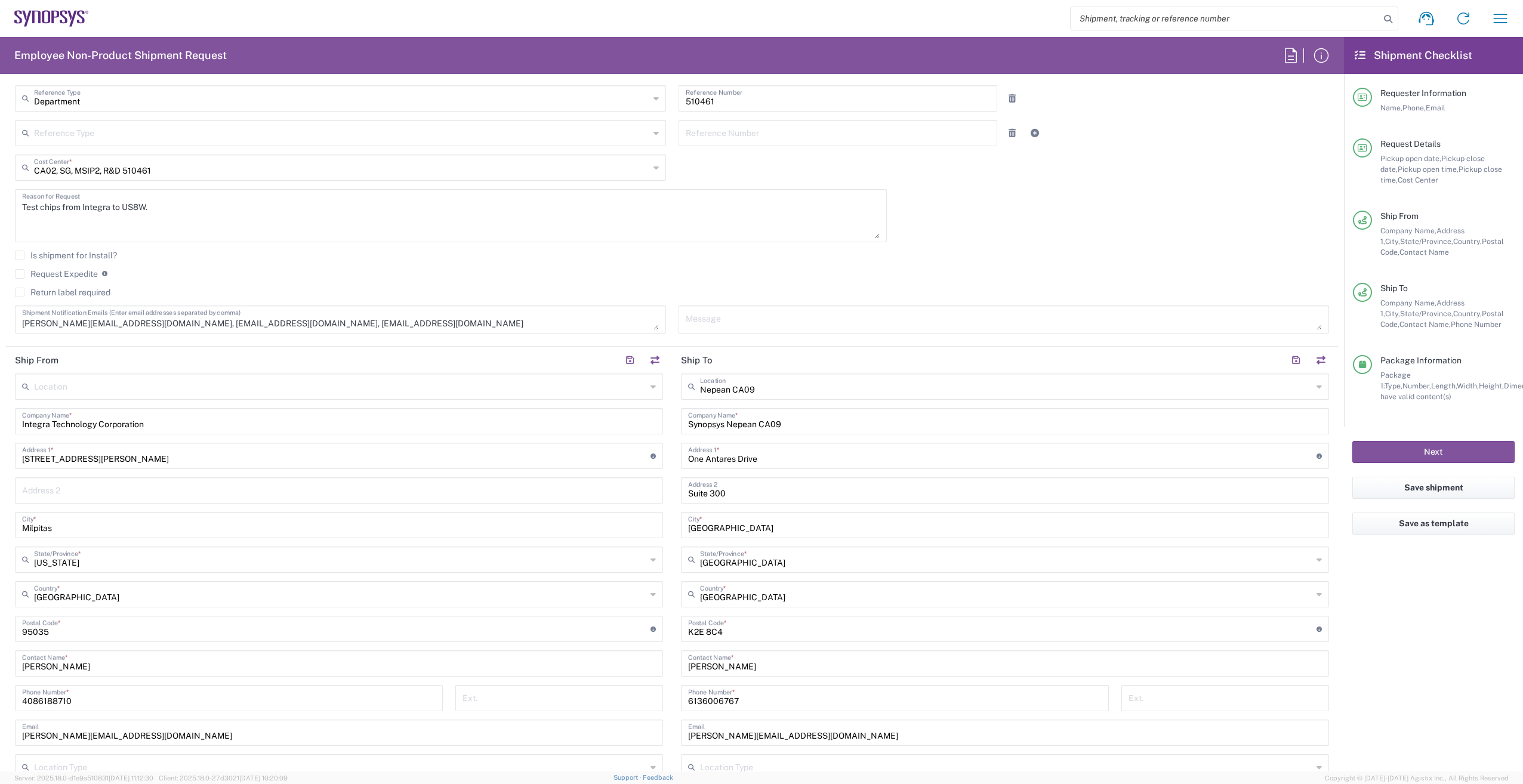
scroll to position [298, 0]
click at [20, 280] on label "Request Expedite" at bounding box center [56, 278] width 83 height 10
click at [20, 278] on input "Request Expedite" at bounding box center [20, 278] width 0 height 0
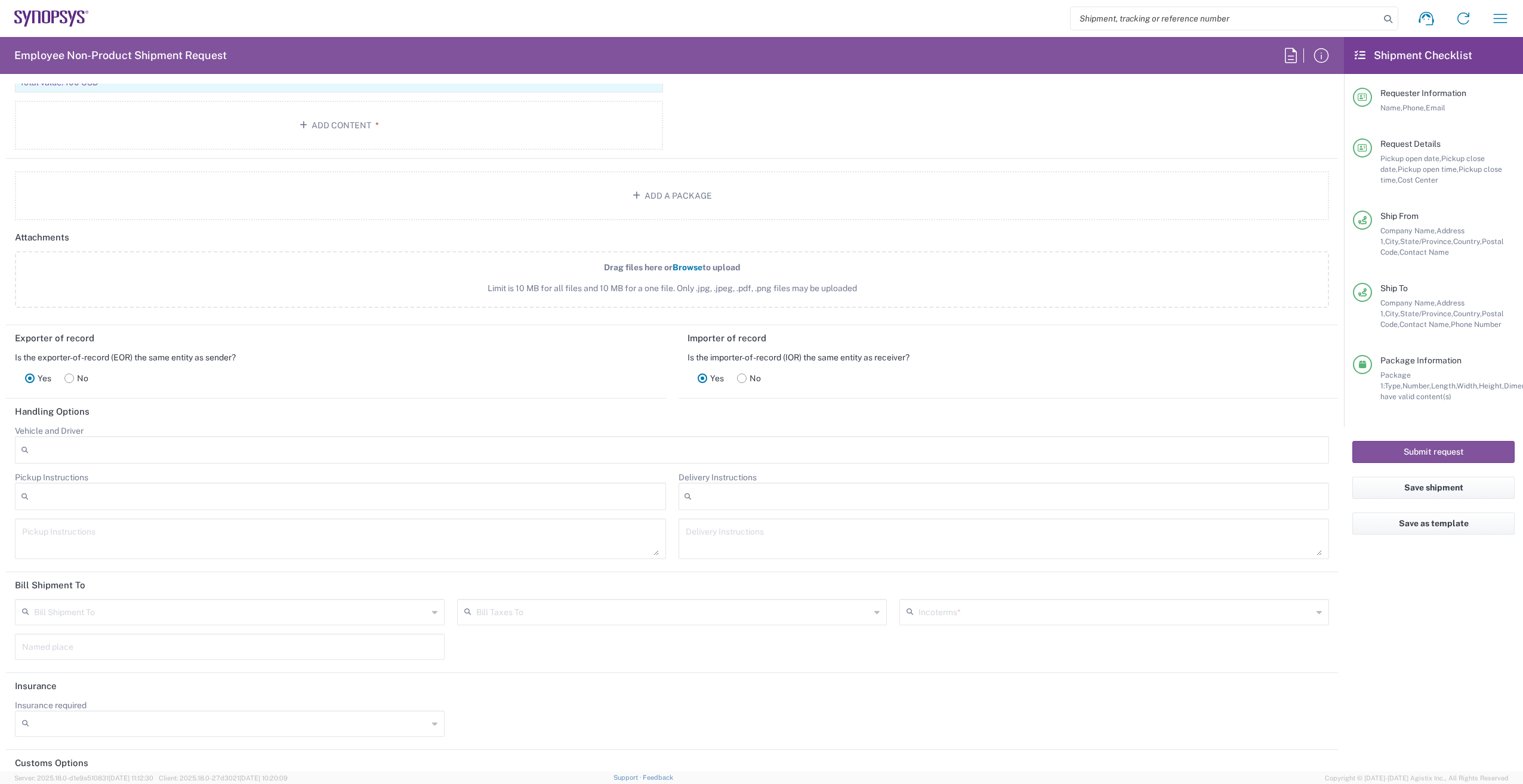
scroll to position [1372, 0]
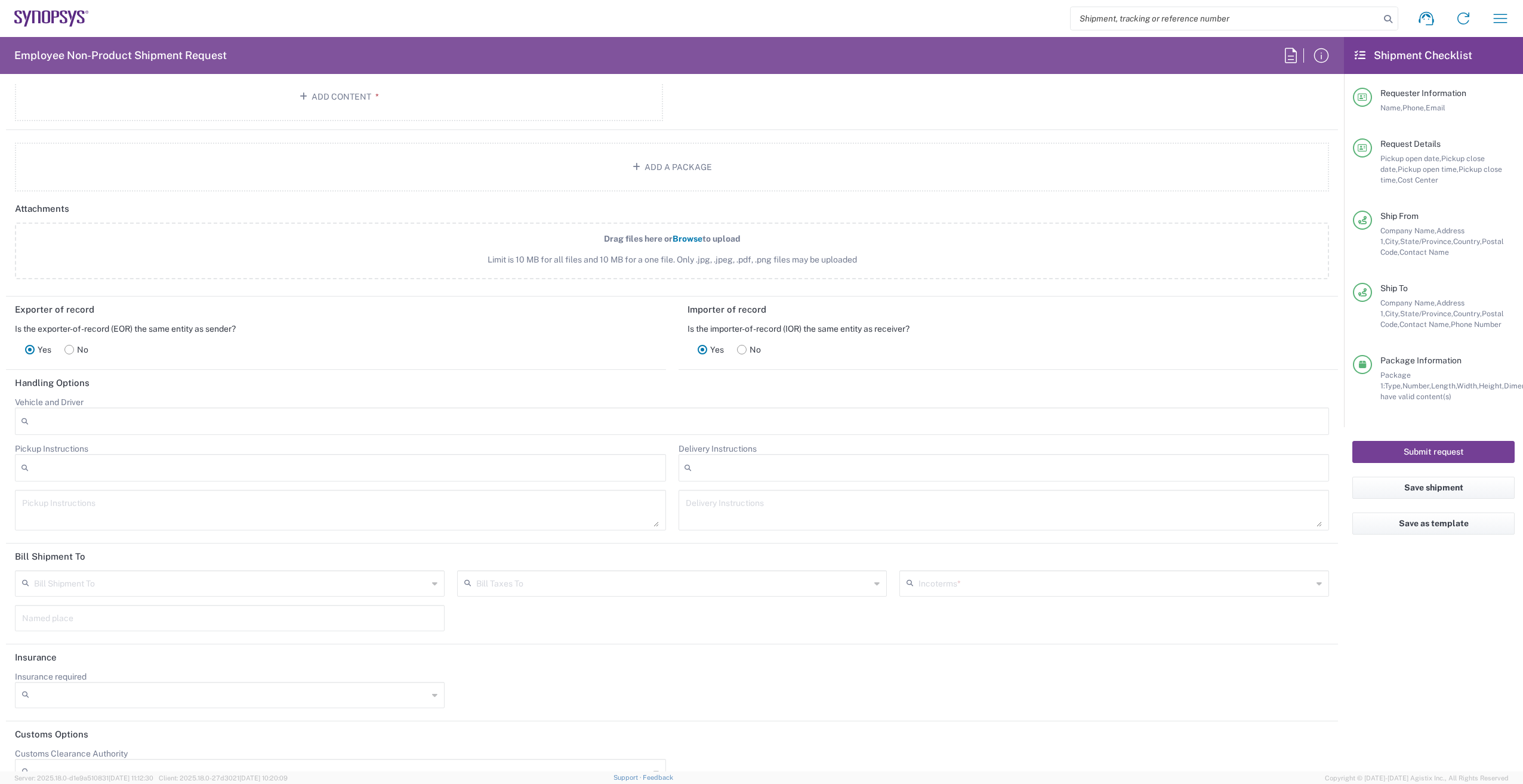
click at [1439, 456] on button "Submit request" at bounding box center [1433, 452] width 162 height 22
click at [1316, 584] on icon at bounding box center [1318, 583] width 5 height 19
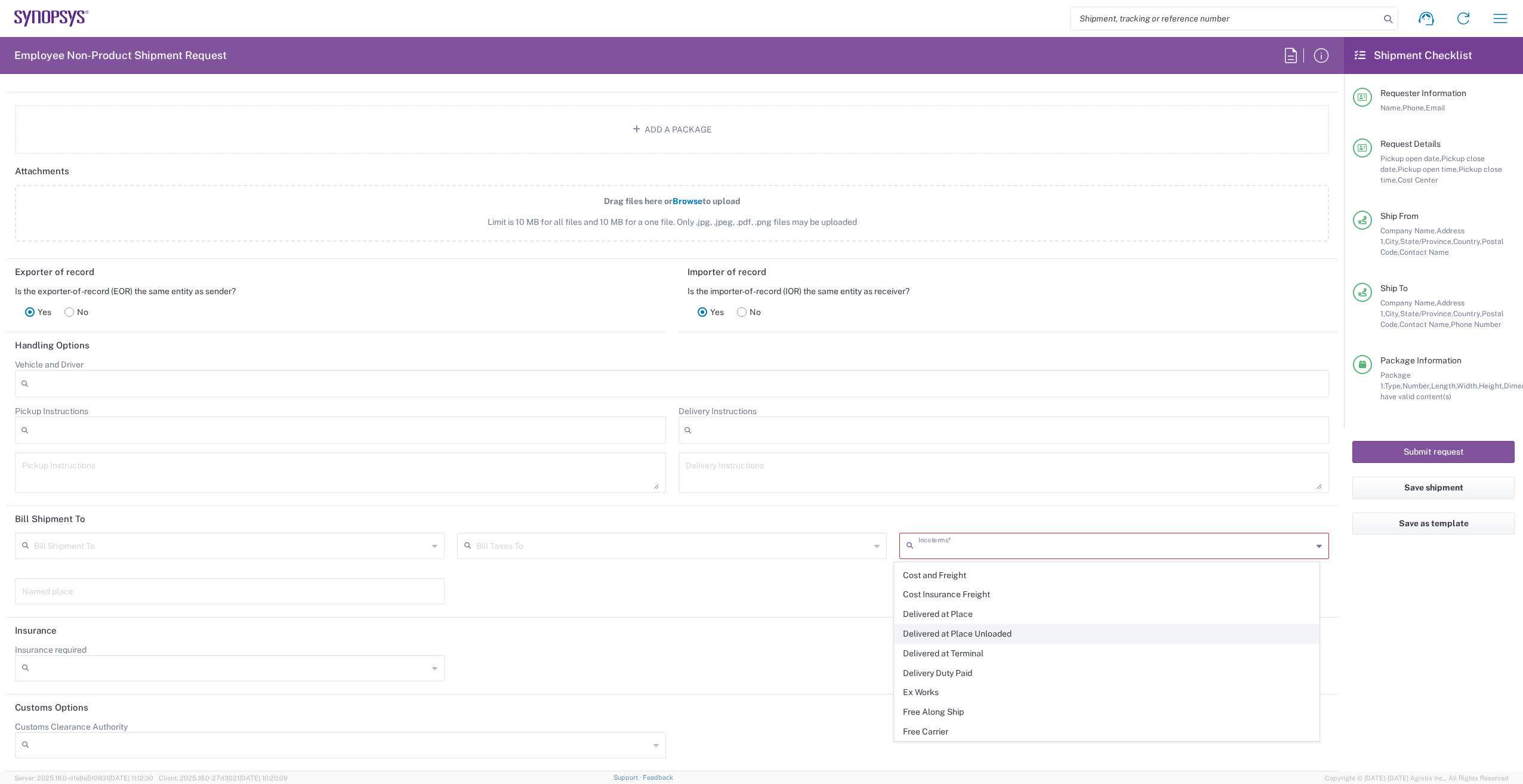
scroll to position [0, 0]
click at [1132, 498] on div "Delivery Instructions After Hour Delivery Breakdown Crane Required Delivery Dep…" at bounding box center [1003, 453] width 663 height 95
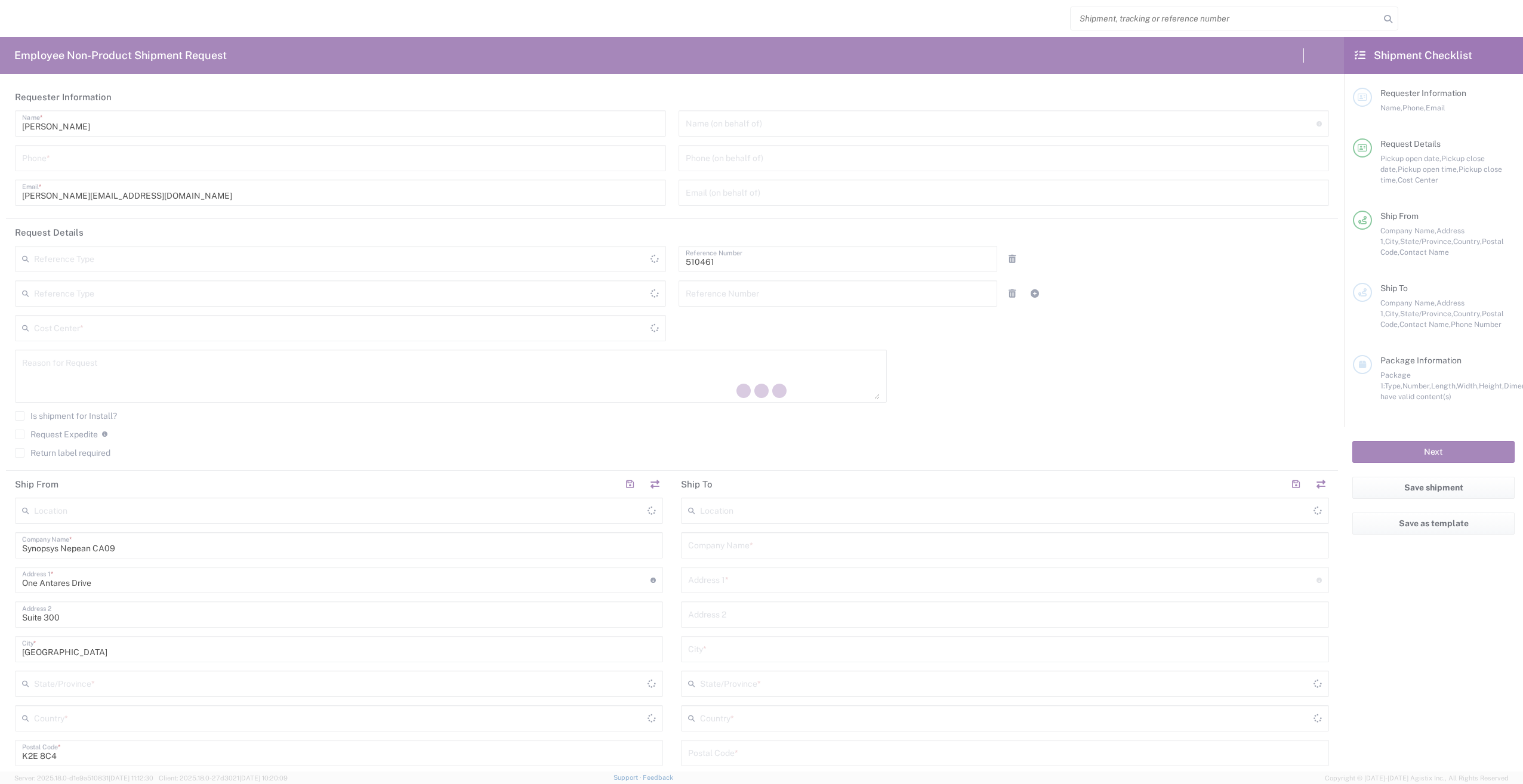
type input "Department"
type input "CA02, SG, MSIP2, R&D 510461"
type input "[GEOGRAPHIC_DATA]"
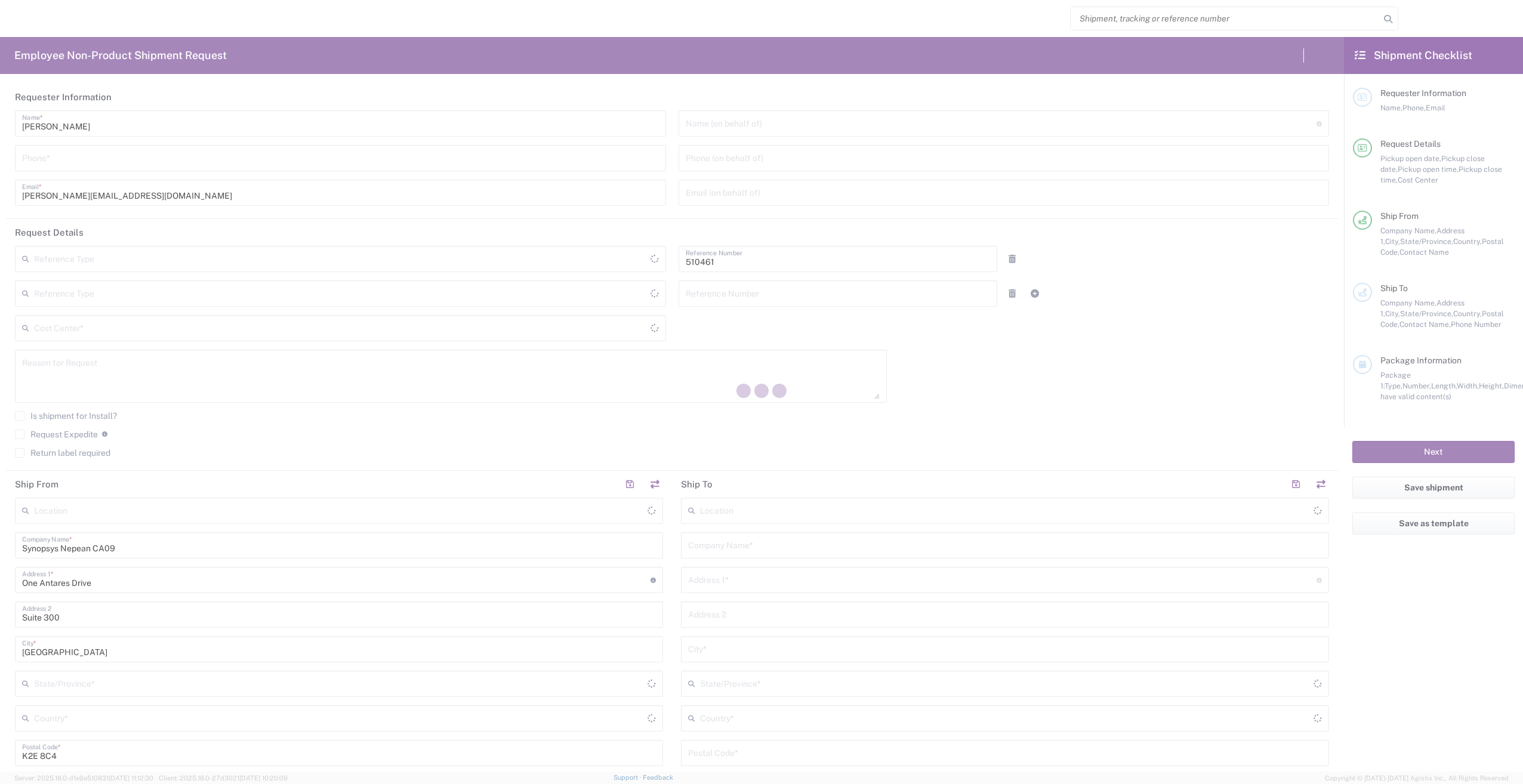
type input "Delivered at Place"
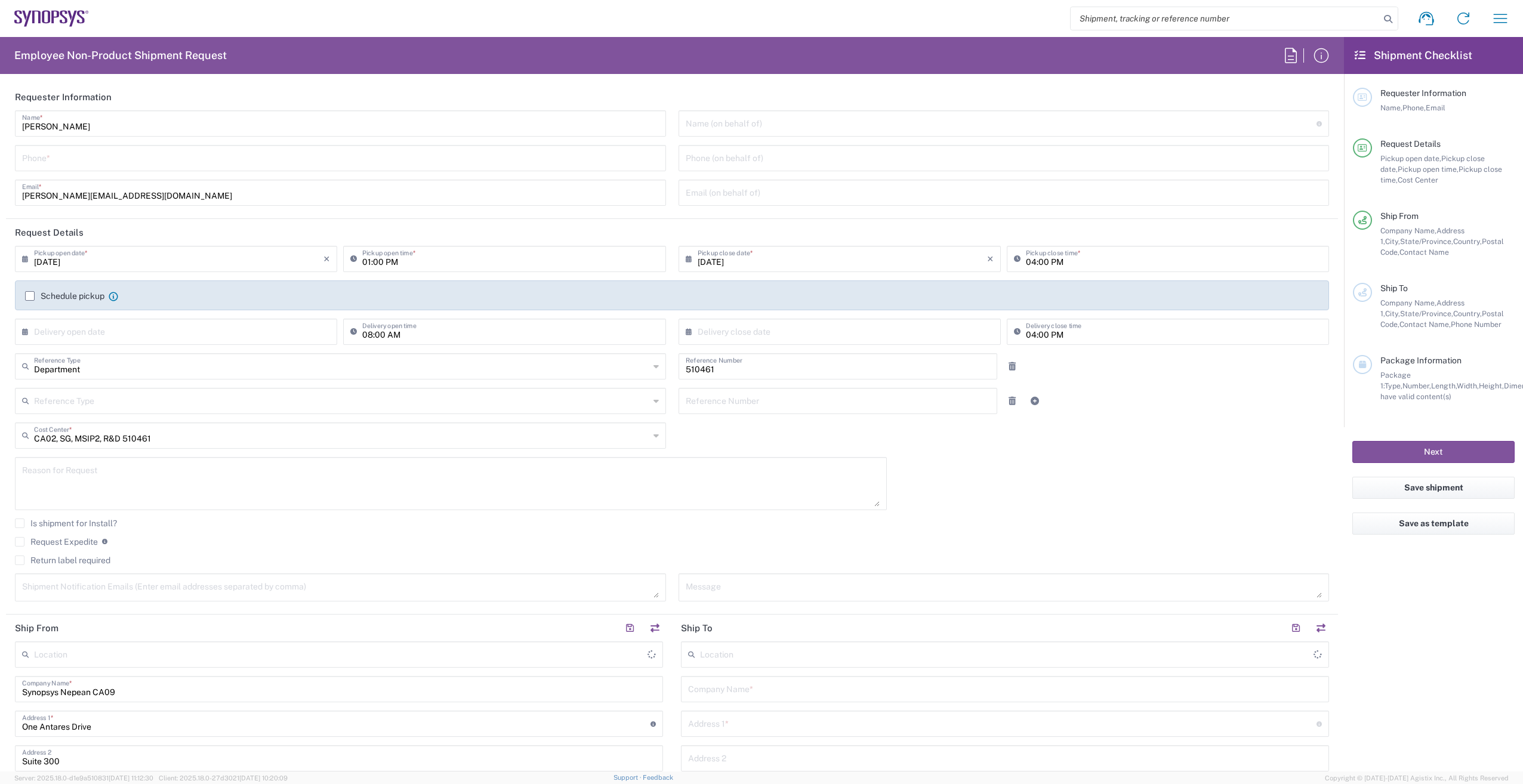
type input "Nepean CA09"
click at [1501, 15] on icon "button" at bounding box center [1500, 18] width 14 height 9
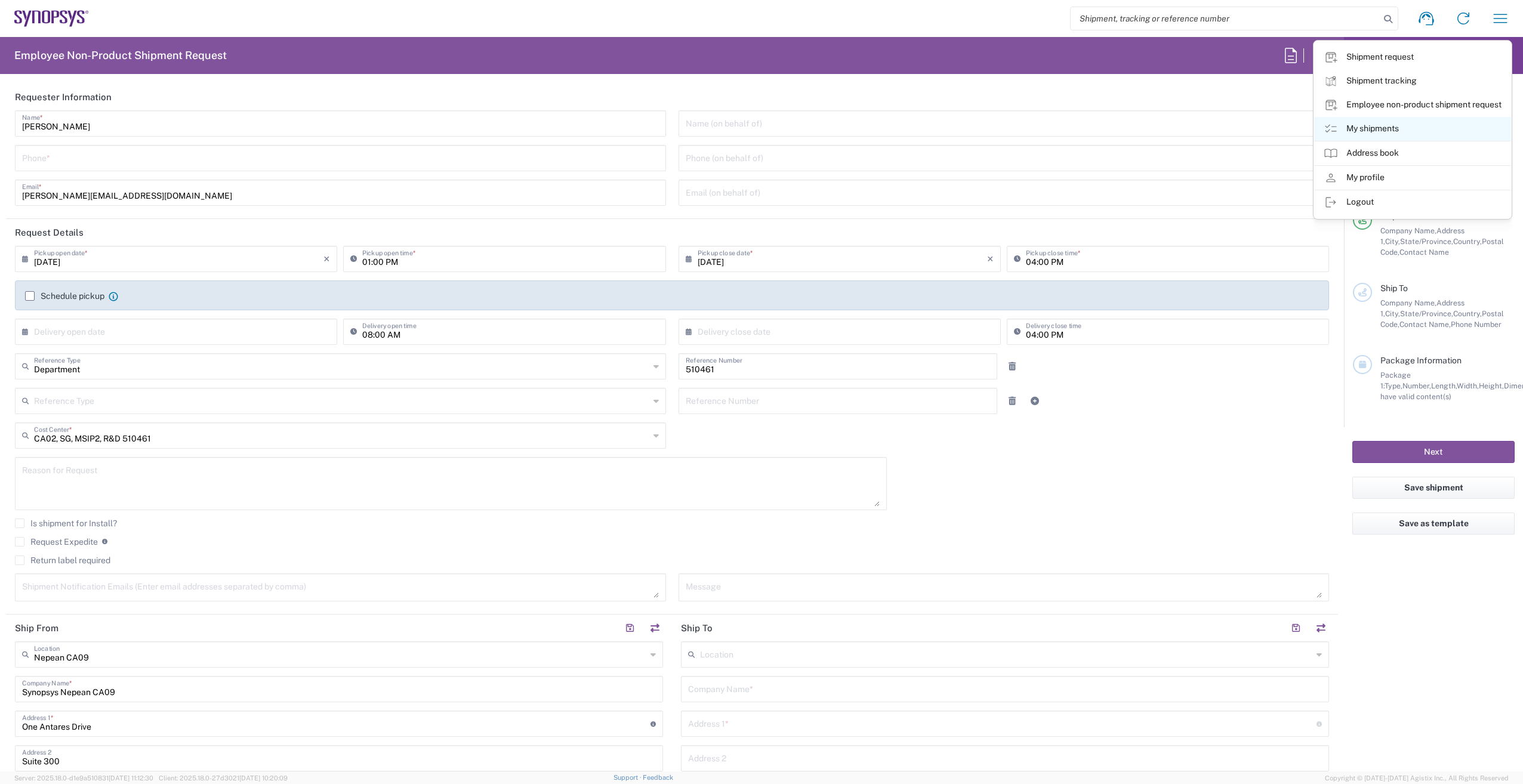
click at [1331, 127] on icon at bounding box center [1330, 129] width 14 height 14
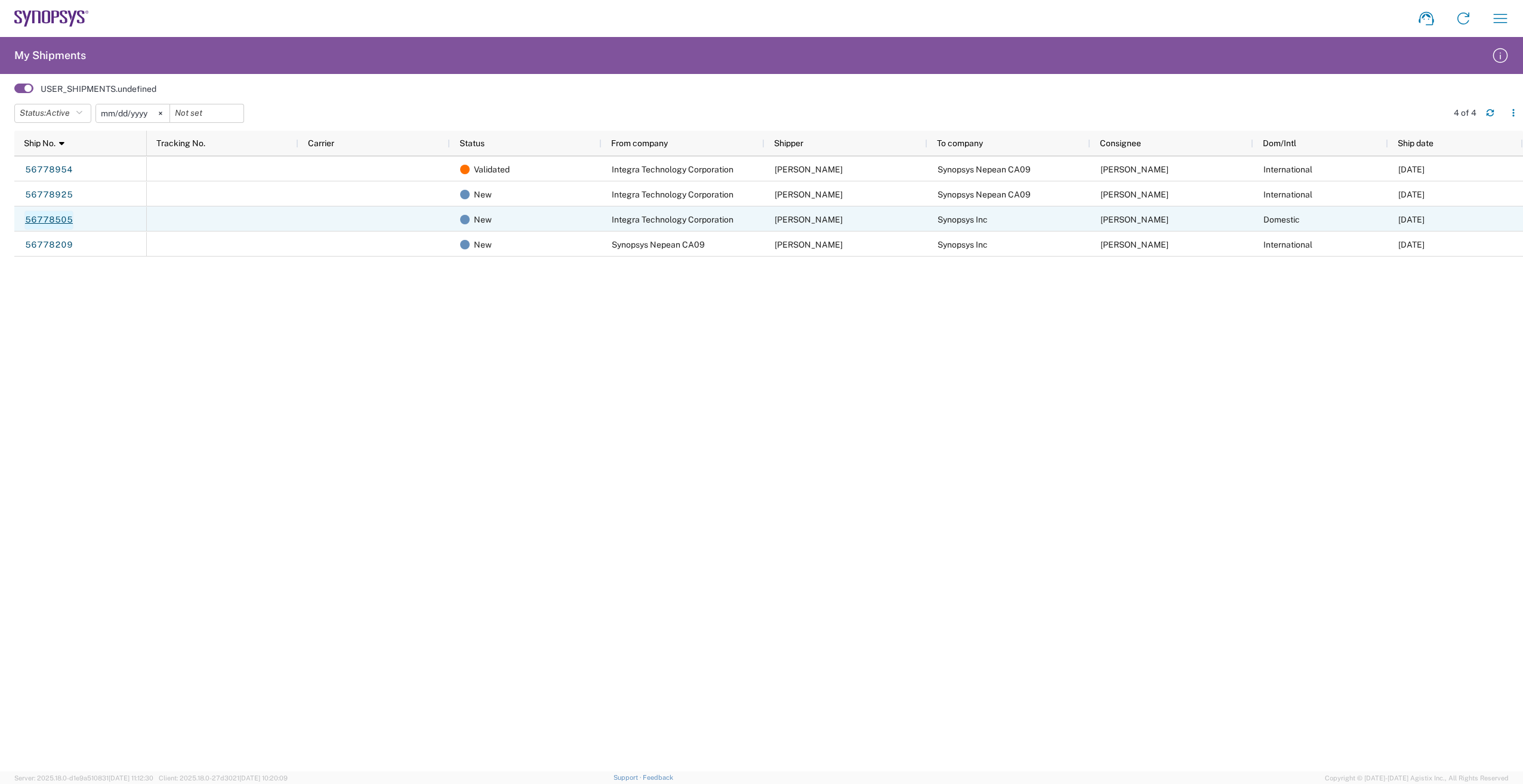
click at [41, 221] on link "56778505" at bounding box center [48, 220] width 49 height 19
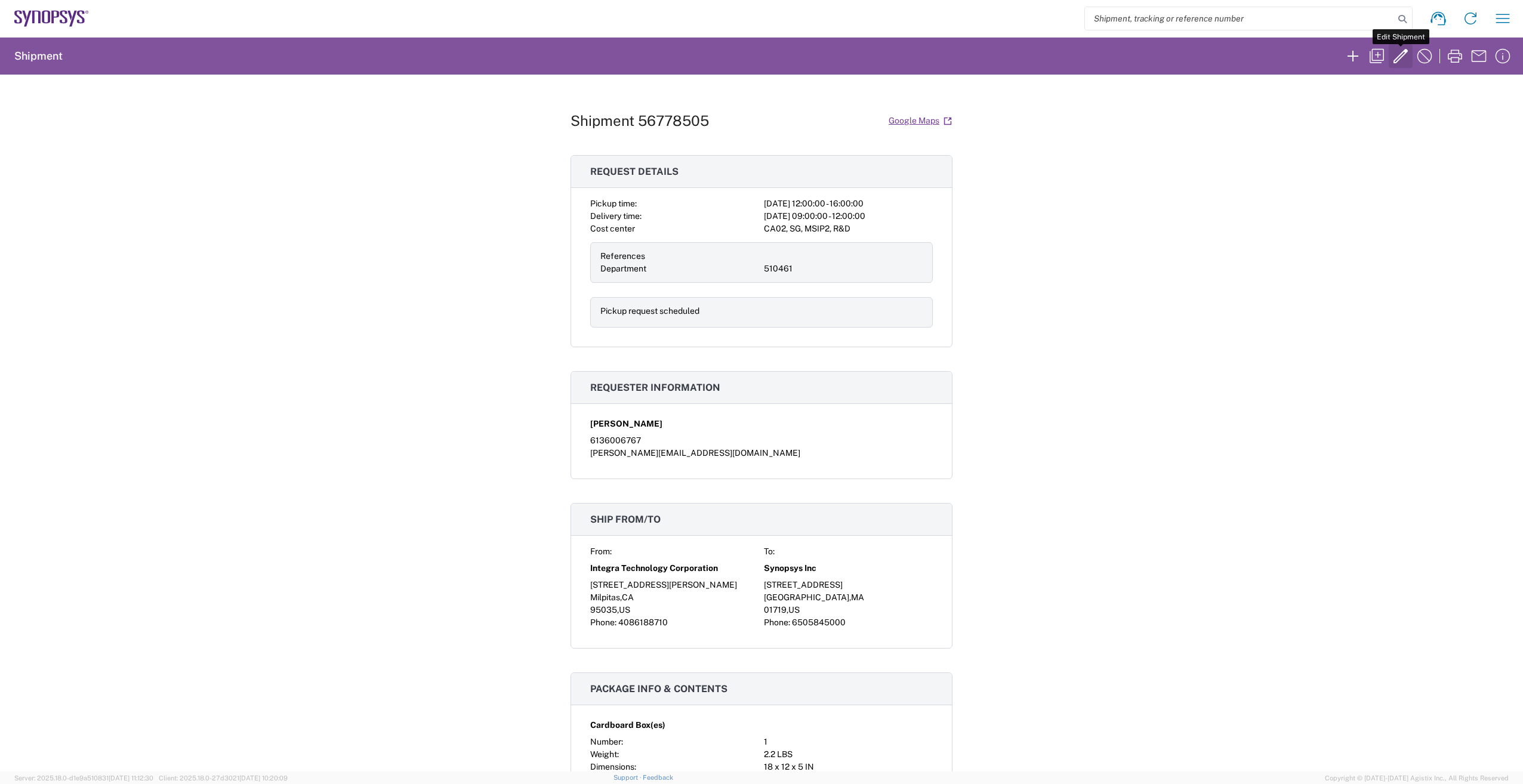
click at [1403, 54] on icon "button" at bounding box center [1400, 56] width 14 height 14
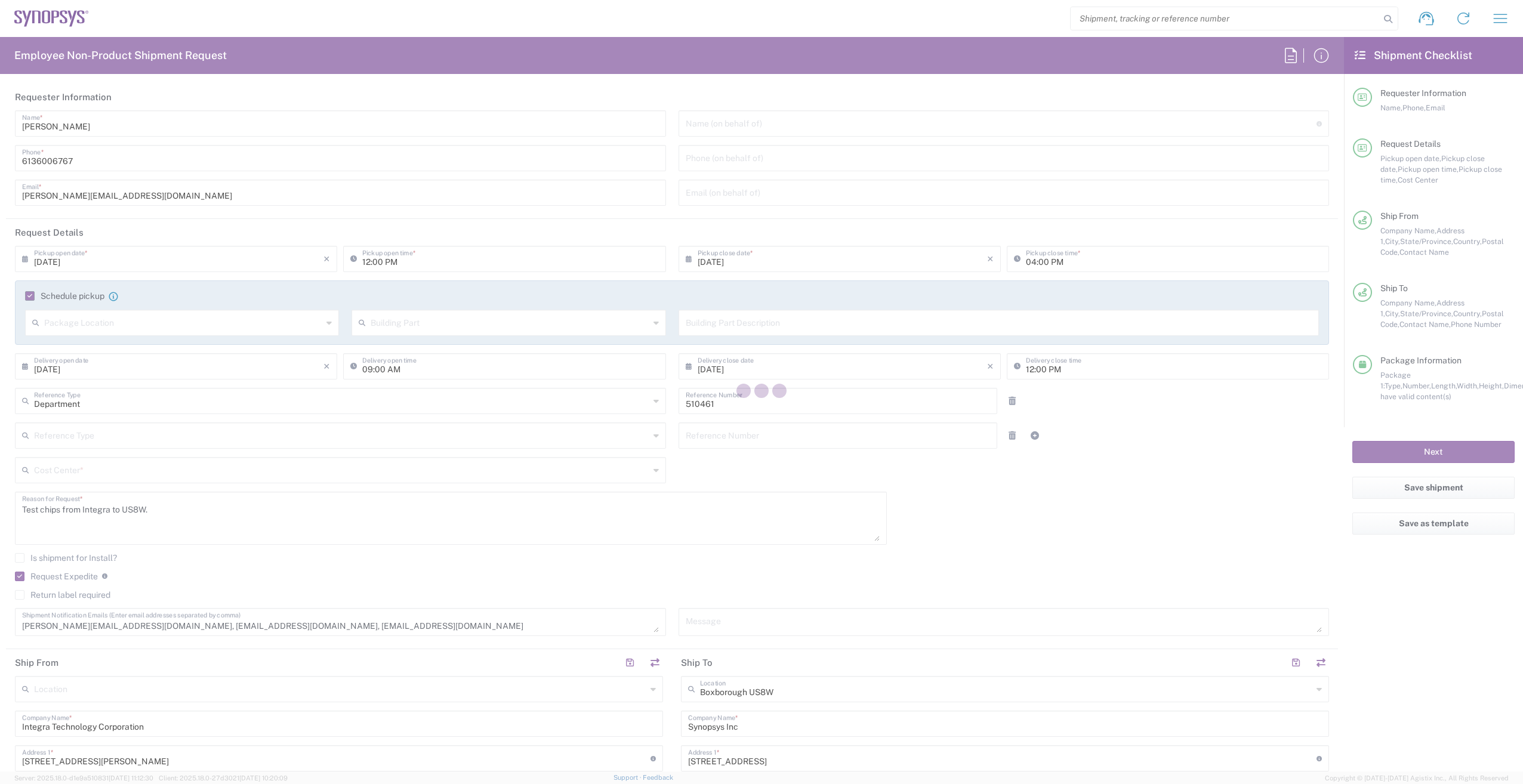
type input "[US_STATE]"
type input "CA02, SG, MSIP2, R&D 510461"
type input "Cardboard Box(es)"
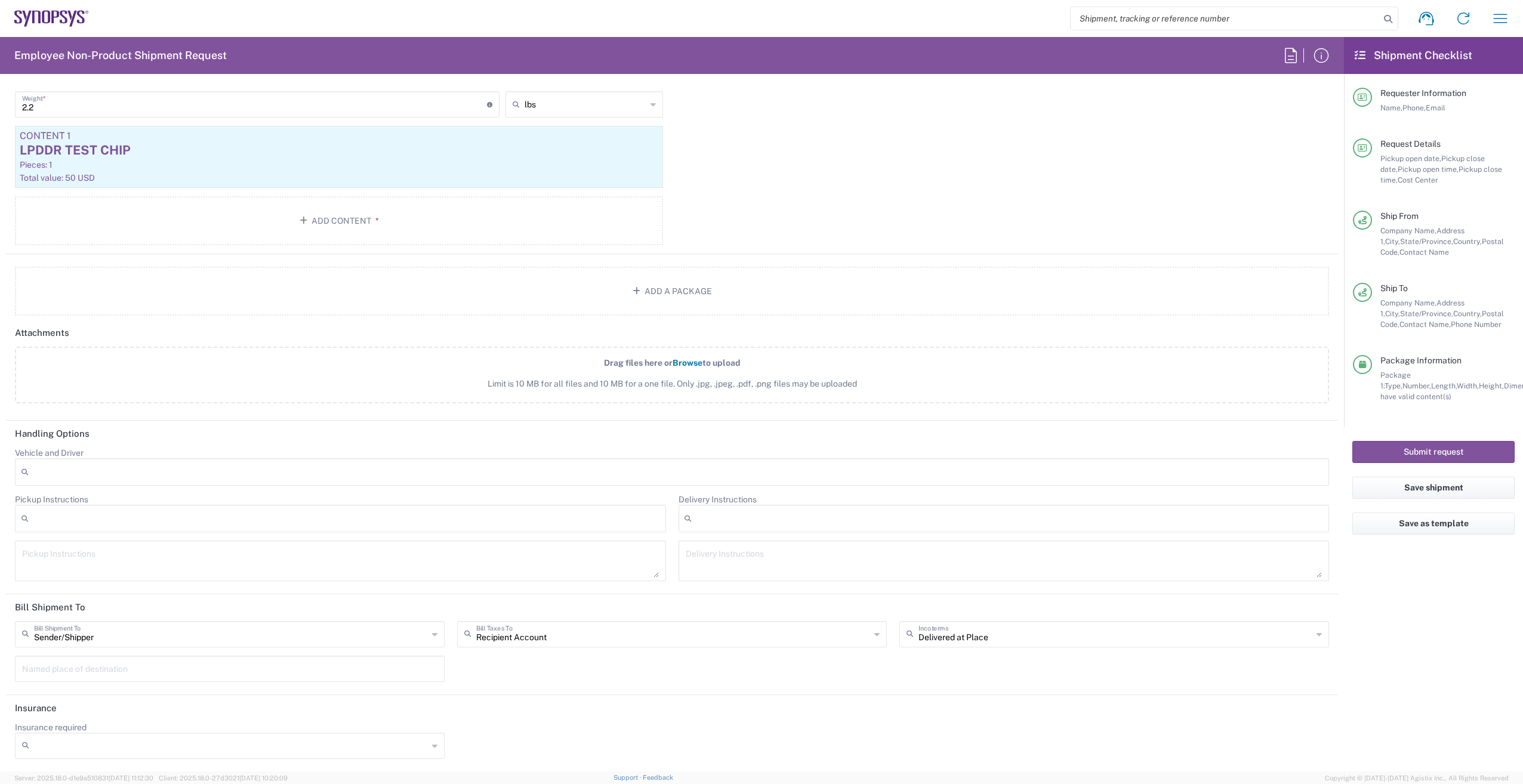
scroll to position [1249, 0]
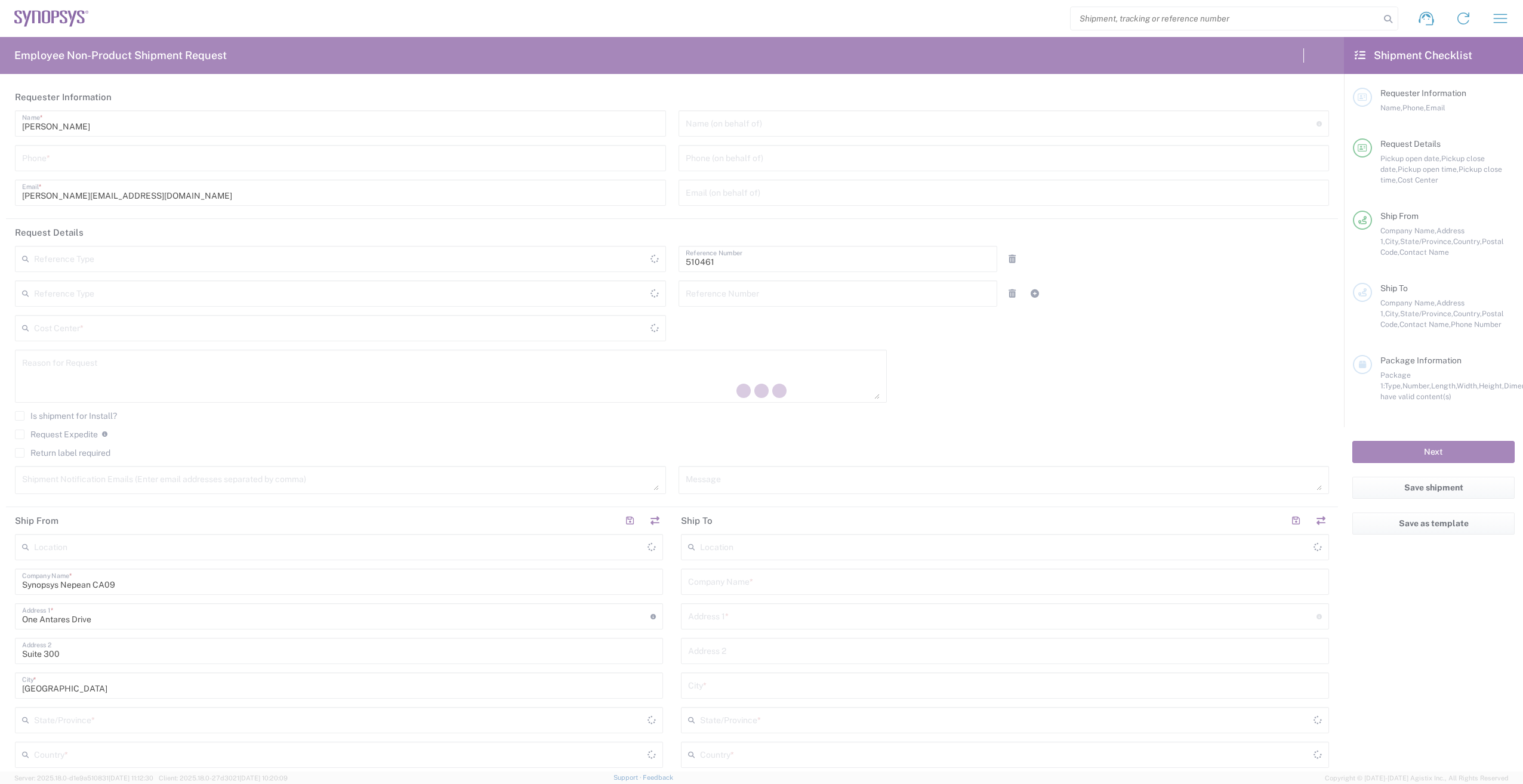
type input "Department"
type input "CA02, SG, MSIP2, R&D 510461"
type input "[GEOGRAPHIC_DATA]"
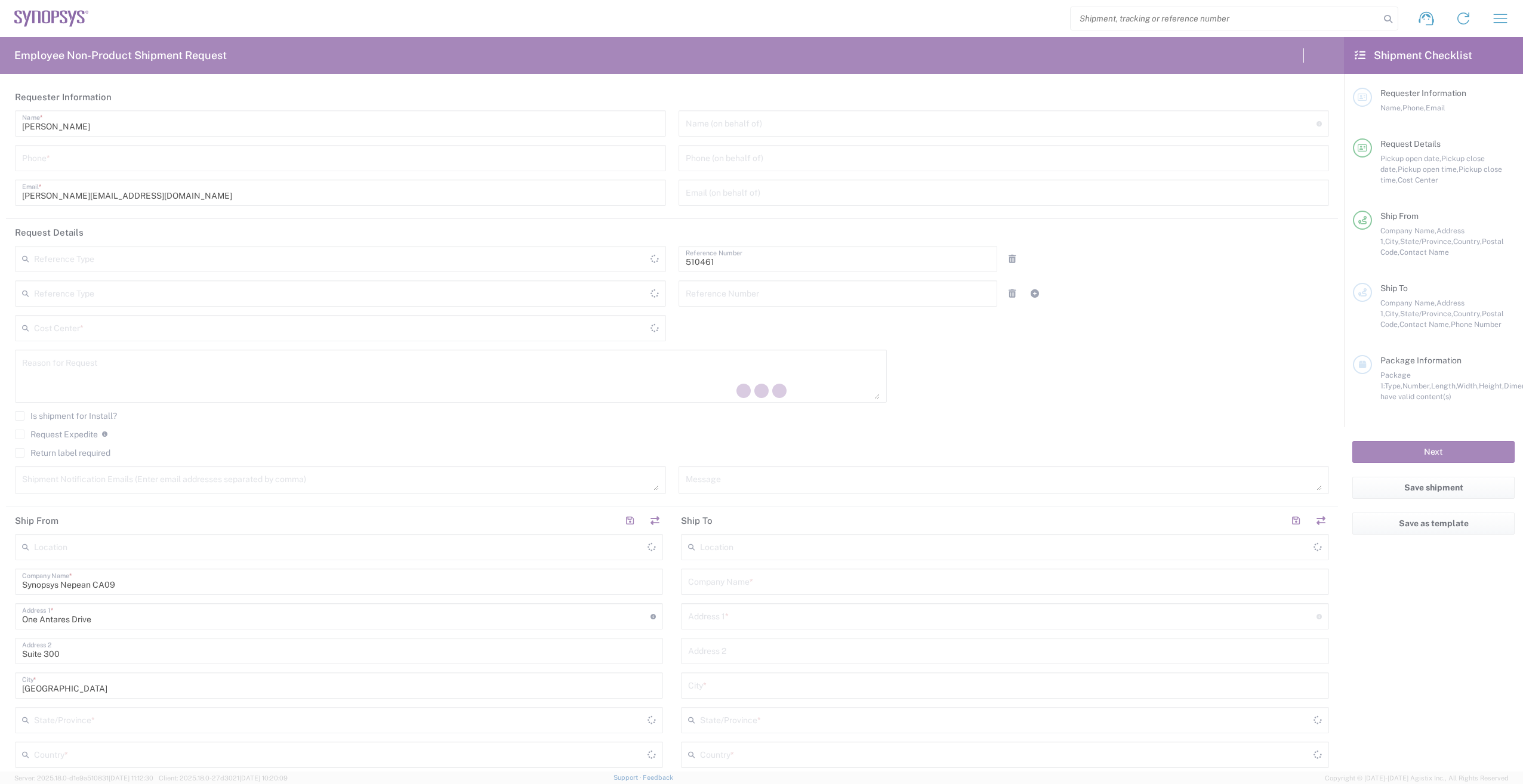
type input "Delivered at Place"
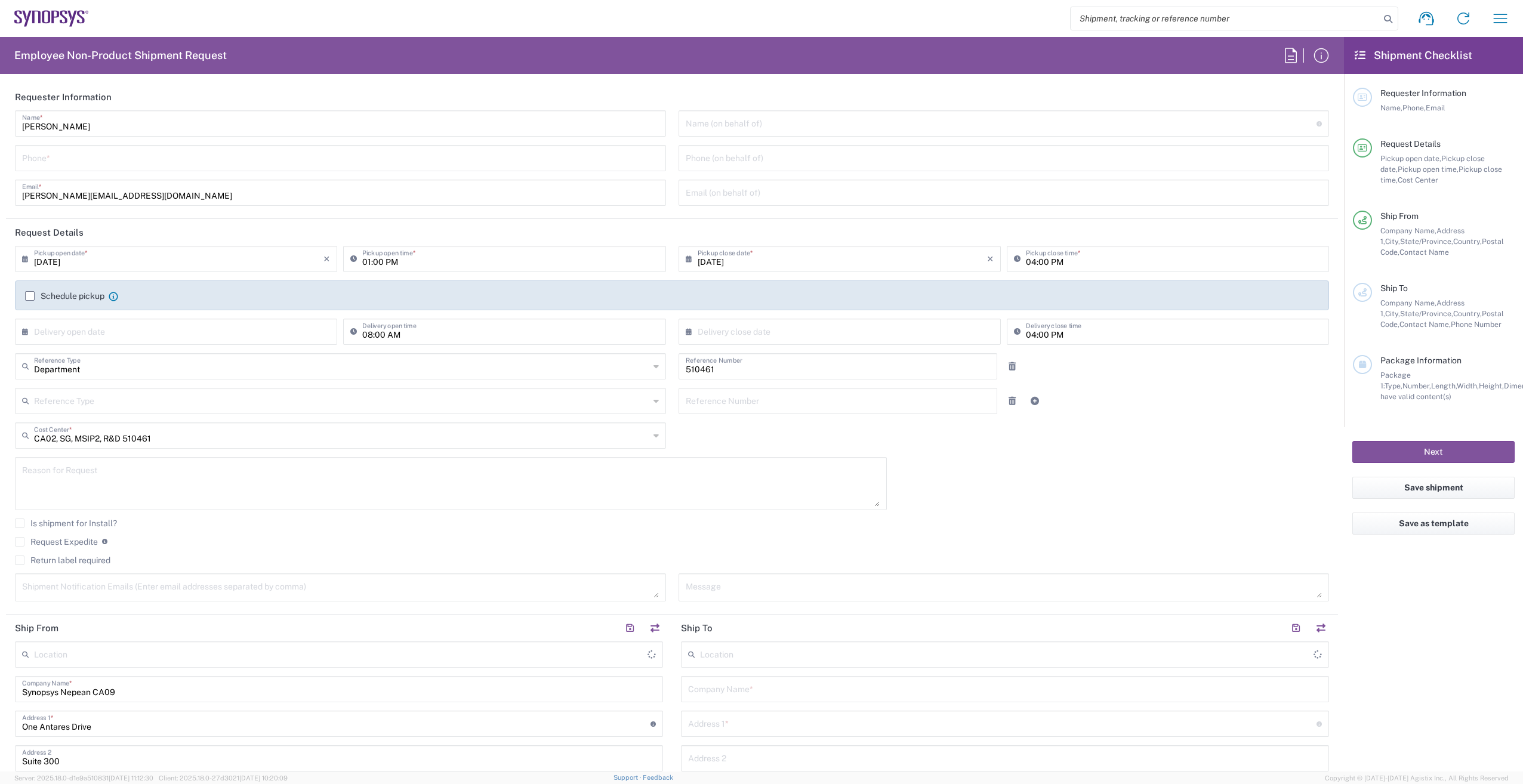
type input "Nepean CA09"
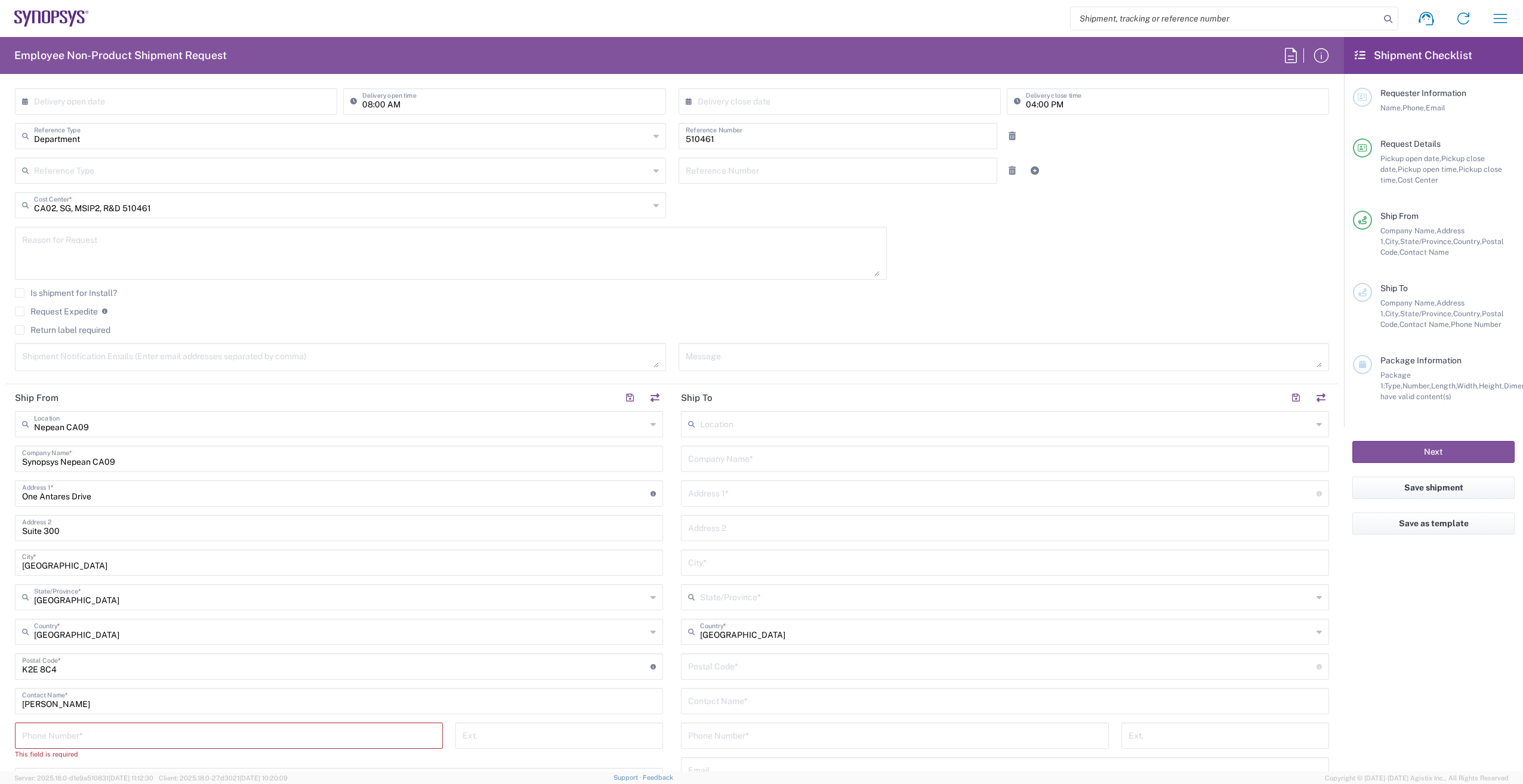
scroll to position [298, 0]
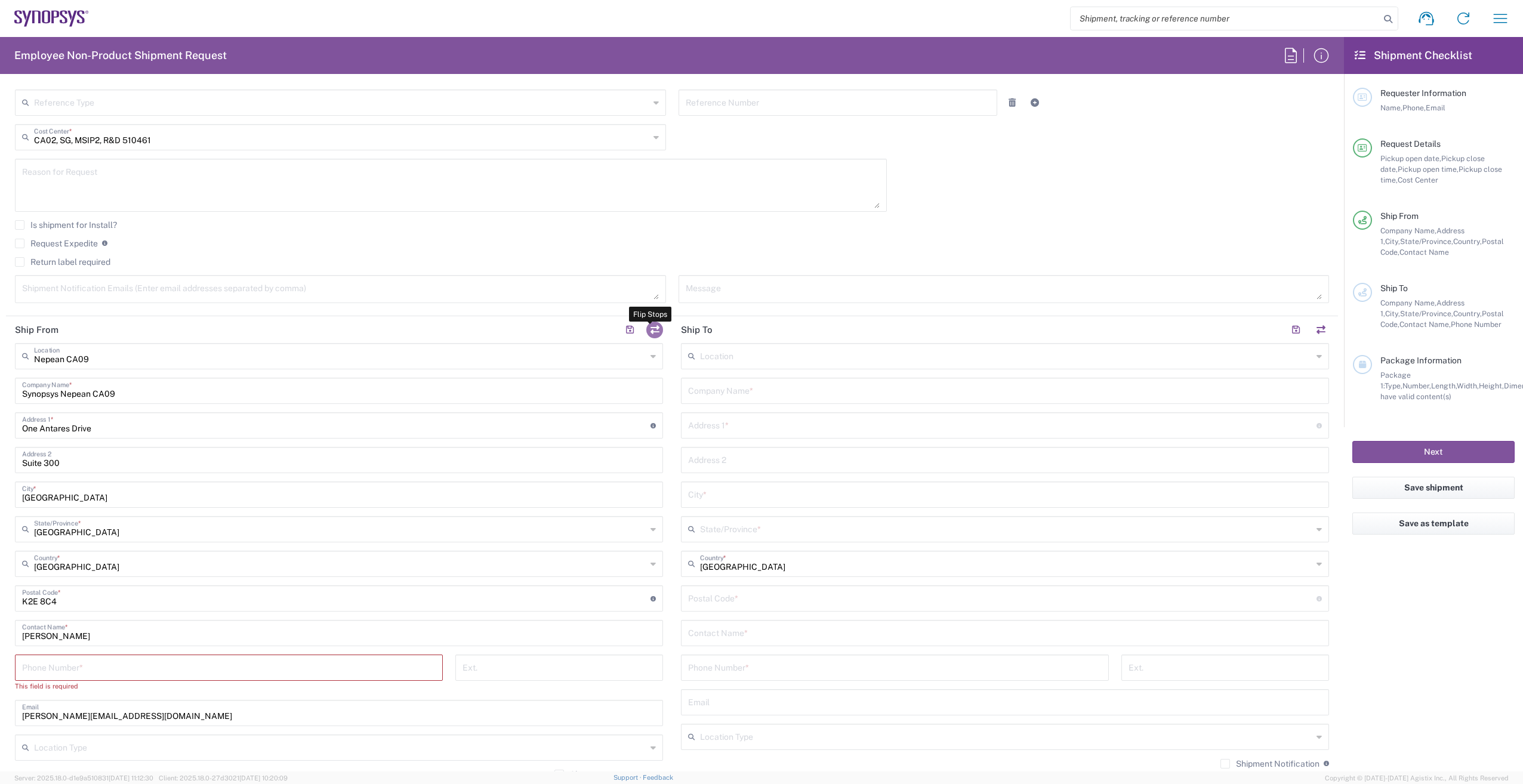
click at [653, 332] on button "button" at bounding box center [654, 330] width 17 height 17
type input "Nepean CA09"
type input "Synopsys Nepean CA09"
type input "One Antares Drive"
type input "Suite 300"
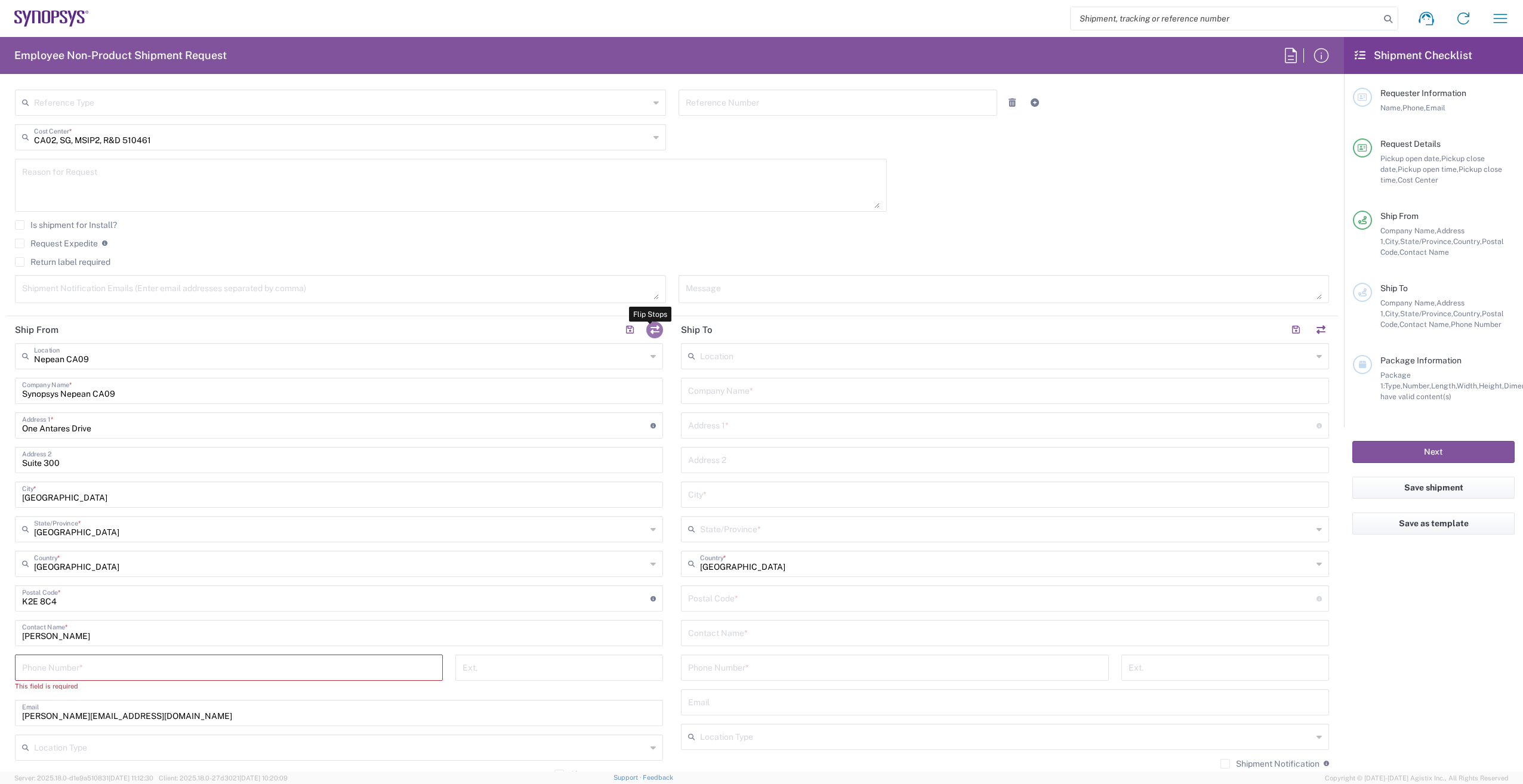
type input "[GEOGRAPHIC_DATA]"
type input "K2E 8C4"
type input "[PERSON_NAME]"
type input "[PERSON_NAME][EMAIL_ADDRESS][DOMAIN_NAME]"
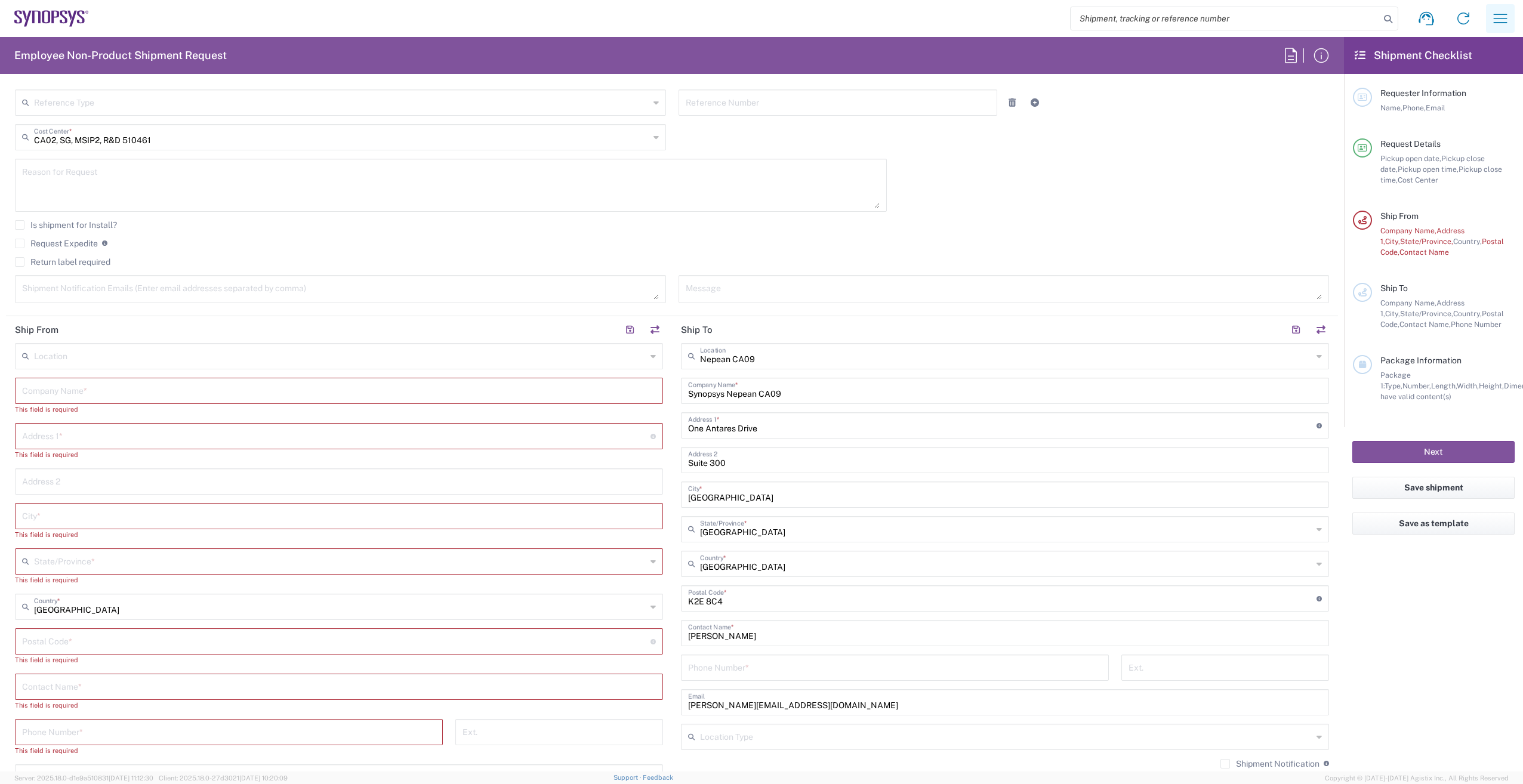
click at [757, 17] on icon "button" at bounding box center [1499, 18] width 19 height 19
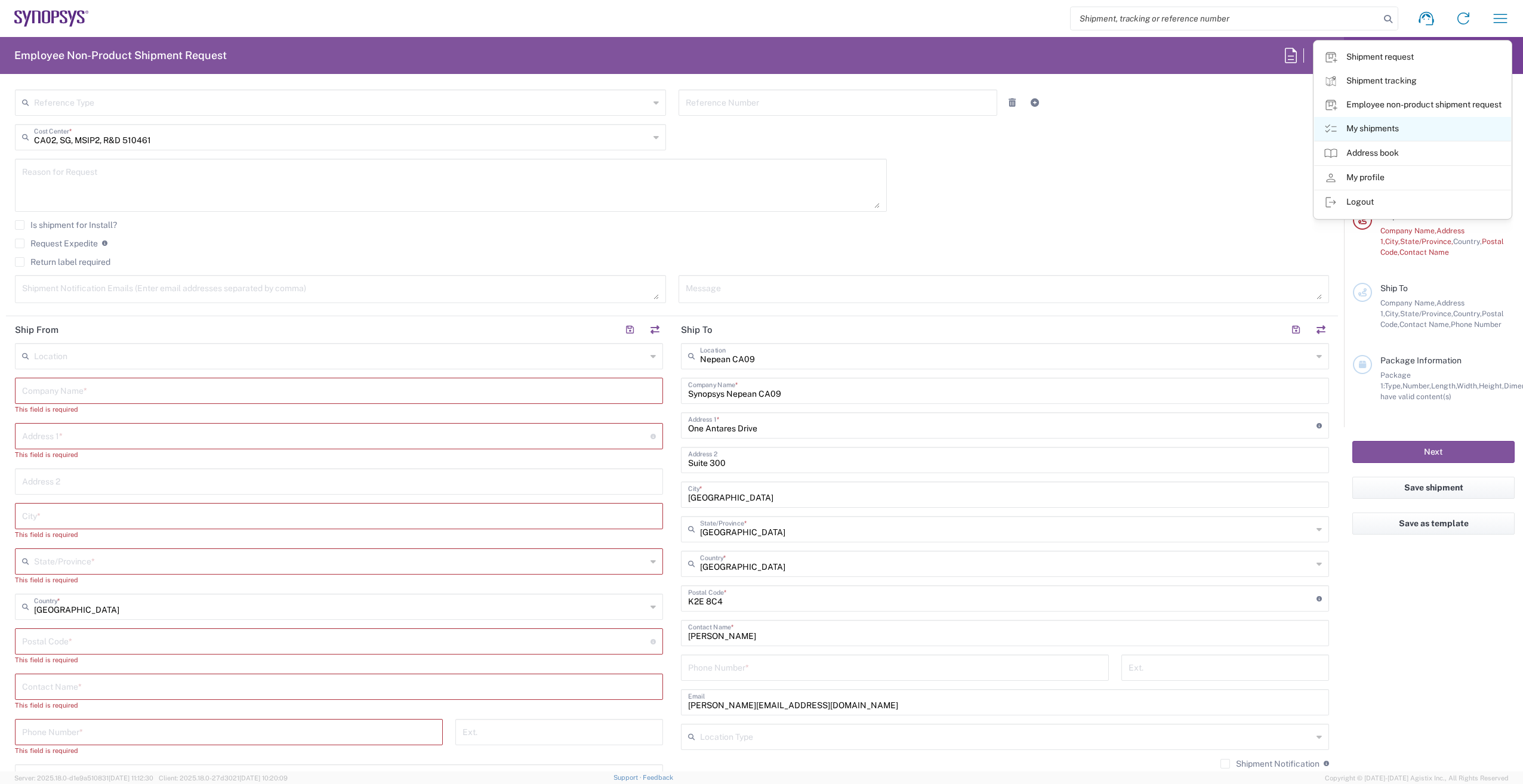
click at [757, 130] on icon at bounding box center [1330, 129] width 14 height 14
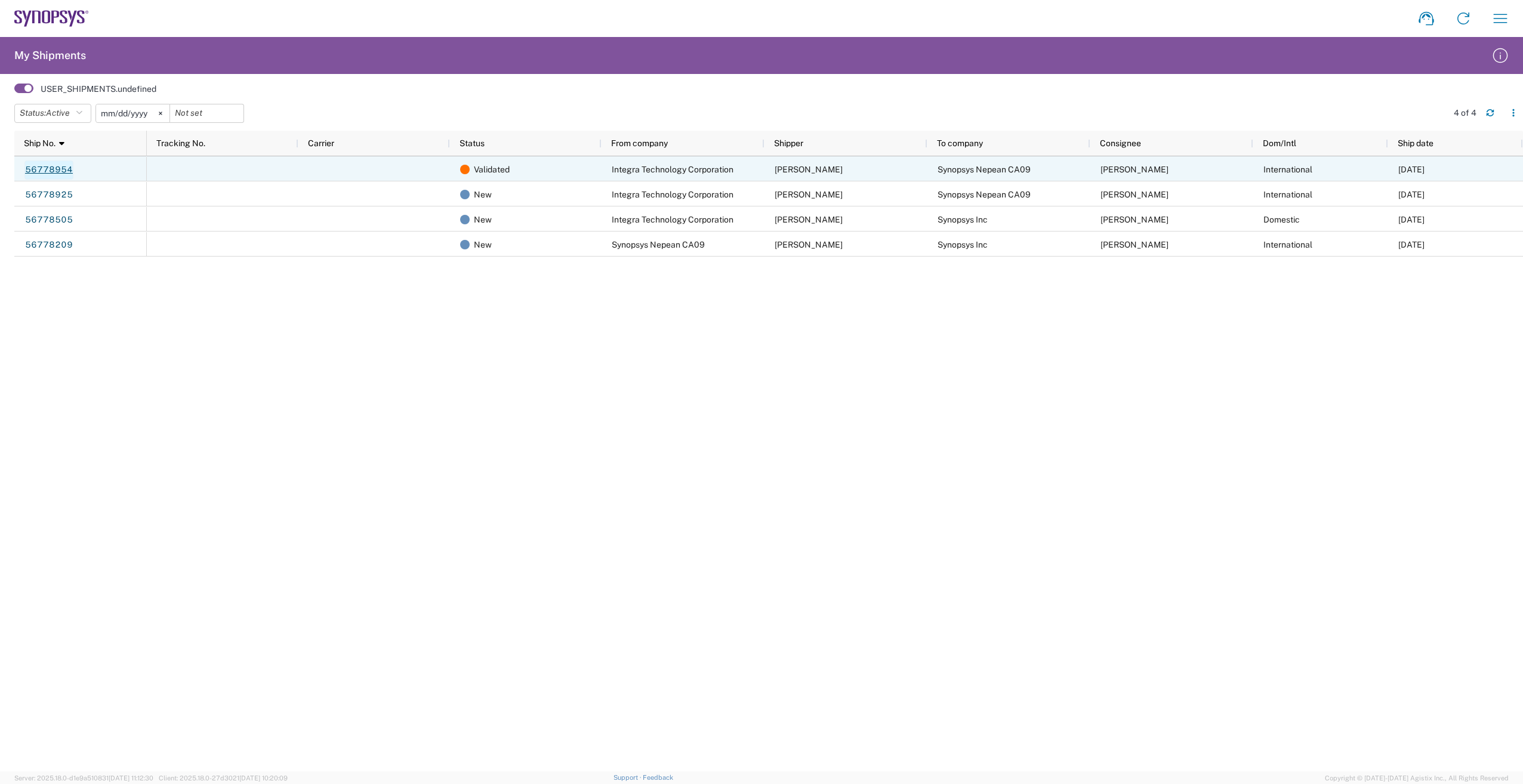
click at [60, 167] on link "56778954" at bounding box center [48, 169] width 49 height 19
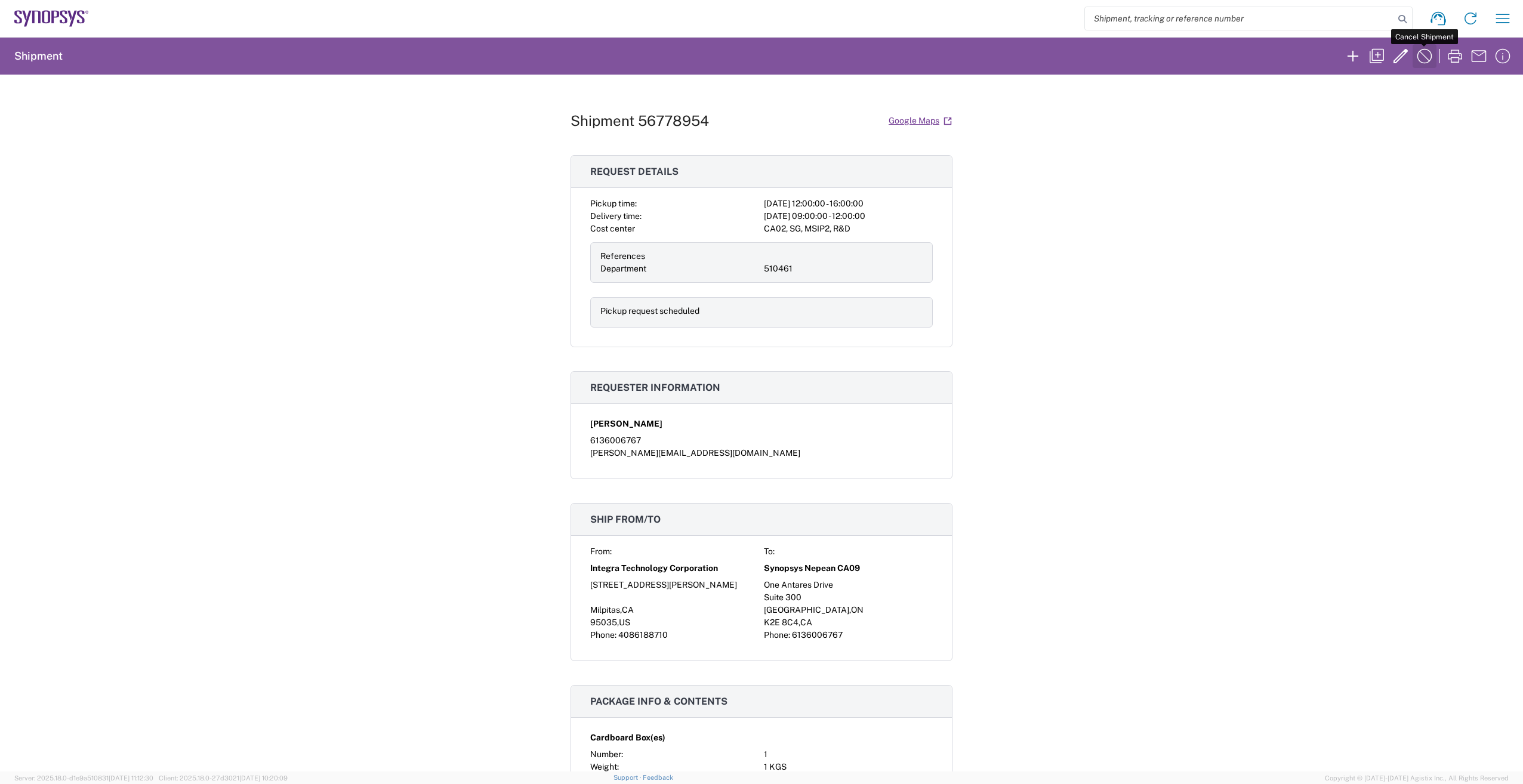
click at [757, 60] on icon "button" at bounding box center [1424, 56] width 19 height 19
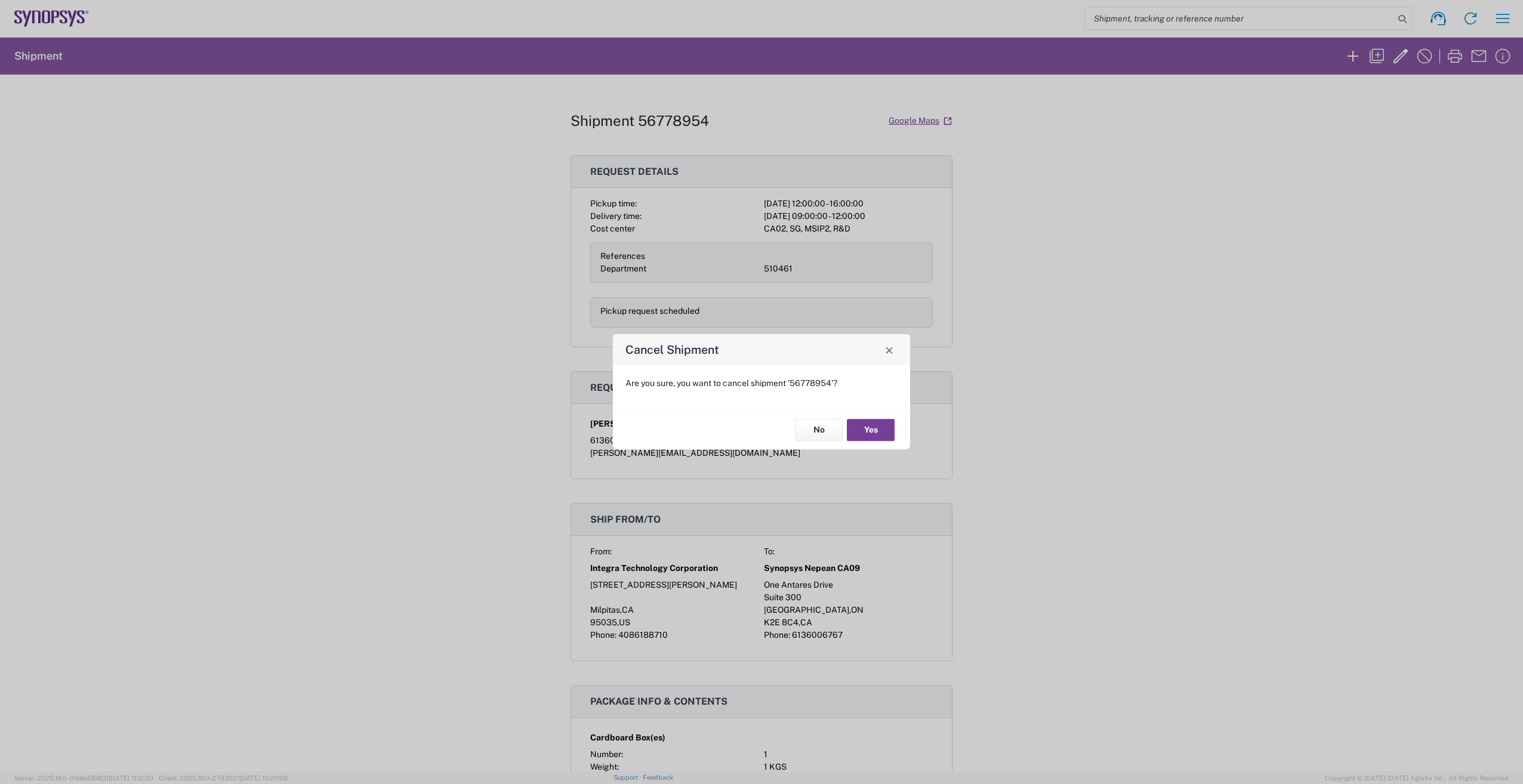
click at [757, 366] on button "Yes" at bounding box center [871, 430] width 48 height 22
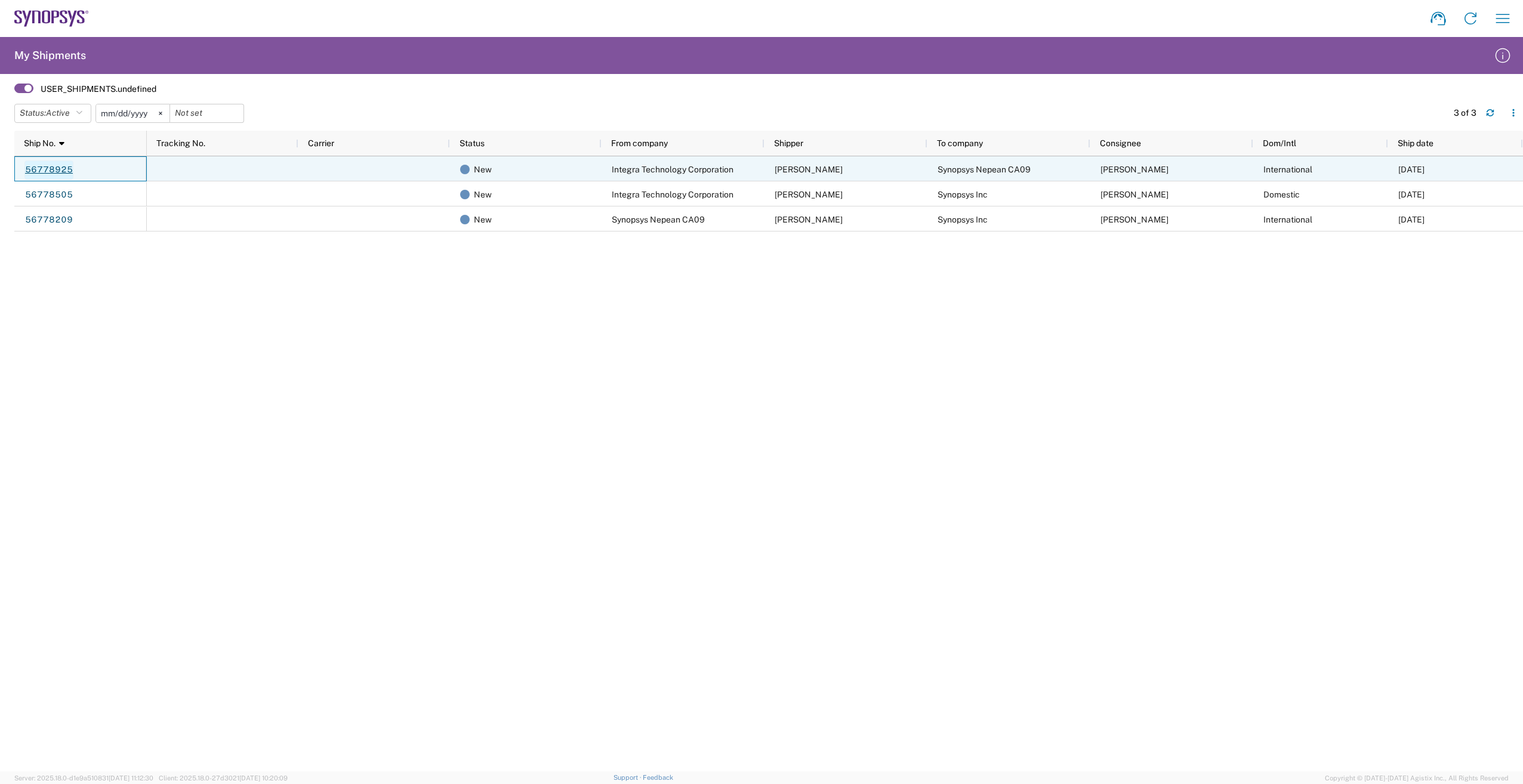
click at [50, 168] on link "56778925" at bounding box center [48, 169] width 49 height 19
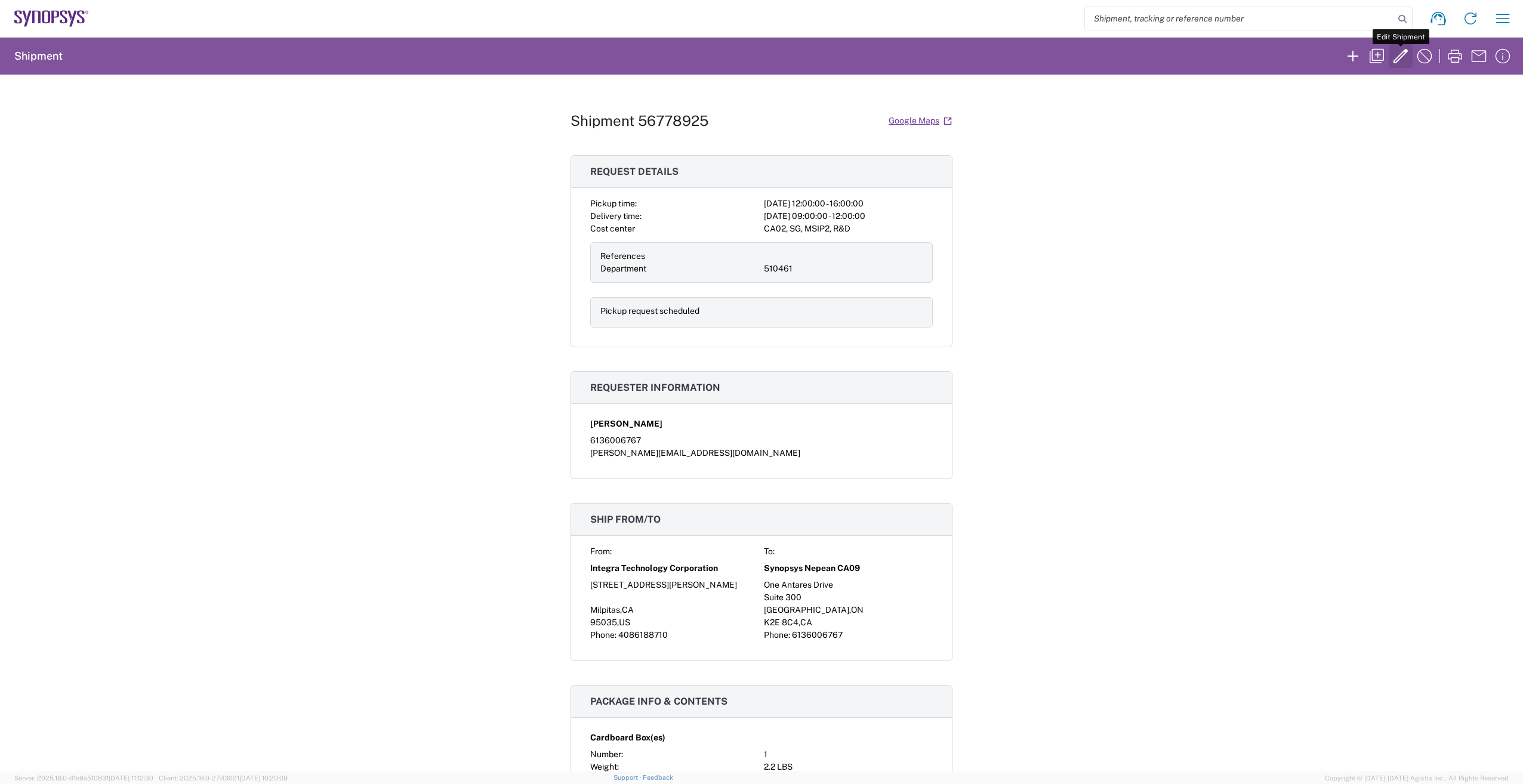
click at [757, 55] on icon "button" at bounding box center [1400, 56] width 19 height 19
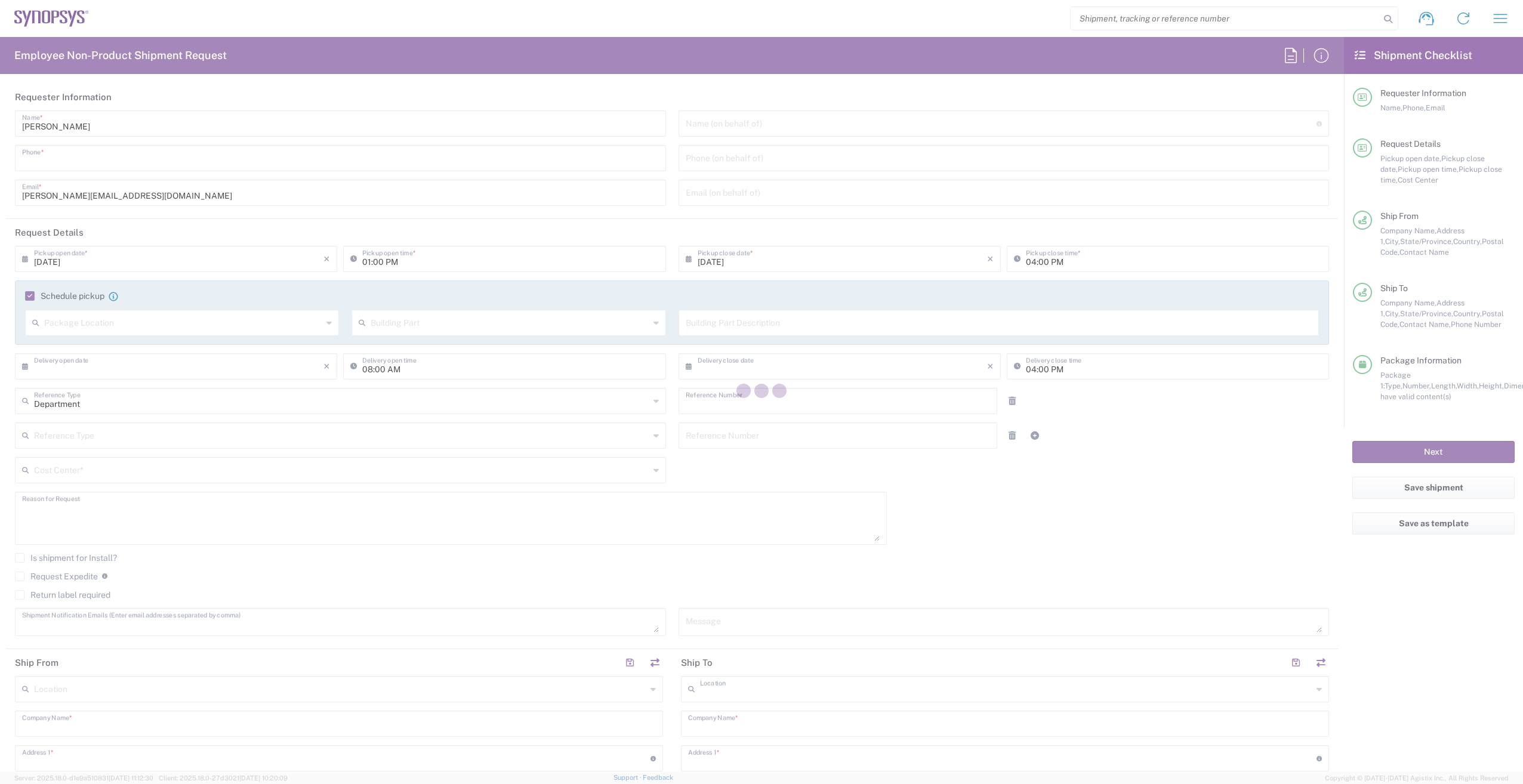
type input "6136006767"
type input "[DATE]"
type input "12:00 PM"
type input "[DATE]"
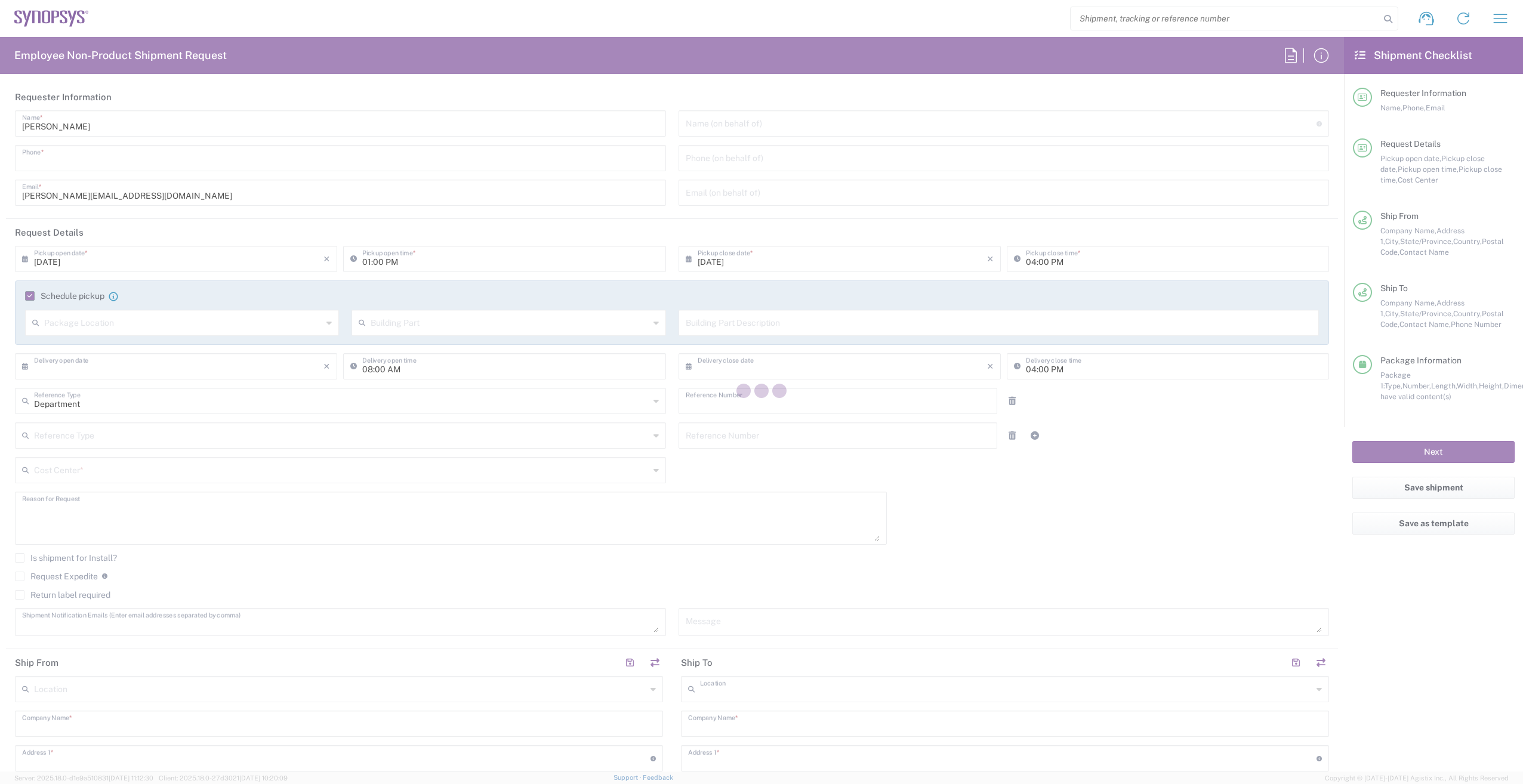
type input "09:00 AM"
type input "[DATE]"
type input "12:00 PM"
type input "510461"
type textarea "Test chips from Integra to US8W."
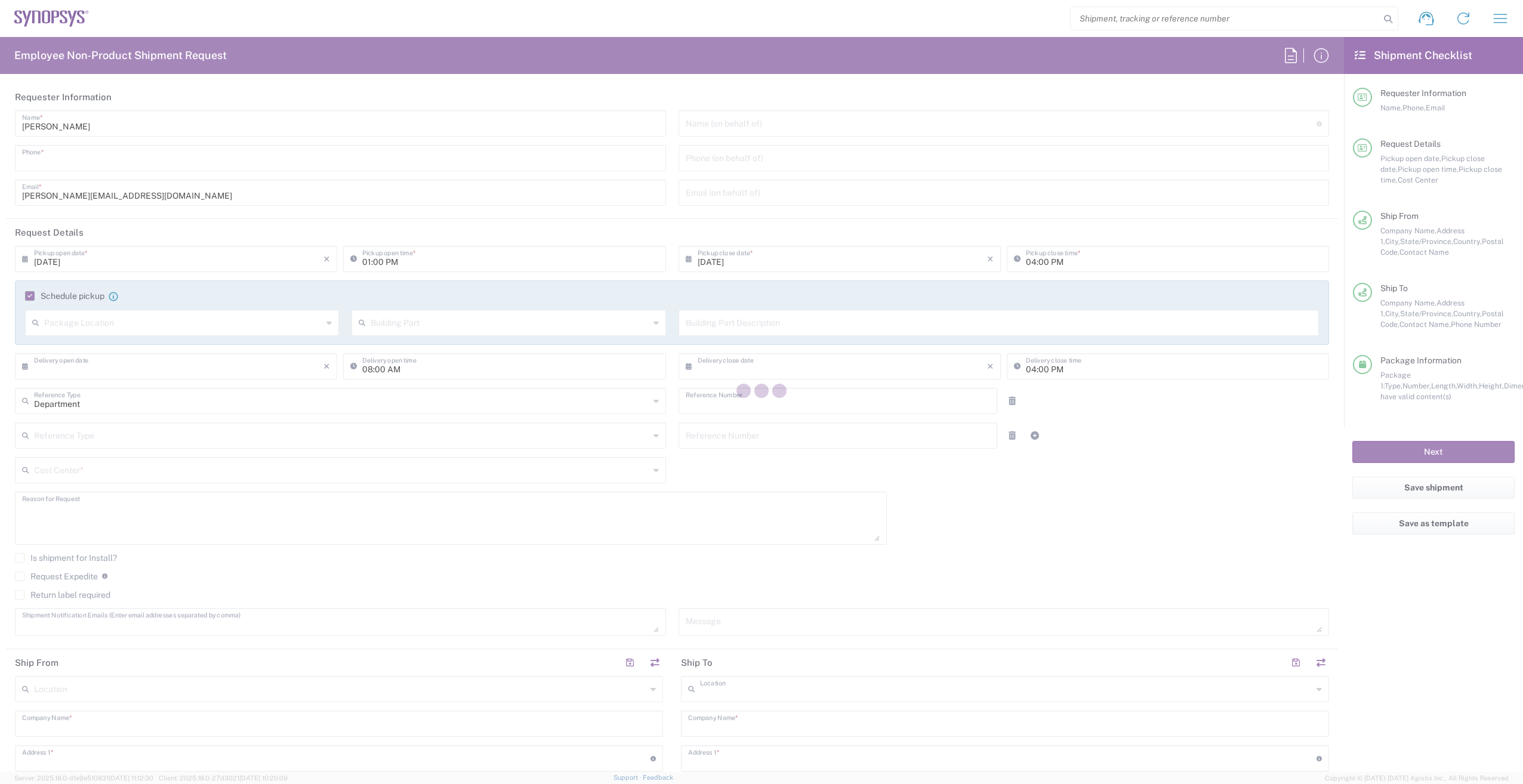
type textarea "[PERSON_NAME][EMAIL_ADDRESS][DOMAIN_NAME], [EMAIL_ADDRESS][DOMAIN_NAME], [EMAIL…"
type input "Integra Technology Corporation"
type input "[STREET_ADDRESS][PERSON_NAME]"
type input "Milpitas"
type input "[US_STATE]"
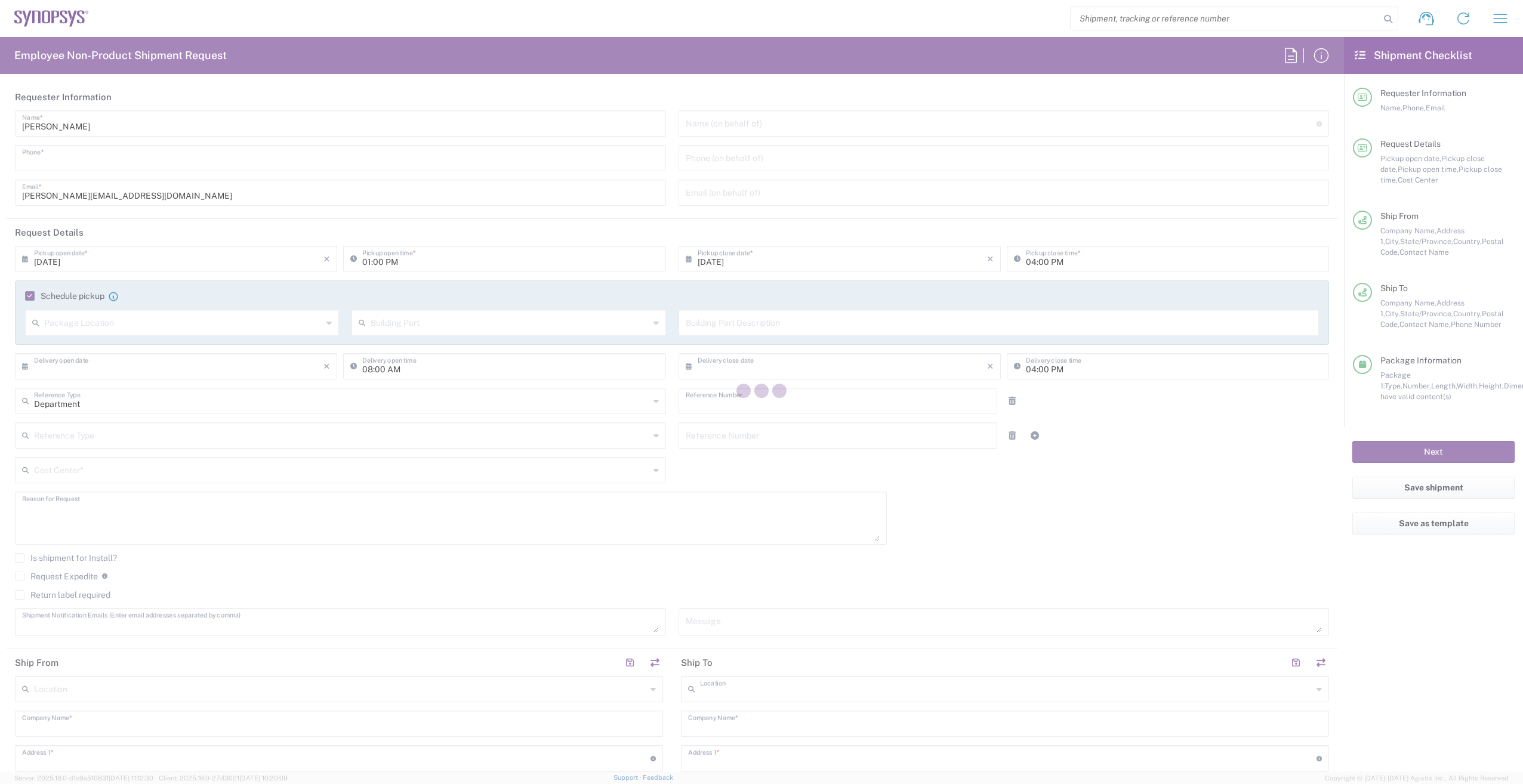
type input "95035"
type input "[PERSON_NAME]"
type input "4086188710"
type input "[PERSON_NAME][EMAIL_ADDRESS][DOMAIN_NAME]"
type input "Nepean CA09"
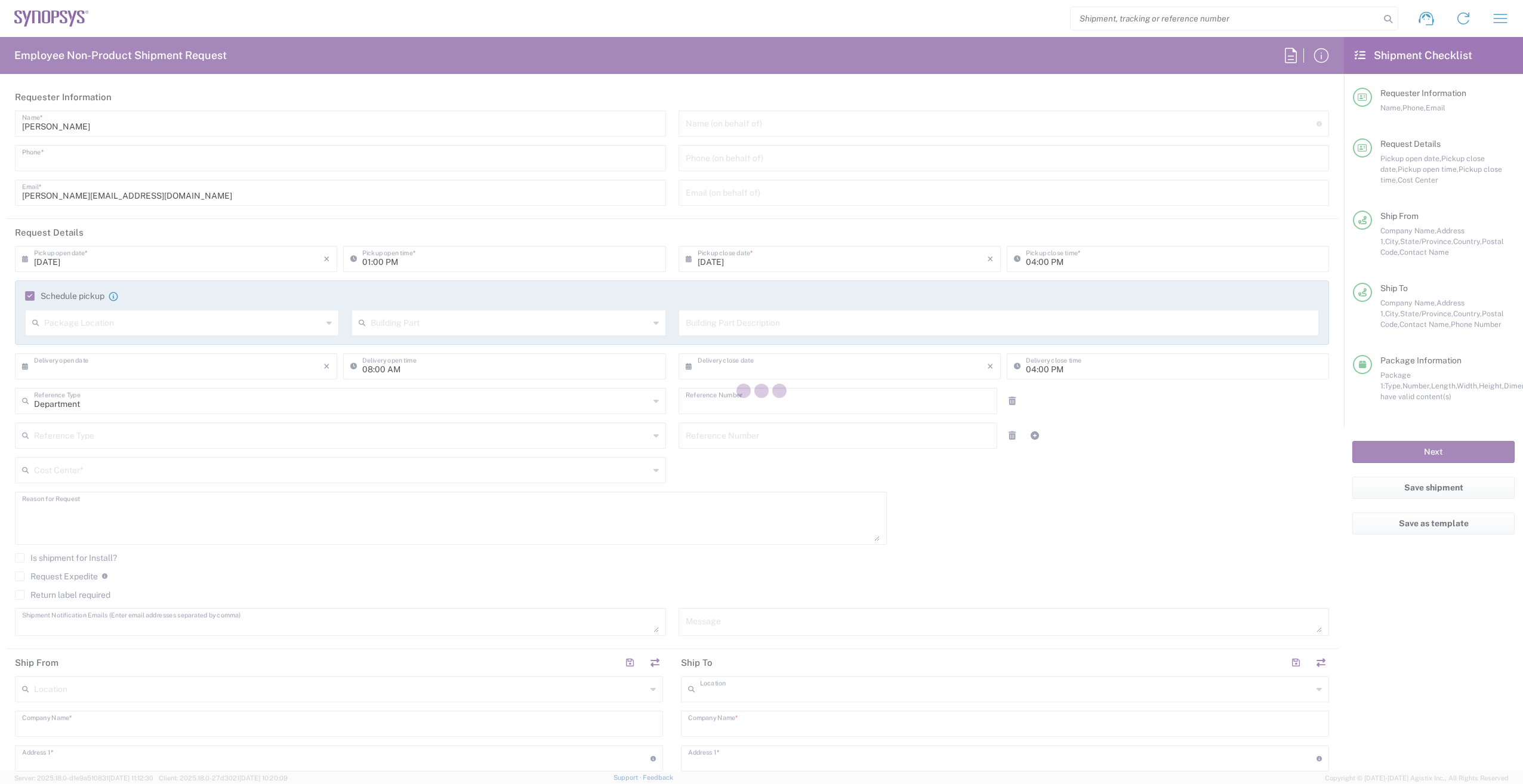
type input "Synopsys Nepean CA09"
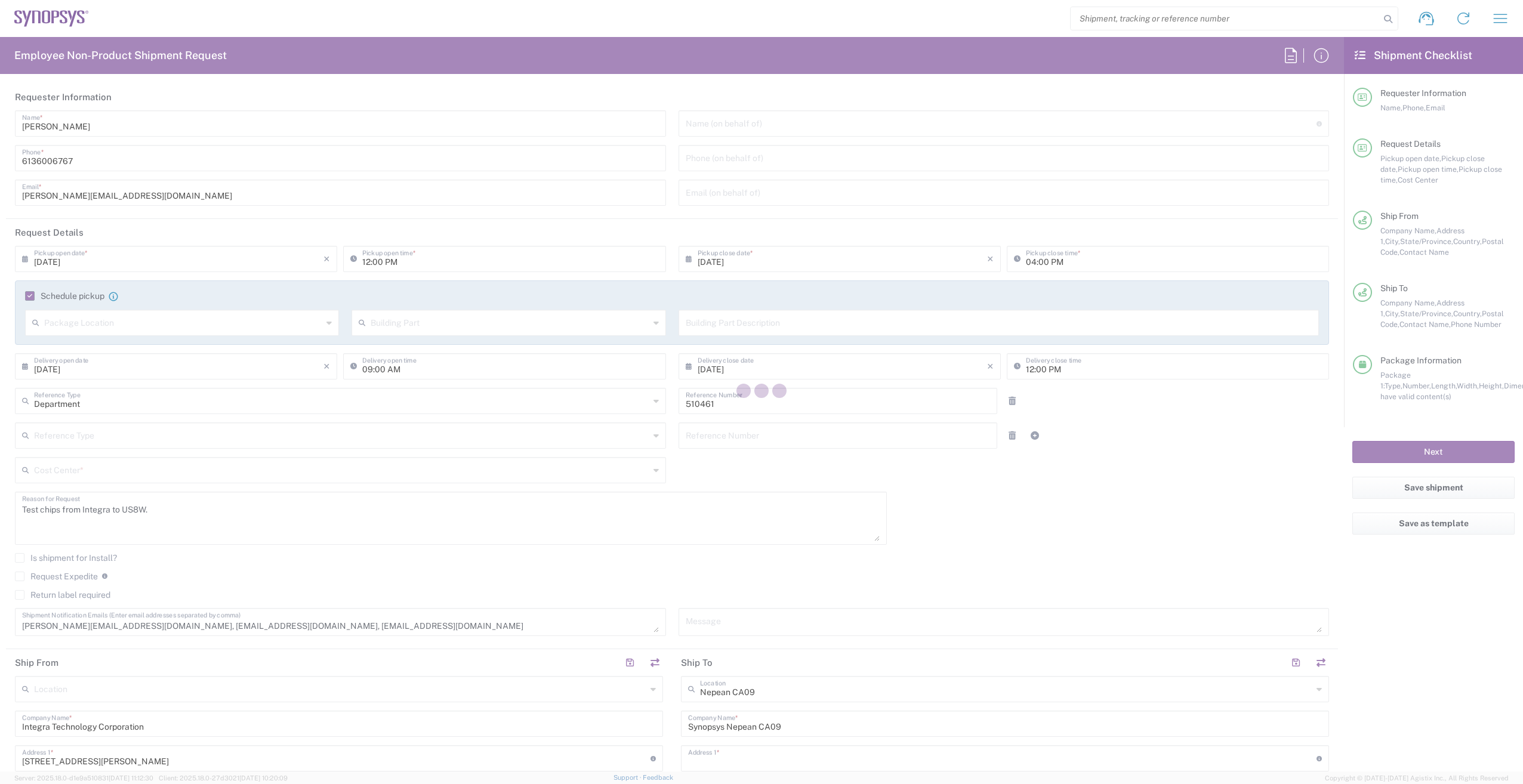
type input "One Antares Drive"
type input "Suite 300"
type input "[GEOGRAPHIC_DATA]"
type input "K2E 8C4"
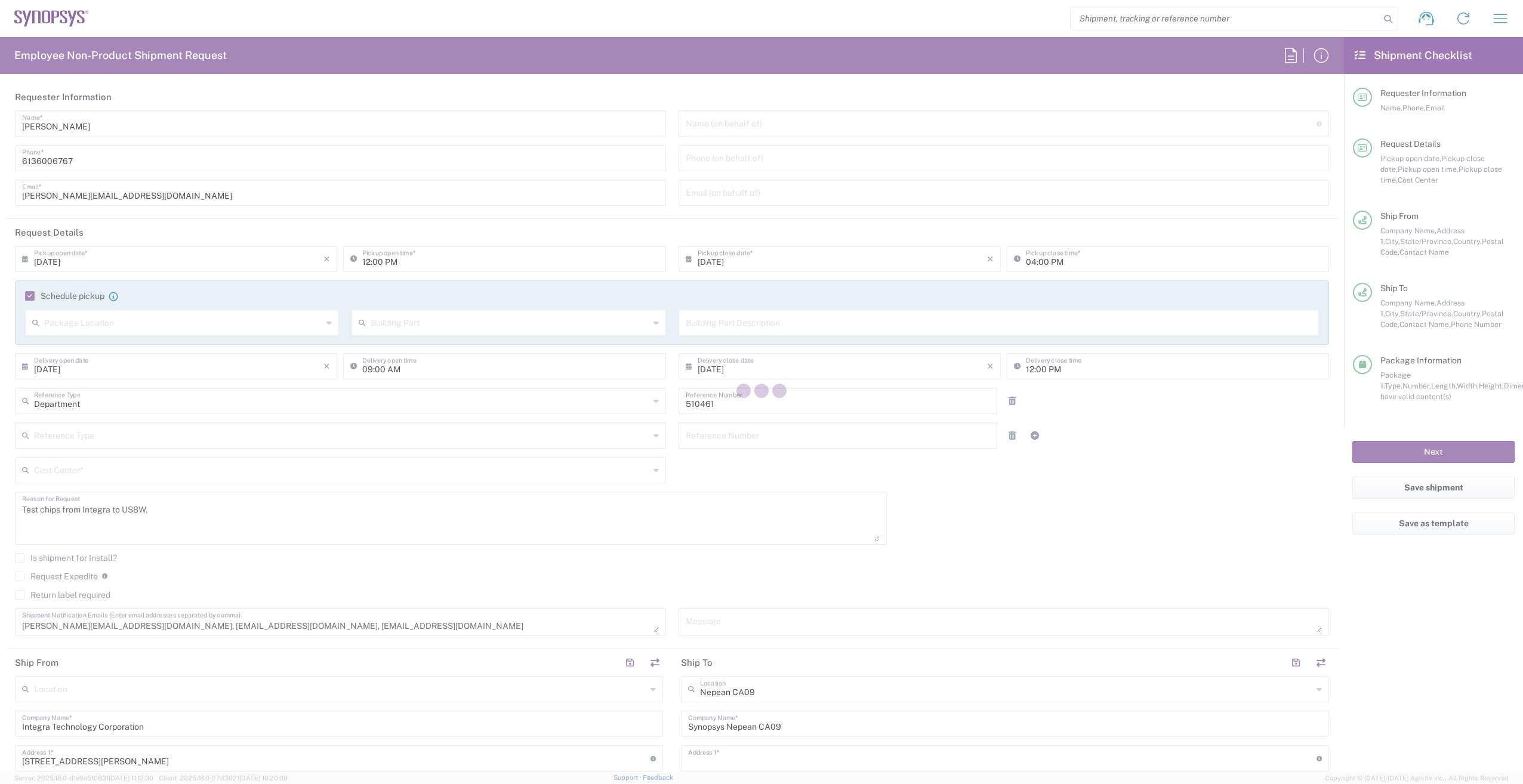
type input "[PERSON_NAME]"
type input "6136006767"
type input "[PERSON_NAME][EMAIL_ADDRESS][DOMAIN_NAME]"
type input "CA02, SG, MSIP2, R&D 510461"
type input "[GEOGRAPHIC_DATA]"
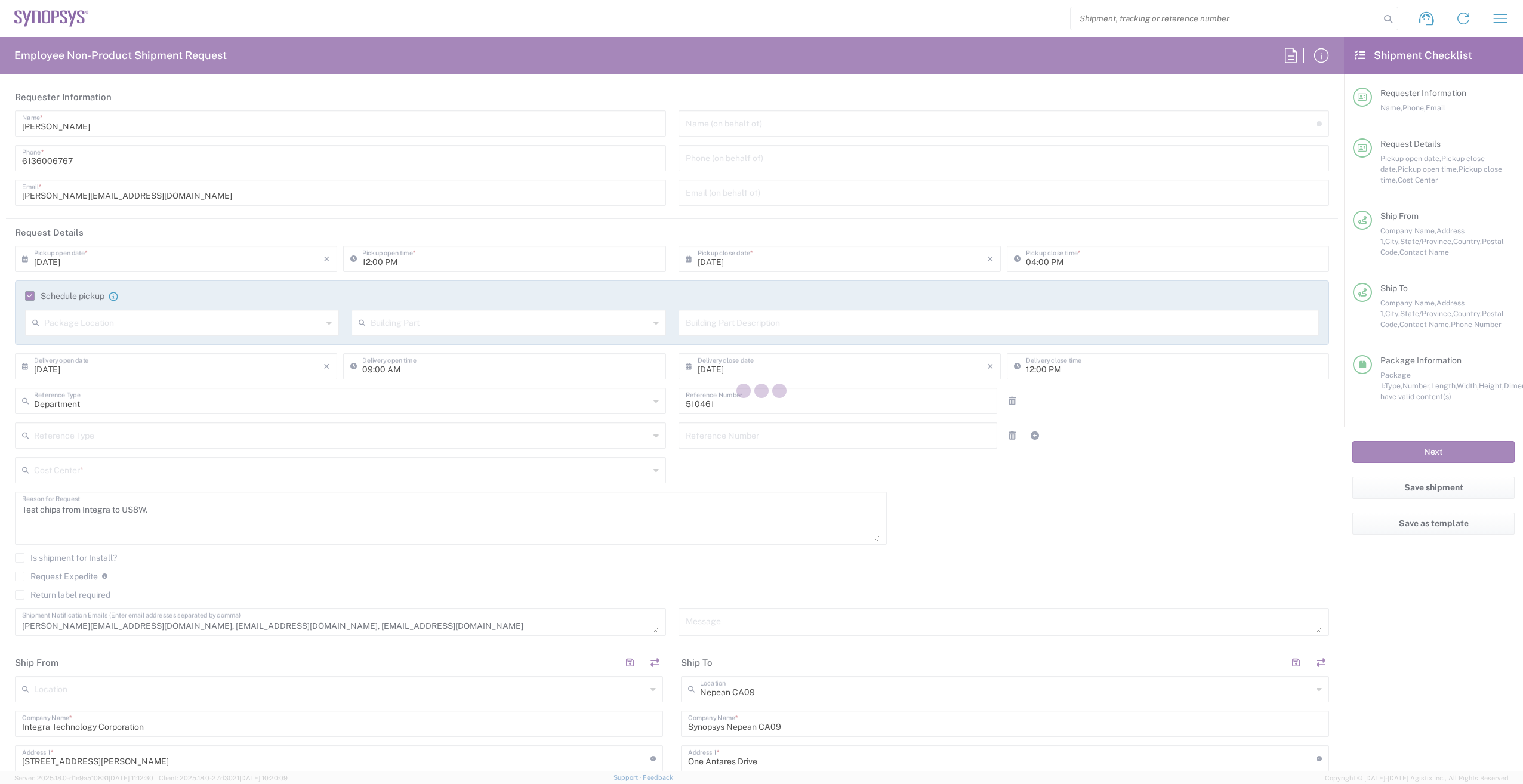
type input "Cardboard Box(es)"
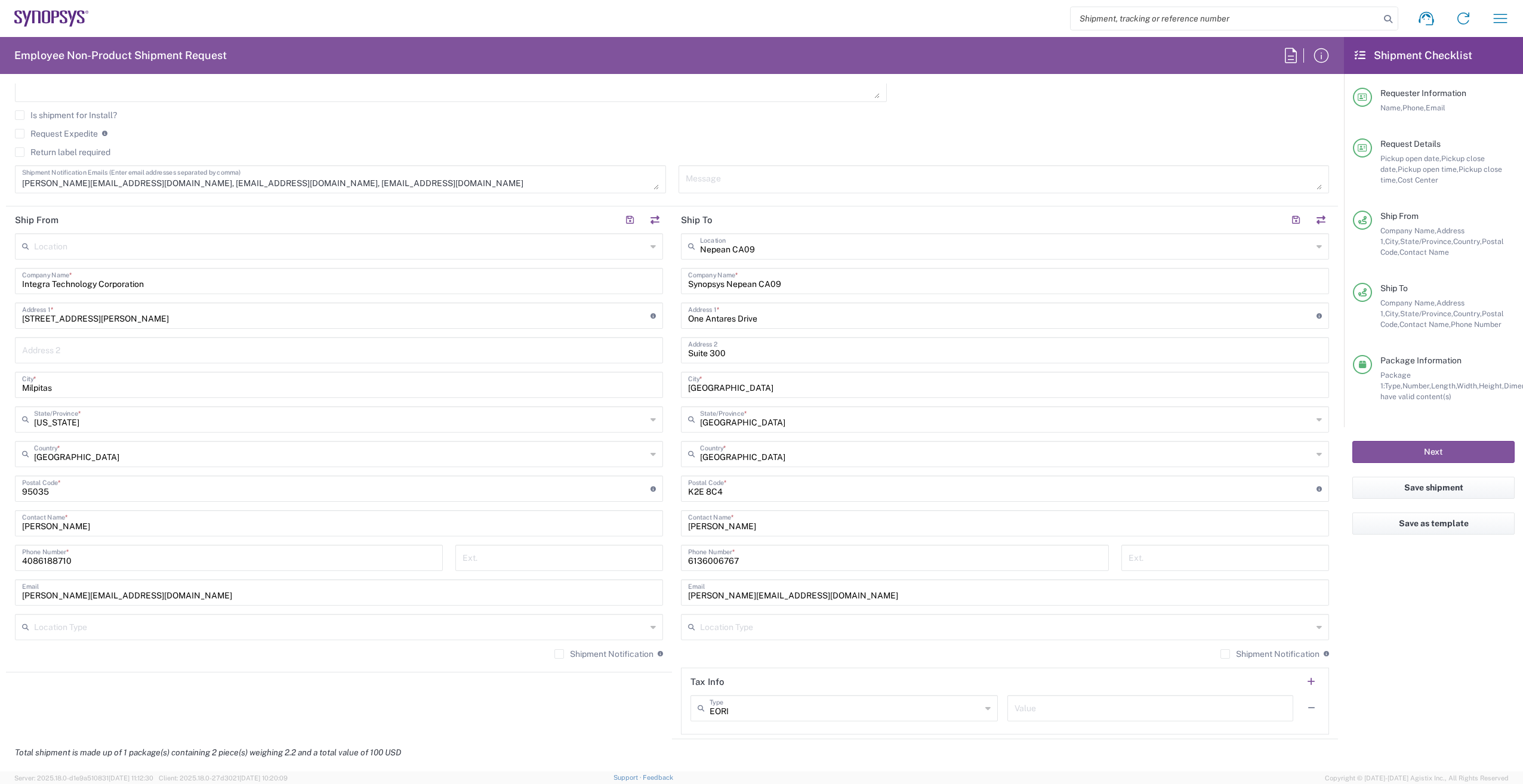
scroll to position [537, 0]
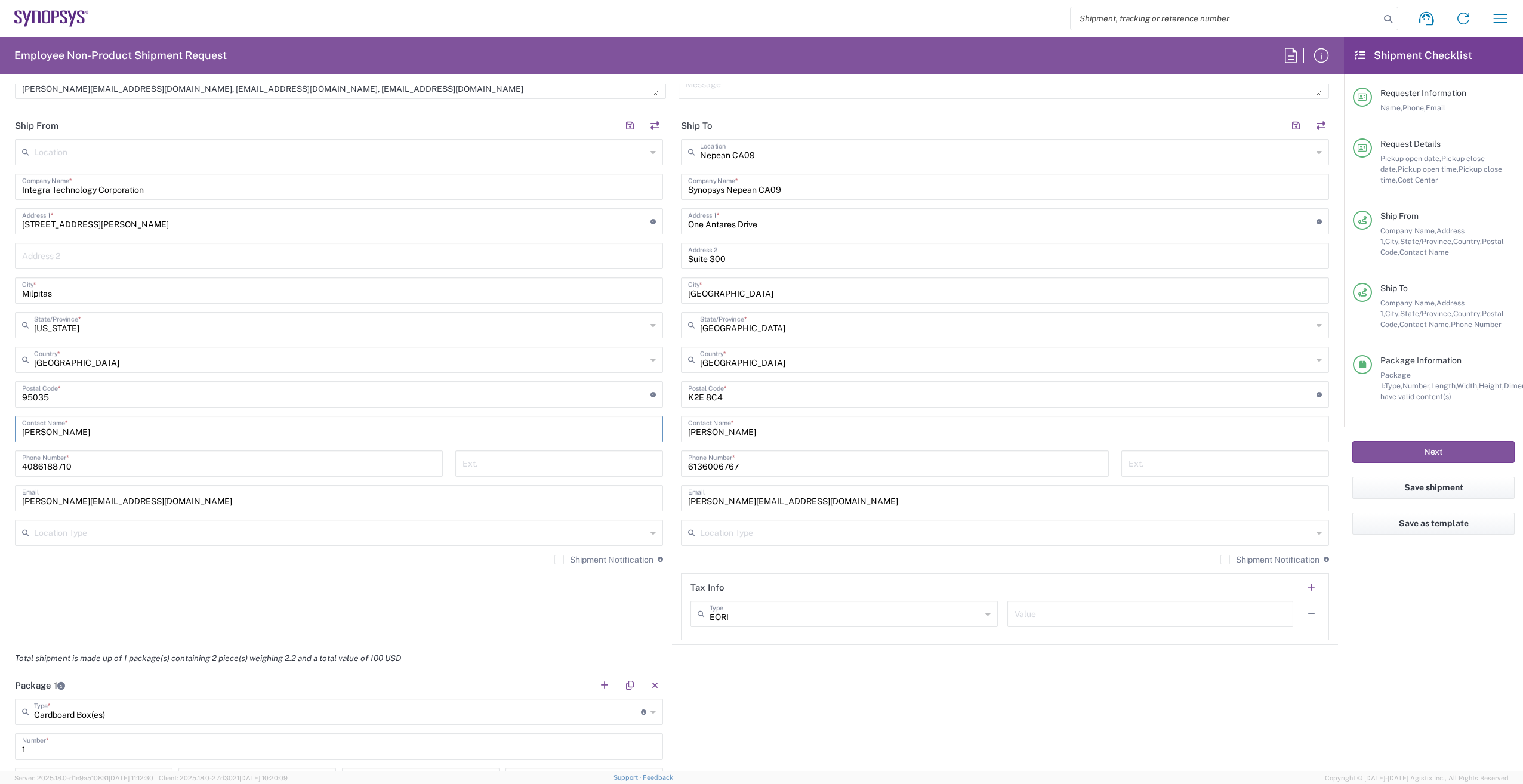
drag, startPoint x: 113, startPoint y: 431, endPoint x: -2, endPoint y: 437, distance: 115.9
click at [0, 366] on html "Shipment request Shipment tracking Employee non-product shipment request My shi…" at bounding box center [761, 392] width 1523 height 784
drag, startPoint x: 175, startPoint y: 501, endPoint x: -2, endPoint y: 499, distance: 177.8
click at [0, 366] on html "Shipment request Shipment tracking Employee non-product shipment request My shi…" at bounding box center [761, 392] width 1523 height 784
drag, startPoint x: 97, startPoint y: 468, endPoint x: -2, endPoint y: 463, distance: 99.2
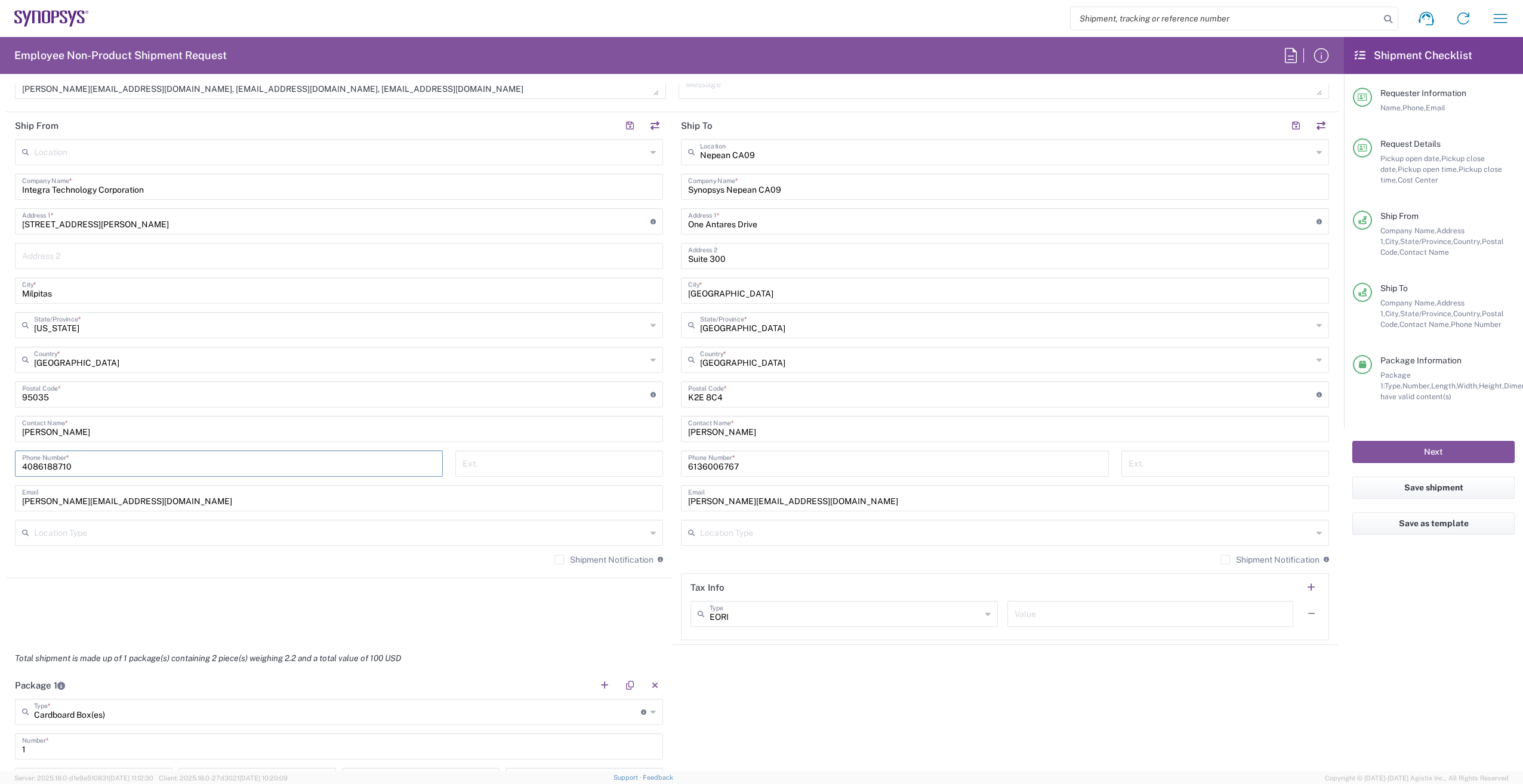
click at [0, 366] on html "Shipment request Shipment tracking Employee non-product shipment request My shi…" at bounding box center [761, 392] width 1523 height 784
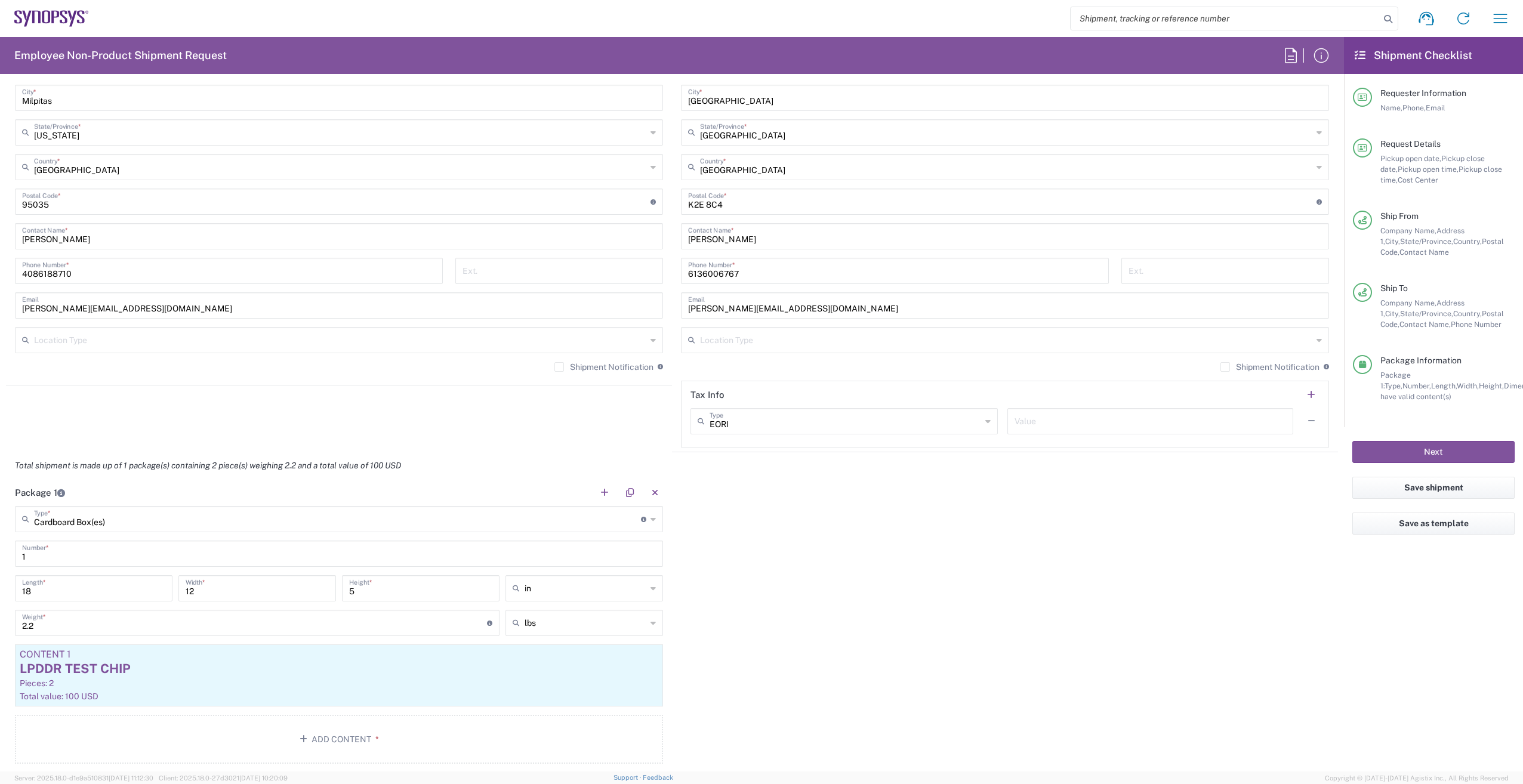
scroll to position [835, 0]
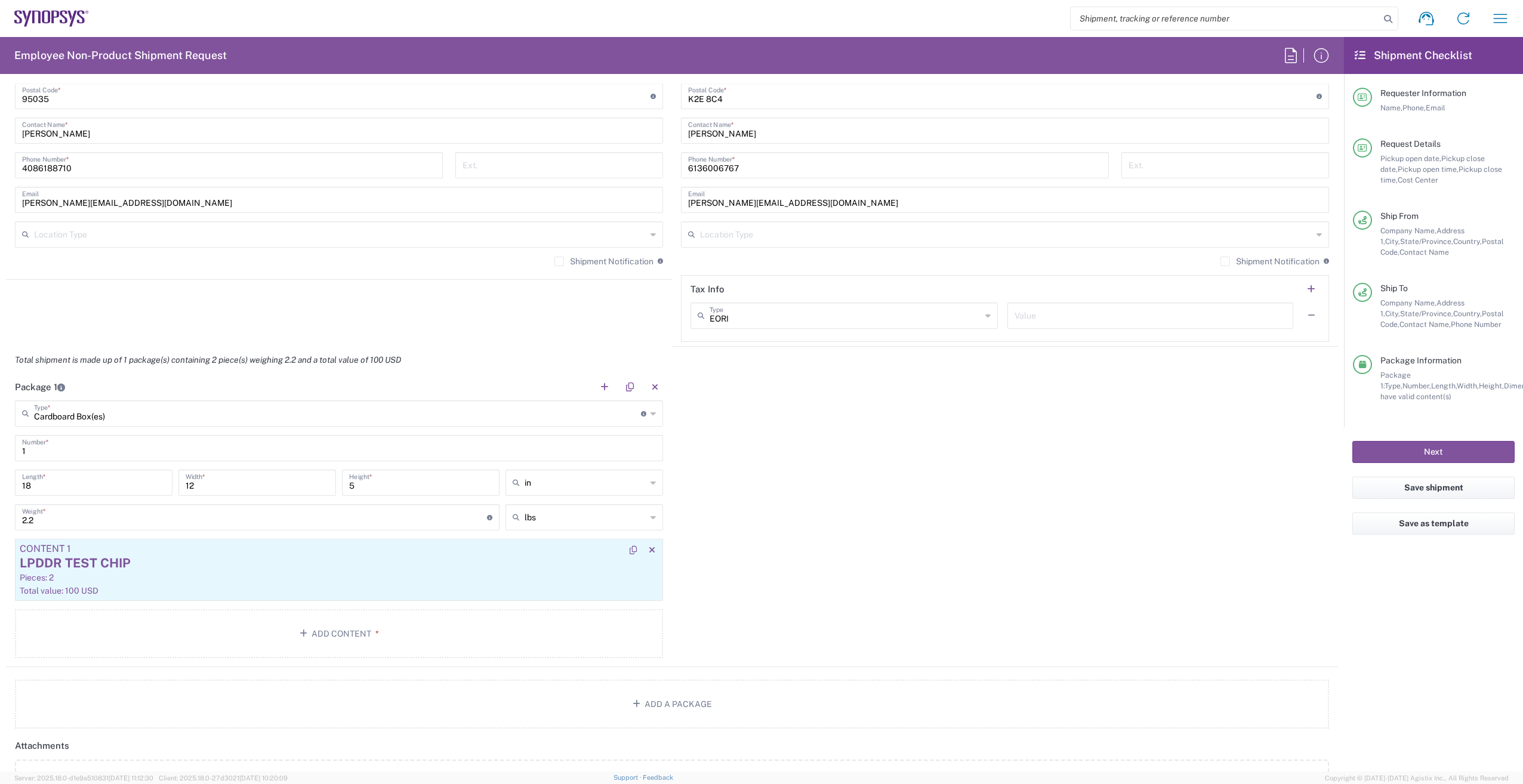
click at [286, 366] on div "LPDDR TEST CHIP" at bounding box center [339, 563] width 638 height 18
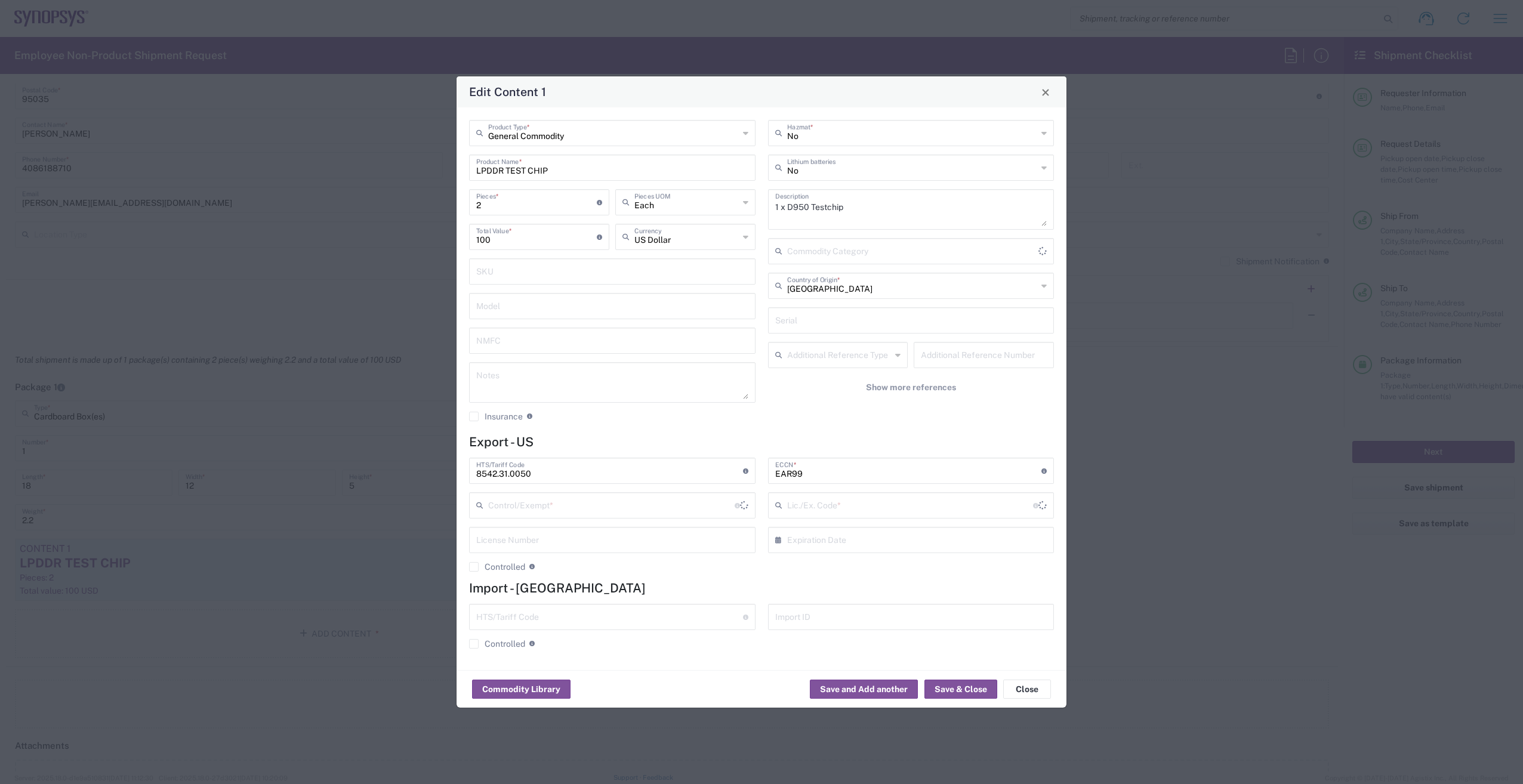
type input "FTR Exemption"
type input "30.36"
drag, startPoint x: 555, startPoint y: 473, endPoint x: 450, endPoint y: 481, distance: 106.0
click at [450, 366] on div "Edit Content 1 General Commodity Product Type * LPDDR TEST CHIP Product Name * …" at bounding box center [761, 392] width 1523 height 784
drag, startPoint x: 853, startPoint y: 470, endPoint x: 720, endPoint y: 468, distance: 133.1
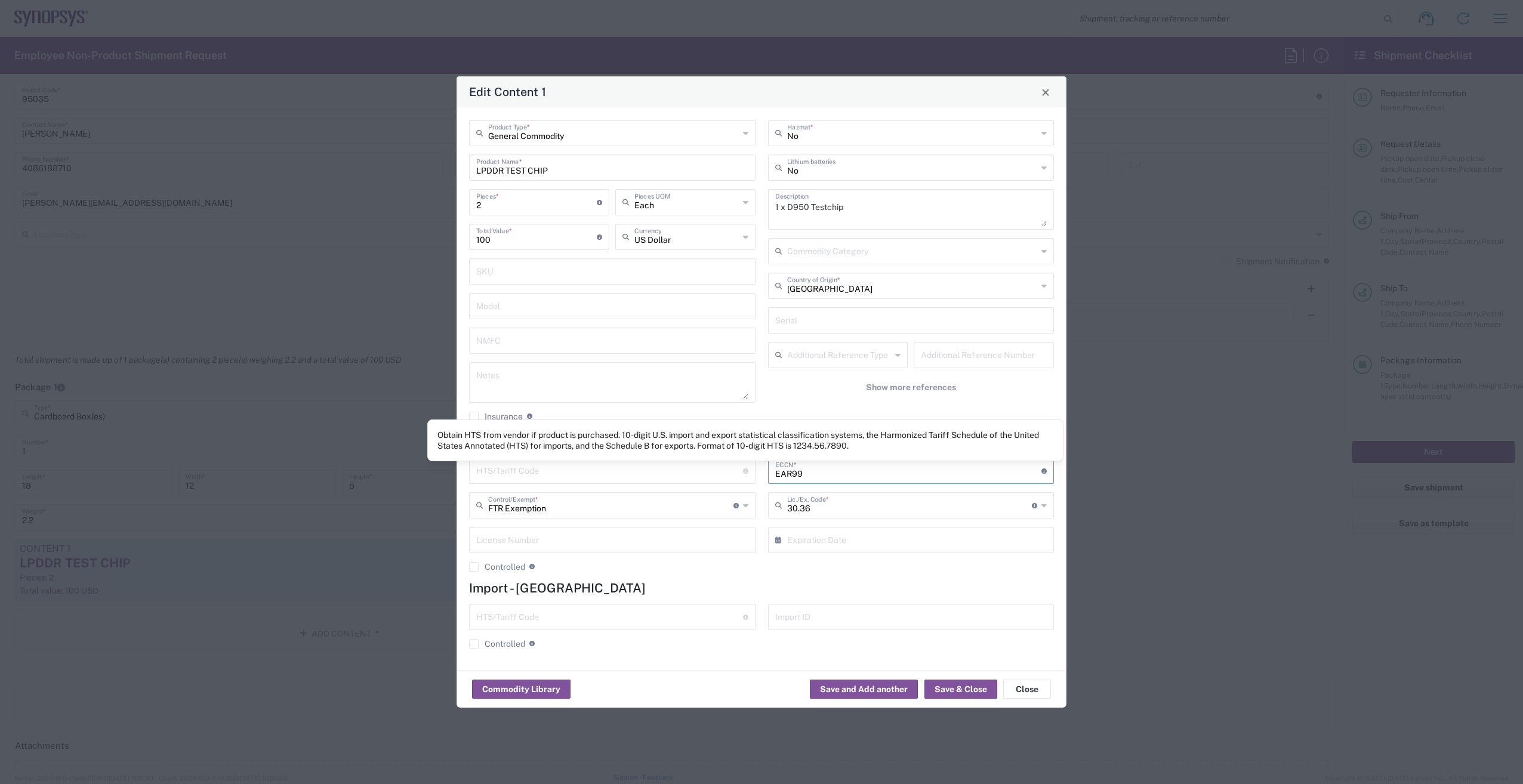
click at [726, 366] on div "HTS/Tariff Code Obtain HTS from vendor if product is purchased. 10-digit U.S. i…" at bounding box center [761, 519] width 597 height 123
click at [757, 366] on button "Close" at bounding box center [1027, 689] width 48 height 19
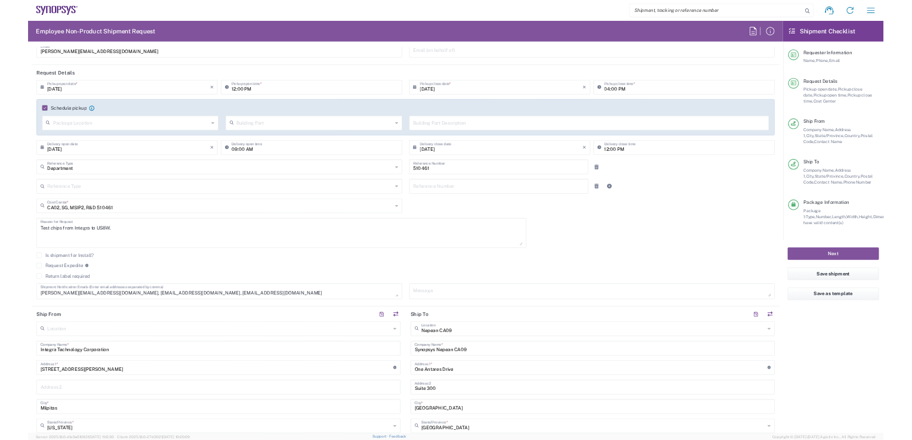
scroll to position [0, 0]
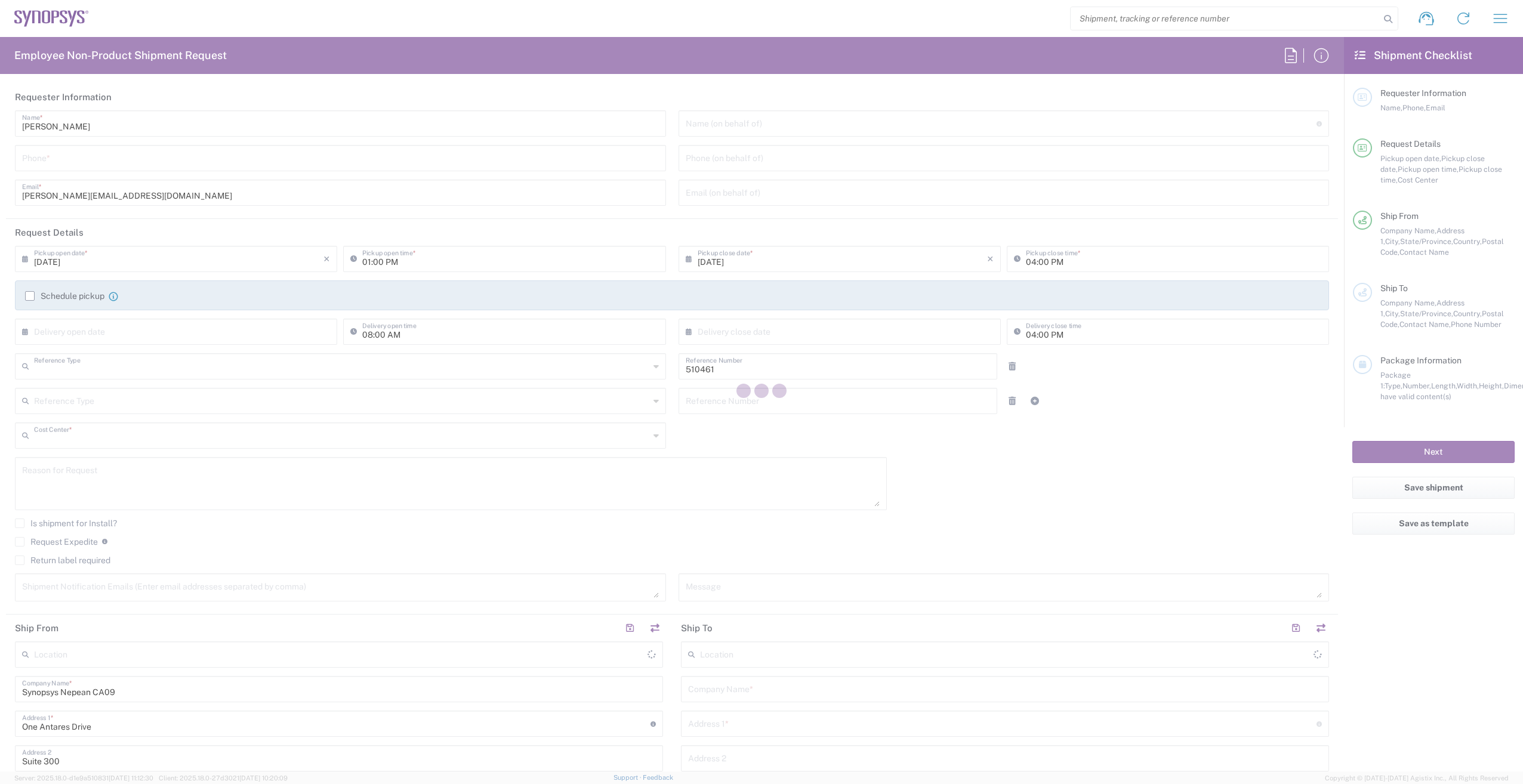
type input "Department"
type input "CA02, SG, MSIP2, R&D 510461"
type input "[GEOGRAPHIC_DATA]"
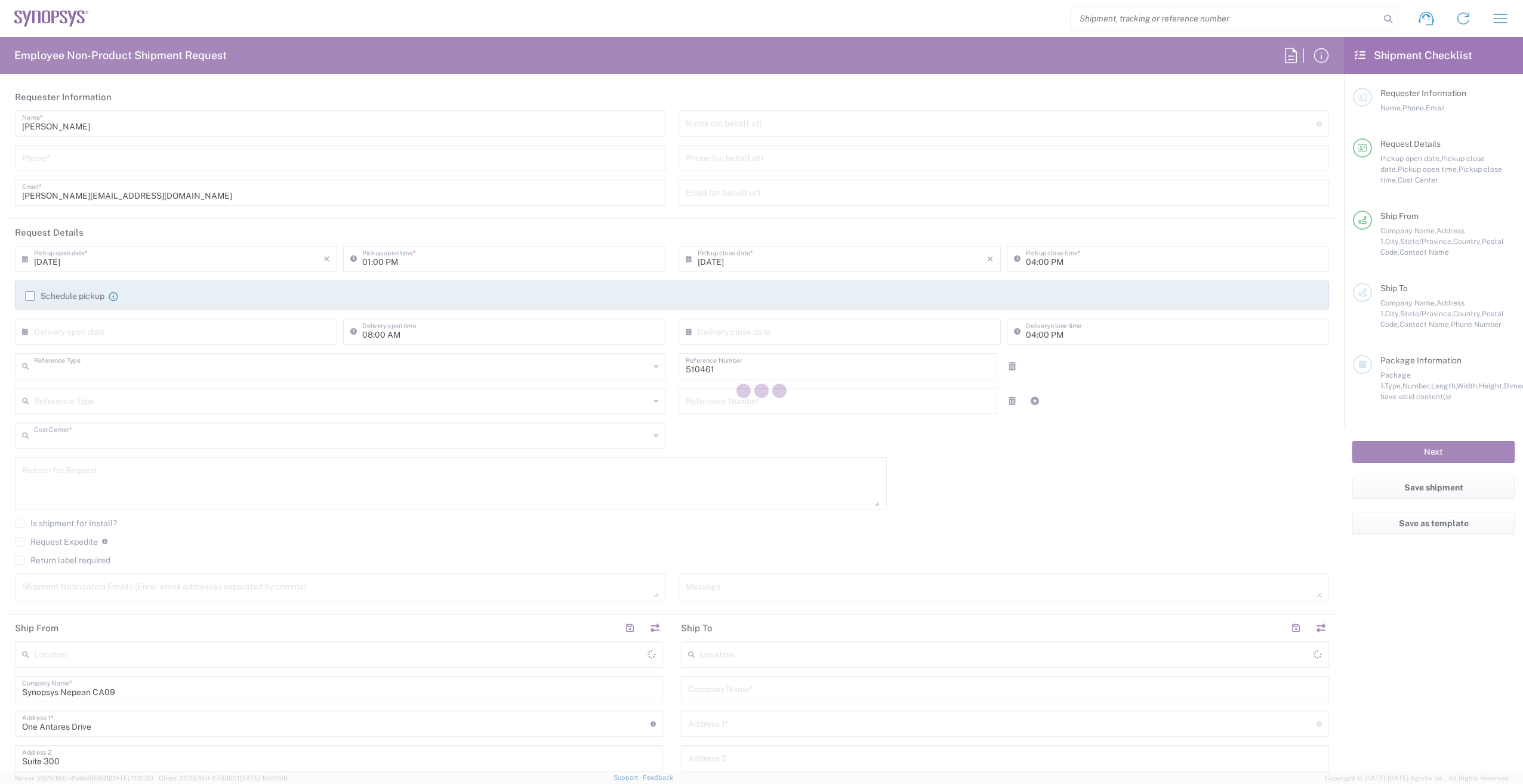
type input "Delivered at Place"
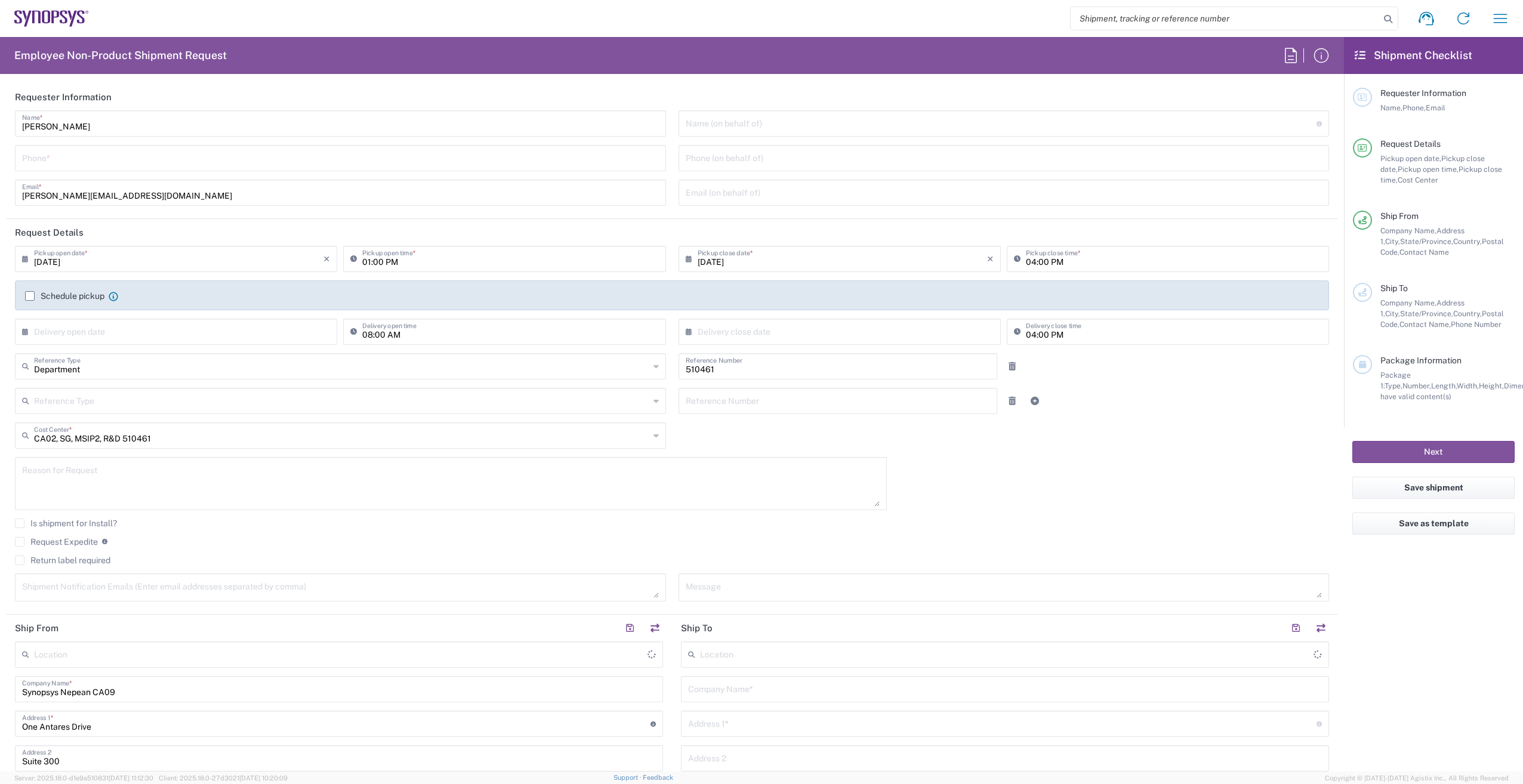
type input "Nepean CA09"
click at [92, 158] on input "tel" at bounding box center [340, 157] width 637 height 21
type input "6136006767"
click at [31, 295] on label "Schedule pickup" at bounding box center [64, 296] width 79 height 10
click at [30, 296] on input "Schedule pickup" at bounding box center [30, 296] width 0 height 0
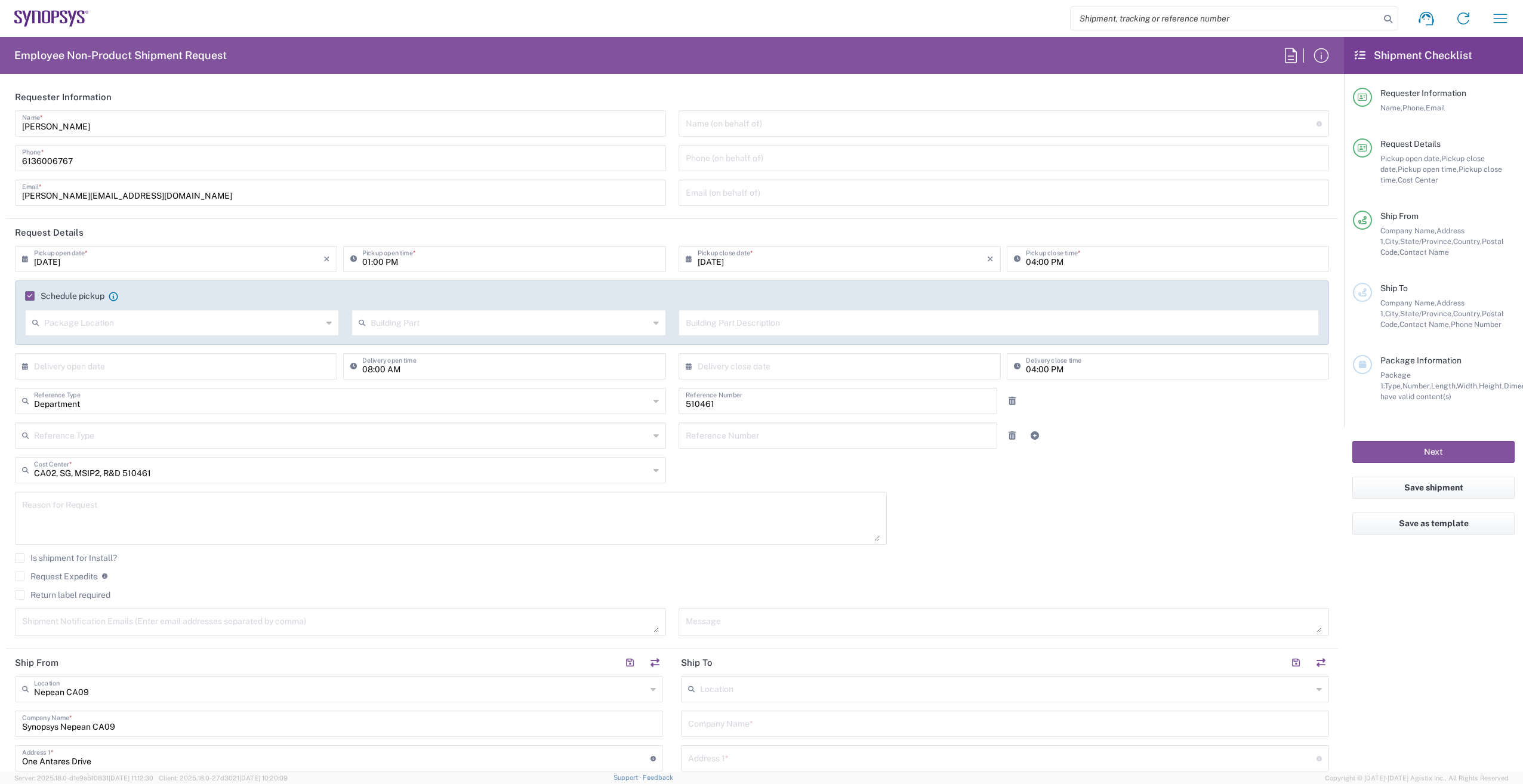
click at [256, 270] on div "[DATE] × Pickup open date *" at bounding box center [176, 259] width 322 height 26
click at [58, 260] on input "[DATE]" at bounding box center [178, 258] width 289 height 21
click at [24, 261] on icon at bounding box center [28, 258] width 12 height 19
click at [28, 262] on icon at bounding box center [28, 258] width 12 height 19
click at [199, 336] on span "11" at bounding box center [196, 333] width 18 height 17
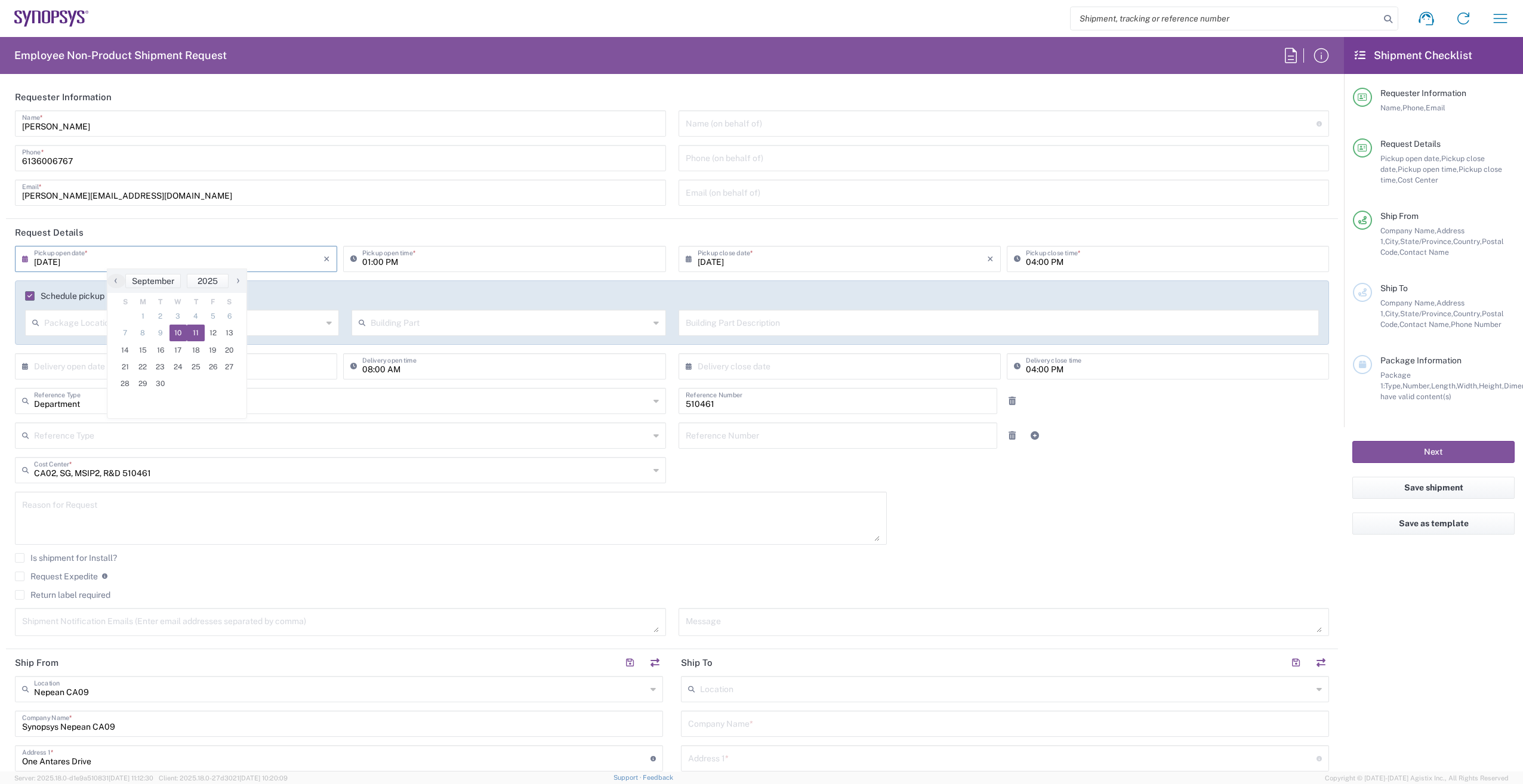
type input "[DATE]"
click at [155, 368] on input "text" at bounding box center [178, 365] width 289 height 21
click at [209, 455] on span "19" at bounding box center [213, 457] width 17 height 17
type input "09/19/2025"
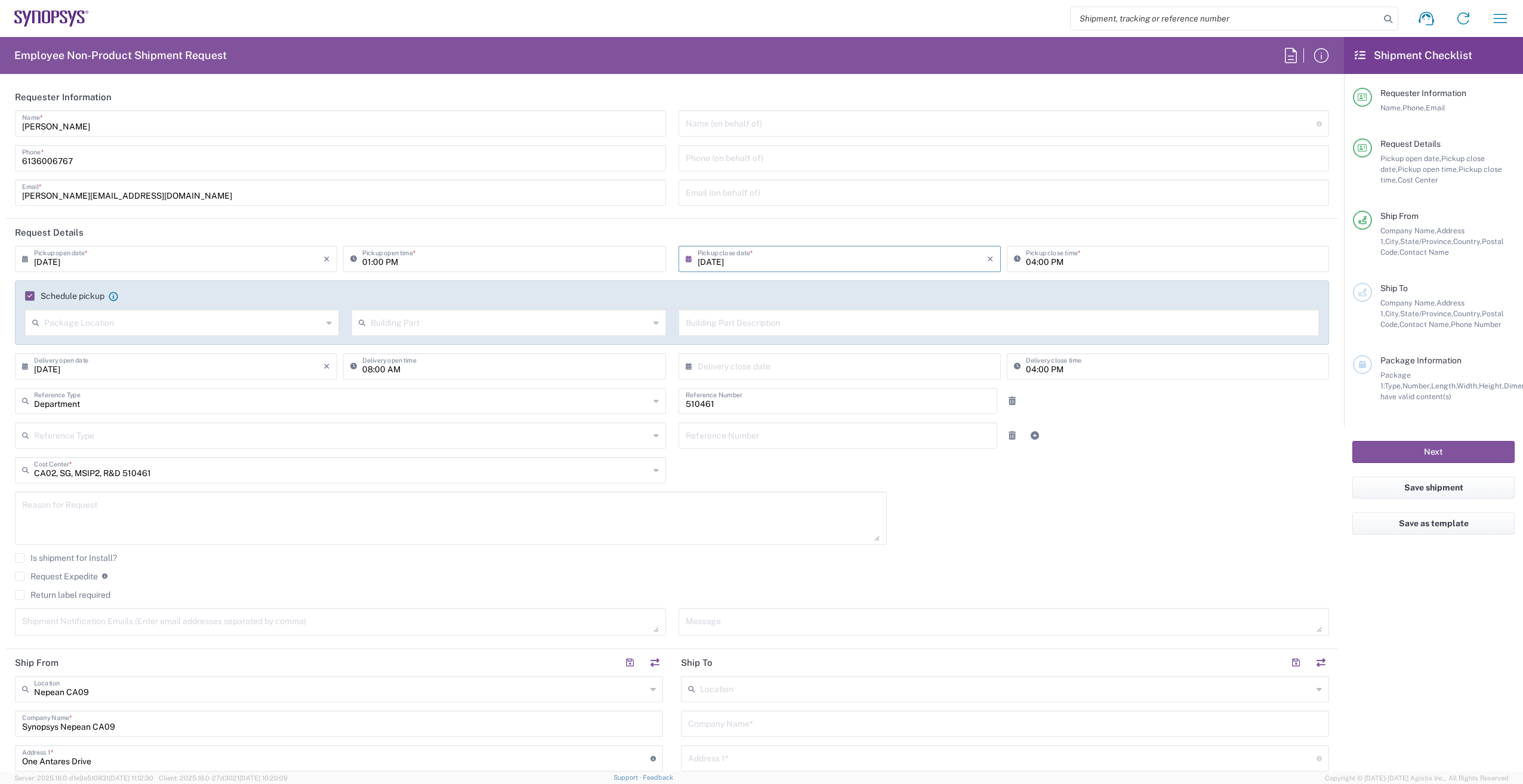
click at [366, 368] on input "08:00 AM" at bounding box center [510, 365] width 296 height 21
type input "09:00 AM"
click at [887, 374] on input "text" at bounding box center [841, 365] width 289 height 21
click at [853, 436] on span "11" at bounding box center [854, 440] width 18 height 17
click at [125, 369] on input "09/19/2025" at bounding box center [178, 365] width 289 height 21
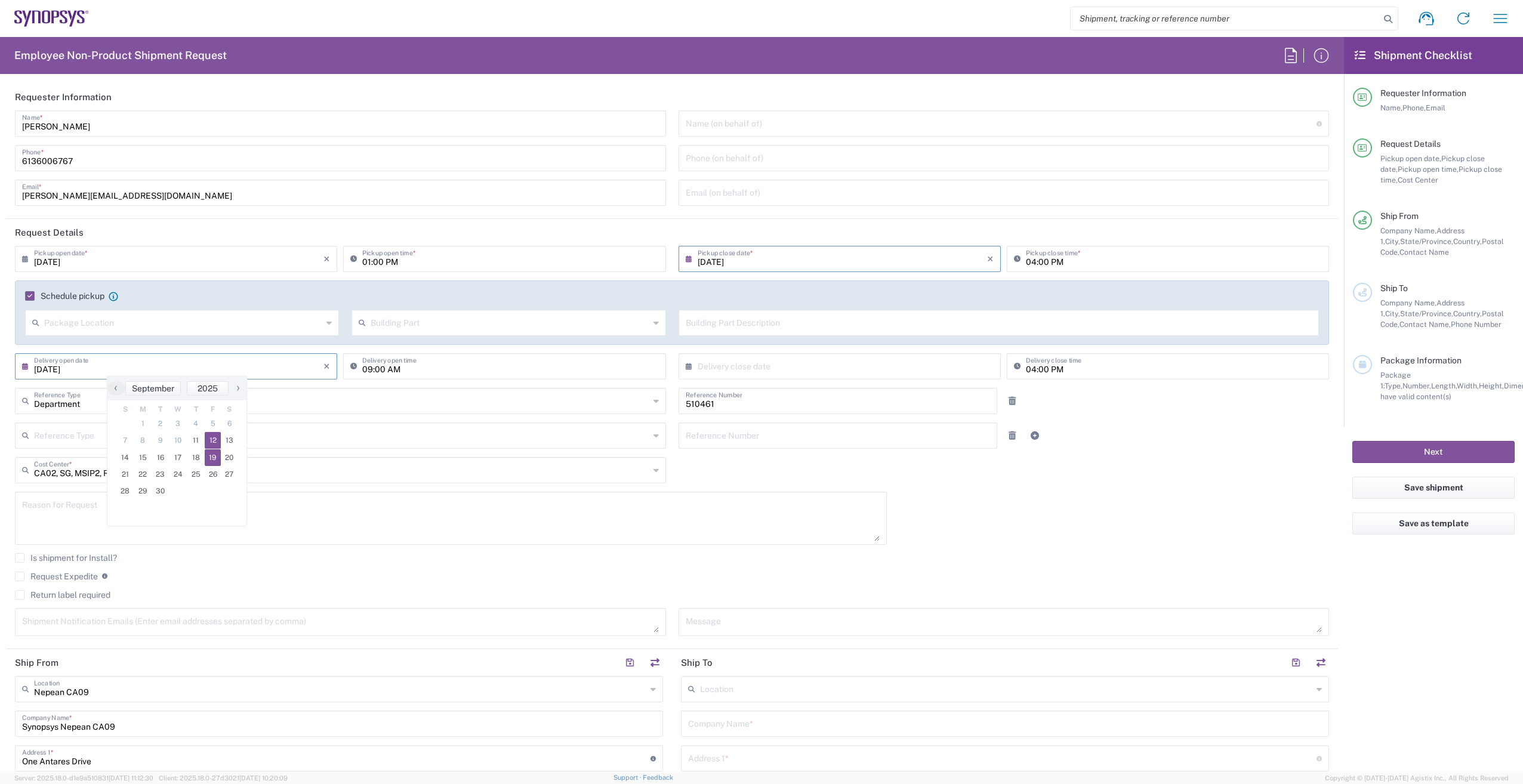
click at [215, 440] on span "12" at bounding box center [213, 440] width 17 height 17
type input "09/12/2025"
click at [785, 363] on input "text" at bounding box center [841, 365] width 289 height 21
click at [871, 442] on span "12" at bounding box center [871, 440] width 17 height 17
type input "09/12/2025"
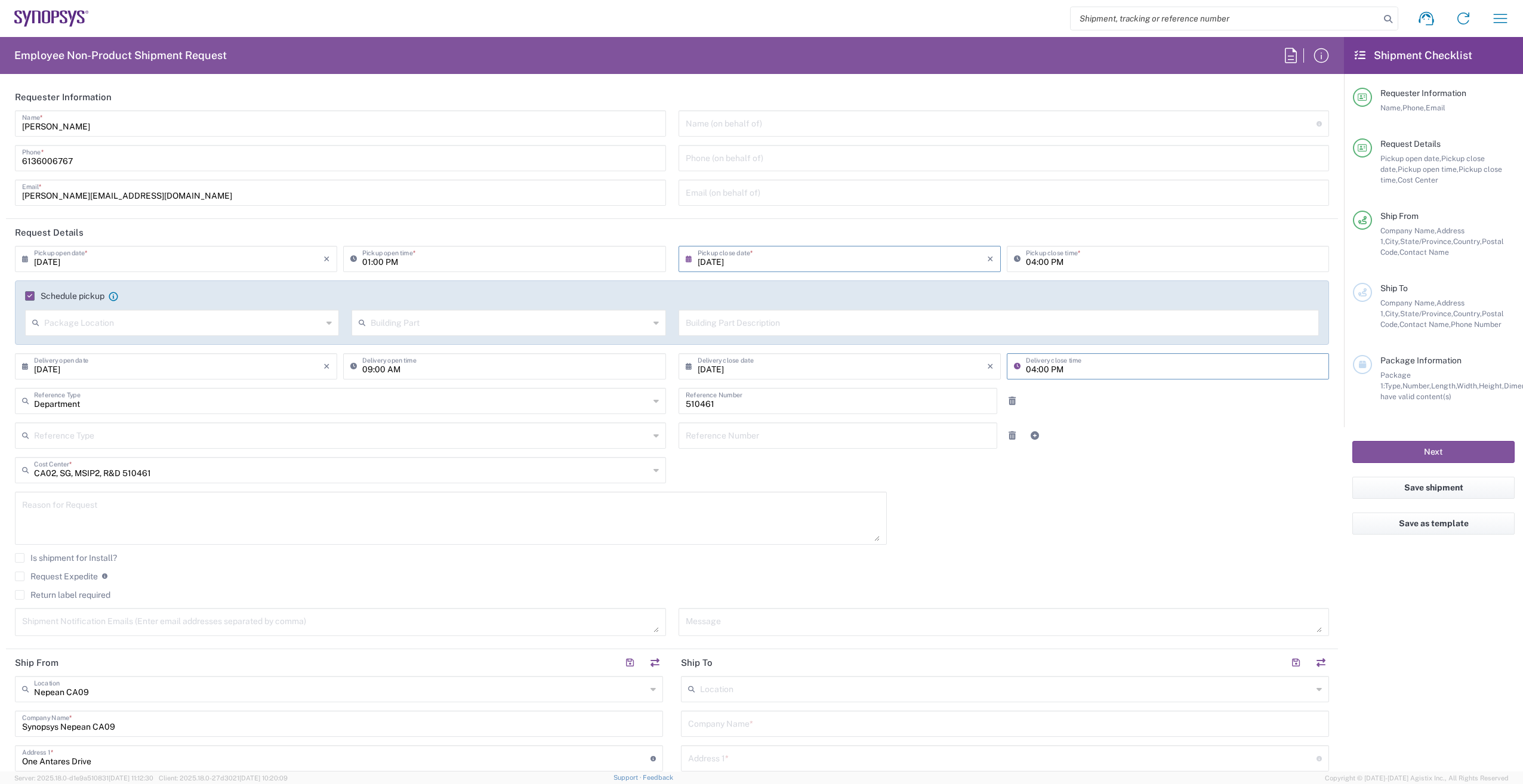
click at [1028, 370] on input "04:00 PM" at bounding box center [1174, 365] width 296 height 21
type input "12:00 PM"
click at [188, 512] on textarea at bounding box center [450, 518] width 857 height 46
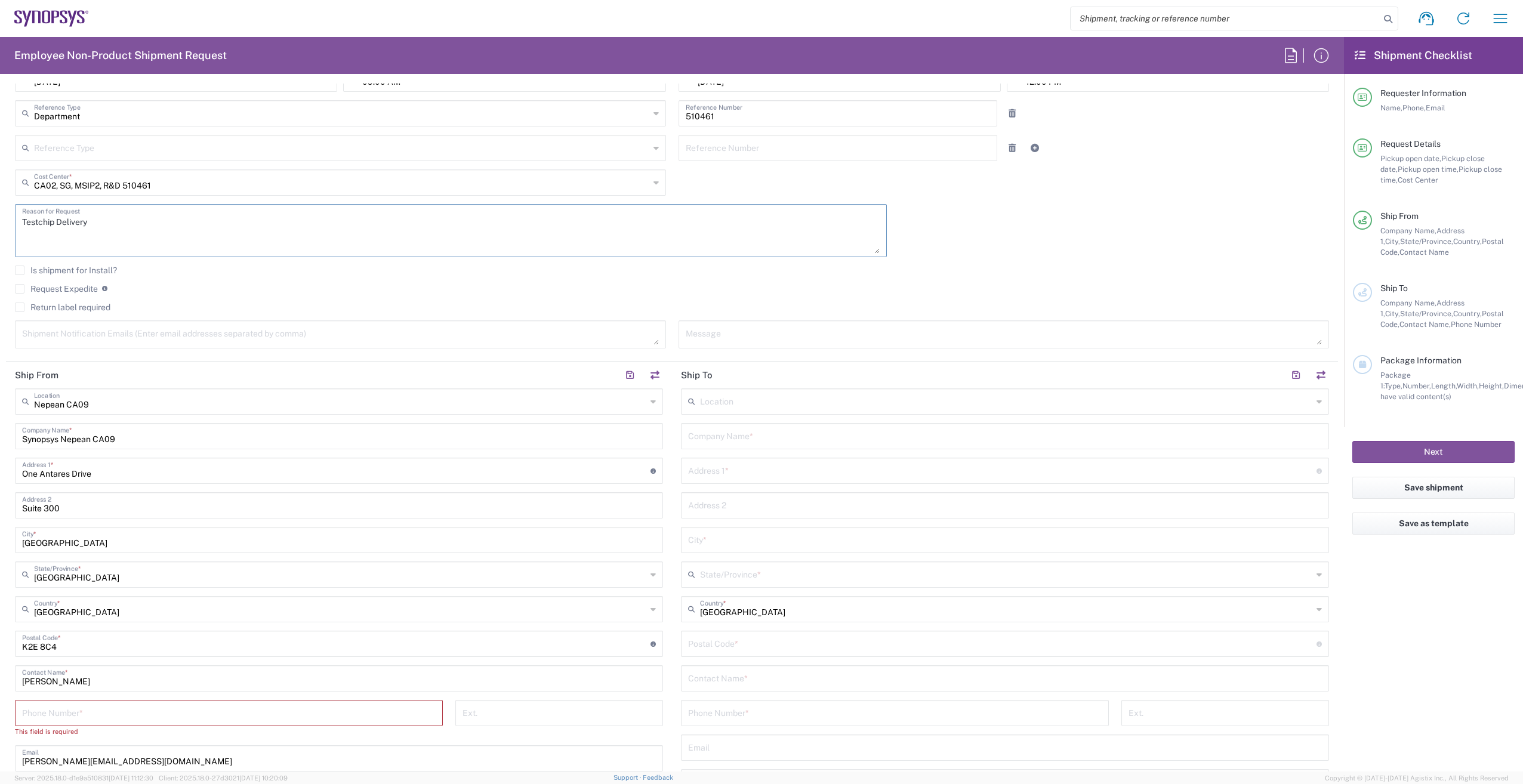
scroll to position [298, 0]
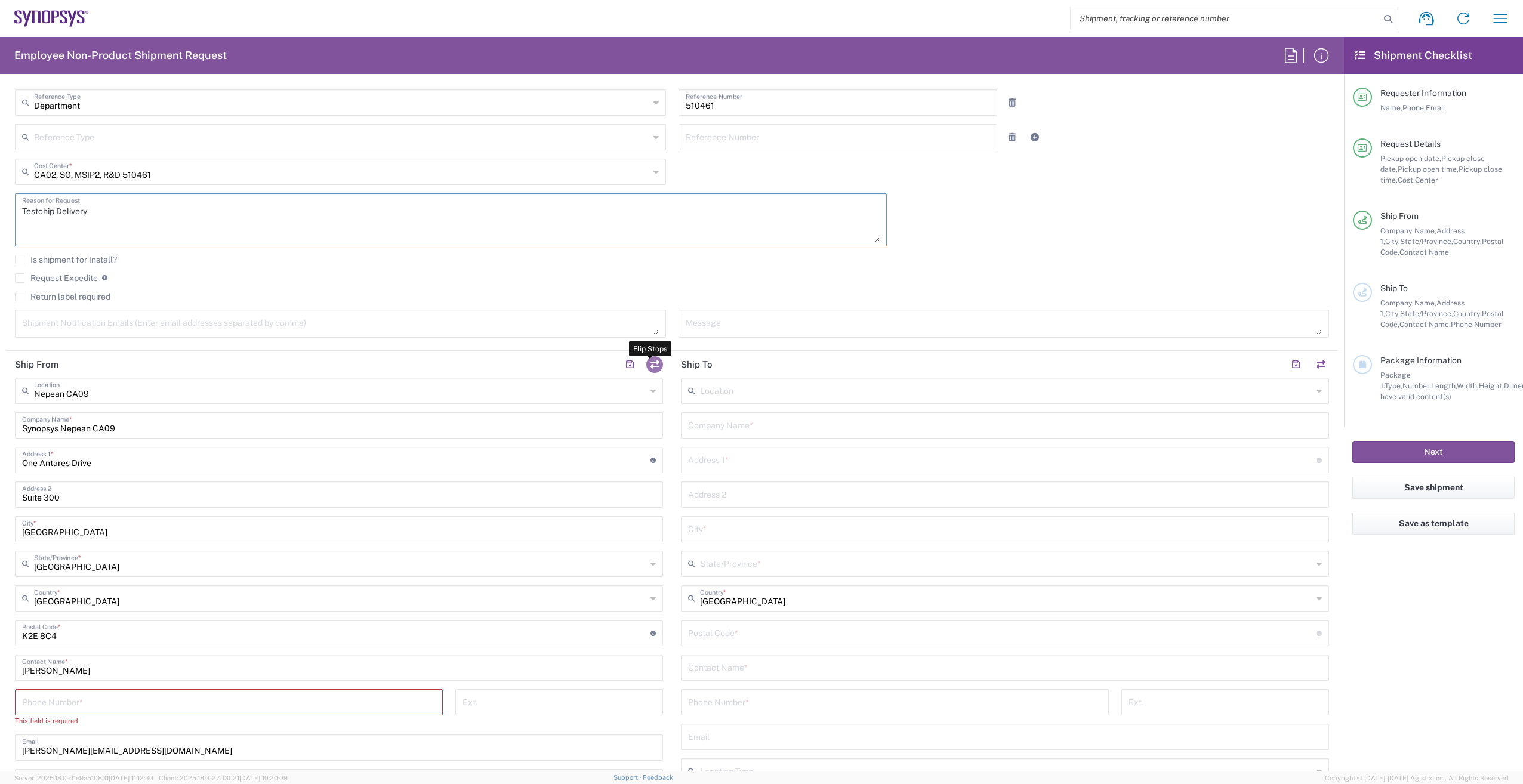
type textarea "Testchip Delivery"
click at [649, 362] on button "button" at bounding box center [654, 364] width 17 height 17
type input "Nepean CA09"
type input "Synopsys Nepean CA09"
type input "One Antares Drive"
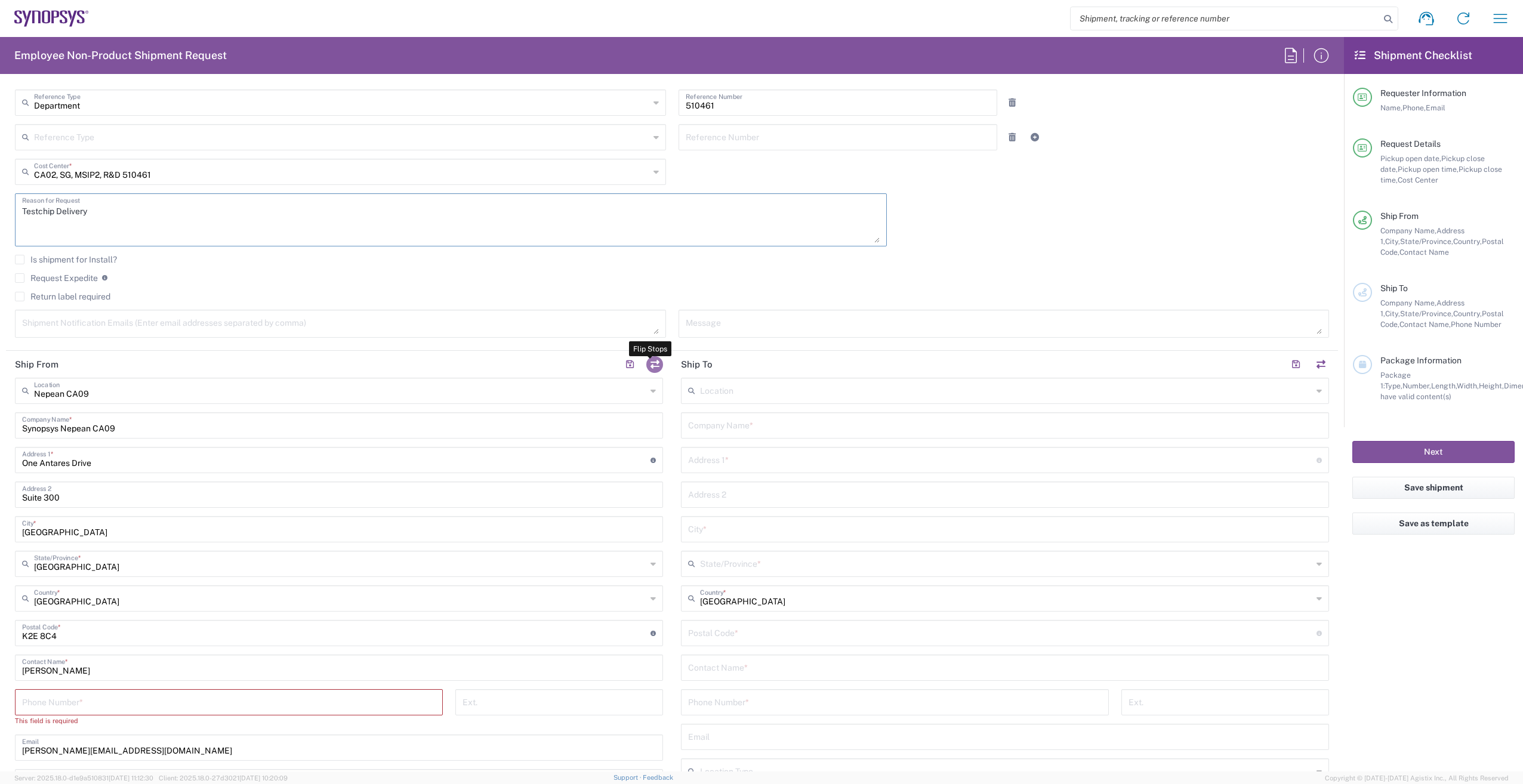
type input "Suite 300"
type input "[GEOGRAPHIC_DATA]"
type input "K2E 8C4"
type input "[PERSON_NAME]"
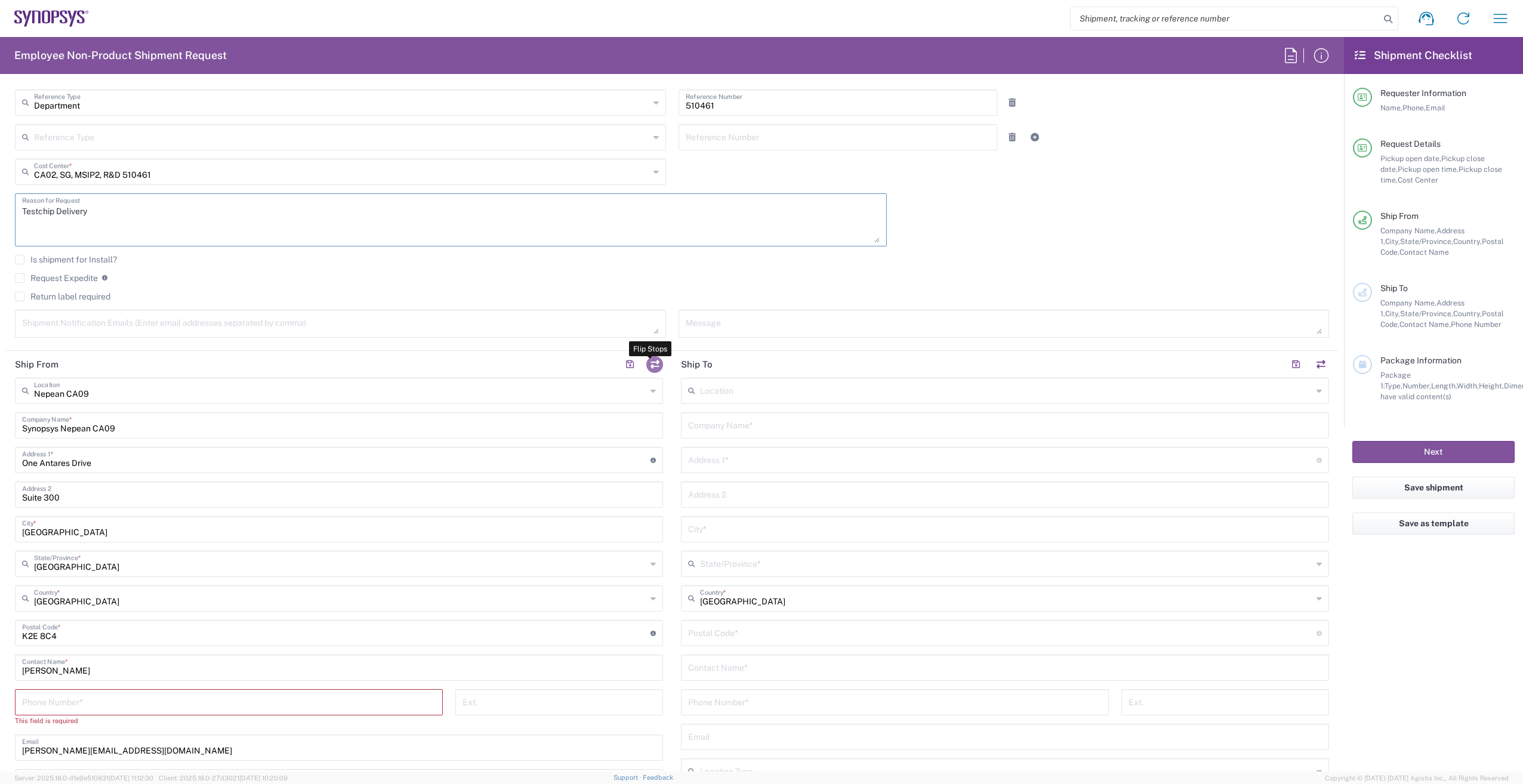
type input "[PERSON_NAME][EMAIL_ADDRESS][DOMAIN_NAME]"
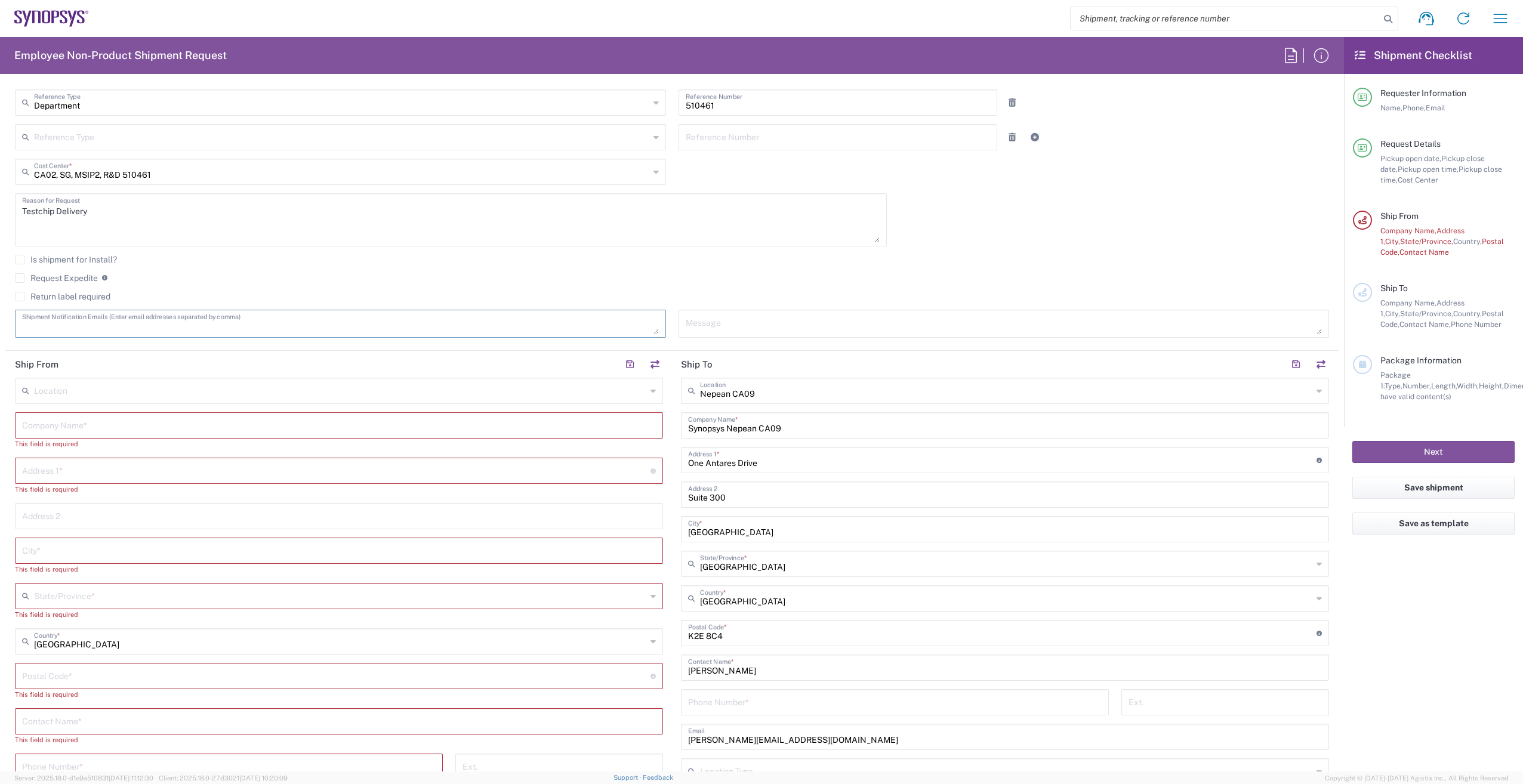
paste textarea "8542.31.0050"
type textarea "8542.31.0050"
drag, startPoint x: -56, startPoint y: 322, endPoint x: -278, endPoint y: 319, distance: 222.0
click at [0, 319] on html "Shipment request Shipment tracking Employee non-product shipment request My shi…" at bounding box center [761, 392] width 1523 height 784
click at [76, 325] on textarea at bounding box center [340, 323] width 637 height 21
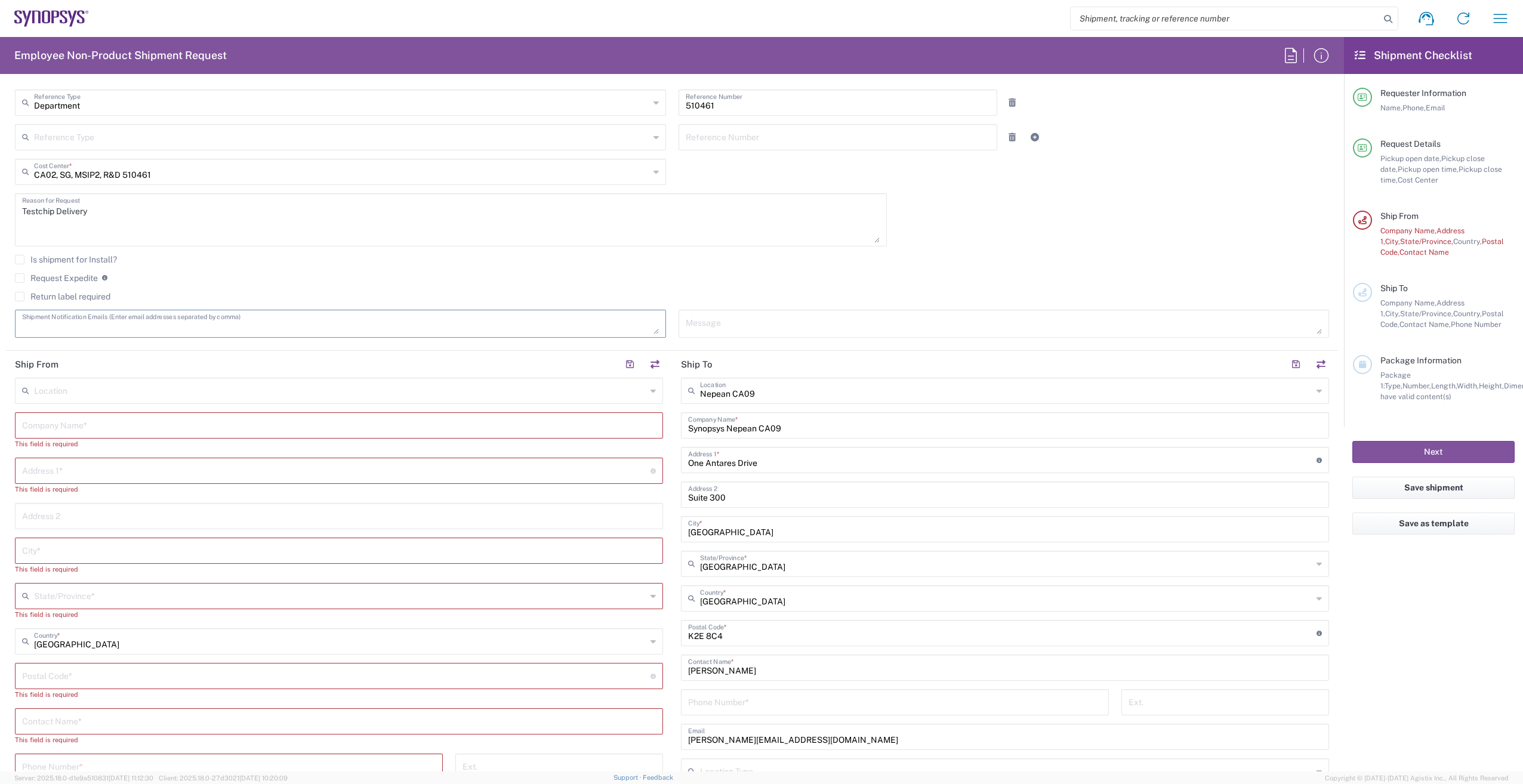
paste textarea "ca09lab-logistics@synopsys.com, lsteph@synopsys.com"
type textarea "ca09lab-logistics@synopsys.com, lsteph@synopsys.com"
click at [100, 429] on input "text" at bounding box center [339, 424] width 634 height 21
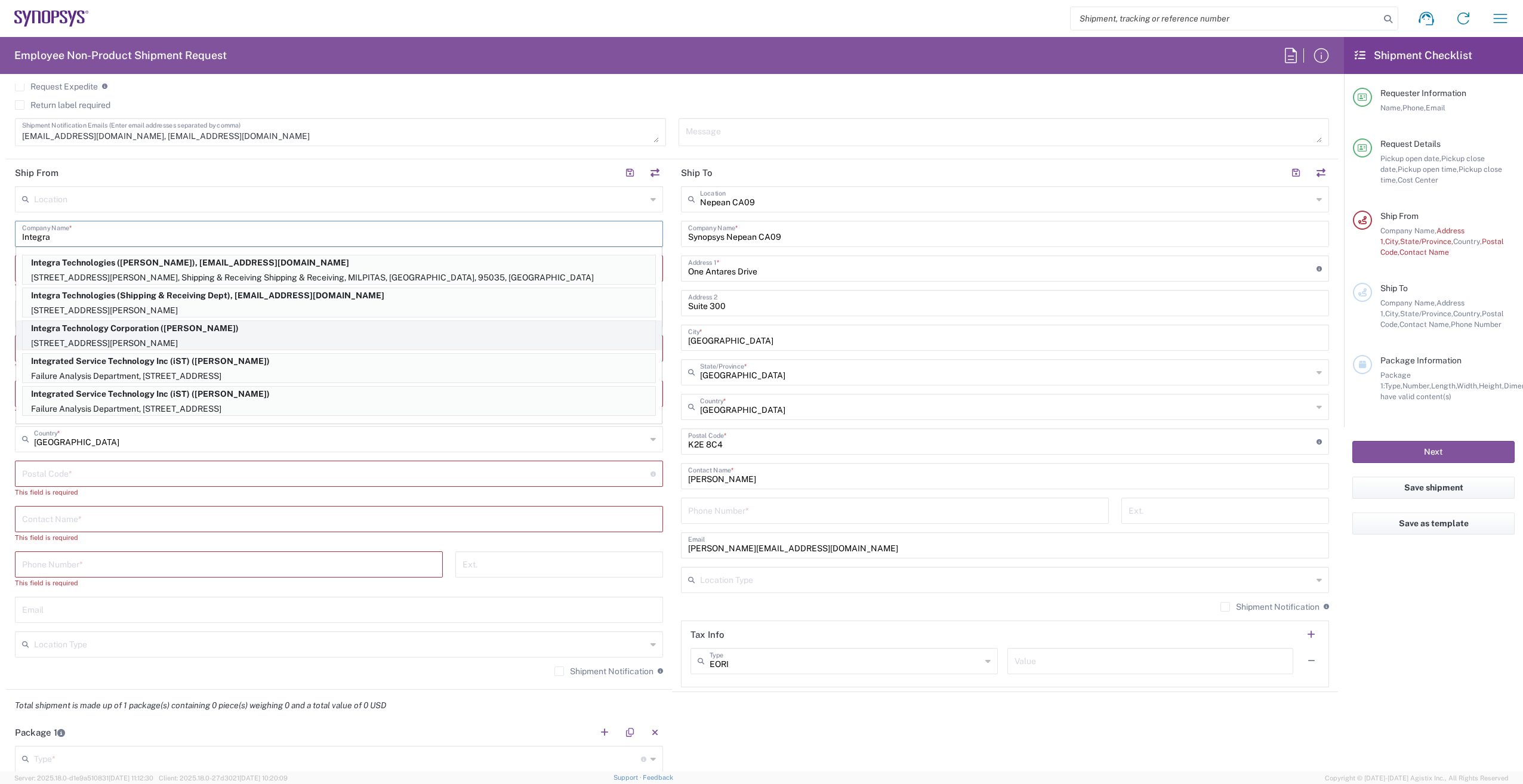
scroll to position [537, 0]
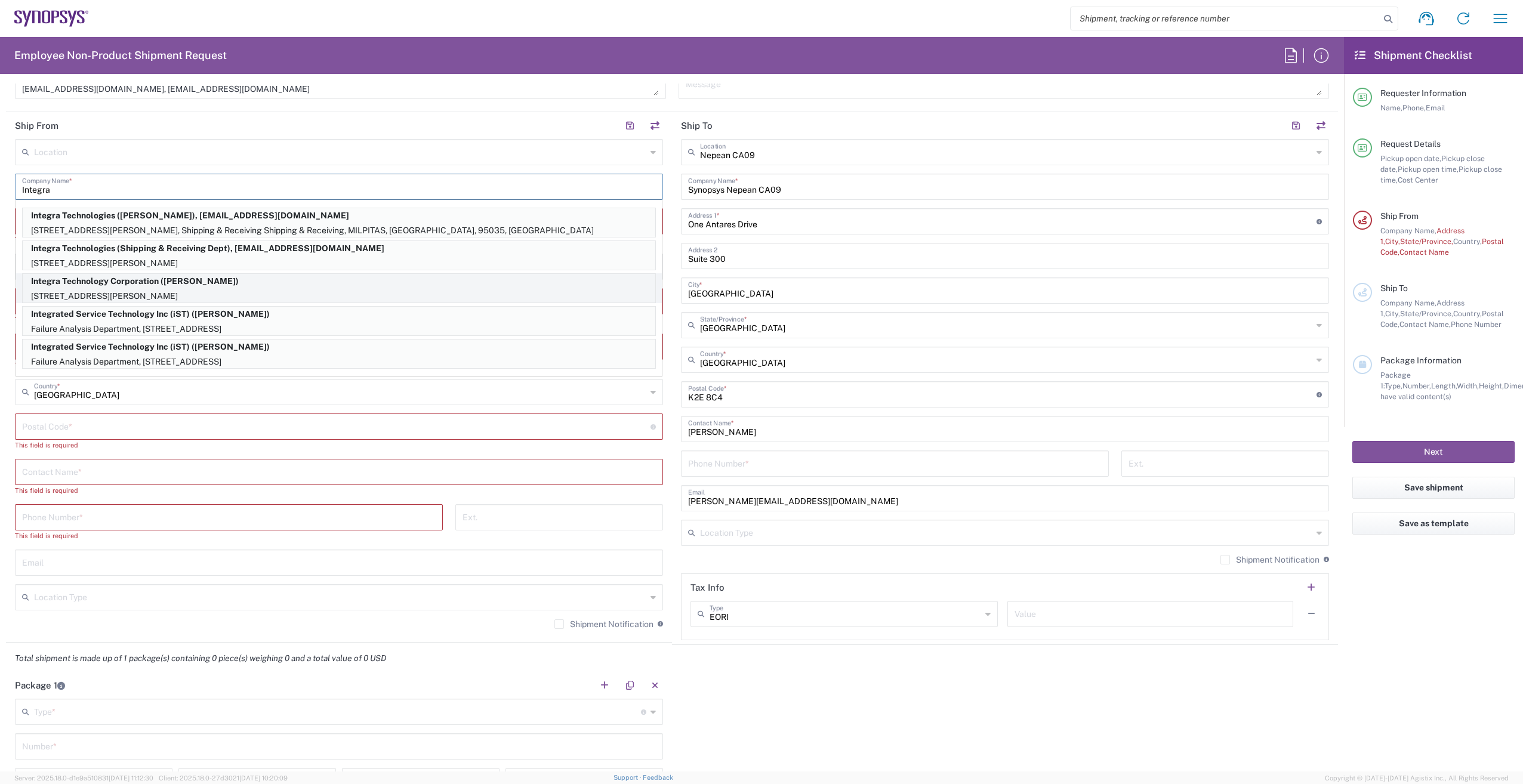
click at [214, 286] on p "Integra Technology Corporation (Nancy Ngyuen)" at bounding box center [339, 281] width 632 height 15
type input "Integra Technology Corporation"
type input "[STREET_ADDRESS][PERSON_NAME]"
type input "Milpitas"
type input "[GEOGRAPHIC_DATA]"
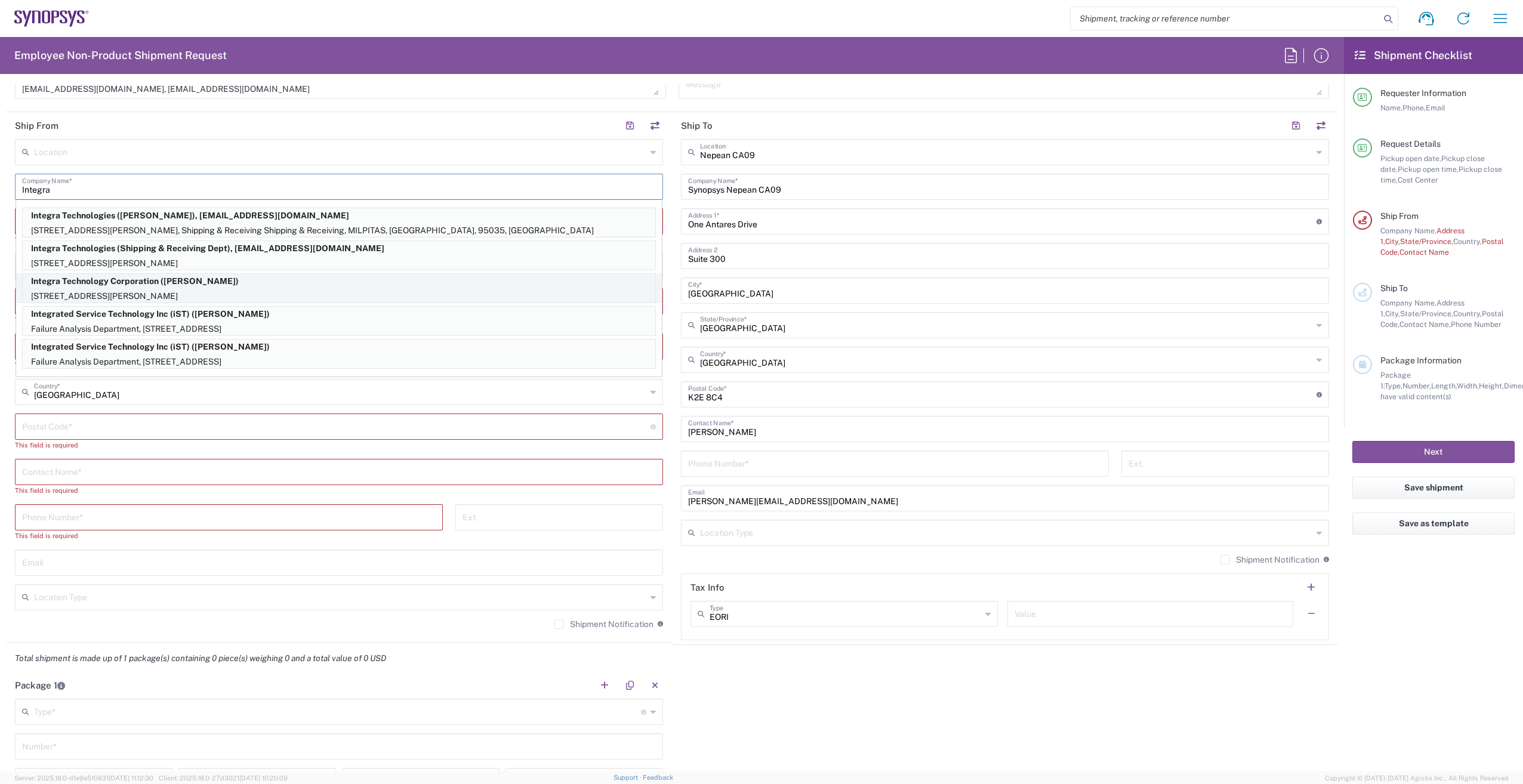
type input "95035"
type input "Nancy Ngyuen"
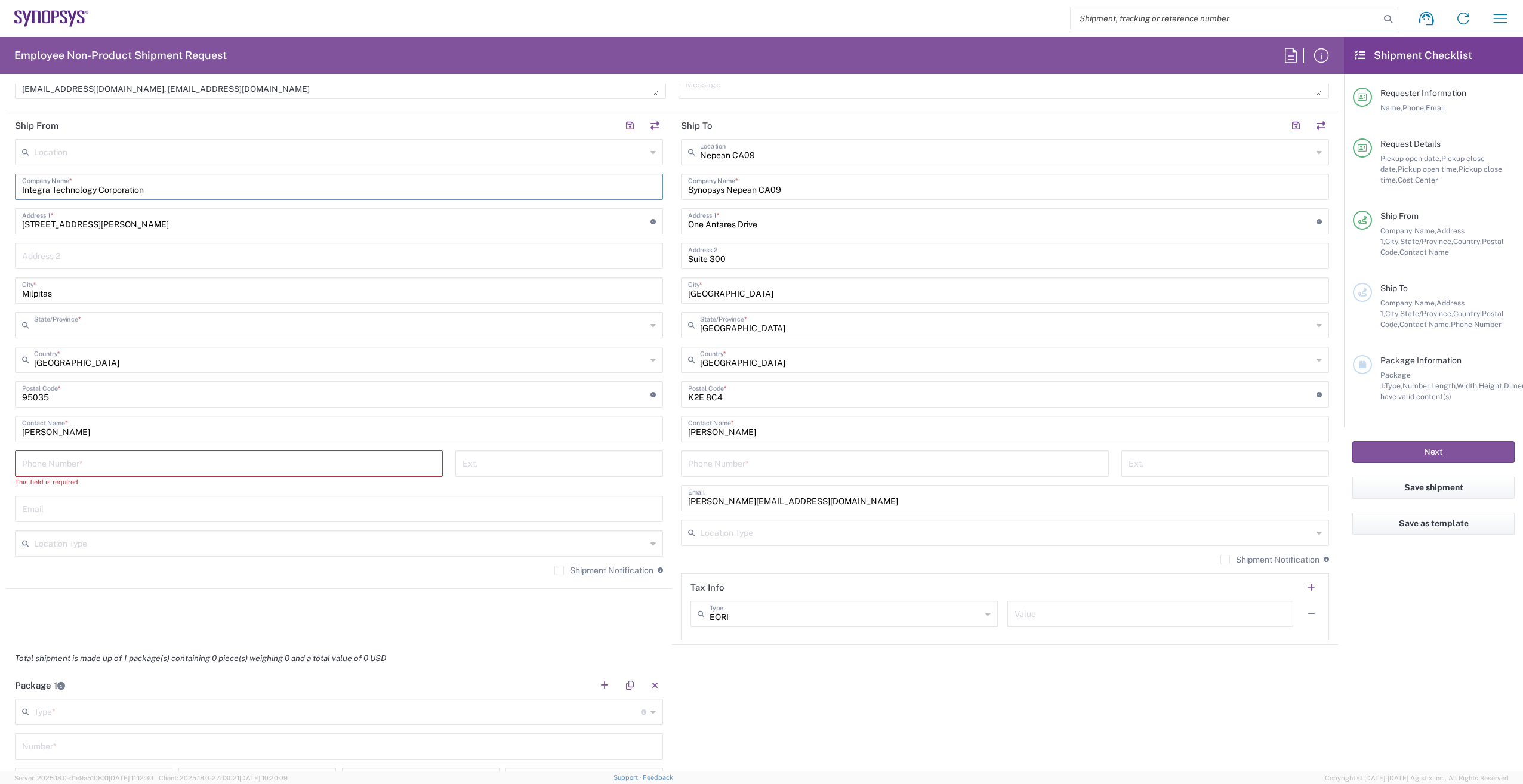
type input "California"
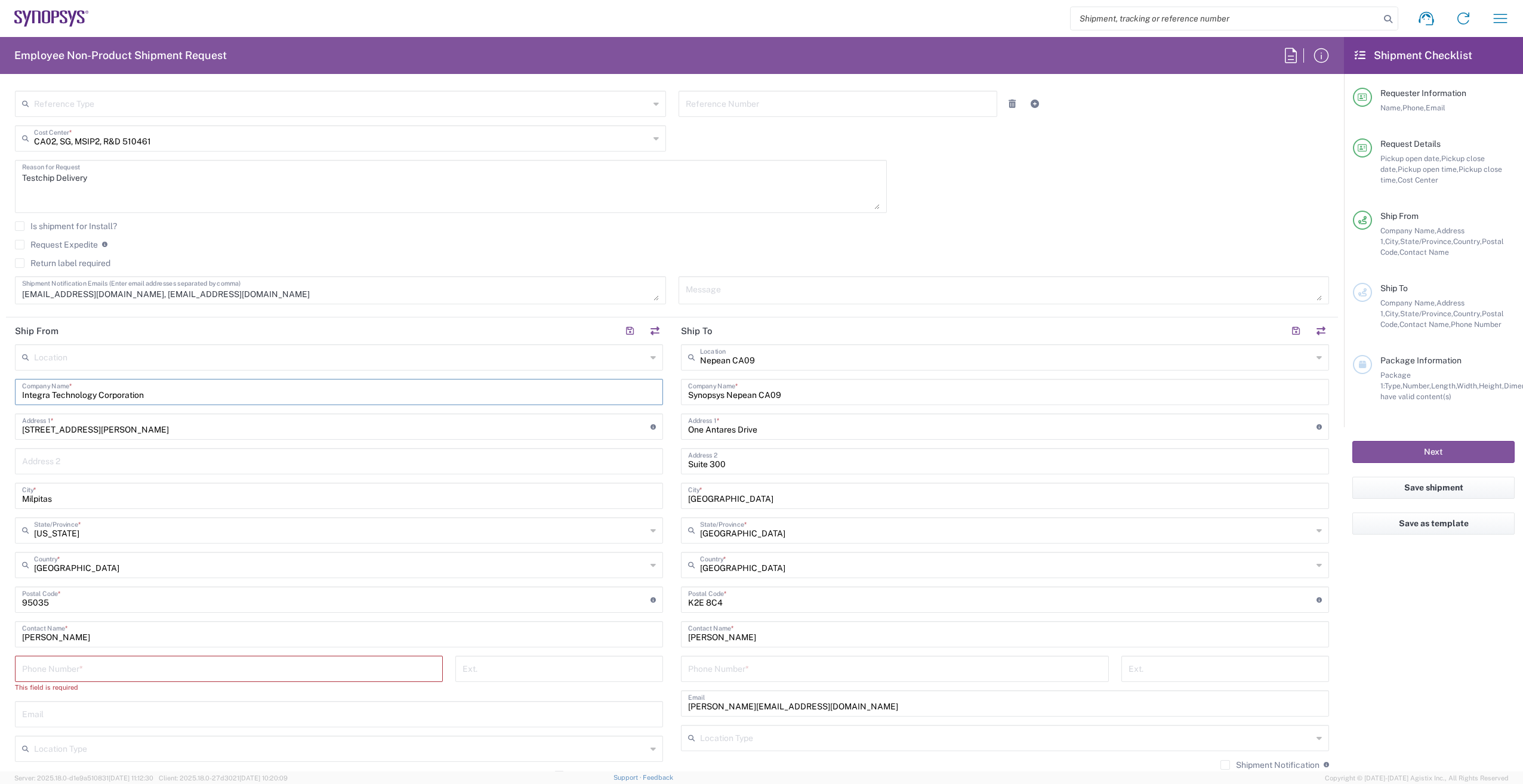
scroll to position [179, 0]
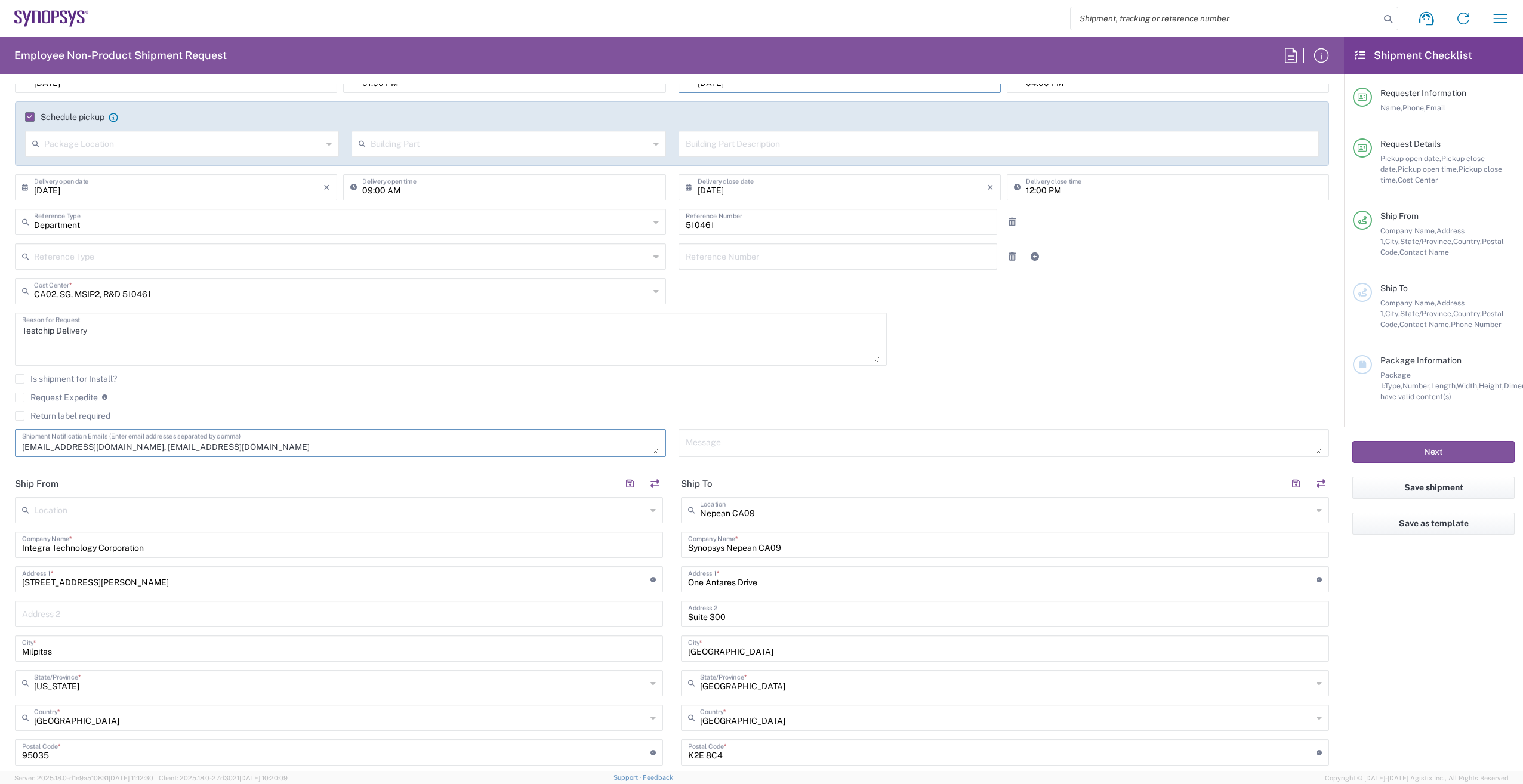
paste textarea "ca09lab-logistics@synopsys.com, lsteph@synopsys.com"
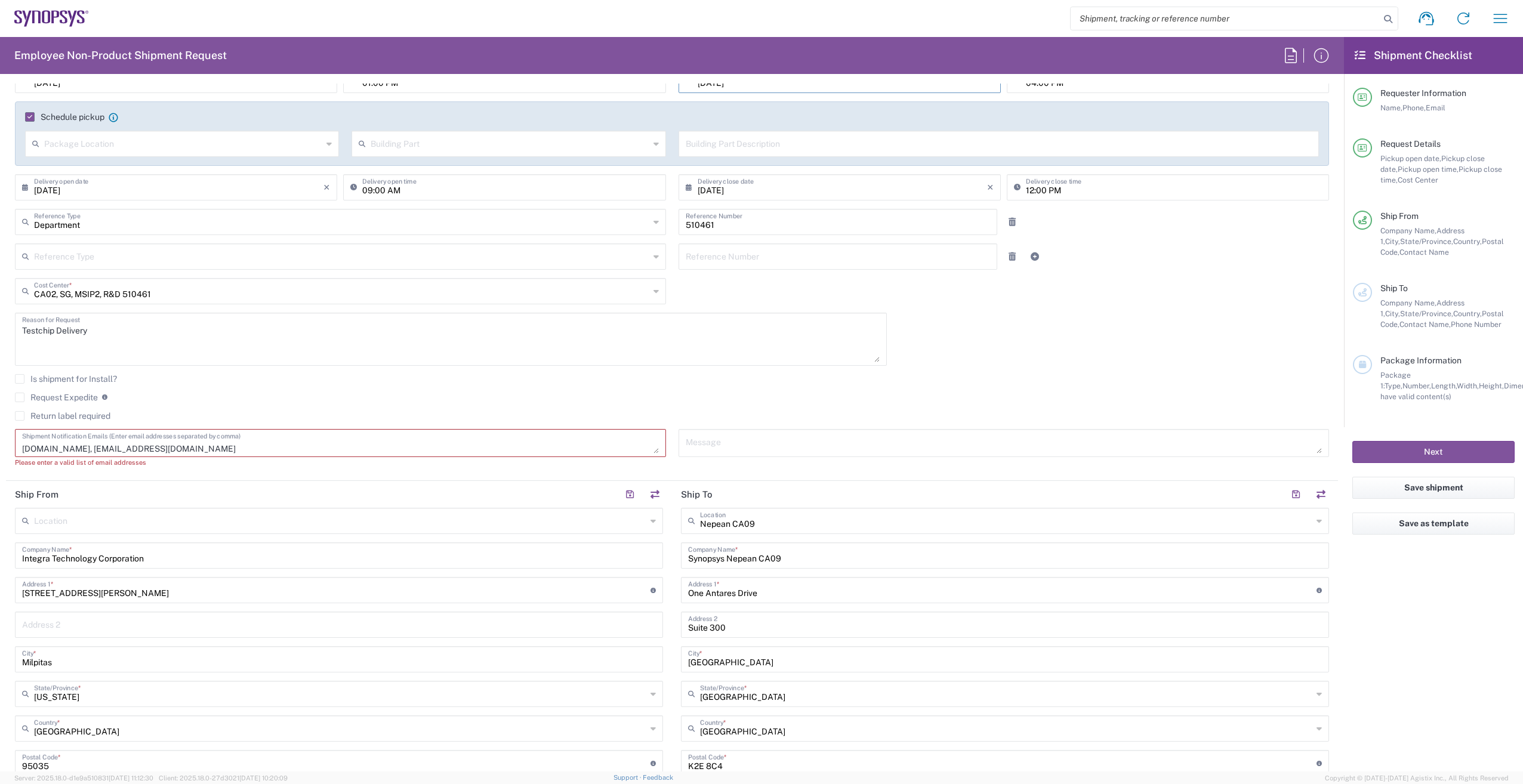
scroll to position [1, 0]
type textarea "ca09lab-logistics@synopsys.com, lsteph@synopsys.com"
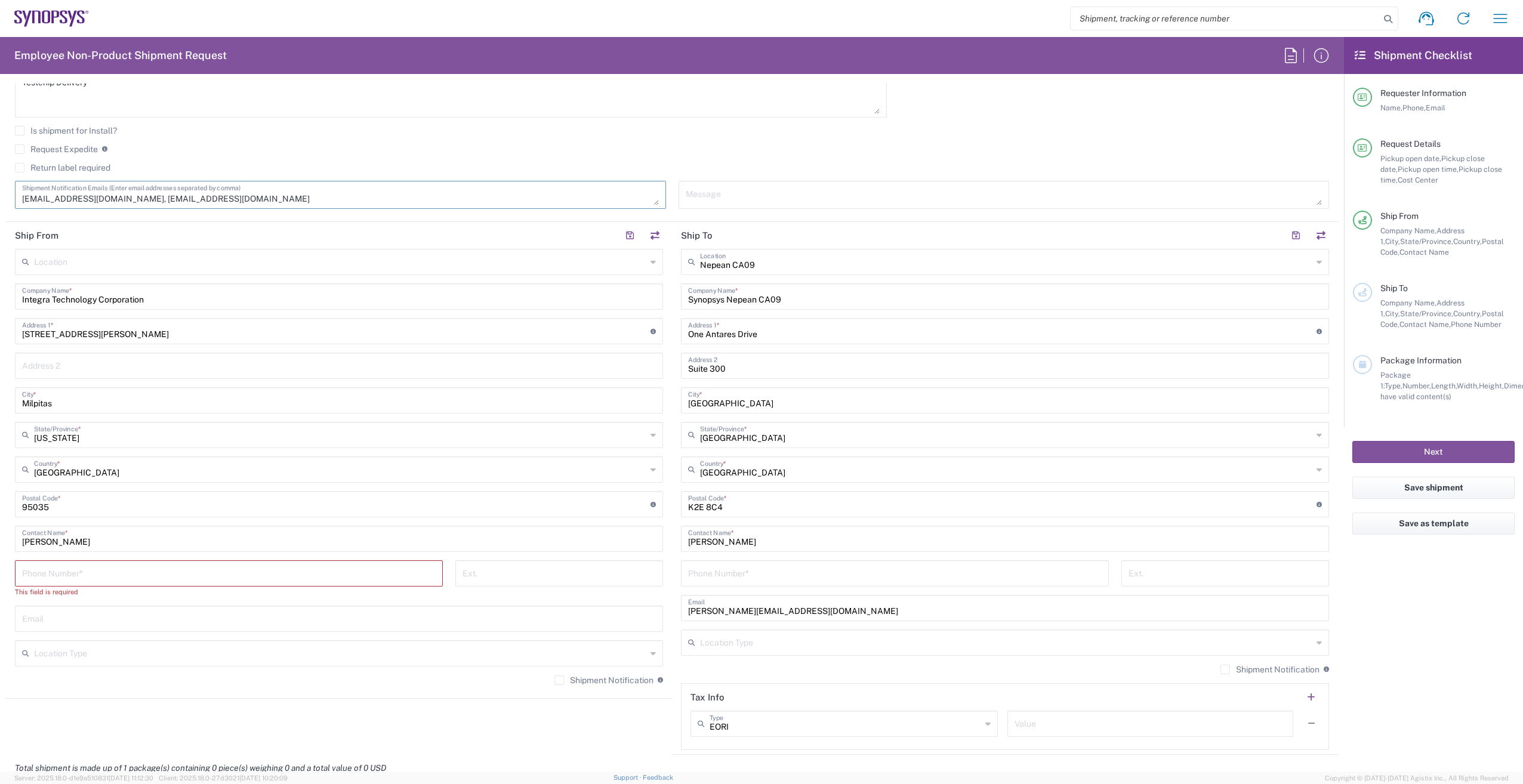
scroll to position [477, 0]
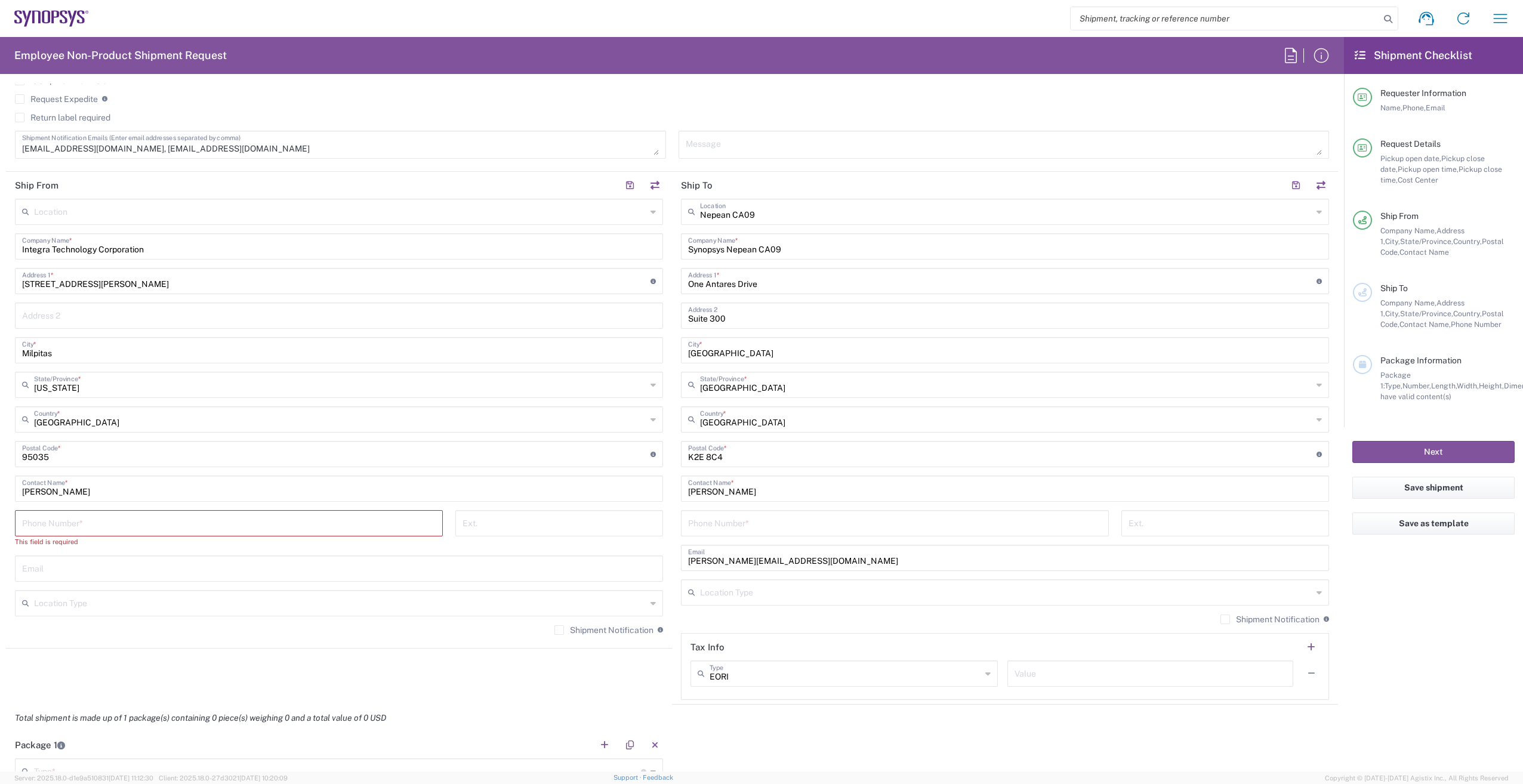
click at [130, 520] on input "tel" at bounding box center [228, 522] width 413 height 21
paste input "[PERSON_NAME]"
type input "[PERSON_NAME]"
click at [83, 576] on input "text" at bounding box center [339, 567] width 634 height 21
click at [125, 569] on input "text" at bounding box center [339, 567] width 634 height 21
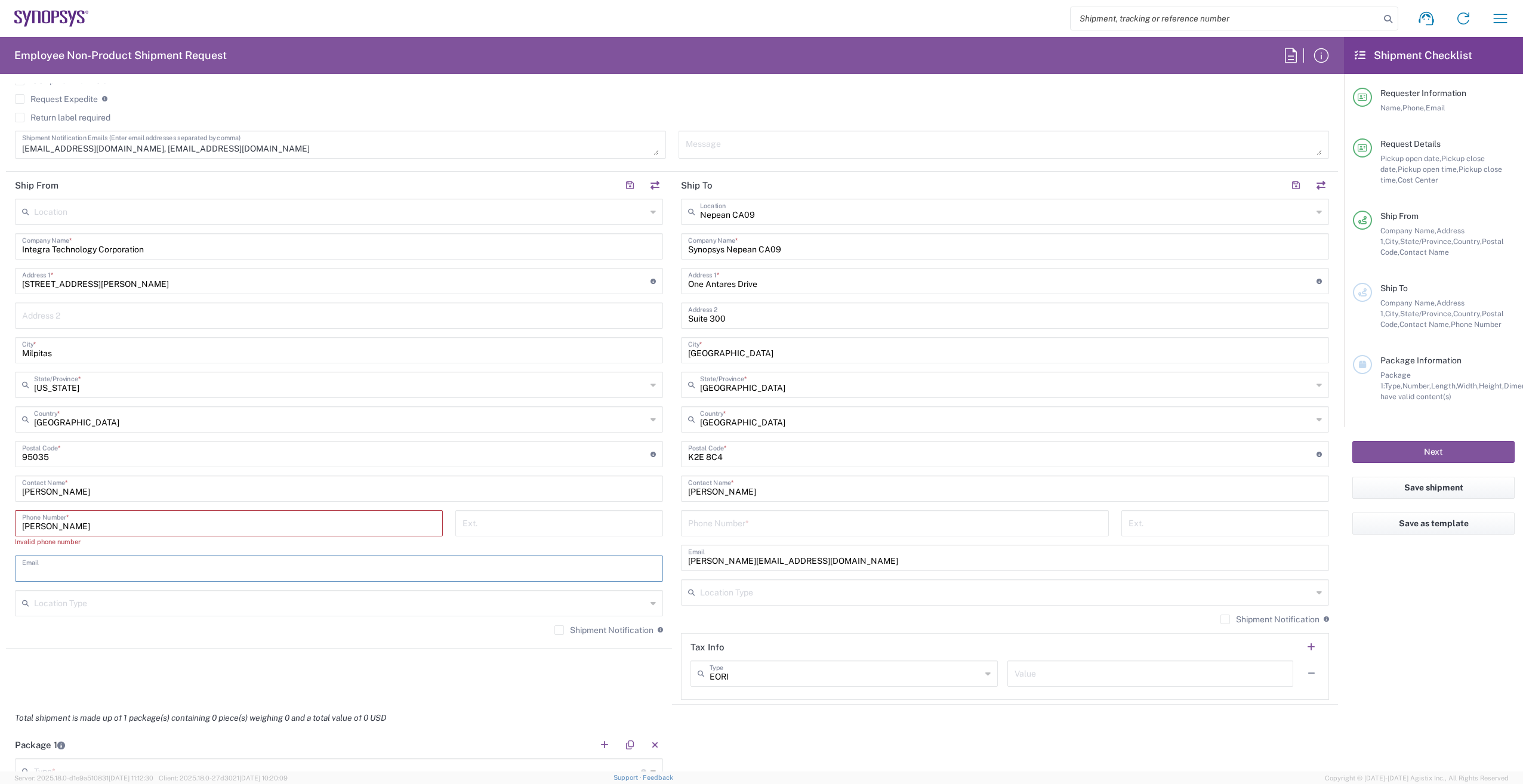
paste input "benedicta.ell@integra-tech.com"
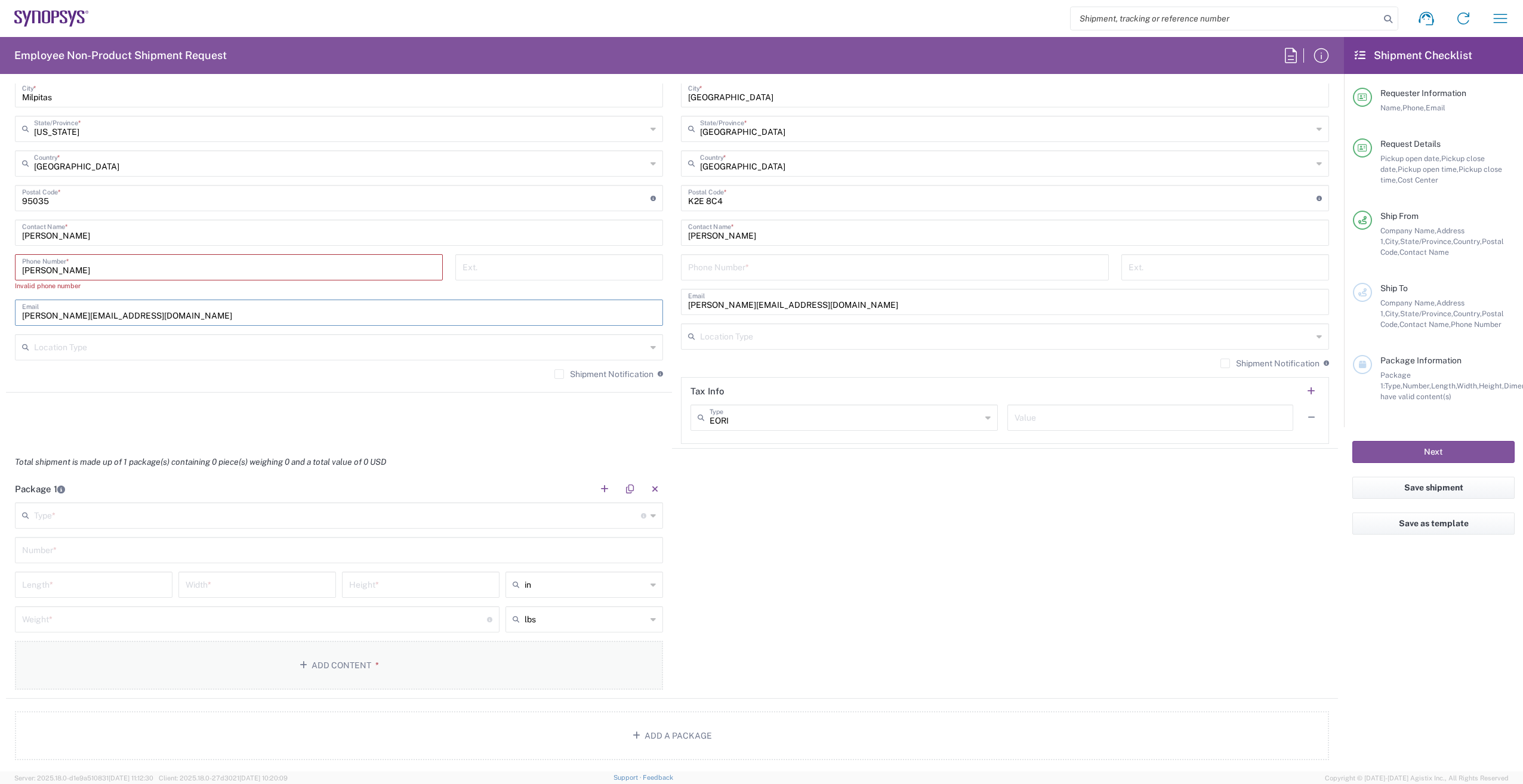
scroll to position [776, 0]
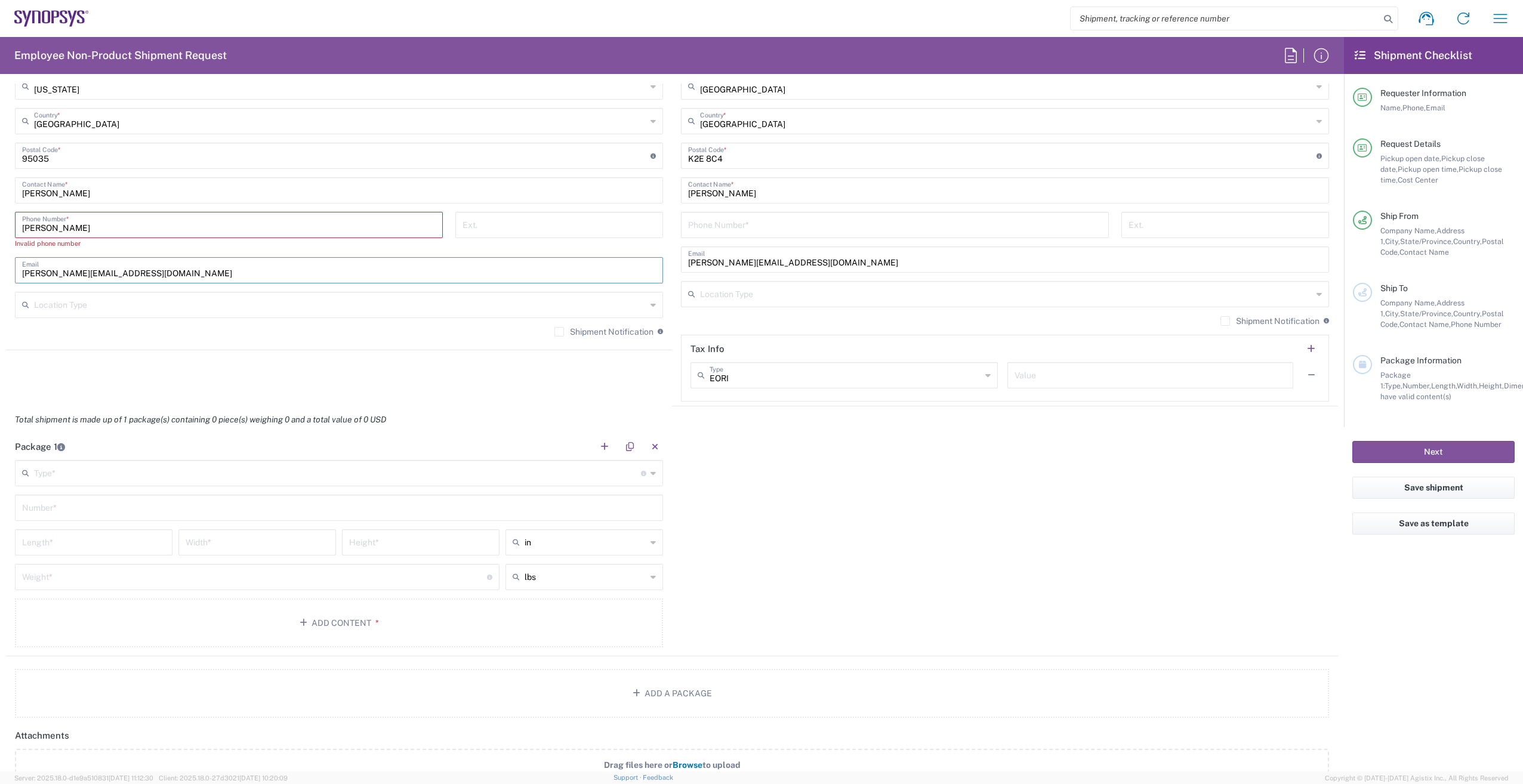
type input "benedicta.ell@integra-tech.com"
drag, startPoint x: 89, startPoint y: 225, endPoint x: -20, endPoint y: 226, distance: 109.8
click at [0, 226] on html "Shipment request Shipment tracking Employee non-product shipment request My shi…" at bounding box center [761, 392] width 1523 height 784
click at [147, 188] on input "Nancy Ngyuen" at bounding box center [339, 189] width 634 height 21
drag, startPoint x: 144, startPoint y: 188, endPoint x: -93, endPoint y: 181, distance: 237.6
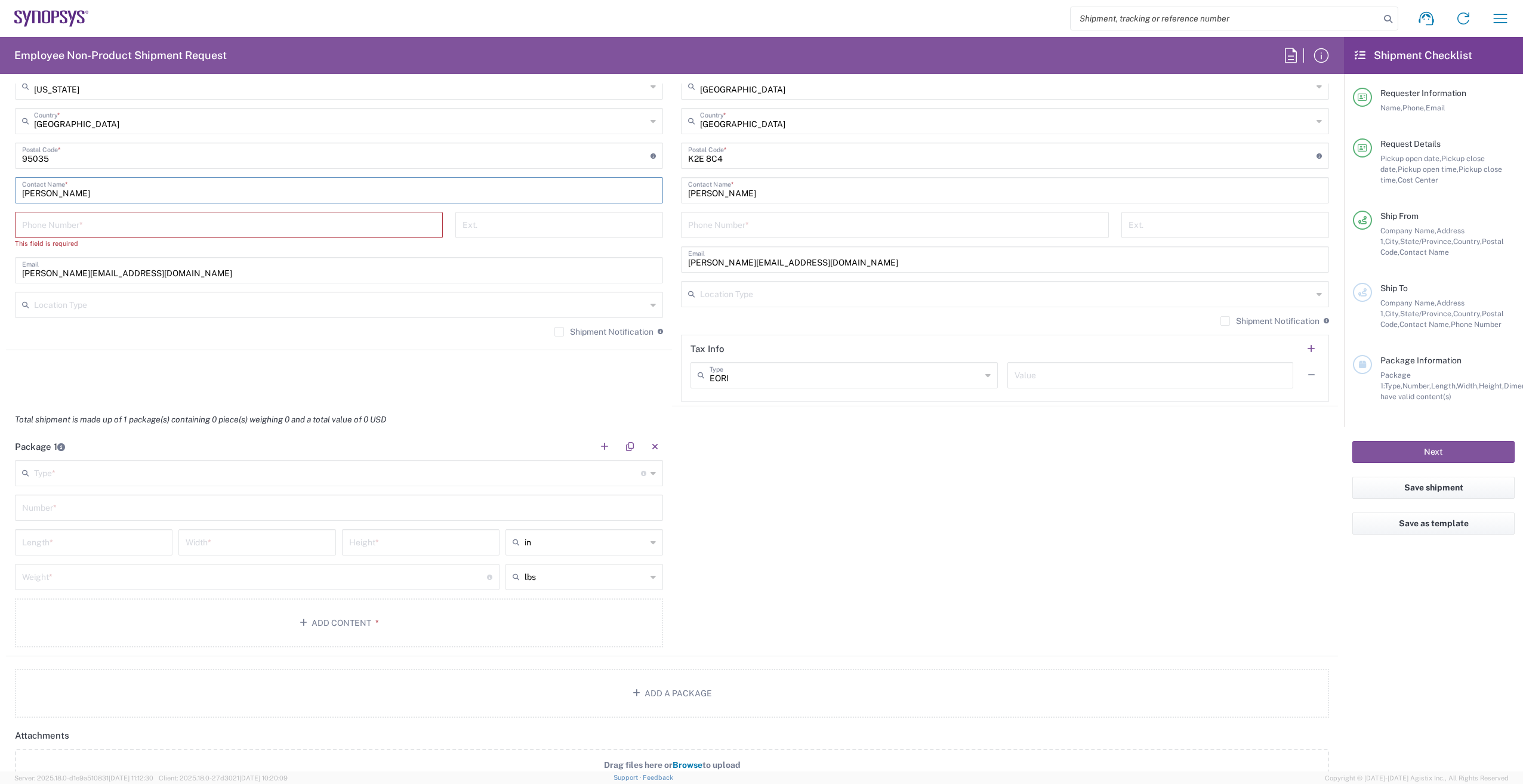
click at [0, 181] on html "Shipment request Shipment tracking Employee non-product shipment request My shi…" at bounding box center [761, 392] width 1523 height 784
paste input "[PERSON_NAME]"
type input "[PERSON_NAME]"
click at [75, 229] on input "tel" at bounding box center [228, 224] width 413 height 21
click at [92, 226] on input "tel" at bounding box center [228, 224] width 413 height 21
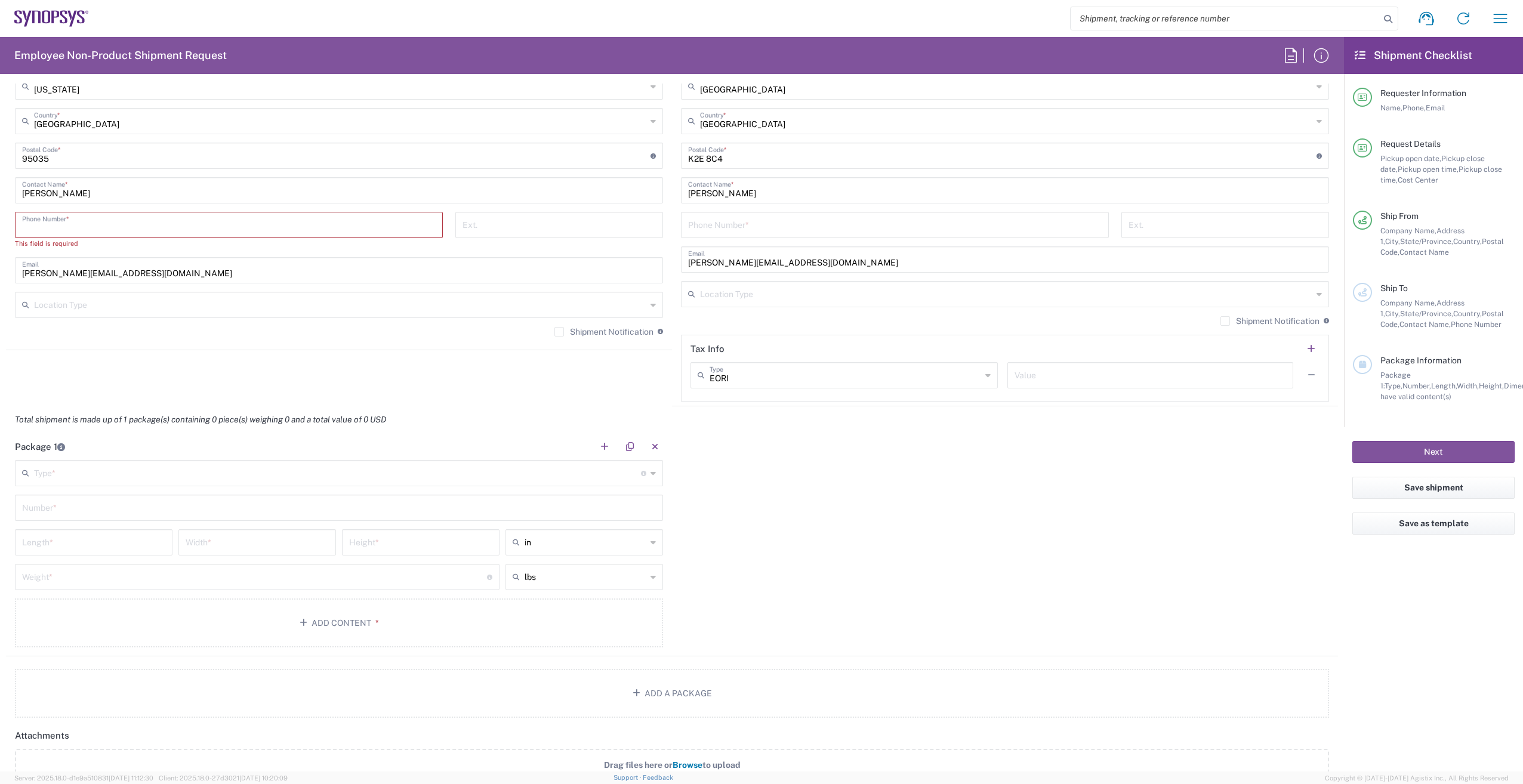
paste input "4086188710"
type input "4086188710"
click at [554, 320] on label "Shipment Notification" at bounding box center [603, 321] width 99 height 10
click at [559, 321] on input "Shipment Notification" at bounding box center [559, 321] width 0 height 0
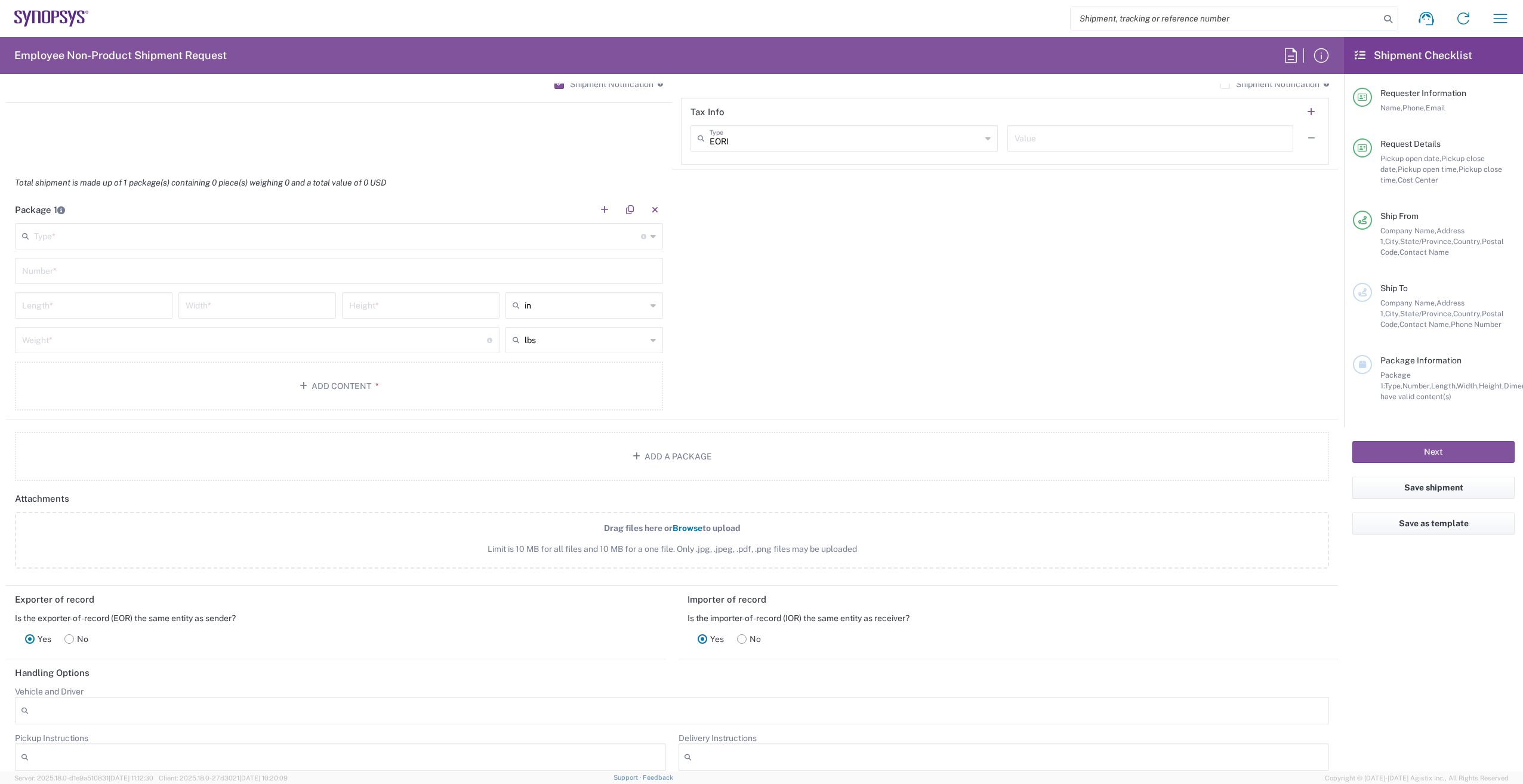
scroll to position [1014, 0]
click at [186, 230] on input "text" at bounding box center [337, 233] width 607 height 21
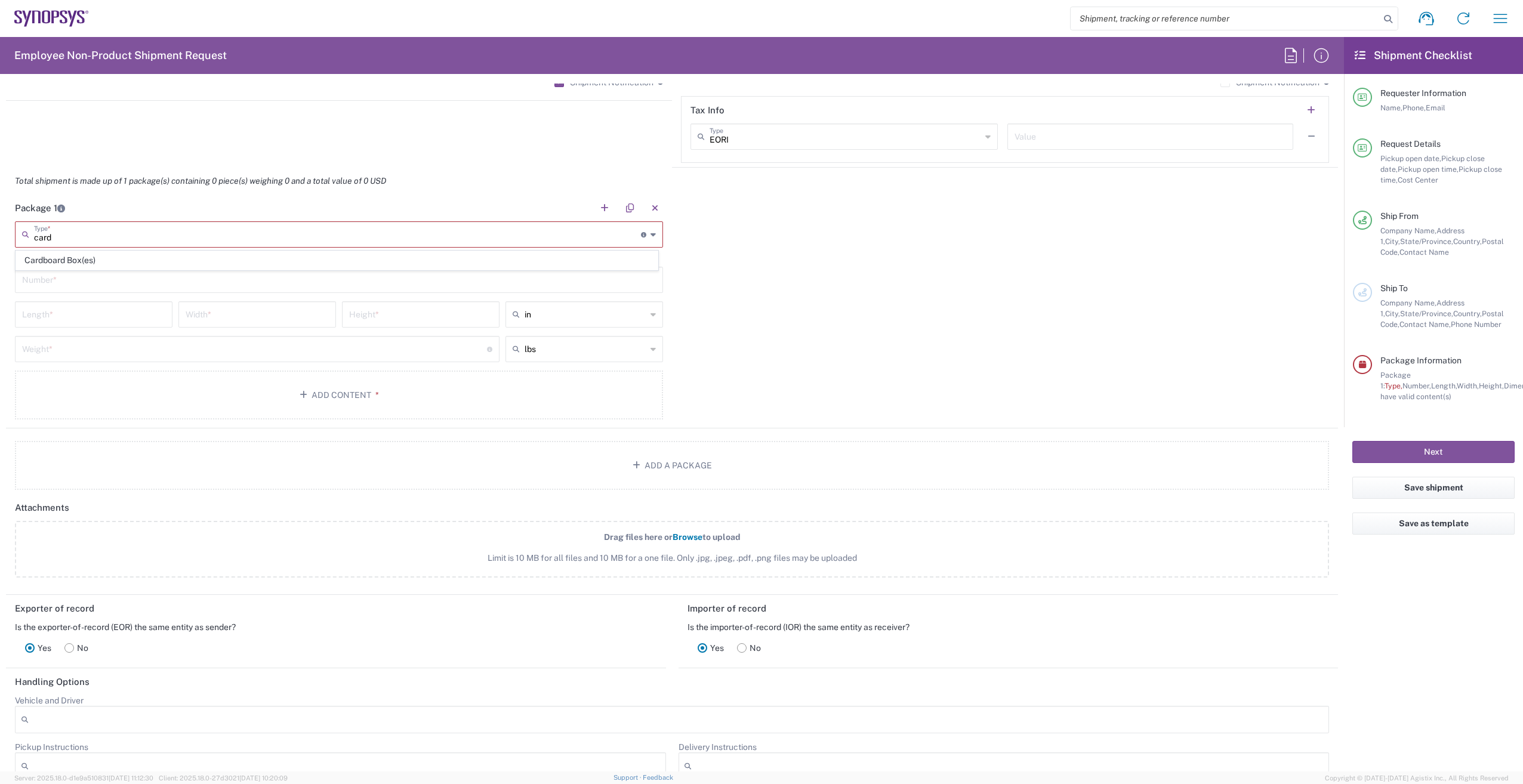
click at [81, 264] on span "Cardboard Box(es)" at bounding box center [336, 260] width 641 height 18
type input "Cardboard Box(es)"
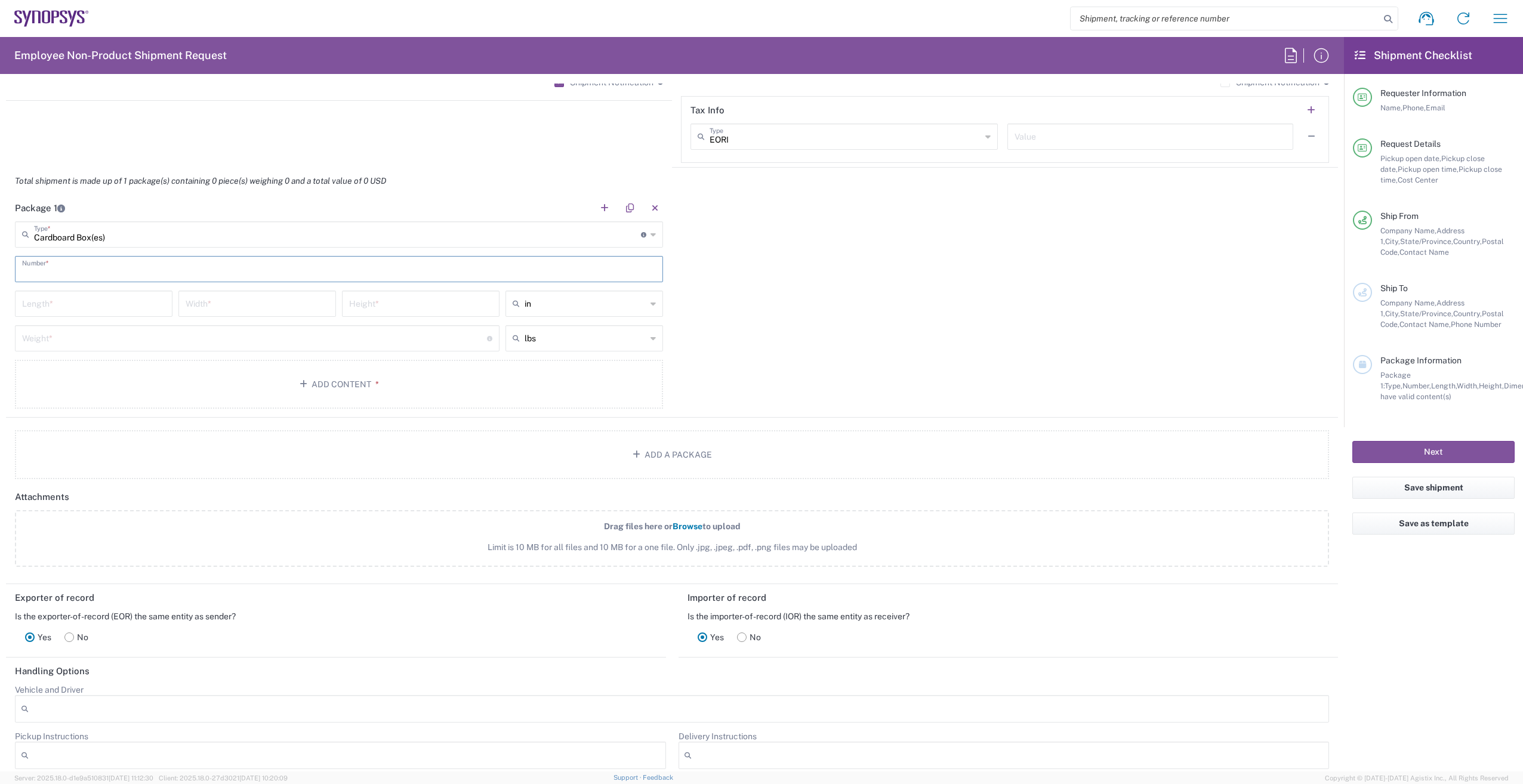
click at [77, 274] on input "text" at bounding box center [339, 268] width 634 height 21
type input "1"
click at [68, 304] on input "number" at bounding box center [93, 302] width 143 height 21
type input "8"
type input "18"
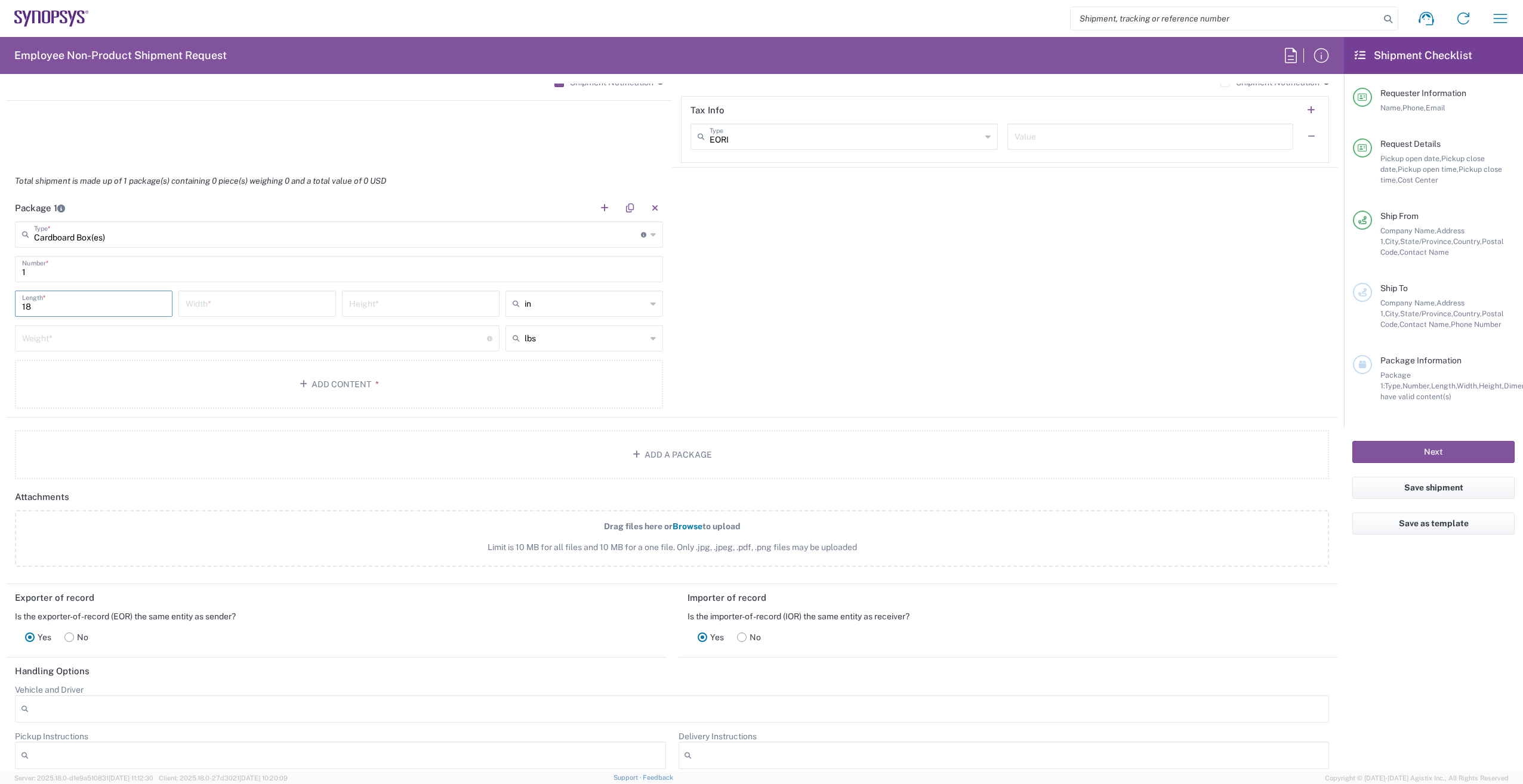
click at [262, 297] on input "number" at bounding box center [257, 302] width 143 height 21
type input "12"
click at [419, 307] on input "number" at bounding box center [420, 302] width 143 height 21
type input "5"
click at [225, 344] on input "number" at bounding box center [254, 337] width 465 height 21
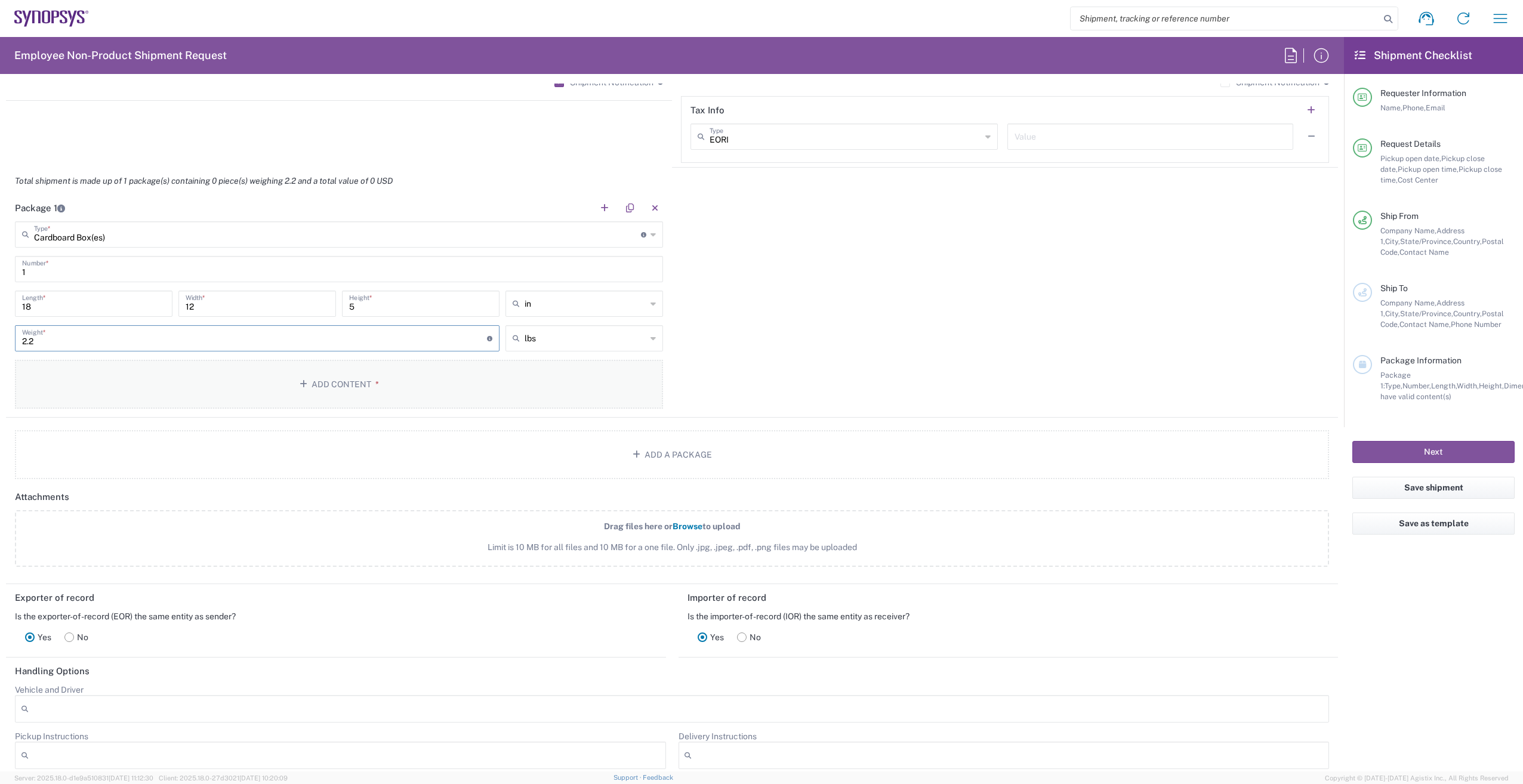
type input "2.2"
click at [344, 371] on button "Add Content *" at bounding box center [339, 384] width 648 height 49
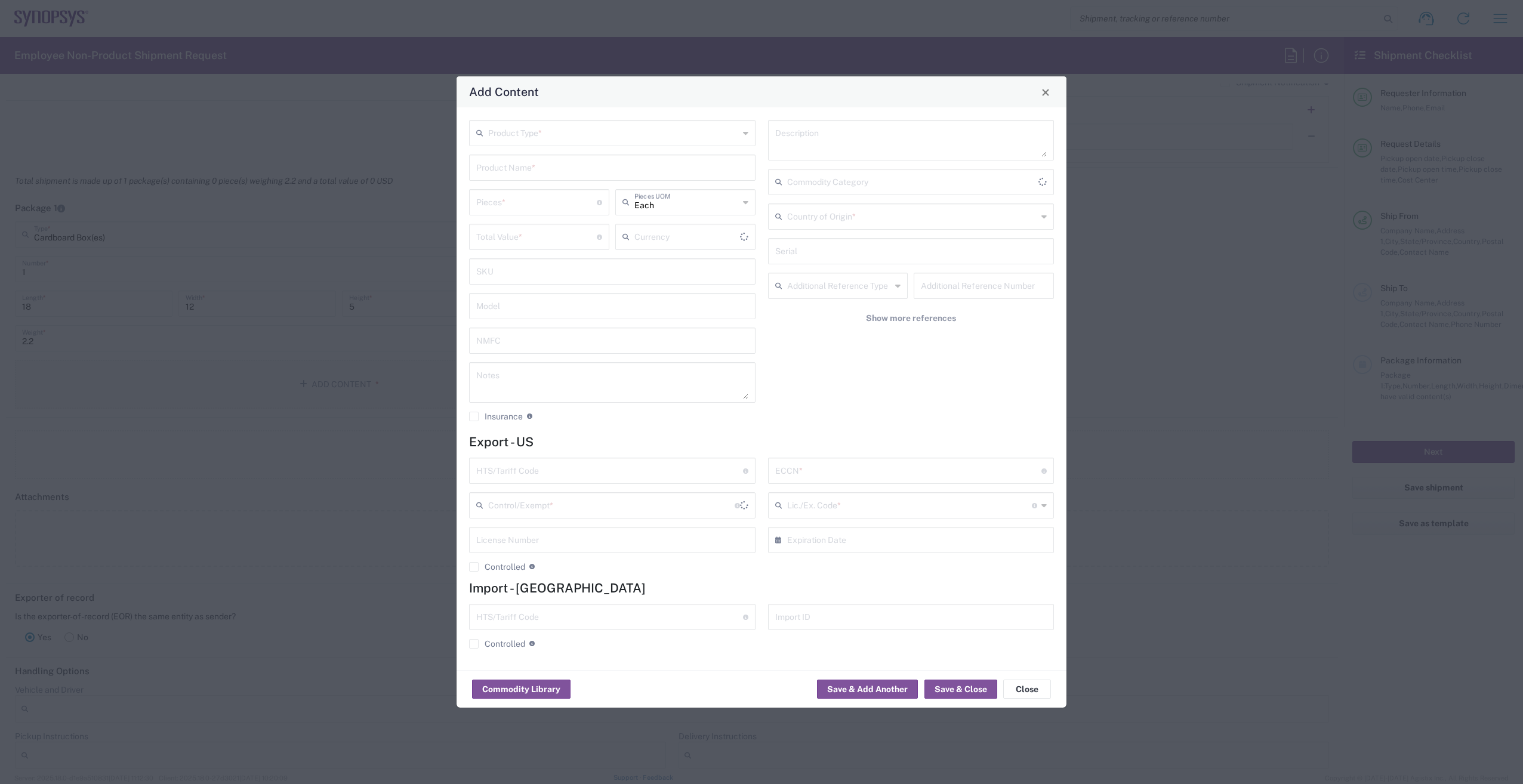
type input "US Dollar"
click at [637, 131] on input "text" at bounding box center [613, 132] width 251 height 21
click at [599, 182] on span "General Commodity" at bounding box center [612, 178] width 284 height 18
type input "General Commodity"
click at [518, 166] on input "text" at bounding box center [612, 166] width 272 height 21
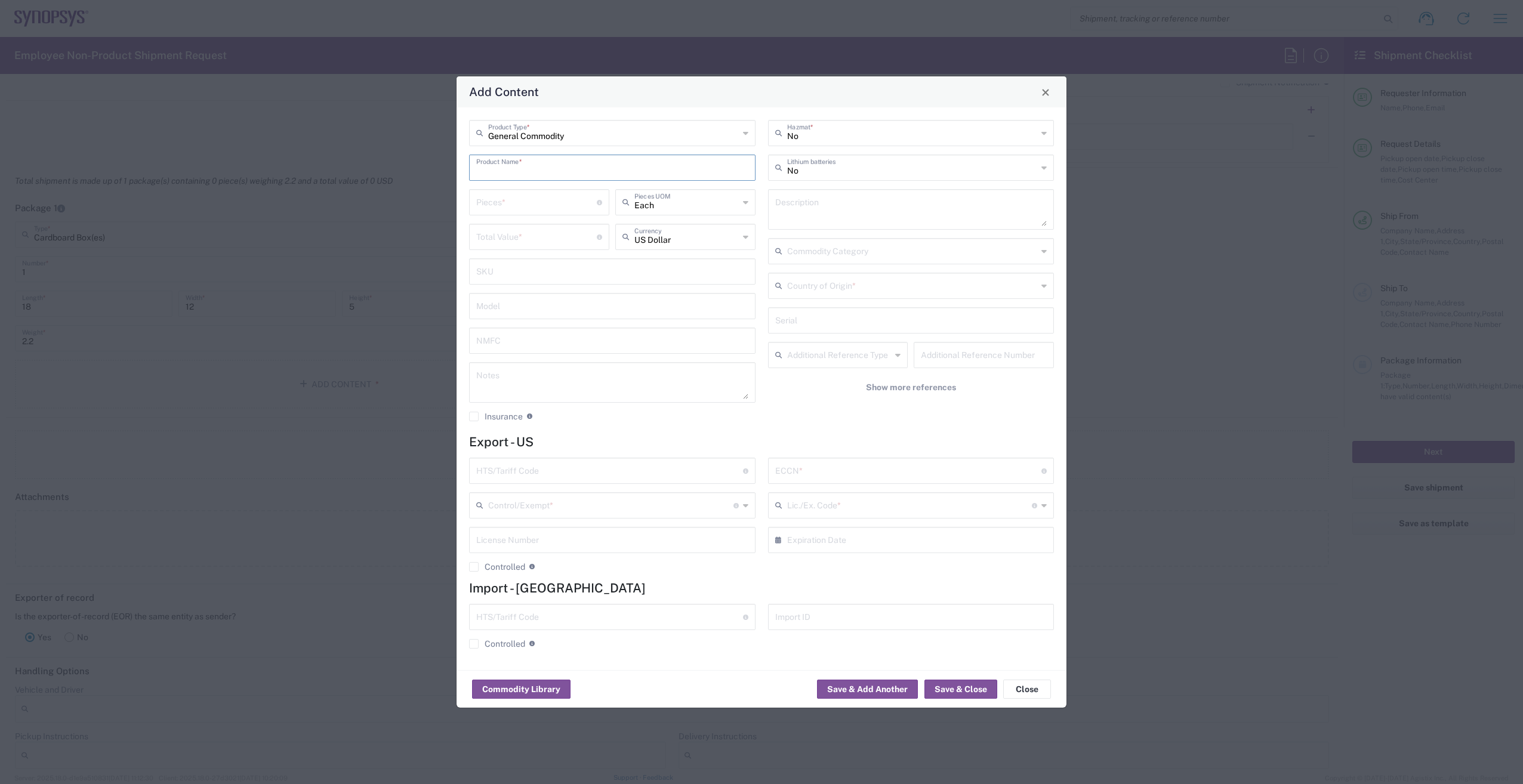
type input ":"
type input "LPDDR TEST CHIP D950"
click at [805, 205] on textarea at bounding box center [911, 209] width 272 height 33
type textarea "2 x D950 TestChip"
click at [539, 199] on input "number" at bounding box center [536, 201] width 121 height 21
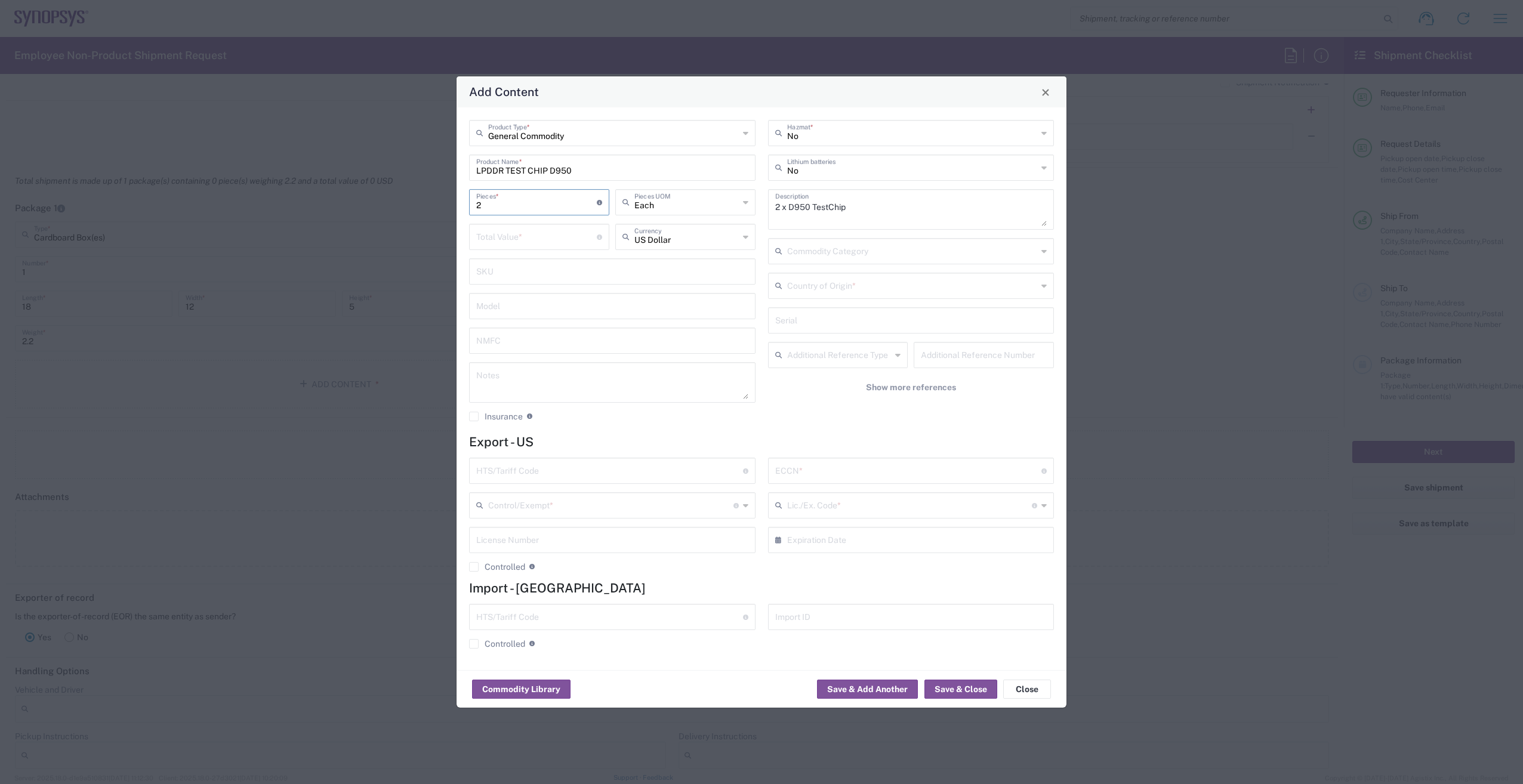
type input "2"
click at [533, 239] on input "number" at bounding box center [536, 236] width 121 height 21
type input "100"
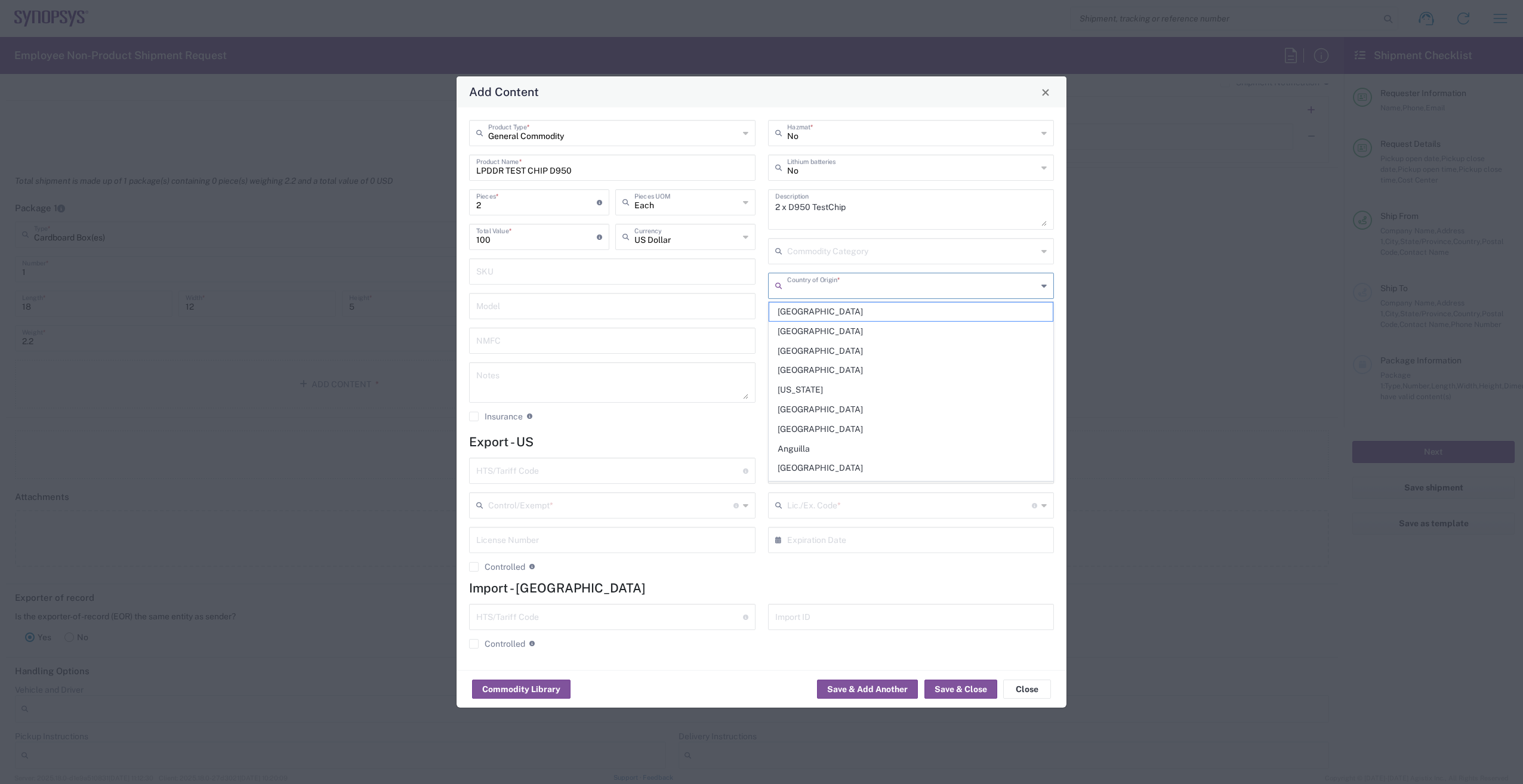
click at [887, 286] on input "text" at bounding box center [912, 284] width 251 height 21
click at [803, 449] on span "[GEOGRAPHIC_DATA]" at bounding box center [911, 449] width 284 height 18
type input "[GEOGRAPHIC_DATA]"
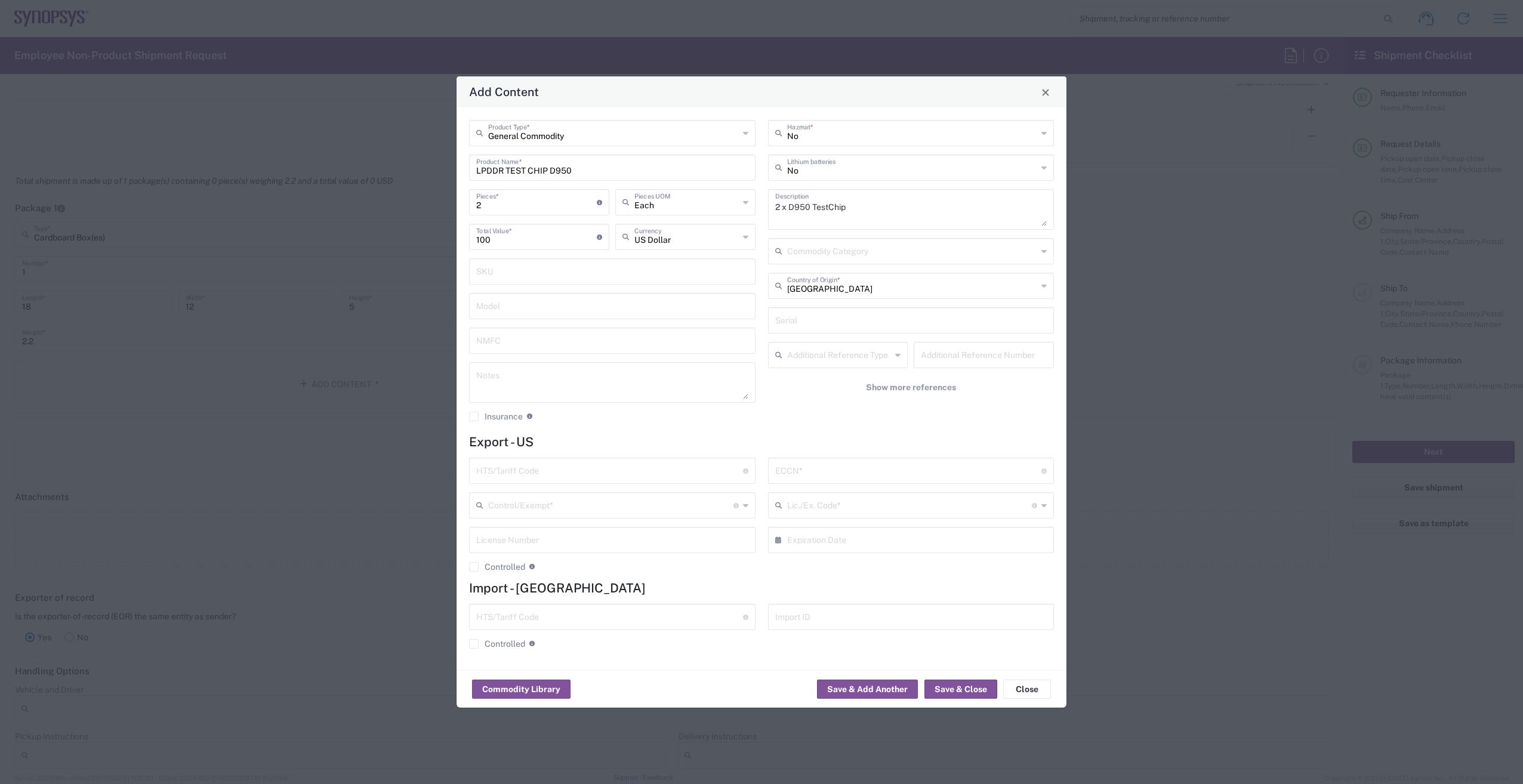
click at [527, 466] on input "text" at bounding box center [609, 469] width 267 height 21
paste input "8542.31.0050"
type input "8542.31.0050"
click at [825, 471] on input "text" at bounding box center [908, 469] width 267 height 21
paste input "EAR99"
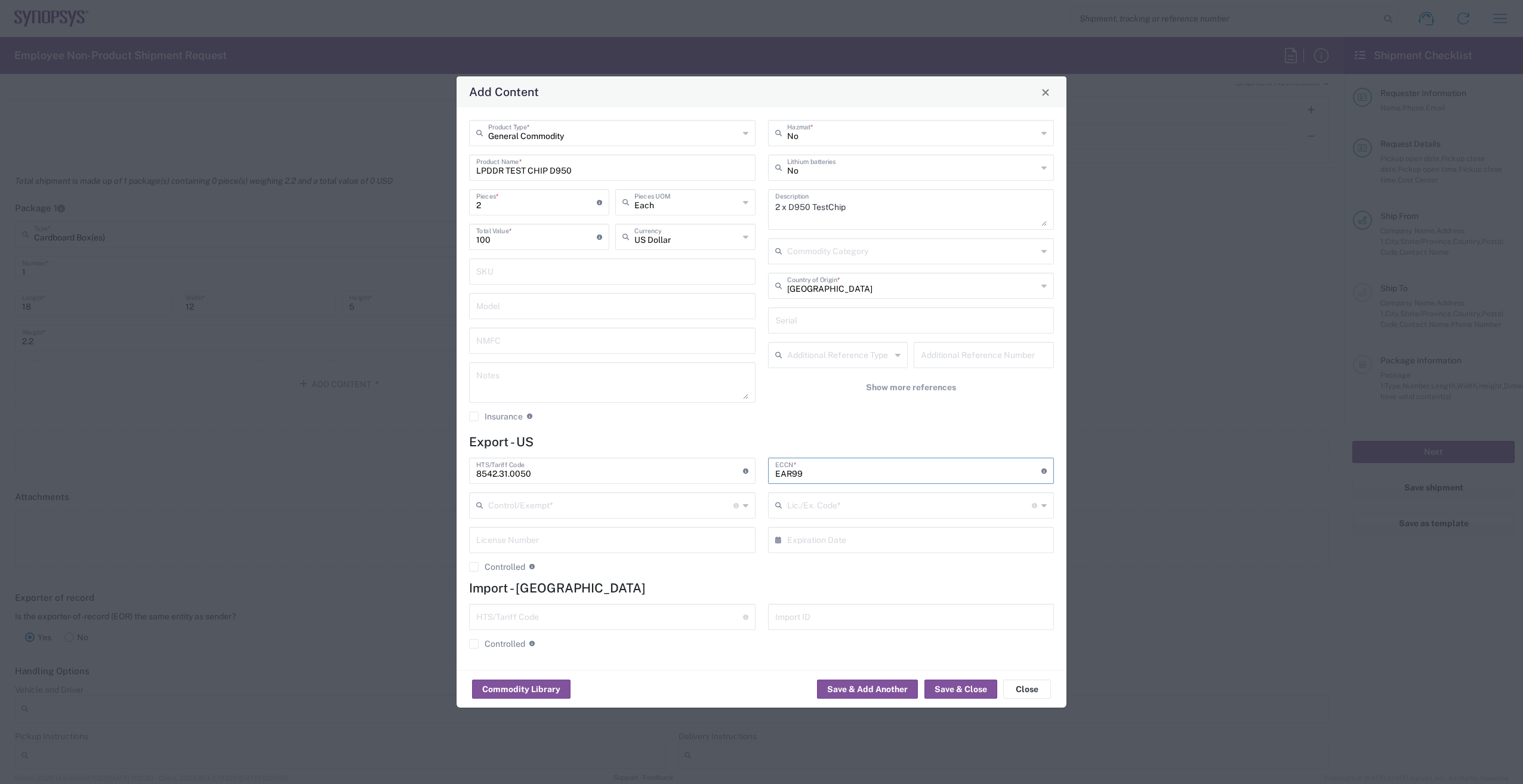
type input "EAR99"
click at [589, 510] on input "text" at bounding box center [610, 504] width 245 height 21
click at [522, 626] on span "FTR Exemption" at bounding box center [612, 629] width 284 height 18
type input "FTR Exemption"
click at [923, 505] on input "text" at bounding box center [909, 504] width 245 height 21
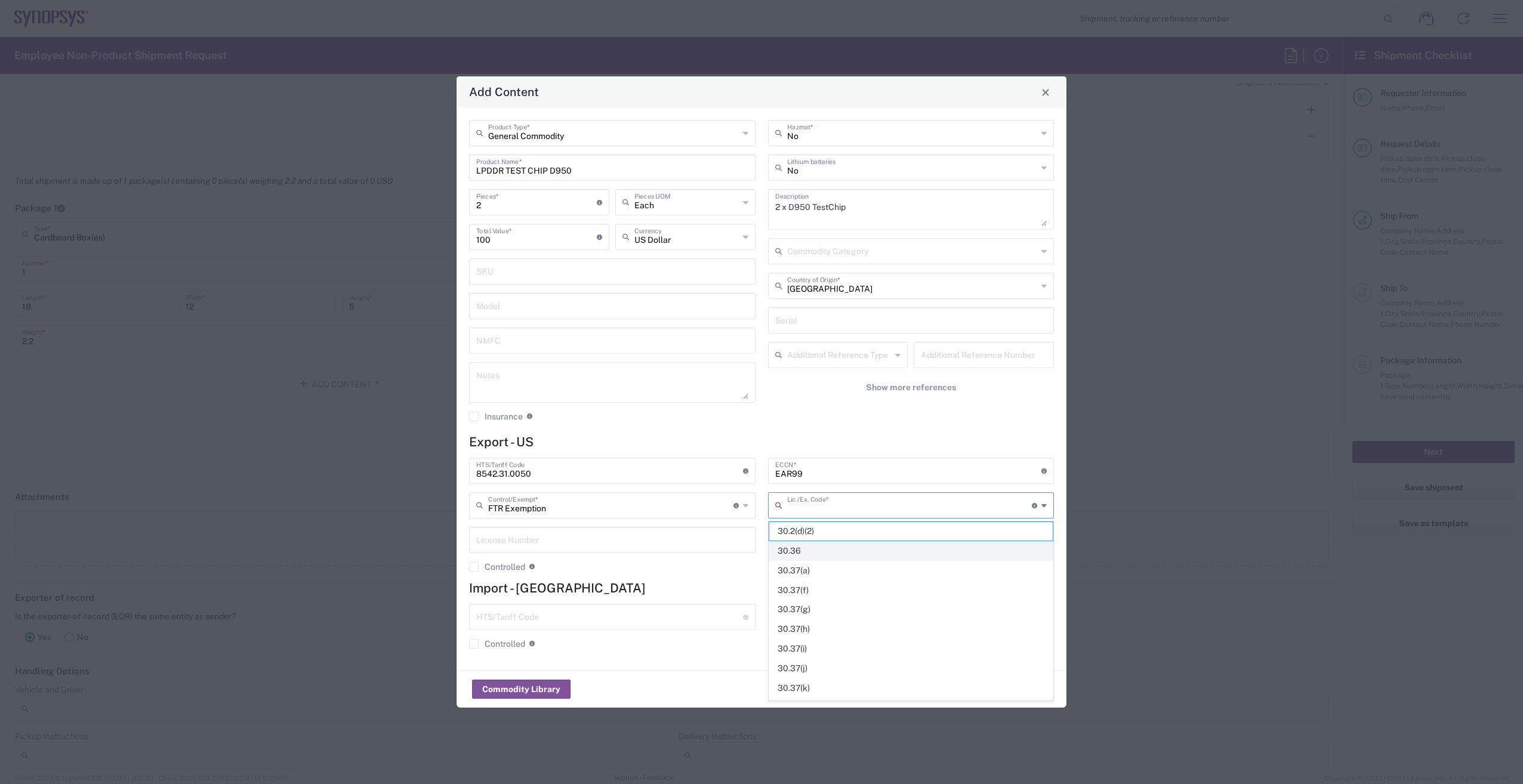
click at [830, 551] on span "30.36" at bounding box center [911, 551] width 284 height 18
type input "30.36"
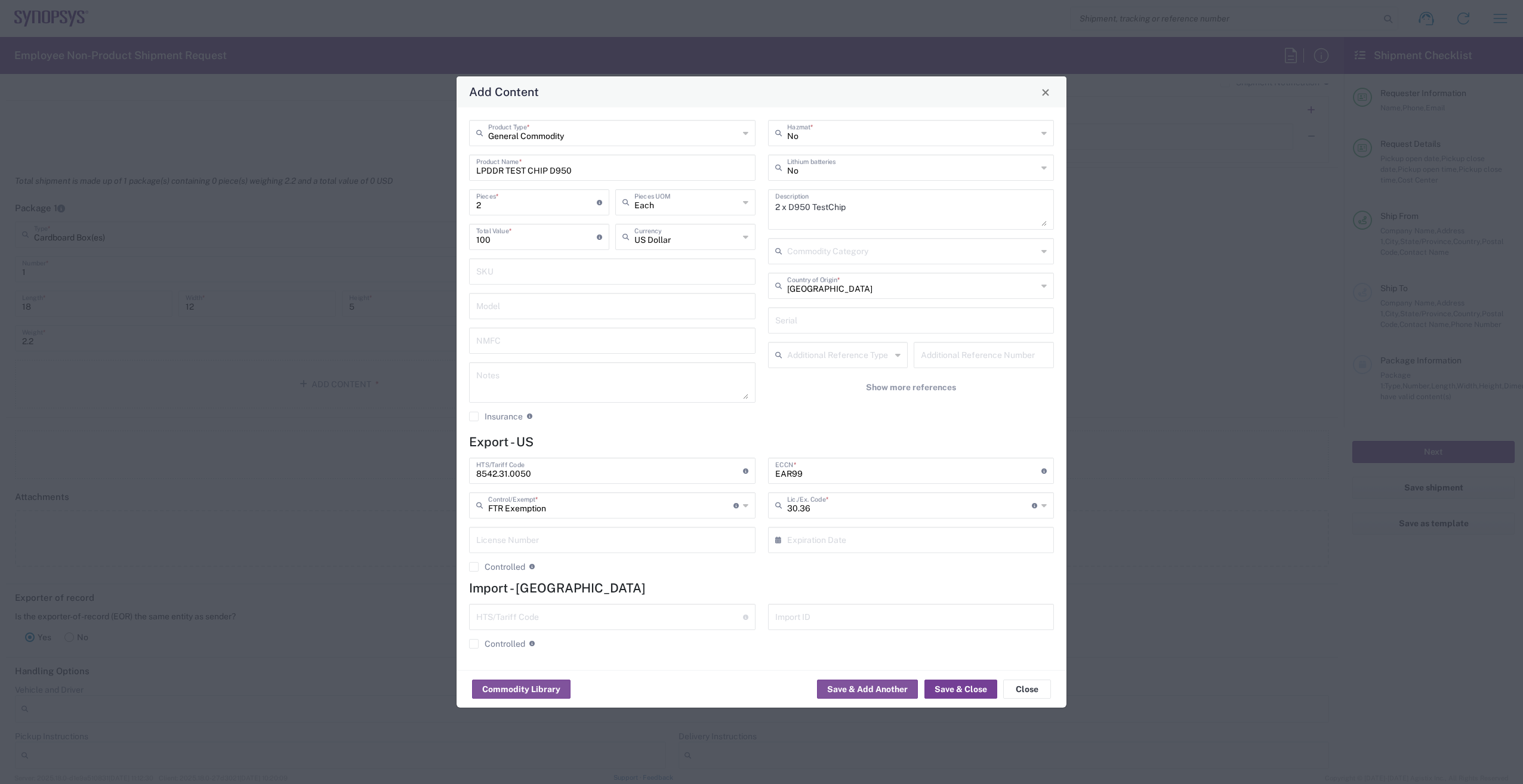
click at [959, 689] on button "Save & Close" at bounding box center [960, 689] width 73 height 19
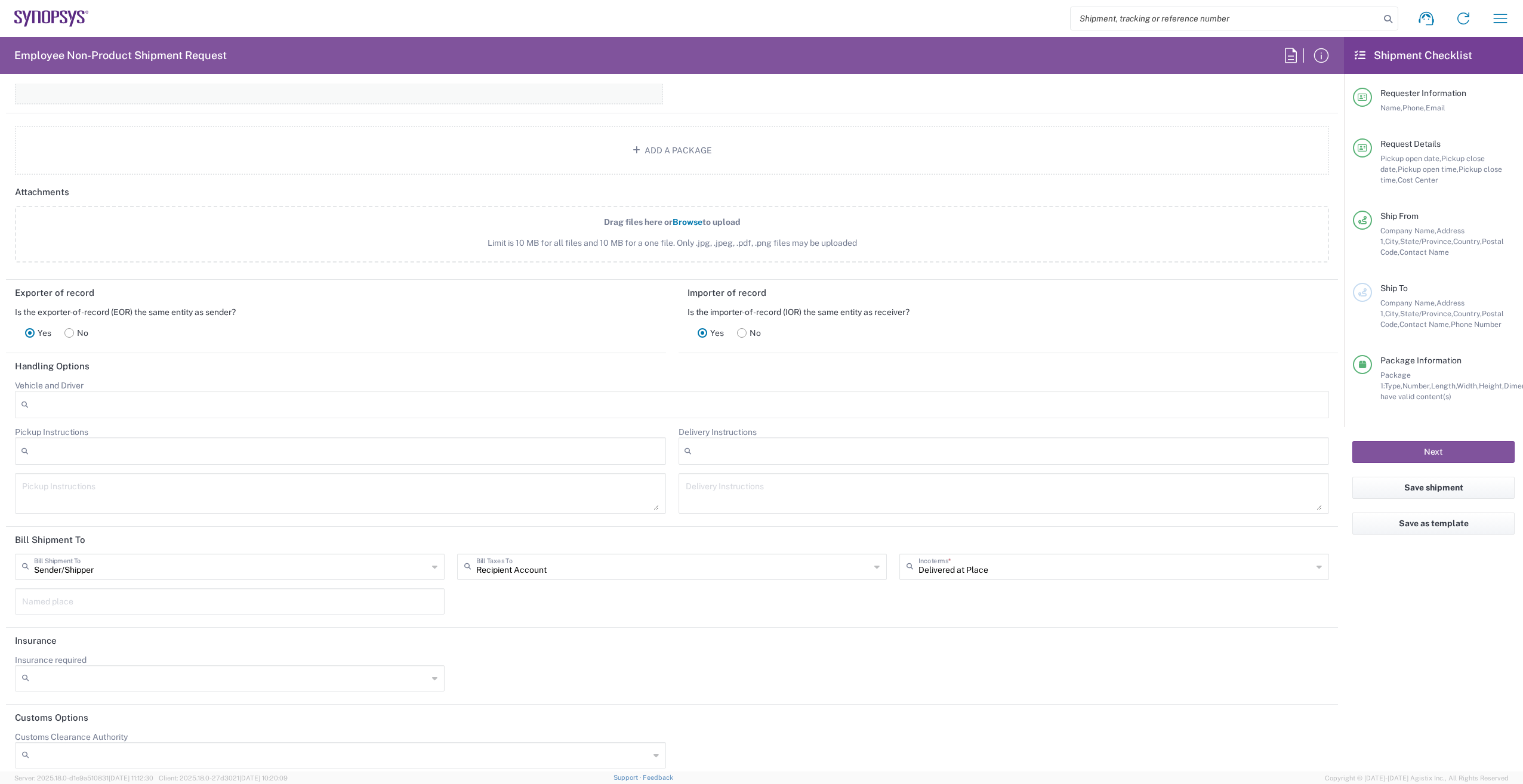
scroll to position [1399, 0]
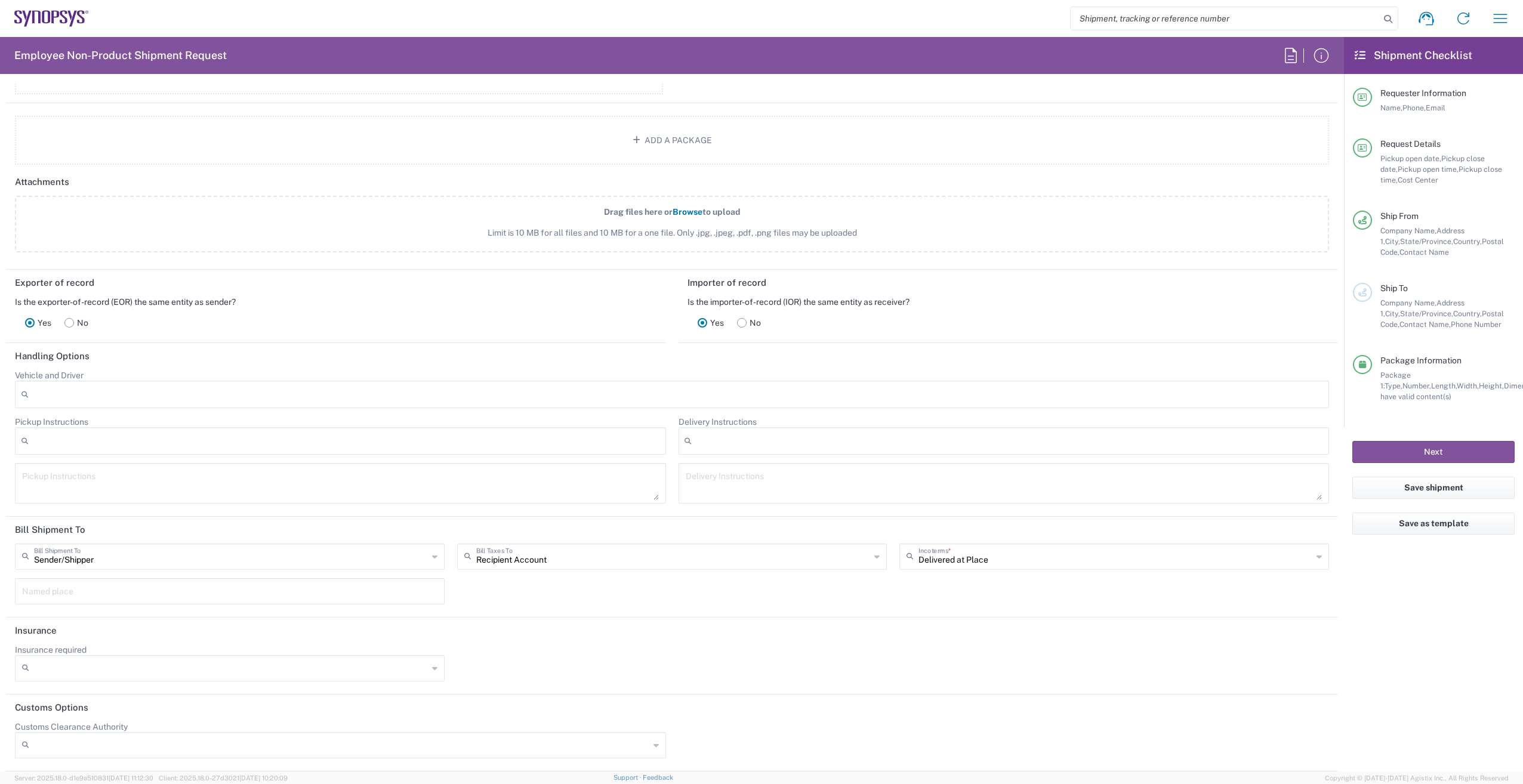
click at [433, 558] on icon at bounding box center [434, 556] width 5 height 19
click at [381, 595] on span "Recipient Account" at bounding box center [228, 602] width 424 height 18
type input "Recipient Account"
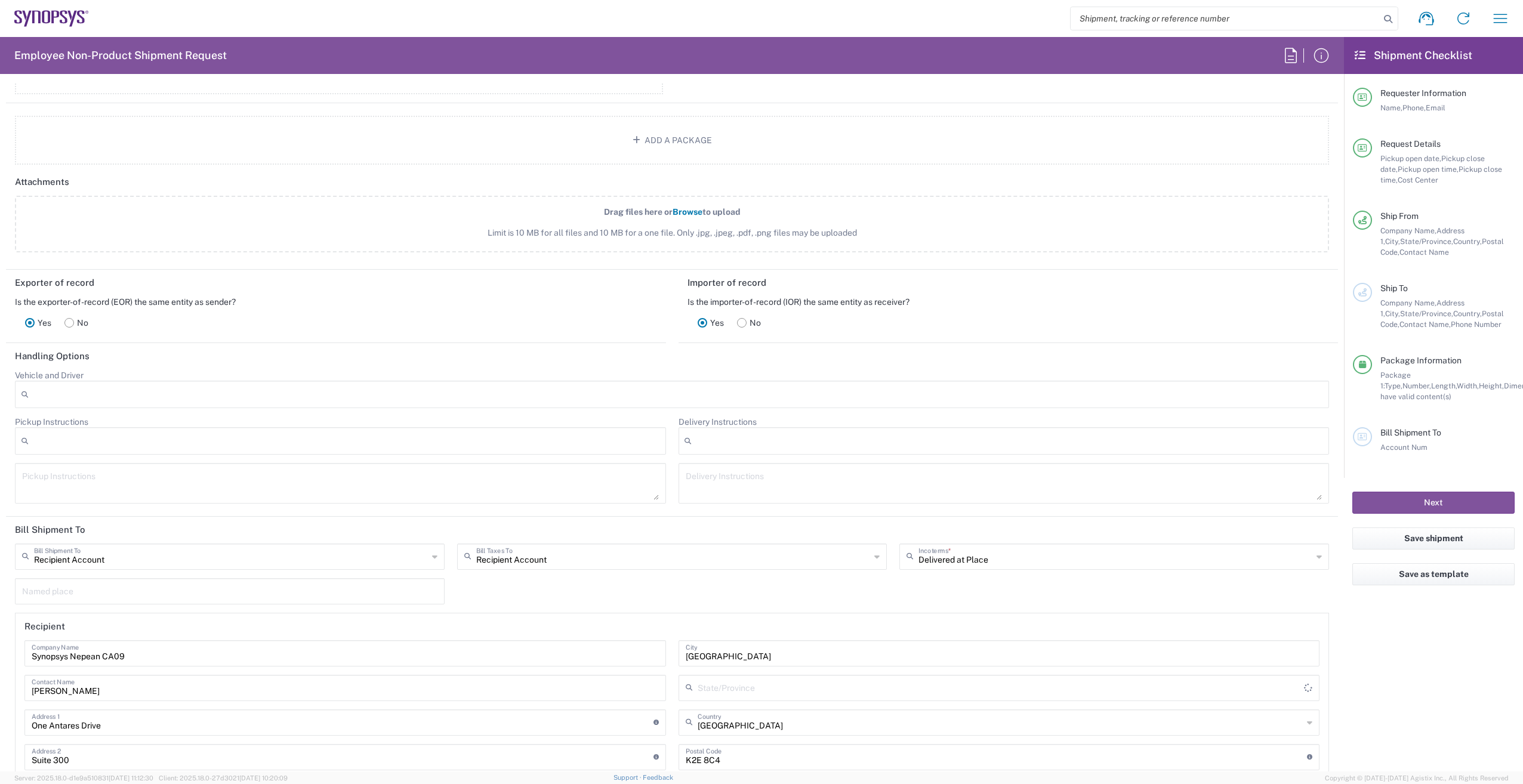
type input "[GEOGRAPHIC_DATA]"
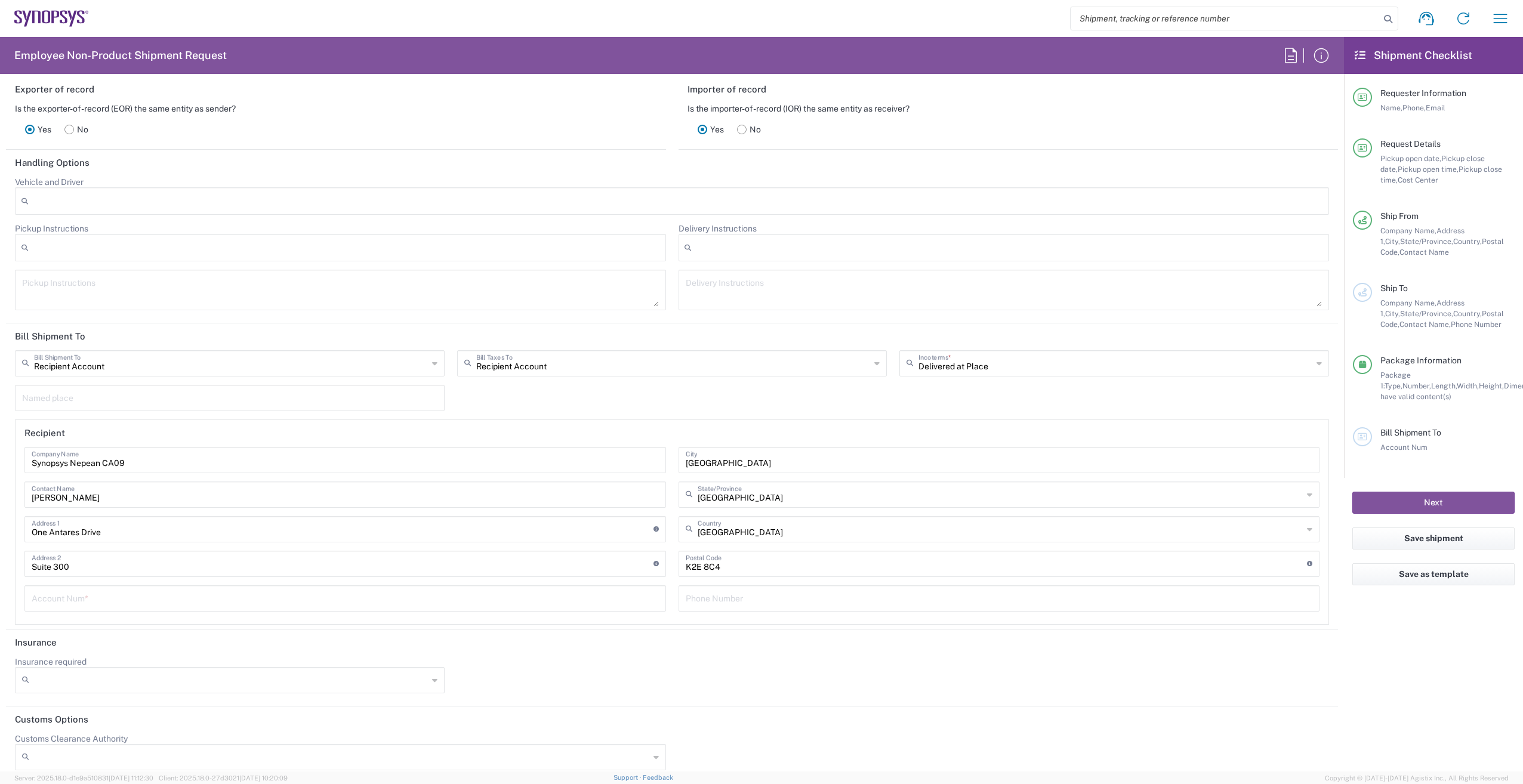
scroll to position [1604, 0]
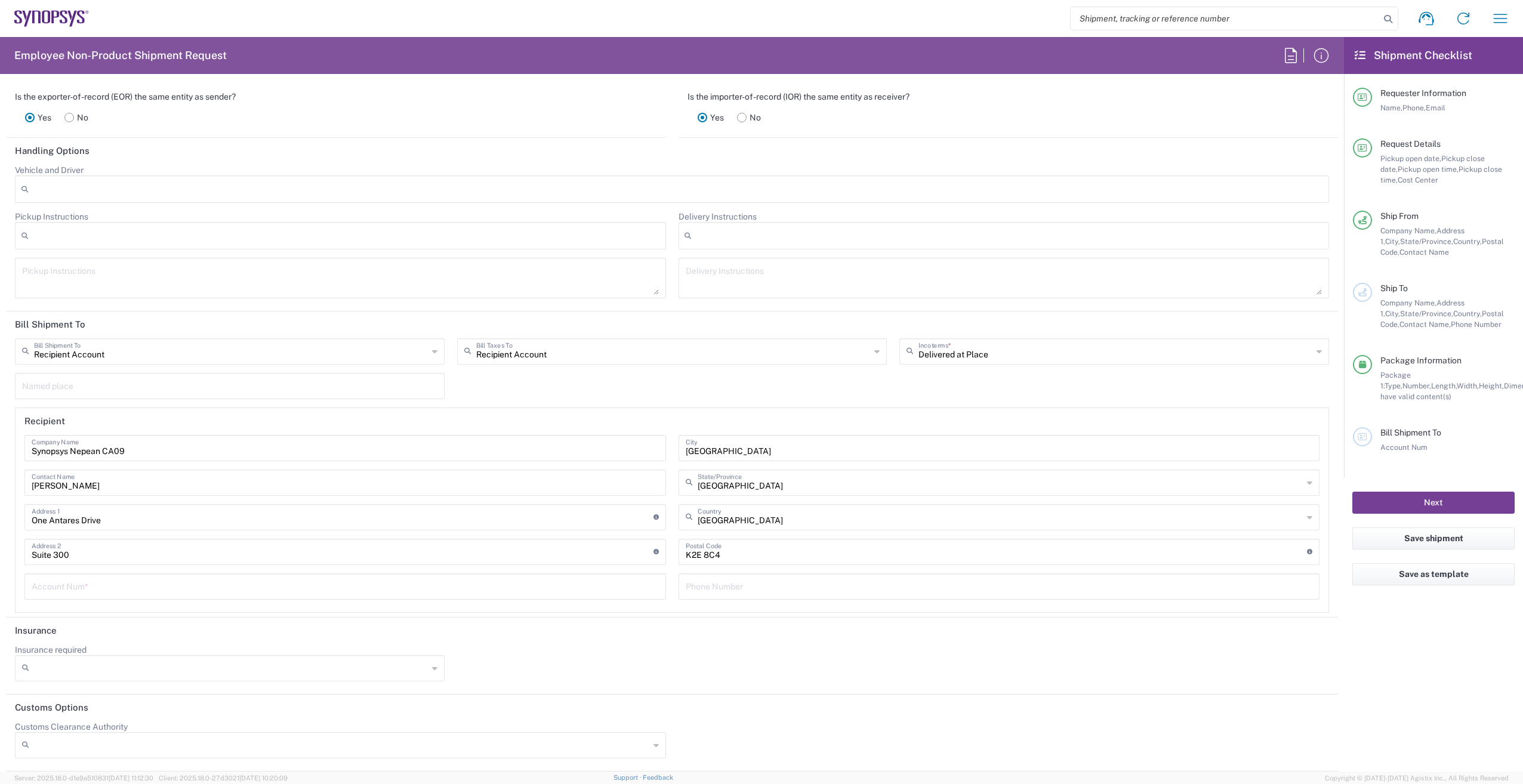
click at [1442, 501] on button "Next" at bounding box center [1433, 503] width 162 height 22
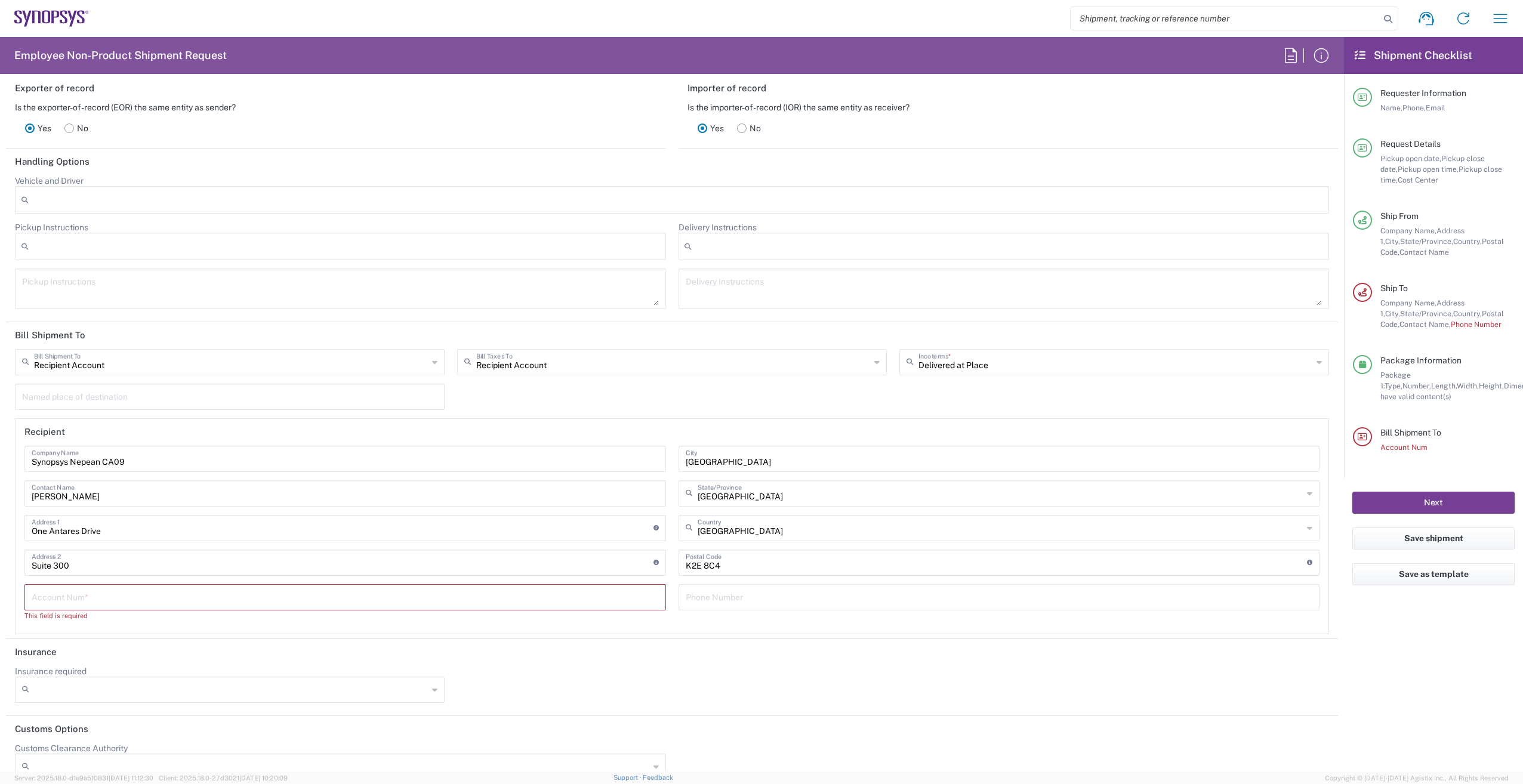
scroll to position [1615, 0]
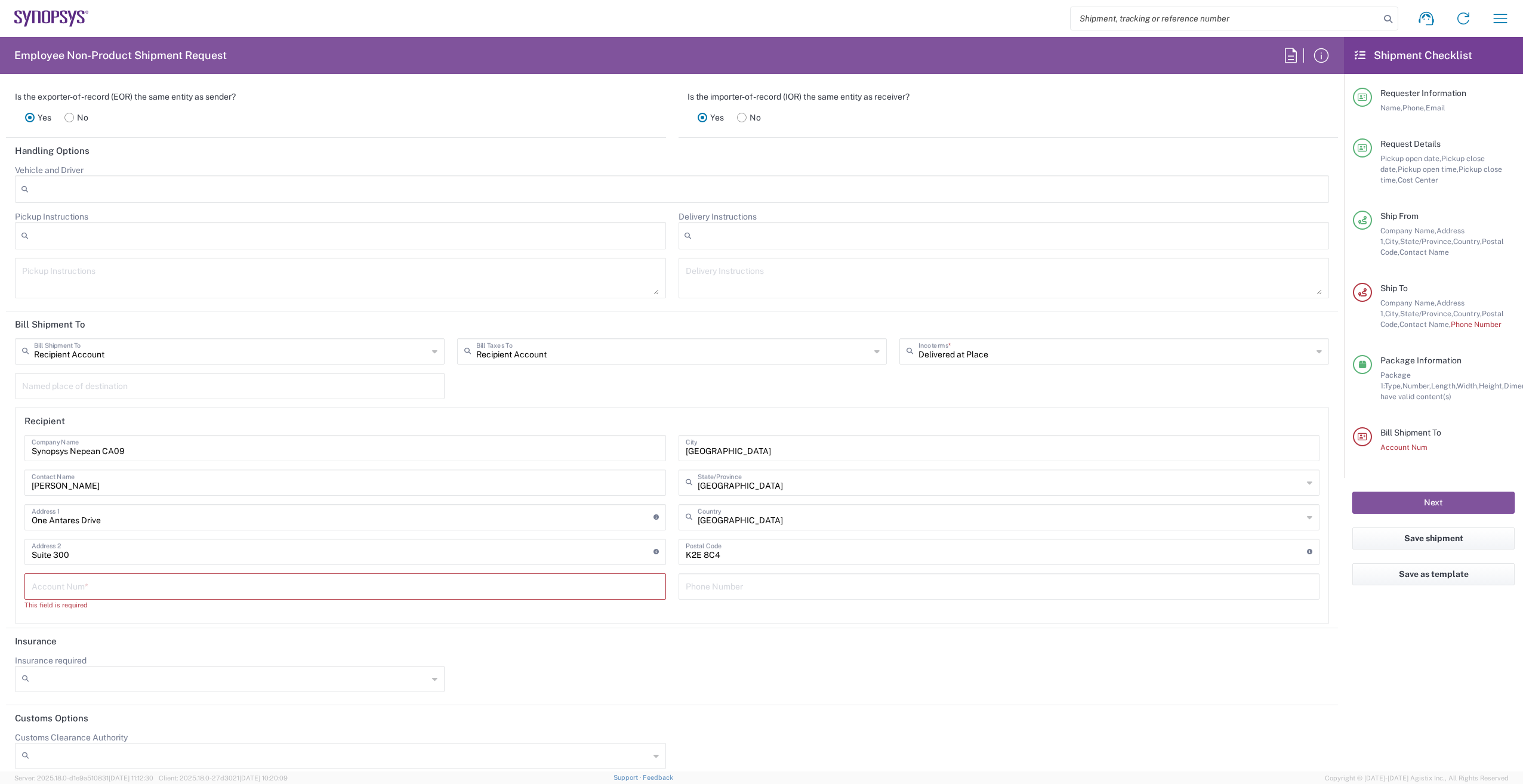
click at [433, 349] on icon at bounding box center [434, 351] width 5 height 19
click at [372, 396] on span "Sender/Shipper" at bounding box center [228, 397] width 424 height 18
type input "Sender/Shipper"
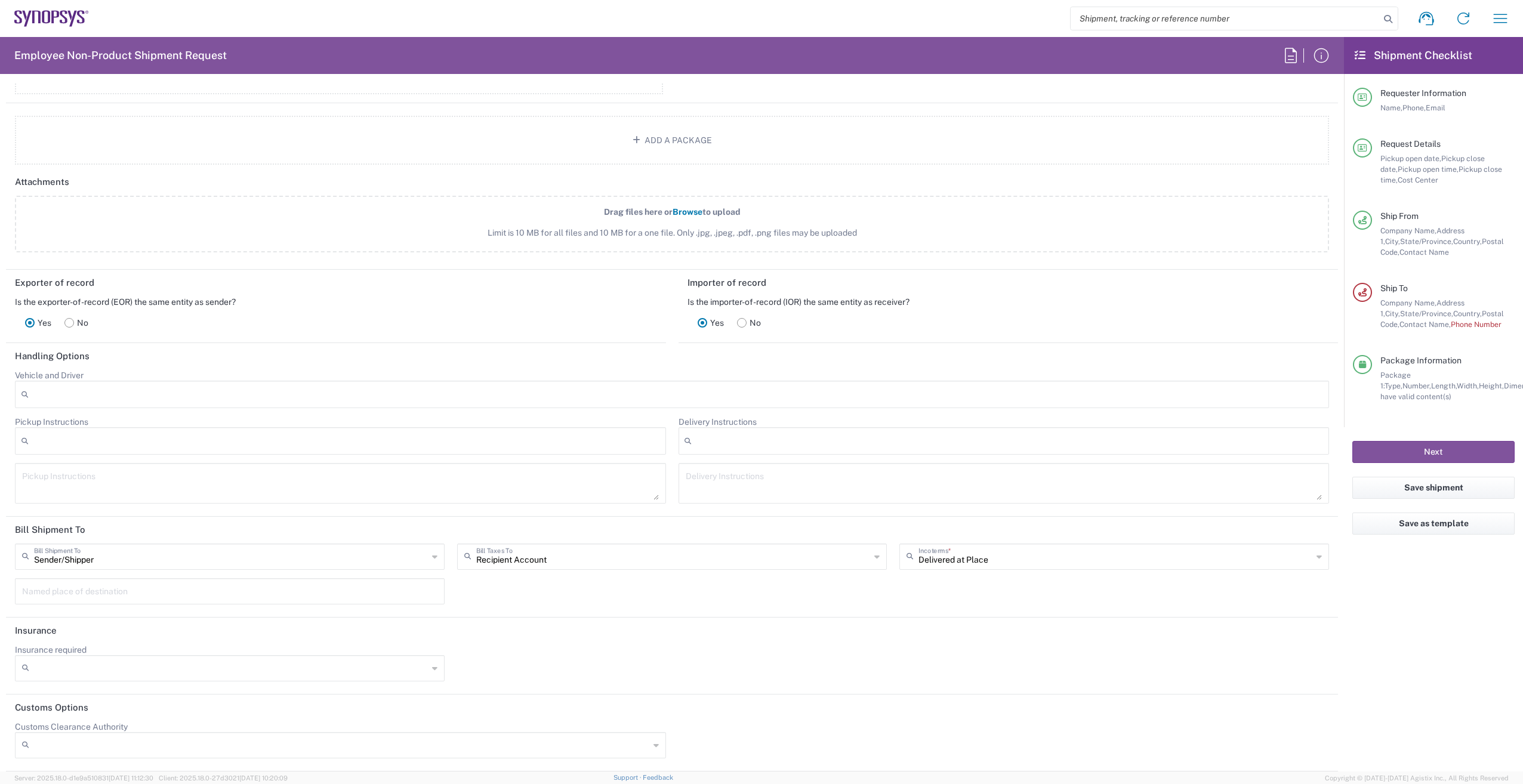
scroll to position [1410, 0]
click at [1407, 309] on span "State/Province," at bounding box center [1426, 313] width 53 height 9
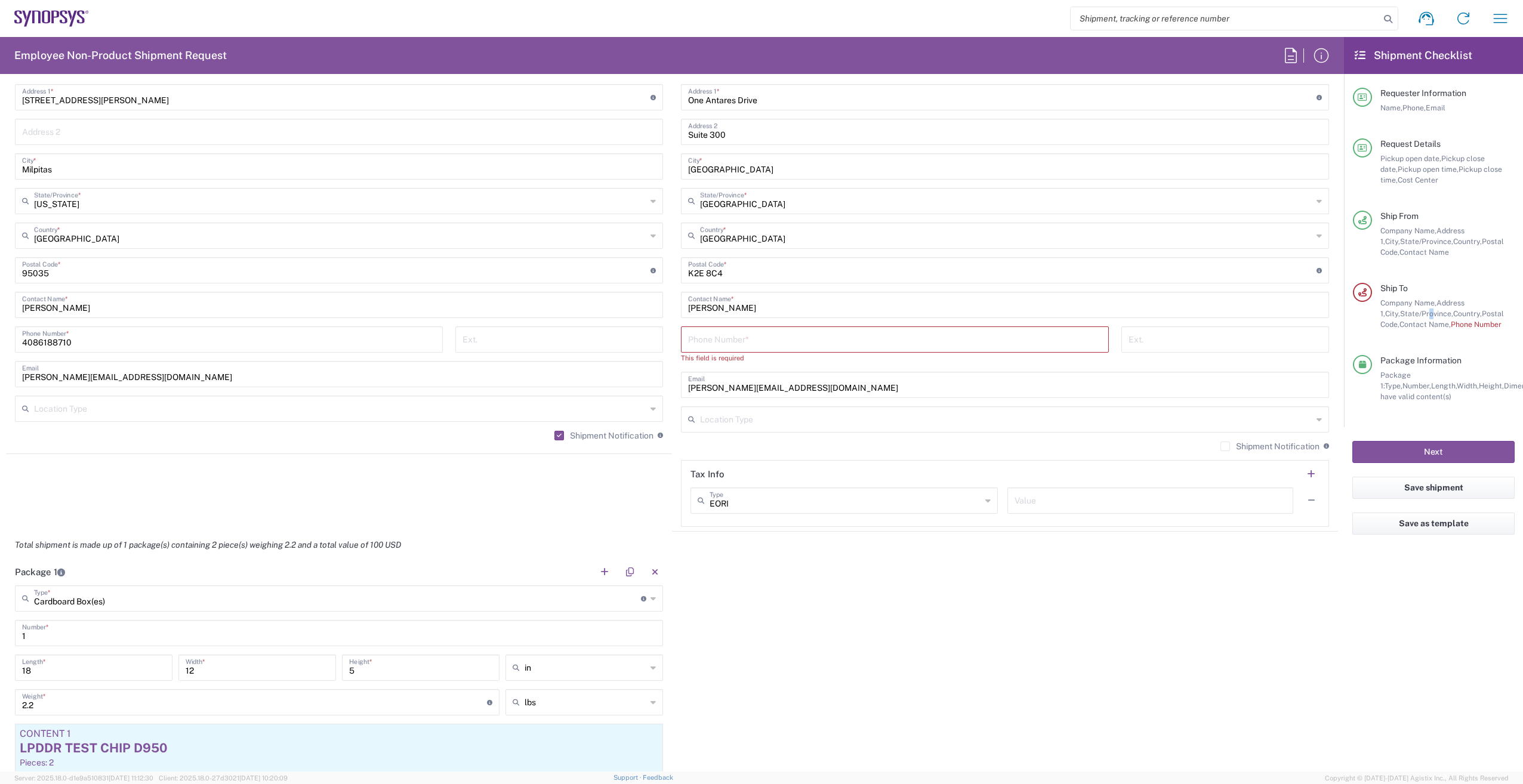
scroll to position [515, 0]
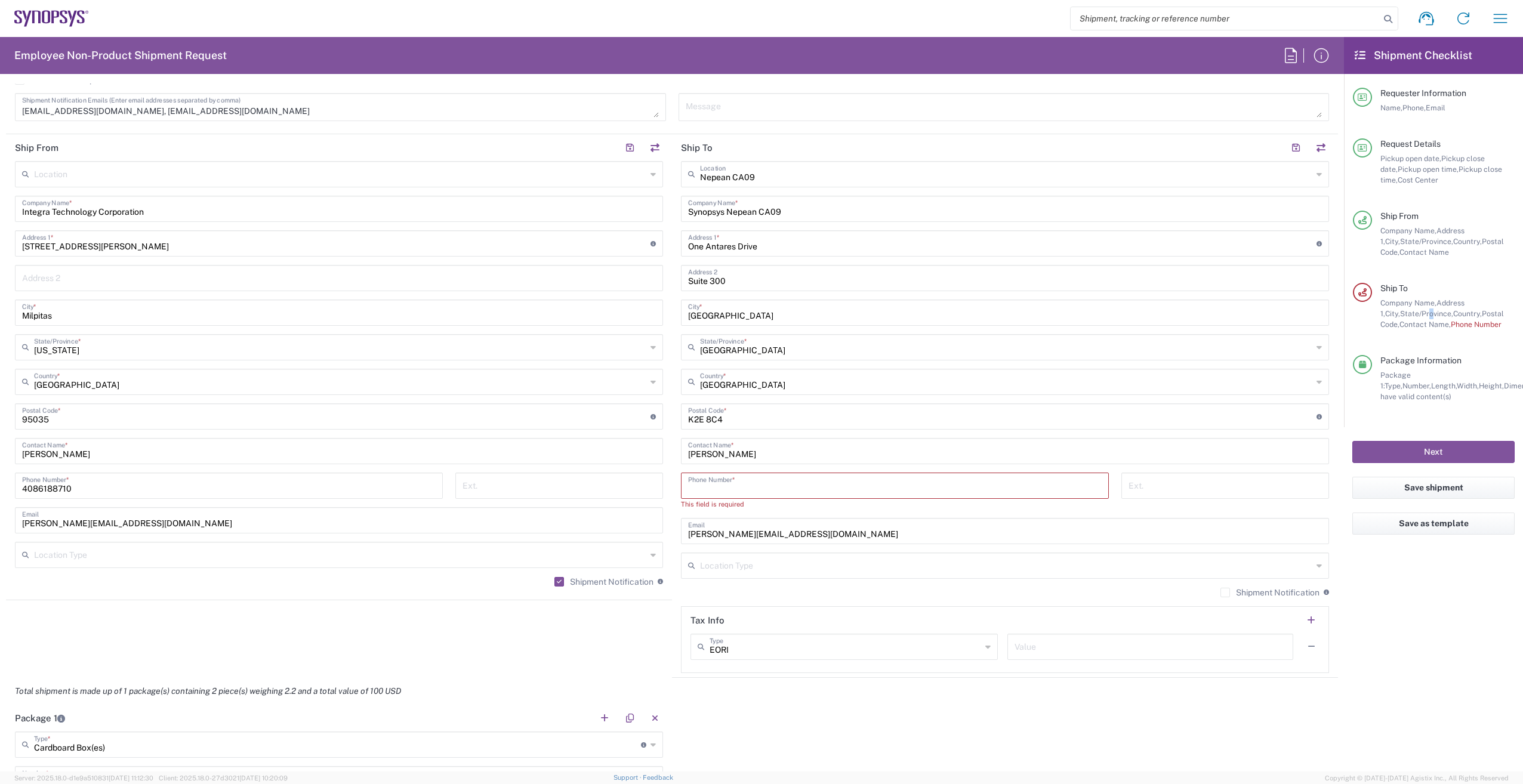
click at [749, 486] on input "tel" at bounding box center [894, 484] width 413 height 21
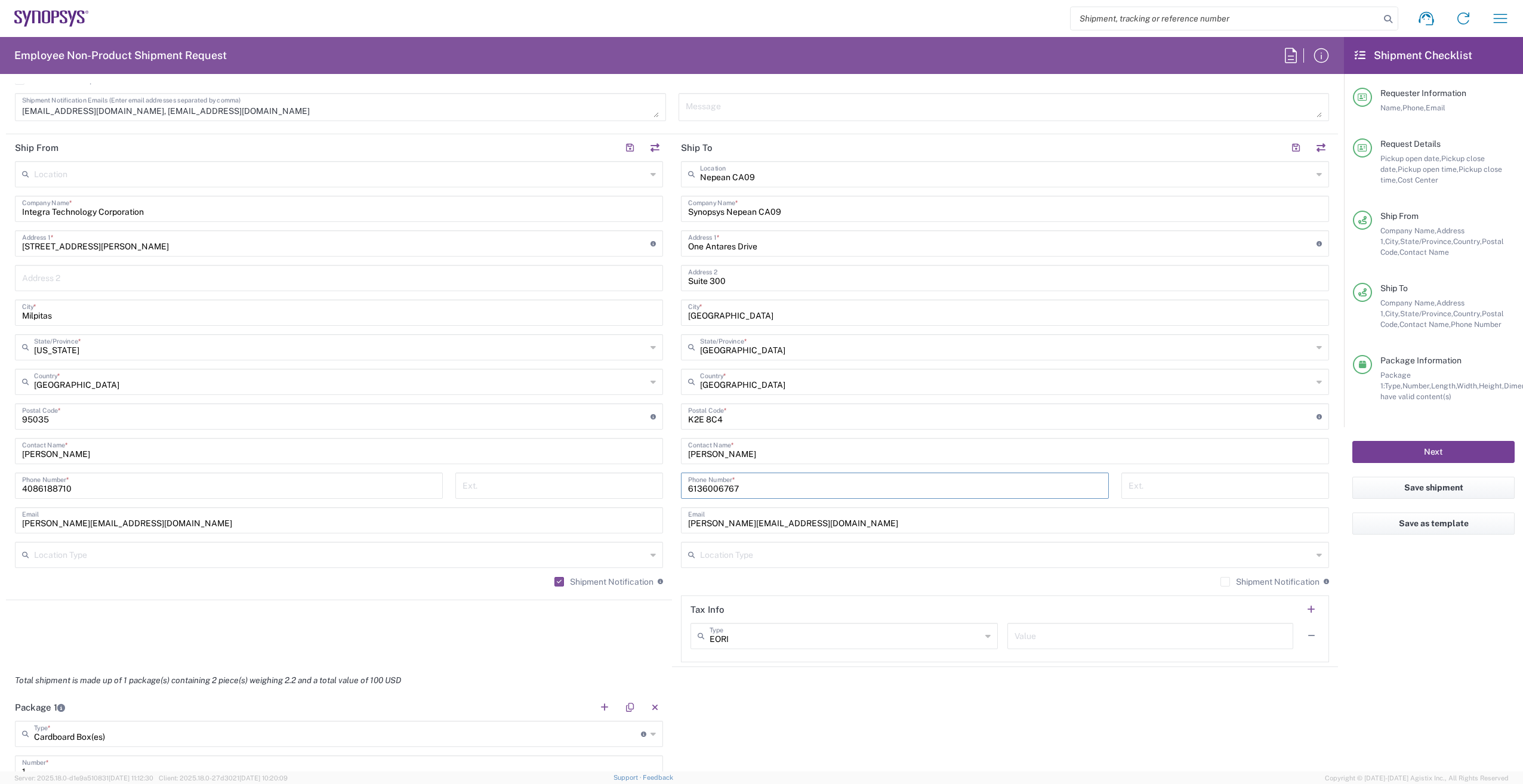
type input "6136006767"
click at [1456, 449] on button "Next" at bounding box center [1433, 452] width 162 height 22
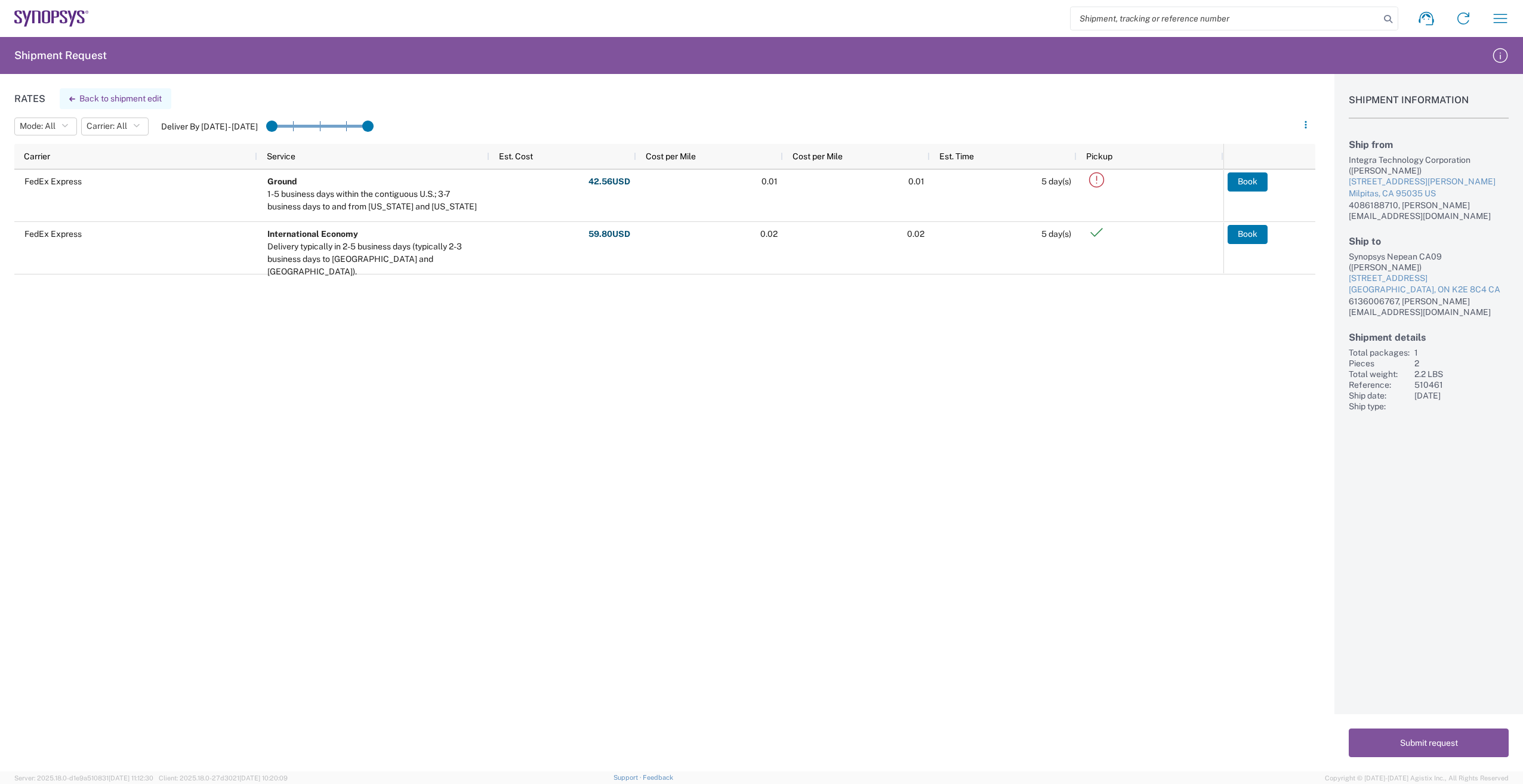
click at [94, 98] on button "Back to shipment edit" at bounding box center [116, 98] width 112 height 21
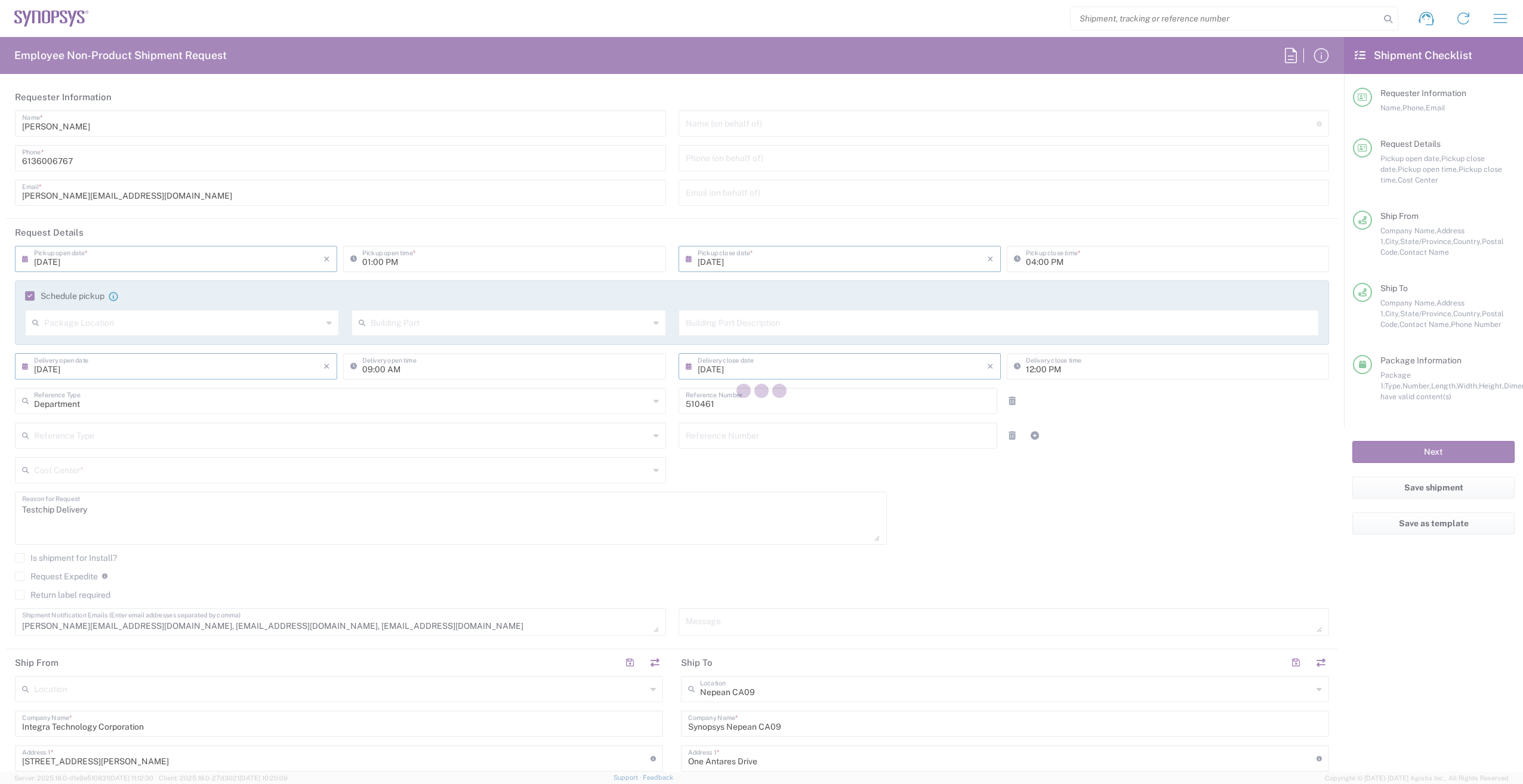
type input "CA02, SG, MSIP2, R&D 510461"
type input "California"
type input "[GEOGRAPHIC_DATA]"
type input "Cardboard Box(es)"
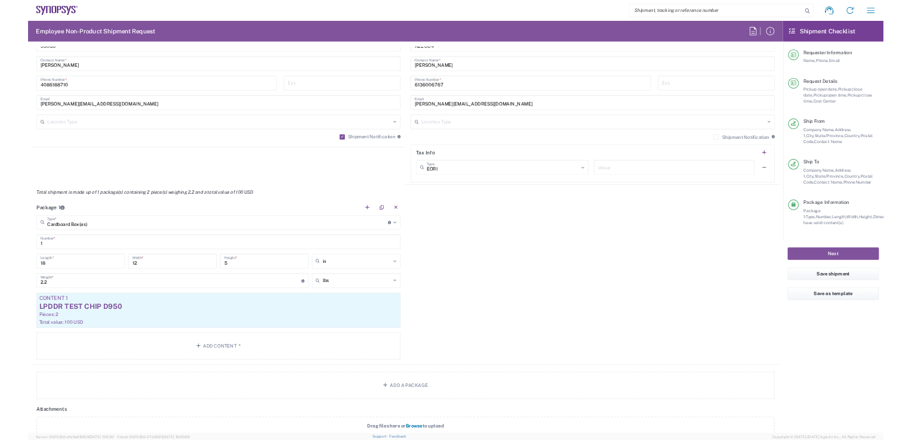
scroll to position [1074, 0]
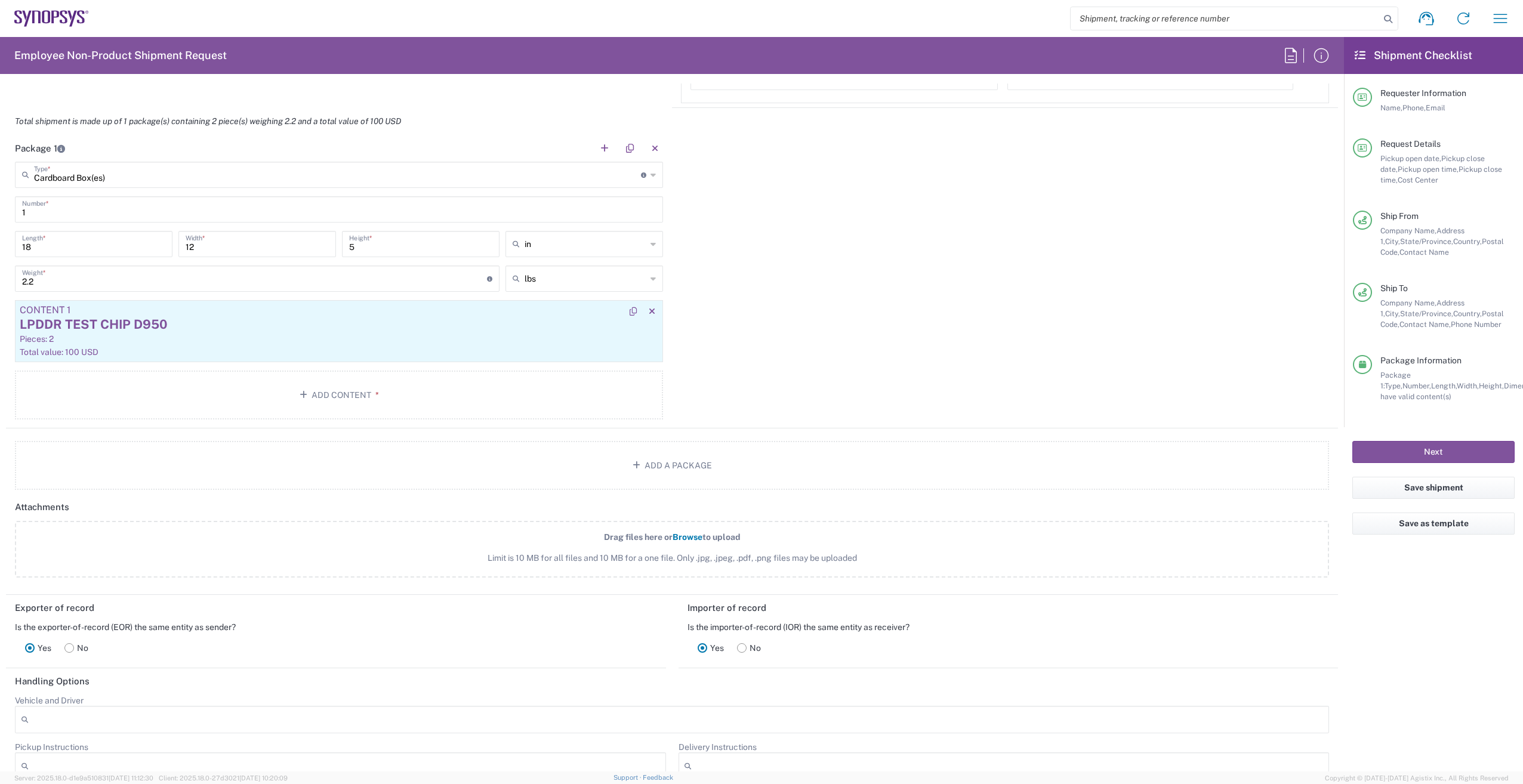
click at [373, 304] on article "Content 1 LPDDR TEST CHIP D950 Pieces: 2 Total value: 100 USD" at bounding box center [339, 331] width 648 height 62
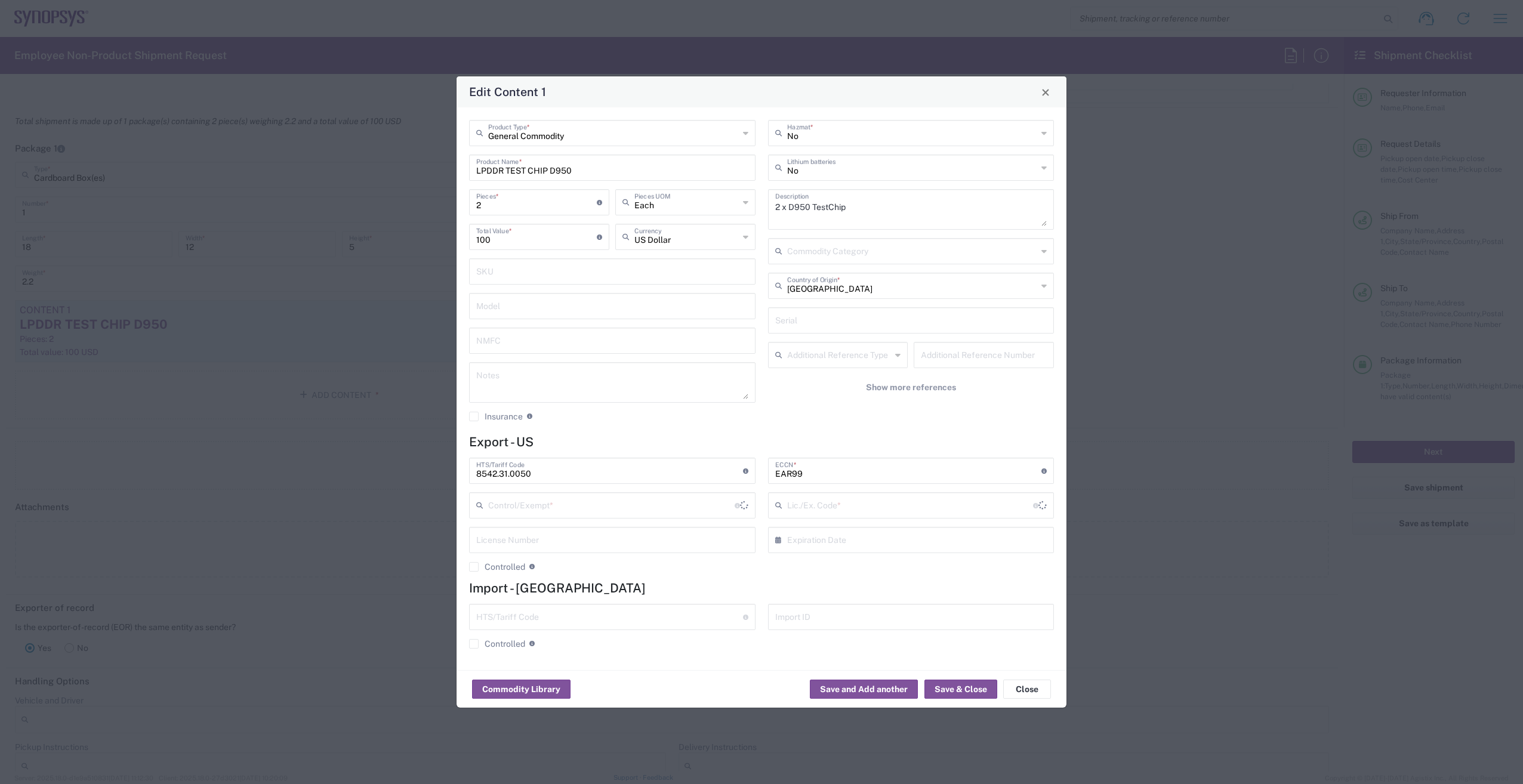
type input "FTR Exemption"
type input "30.36"
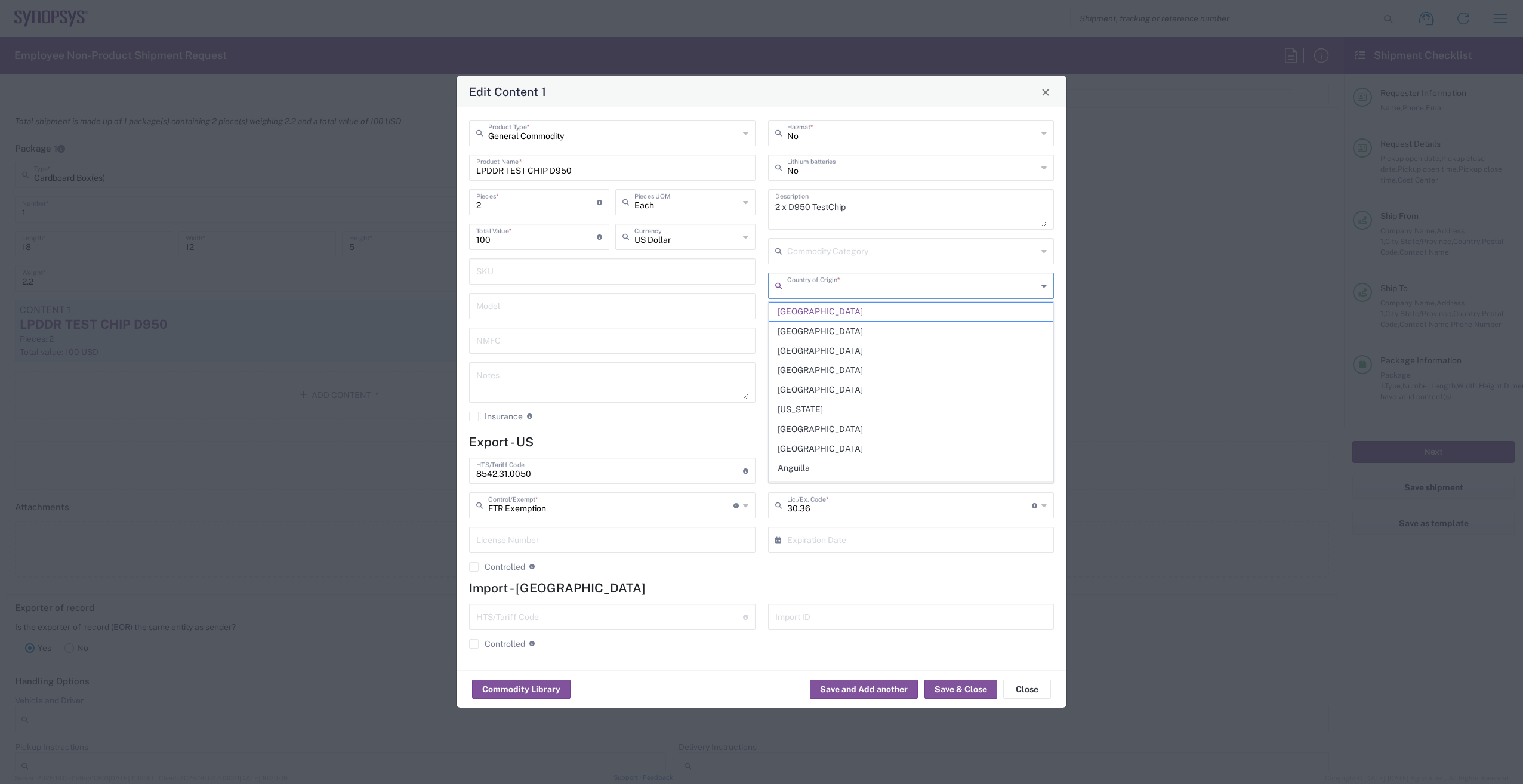
drag, startPoint x: 888, startPoint y: 288, endPoint x: 714, endPoint y: 300, distance: 174.0
click at [714, 300] on div "General Commodity Product Type * LPDDR TEST CHIP D950 Product Name * 2 Pieces *…" at bounding box center [761, 275] width 597 height 310
drag, startPoint x: 854, startPoint y: 289, endPoint x: 705, endPoint y: 271, distance: 149.6
click at [705, 271] on div "General Commodity Product Type * LPDDR TEST CHIP D950 Product Name * 2 Pieces *…" at bounding box center [761, 275] width 597 height 310
click at [785, 316] on span "[GEOGRAPHIC_DATA]" at bounding box center [911, 312] width 284 height 18
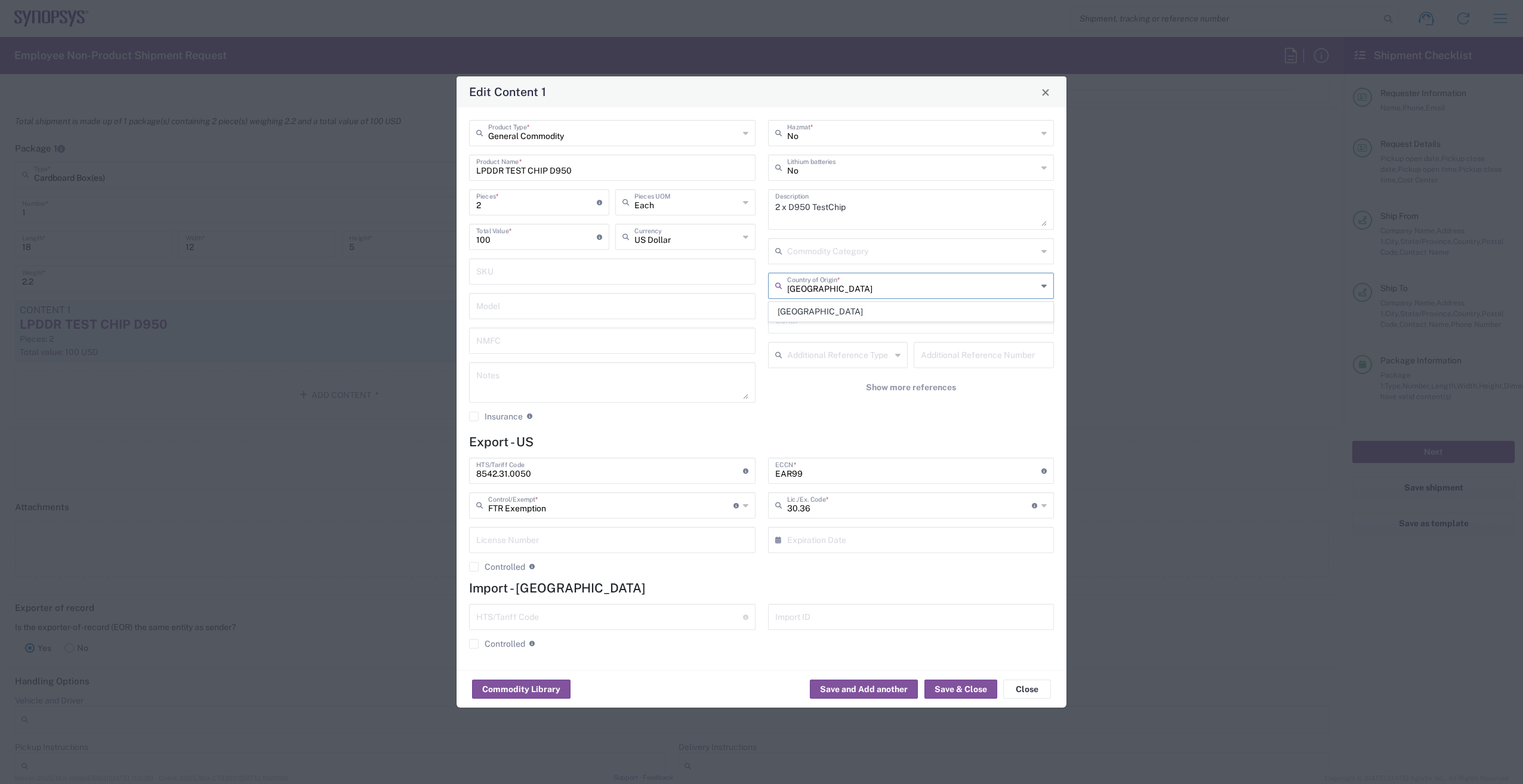
type input "[GEOGRAPHIC_DATA]"
click at [974, 697] on button "Save & Close" at bounding box center [960, 689] width 73 height 19
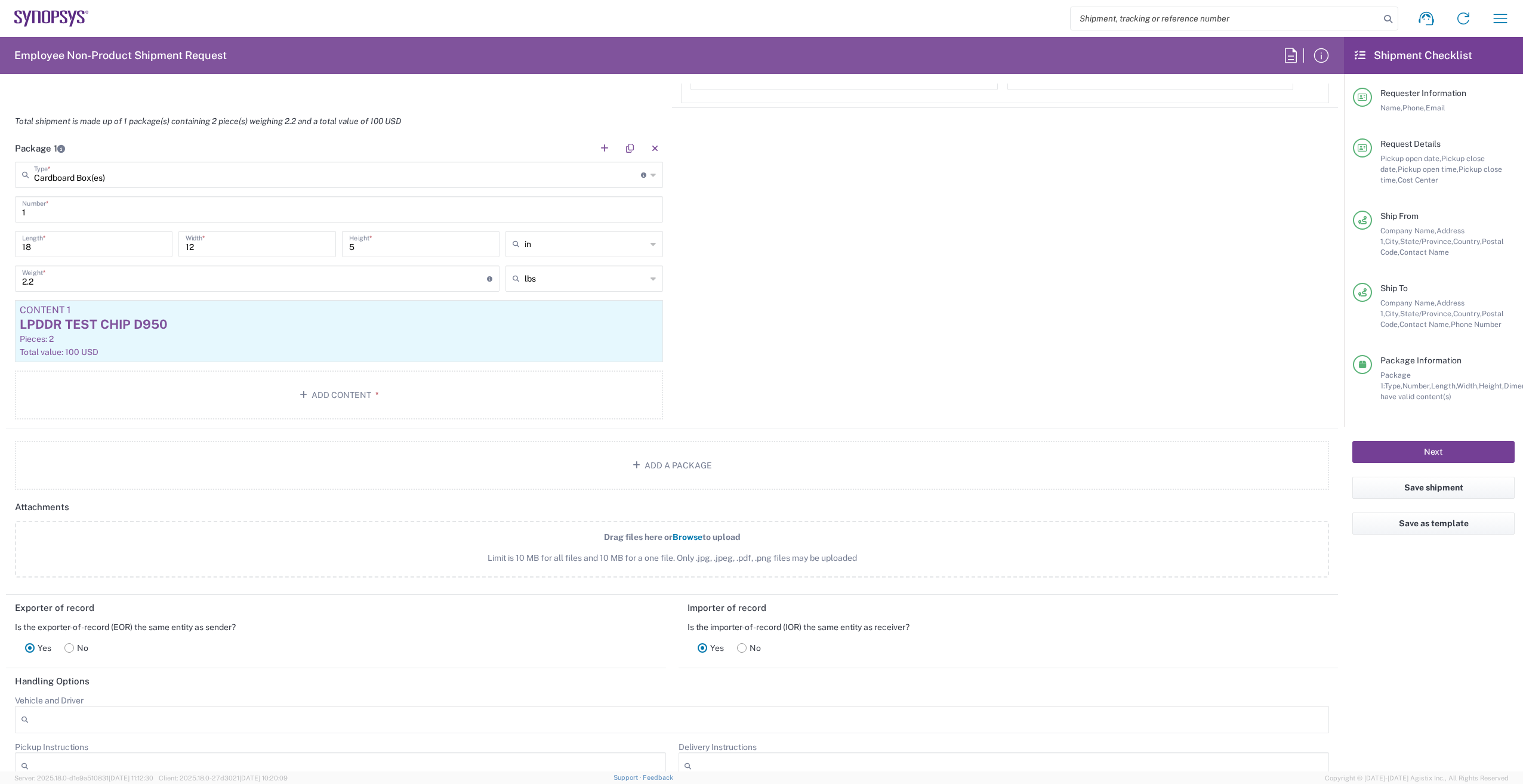
click at [1470, 460] on button "Next" at bounding box center [1433, 452] width 162 height 22
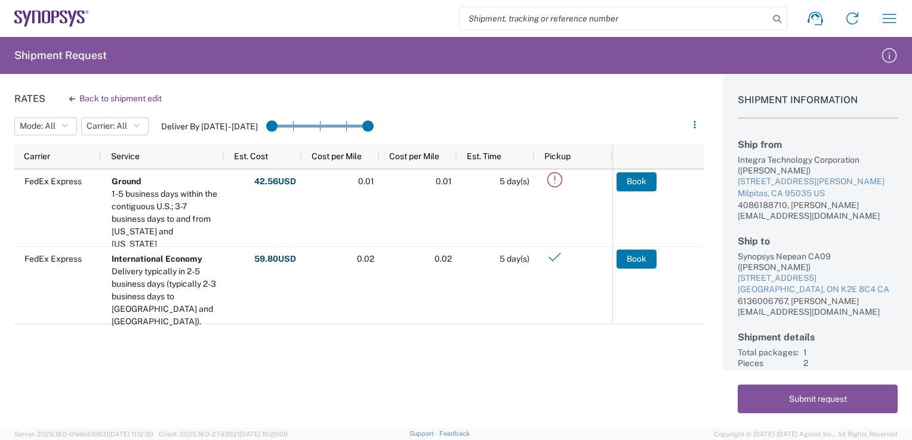
click at [912, 405] on html "Shipment request Shipment tracking Employee non-product shipment request My shi…" at bounding box center [456, 220] width 912 height 440
click at [78, 101] on button "Back to shipment edit" at bounding box center [116, 98] width 112 height 21
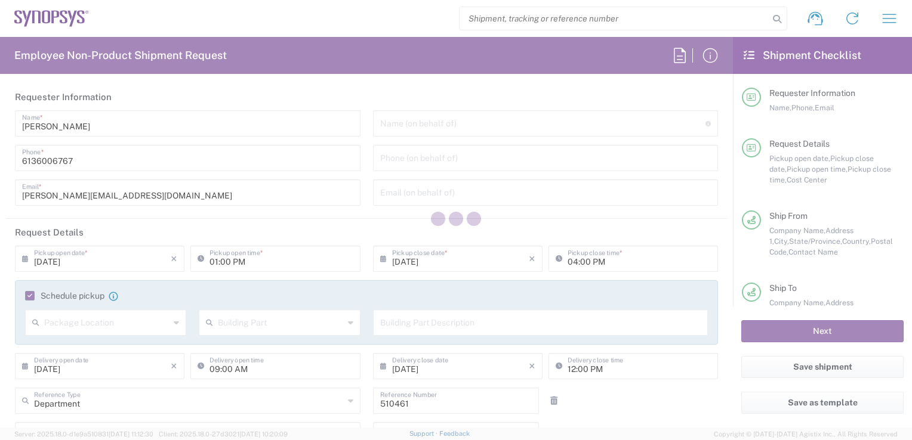
type input "CA02, SG, MSIP2, R&D 510461"
type input "California"
type input "[GEOGRAPHIC_DATA]"
type input "Cardboard Box(es)"
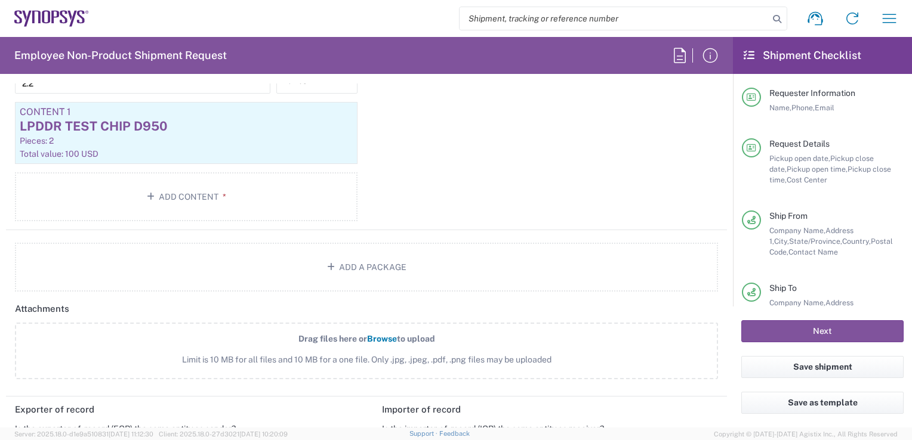
scroll to position [1267, 0]
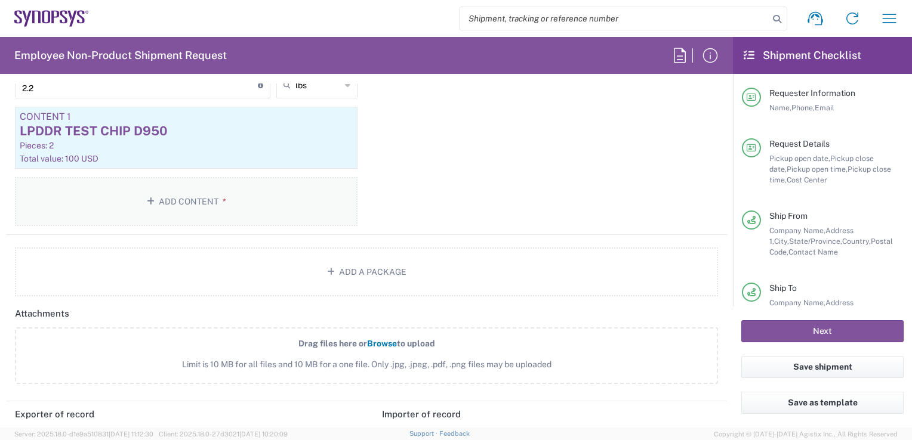
click at [216, 186] on button "Add Content *" at bounding box center [186, 201] width 342 height 49
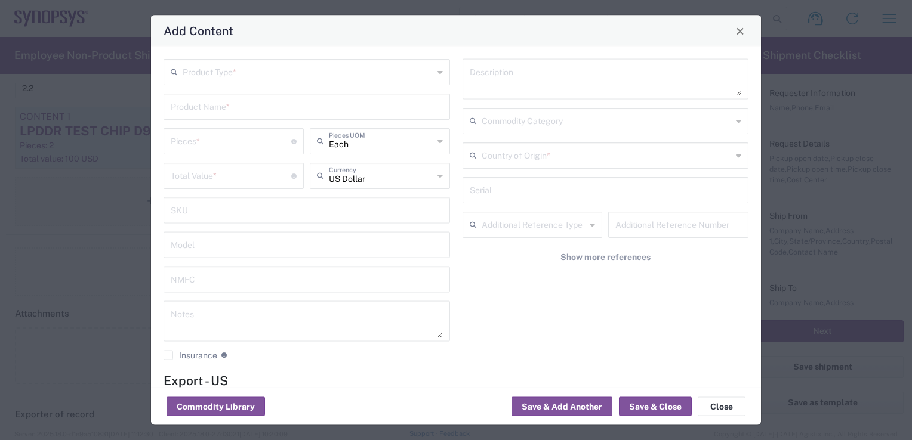
scroll to position [220, 0]
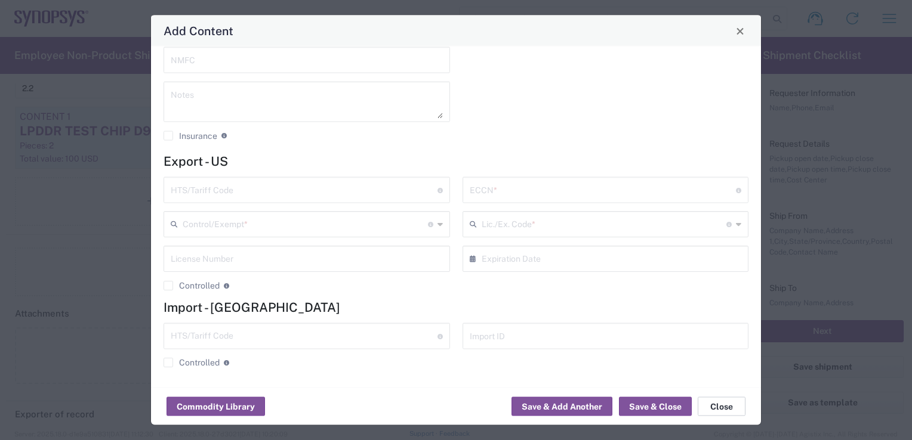
click at [736, 413] on button "Close" at bounding box center [721, 406] width 48 height 19
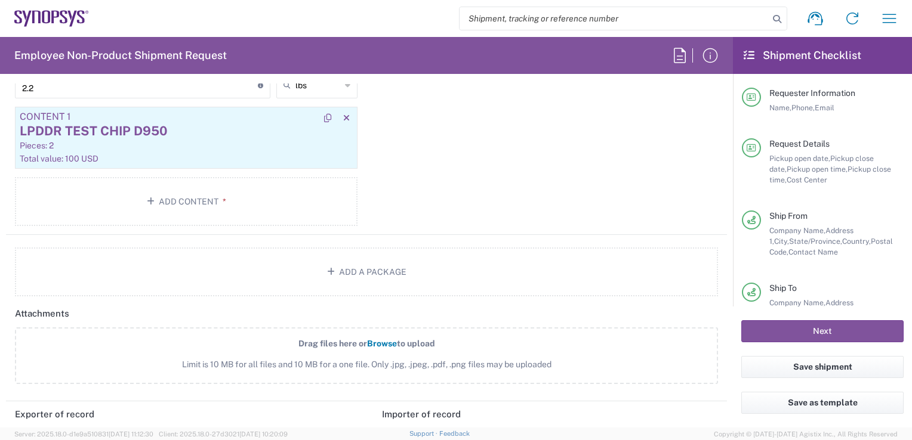
click at [234, 140] on div "Pieces: 2" at bounding box center [186, 145] width 333 height 11
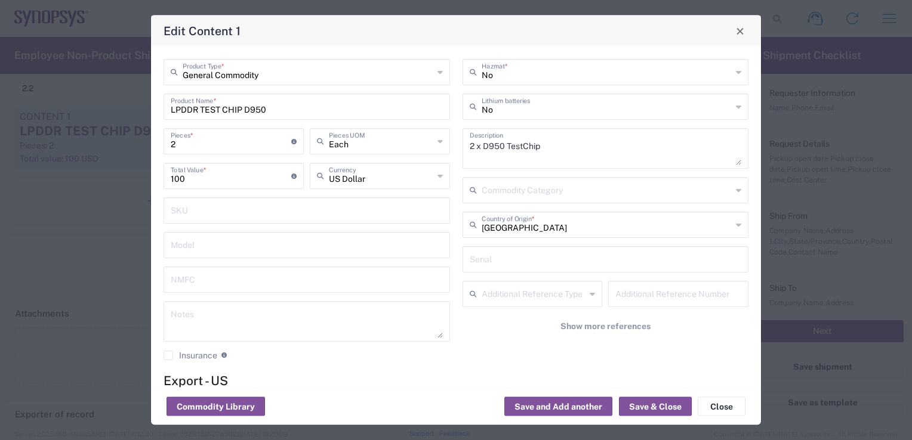
type input "FTR Exemption"
type input "30.36"
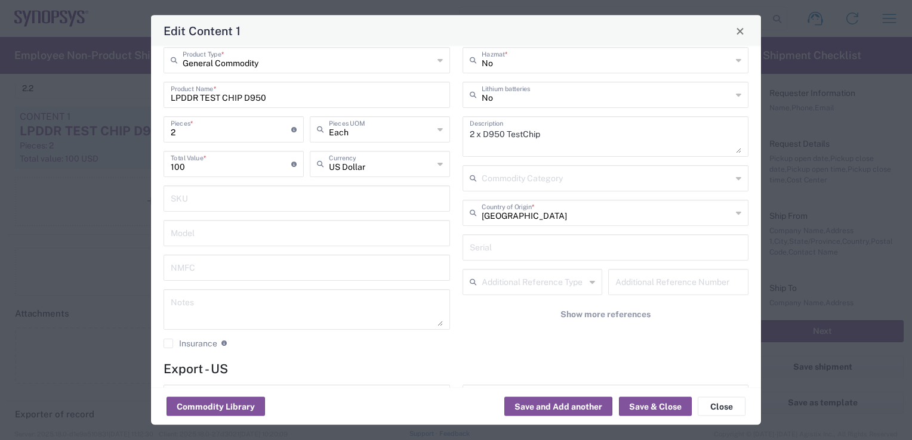
scroll to position [0, 0]
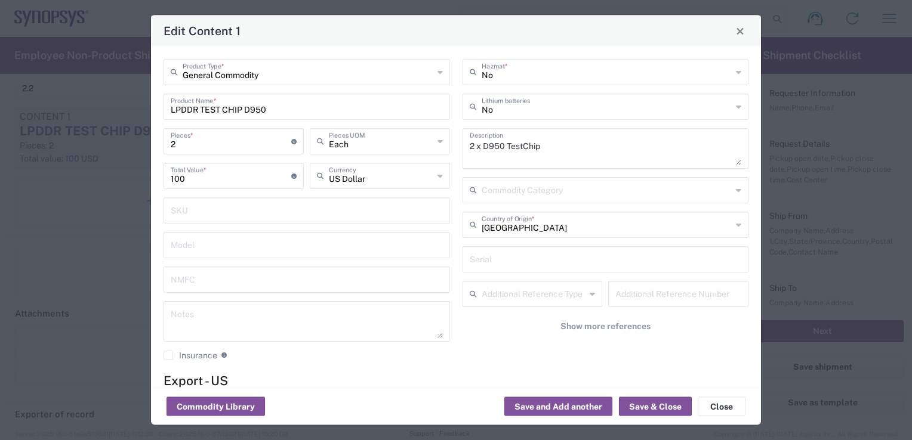
click at [117, 181] on div "Edit Content 1 General Commodity Product Type * LPDDR TEST CHIP D950 Product Na…" at bounding box center [456, 220] width 912 height 440
click at [736, 408] on button "Close" at bounding box center [721, 406] width 48 height 19
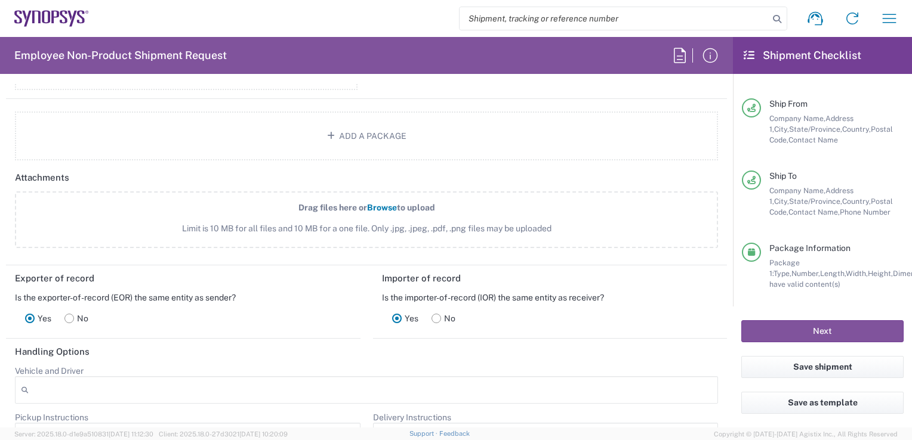
scroll to position [119, 0]
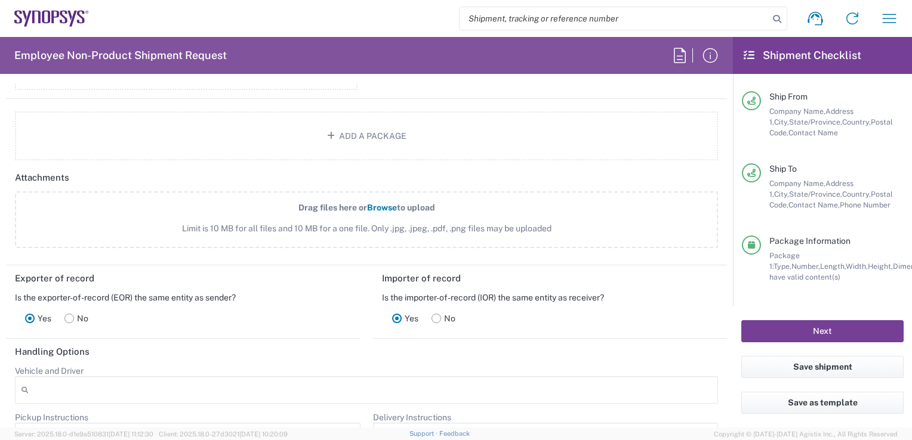
click at [819, 333] on button "Next" at bounding box center [822, 331] width 162 height 22
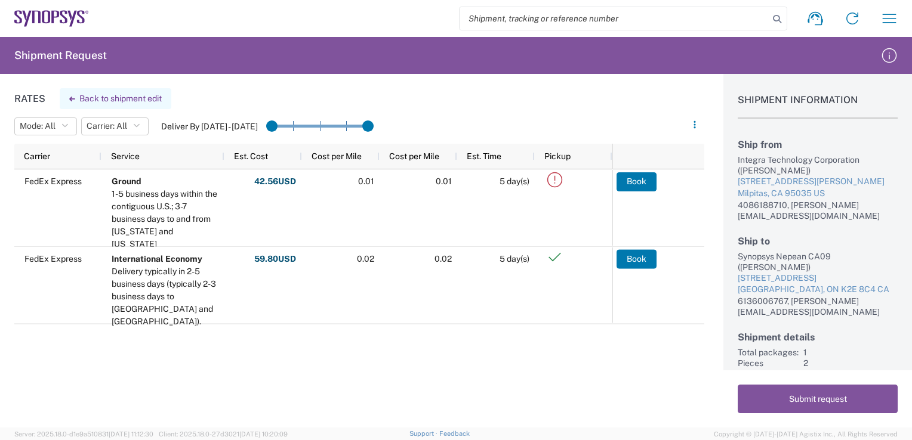
click at [129, 98] on button "Back to shipment edit" at bounding box center [116, 98] width 112 height 21
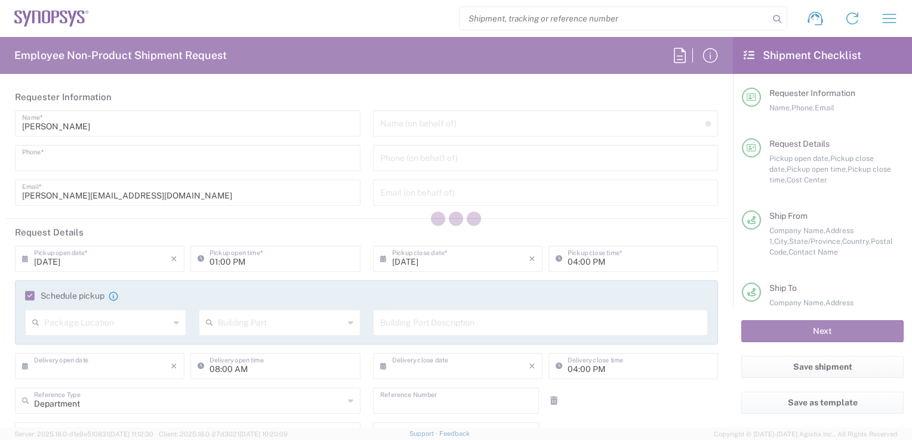
type input "6136006767"
type input "[DATE]"
type input "09/12/2025"
type input "09:00 AM"
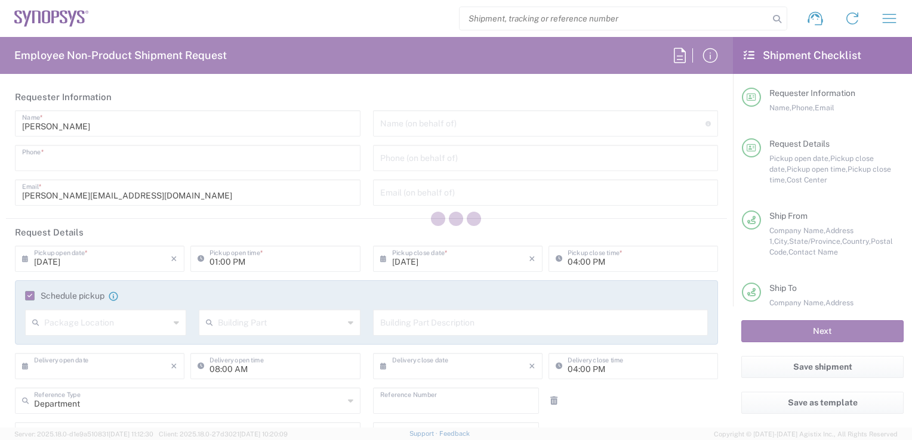
type input "09/12/2025"
type input "12:00 PM"
type input "510461"
type textarea "Testchip Delivery"
type textarea "shahrukh@synopsys.com, ca09lab-logistics@synopsys.com, lsteph@synopsys.com"
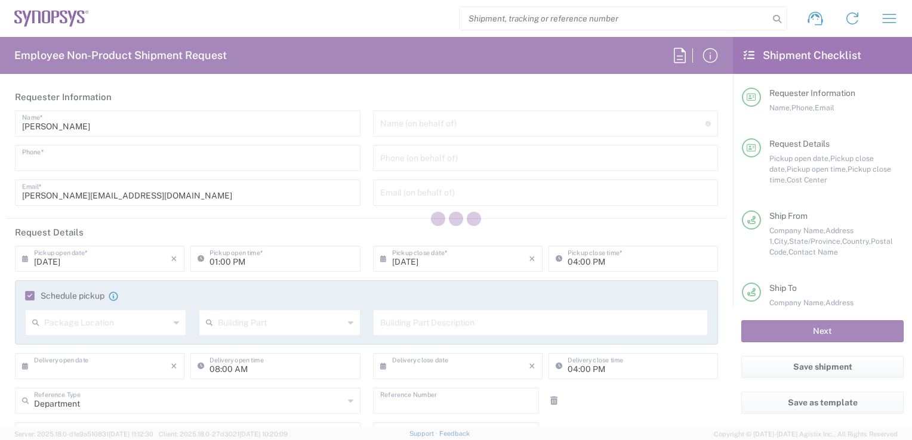
type input "Integra Technology Corporation"
type input "[STREET_ADDRESS][PERSON_NAME]"
type input "Milpitas"
type input "California"
type input "95035"
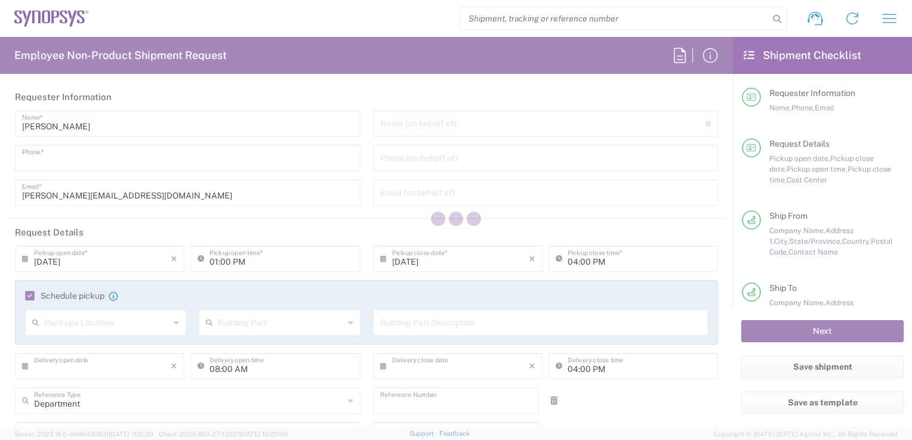
type input "[PERSON_NAME]"
type input "4086188710"
type input "benedicta.ell@integra-tech.com"
type input "Nepean CA09"
type input "Synopsys Nepean CA09"
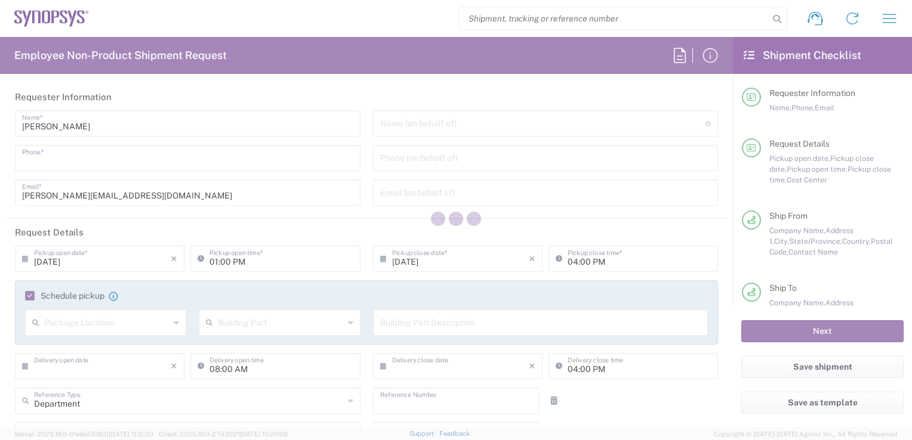
type input "One Antares Drive"
type input "Suite 300"
type input "[GEOGRAPHIC_DATA]"
type input "K2E 8C4"
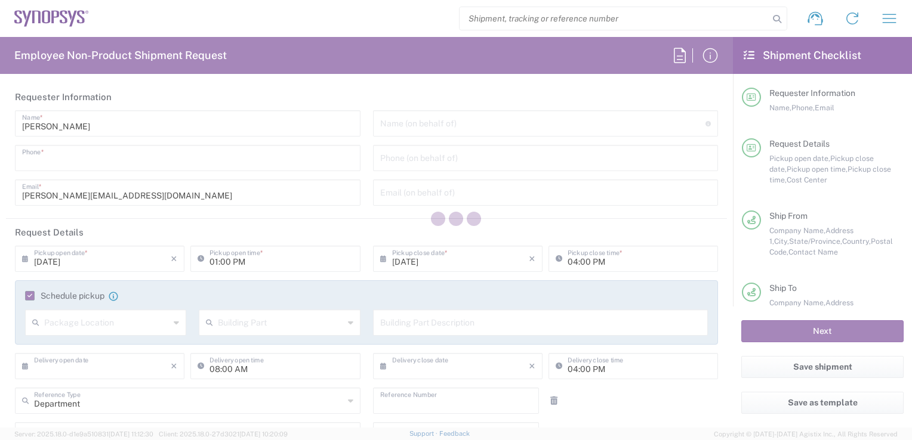
type input "[PERSON_NAME]"
type input "6136006767"
type input "[PERSON_NAME][EMAIL_ADDRESS][DOMAIN_NAME]"
type input "CA02, SG, MSIP2, R&D 510461"
type input "[GEOGRAPHIC_DATA]"
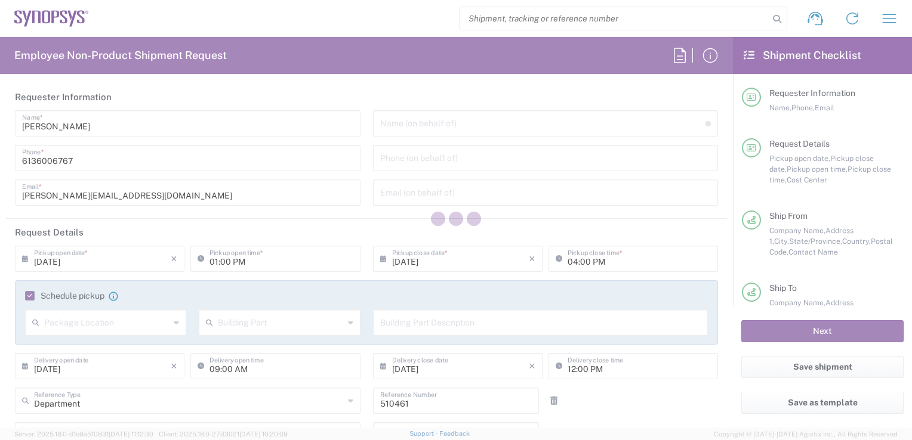
type input "Cardboard Box(es)"
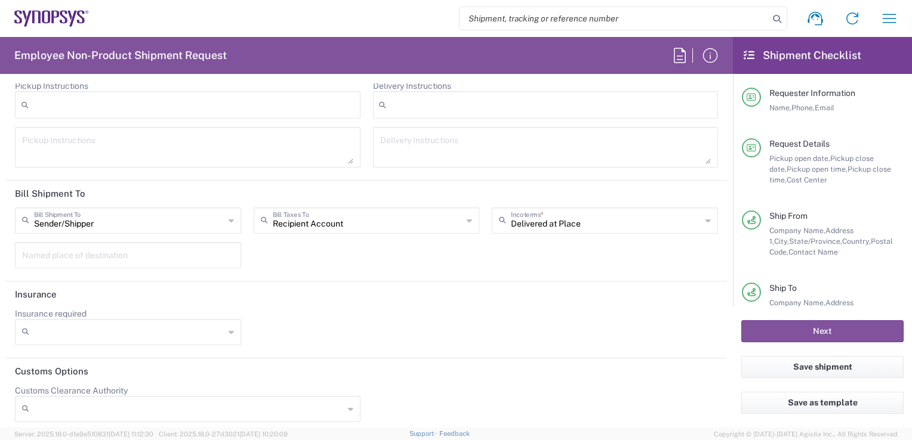
scroll to position [1737, 0]
click at [560, 218] on input "text" at bounding box center [606, 218] width 190 height 21
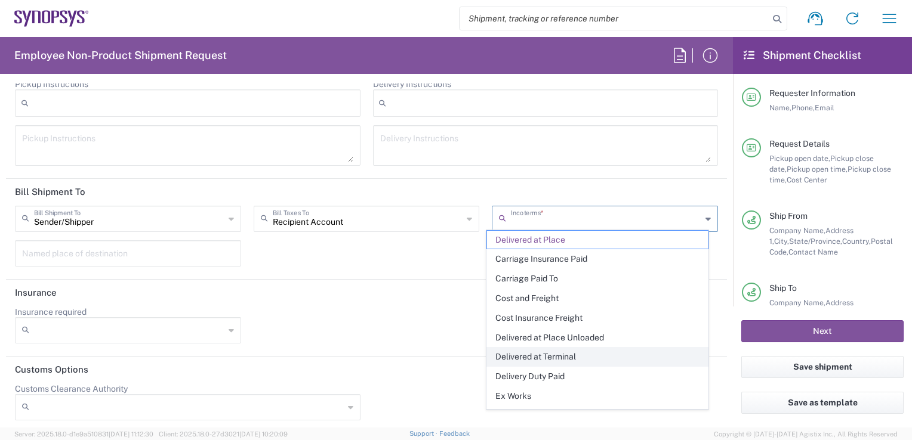
scroll to position [53, 0]
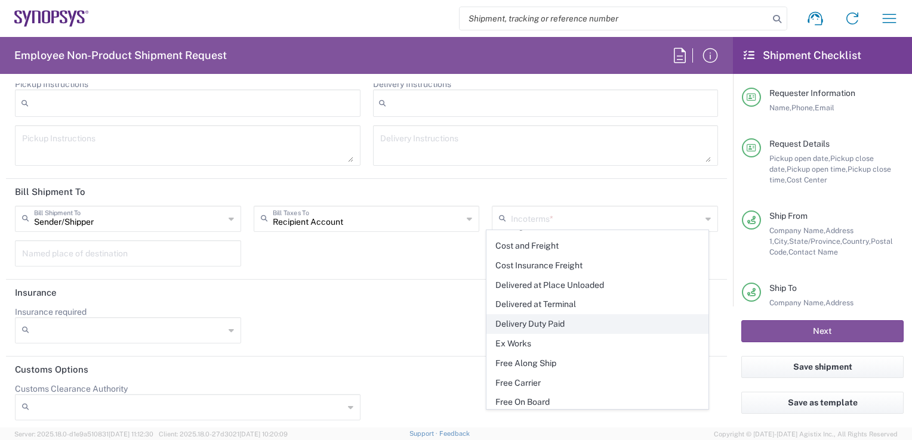
click at [553, 322] on span "Delivery Duty Paid" at bounding box center [597, 324] width 221 height 18
type input "Sender/Shipper"
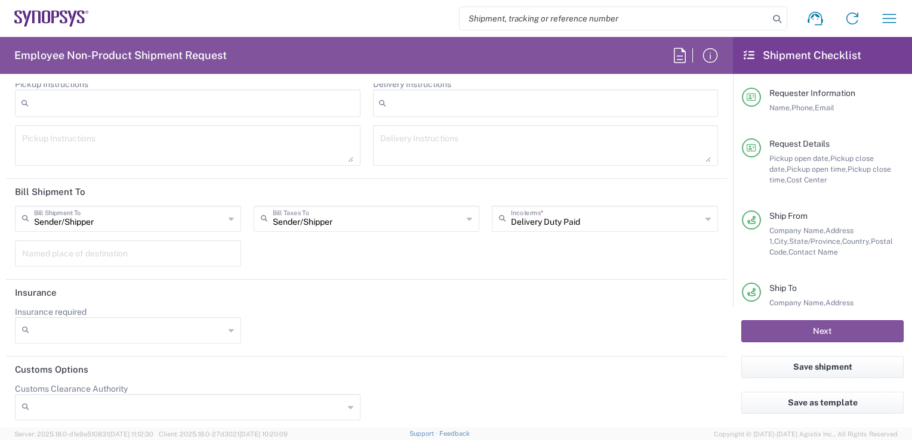
type input "Delivery Duty Paid"
click at [513, 217] on input "Delivery Duty Paid" at bounding box center [606, 218] width 190 height 21
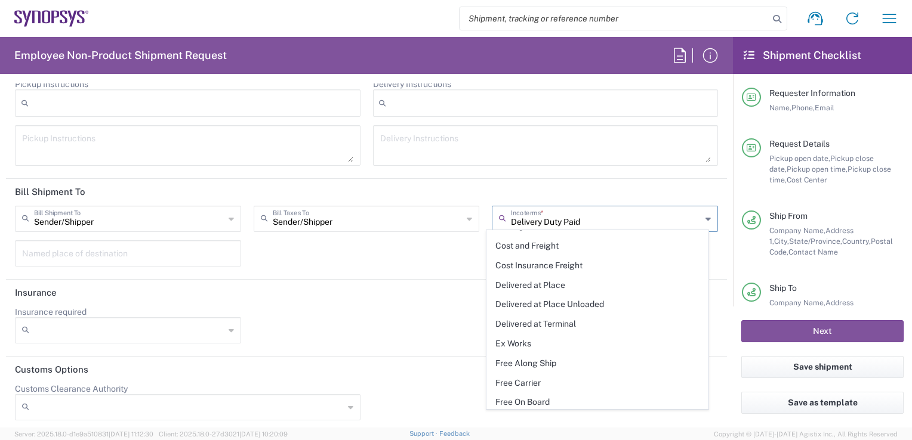
click at [224, 216] on div "Sender/Shipper Bill Shipment To" at bounding box center [128, 219] width 226 height 26
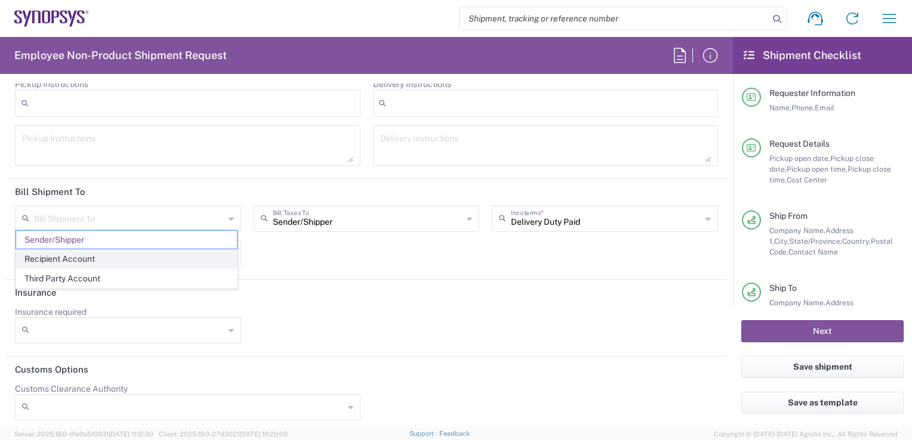
click at [158, 264] on span "Recipient Account" at bounding box center [126, 259] width 221 height 18
type input "Recipient Account"
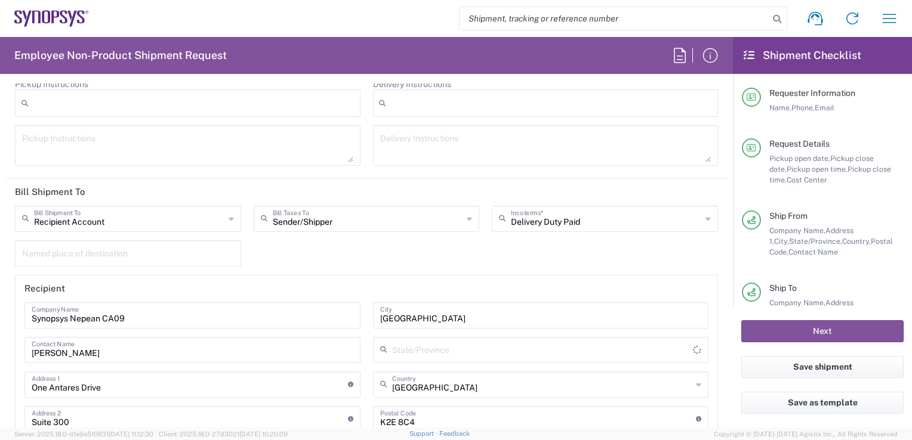
type input "[GEOGRAPHIC_DATA]"
click at [223, 211] on div "Recipient Account Bill Shipment To" at bounding box center [128, 219] width 226 height 26
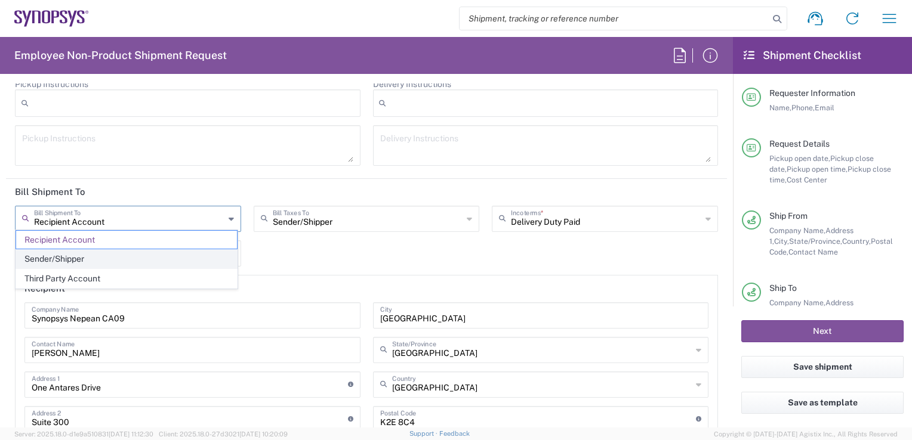
click at [178, 263] on span "Sender/Shipper" at bounding box center [126, 259] width 221 height 18
type input "Sender/Shipper"
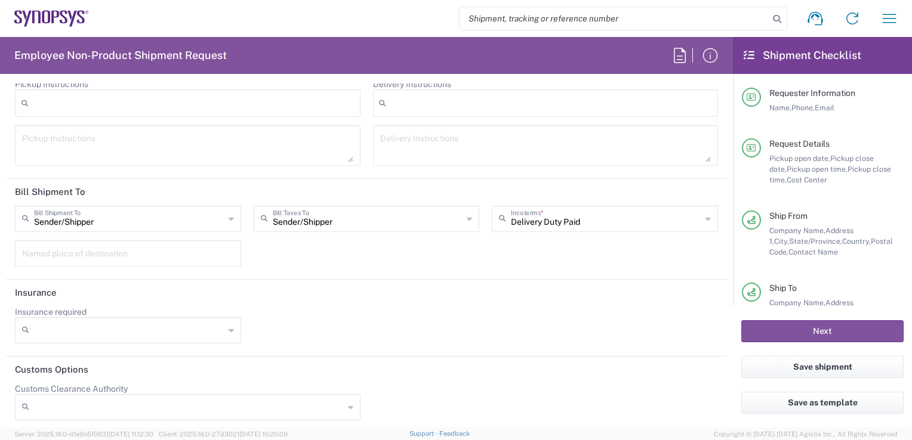
click at [467, 215] on icon at bounding box center [469, 218] width 5 height 19
click at [492, 252] on div "Sender/Shipper Bill Shipment To Recipient Account Sender/Shipper Third Party Ac…" at bounding box center [366, 240] width 715 height 69
type input "Sender/Shipper"
click at [862, 365] on button "Save shipment" at bounding box center [822, 367] width 162 height 22
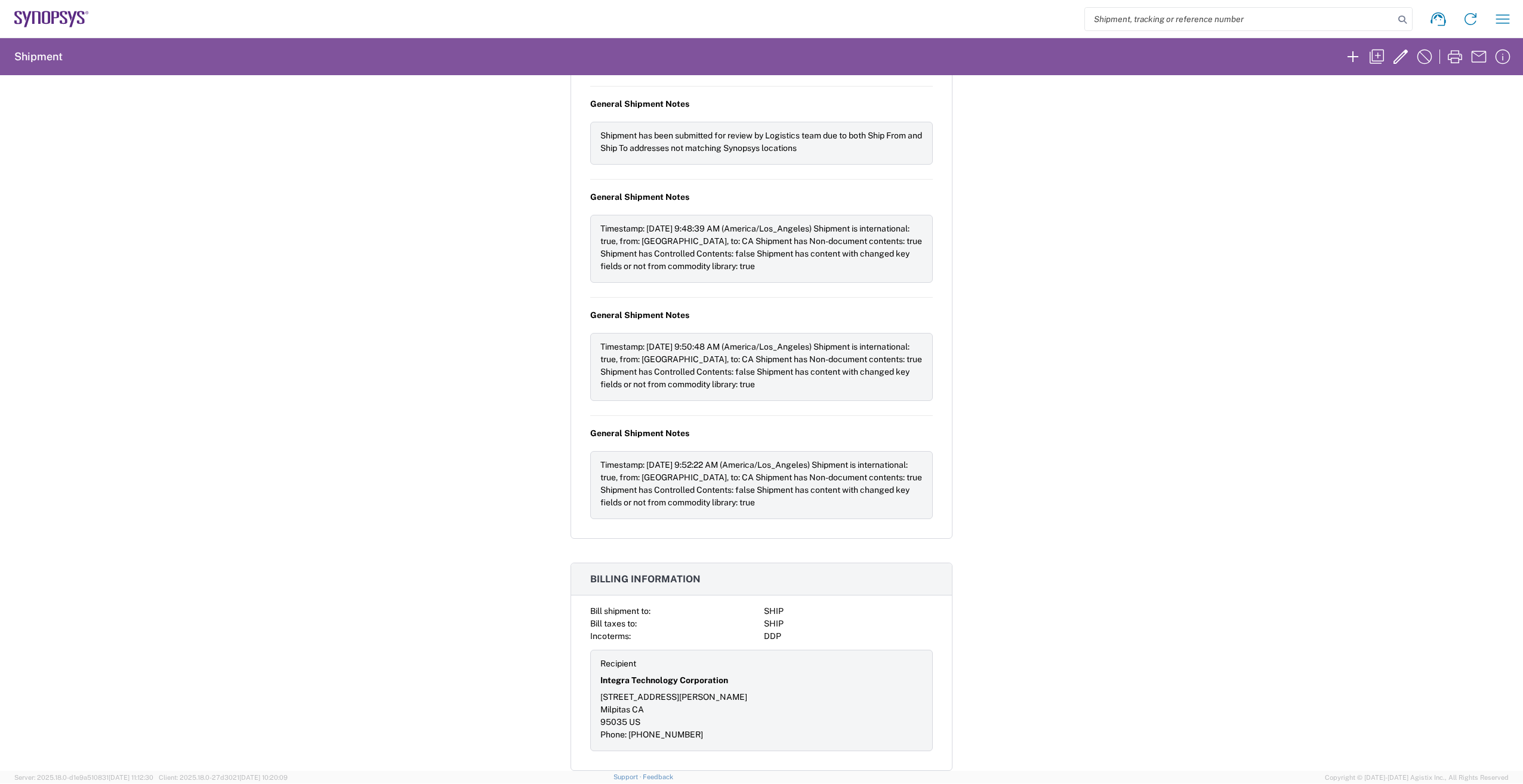
scroll to position [1165, 0]
click at [1499, 19] on icon "button" at bounding box center [1502, 18] width 19 height 19
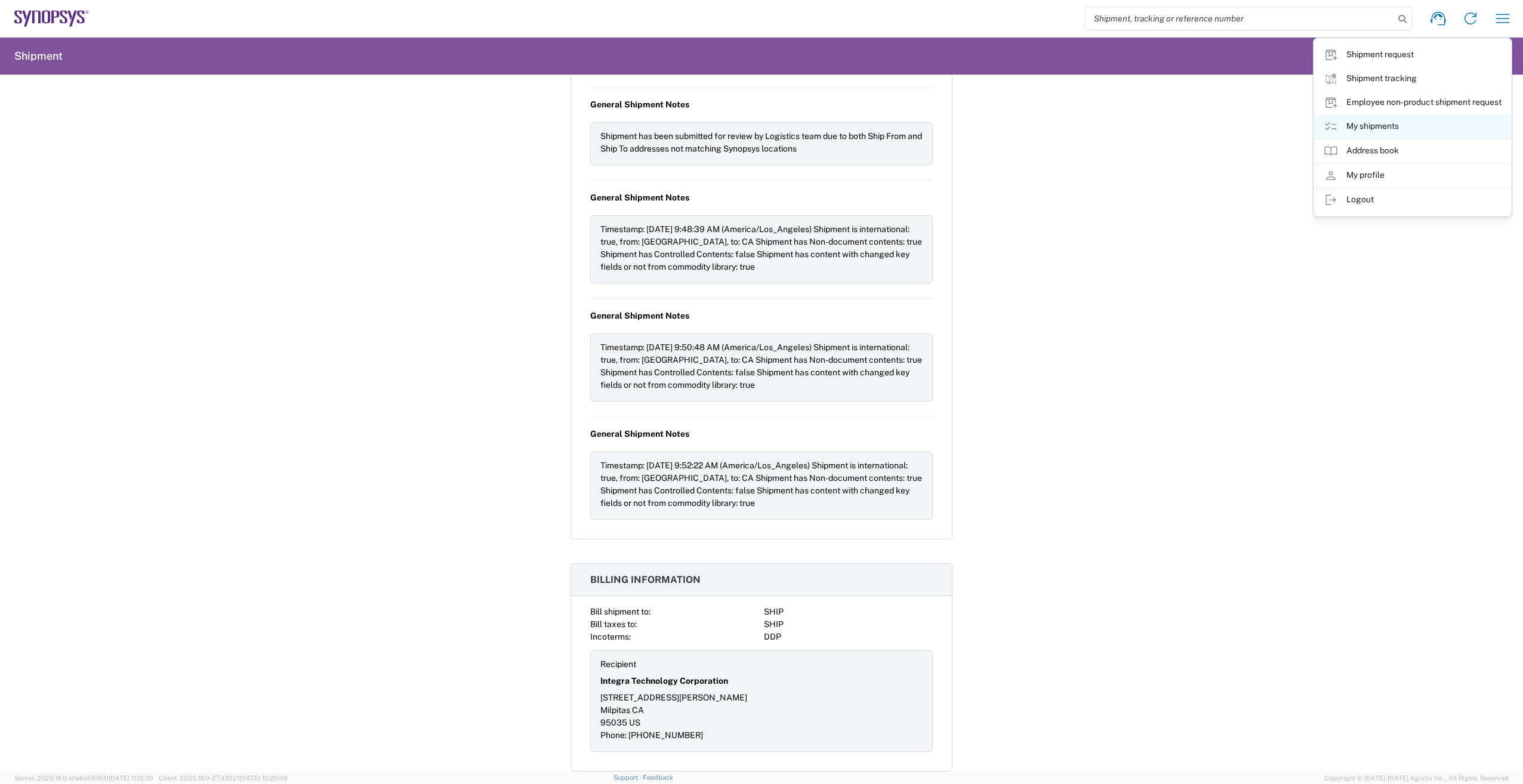
click at [1333, 126] on icon at bounding box center [1330, 126] width 14 height 14
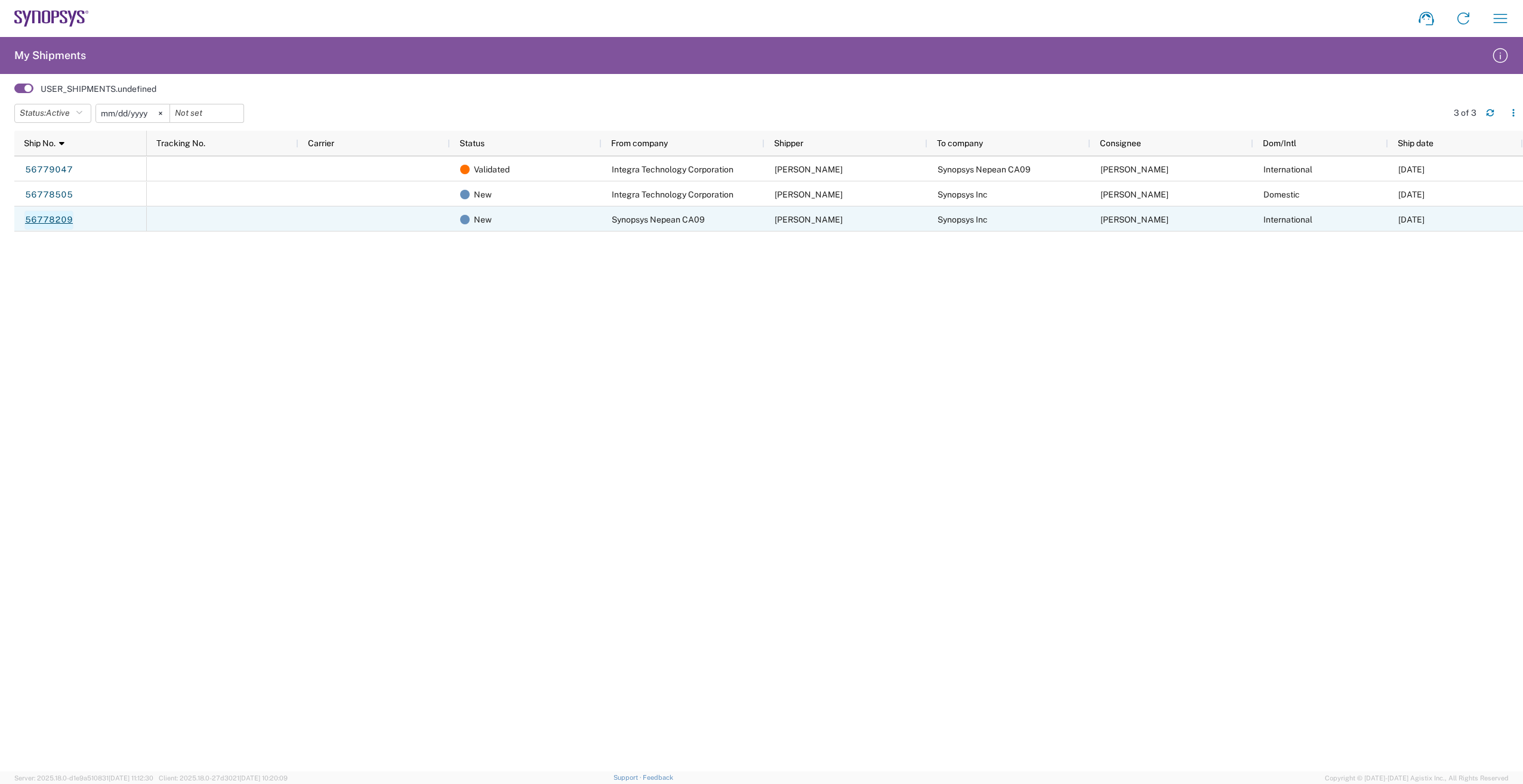
click at [48, 224] on link "56778209" at bounding box center [48, 220] width 49 height 19
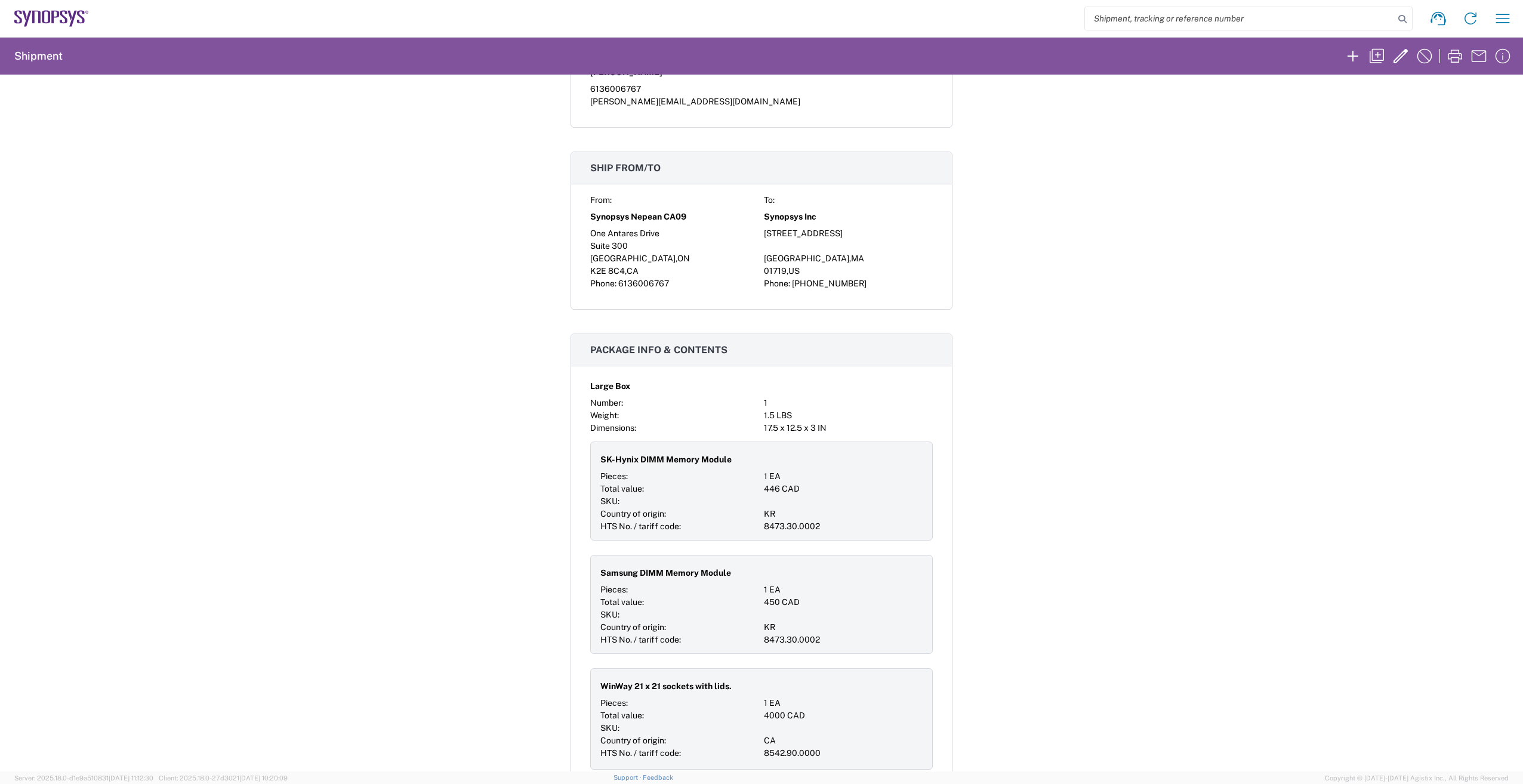
scroll to position [119, 0]
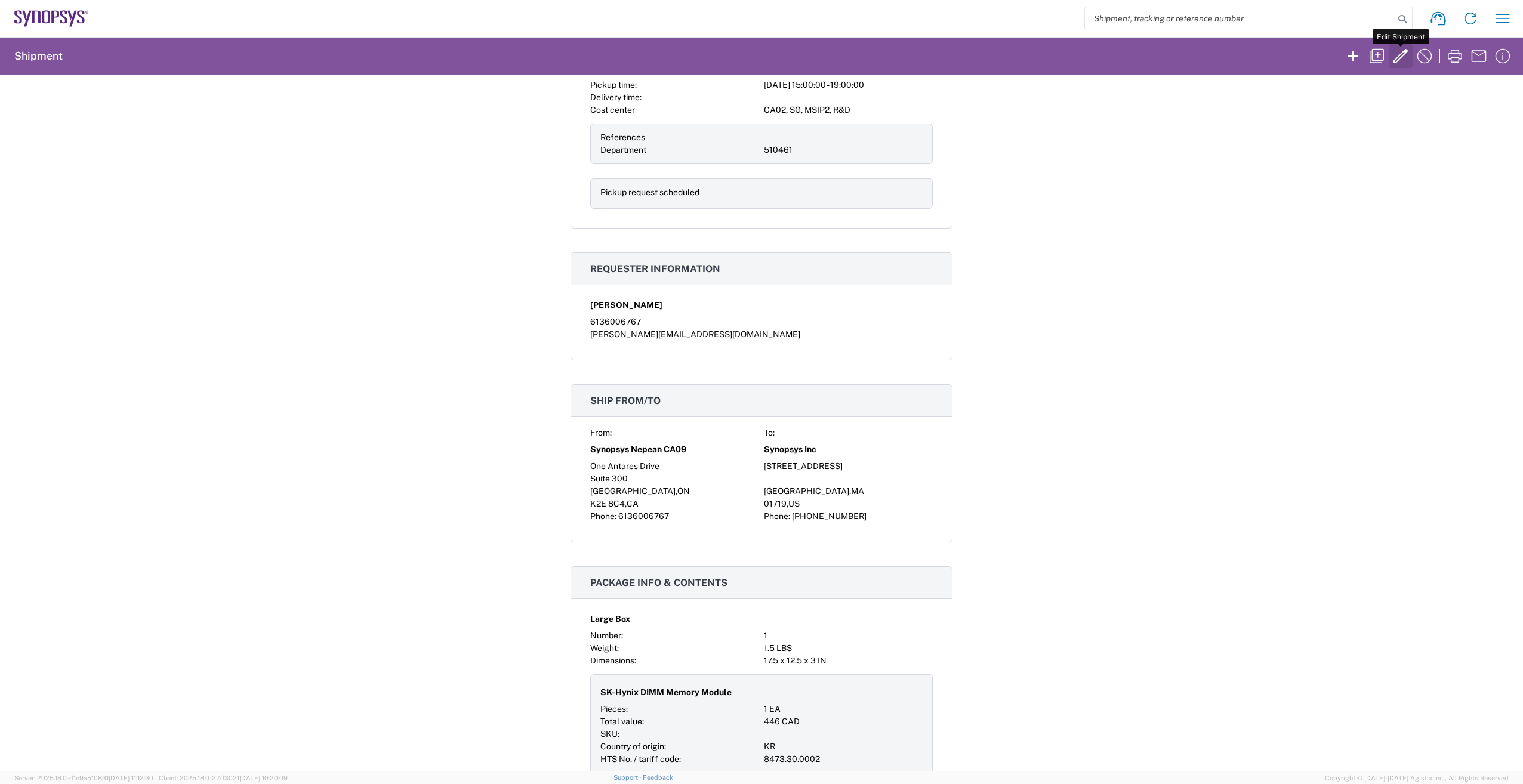
click at [1399, 60] on icon "button" at bounding box center [1400, 56] width 14 height 14
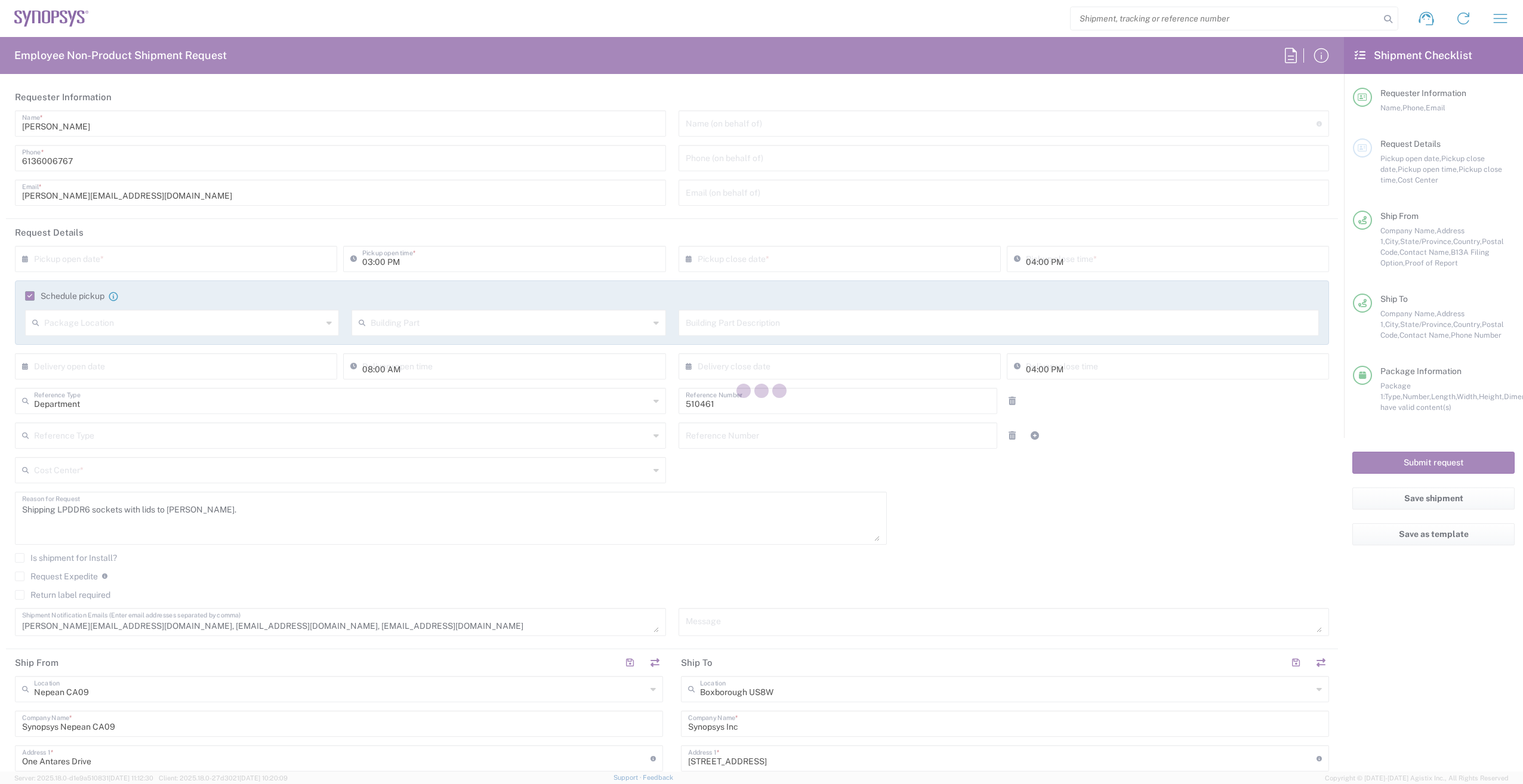
type input "Massachusetts"
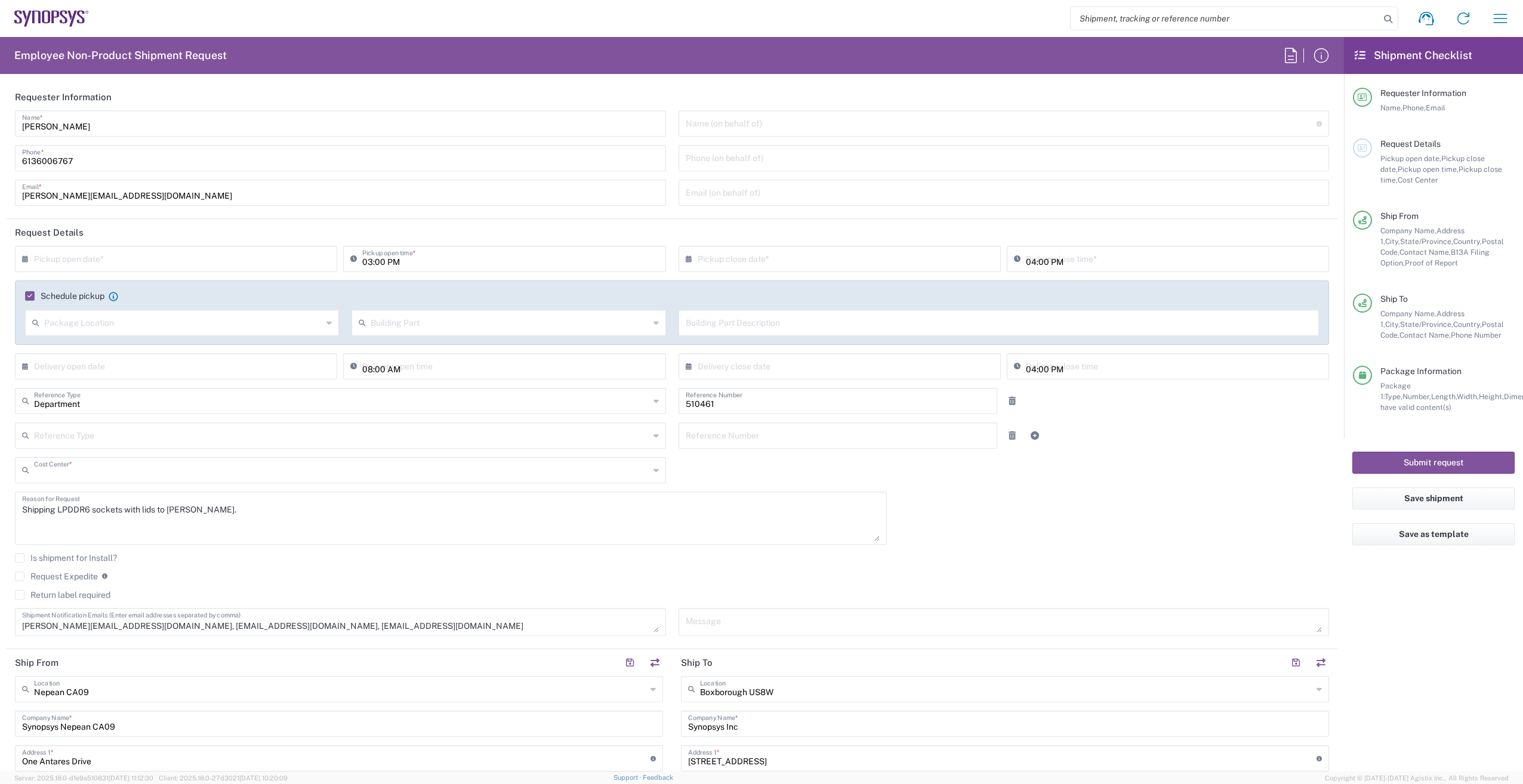
type input "CA02, SG, MSIP2, R&D 510461"
type input "[GEOGRAPHIC_DATA]"
type input "Large Box"
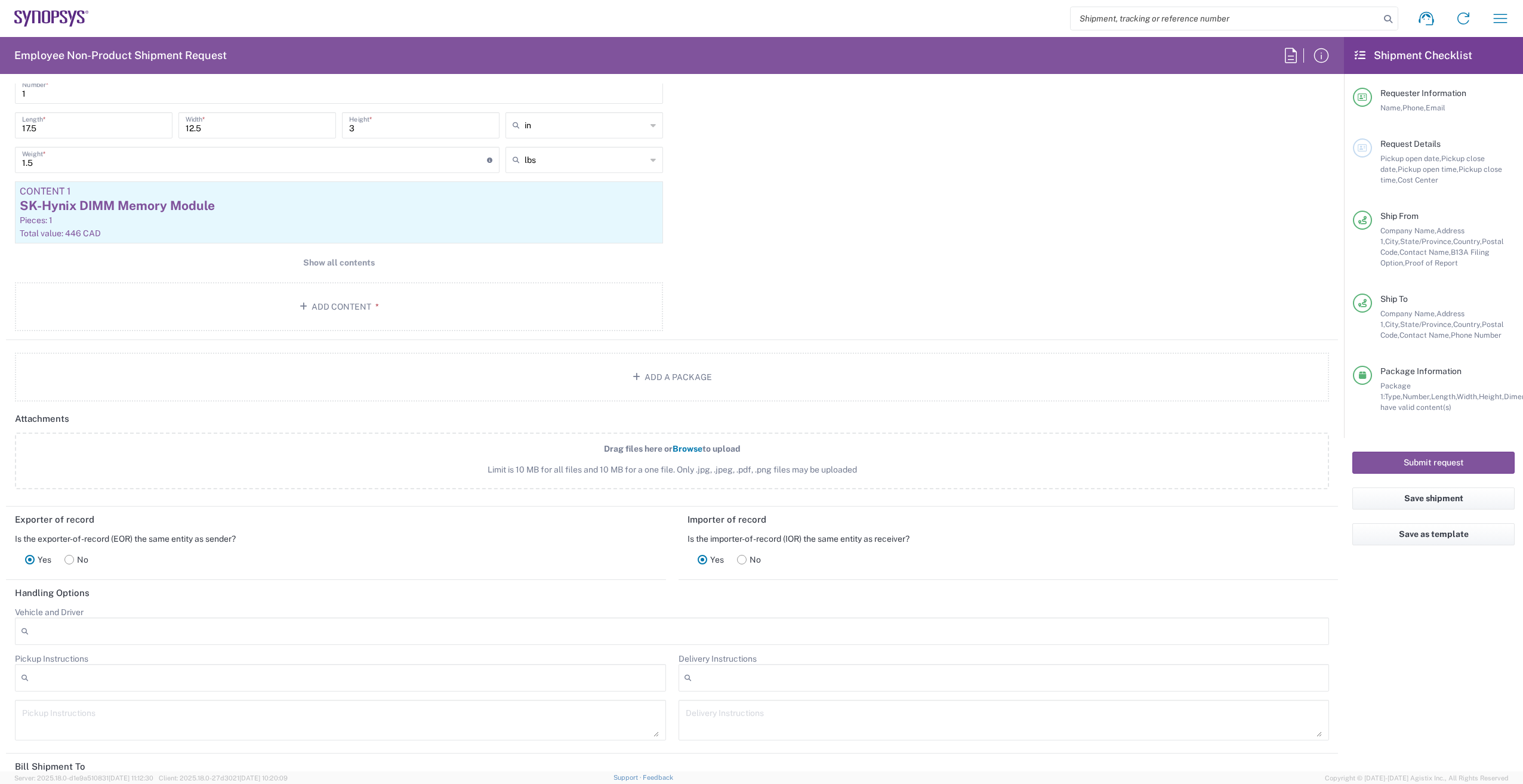
scroll to position [1193, 0]
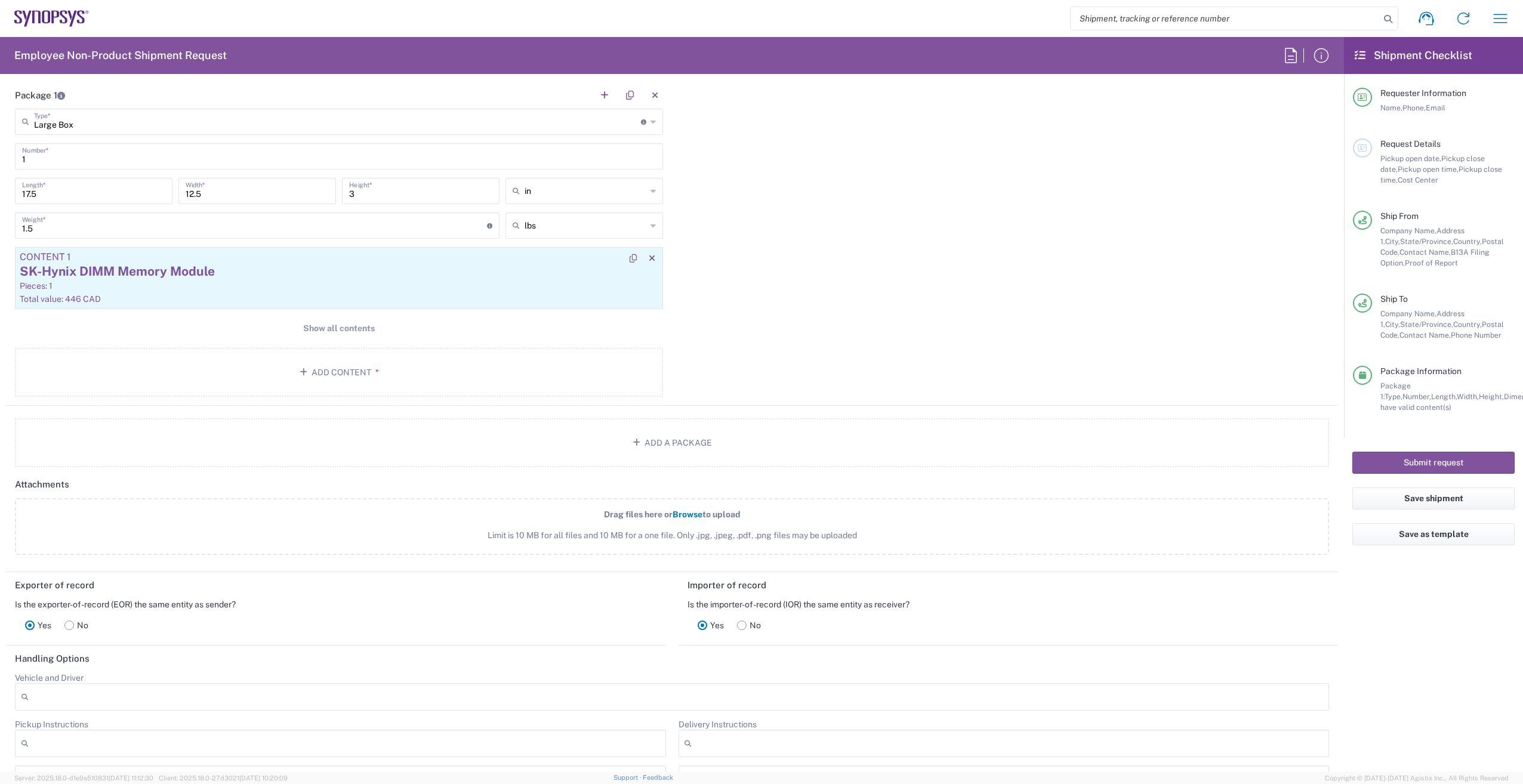
click at [334, 274] on div "SK-Hynix DIMM Memory Module" at bounding box center [339, 272] width 638 height 18
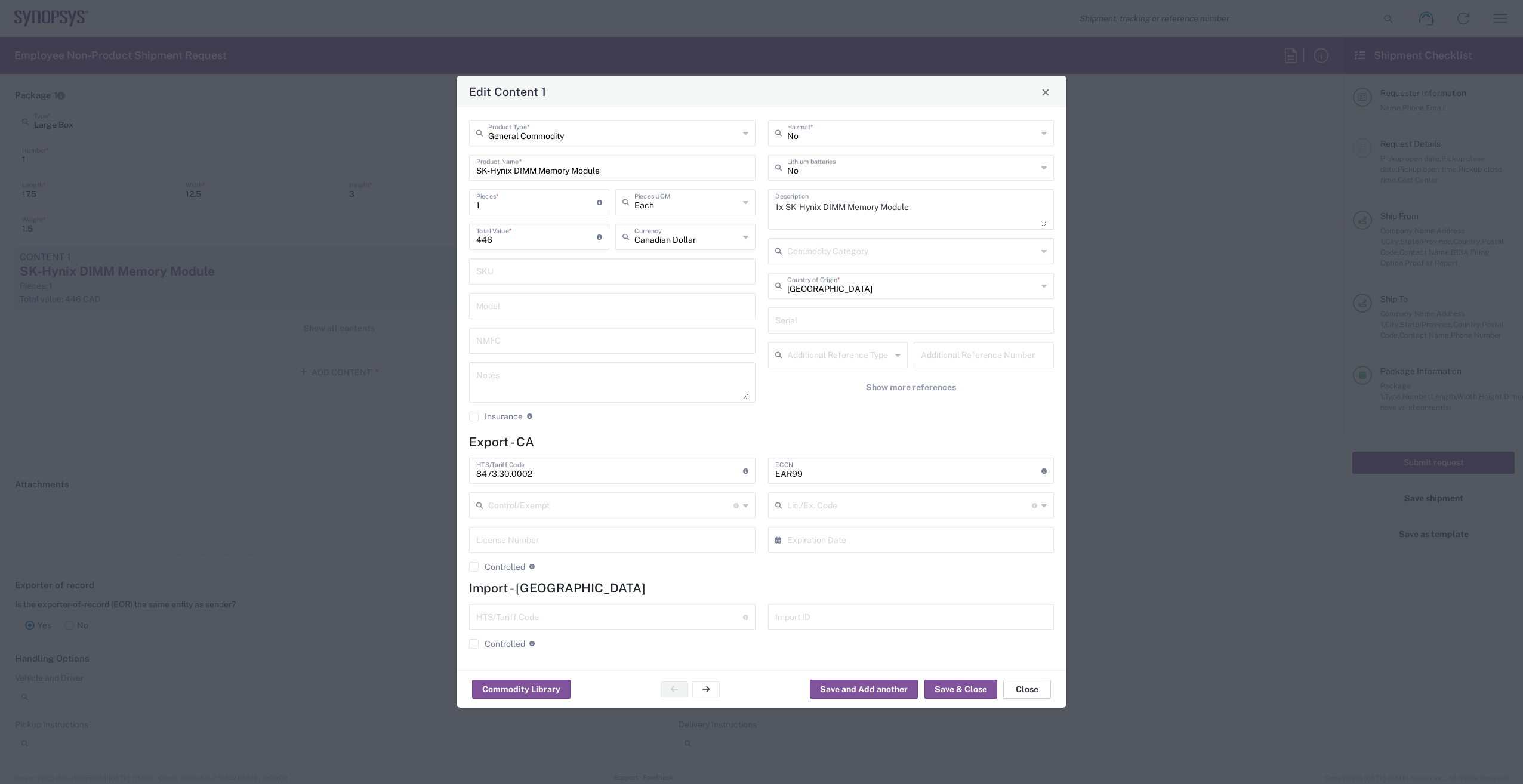
click at [1030, 690] on button "Close" at bounding box center [1027, 689] width 48 height 19
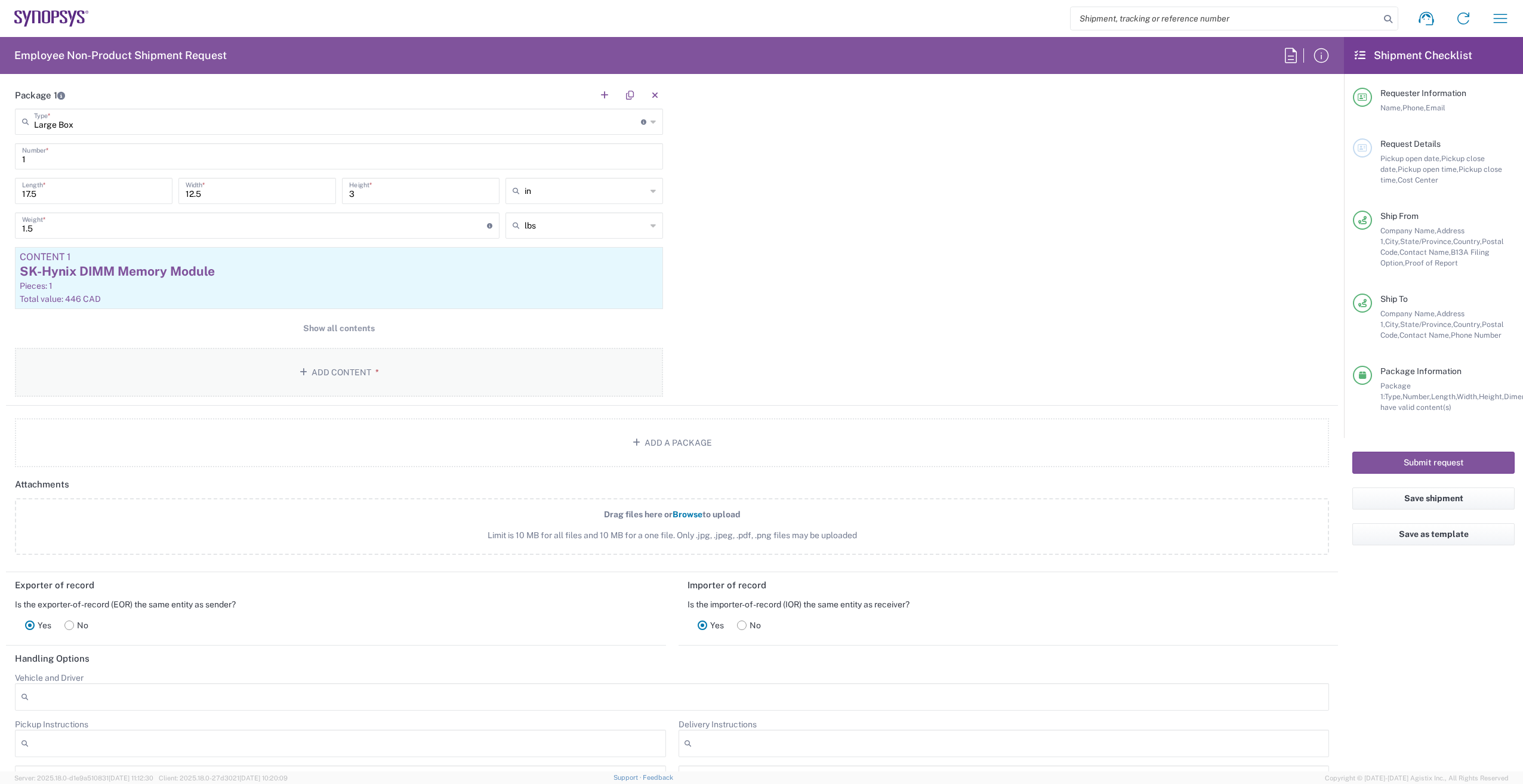
click at [352, 374] on button "Add Content *" at bounding box center [339, 372] width 648 height 49
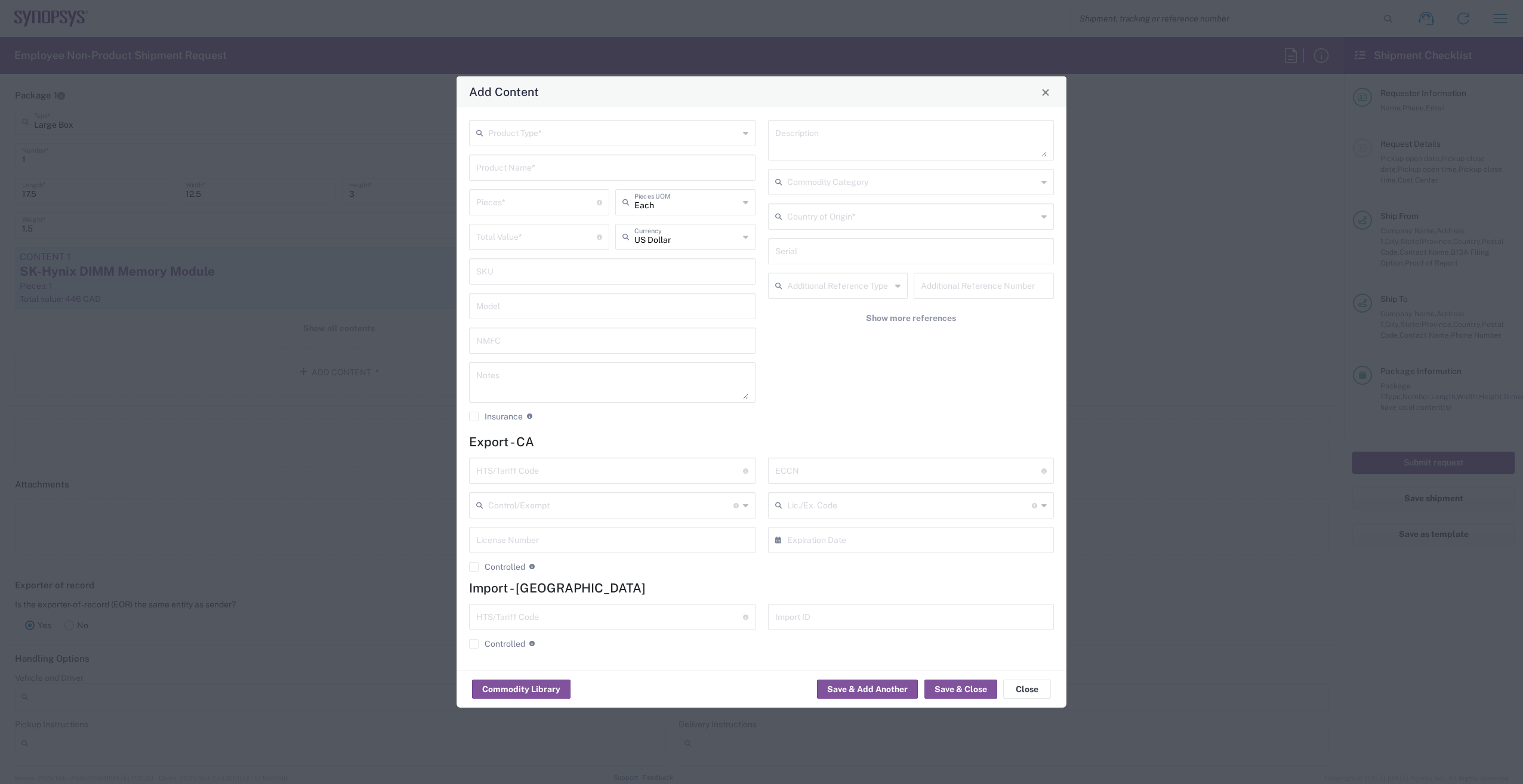
click at [532, 132] on input "text" at bounding box center [613, 132] width 251 height 21
click at [569, 173] on span "General Commodity" at bounding box center [612, 178] width 284 height 18
type input "General Commodity"
click at [594, 172] on input "text" at bounding box center [612, 166] width 272 height 21
type input "SK hynix High Bandwidth Memory"
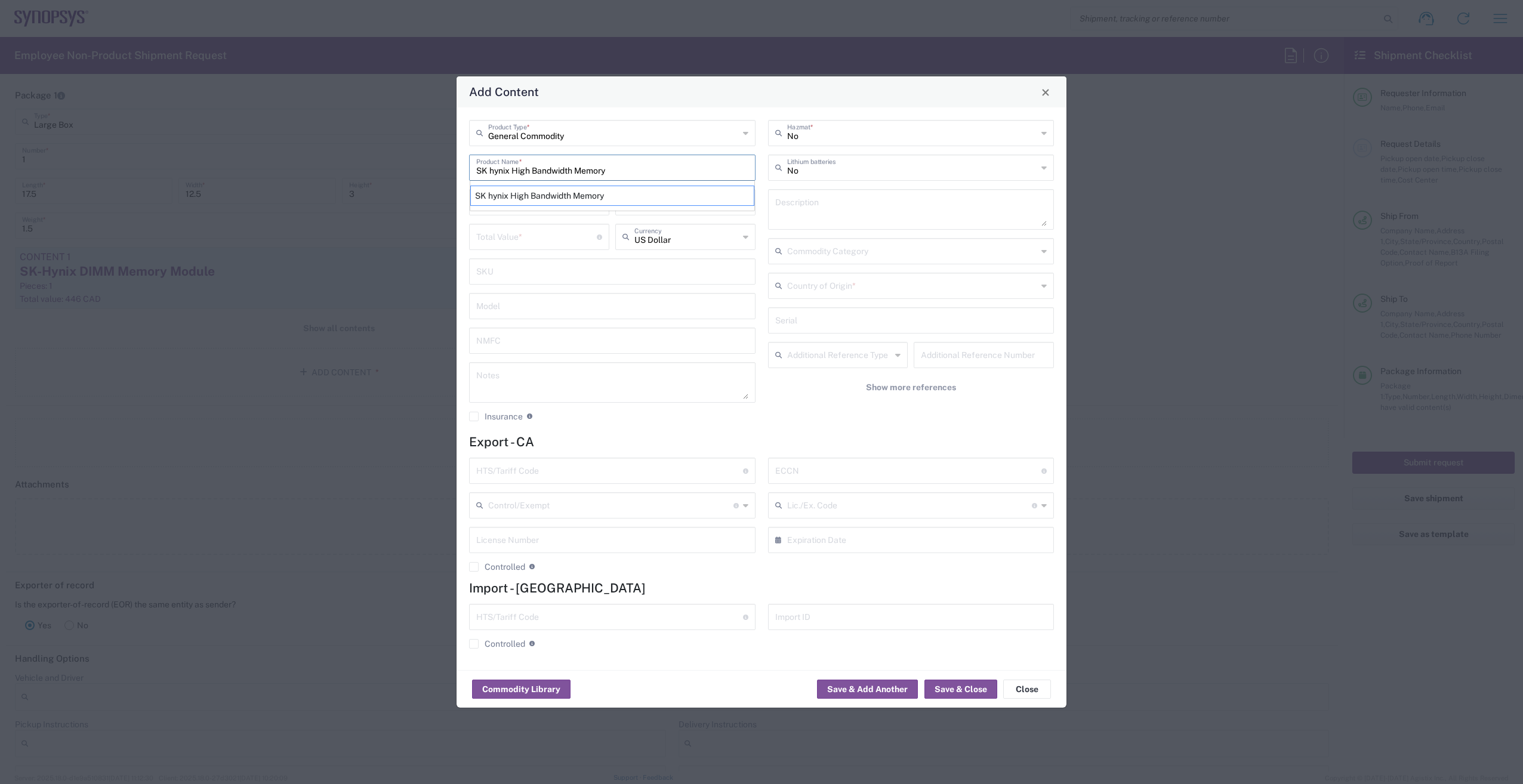
type textarea "High Bandwidth Memory"
drag, startPoint x: 534, startPoint y: 169, endPoint x: 673, endPoint y: 166, distance: 139.1
click at [673, 166] on input "SK hynix High Bandwidth Memory" at bounding box center [612, 166] width 272 height 21
type input "SK hynix High DIMM"
click at [520, 209] on input "number" at bounding box center [536, 201] width 121 height 21
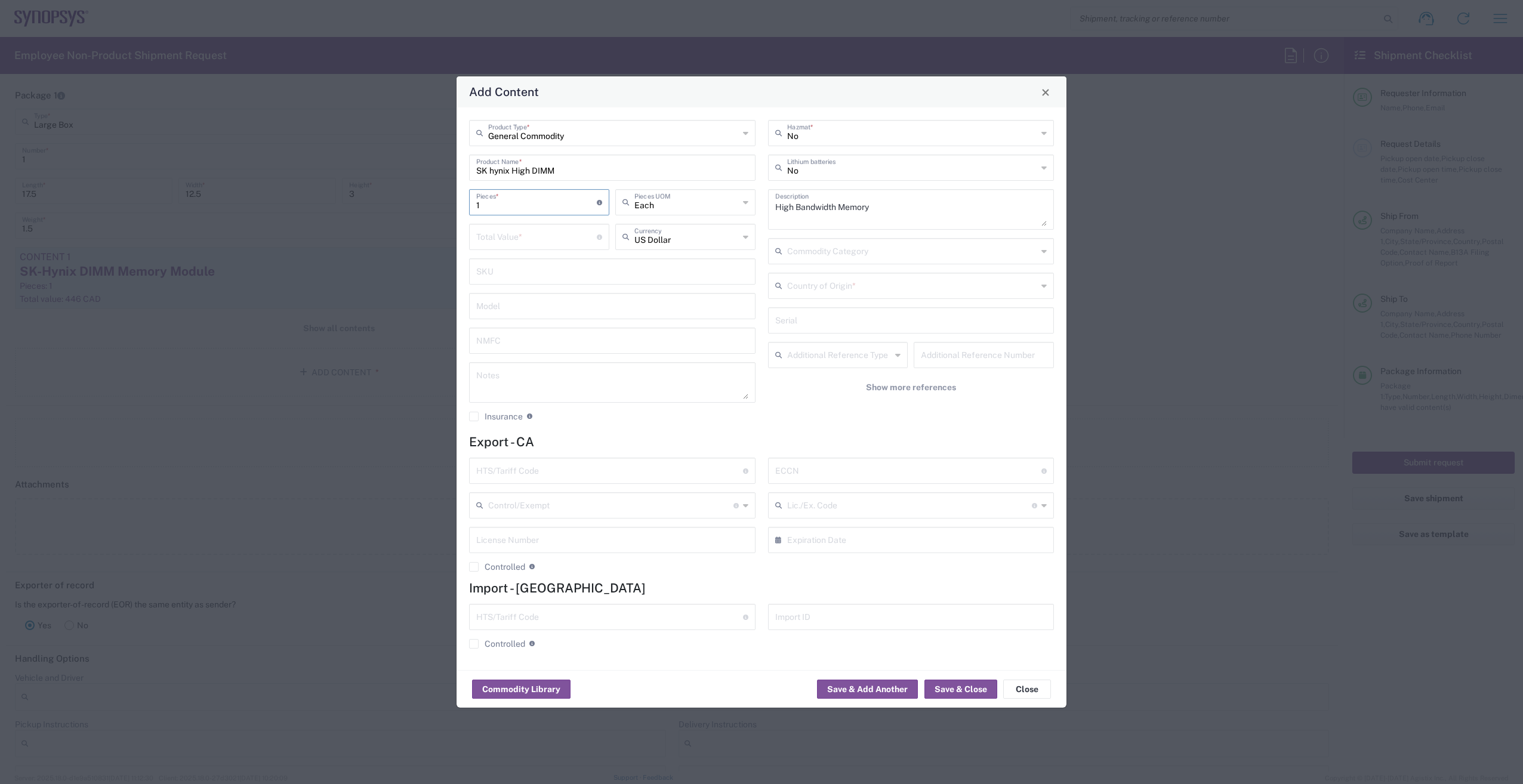
type input "1"
drag, startPoint x: 594, startPoint y: 170, endPoint x: 319, endPoint y: 163, distance: 275.1
click at [319, 163] on div "Add Content General Commodity Product Type * SK hynix High DIMM Product Name * …" at bounding box center [761, 392] width 1523 height 784
click at [539, 171] on input "SK hynix High DIMM" at bounding box center [612, 166] width 272 height 21
click at [531, 170] on input "SK hynix High DIMM" at bounding box center [612, 166] width 272 height 21
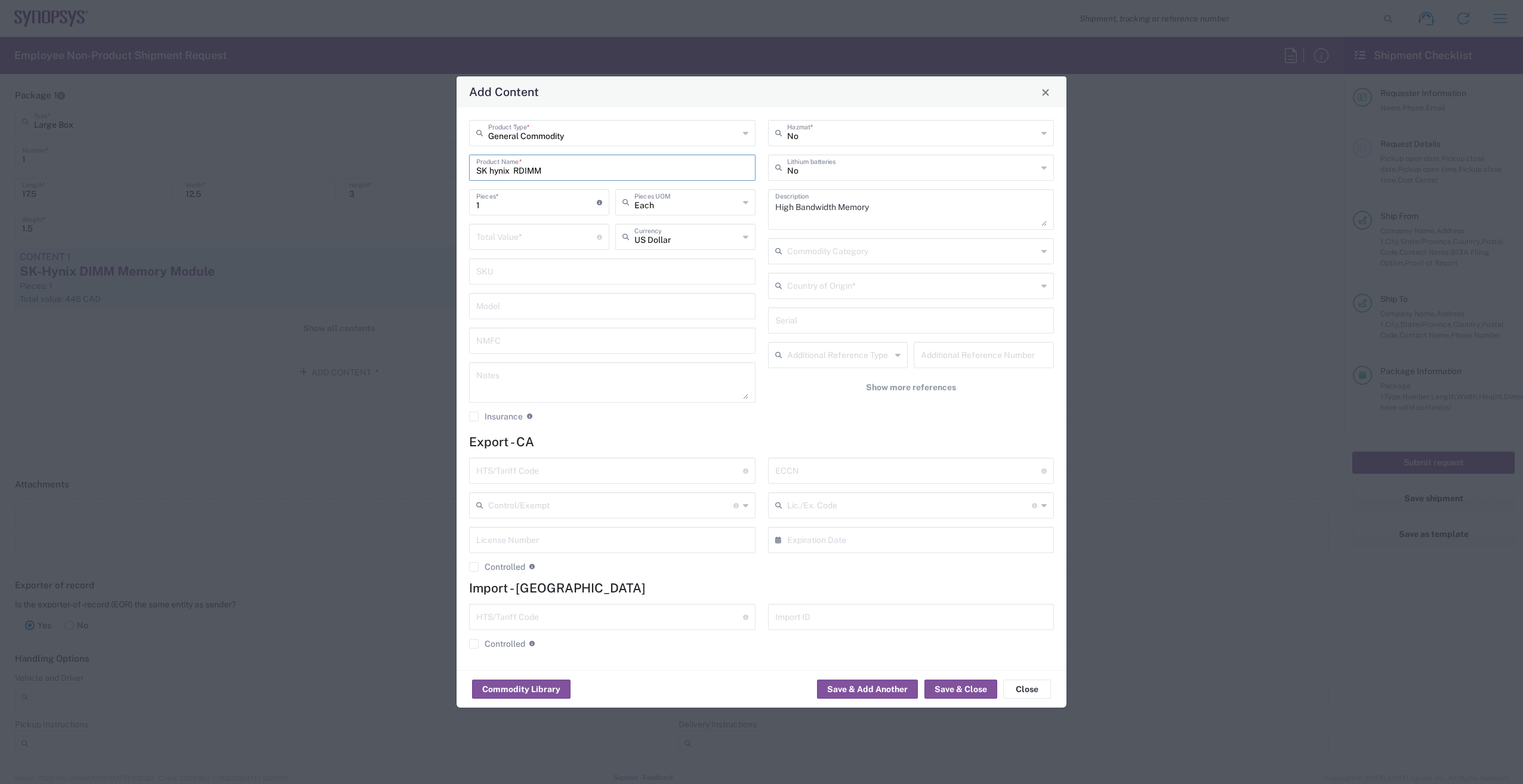
drag, startPoint x: 569, startPoint y: 169, endPoint x: 418, endPoint y: 180, distance: 151.4
click at [418, 180] on div "Add Content General Commodity Product Type * SK hynix RDIMM Product Name * 1 Pi…" at bounding box center [761, 392] width 1523 height 784
type input "SK hynix RDIMM"
drag, startPoint x: 949, startPoint y: 214, endPoint x: 539, endPoint y: 189, distance: 411.3
click at [539, 189] on div "General Commodity Product Type * SK hynix RDIMM Product Name * 1 Pieces * Numbe…" at bounding box center [761, 275] width 597 height 310
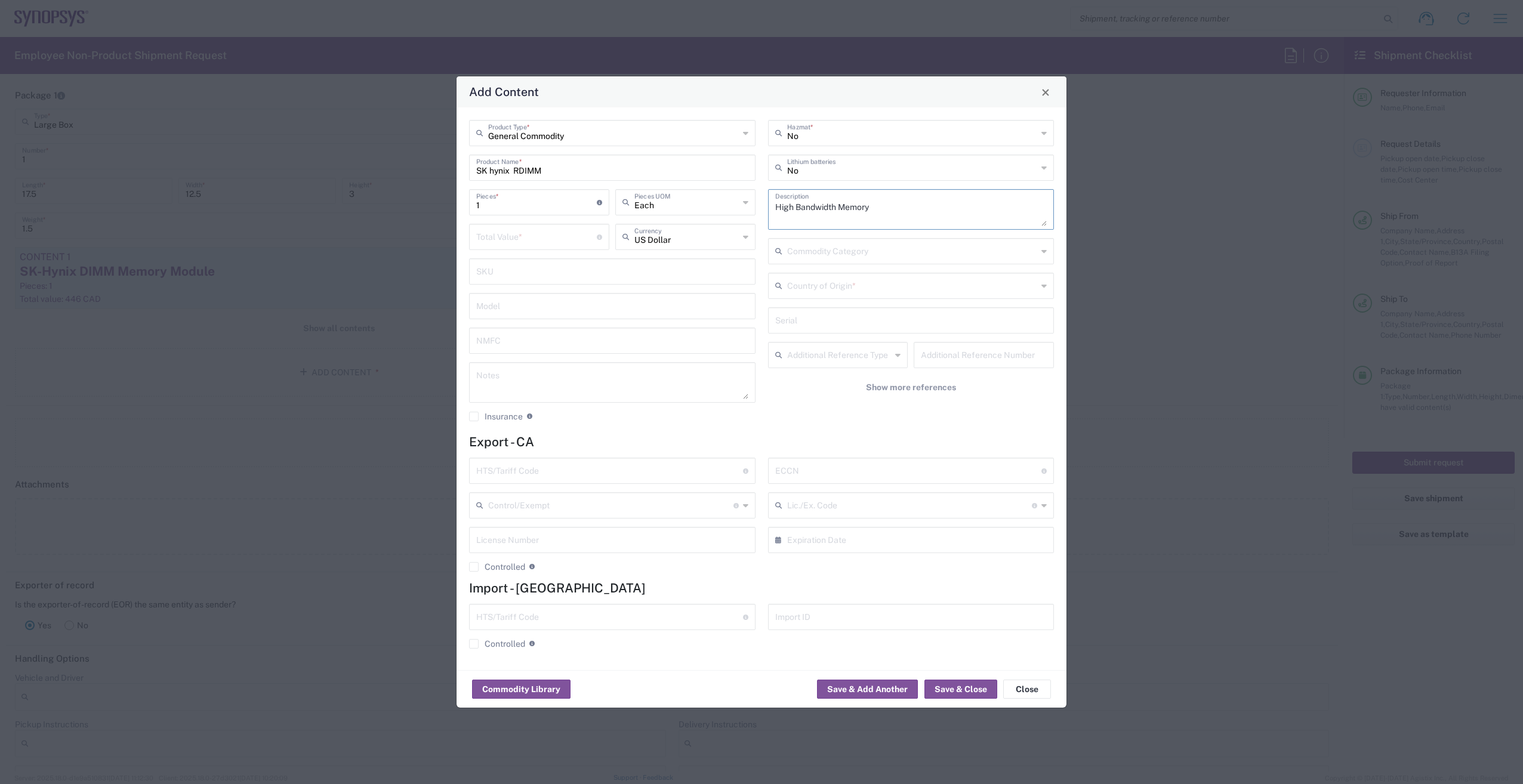
paste textarea "SK hynix RDIMM"
type textarea "2x SK hynix RDIMM"
drag, startPoint x: 496, startPoint y: 211, endPoint x: 180, endPoint y: 204, distance: 316.3
click at [181, 204] on div "Add Content General Commodity Product Type * SK hynix RDIMM Product Name * 1 Pi…" at bounding box center [761, 392] width 1523 height 784
type input "2"
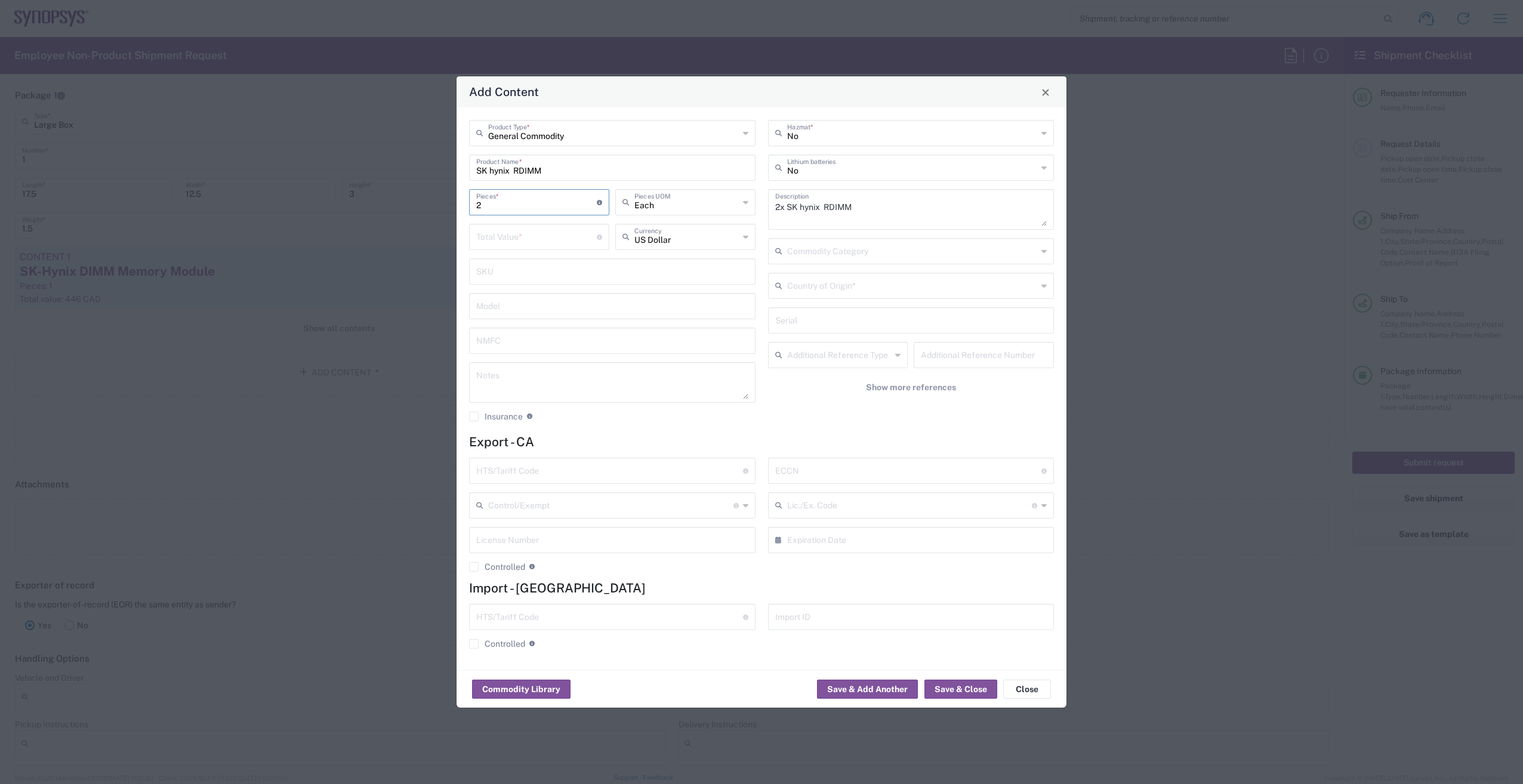
click at [522, 239] on input "number" at bounding box center [536, 236] width 121 height 21
click at [526, 239] on input "number" at bounding box center [536, 236] width 121 height 21
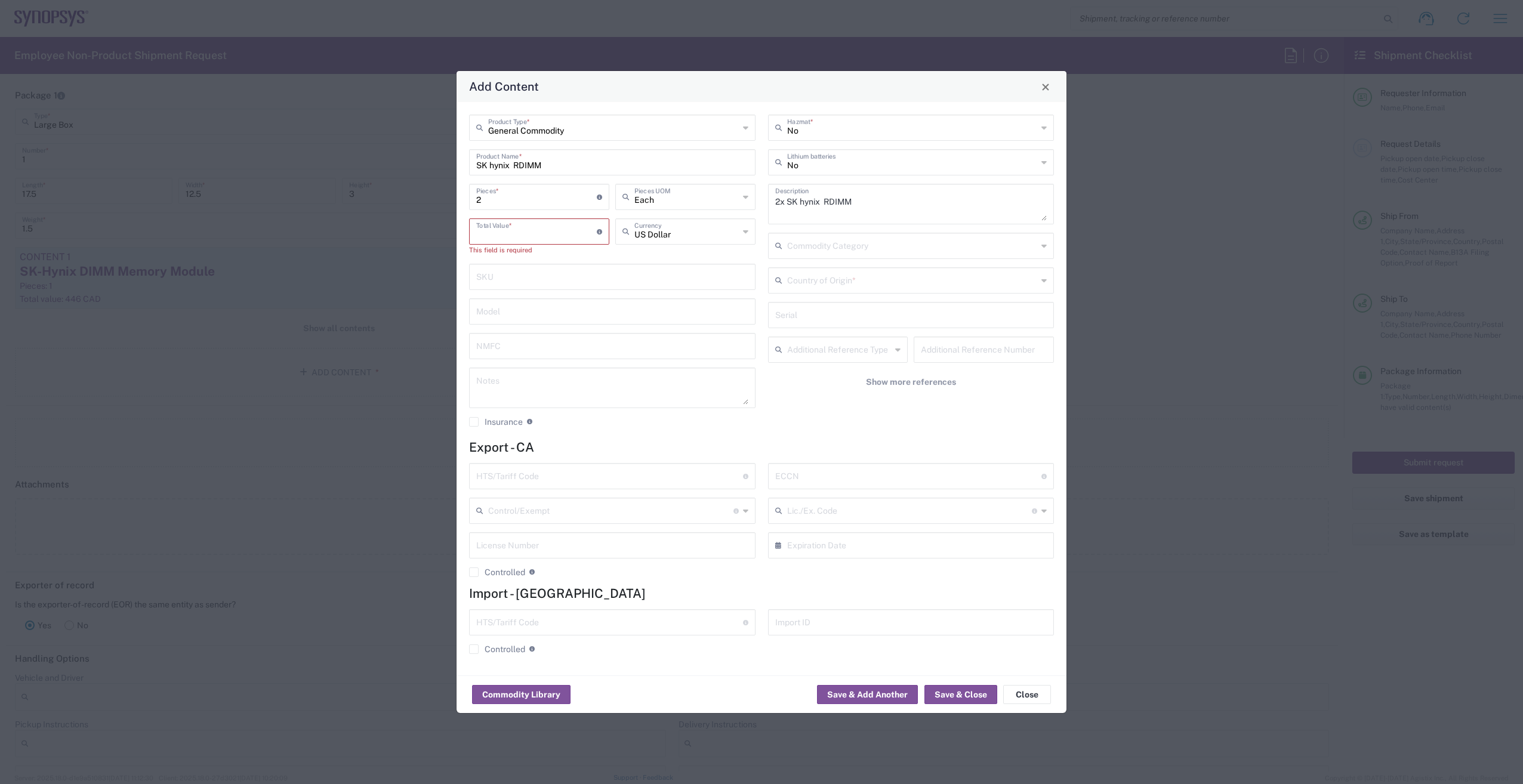
click at [557, 234] on input "number" at bounding box center [536, 230] width 121 height 21
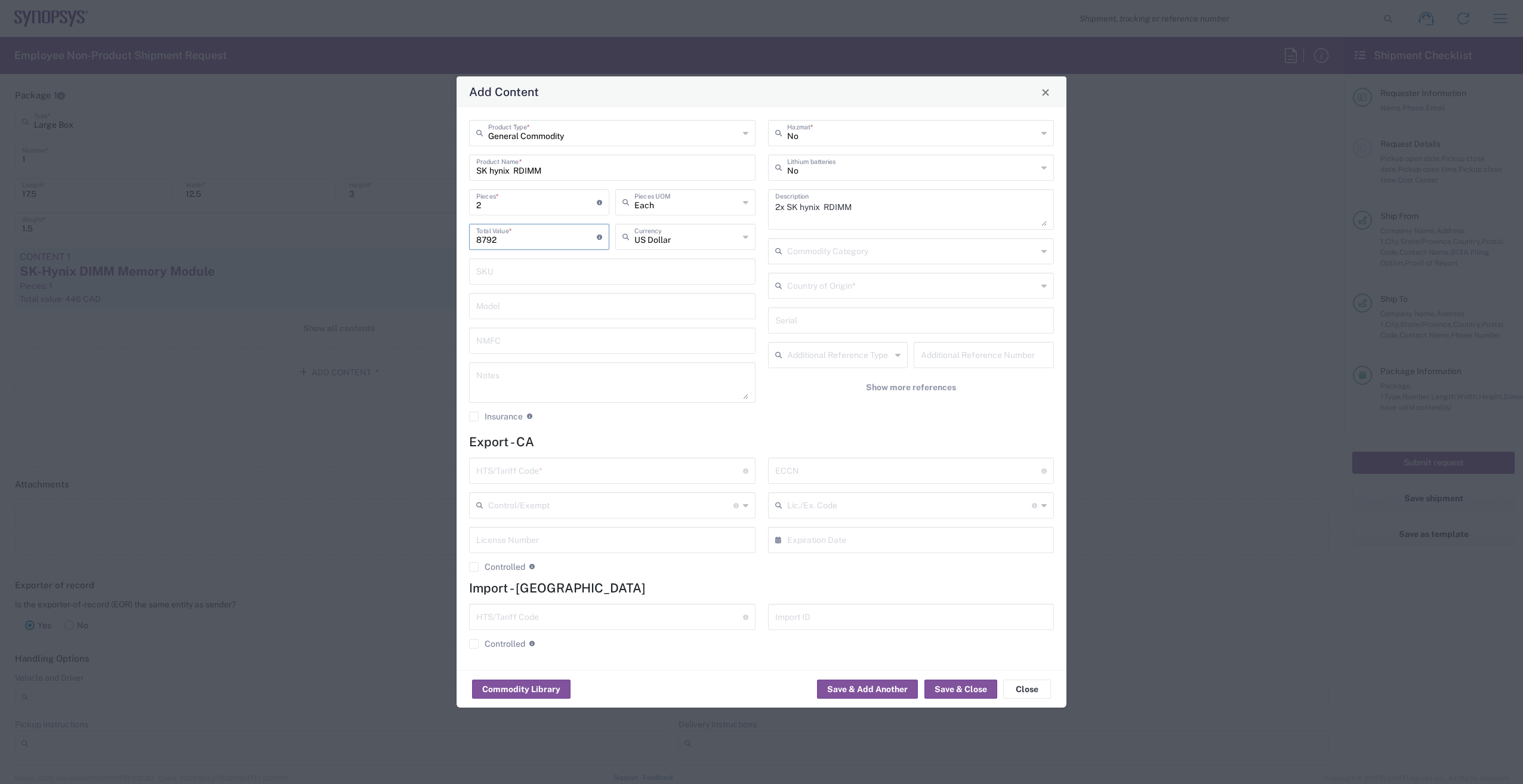
click at [486, 239] on input "8792" at bounding box center [536, 236] width 121 height 21
type input "892"
click at [868, 282] on input "text" at bounding box center [912, 284] width 251 height 21
click at [887, 209] on textarea "2x SK hynix RDIMM" at bounding box center [911, 209] width 272 height 33
click at [901, 218] on textarea "2x SK hynix DDR5 RDIMM" at bounding box center [911, 209] width 272 height 33
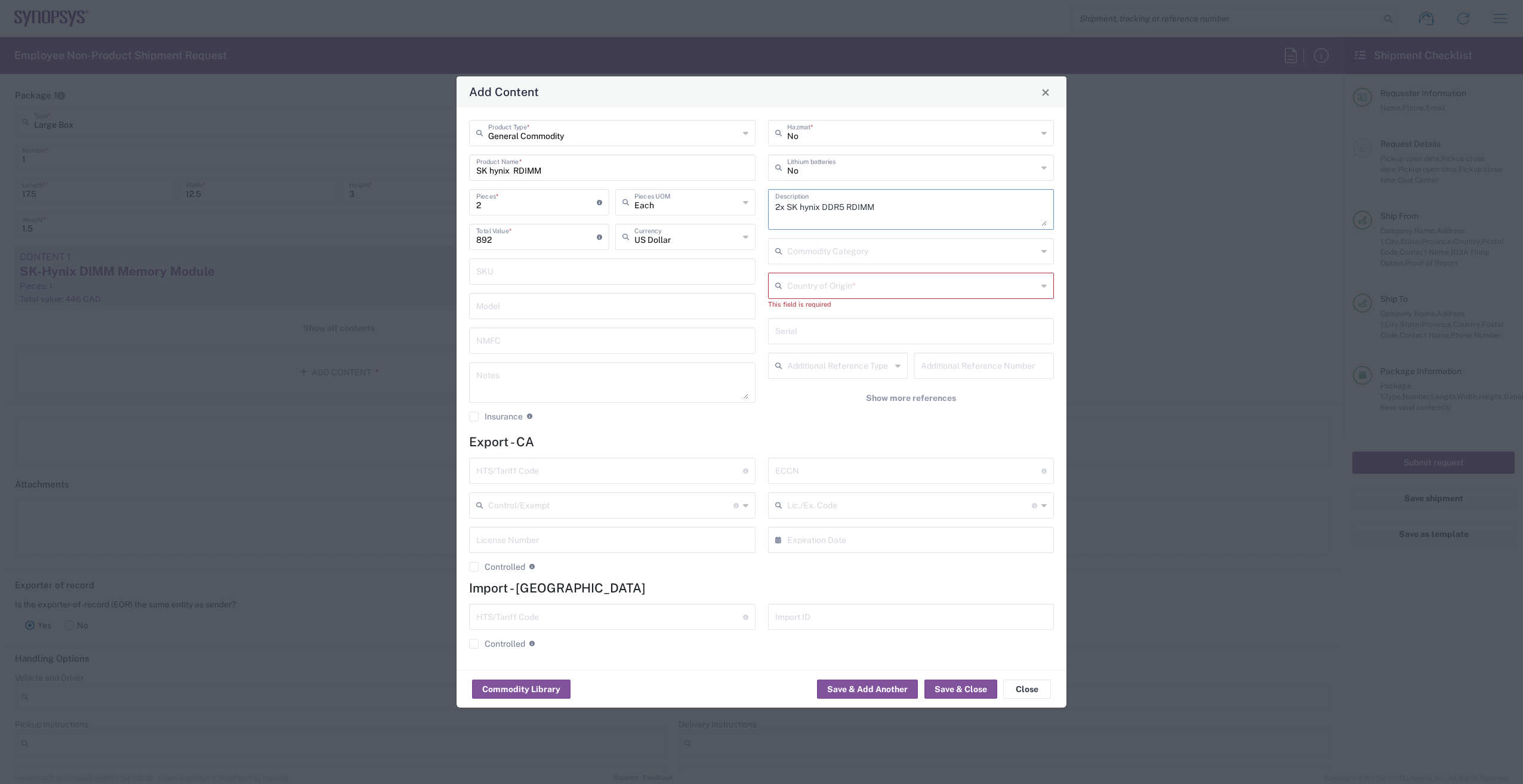
click at [780, 209] on textarea "2x SK hynix DDR5 RDIMM" at bounding box center [911, 209] width 272 height 33
type textarea "1x SK hynix DDR5 RDIMM"
drag, startPoint x: 495, startPoint y: 202, endPoint x: 391, endPoint y: 196, distance: 104.6
click at [391, 196] on div "Add Content General Commodity Product Type * SK hynix RDIMM Product Name * 2 Pi…" at bounding box center [761, 392] width 1523 height 784
type input "1"
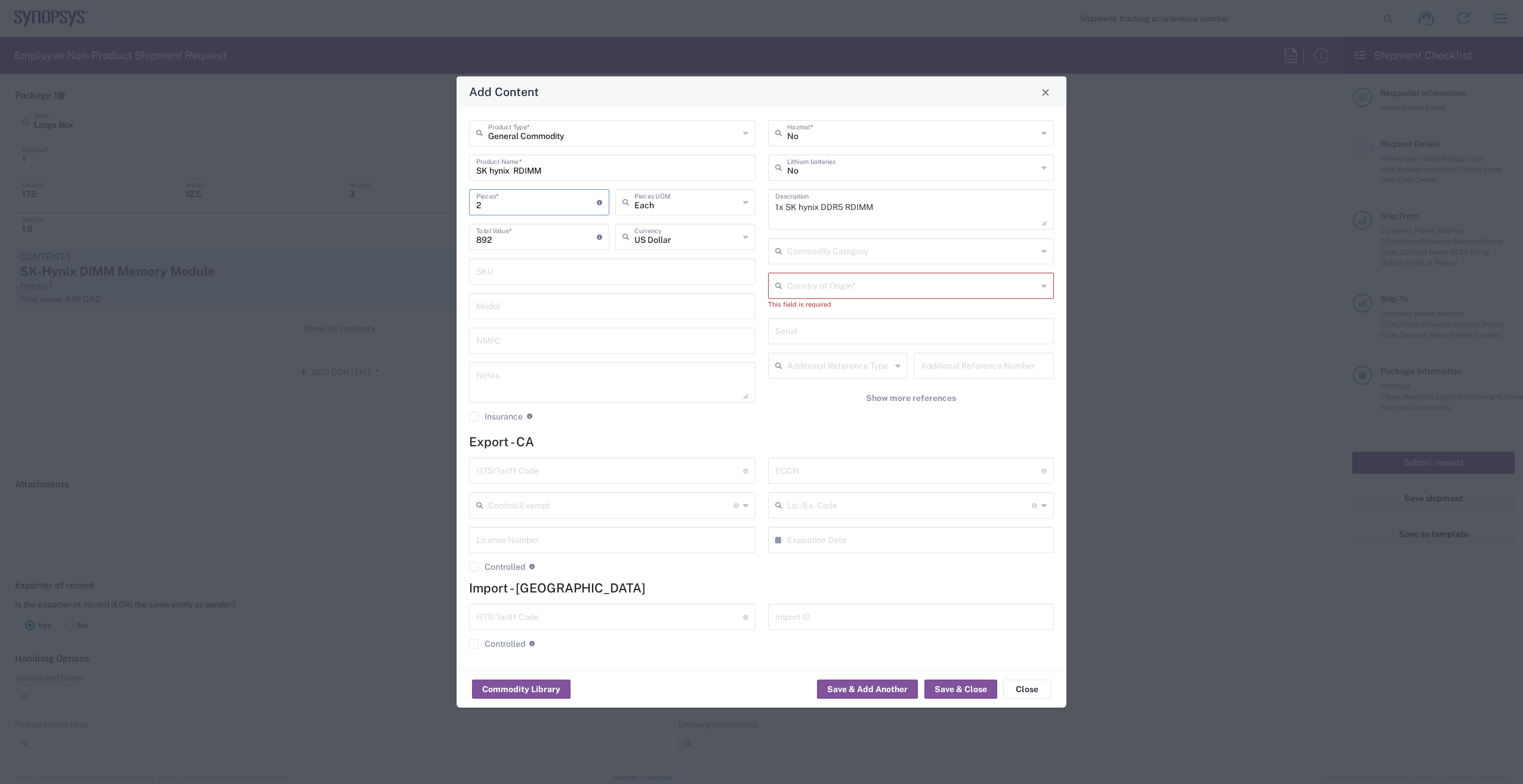
type input "446"
type input "1"
click at [891, 200] on textarea "1x SK Hynix DDR5 RDIMM" at bounding box center [911, 209] width 272 height 33
paste textarea "HMCG94CMBRA772N AA…. RDIMM, 2Rx4, 8000Mbps, 64GB"
type textarea "1x SK Hynix DDR5 RDIMM HMCG94CMBRA772N AA…. RDIMM, 2Rx4, 8000Mbps, 64GB"
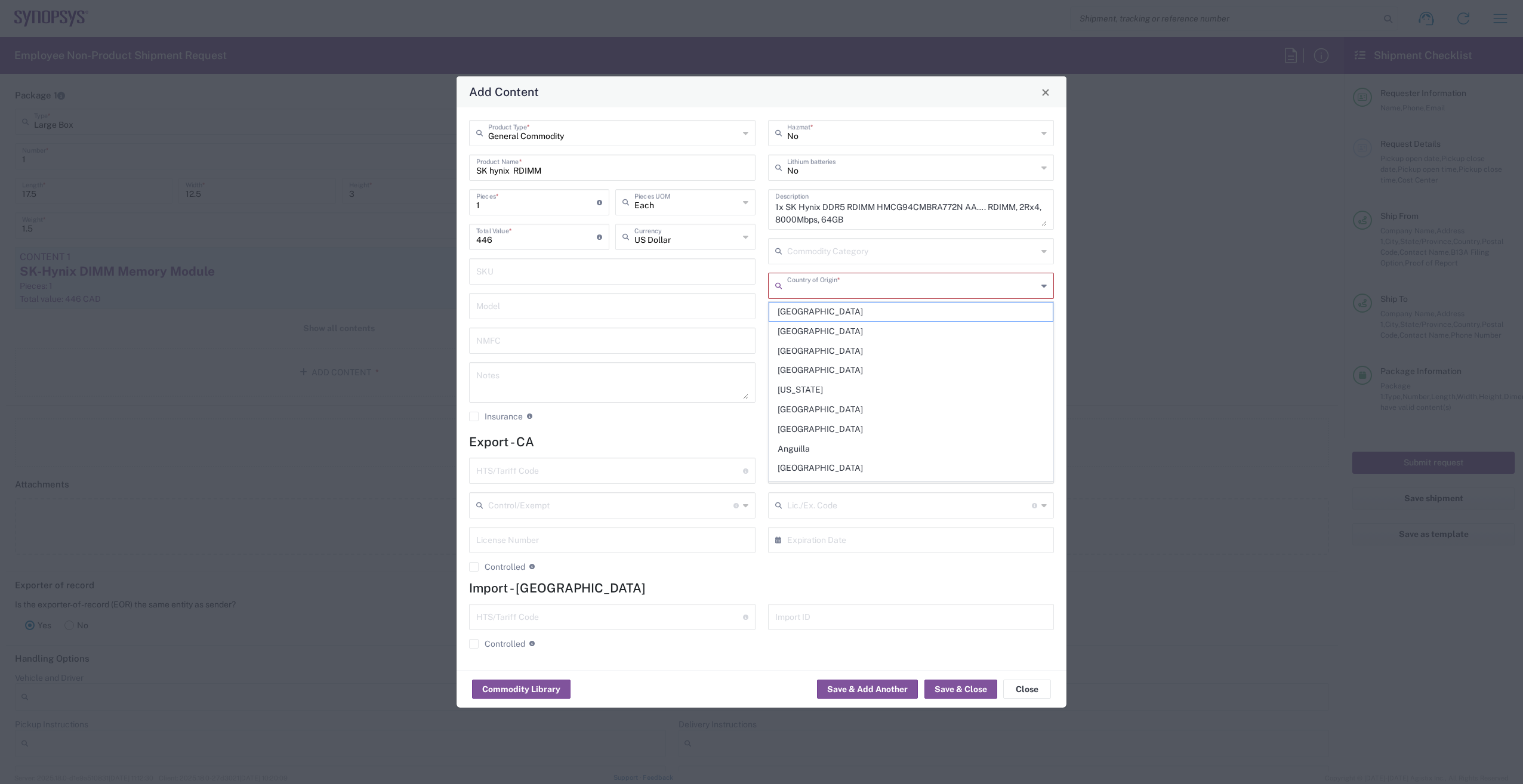
click at [889, 286] on input "text" at bounding box center [912, 284] width 251 height 21
click at [819, 367] on span "[GEOGRAPHIC_DATA]" at bounding box center [911, 370] width 284 height 18
type input "[GEOGRAPHIC_DATA]"
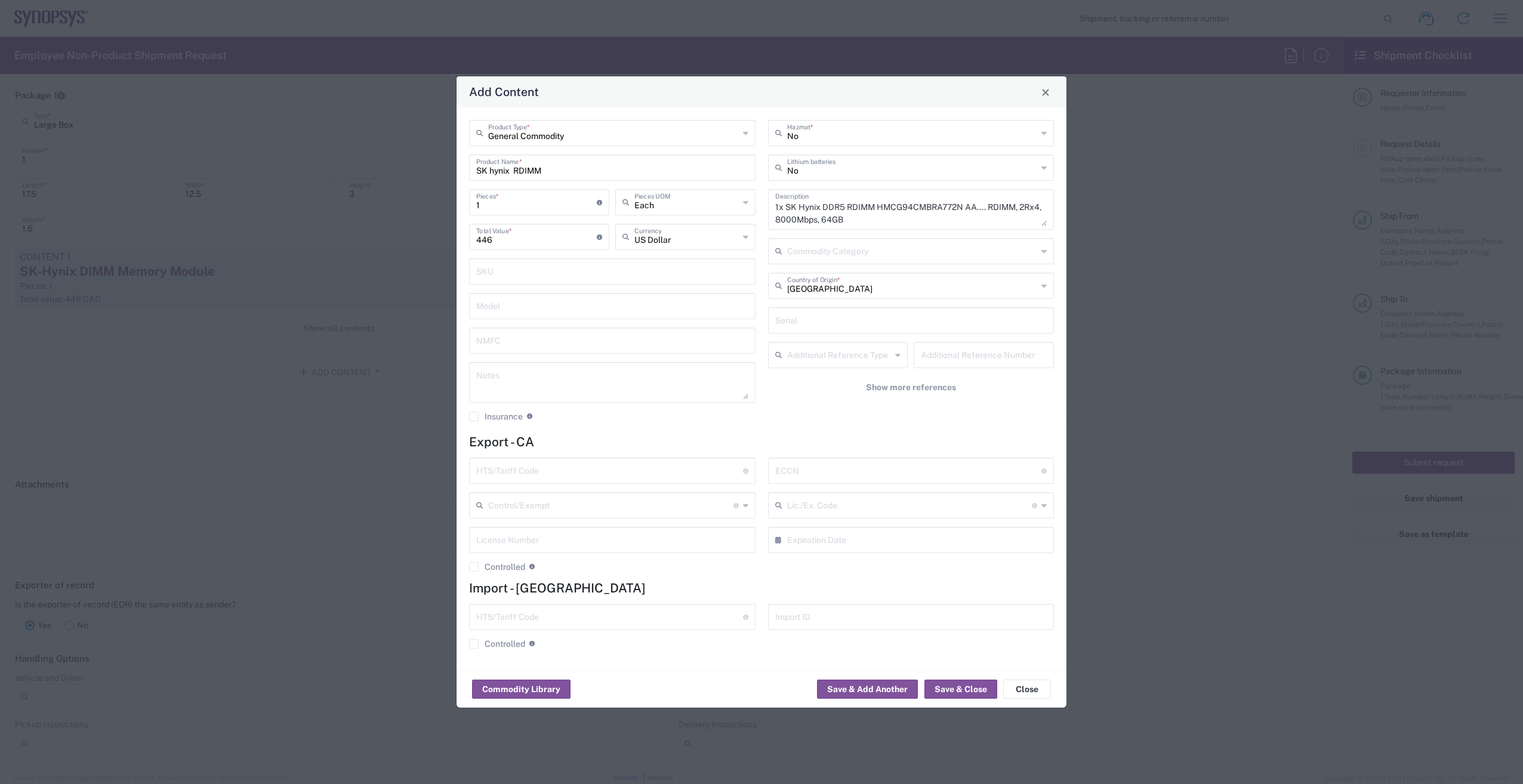
click at [658, 473] on input "text" at bounding box center [609, 469] width 267 height 21
click at [595, 471] on input "text" at bounding box center [609, 469] width 267 height 21
click at [579, 473] on input "text" at bounding box center [609, 469] width 267 height 21
paste input "8473.30.0002"
type input "8473.30.0002"
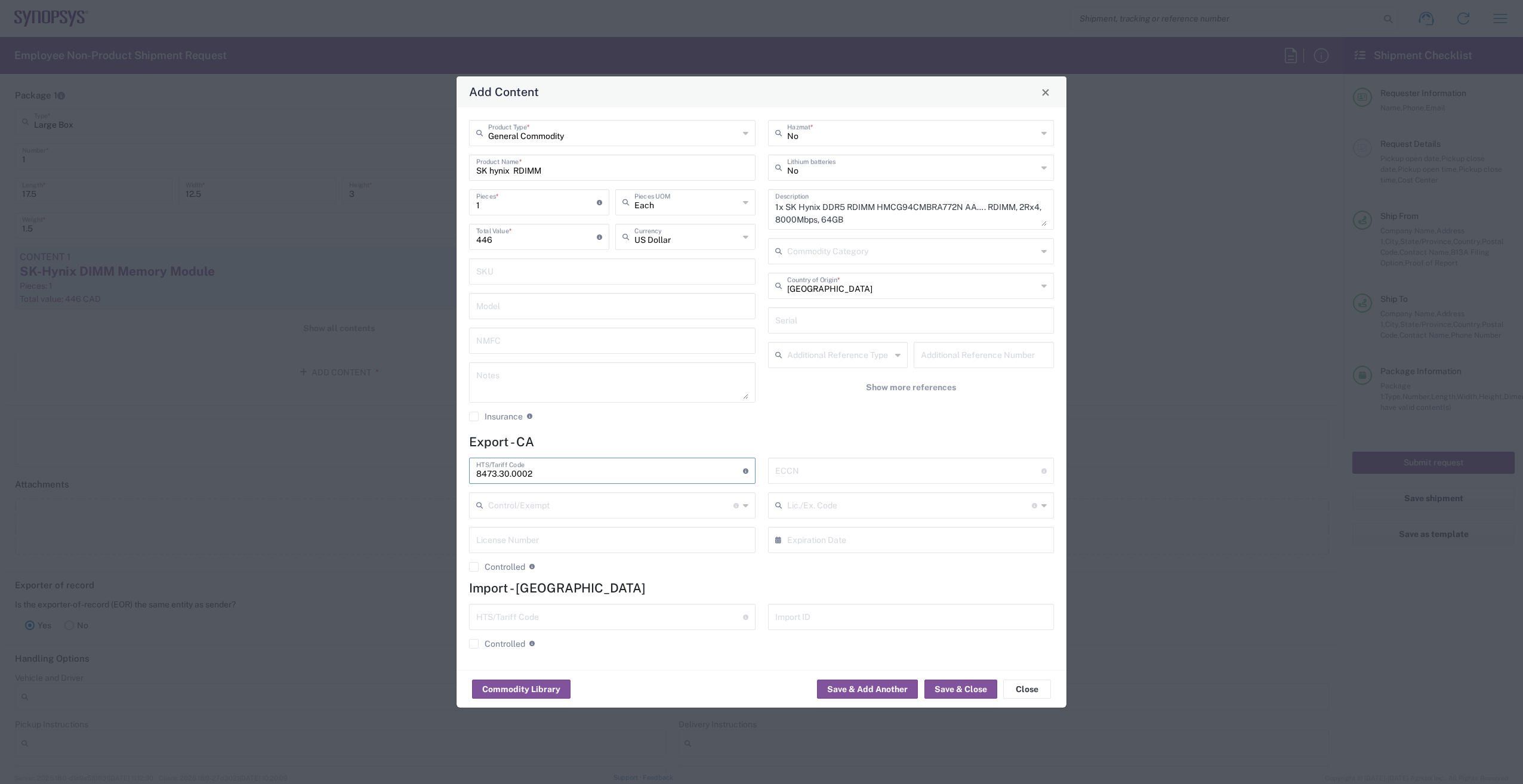
click at [884, 471] on input "text" at bounding box center [908, 469] width 267 height 21
type input "EAR99"
click at [977, 690] on button "Save & Close" at bounding box center [960, 689] width 73 height 19
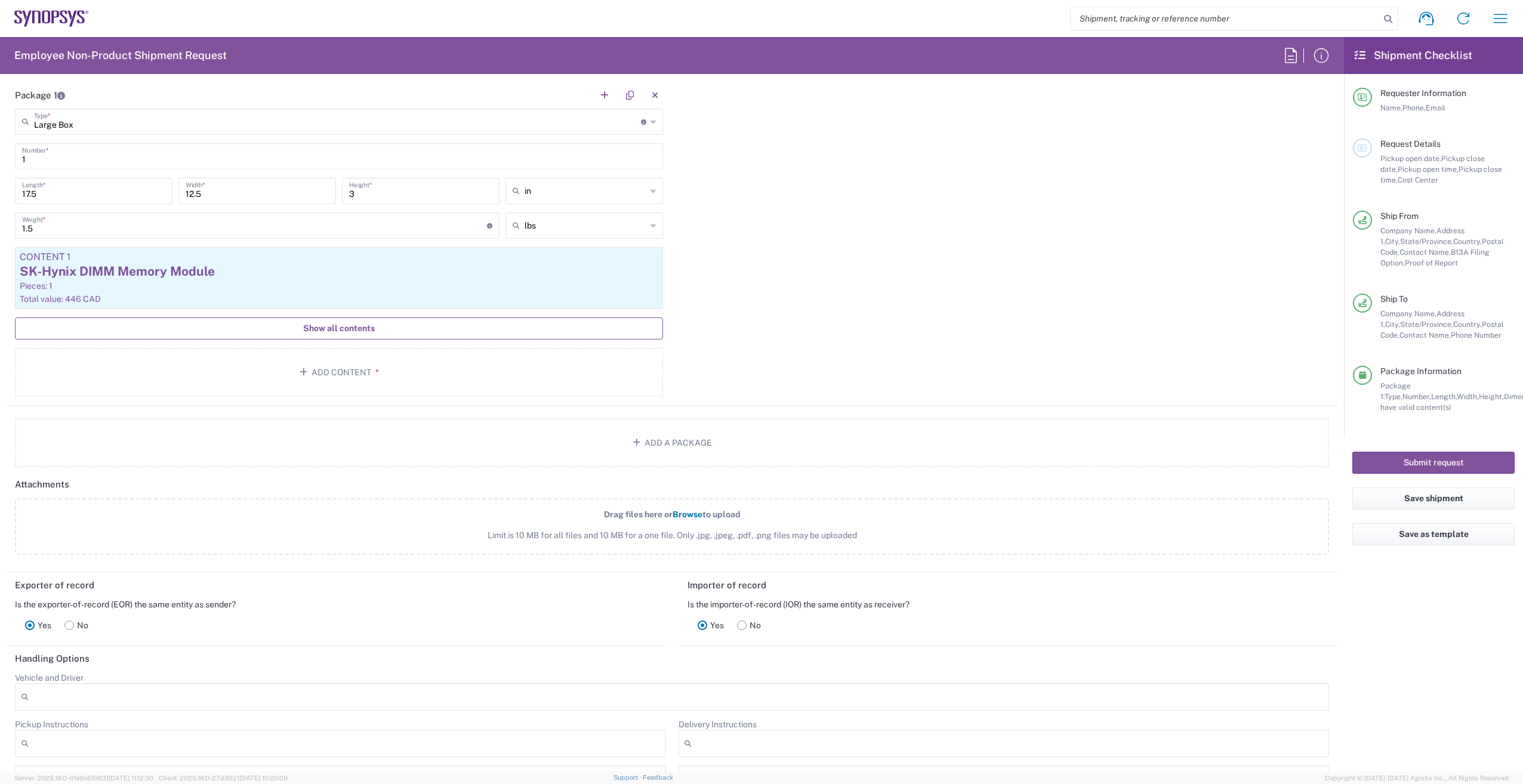
click at [371, 325] on span "Show all contents" at bounding box center [339, 328] width 72 height 11
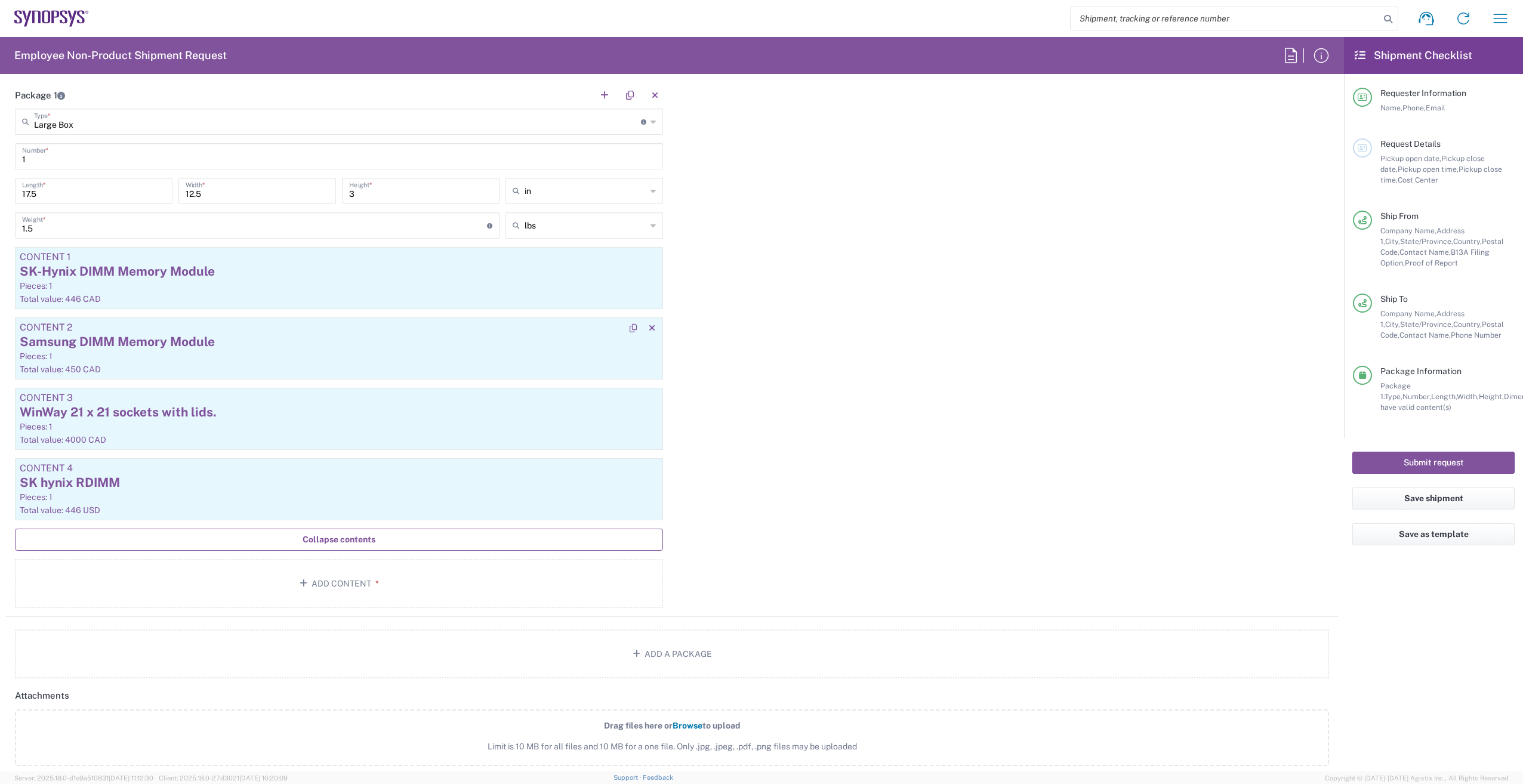
click at [286, 362] on article "Content 2 Samsung DIMM Memory Module Pieces: 1 Total value: 450 CAD" at bounding box center [339, 348] width 648 height 62
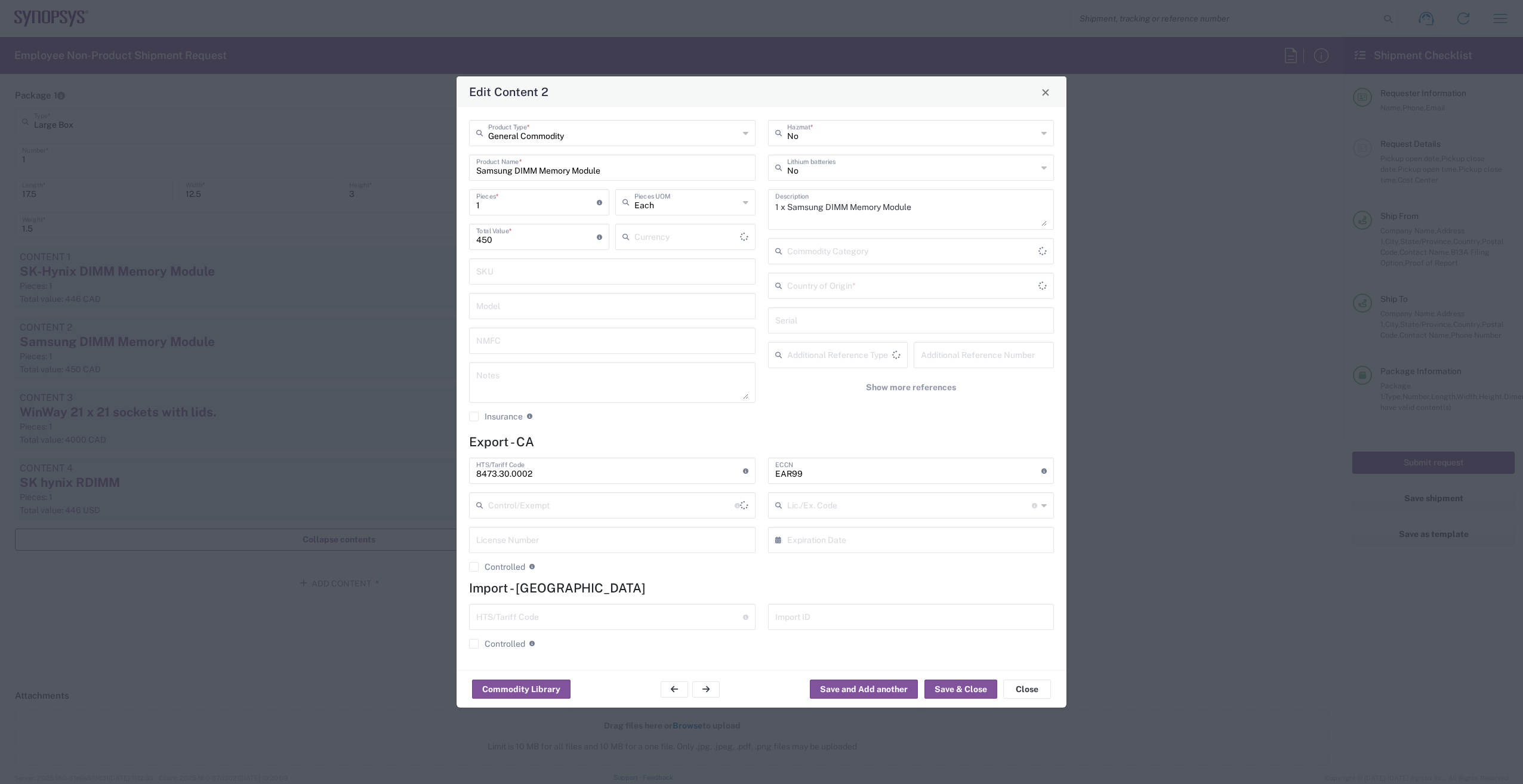
type input "Canadian Dollar"
type input "[GEOGRAPHIC_DATA]"
click at [883, 221] on textarea "1 x Samsung DIMM Memory Module" at bounding box center [911, 209] width 272 height 33
click at [936, 209] on textarea "1 x Samsung DIMM Memory Module" at bounding box center [911, 209] width 272 height 33
click at [1026, 690] on button "Close" at bounding box center [1027, 689] width 48 height 19
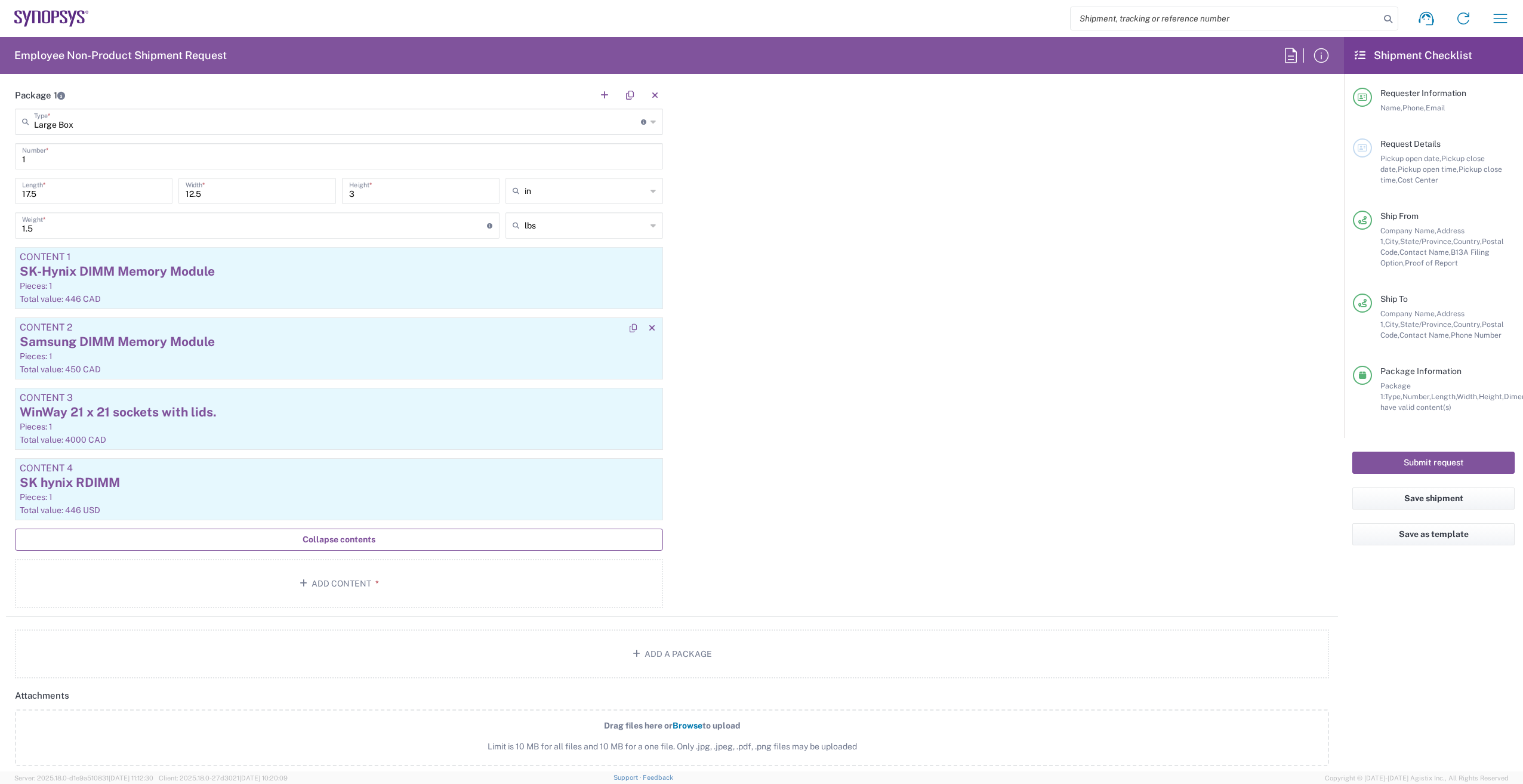
click at [326, 344] on div "Samsung DIMM Memory Module" at bounding box center [339, 342] width 638 height 18
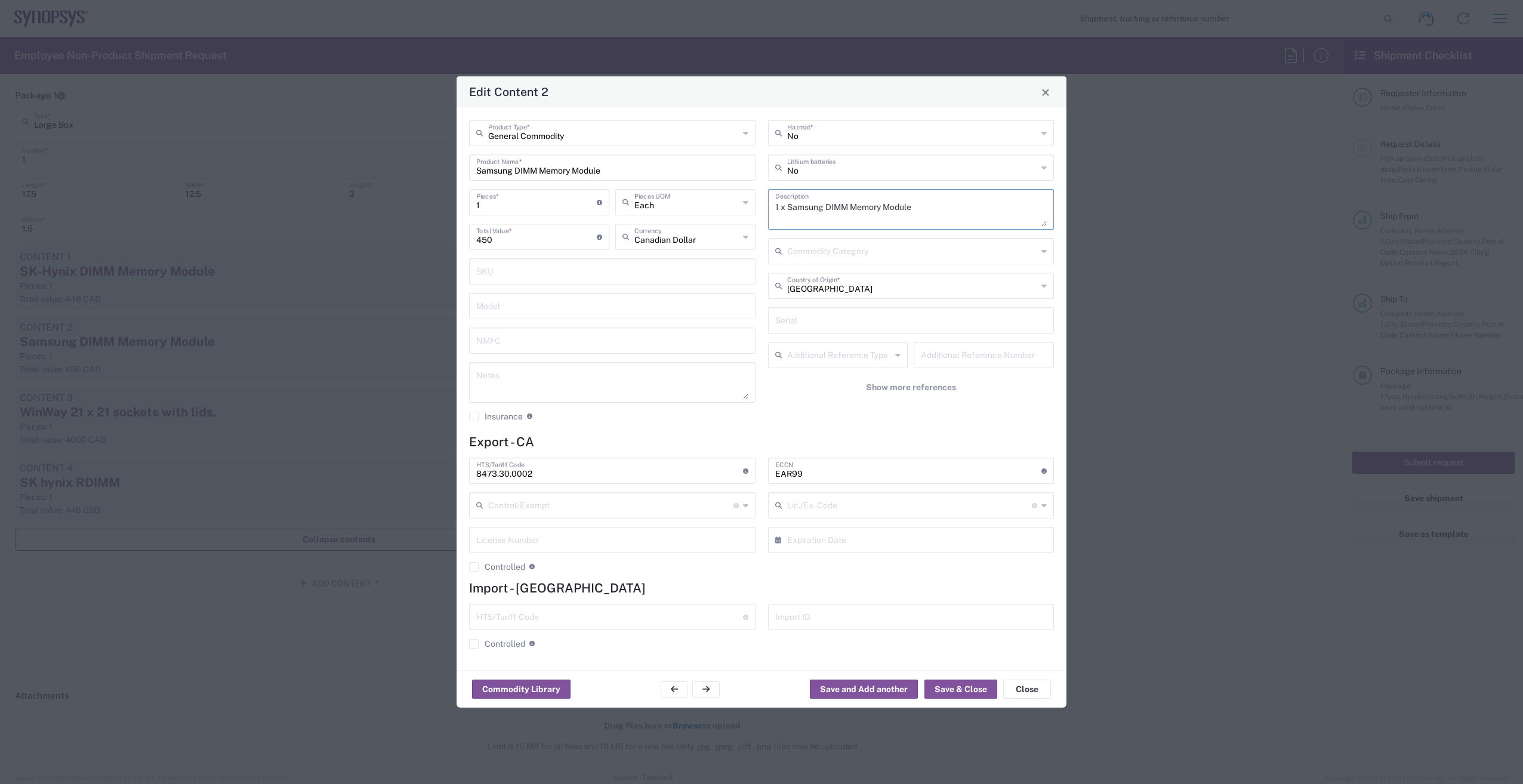
click at [874, 218] on textarea "1 x Samsung DIMM Memory Module" at bounding box center [911, 209] width 272 height 33
click at [948, 218] on textarea "1 x Samsung DIMM Memory Module" at bounding box center [911, 209] width 272 height 33
paste textarea "MDRM648QGBC1-MB100"
click at [1024, 205] on textarea "1 x Samsung DIMM Memory Module MDRM648QGBC1-MB100" at bounding box center [911, 209] width 272 height 33
type textarea "1 x Samsung DIMM Memory Module MDRM648QGBC1-MB100 64GB 4Rx8"
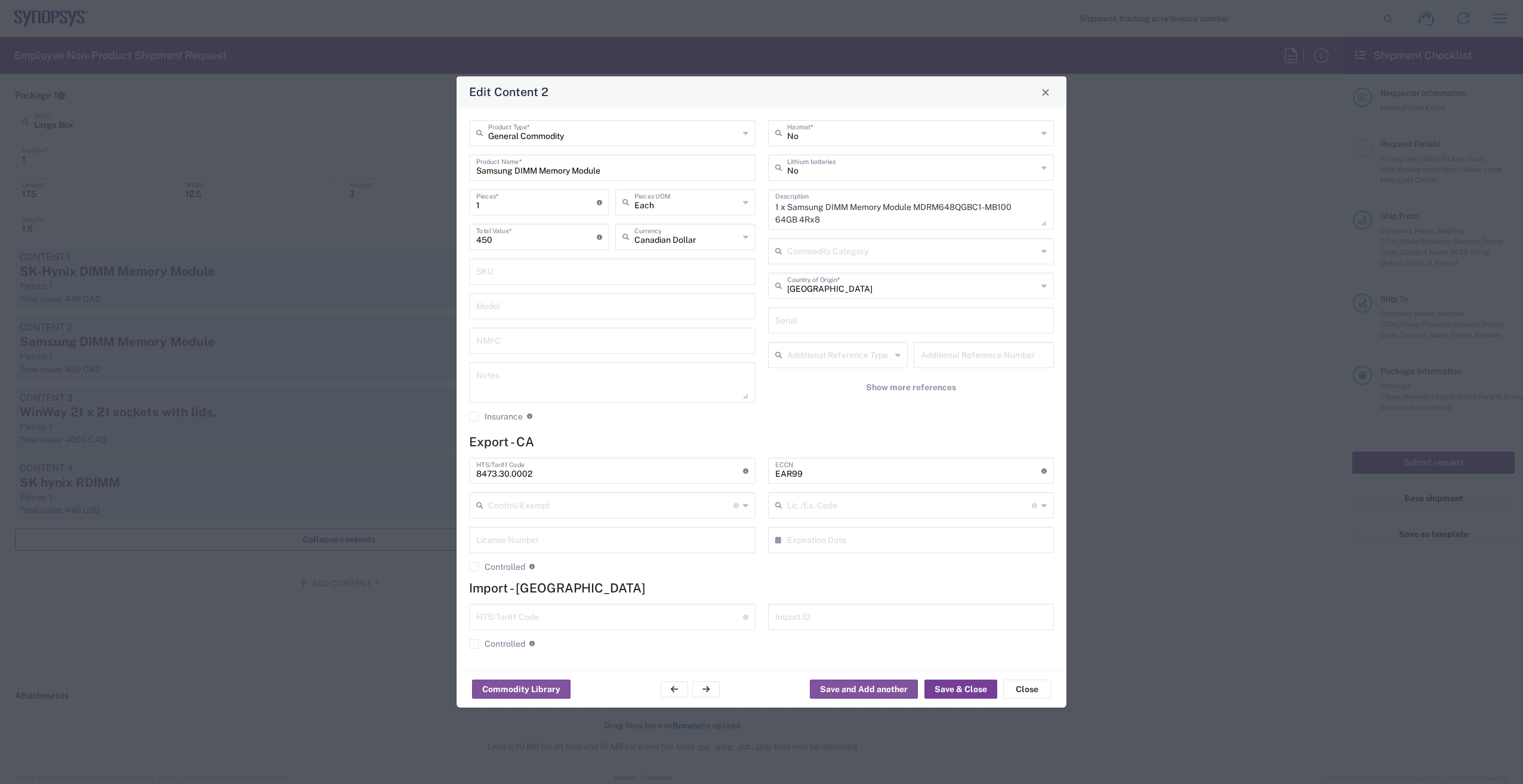
click at [967, 690] on button "Save & Close" at bounding box center [960, 689] width 73 height 19
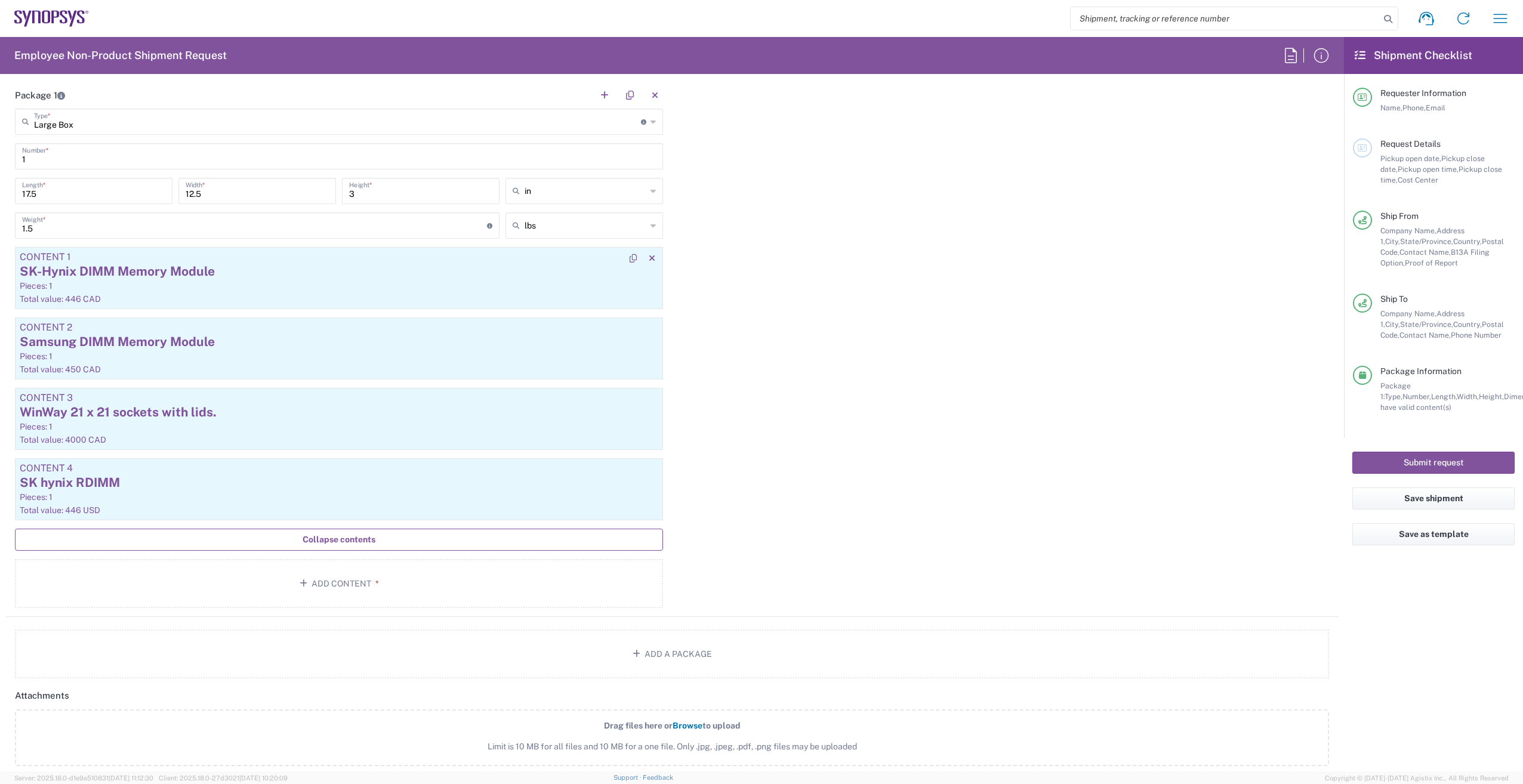
click at [267, 274] on div "SK-Hynix DIMM Memory Module" at bounding box center [339, 272] width 638 height 18
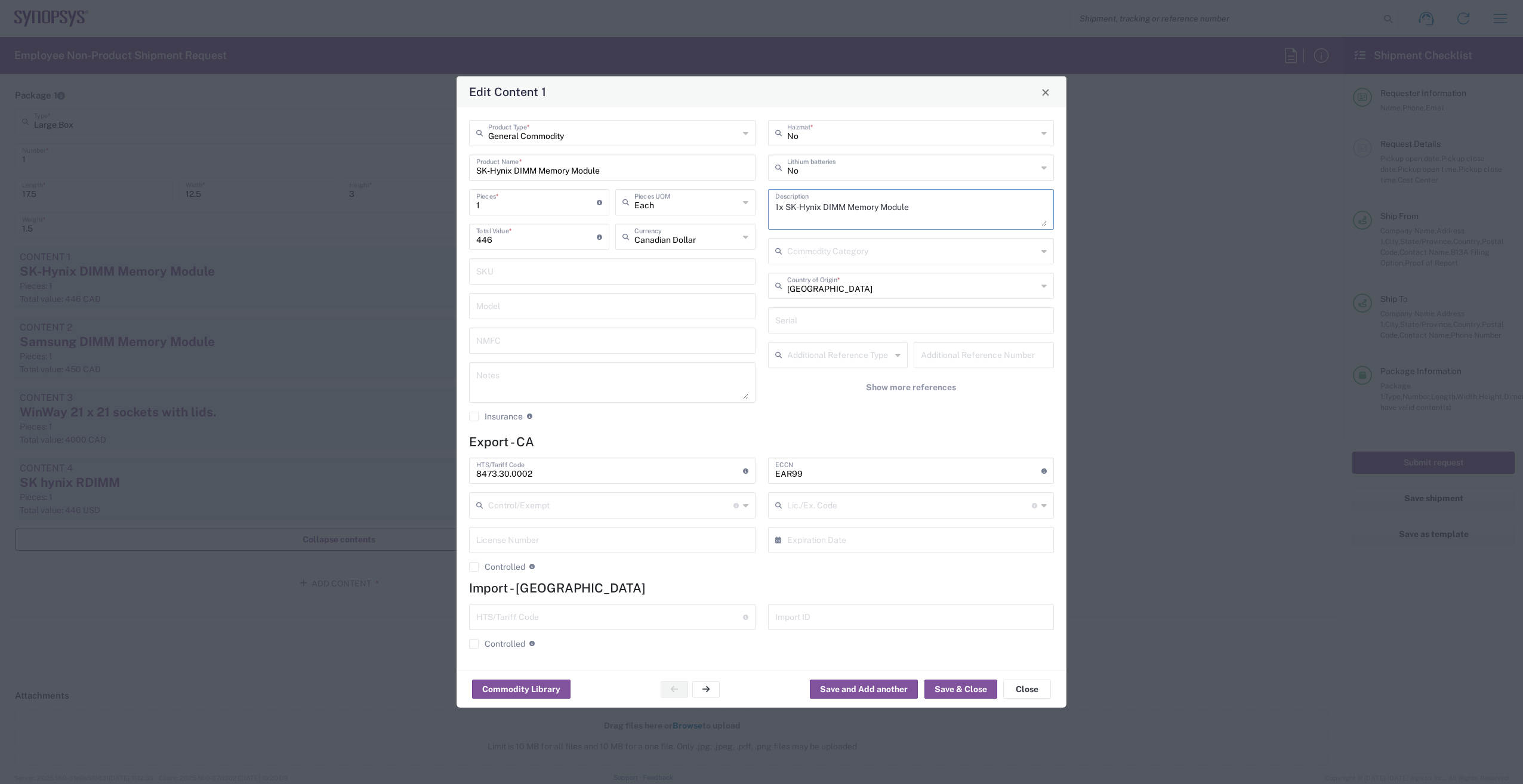
click at [944, 212] on textarea "1x SK-Hynix DIMM Memory Module" at bounding box center [911, 209] width 272 height 33
click at [840, 220] on textarea "1x SK-Hynix DIMM Memory Module" at bounding box center [911, 209] width 272 height 33
click at [940, 211] on textarea "1x SK-Hynix DIMM Memory Module" at bounding box center [911, 209] width 272 height 33
paste textarea "DDR5 RDIMM - REA 2Rx4 8000 64GB SK Hynix HMCG94CMBRA772N AA"
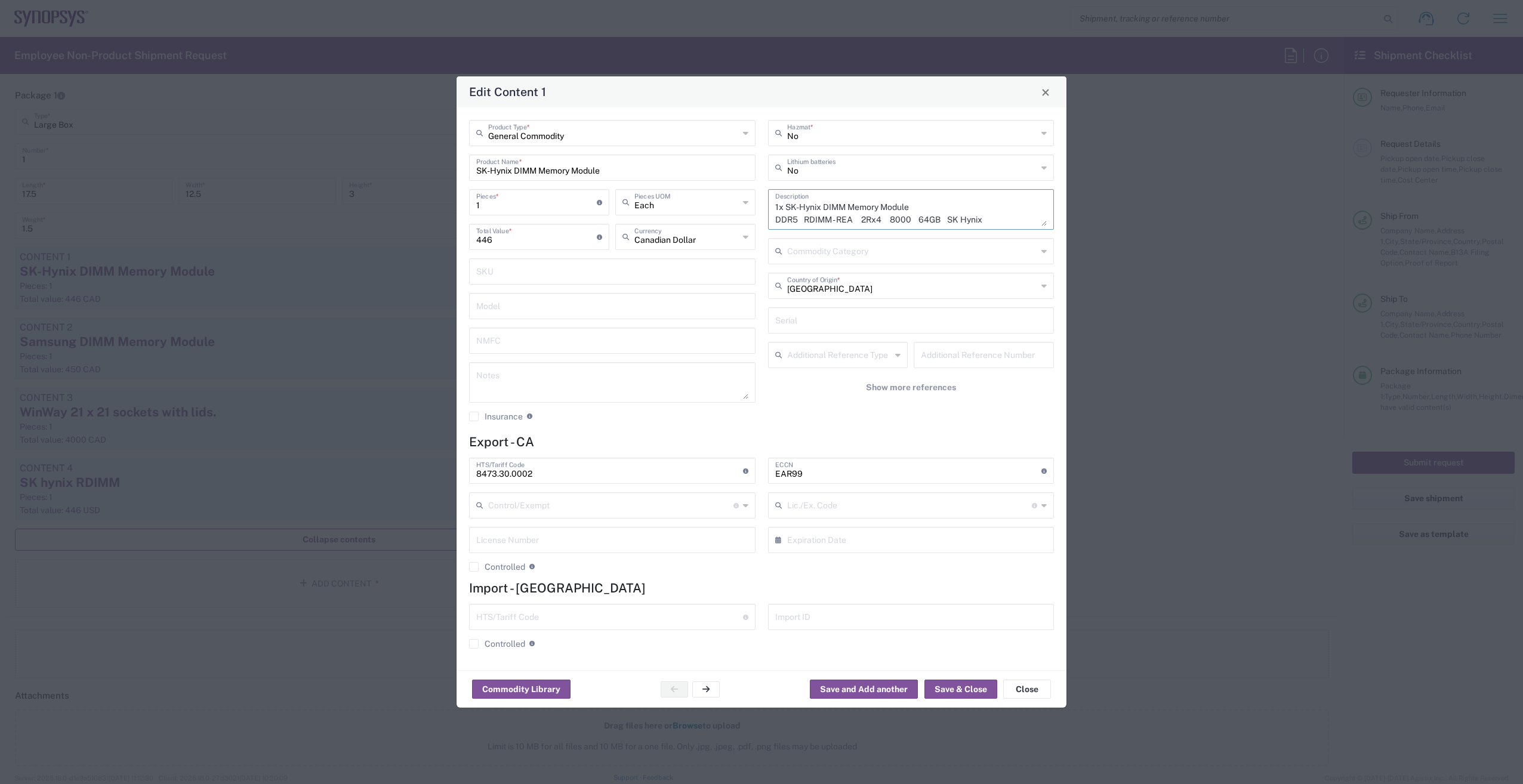
drag, startPoint x: 916, startPoint y: 202, endPoint x: 750, endPoint y: 202, distance: 166.5
click at [750, 202] on div "General Commodity Product Type * SK-Hynix DIMM Memory Module Product Name * 1 P…" at bounding box center [761, 275] width 597 height 310
click at [910, 211] on textarea "1 x DDR5 RDIMM - REA 2Rx4 8000 64GB SK Hynix HMCG94CMBRA772N AA" at bounding box center [911, 209] width 272 height 33
click at [933, 205] on textarea "1 x DDR5 RDIMM - REA 2Rx4 8000 64GB SK Hynix HMCG94CMBRA772N AA" at bounding box center [911, 209] width 272 height 33
type textarea "1 x DDR5 RDIMM - REA 2Rx4 8000 64GBSK Hynix HMCG94CMBRA772N AA"
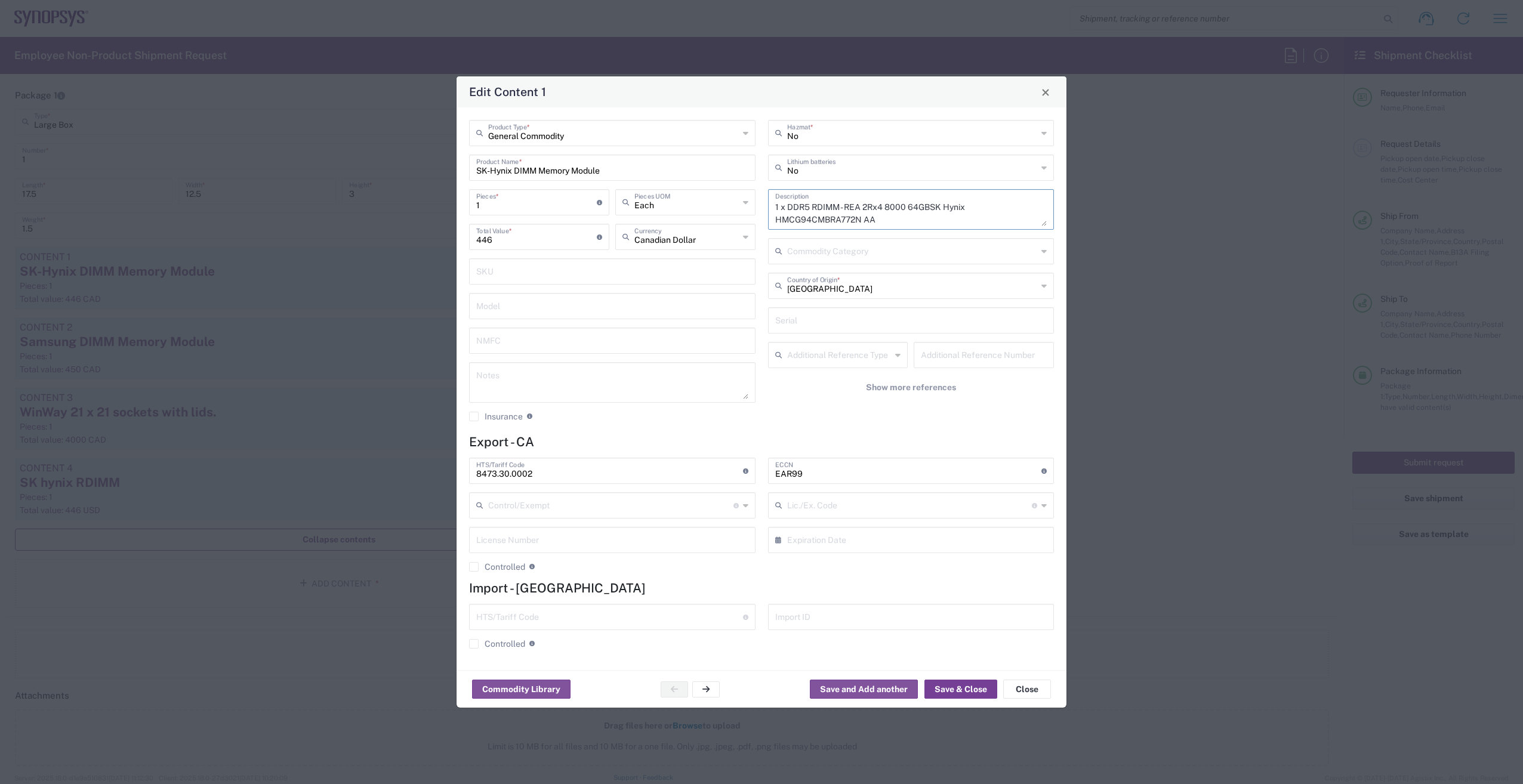
click at [963, 689] on button "Save & Close" at bounding box center [960, 689] width 73 height 19
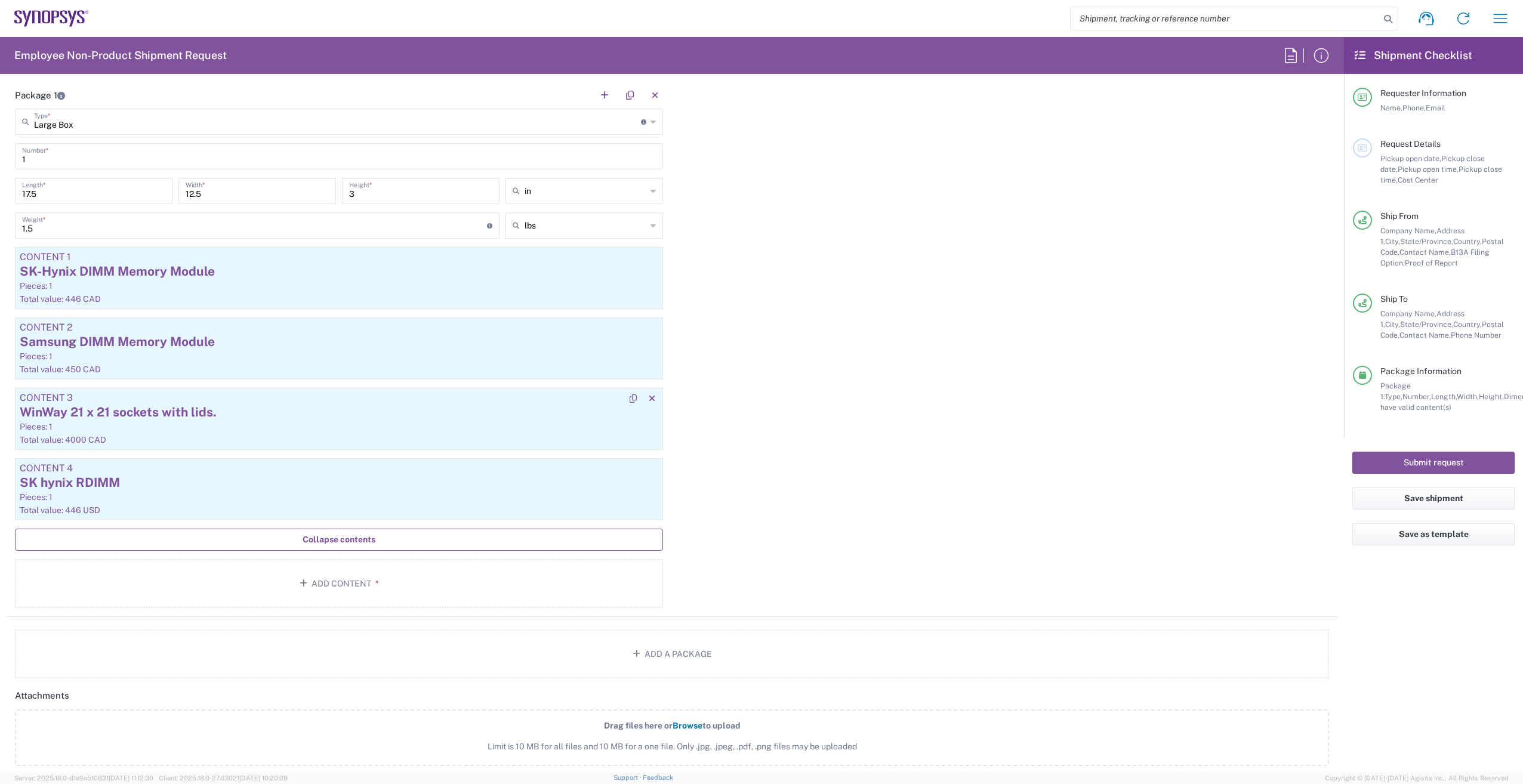
click at [263, 417] on div "WinWay 21 x 21 sockets with lids." at bounding box center [339, 412] width 638 height 18
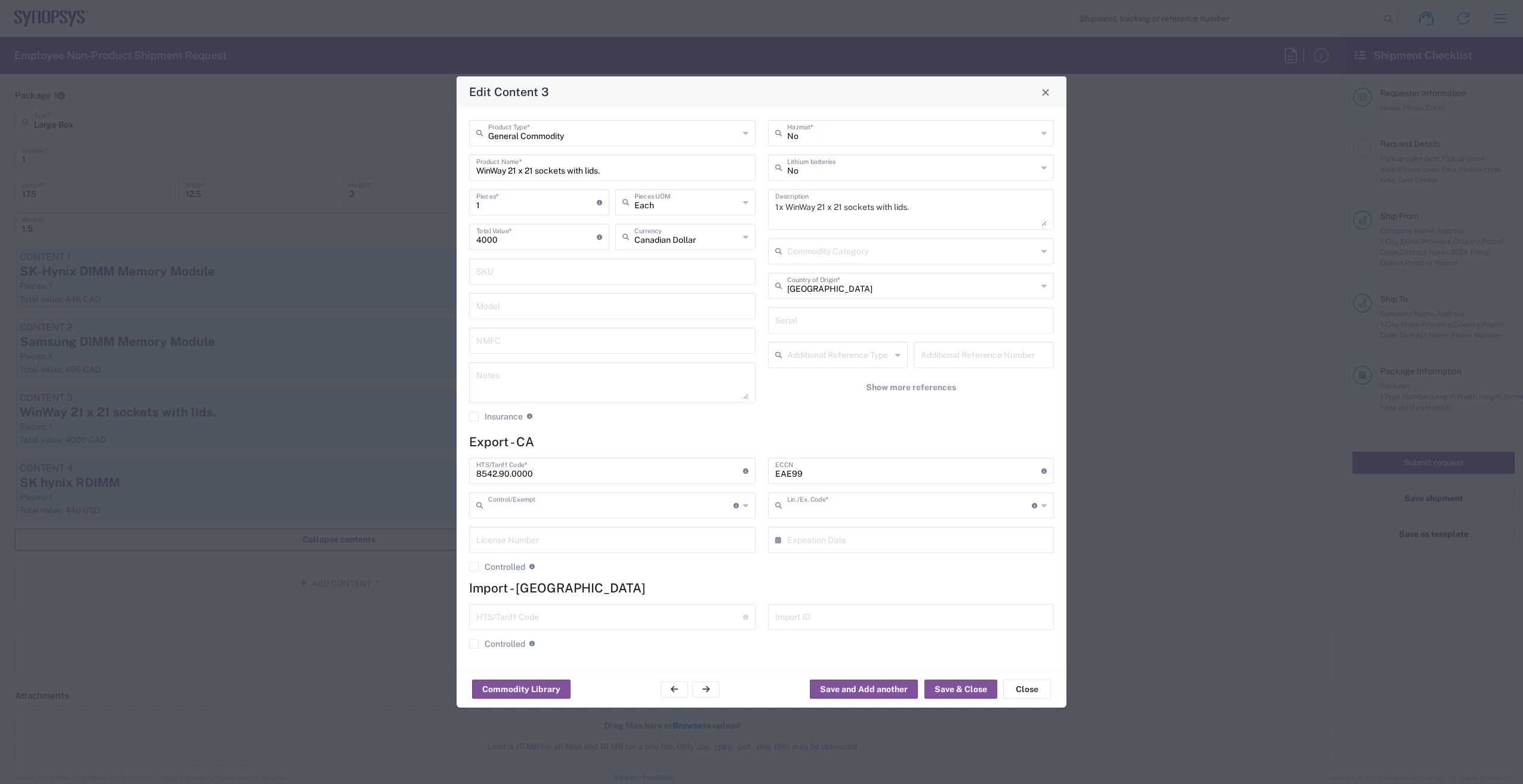
type input "BIS"
type input "NLR - No License Required"
click at [1029, 689] on button "Close" at bounding box center [1027, 689] width 48 height 19
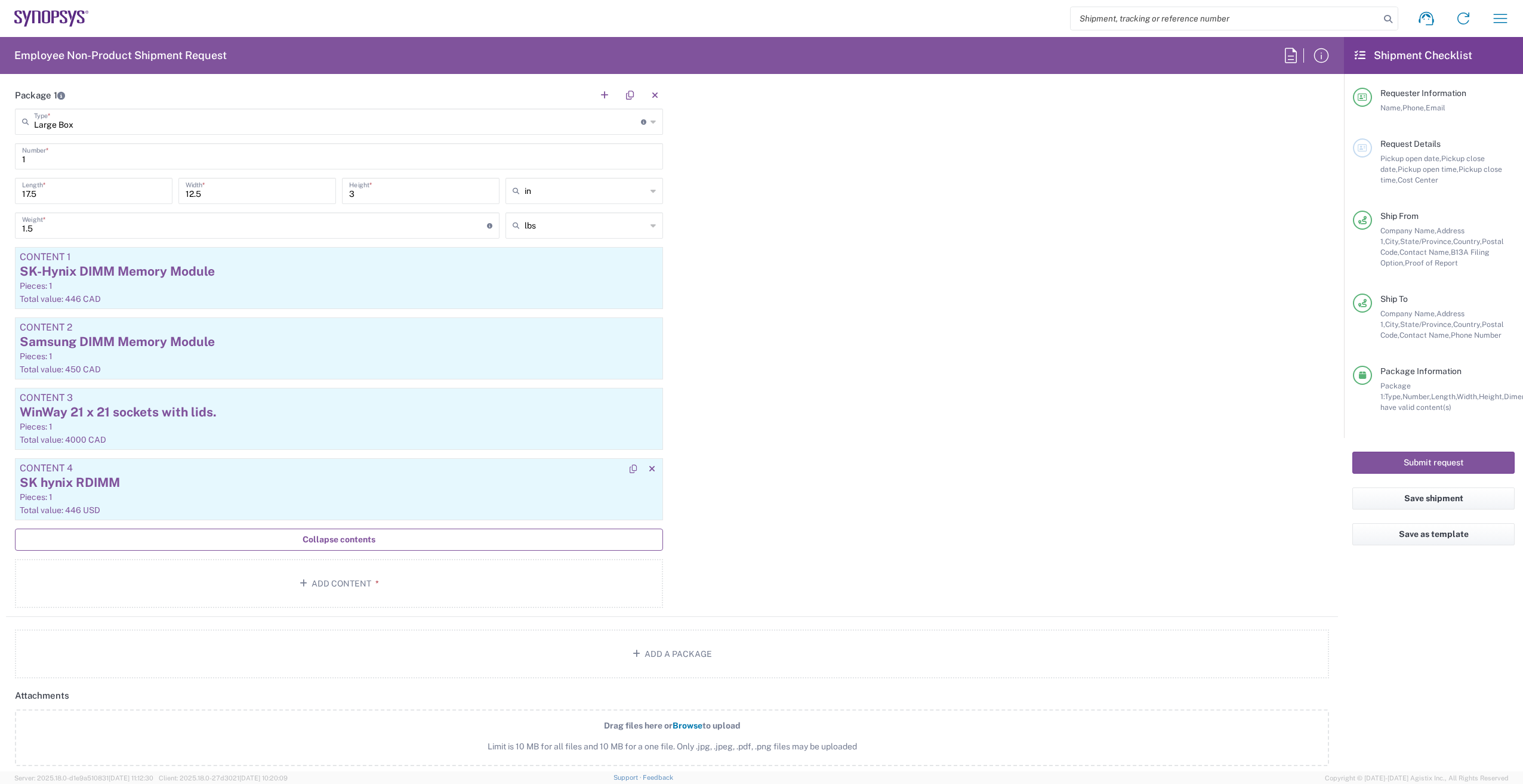
click at [186, 492] on div "Pieces: 1" at bounding box center [339, 497] width 638 height 11
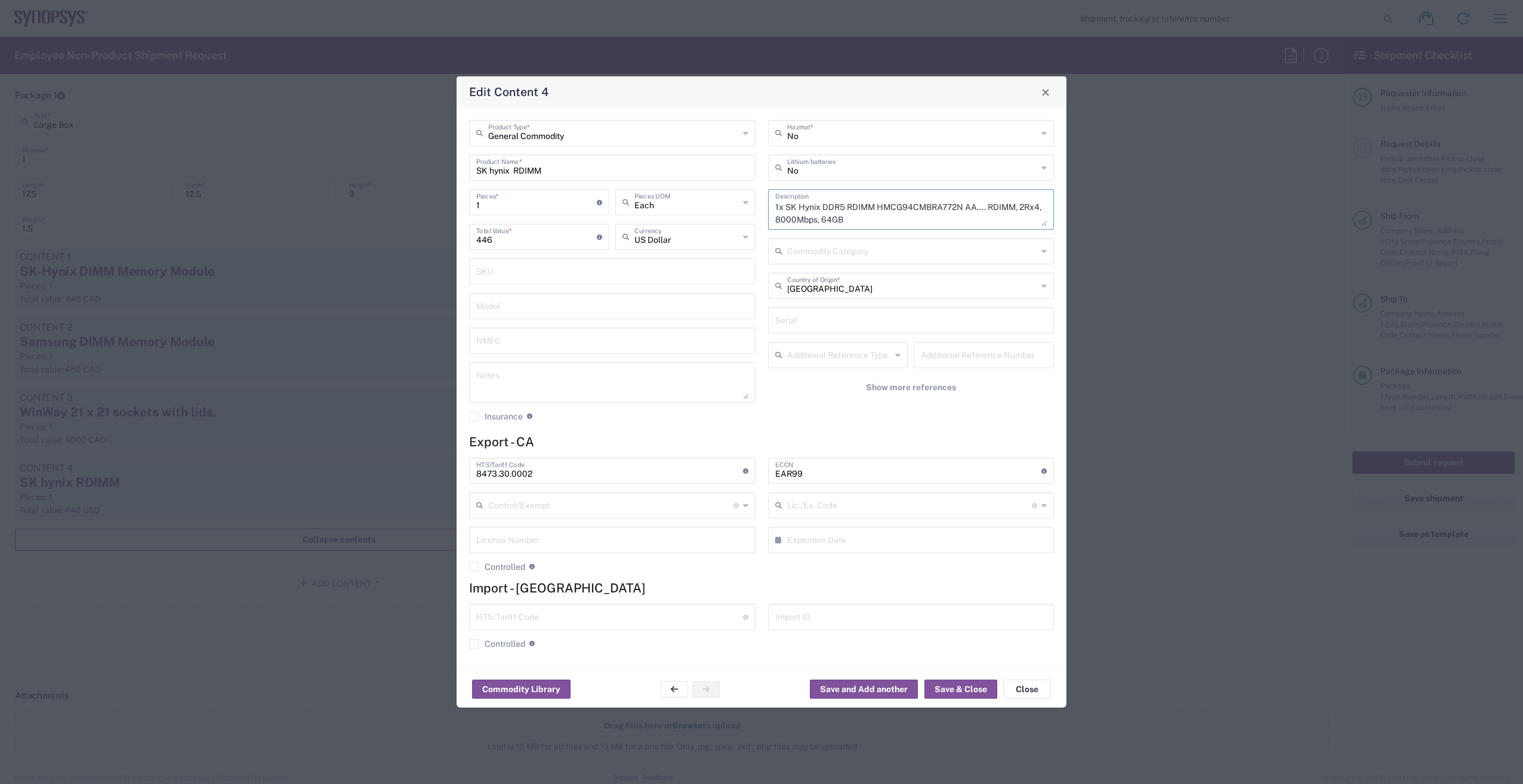
drag, startPoint x: 776, startPoint y: 205, endPoint x: 879, endPoint y: 229, distance: 105.9
click at [879, 229] on div "1x SK Hynix DDR5 RDIMM HMCG94CMBRA772N AA…. RDIMM, 2Rx4, 8000Mbps, 64GB Descrip…" at bounding box center [911, 209] width 286 height 41
click at [1026, 689] on button "Close" at bounding box center [1027, 689] width 48 height 19
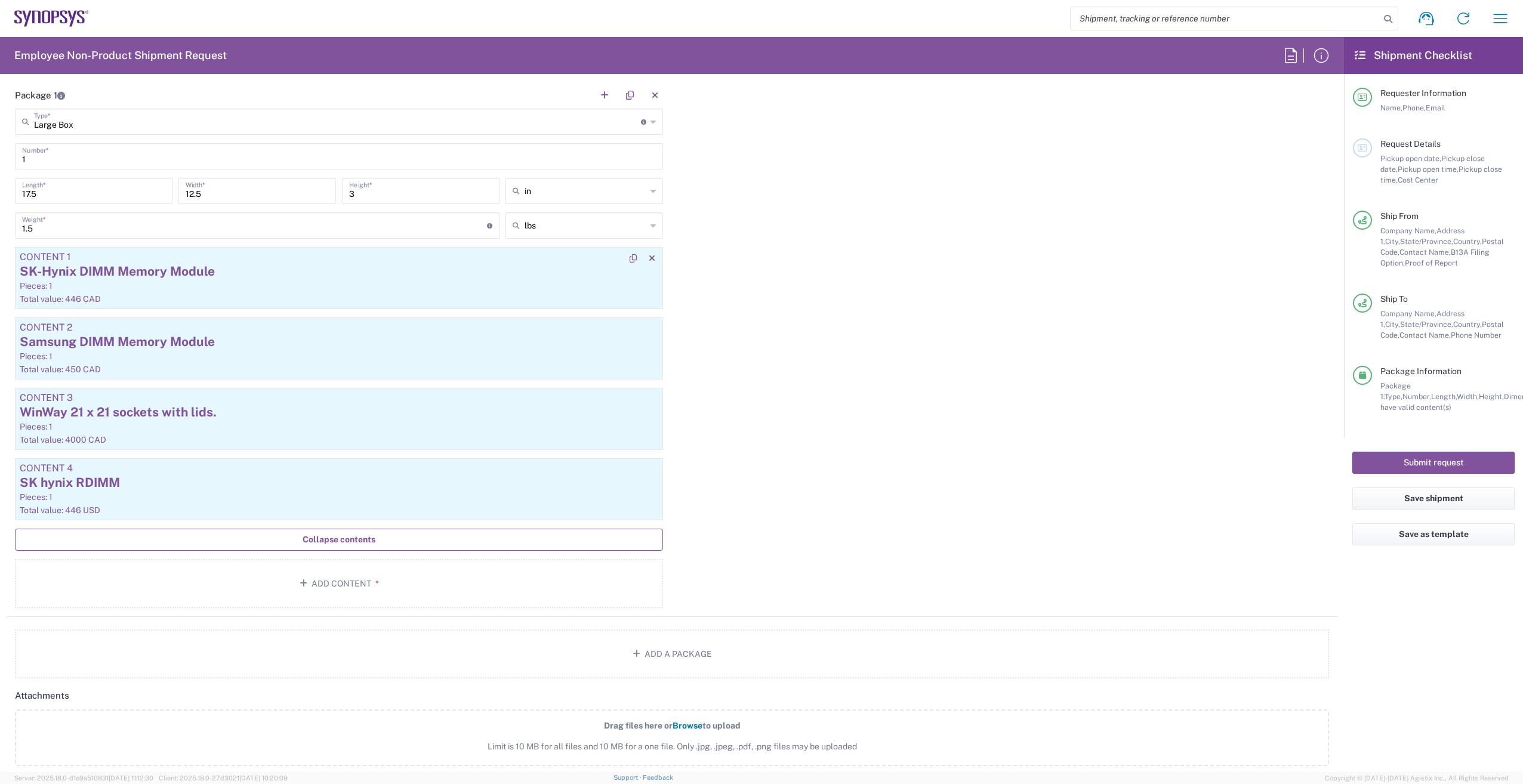
click at [237, 279] on div "SK-Hynix DIMM Memory Module" at bounding box center [339, 272] width 638 height 18
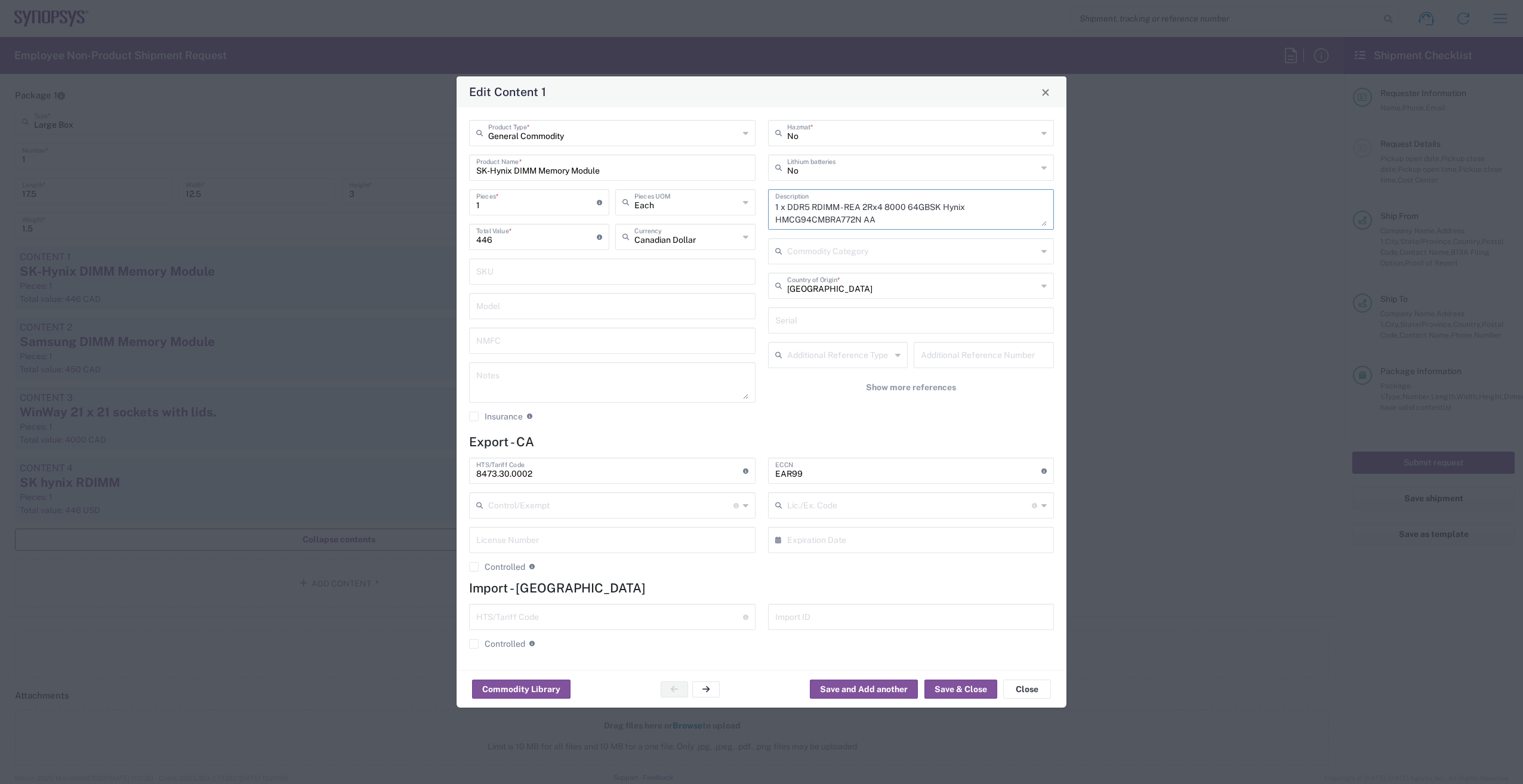
click at [906, 223] on textarea "1 x DDR5 RDIMM - REA 2Rx4 8000 64GBSK Hynix HMCG94CMBRA772N AA" at bounding box center [911, 209] width 272 height 33
paste textarea "1x SK Hynix DDR5 RDIMM HMCG94CMBRA772N AA…. RDIMM, 2Rx4, 8000Mbps, 64GB"
type textarea "1x SK Hynix DDR5 RDIMM HMCG94CMBRA772N AA…. RDIMM, 2Rx4, 8000Mbps, 64GB"
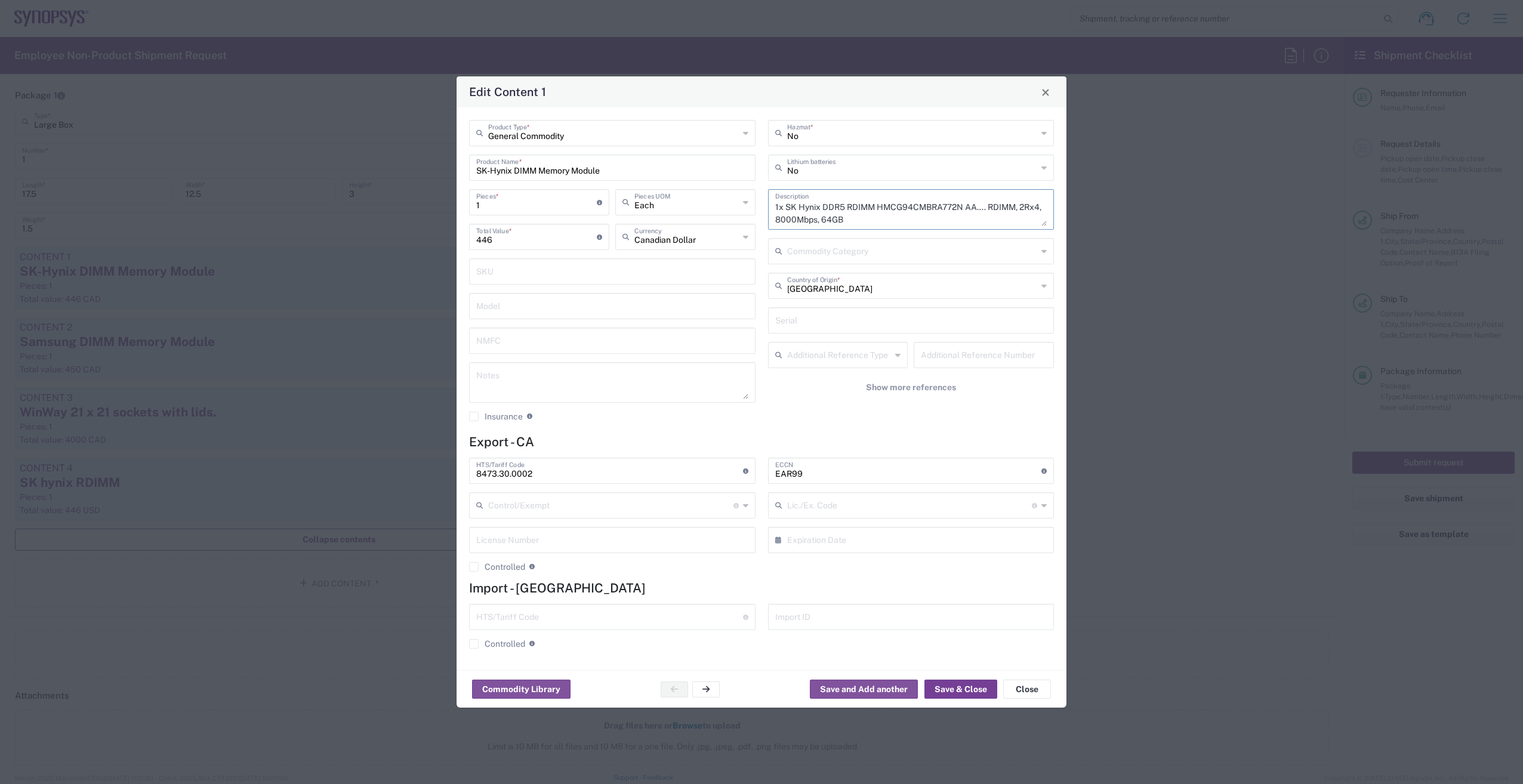
click at [973, 686] on button "Save & Close" at bounding box center [960, 689] width 73 height 19
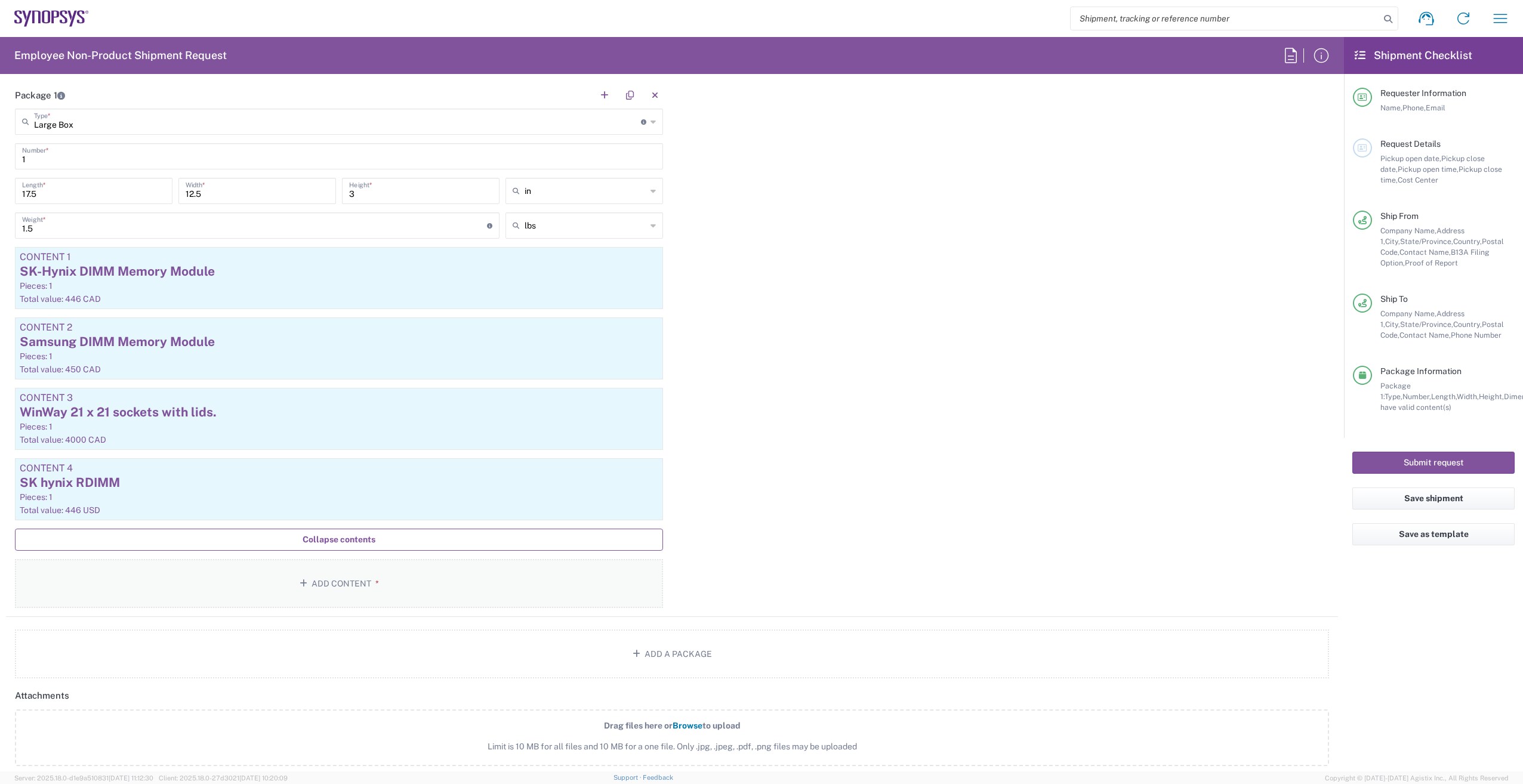
click at [358, 590] on button "Add Content *" at bounding box center [339, 583] width 648 height 49
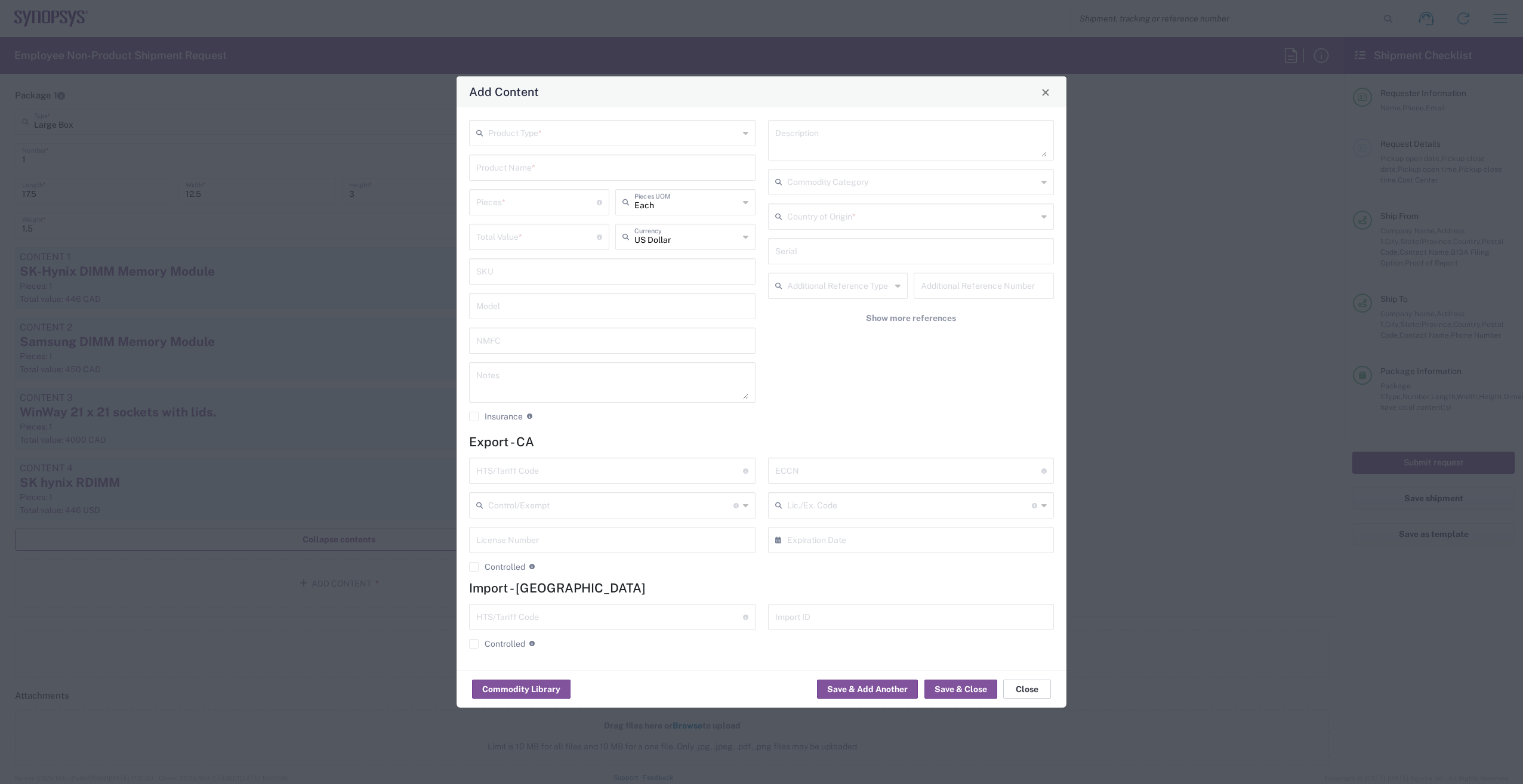
click at [1024, 688] on button "Close" at bounding box center [1027, 689] width 48 height 19
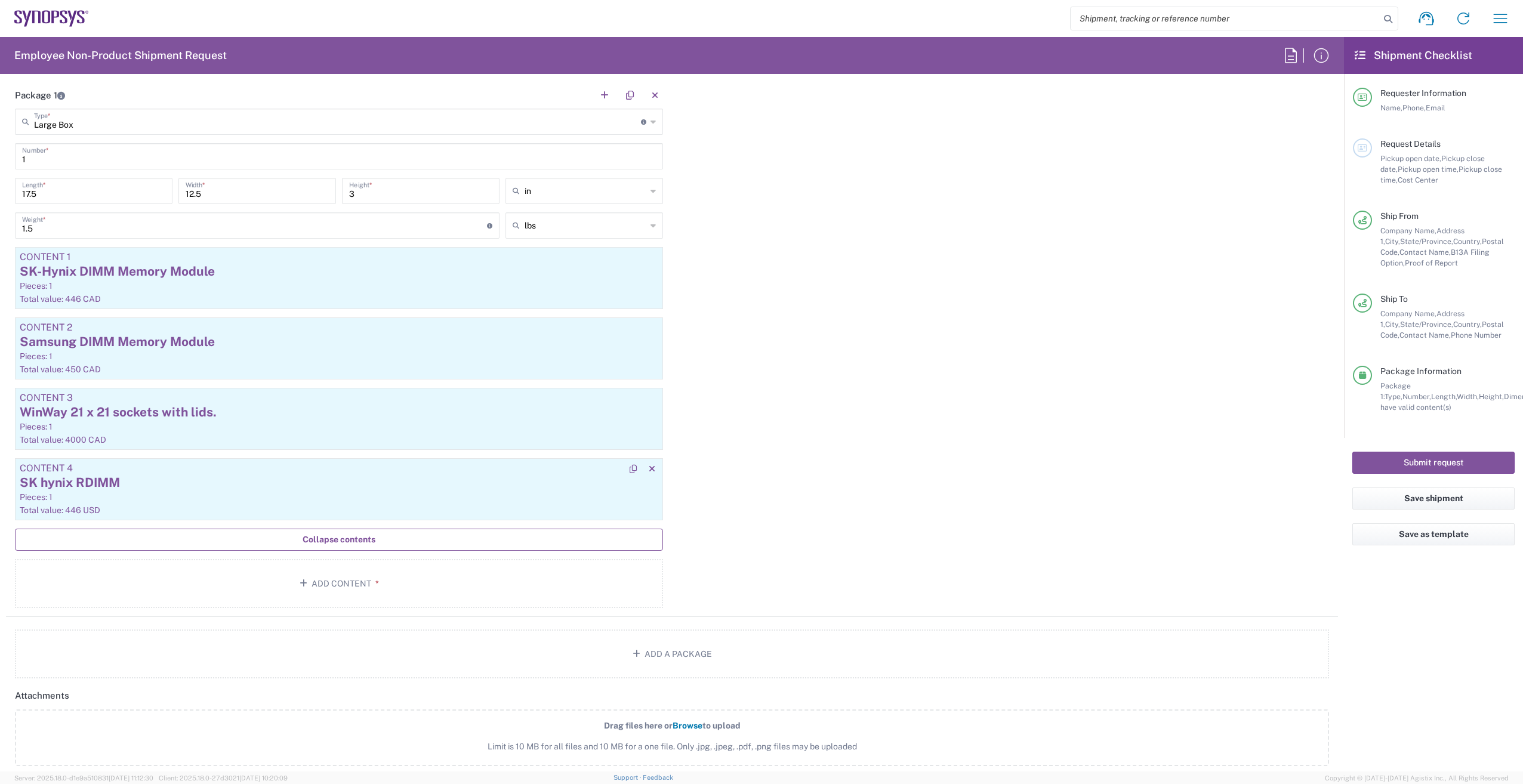
click at [322, 498] on div "Pieces: 1" at bounding box center [339, 497] width 638 height 11
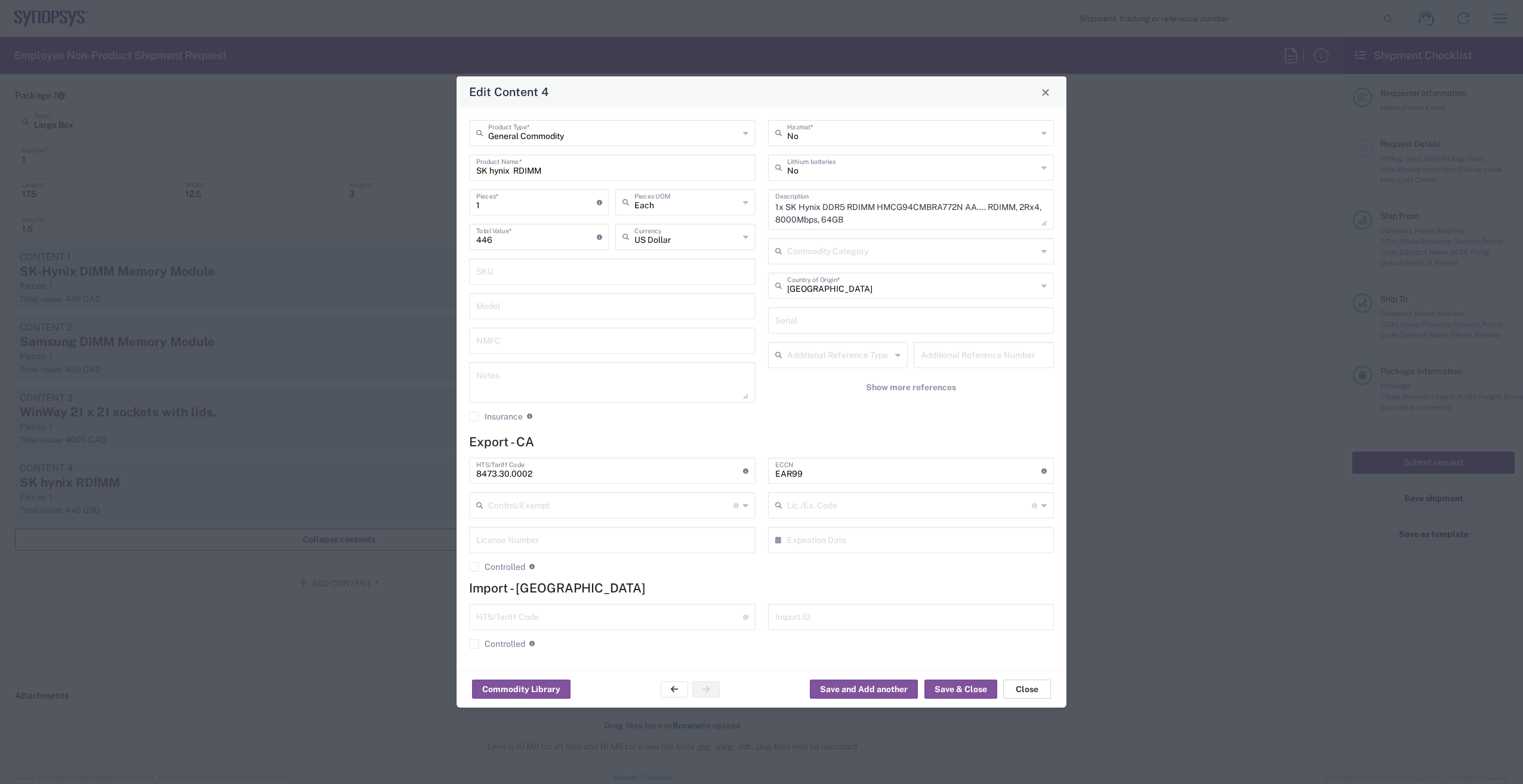
click at [1024, 691] on button "Close" at bounding box center [1027, 689] width 48 height 19
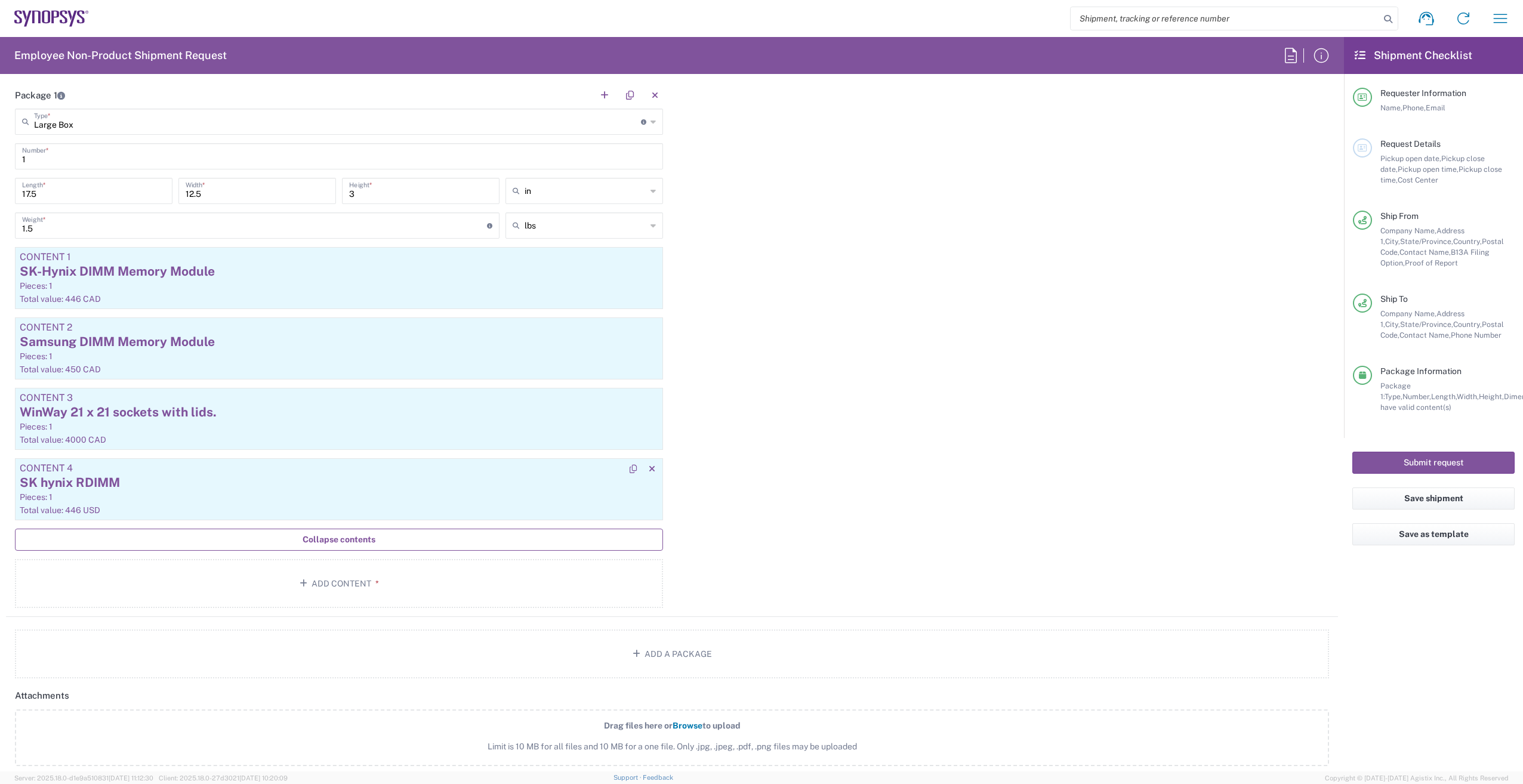
click at [285, 499] on div "Pieces: 1" at bounding box center [339, 497] width 638 height 11
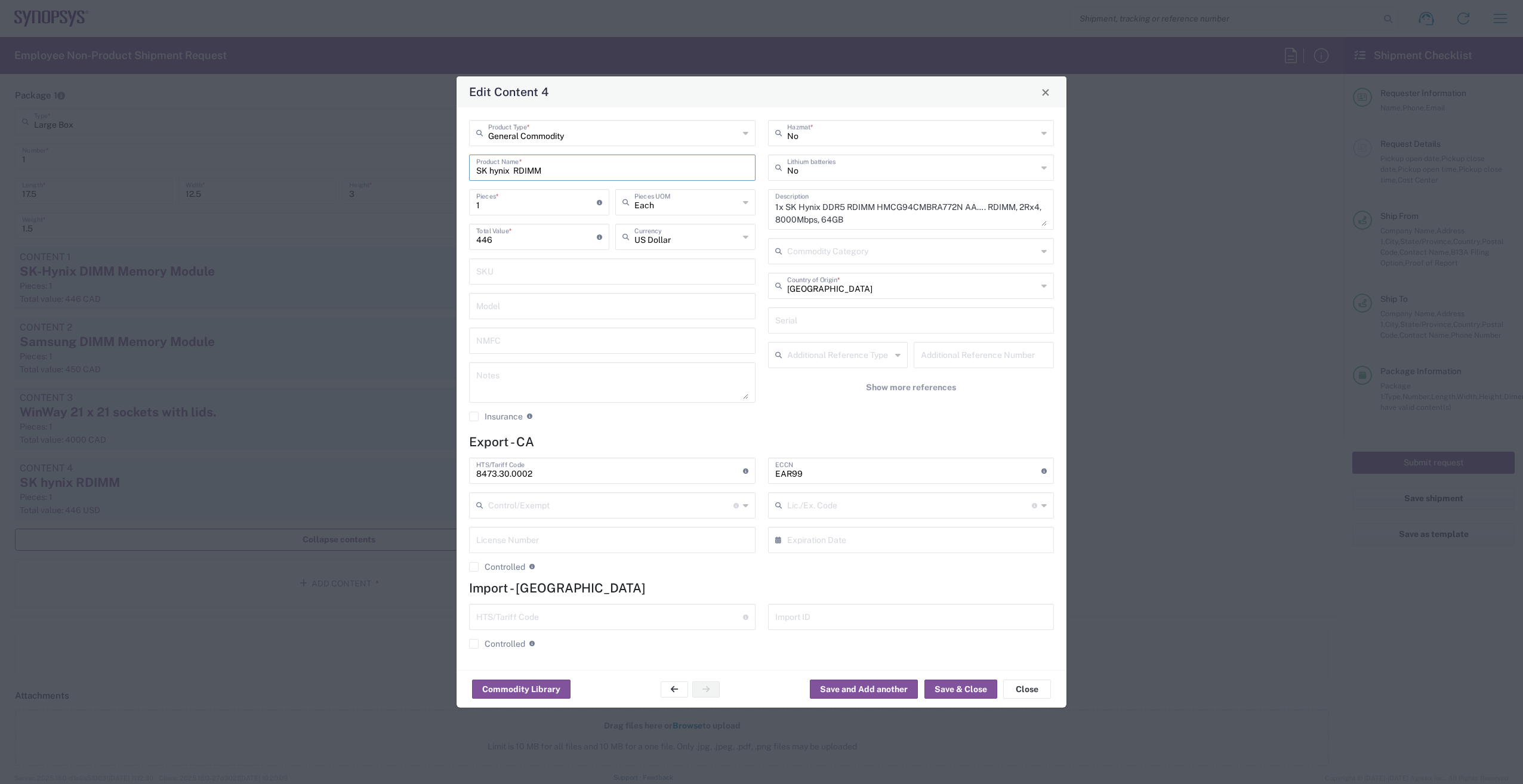
click at [514, 169] on input "SK hynix RDIMM" at bounding box center [612, 166] width 272 height 21
type input "SK hynix MRDIMM"
drag, startPoint x: 786, startPoint y: 204, endPoint x: 868, endPoint y: 222, distance: 83.1
click at [868, 222] on textarea "1x SK Hynix DDR5 RDIMM HMCG94CMBRA772N AA…. RDIMM, 2Rx4, 8000Mbps, 64GB" at bounding box center [911, 209] width 272 height 33
paste textarea "MRDIMM - REA 4Rx4 128/64 256GB SK Hynix HMCT14MHJMG731N AA"
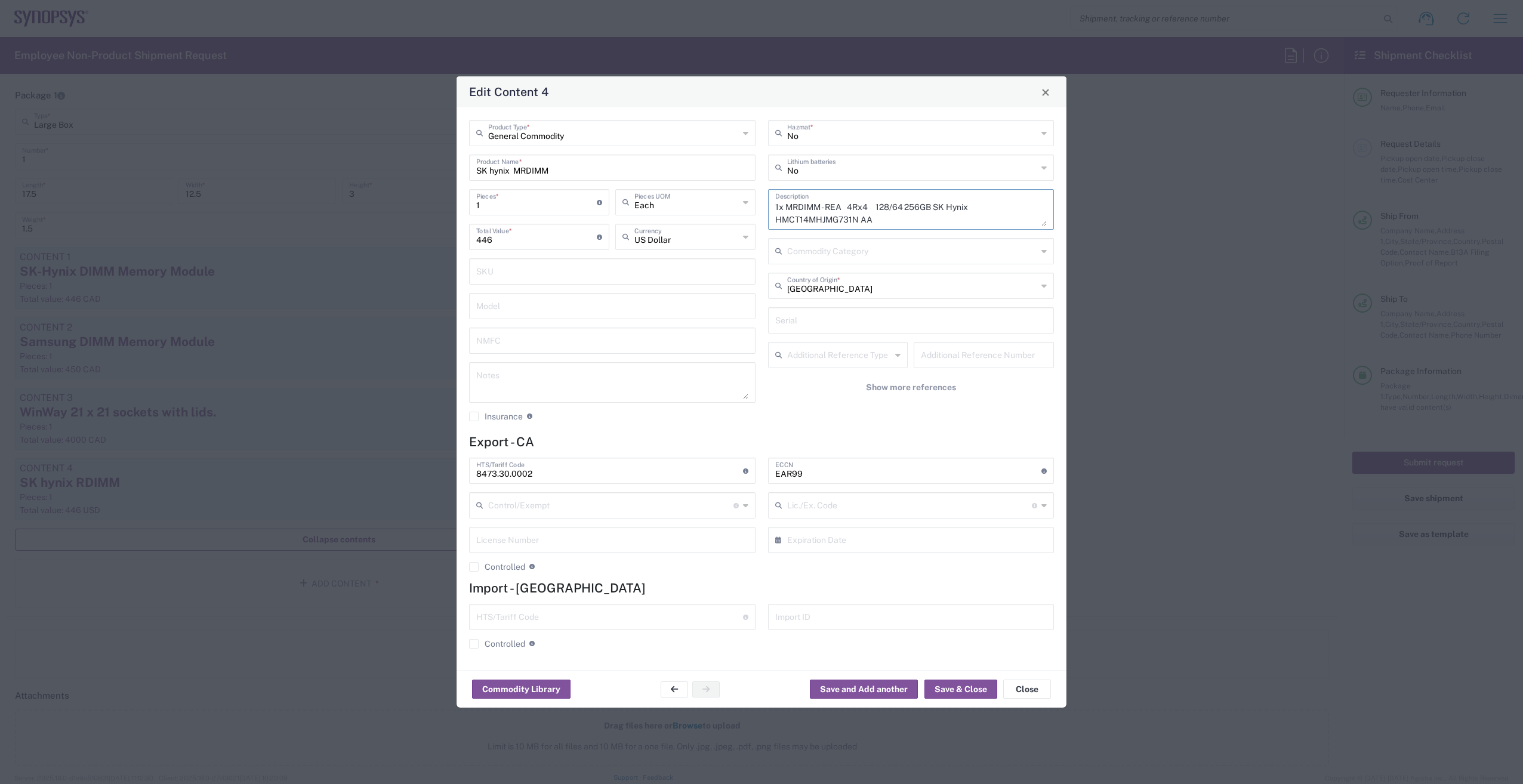
drag, startPoint x: 955, startPoint y: 206, endPoint x: 990, endPoint y: 205, distance: 35.8
click at [990, 205] on textarea "1x MRDIMM - REA 4Rx4 128/64 256GB SK Hynix HMCT14MHJMG731N AA" at bounding box center [911, 209] width 272 height 33
click at [785, 204] on textarea "1x MRDIMM - REA 4Rx4 128/64 256GB SK Hynix HMCT14MHJMG731N AA" at bounding box center [911, 209] width 272 height 33
paste textarea "SK Hynix"
type textarea "1x SK Hynix MRDIMM - REA 4Rx4 128/64 256GB HMCT14MHJMG731N AA"
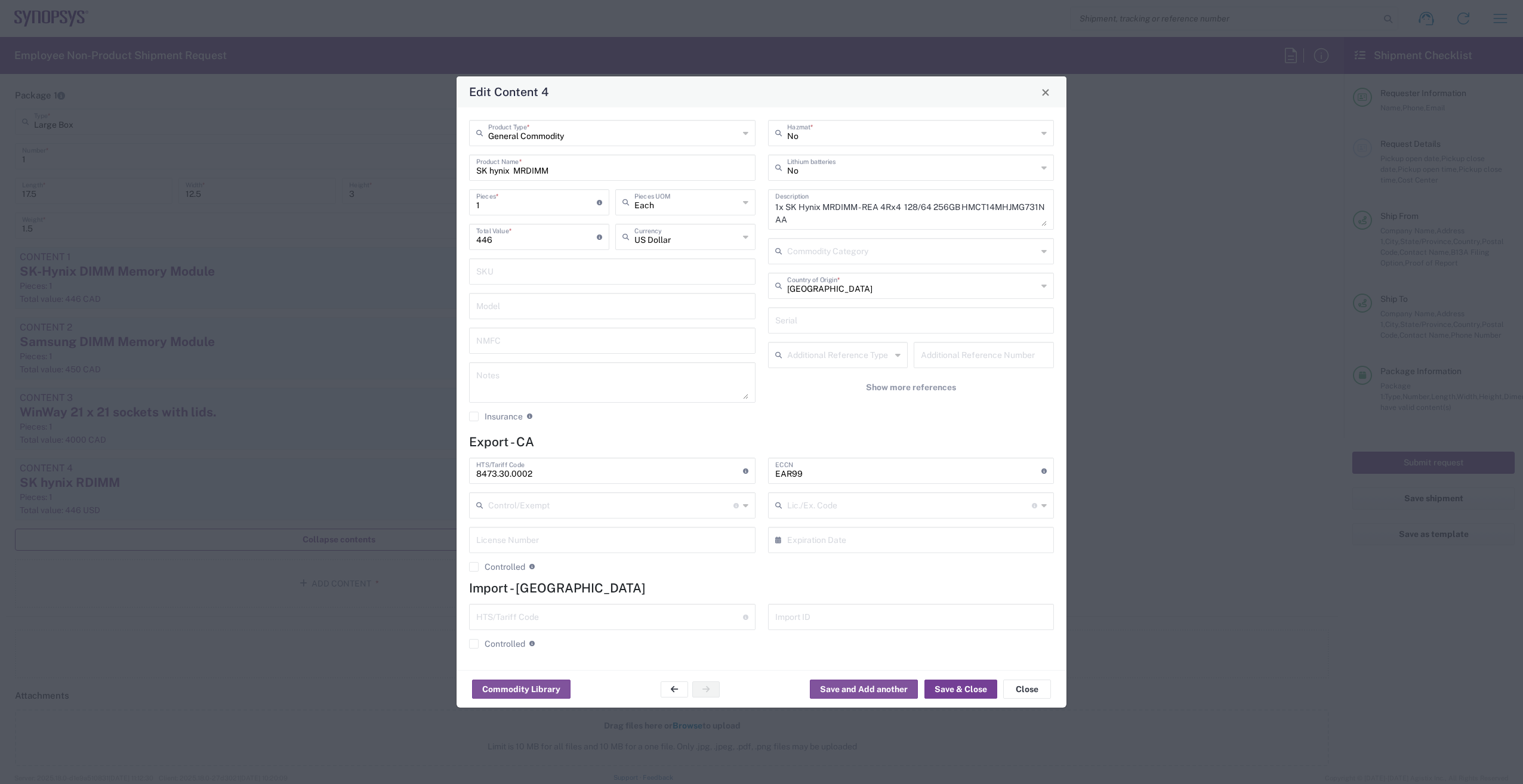
click at [950, 680] on button "Save & Close" at bounding box center [960, 689] width 73 height 19
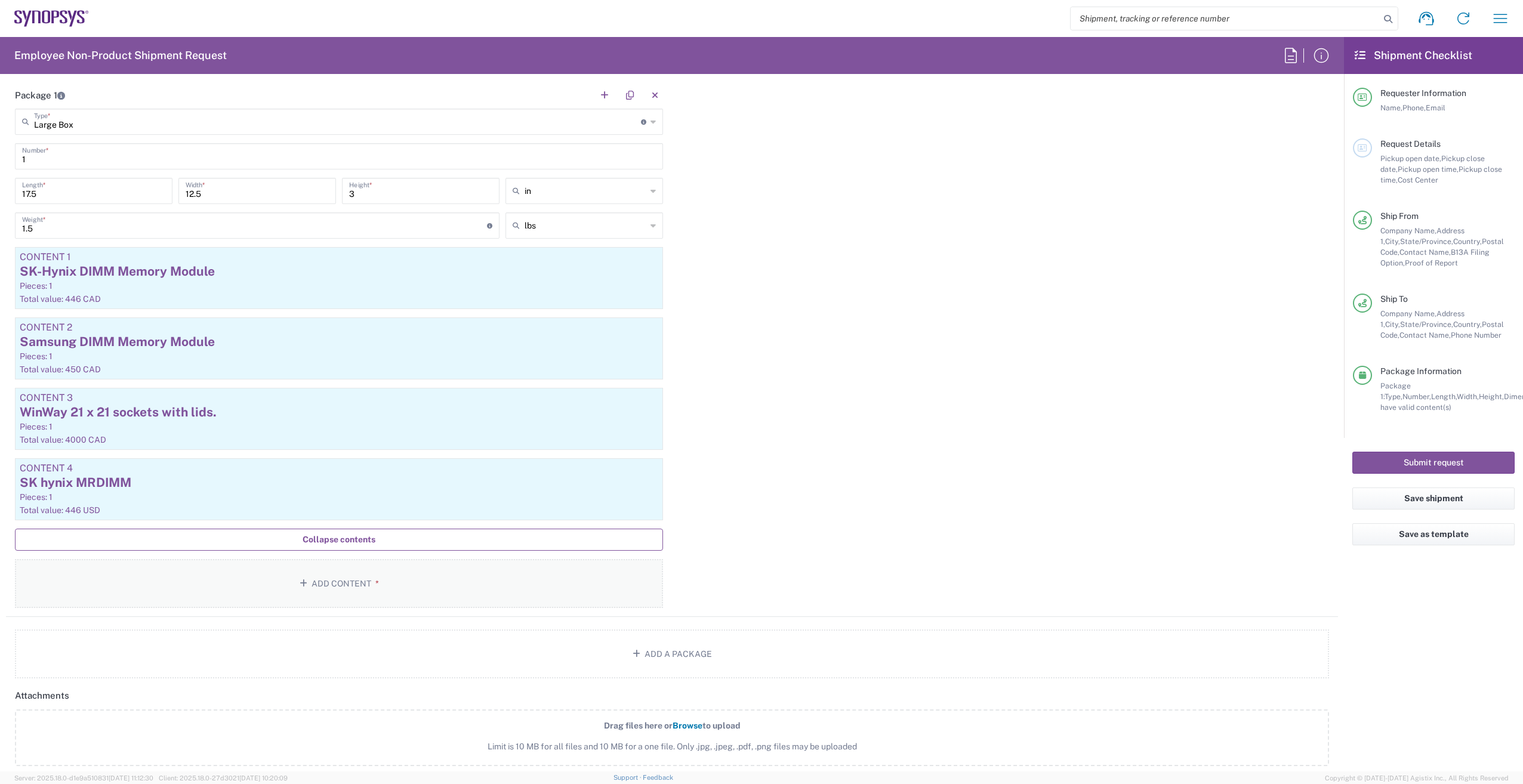
click at [357, 580] on button "Add Content *" at bounding box center [339, 583] width 648 height 49
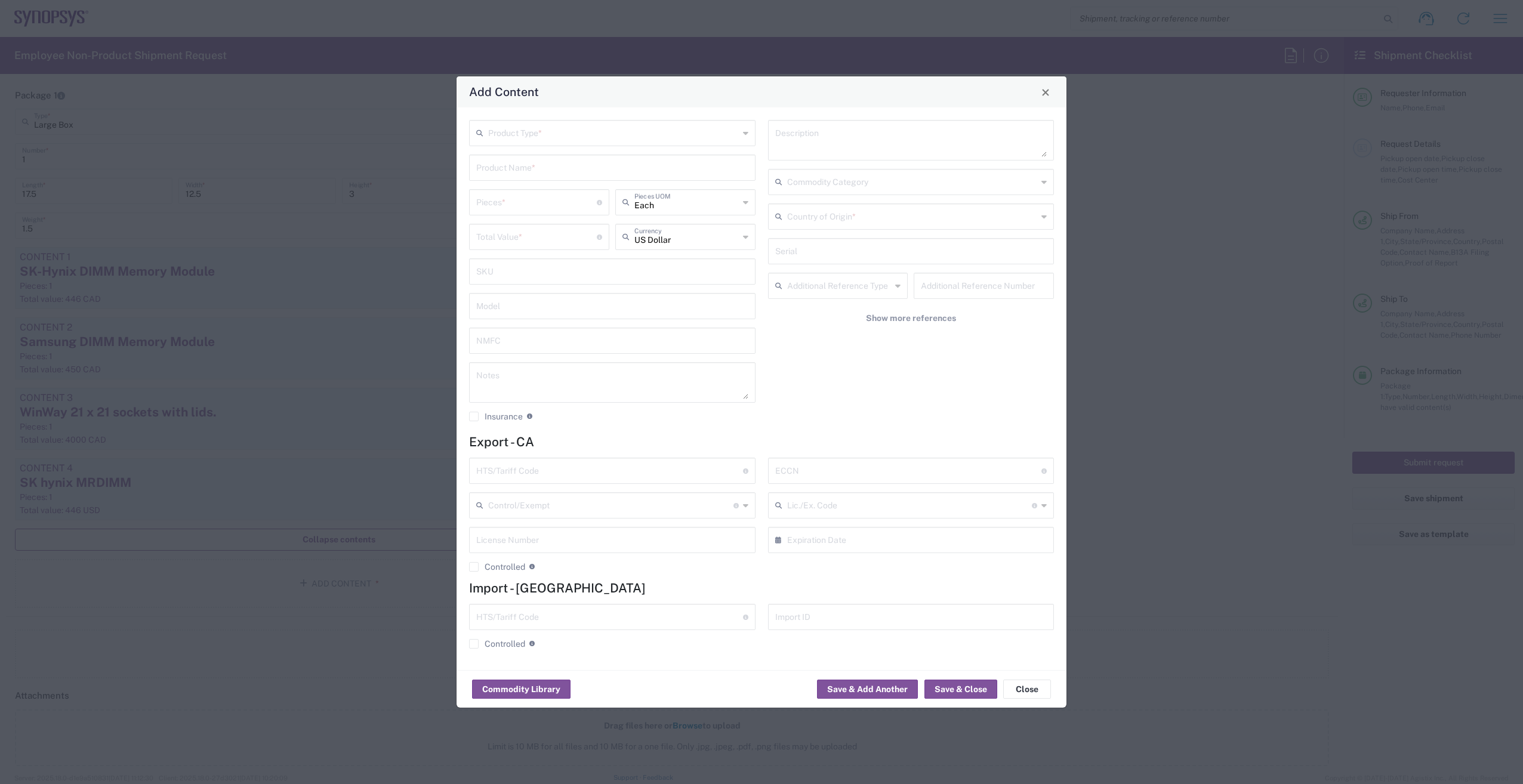
click at [850, 184] on input "text" at bounding box center [912, 181] width 251 height 21
click at [866, 135] on textarea at bounding box center [911, 140] width 272 height 33
click at [825, 132] on textarea at bounding box center [911, 140] width 272 height 33
paste textarea "DDR5 RDIMM - REA 2Rx8 8000 32GB Micron MTC20F2085S1RC80BHY F8CC"
type textarea "DDR5 RDIMM - REA 2Rx8 8000 32GB Micron MTC20F2085S1RC80BHY F8CC"
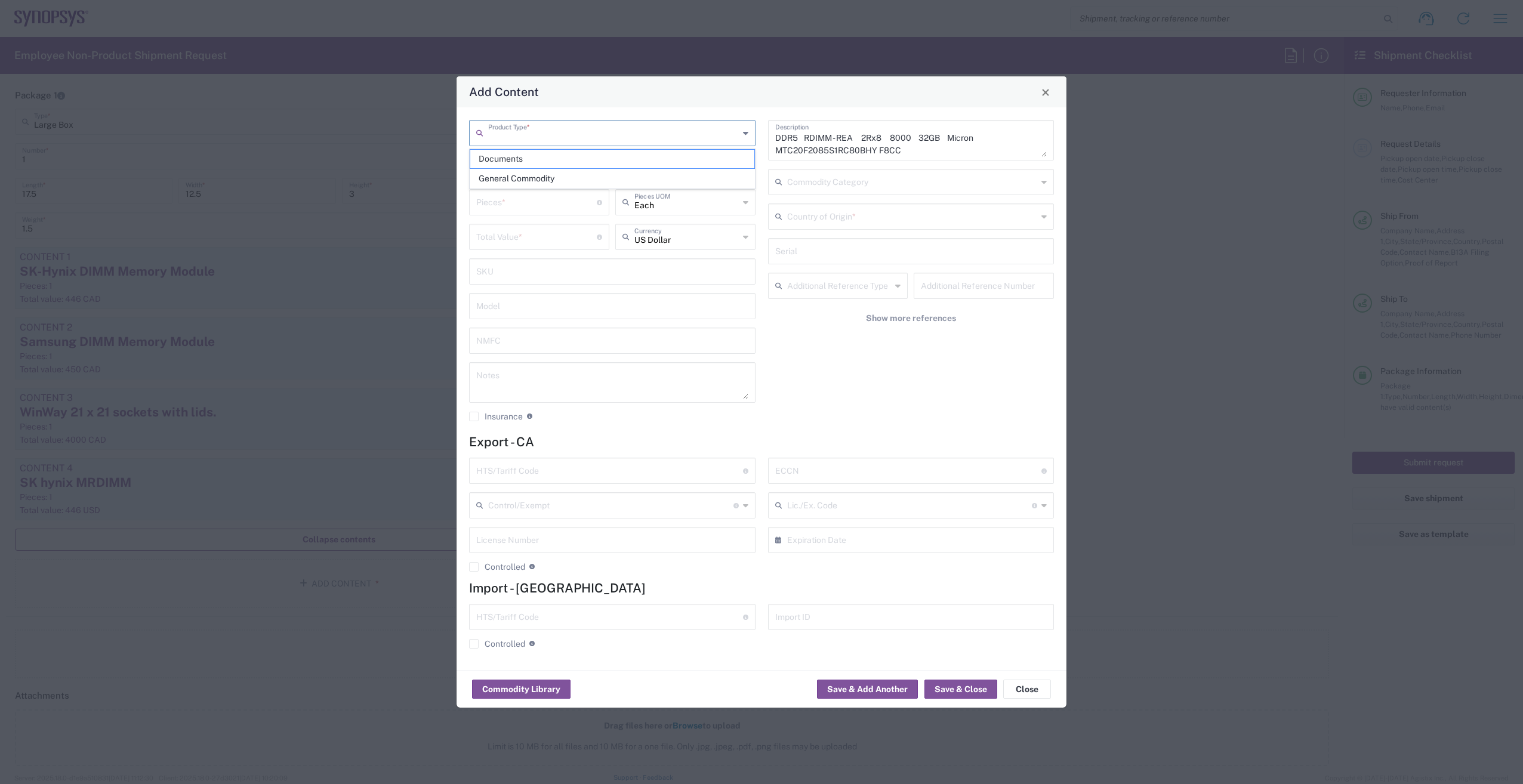
click at [586, 130] on input "text" at bounding box center [613, 132] width 251 height 21
click at [611, 181] on span "General Commodity" at bounding box center [612, 178] width 284 height 18
type input "General Commodity"
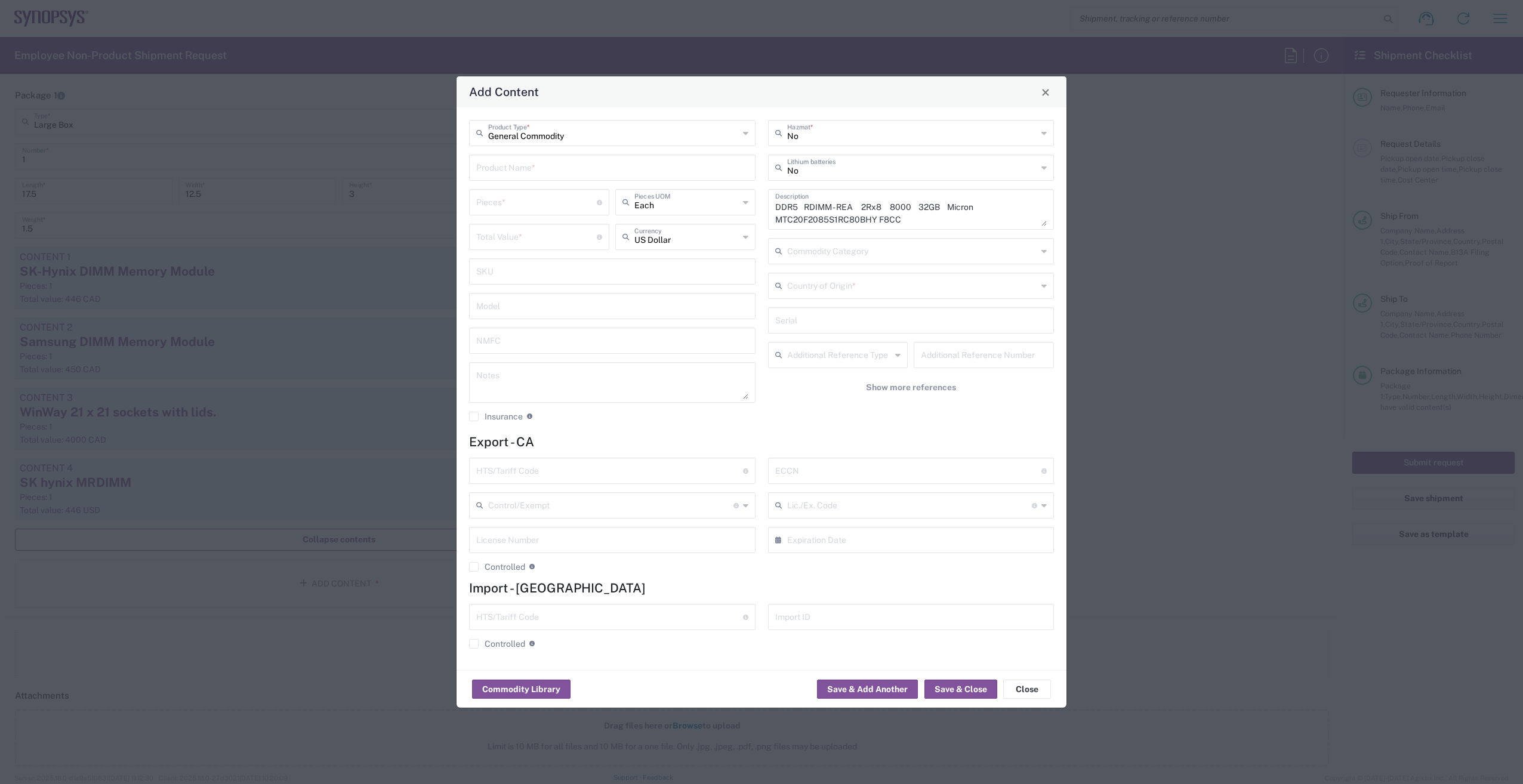
click at [573, 174] on input "text" at bounding box center [612, 166] width 272 height 21
type input "!"
type input "Micron DDR 5 RDIMM"
click at [772, 205] on div "DDR5 RDIMM - REA 2Rx8 8000 32GB Micron MTC20F2085S1RC80BHY F8CC Description" at bounding box center [911, 209] width 286 height 41
click at [777, 206] on textarea "DDR5 RDIMM - REA 2Rx8 8000 32GB Micron MTC20F2085S1RC80BHY F8CC" at bounding box center [911, 209] width 272 height 33
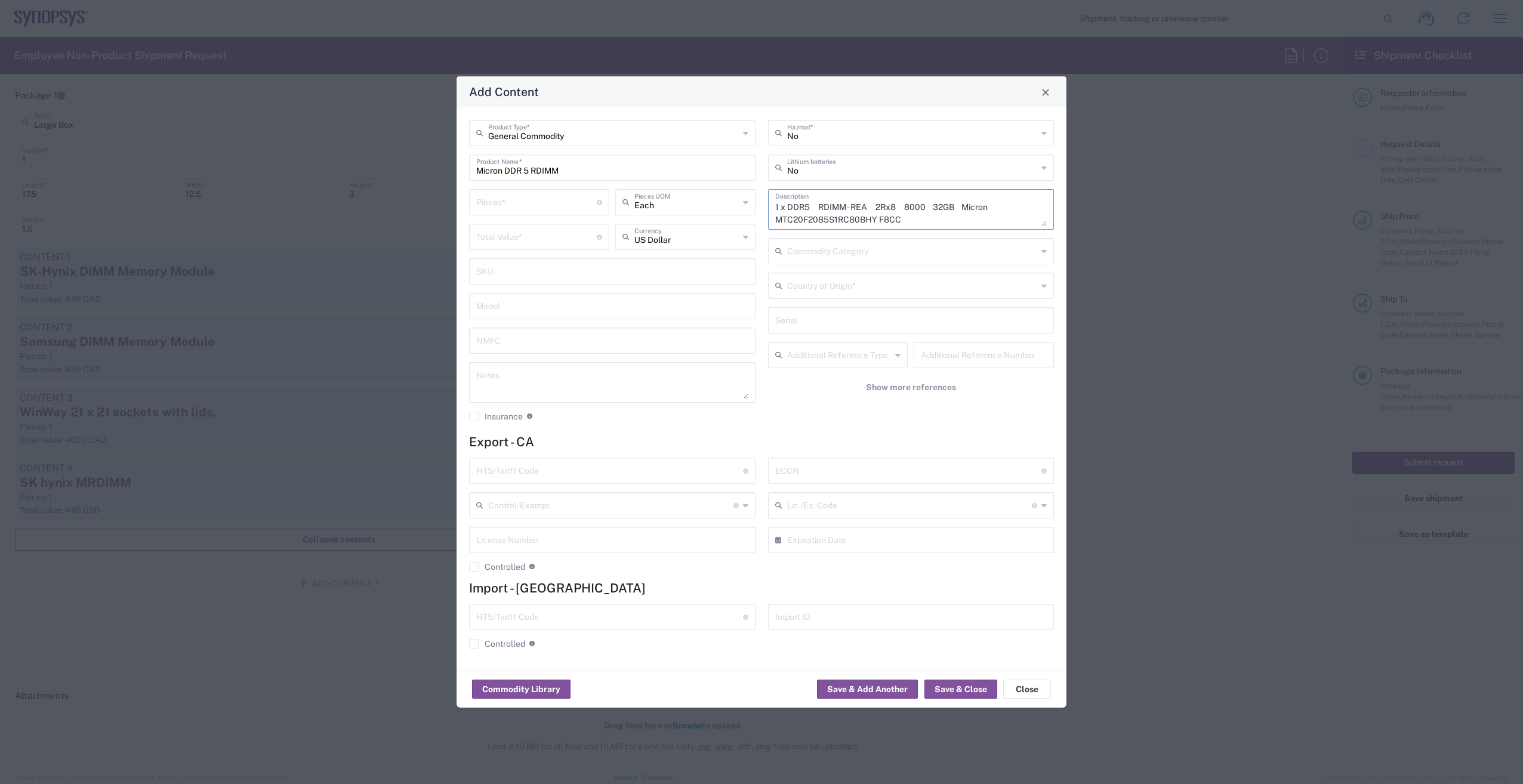
type textarea "1 x DDR5 RDIMM - REA 2Rx8 8000 32GB Micron MTC20F2085S1RC80BHY F8CC"
click at [552, 477] on input "text" at bounding box center [609, 469] width 267 height 21
click at [539, 470] on input "text" at bounding box center [609, 469] width 267 height 21
paste input "8473.30.0002"
type input "8473.30.0002"
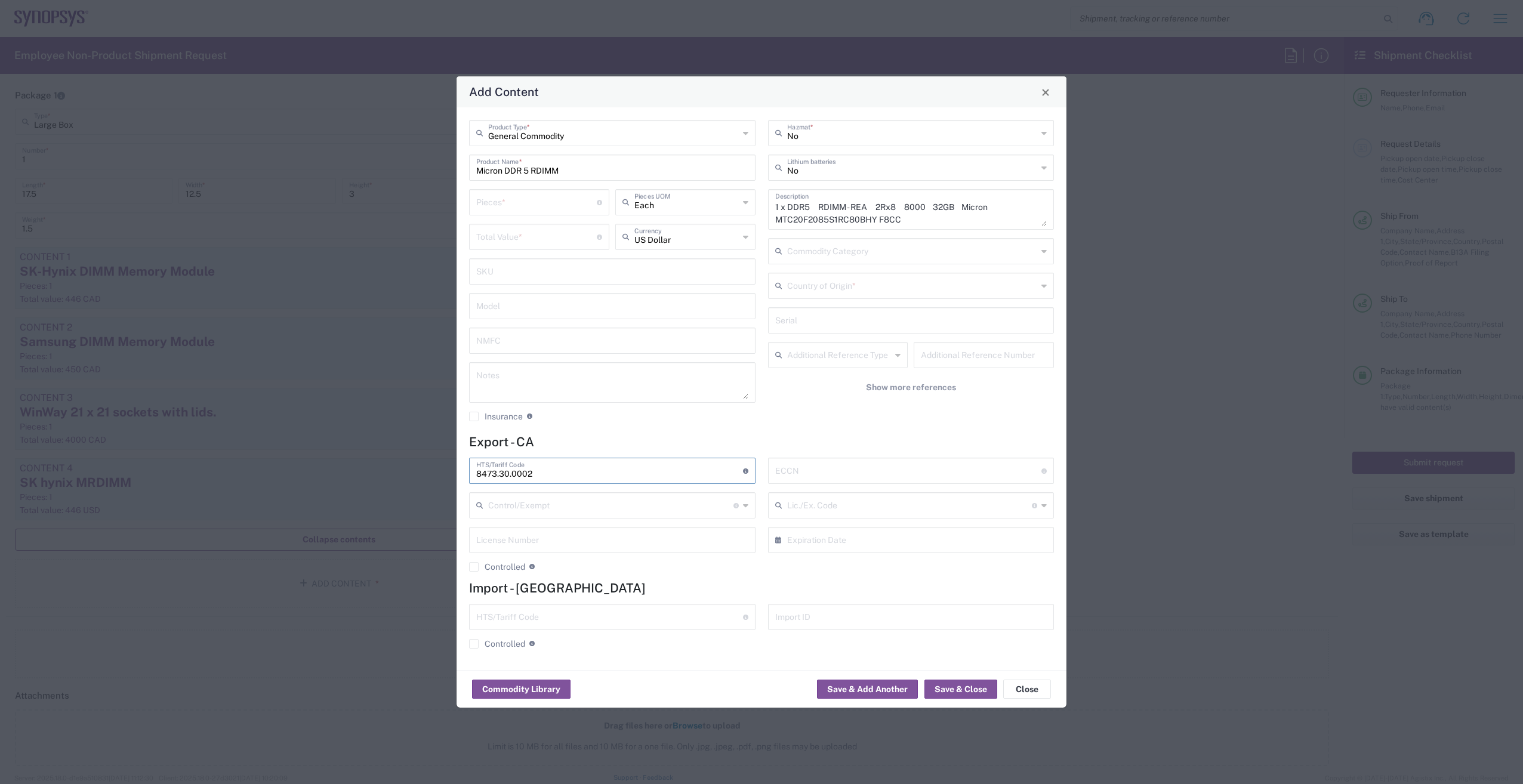
click at [855, 462] on input "text" at bounding box center [908, 469] width 267 height 21
type input "EAR99"
click at [963, 689] on button "Save & Close" at bounding box center [960, 689] width 73 height 19
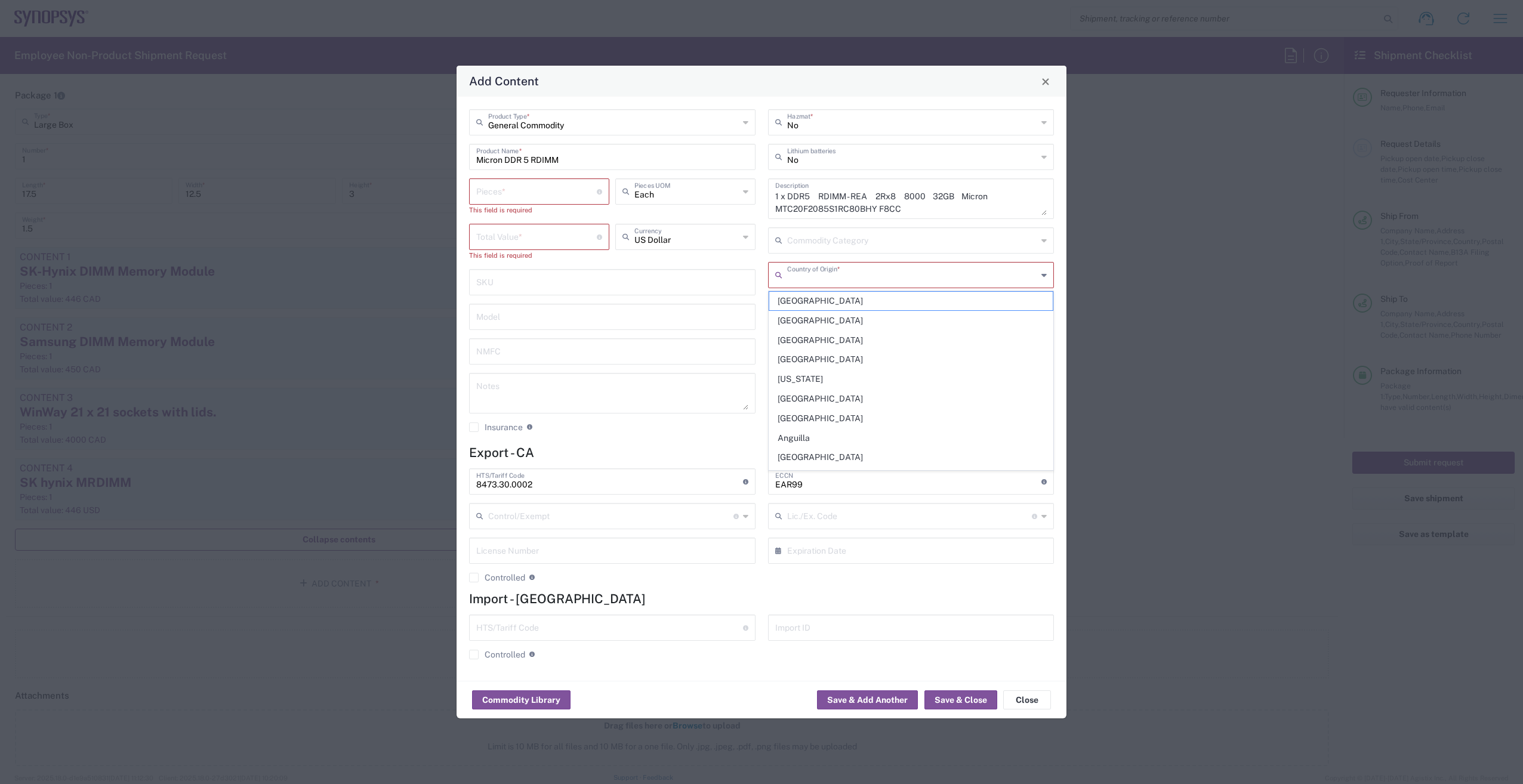
click at [868, 283] on input "text" at bounding box center [912, 274] width 251 height 21
click at [823, 304] on span "[GEOGRAPHIC_DATA]" at bounding box center [911, 301] width 284 height 18
type input "[GEOGRAPHIC_DATA]"
click at [530, 198] on input "number" at bounding box center [536, 190] width 121 height 21
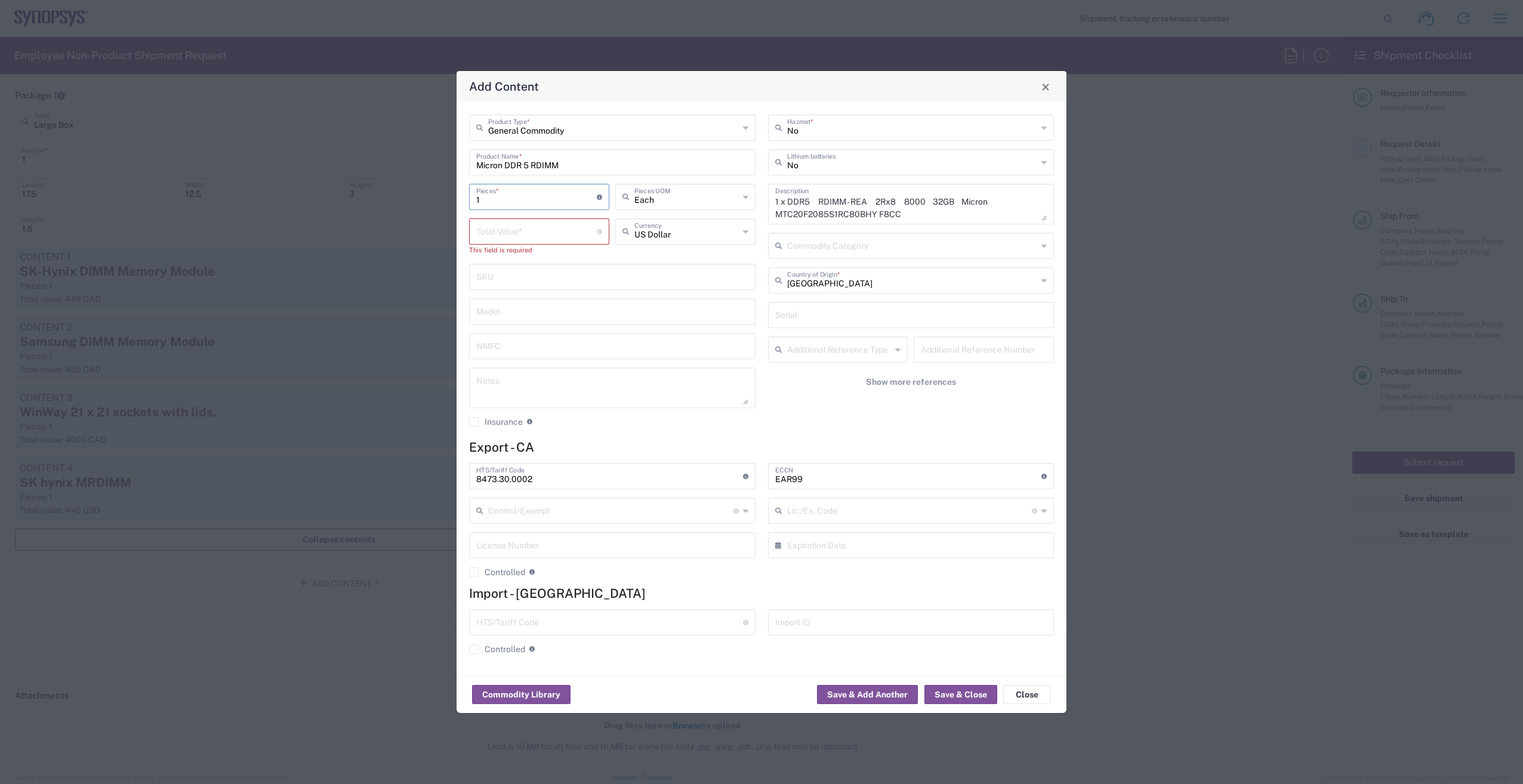
type input "1"
click at [527, 230] on input "number" at bounding box center [536, 230] width 121 height 21
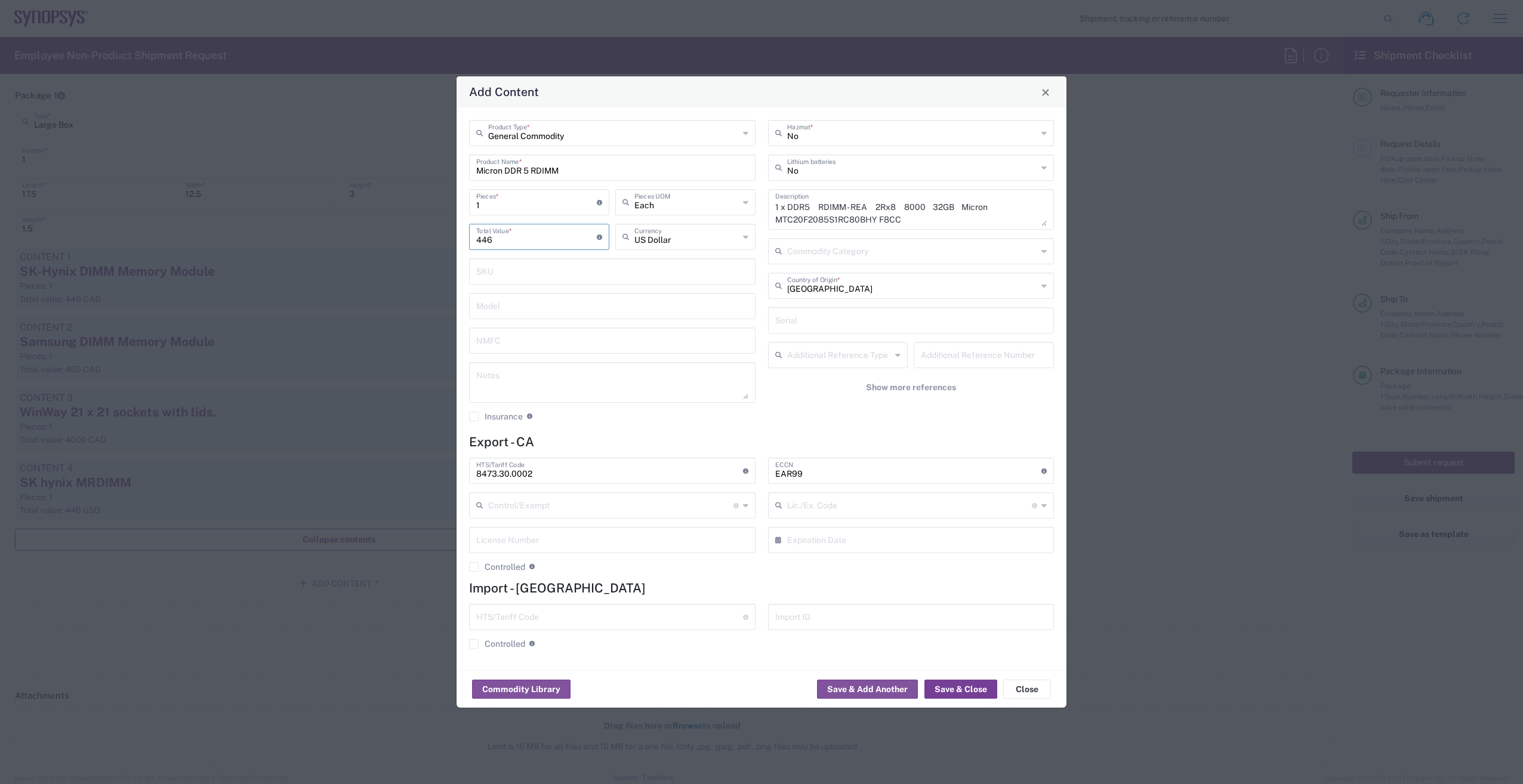
type input "446"
click at [959, 692] on button "Save & Close" at bounding box center [960, 689] width 73 height 19
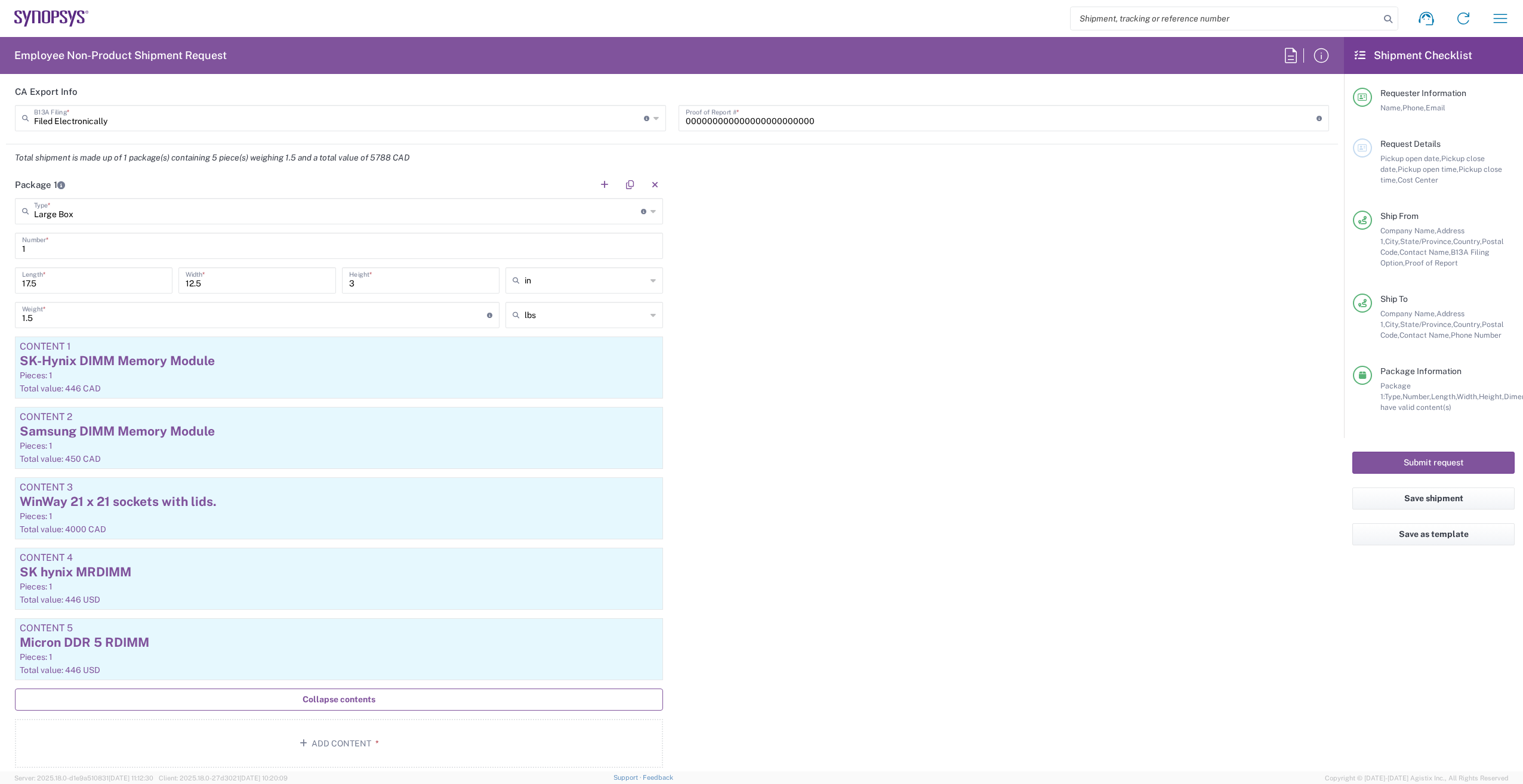
scroll to position [1193, 0]
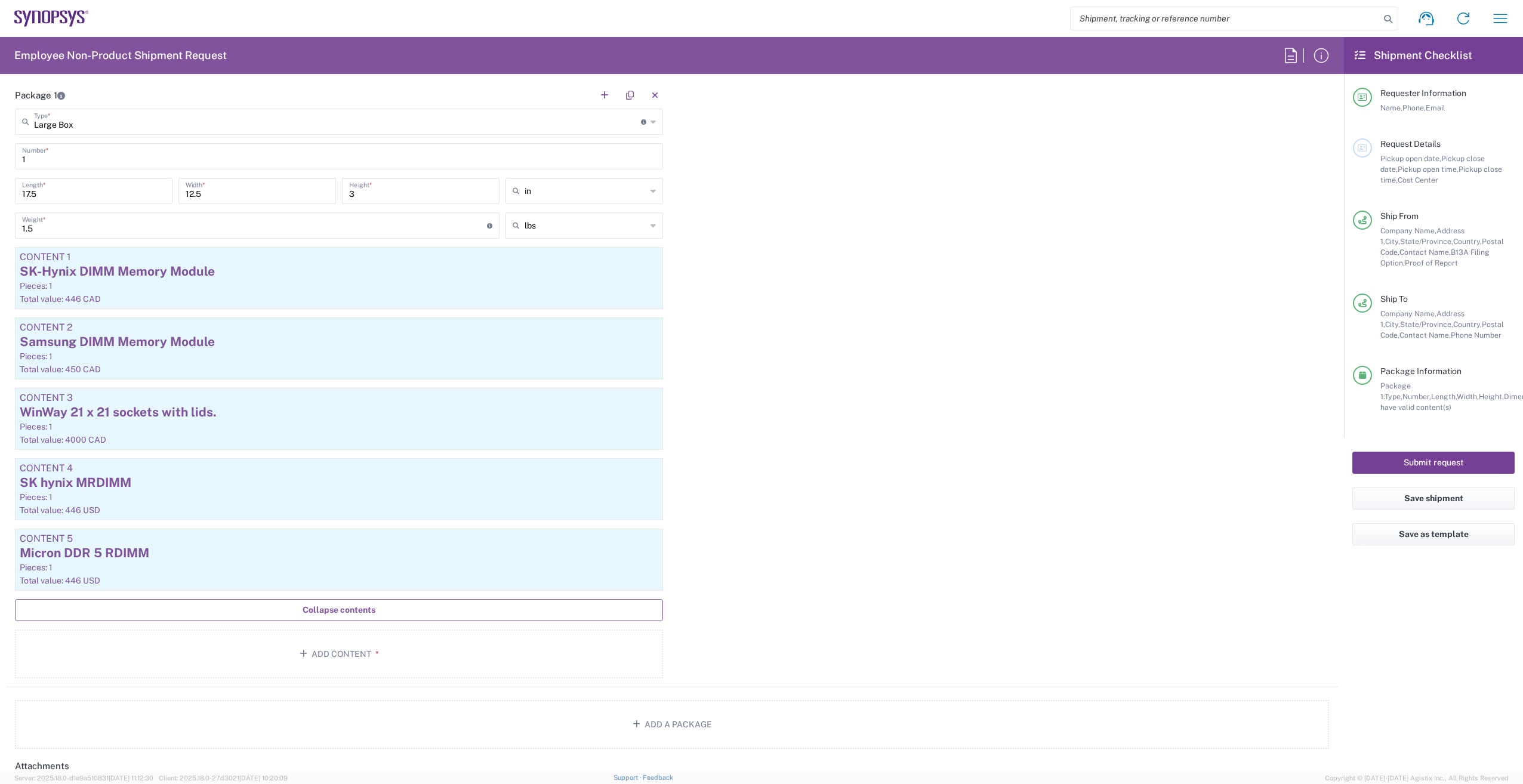
click at [1450, 464] on button "Submit request" at bounding box center [1433, 463] width 162 height 22
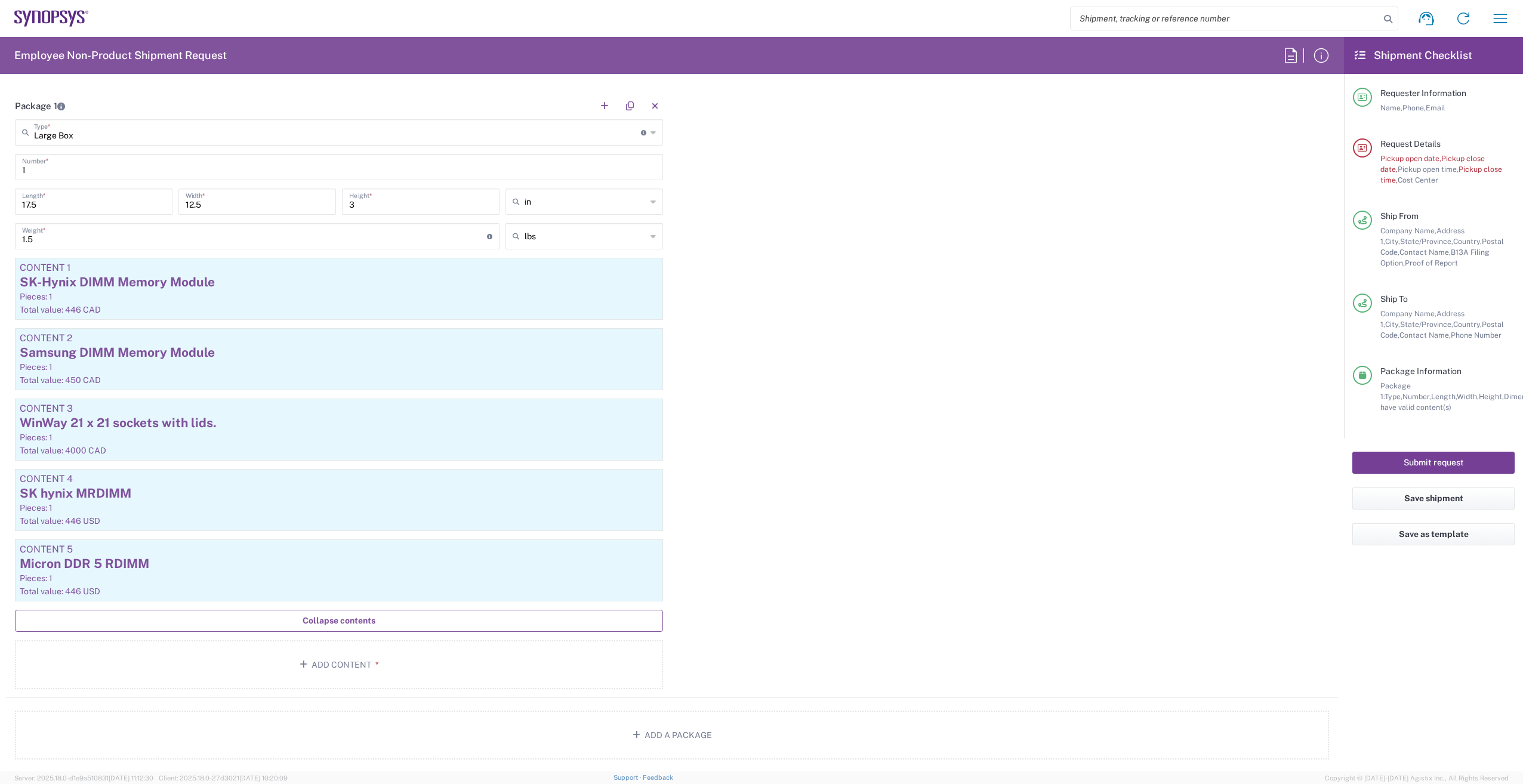
scroll to position [1204, 0]
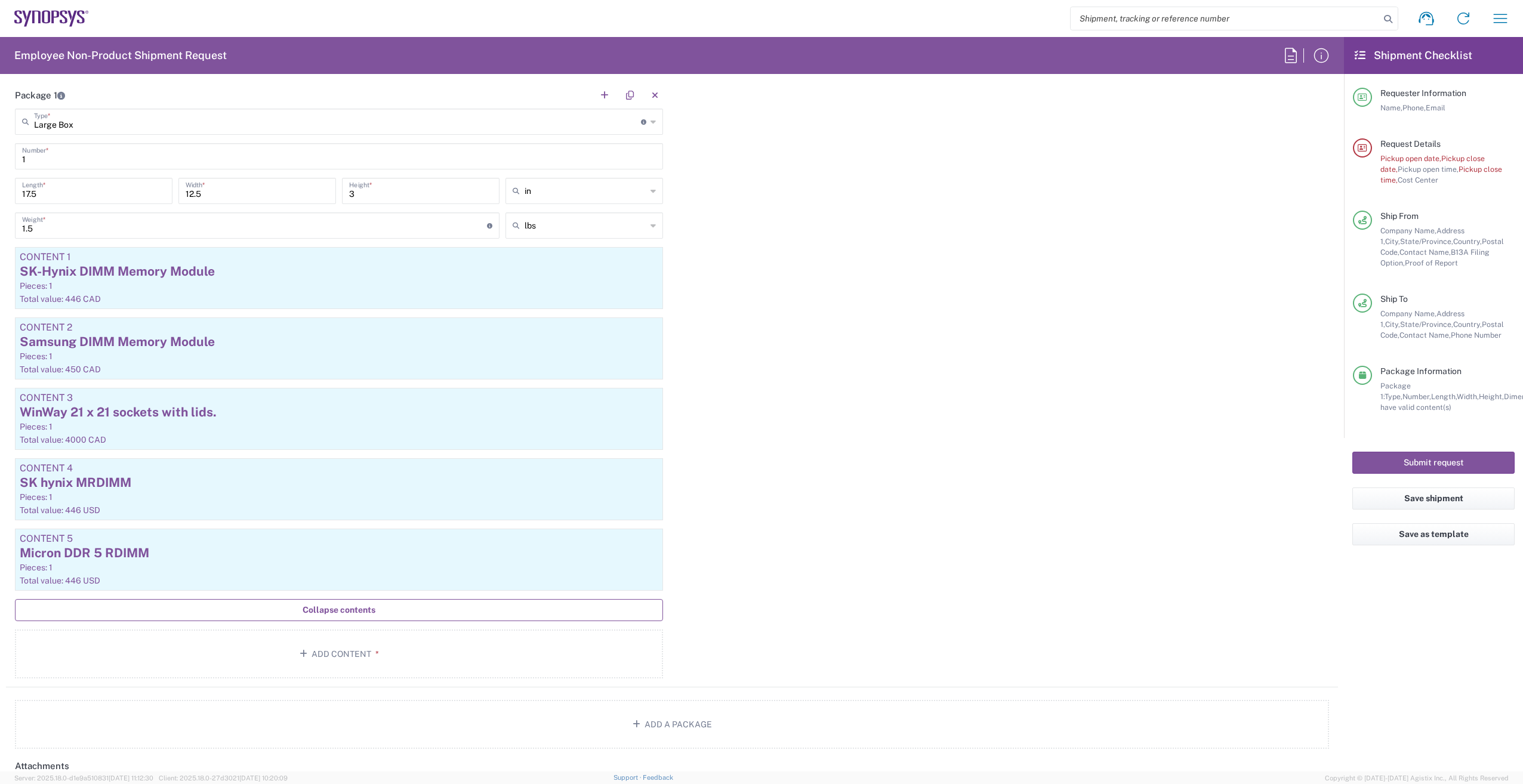
click at [1410, 158] on span "Pickup open date," at bounding box center [1410, 158] width 61 height 9
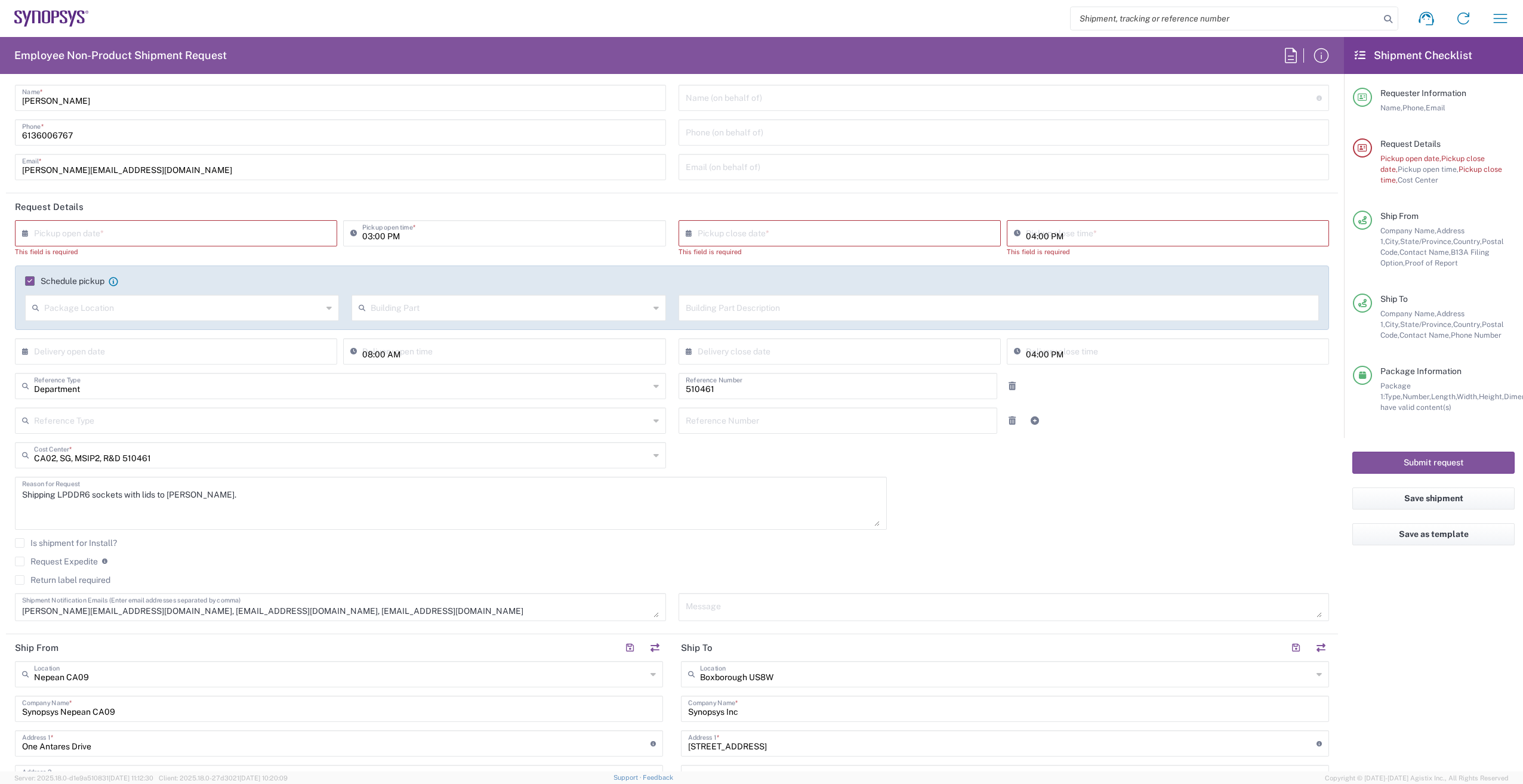
scroll to position [0, 0]
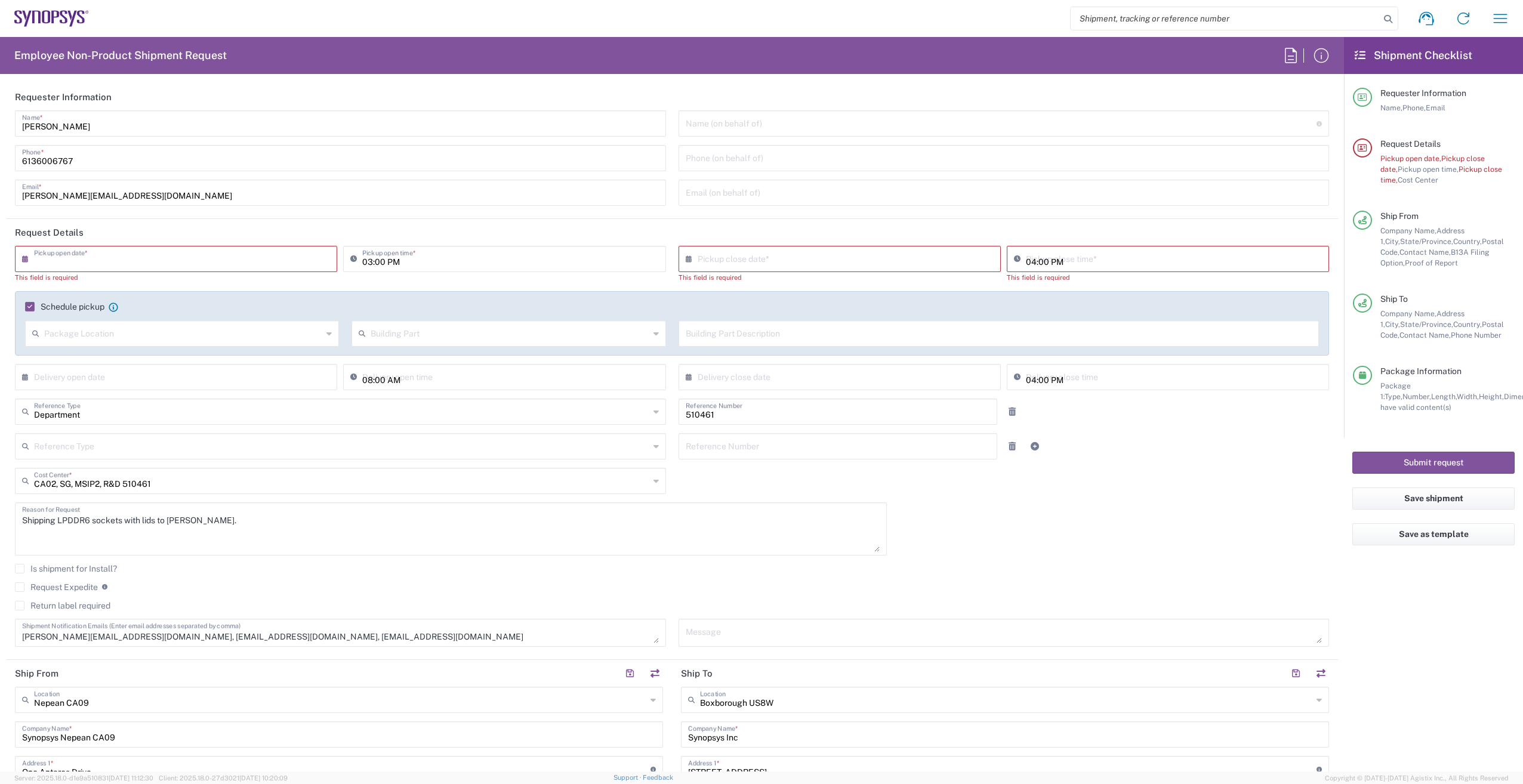
click at [116, 257] on input "text" at bounding box center [178, 258] width 289 height 21
click at [196, 331] on span "11" at bounding box center [196, 333] width 18 height 17
type input "[DATE]"
click at [157, 261] on input "[DATE]" at bounding box center [178, 258] width 289 height 21
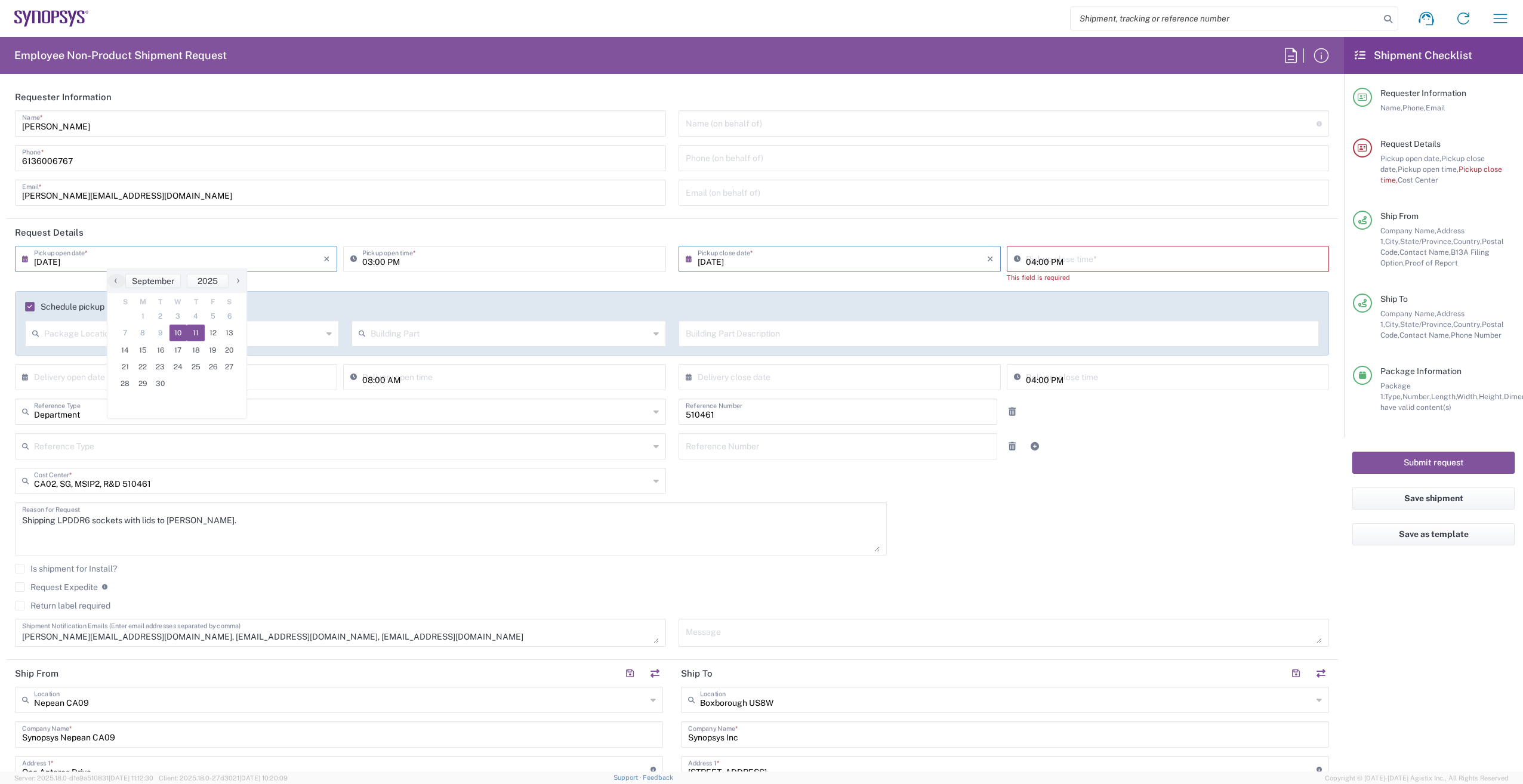
click at [183, 334] on span "10" at bounding box center [178, 333] width 18 height 17
type input "[DATE]"
click at [1029, 262] on input "02:08 PM" at bounding box center [1174, 258] width 296 height 21
type input "05:00 PM"
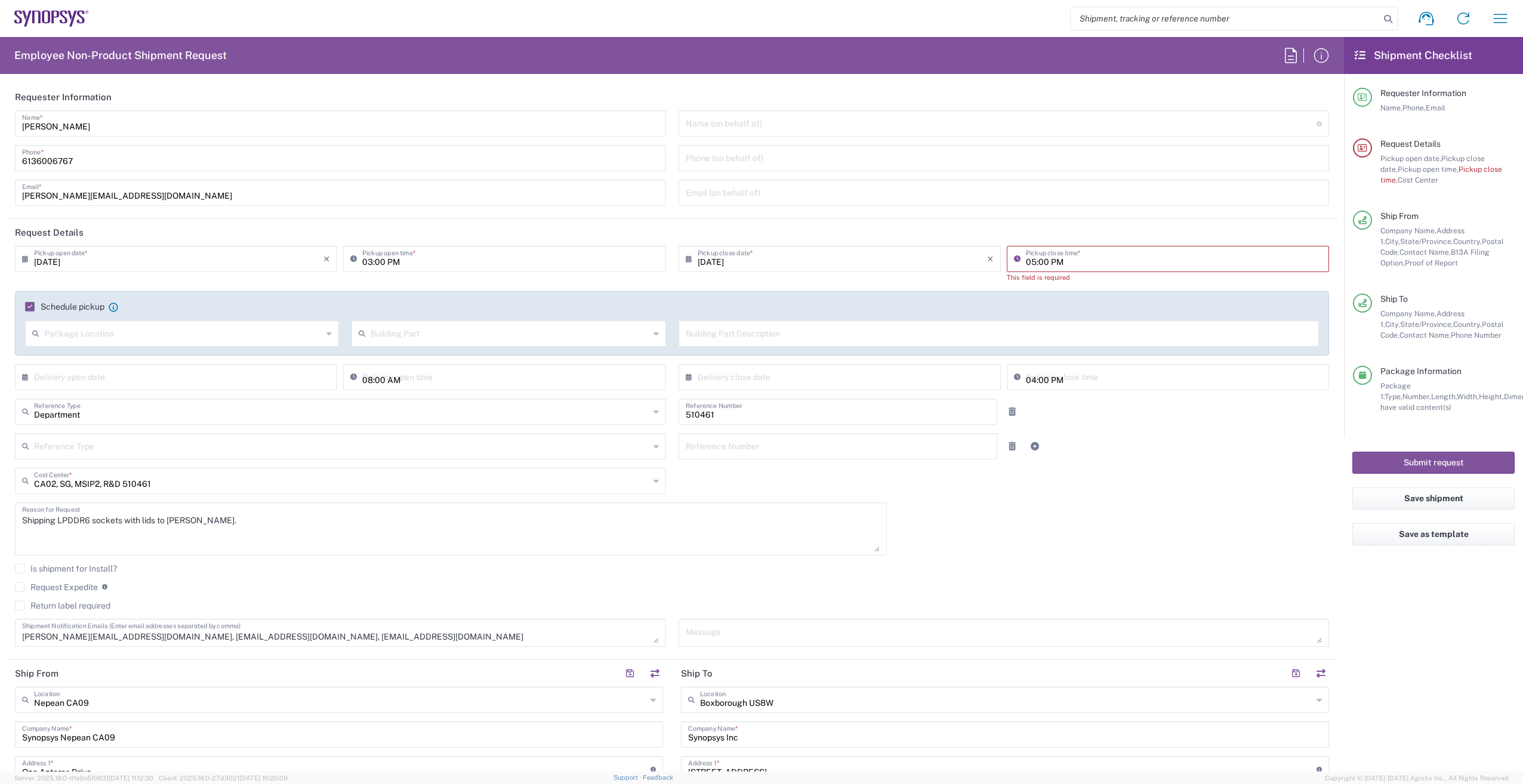
click at [1109, 286] on div "09/10/2025 × Pickup open date * Cancel Apply 03:00 PM Pickup open time * 09/10/…" at bounding box center [672, 322] width 1326 height 153
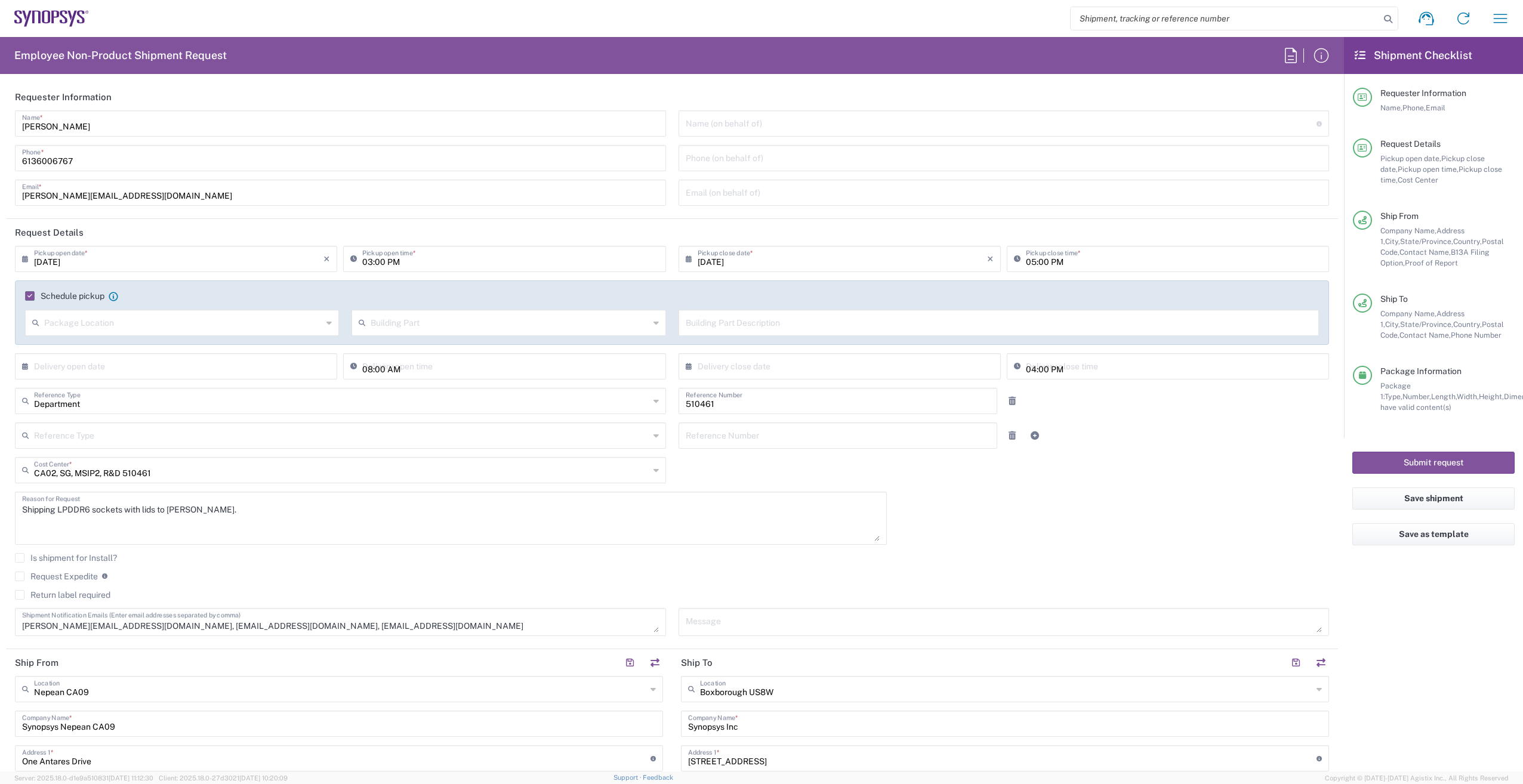
click at [1124, 468] on div "09/10/2025 × Pickup open date * Cancel Apply 03:00 PM Pickup open time * 09/10/…" at bounding box center [672, 445] width 1326 height 399
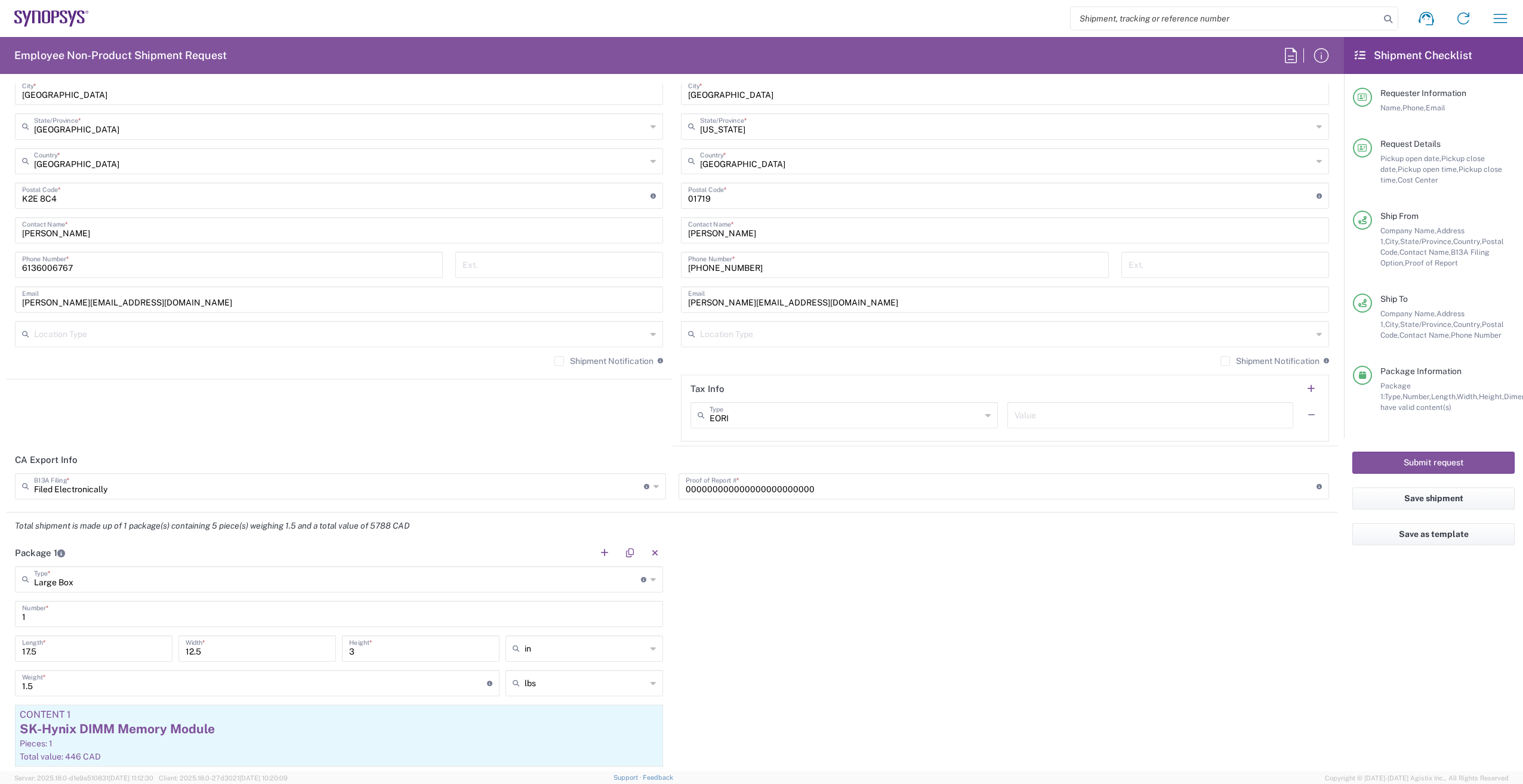
scroll to position [776, 0]
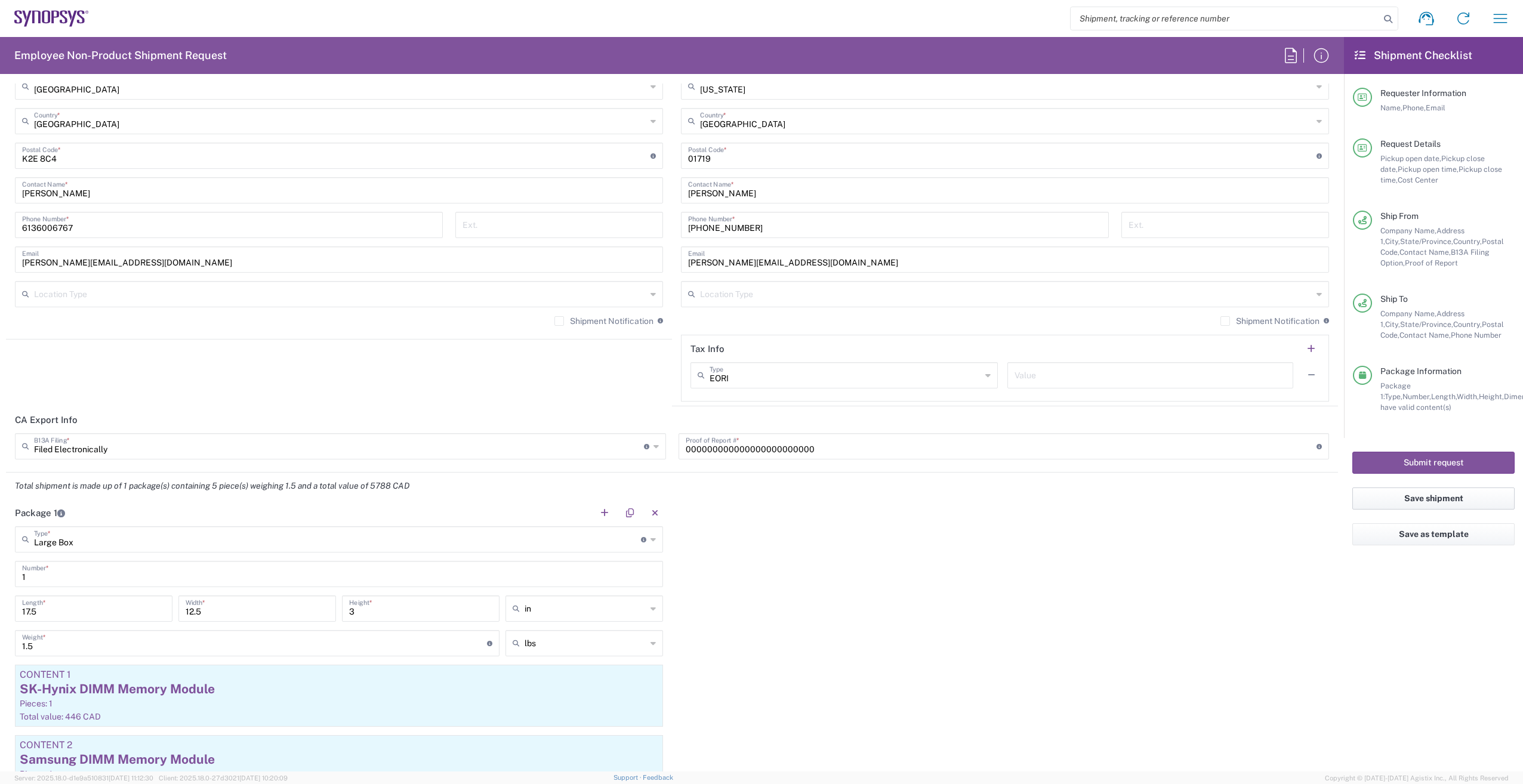
click at [1421, 498] on button "Save shipment" at bounding box center [1433, 498] width 162 height 22
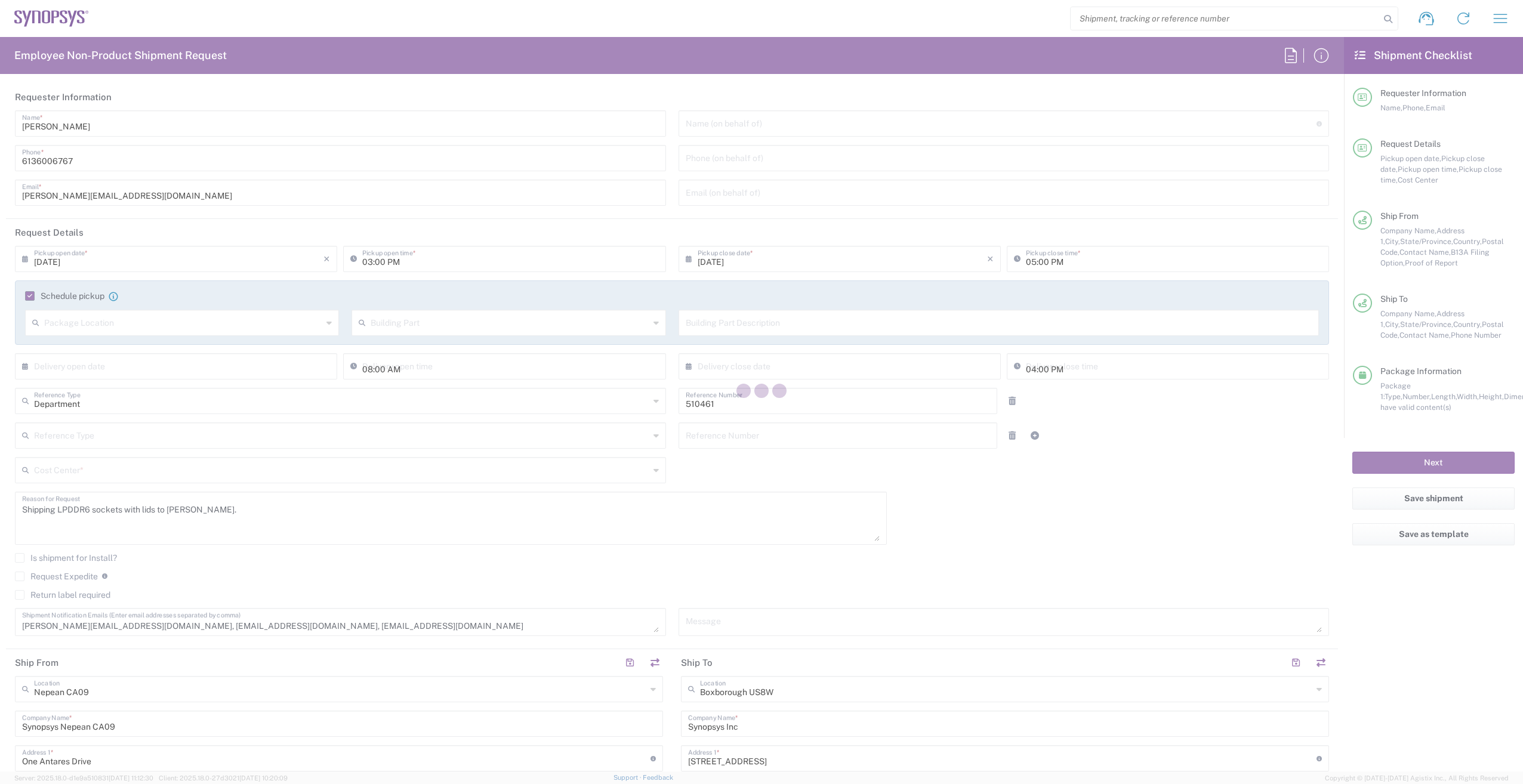
type input "CA02, SG, MSIP2, R&D 510461"
type input "[GEOGRAPHIC_DATA]"
type input "Massachusetts"
type input "Large Box"
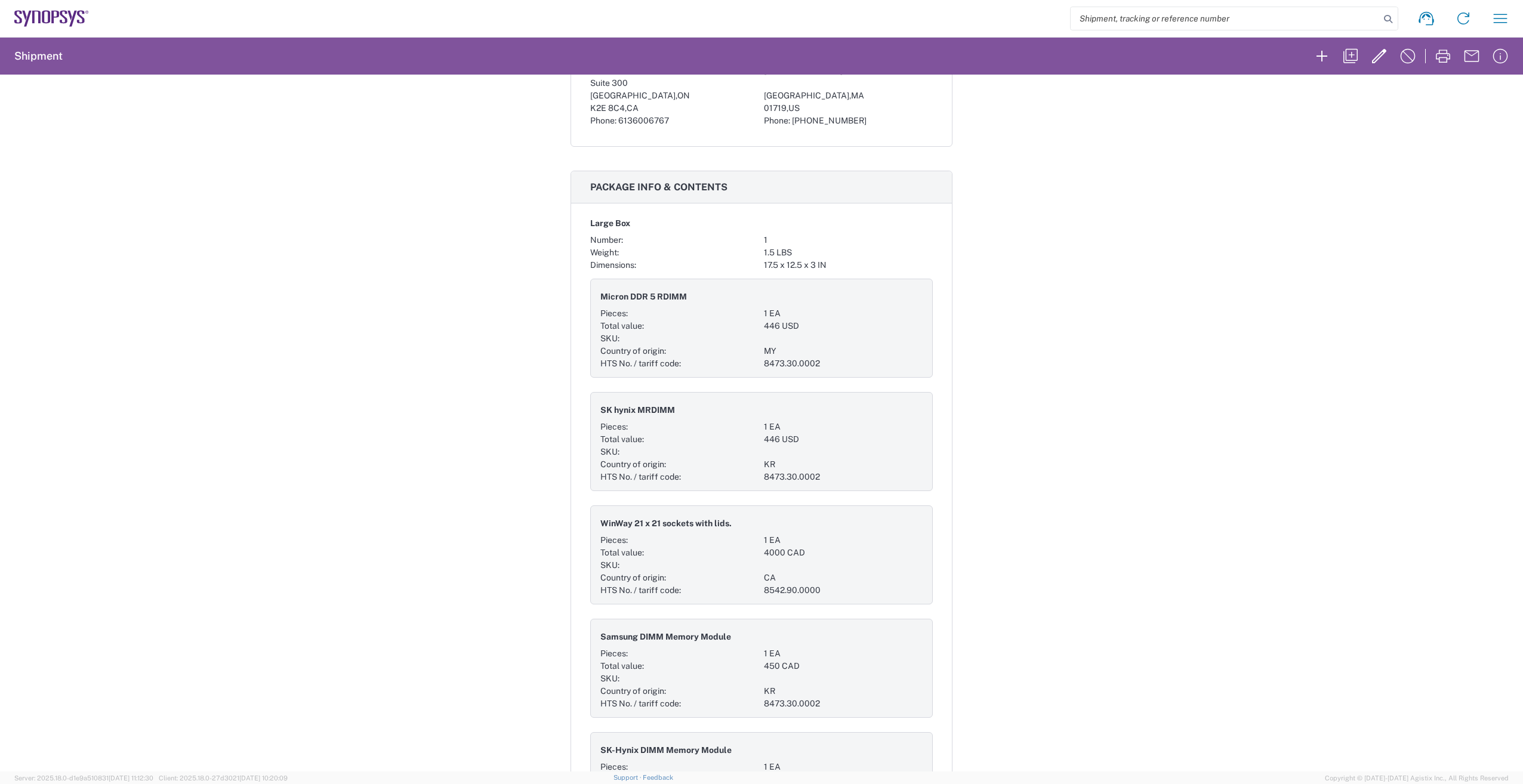
scroll to position [537, 0]
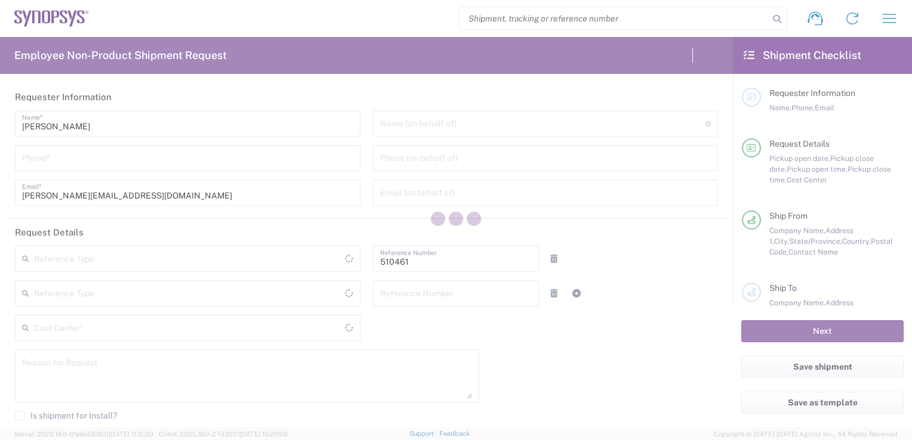
type input "Department"
type input "CA02, SG, MSIP2, R&D 510461"
type input "[GEOGRAPHIC_DATA]"
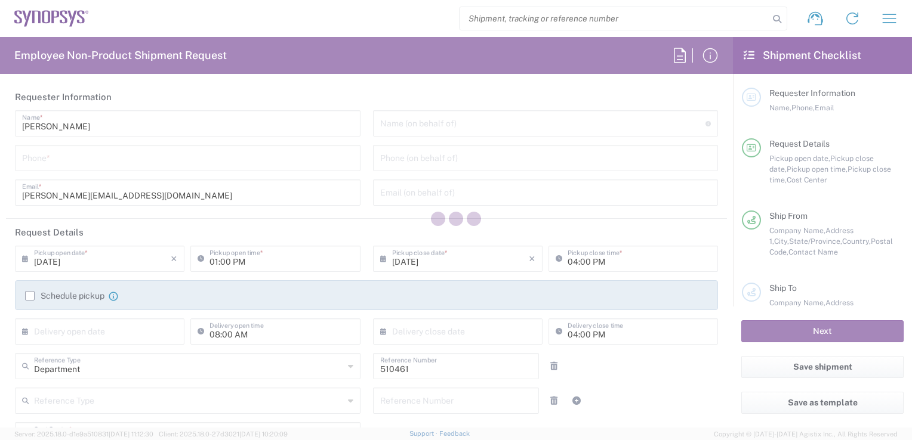
type input "[GEOGRAPHIC_DATA]"
type input "Delivered at Place"
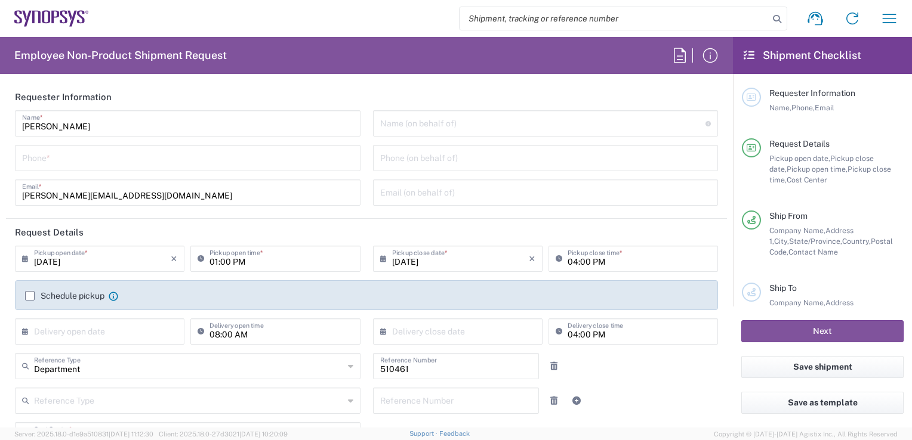
type input "Nepean CA09"
click at [886, 18] on icon "button" at bounding box center [889, 18] width 14 height 9
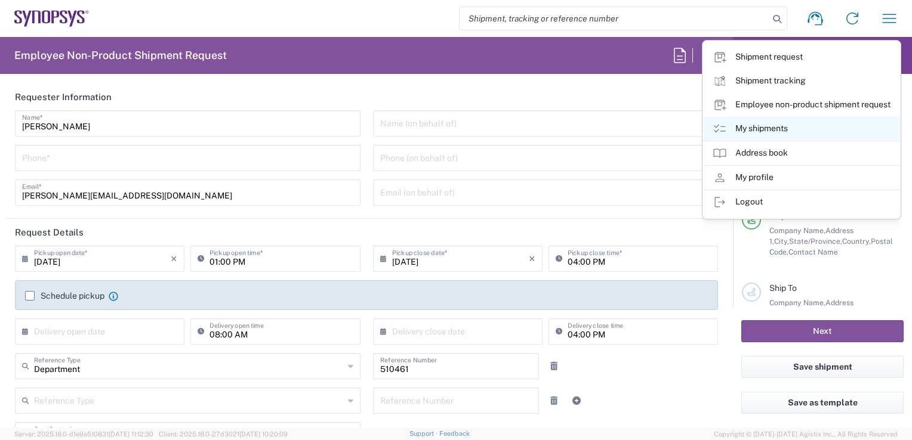
click at [718, 128] on icon at bounding box center [719, 129] width 14 height 14
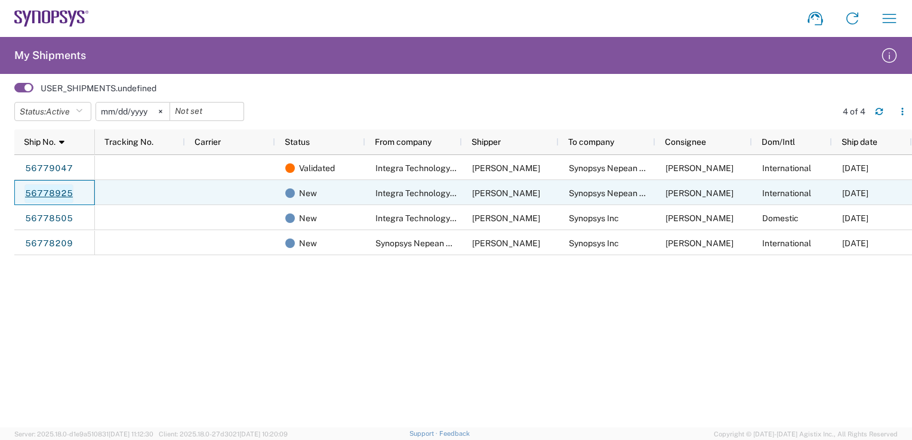
click at [57, 193] on link "56778925" at bounding box center [48, 193] width 49 height 19
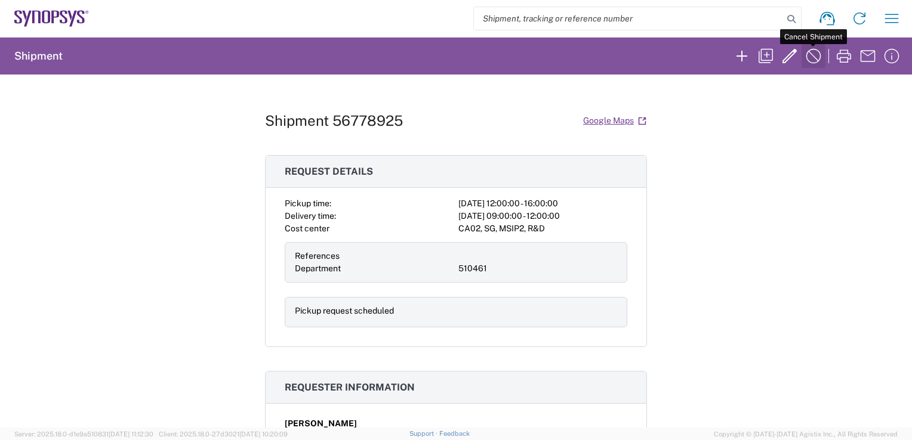
click at [816, 60] on icon "button" at bounding box center [813, 56] width 19 height 19
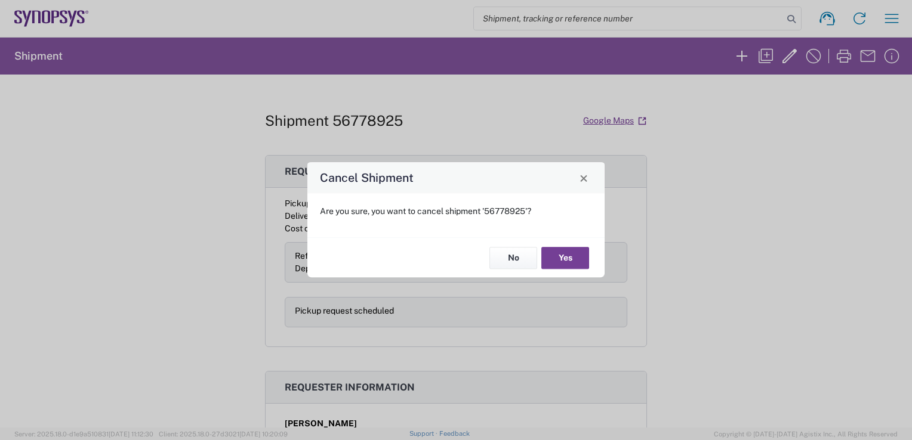
click at [564, 256] on button "Yes" at bounding box center [565, 258] width 48 height 22
